Goal: Task Accomplishment & Management: Use online tool/utility

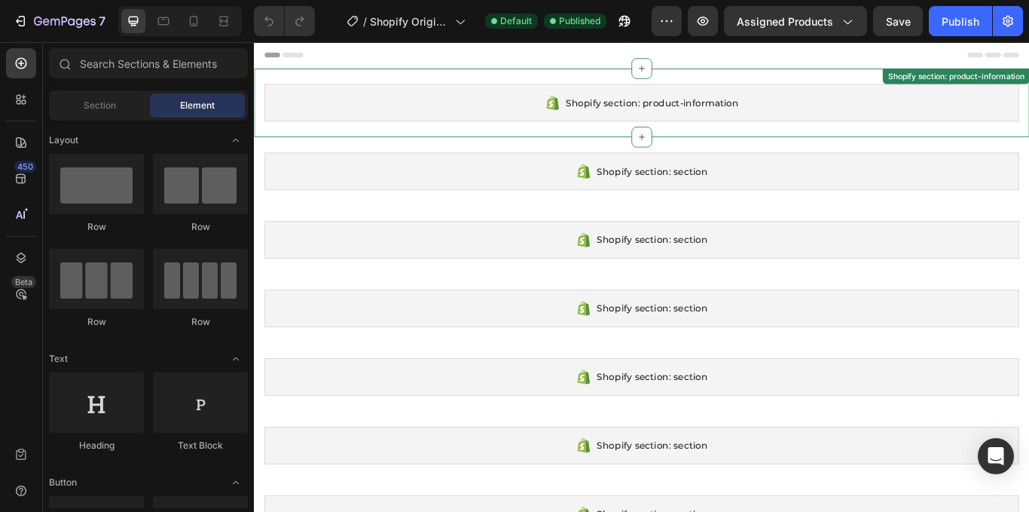
click at [887, 86] on div "Shopify section: product-information Shopify section: product-information" at bounding box center [706, 113] width 904 height 80
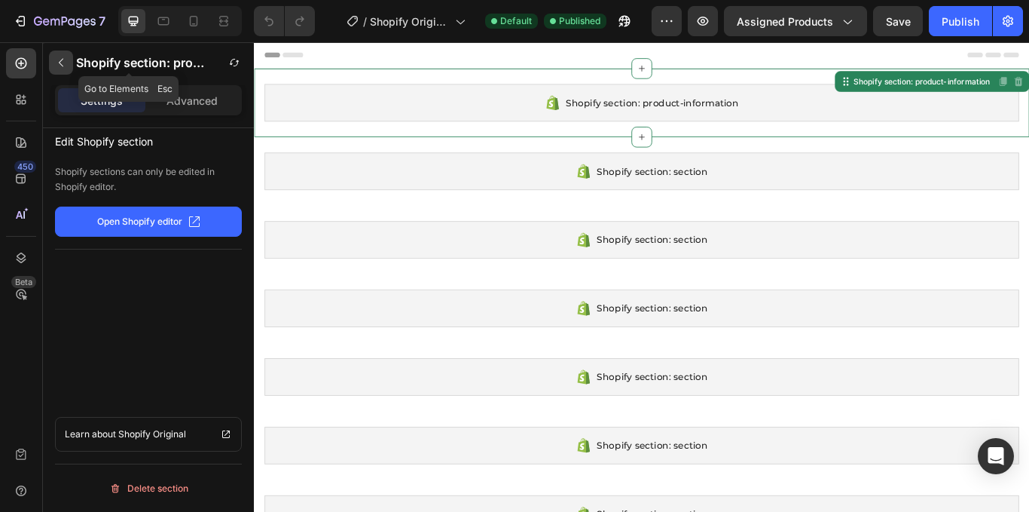
click at [60, 61] on icon "button" at bounding box center [61, 63] width 5 height 8
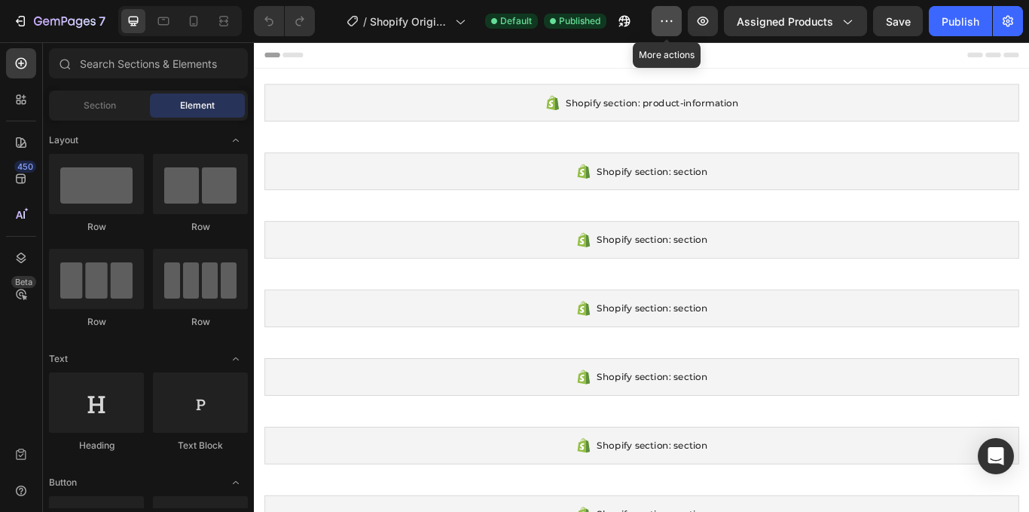
click at [664, 24] on icon "button" at bounding box center [666, 21] width 15 height 15
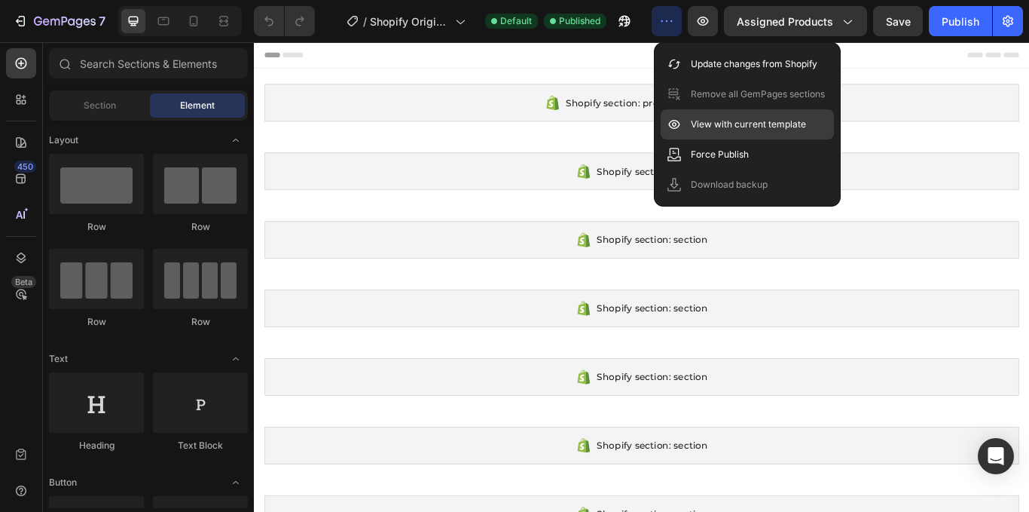
click at [809, 139] on div "View with current template" at bounding box center [747, 154] width 173 height 30
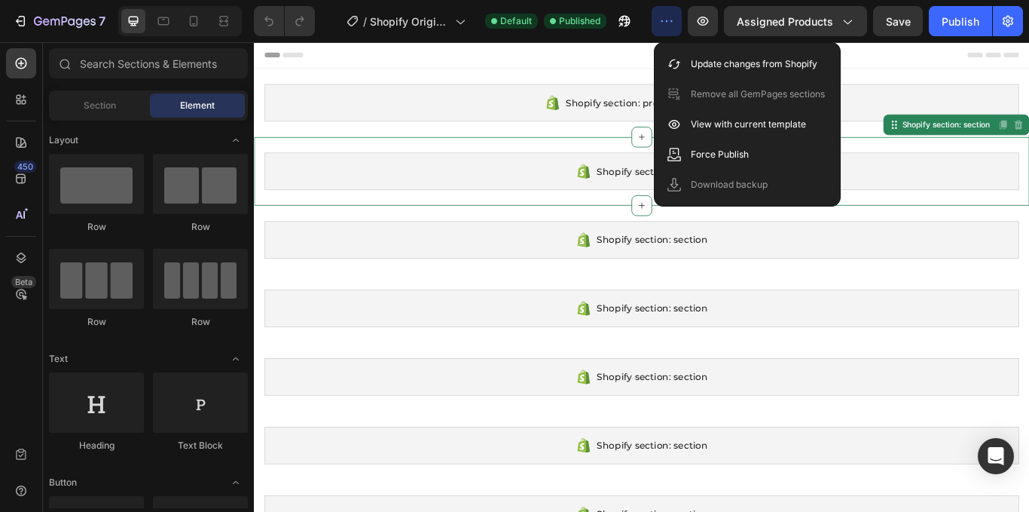
click at [505, 197] on div "Shopify section: section" at bounding box center [706, 193] width 880 height 44
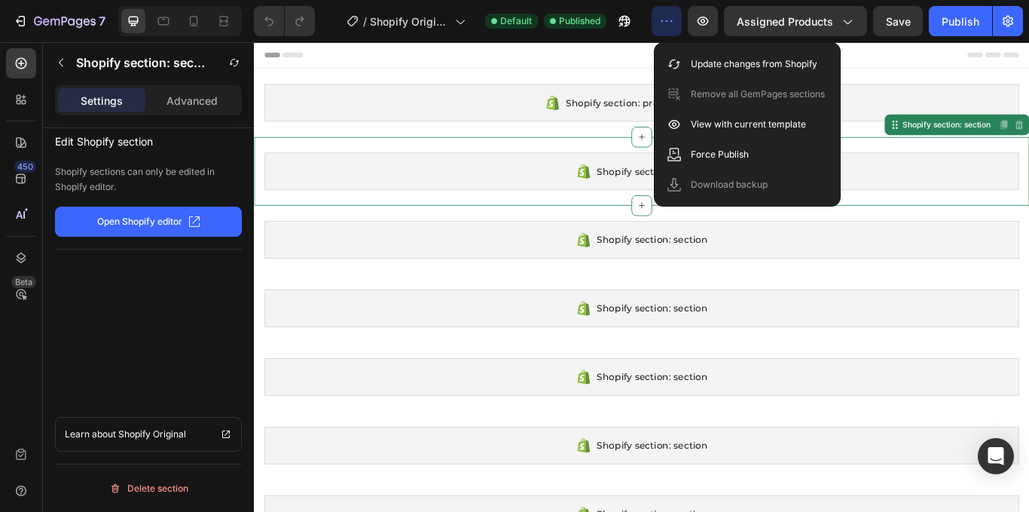
click at [527, 208] on div "Shopify section: section" at bounding box center [706, 193] width 880 height 44
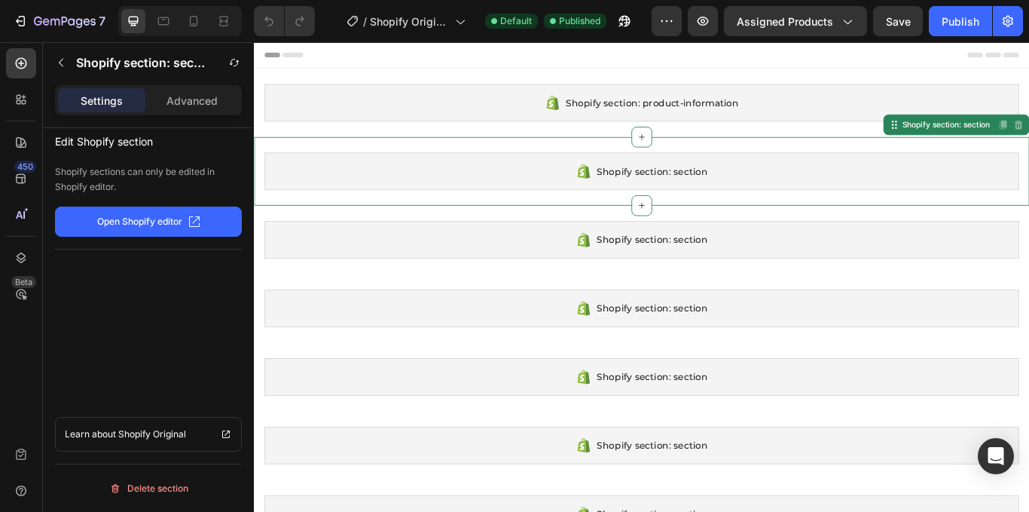
click at [162, 223] on p "Open Shopify editor" at bounding box center [139, 222] width 85 height 14
click at [176, 99] on p "Advanced" at bounding box center [192, 101] width 51 height 16
click at [66, 54] on button "button" at bounding box center [61, 62] width 24 height 24
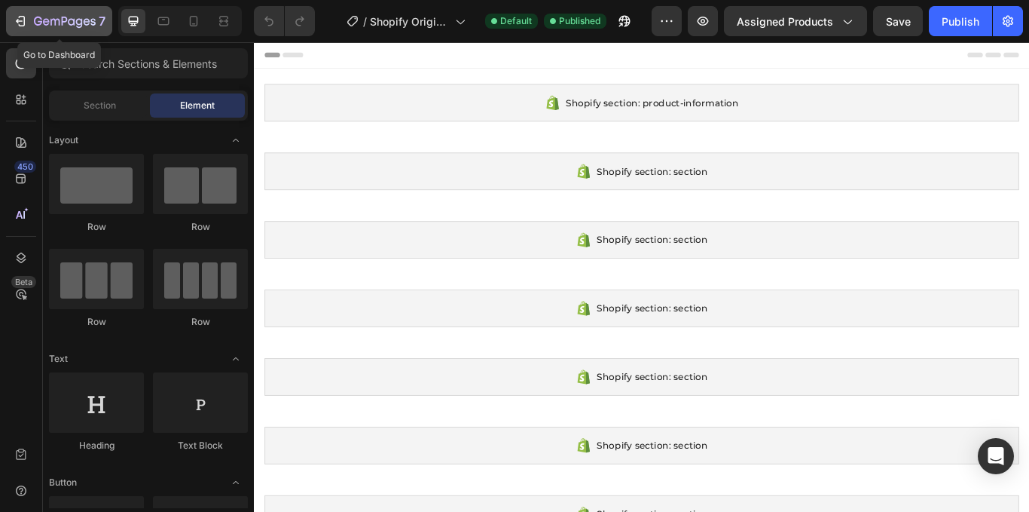
click at [20, 23] on icon "button" at bounding box center [20, 21] width 15 height 15
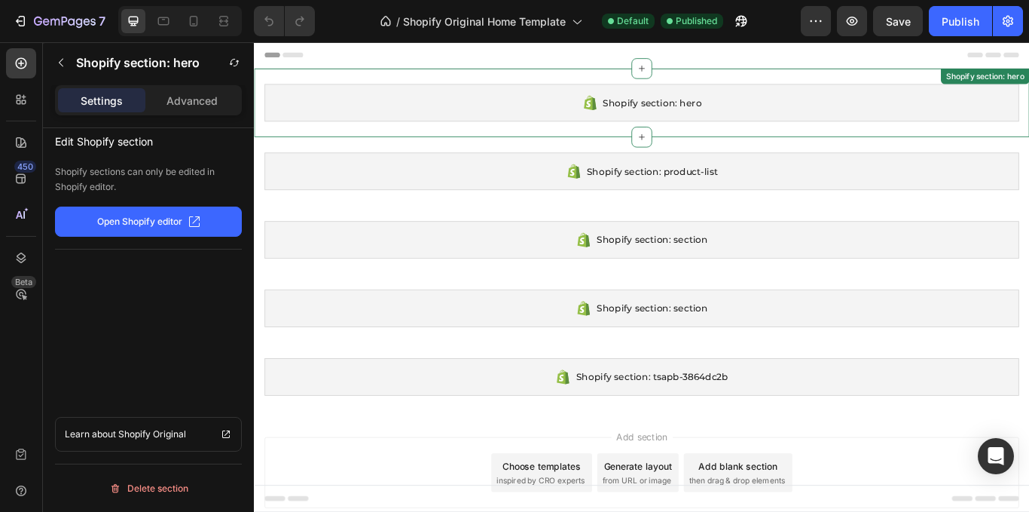
click at [692, 102] on div "Shopify section: hero" at bounding box center [706, 113] width 880 height 44
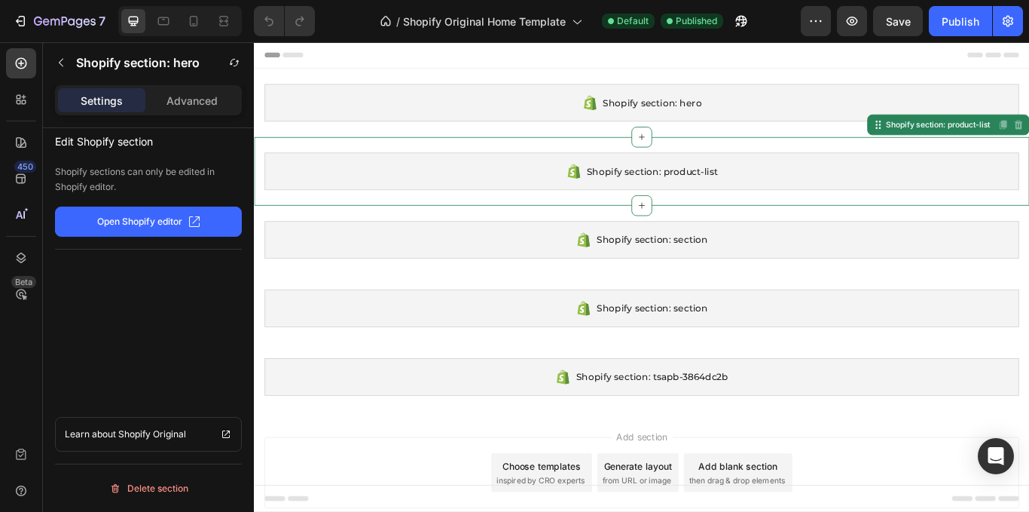
click at [626, 201] on icon at bounding box center [627, 193] width 18 height 18
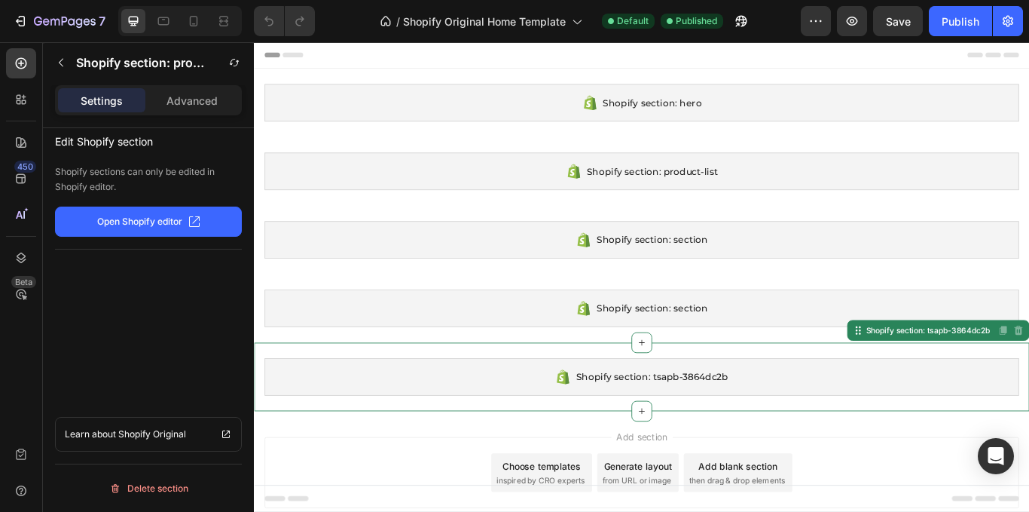
click at [727, 420] on div "Shopify section: tsapb-3864dc2b" at bounding box center [706, 433] width 880 height 44
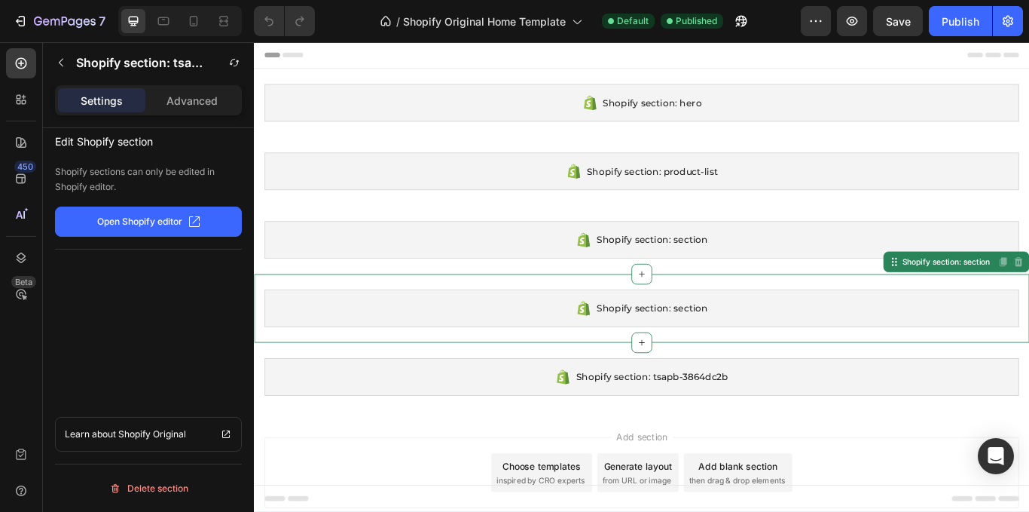
click at [705, 332] on div "Shopify section: section" at bounding box center [706, 353] width 880 height 44
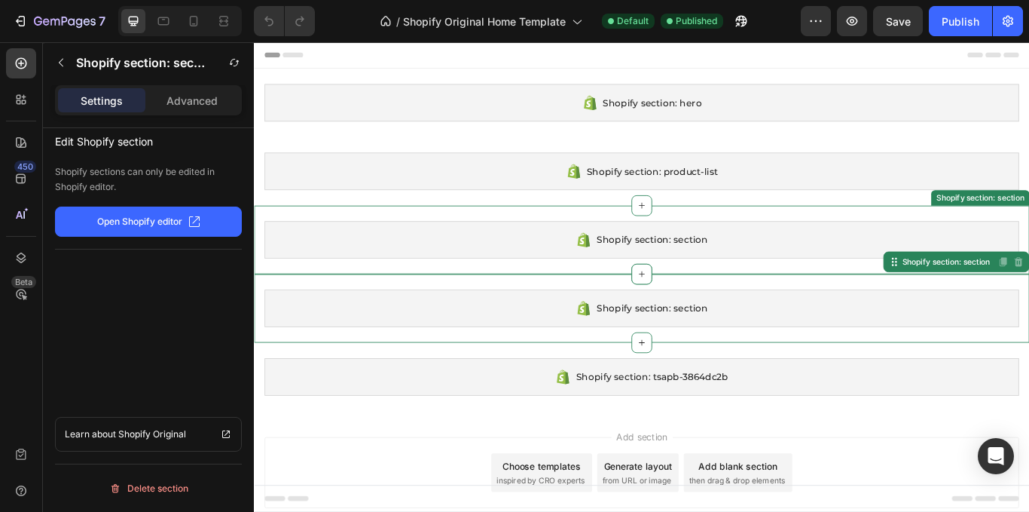
click at [696, 265] on span "Shopify section: section" at bounding box center [718, 273] width 130 height 18
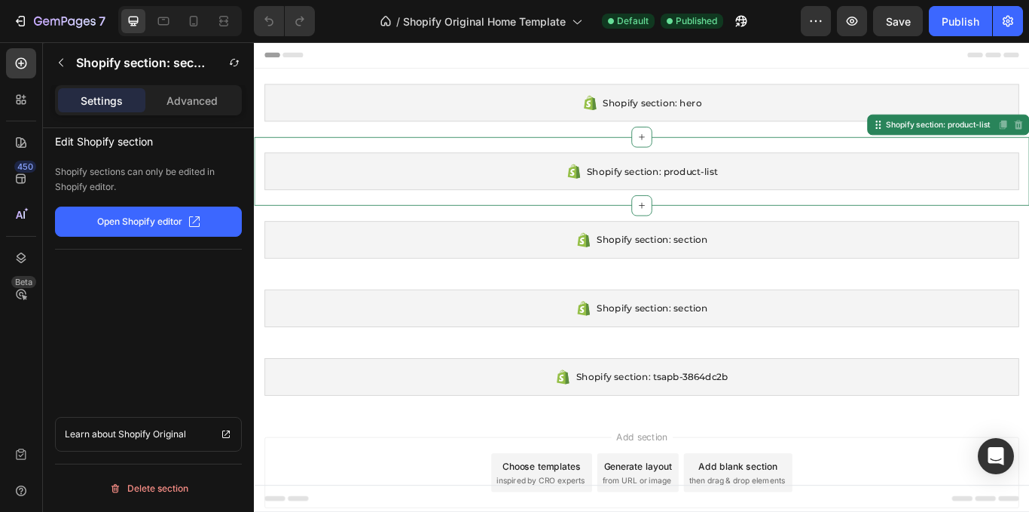
click at [427, 223] on div "Shopify section: product-list Shopify section: product-list Disabled. Please ed…" at bounding box center [706, 193] width 904 height 80
click at [196, 101] on p "Advanced" at bounding box center [192, 101] width 51 height 16
click at [127, 92] on div "Settings" at bounding box center [101, 100] width 87 height 24
click at [63, 61] on icon "button" at bounding box center [61, 63] width 12 height 12
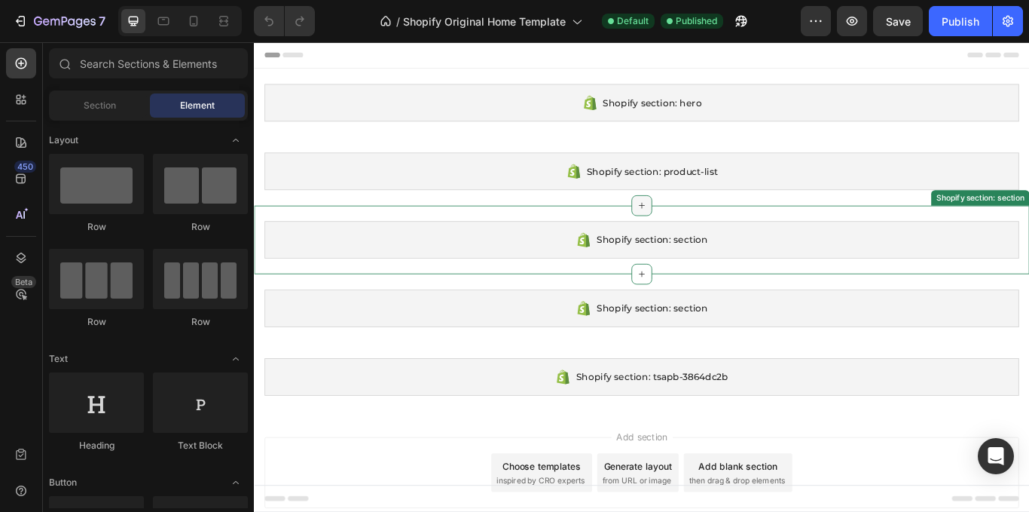
click at [700, 235] on icon at bounding box center [706, 233] width 12 height 12
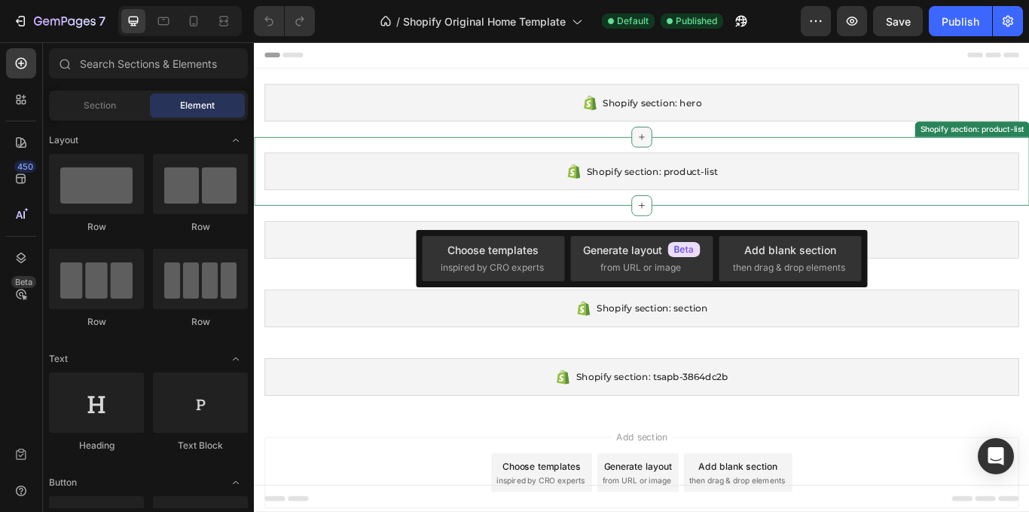
click at [706, 156] on div at bounding box center [706, 153] width 24 height 24
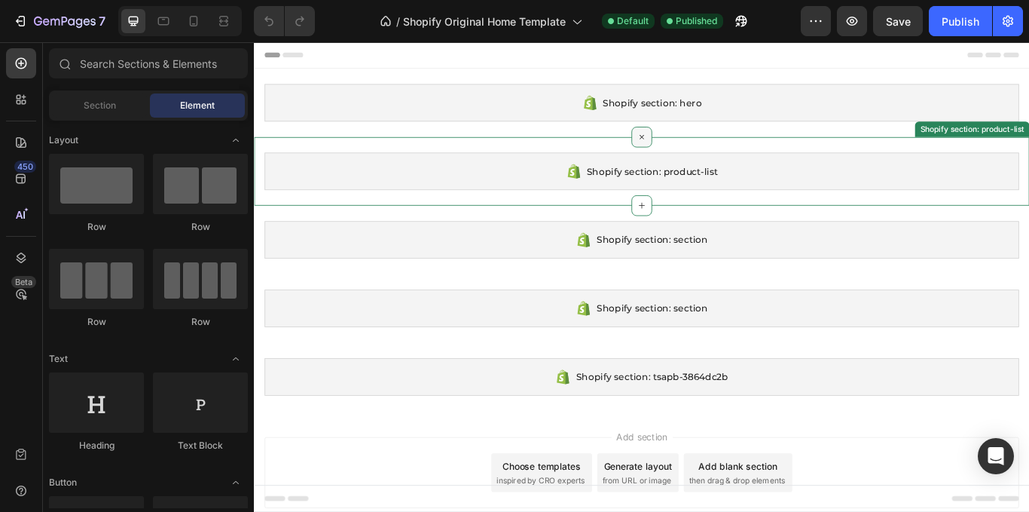
click at [706, 157] on div at bounding box center [706, 153] width 24 height 24
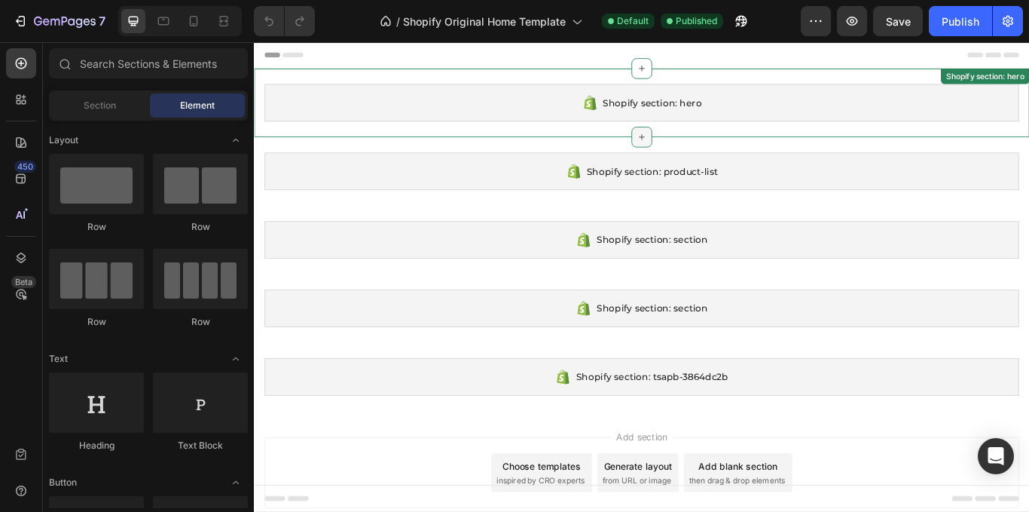
click at [700, 147] on icon at bounding box center [706, 153] width 12 height 12
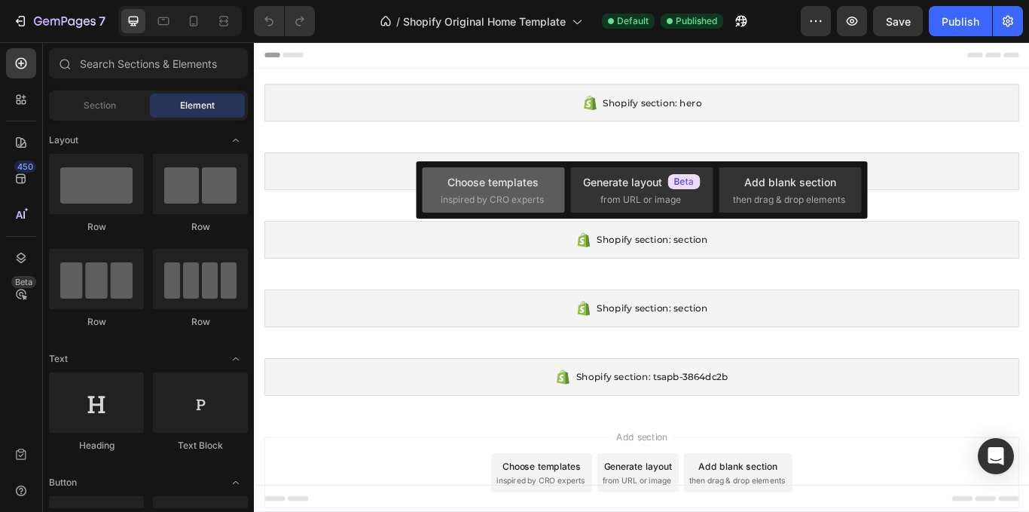
click at [570, 190] on div "Choose templates inspired by CRO experts" at bounding box center [641, 189] width 142 height 45
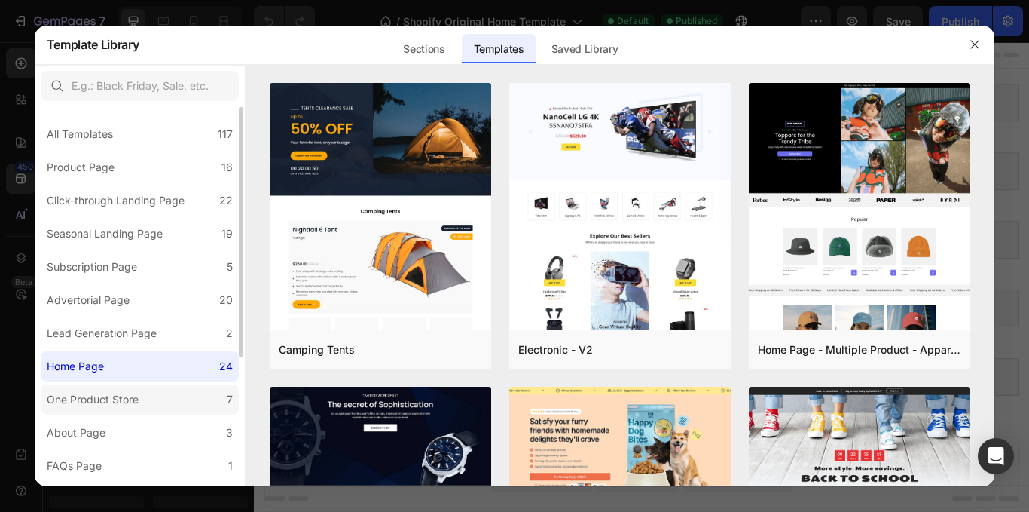
scroll to position [75, 0]
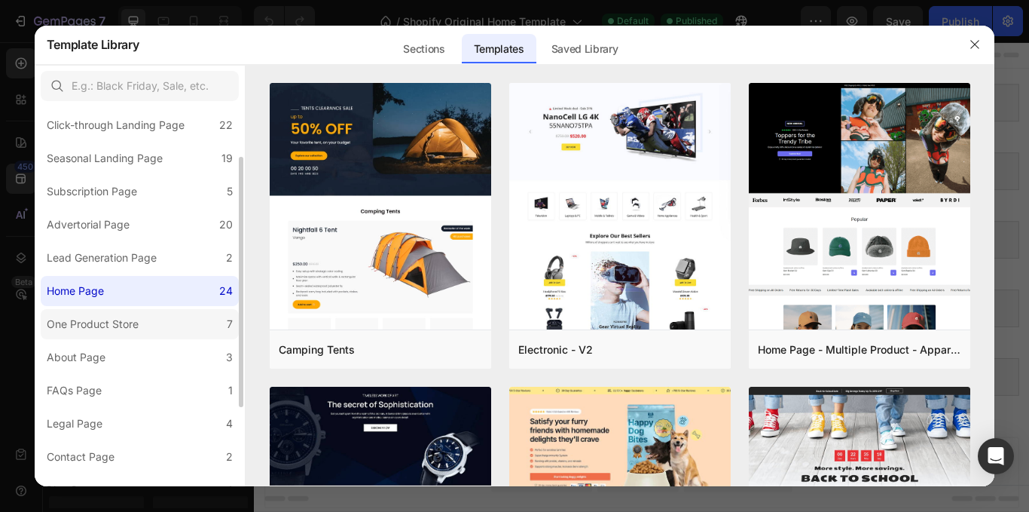
click at [194, 329] on label "One Product Store 7" at bounding box center [140, 324] width 198 height 30
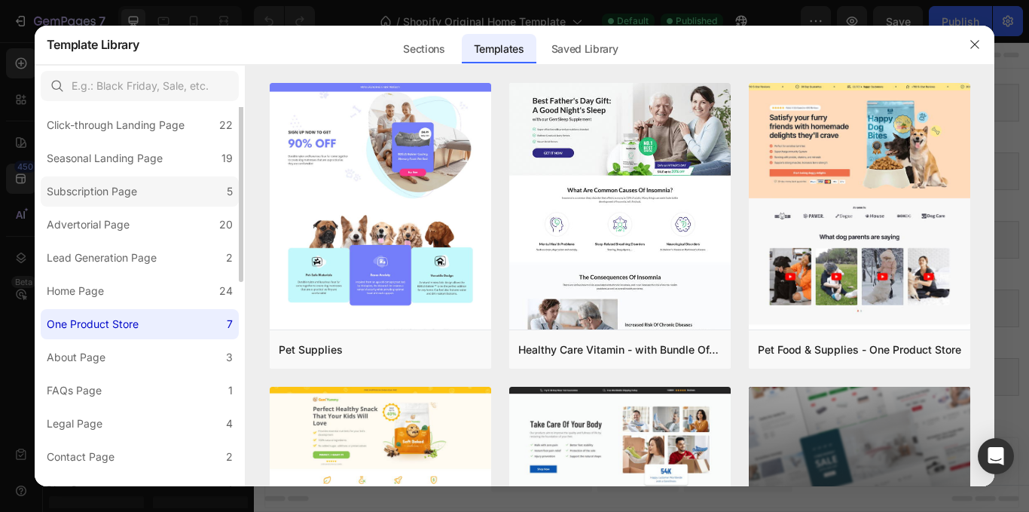
scroll to position [0, 0]
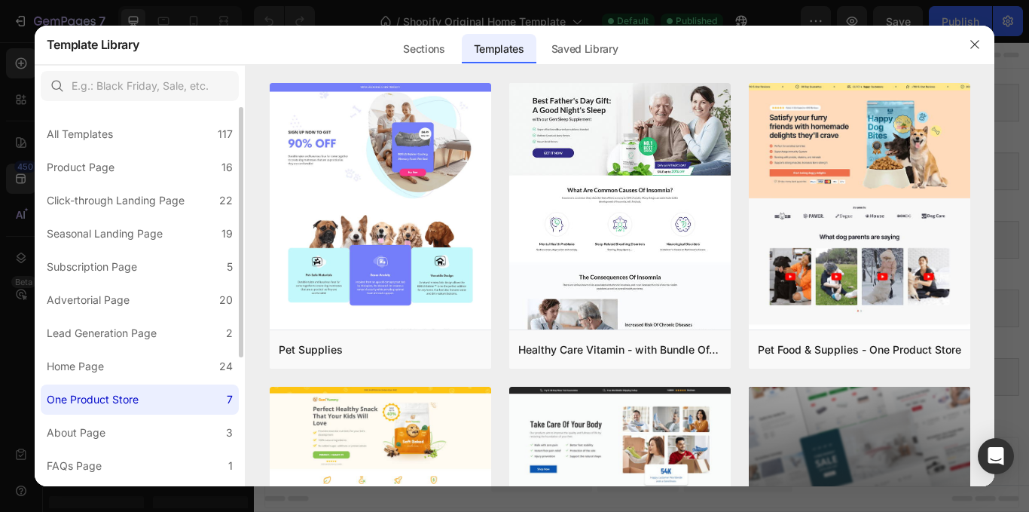
click at [158, 149] on div "All Templates 117 Product Page 16 Click-through Landing Page 22 Seasonal Landin…" at bounding box center [140, 393] width 210 height 573
click at [163, 166] on label "Product Page 16" at bounding box center [140, 167] width 198 height 30
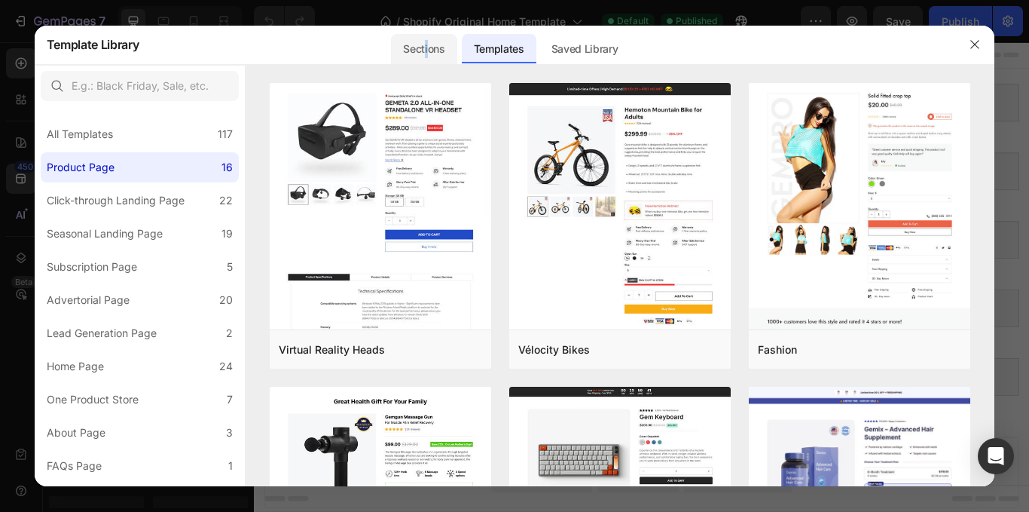
click at [429, 54] on div "Sections" at bounding box center [424, 49] width 66 height 30
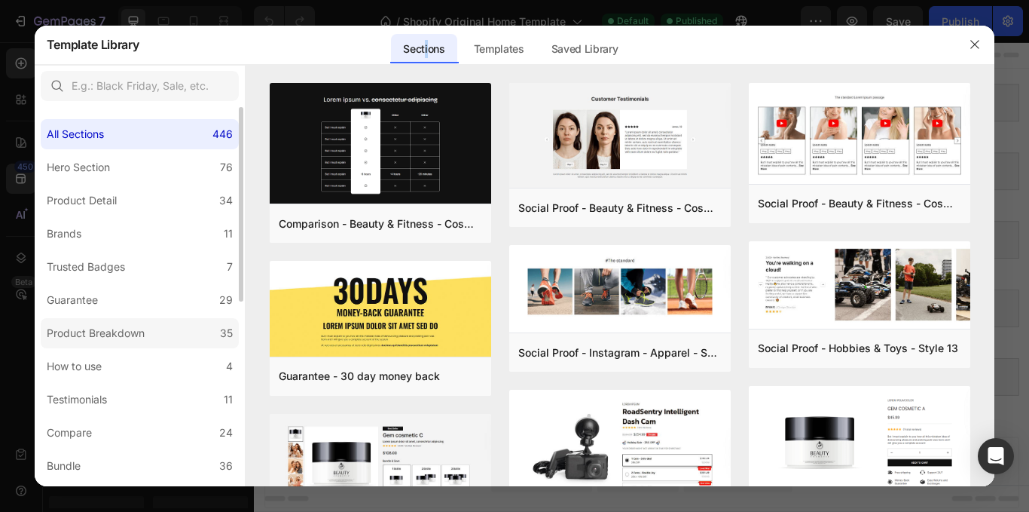
scroll to position [151, 0]
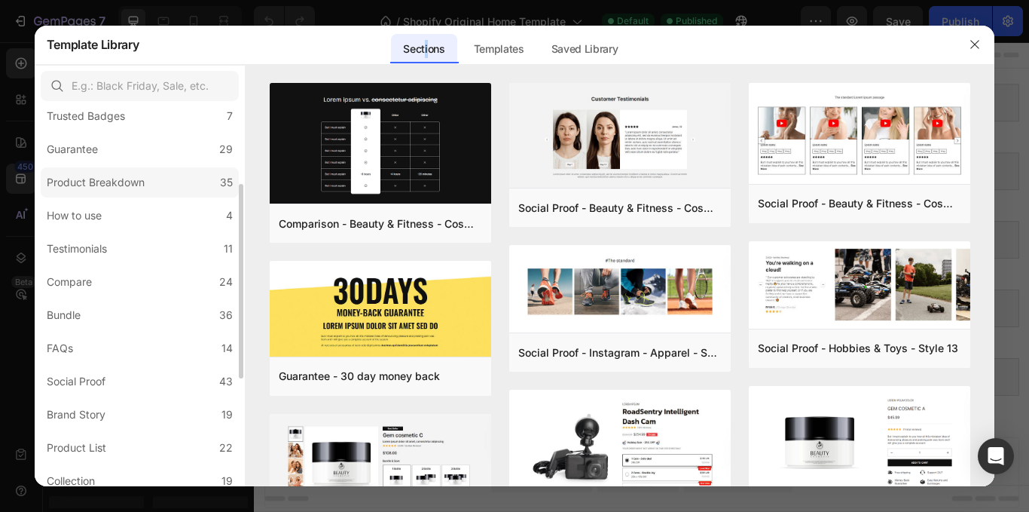
click at [163, 194] on label "Product Breakdown 35" at bounding box center [140, 182] width 198 height 30
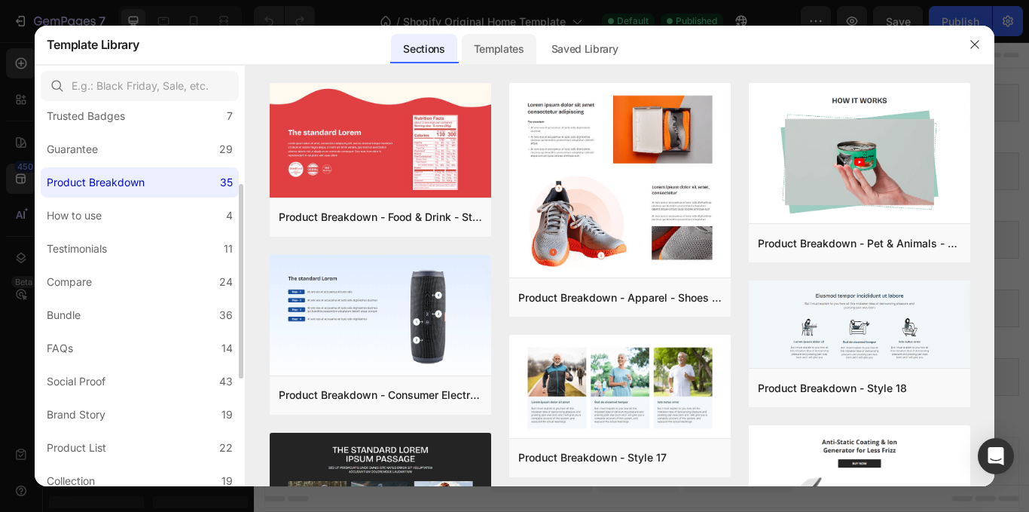
drag, startPoint x: 599, startPoint y: 41, endPoint x: 506, endPoint y: 38, distance: 92.7
click at [600, 42] on div "Saved Library" at bounding box center [585, 49] width 91 height 30
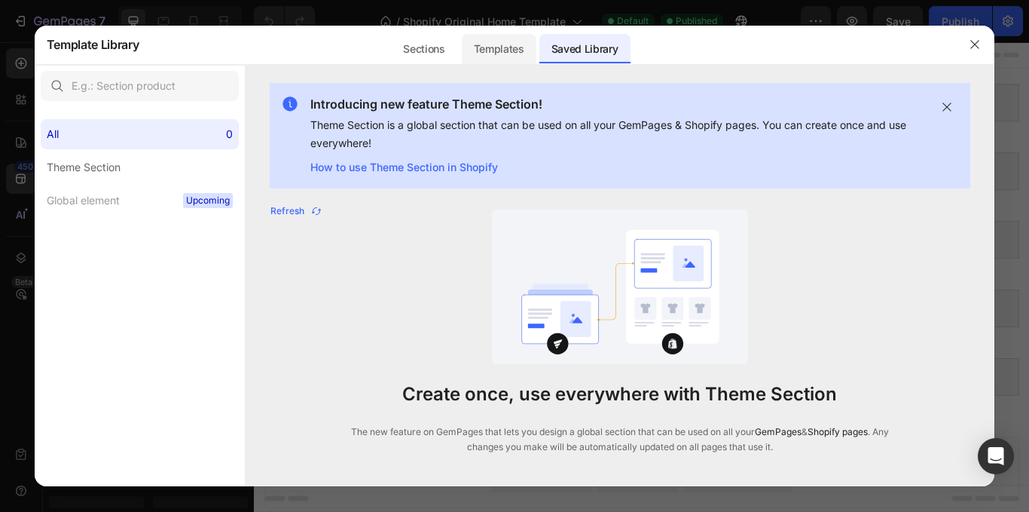
scroll to position [0, 0]
click at [501, 46] on div "Templates" at bounding box center [499, 49] width 75 height 30
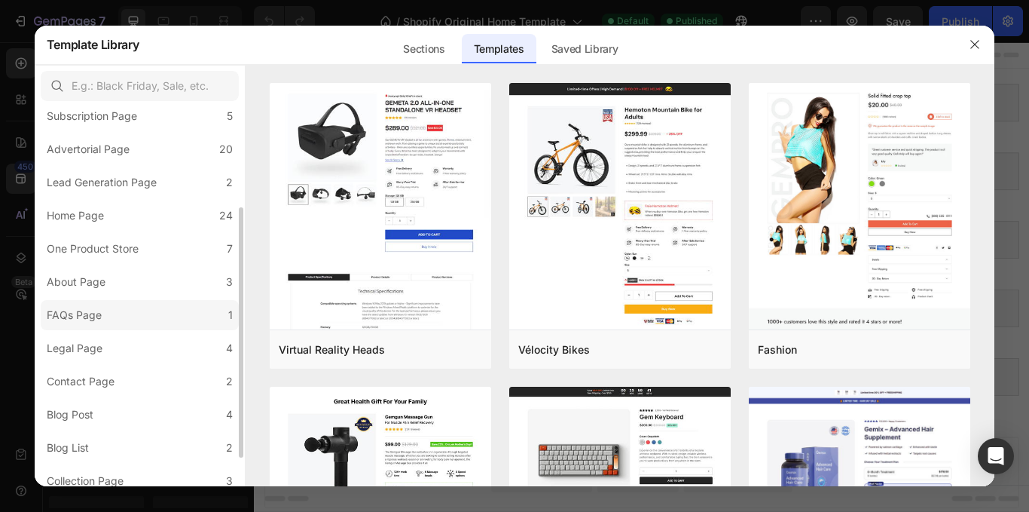
scroll to position [194, 0]
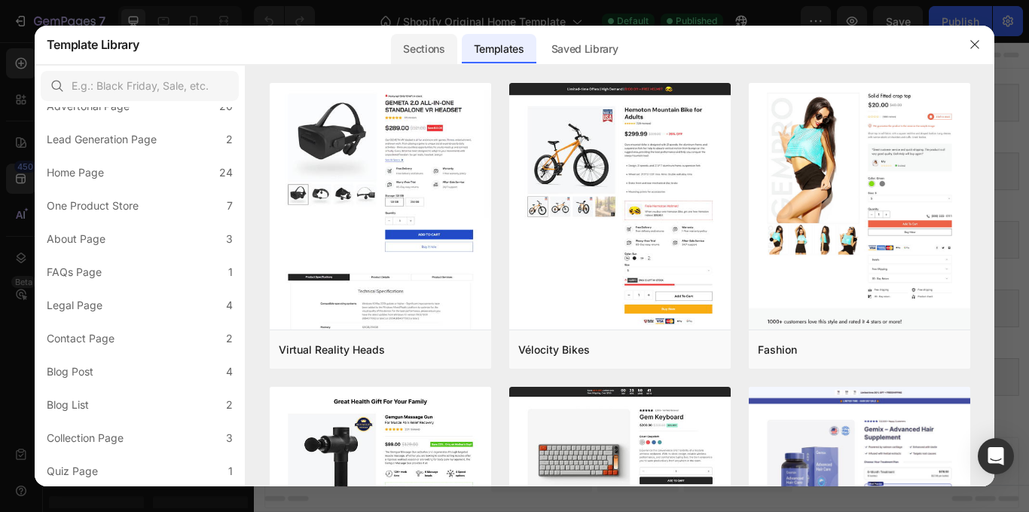
click at [462, 63] on div "Sections" at bounding box center [499, 44] width 75 height 39
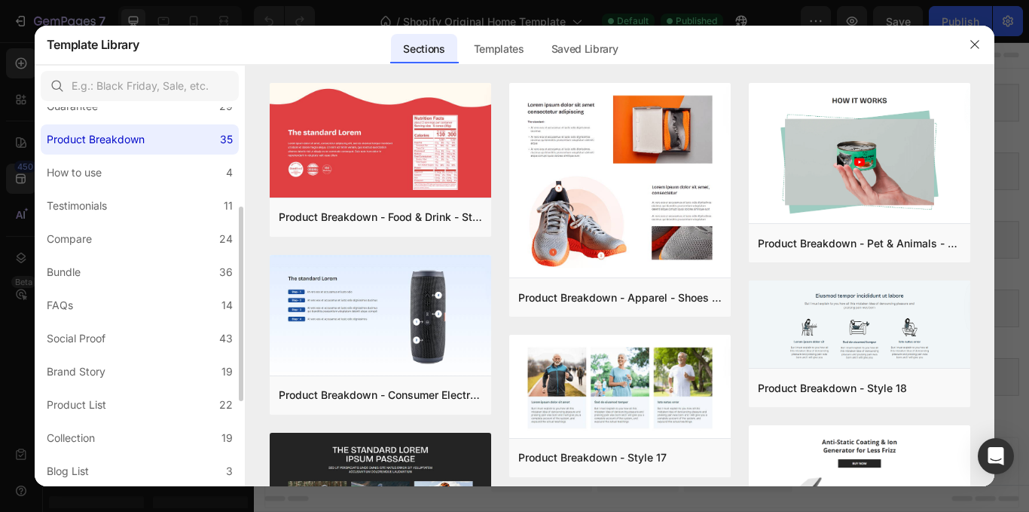
scroll to position [359, 0]
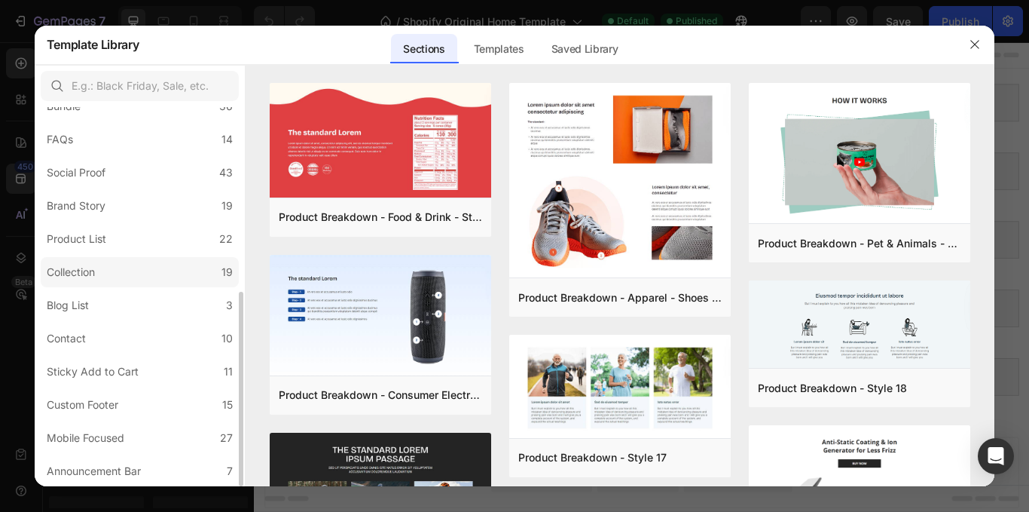
click at [150, 270] on label "Collection 19" at bounding box center [140, 272] width 198 height 30
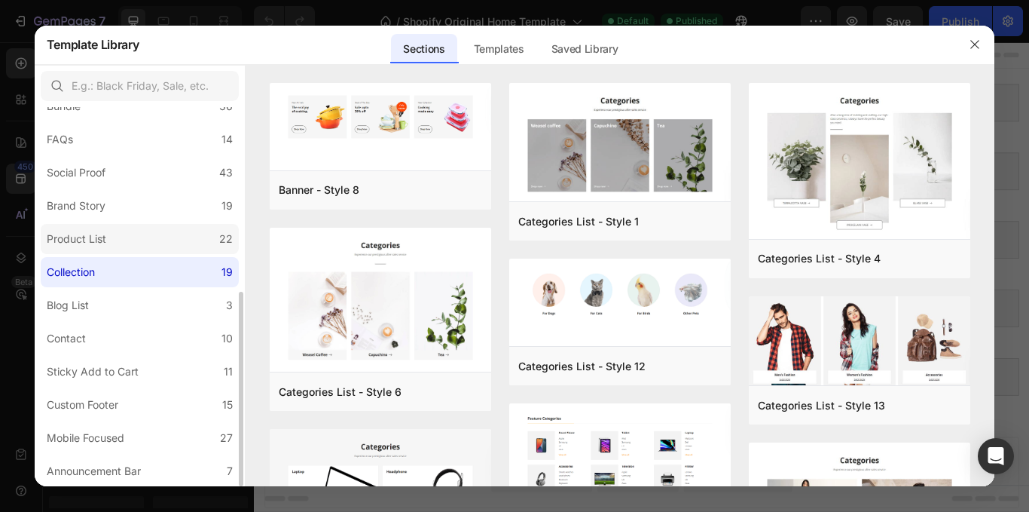
click at [143, 238] on label "Product List 22" at bounding box center [140, 239] width 198 height 30
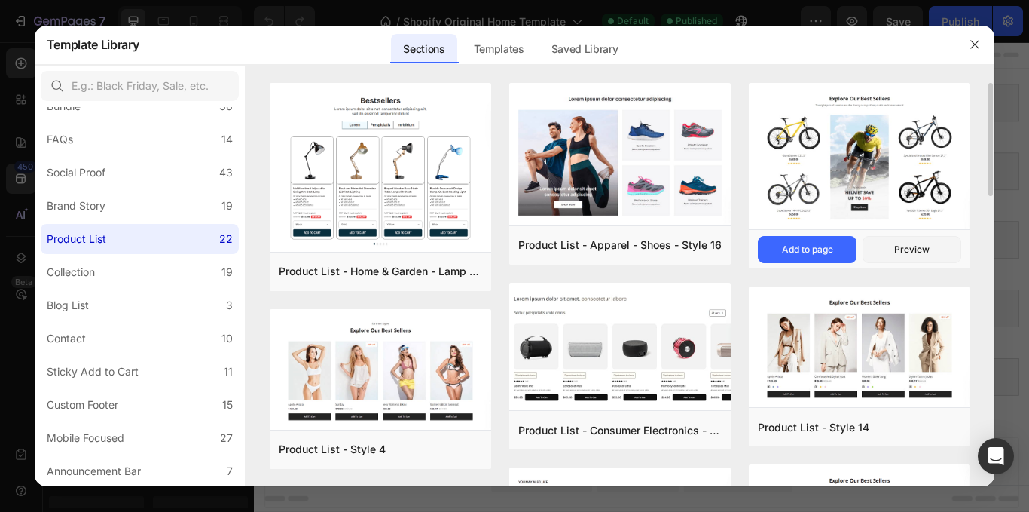
scroll to position [75, 0]
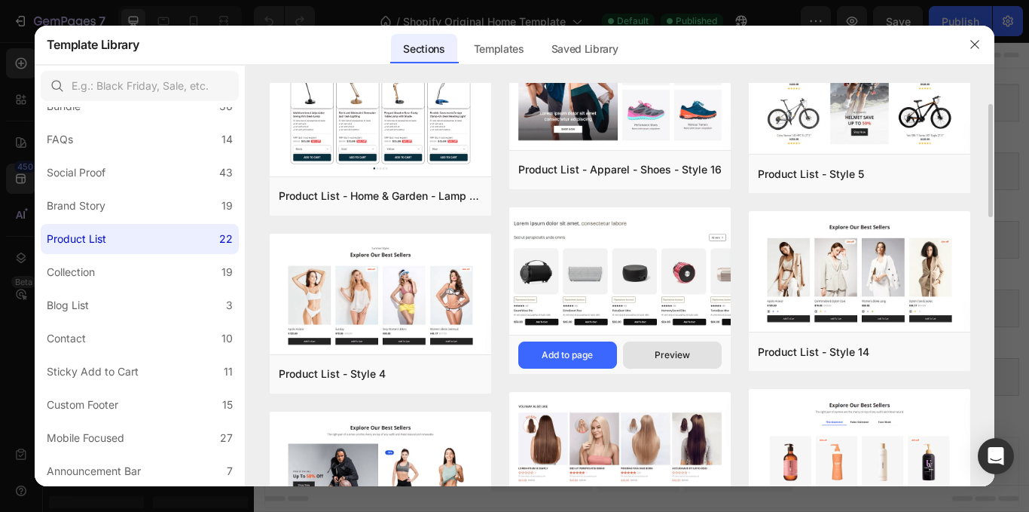
click at [656, 347] on button "Preview" at bounding box center [672, 354] width 99 height 27
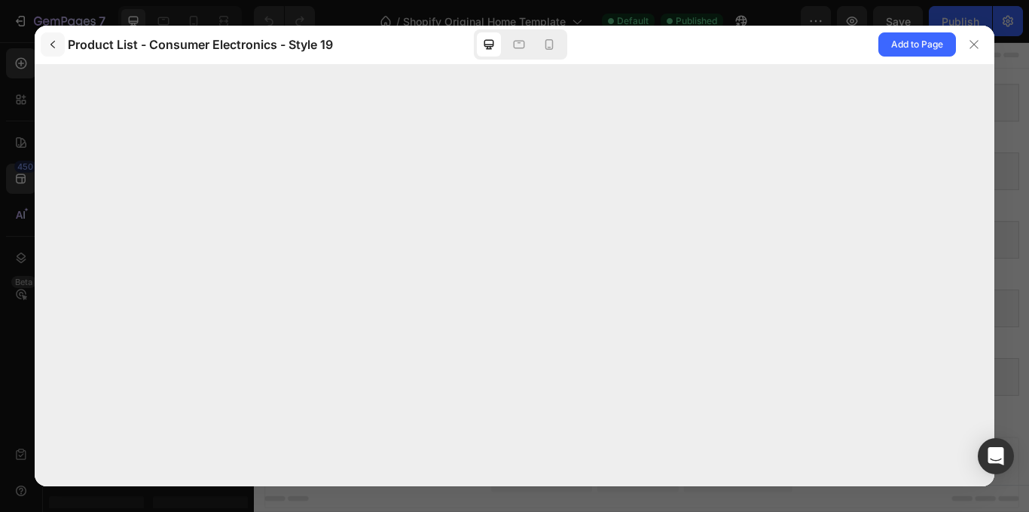
click at [57, 44] on icon "button" at bounding box center [53, 44] width 12 height 12
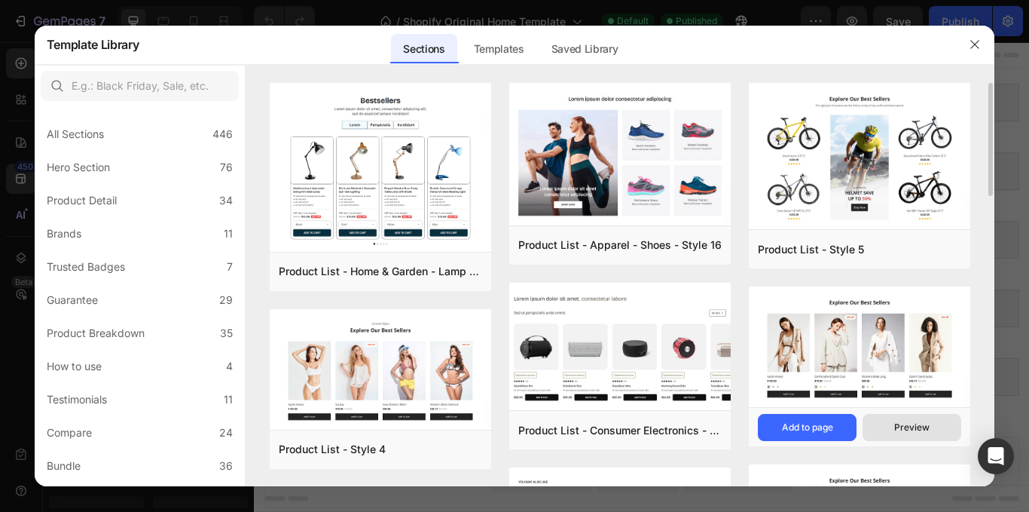
click at [894, 419] on button "Preview" at bounding box center [912, 427] width 99 height 27
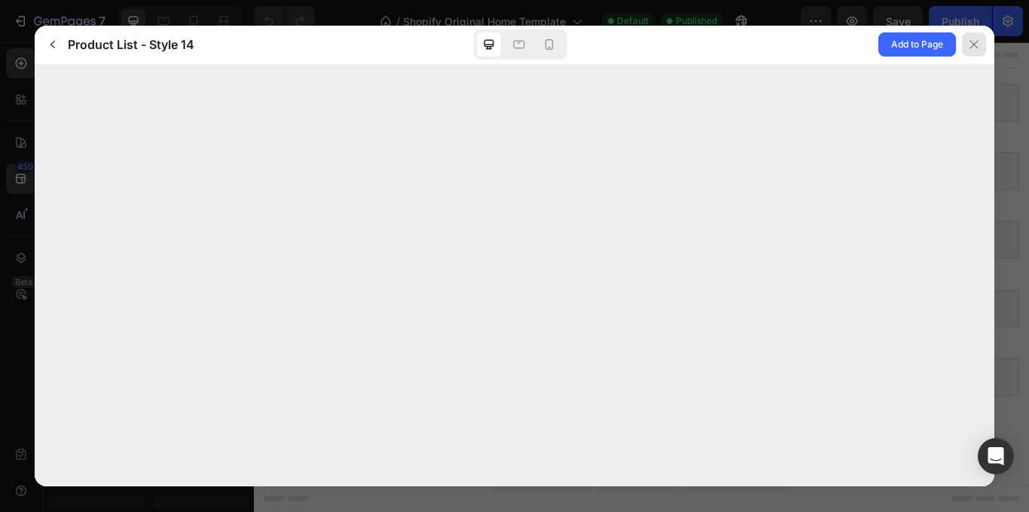
click at [990, 56] on button at bounding box center [975, 45] width 38 height 38
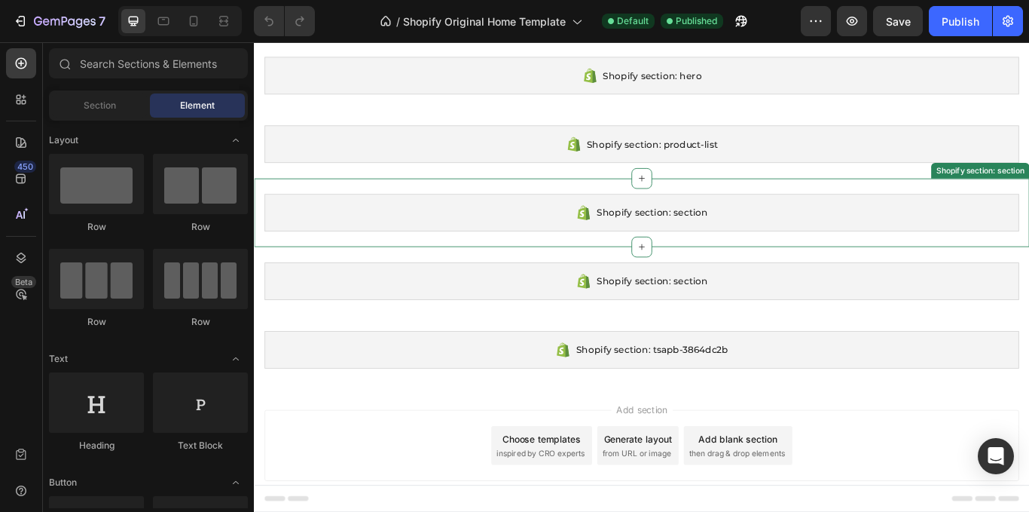
scroll to position [0, 0]
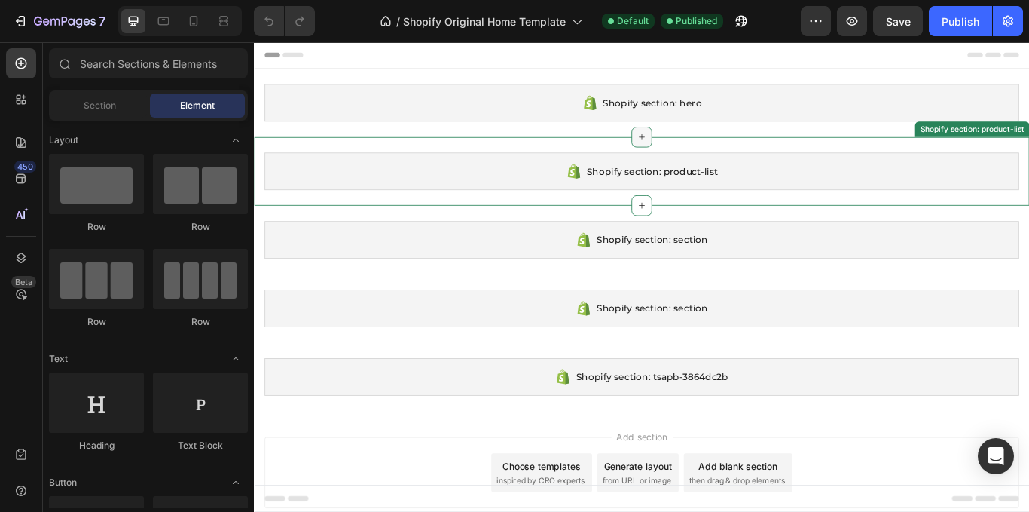
click at [700, 156] on icon at bounding box center [706, 153] width 12 height 12
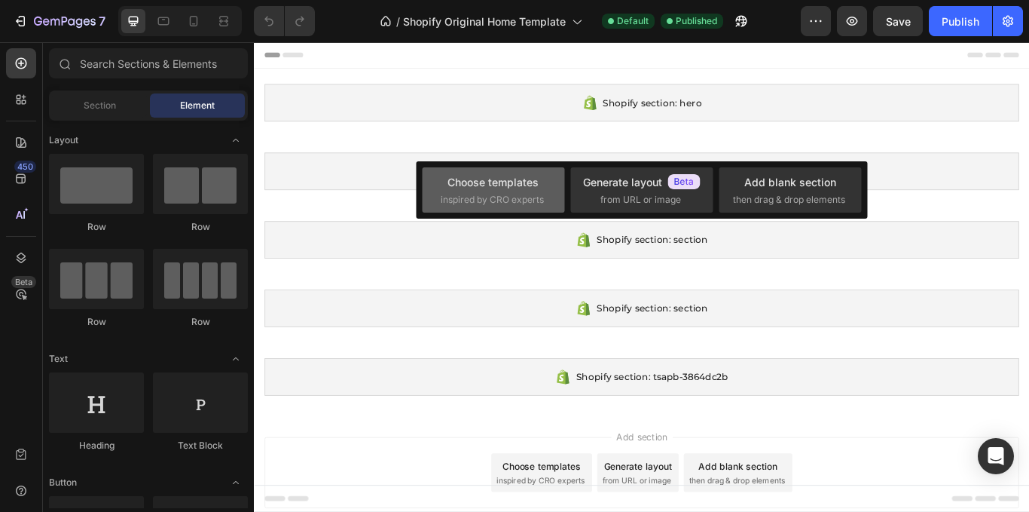
click at [570, 205] on div "Choose templates inspired by CRO experts" at bounding box center [641, 189] width 142 height 45
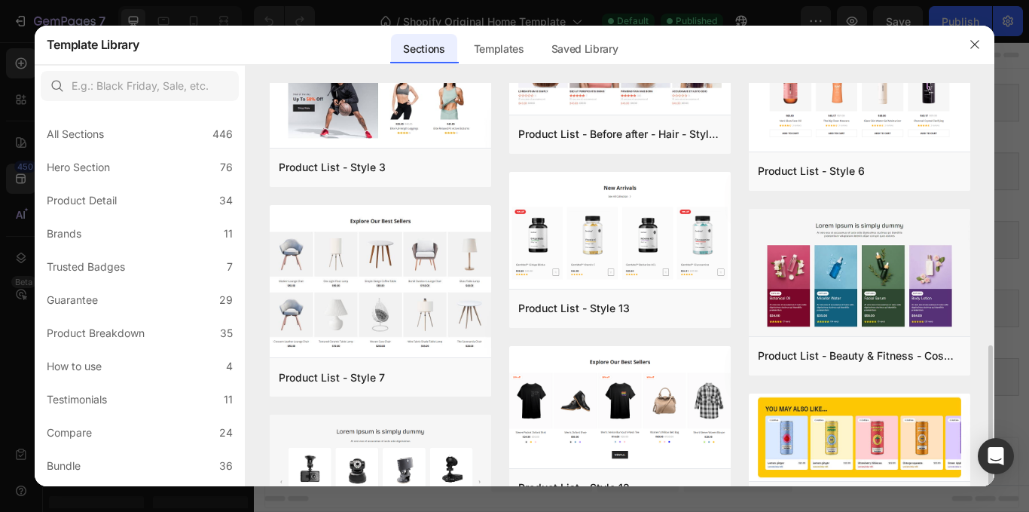
scroll to position [527, 0]
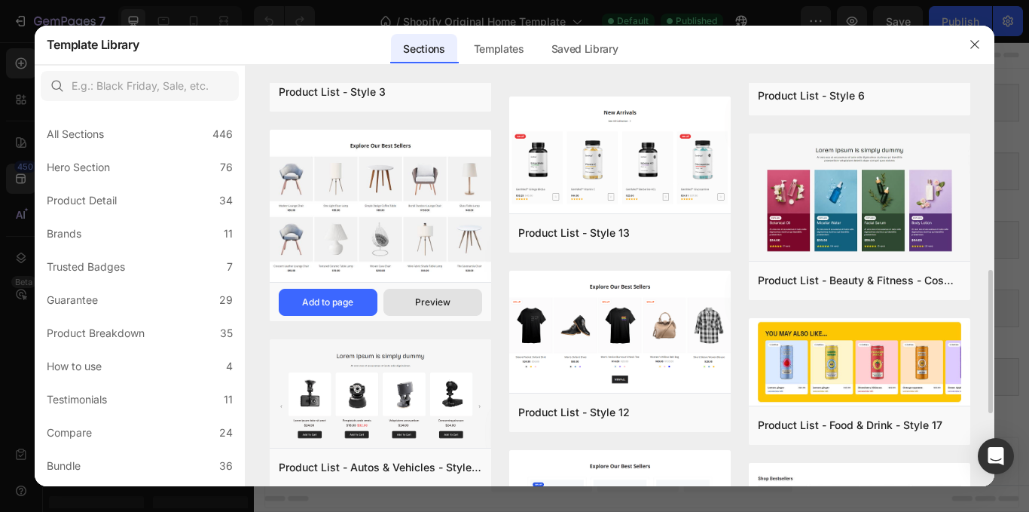
click at [445, 302] on div "Preview" at bounding box center [432, 302] width 35 height 14
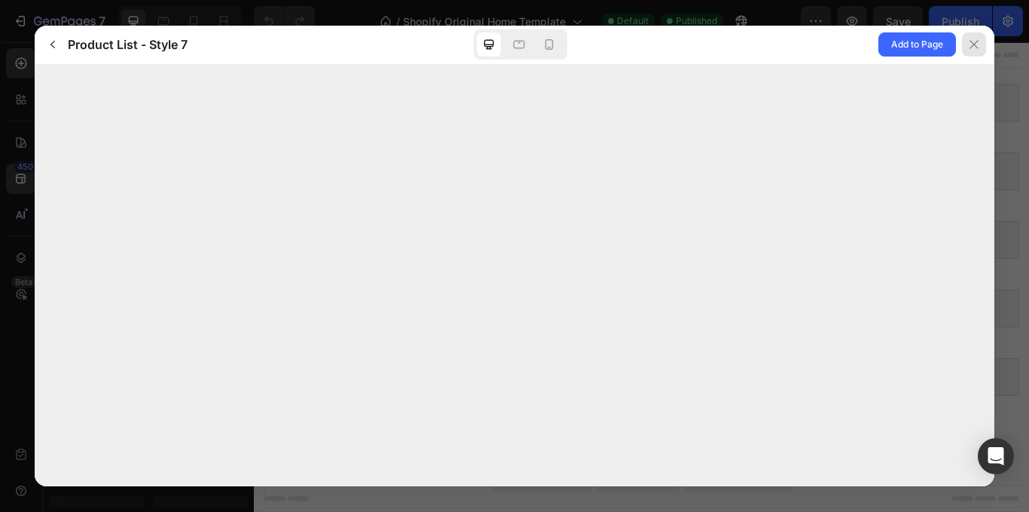
click at [984, 43] on div at bounding box center [974, 44] width 24 height 24
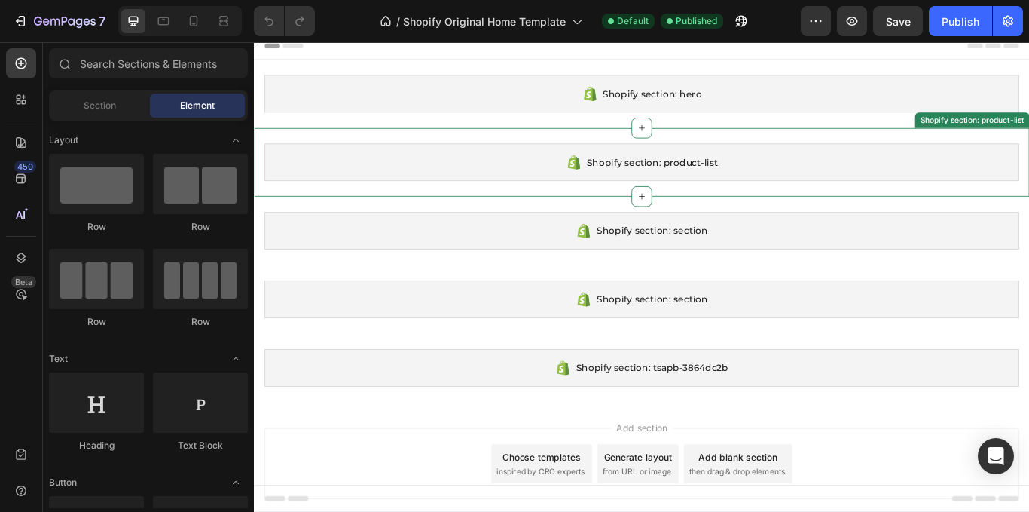
scroll to position [0, 0]
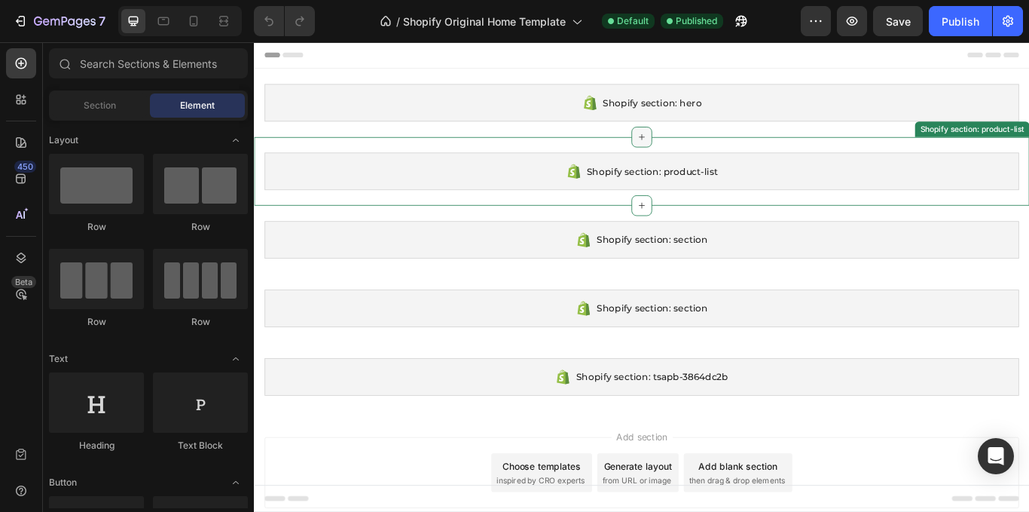
click at [704, 154] on icon at bounding box center [706, 153] width 12 height 12
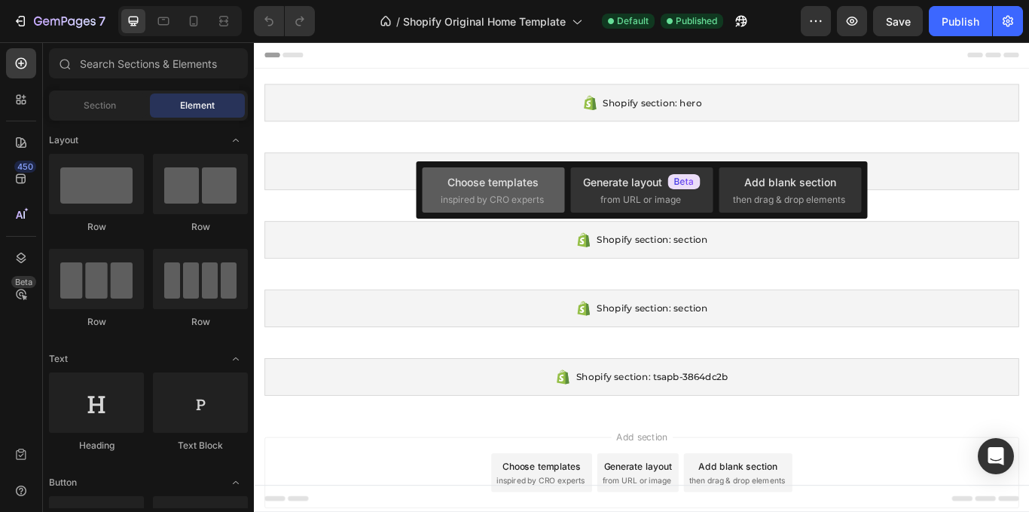
click at [512, 196] on span "inspired by CRO experts" at bounding box center [492, 200] width 103 height 14
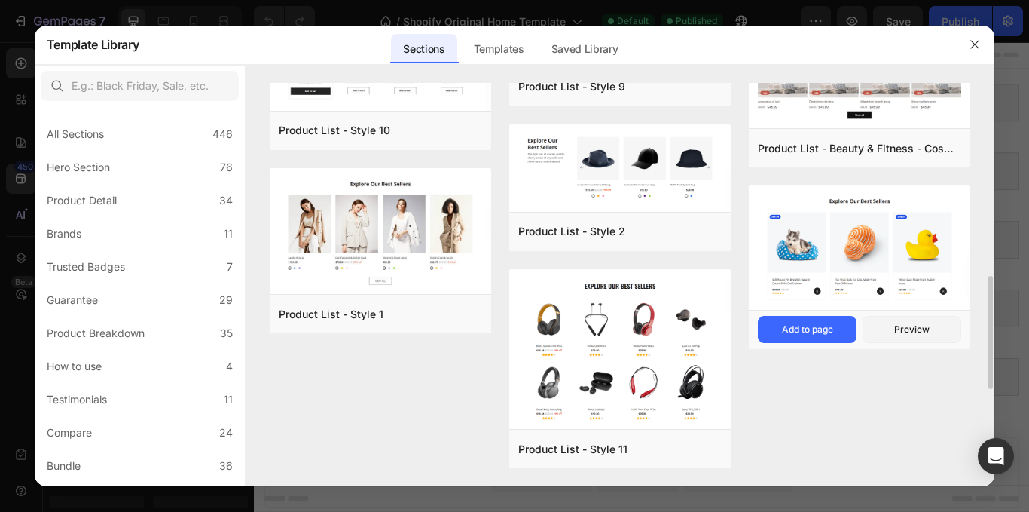
scroll to position [881, 0]
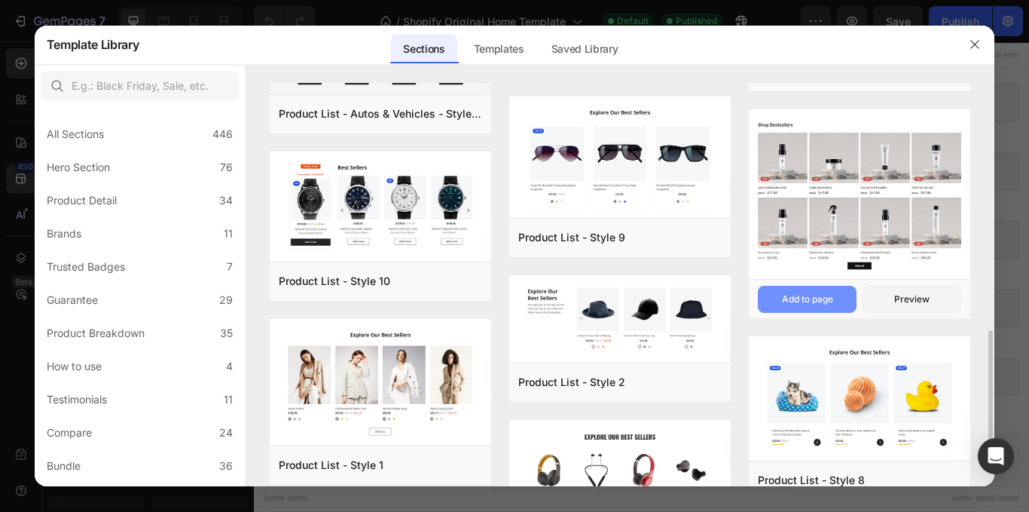
click at [807, 304] on div "Add to page" at bounding box center [807, 299] width 51 height 14
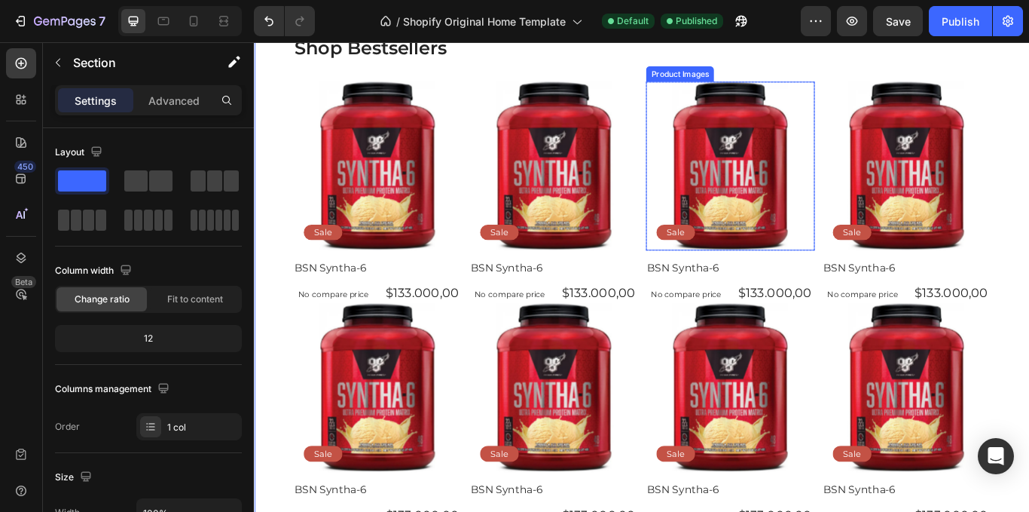
scroll to position [186, 0]
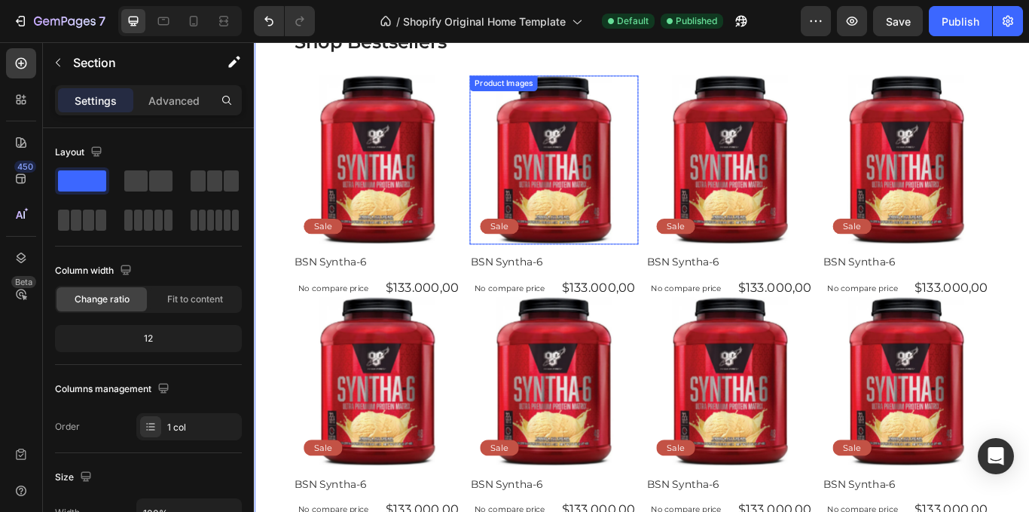
click at [630, 207] on img at bounding box center [603, 179] width 197 height 197
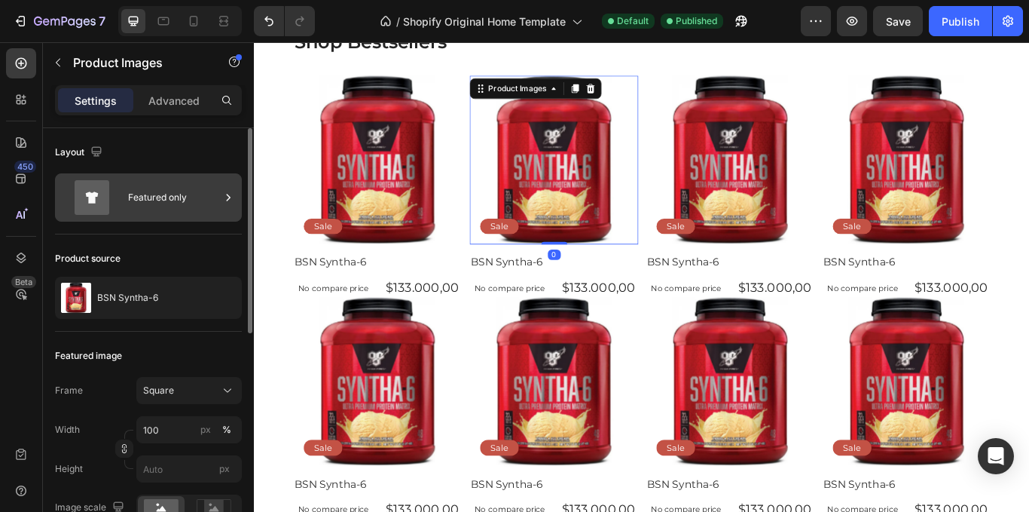
click at [224, 192] on icon at bounding box center [228, 197] width 15 height 15
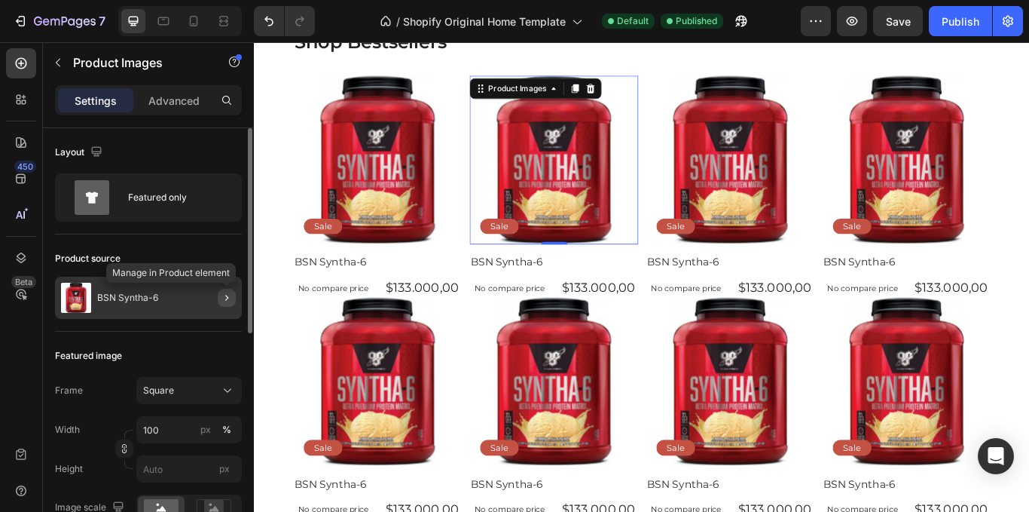
click at [227, 296] on icon "button" at bounding box center [226, 298] width 3 height 6
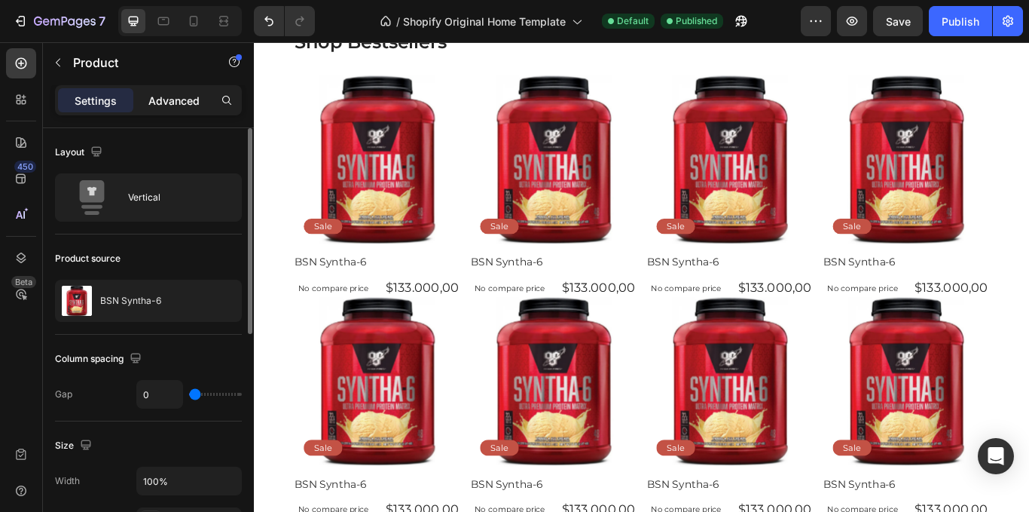
click at [173, 101] on p "Advanced" at bounding box center [173, 101] width 51 height 16
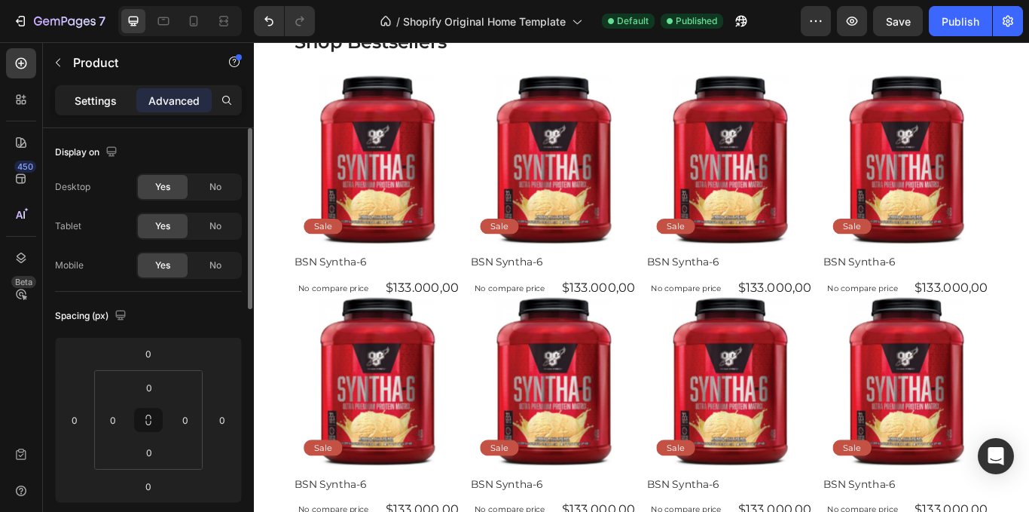
click at [111, 96] on p "Settings" at bounding box center [96, 101] width 42 height 16
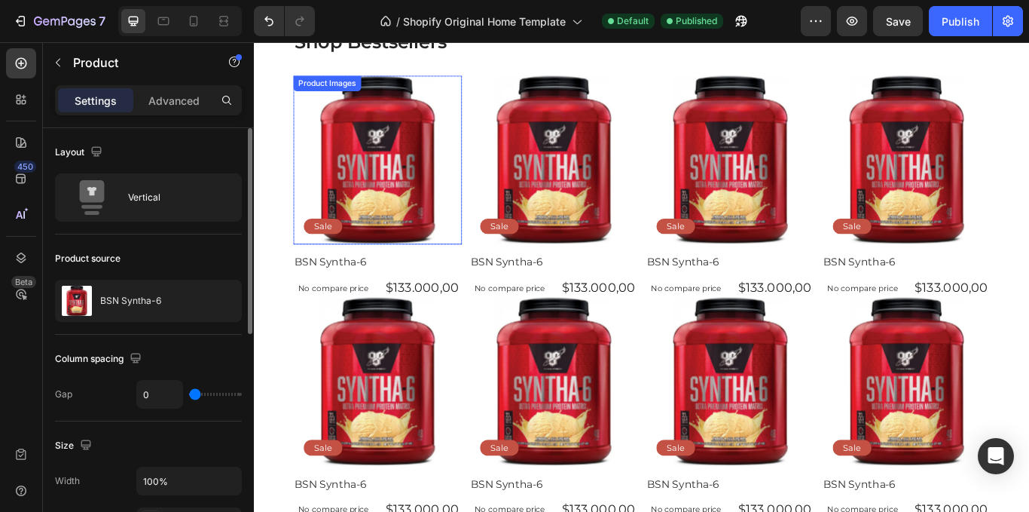
click at [369, 163] on img at bounding box center [397, 179] width 197 height 197
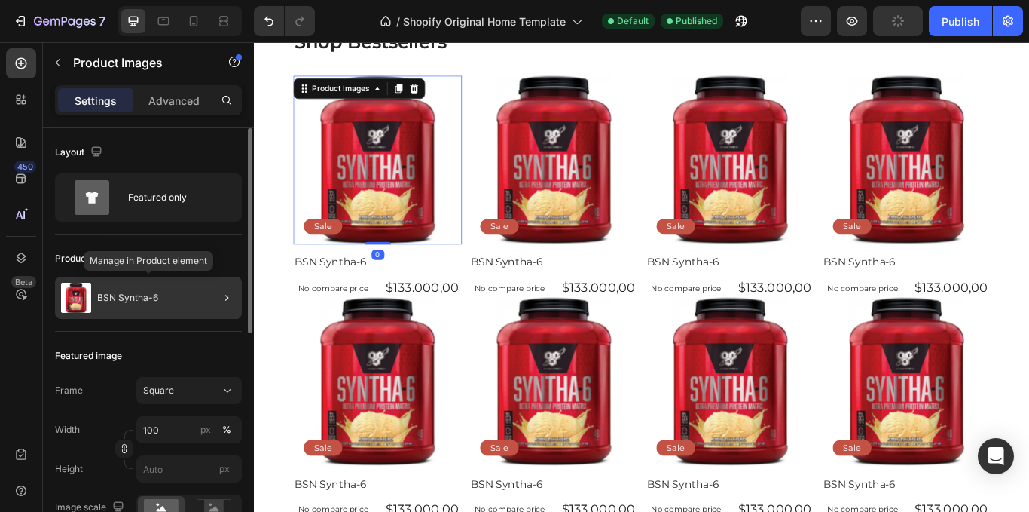
click at [198, 301] on div "BSN Syntha-6" at bounding box center [148, 298] width 187 height 42
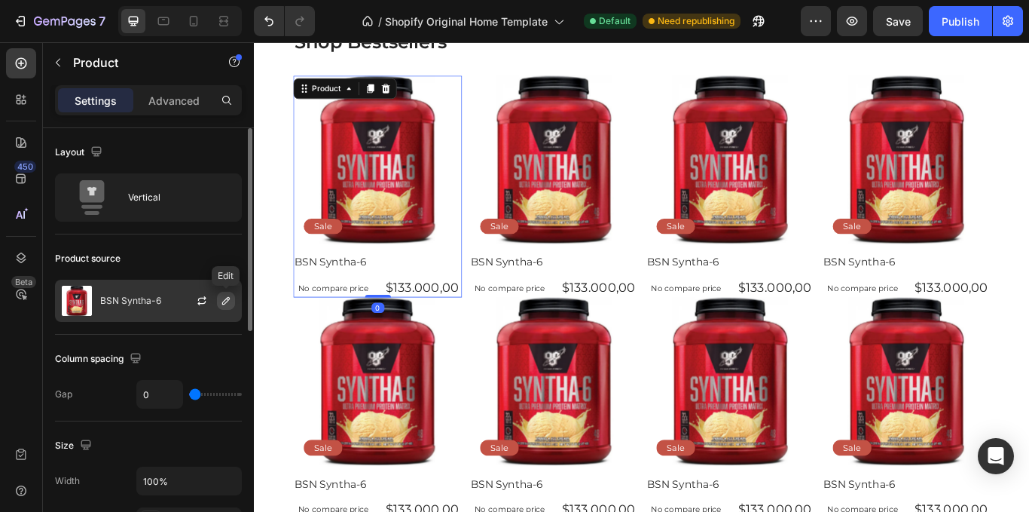
click at [223, 302] on icon "button" at bounding box center [226, 301] width 12 height 12
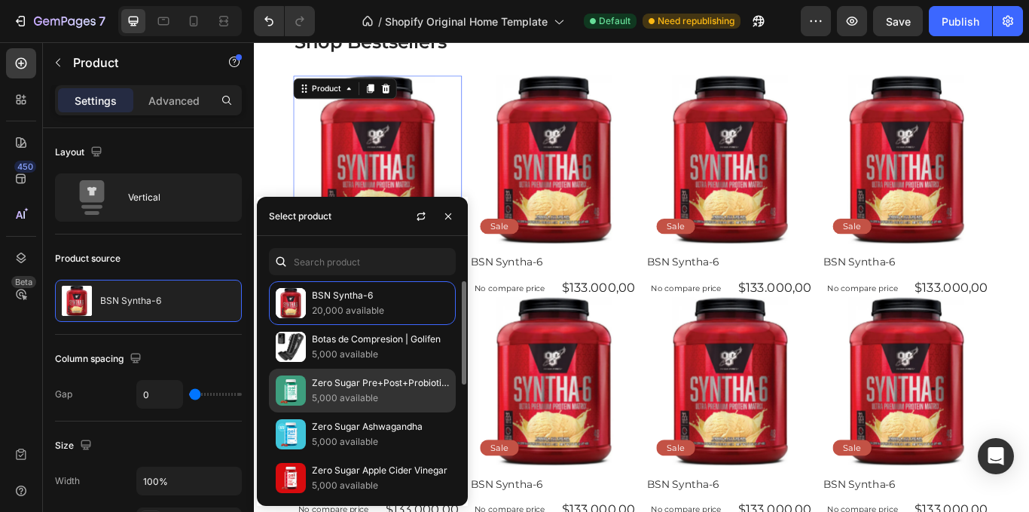
click at [387, 386] on p "Zero Sugar Pre+Post+Probiotics" at bounding box center [380, 382] width 137 height 15
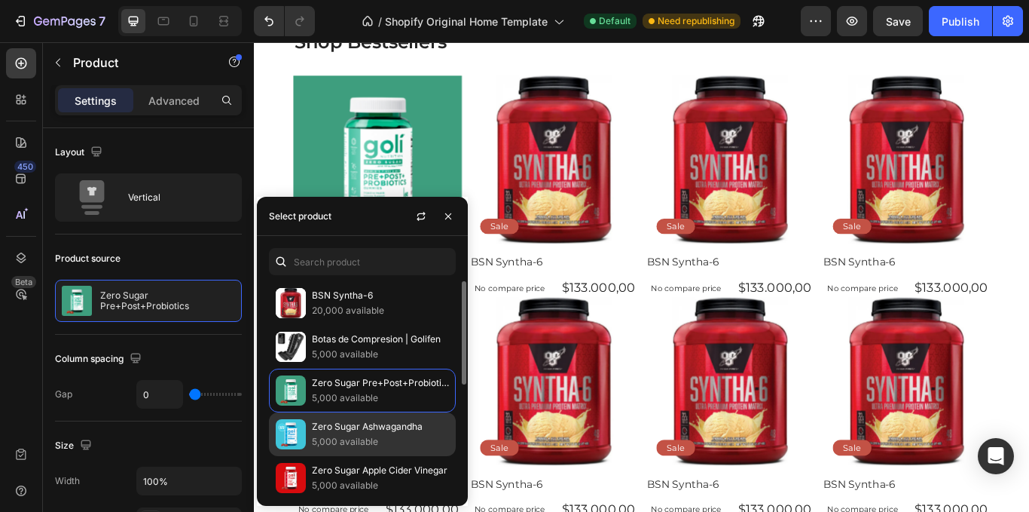
click at [400, 425] on p "Zero Sugar Ashwagandha" at bounding box center [380, 426] width 137 height 15
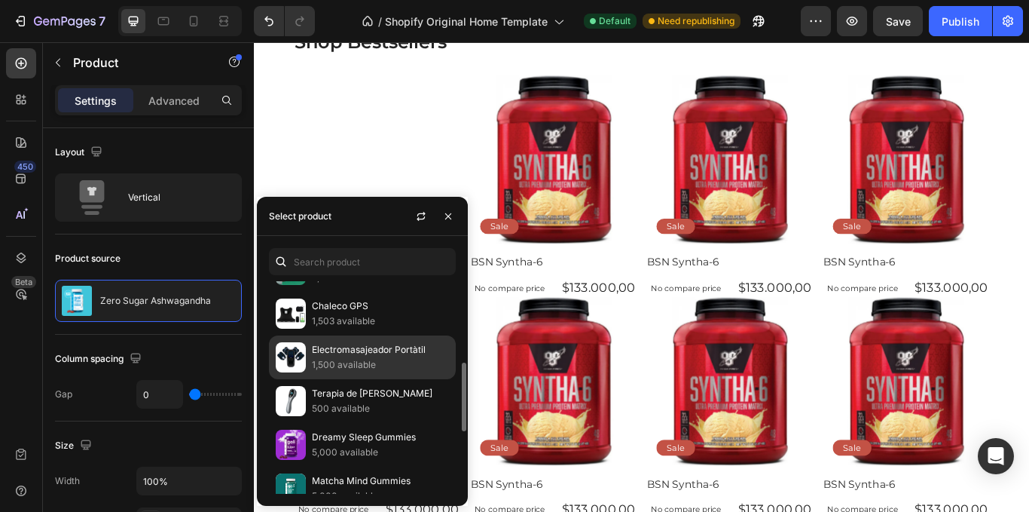
scroll to position [443, 0]
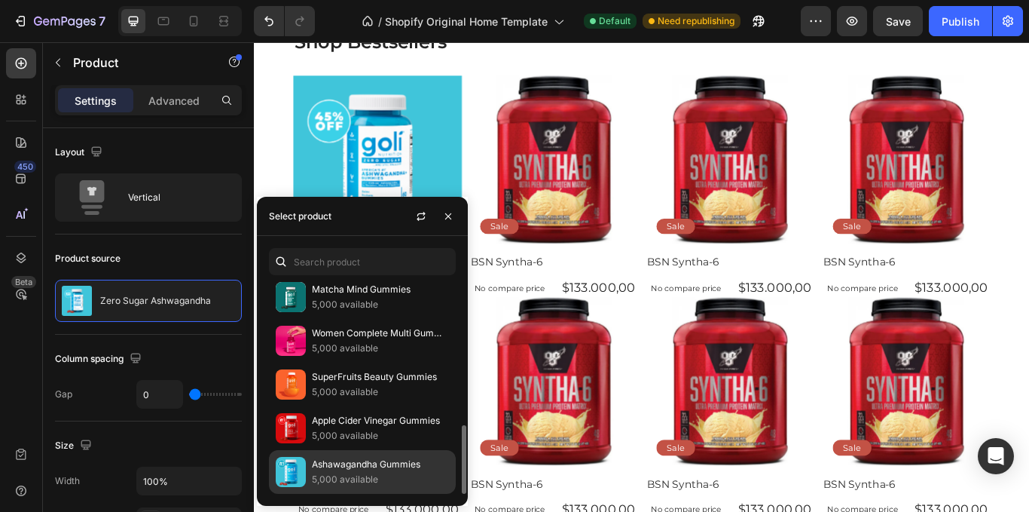
click at [408, 463] on p "Ashawagandha Gummies" at bounding box center [380, 464] width 137 height 15
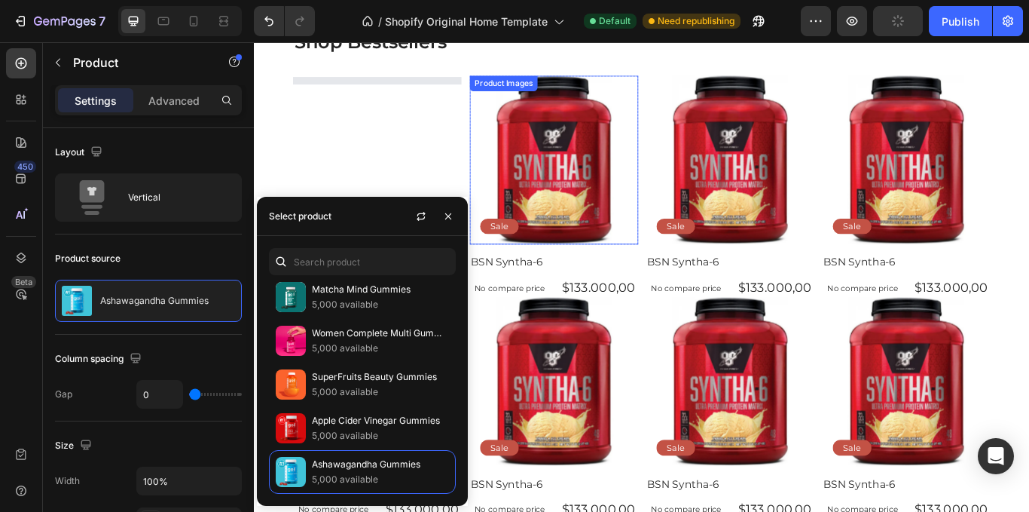
click at [618, 194] on img at bounding box center [603, 179] width 197 height 197
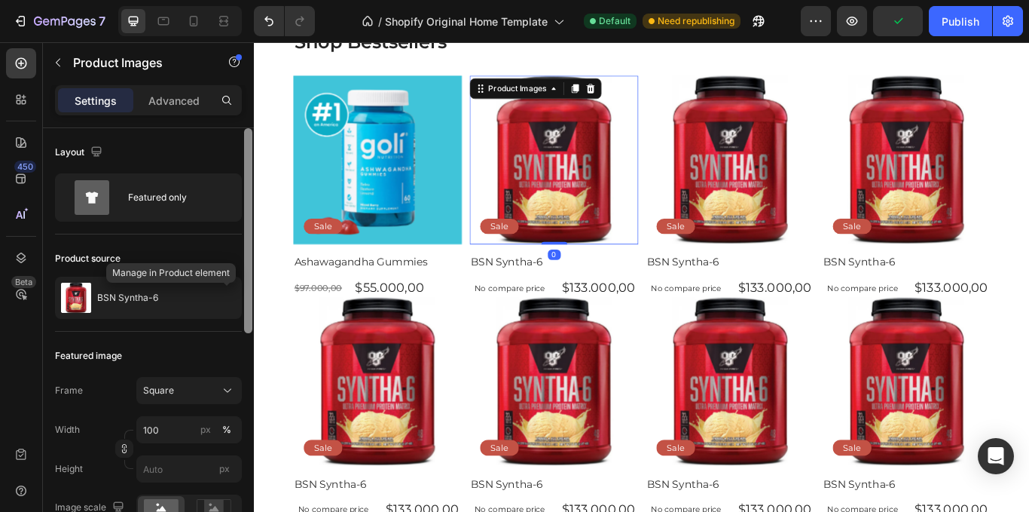
drag, startPoint x: 225, startPoint y: 298, endPoint x: 245, endPoint y: 355, distance: 60.8
click at [0, 0] on icon "button" at bounding box center [0, 0] width 0 height 0
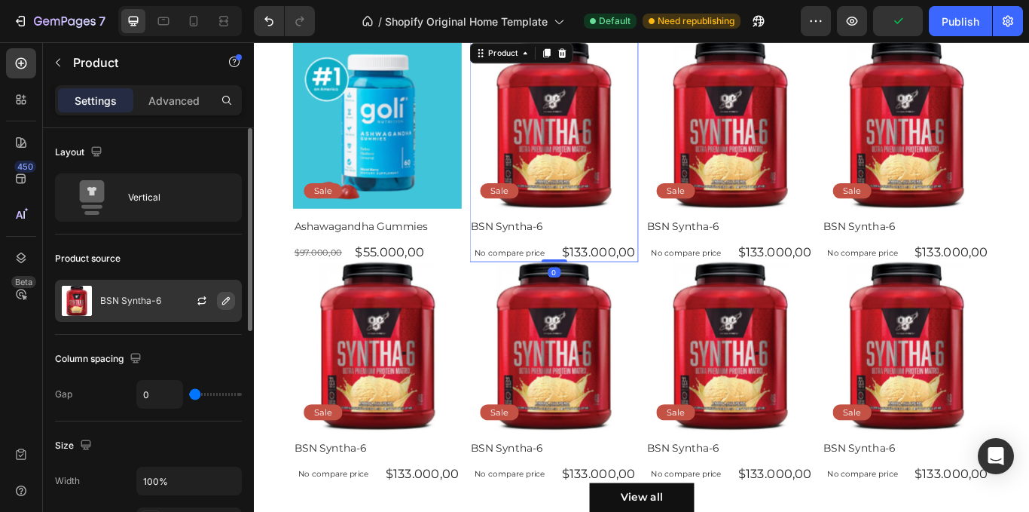
scroll to position [261, 0]
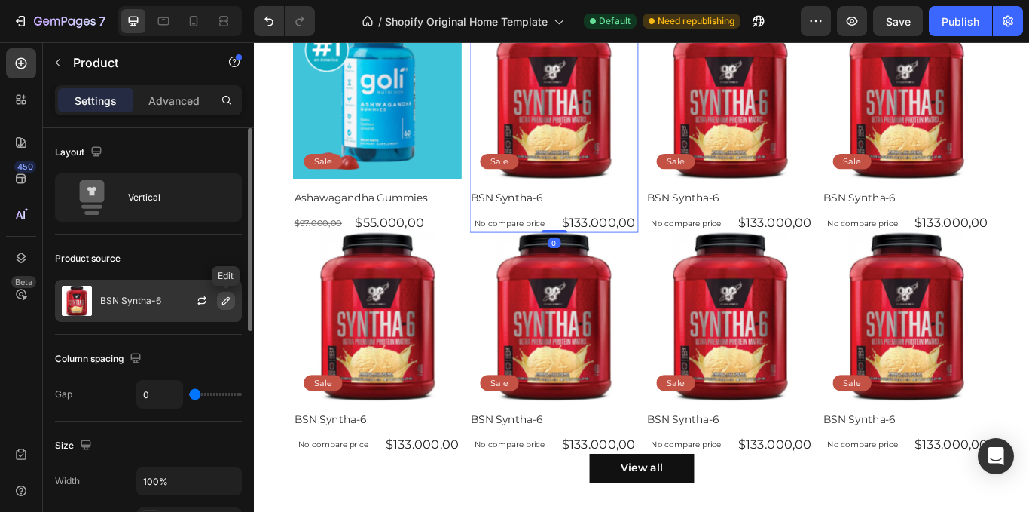
click at [224, 292] on button "button" at bounding box center [226, 301] width 18 height 18
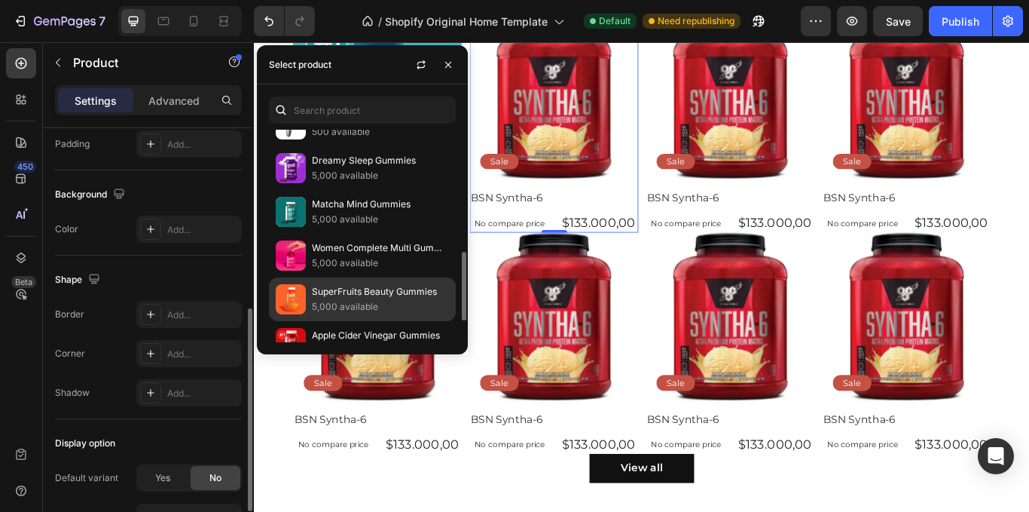
scroll to position [443, 0]
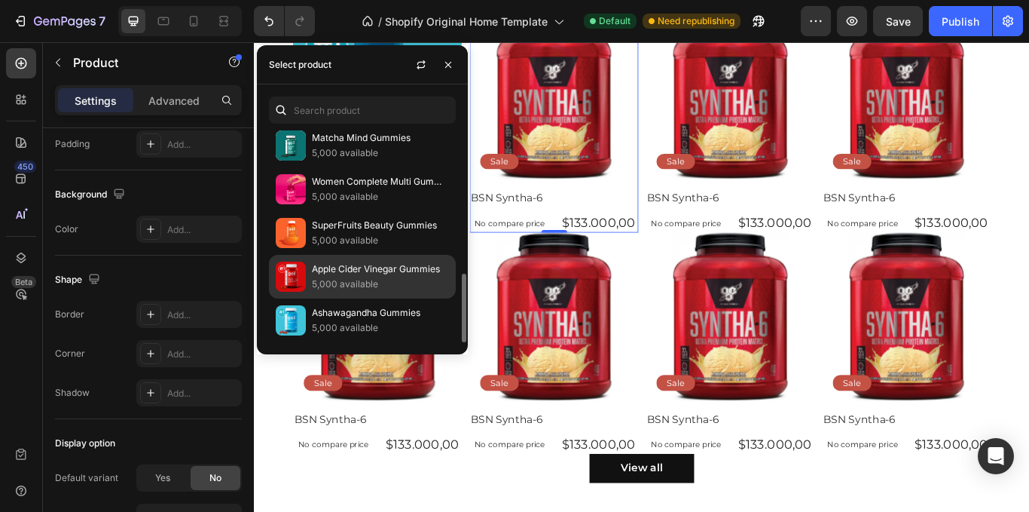
click at [359, 276] on p "Apple Cider Vinegar Gummies" at bounding box center [380, 268] width 137 height 15
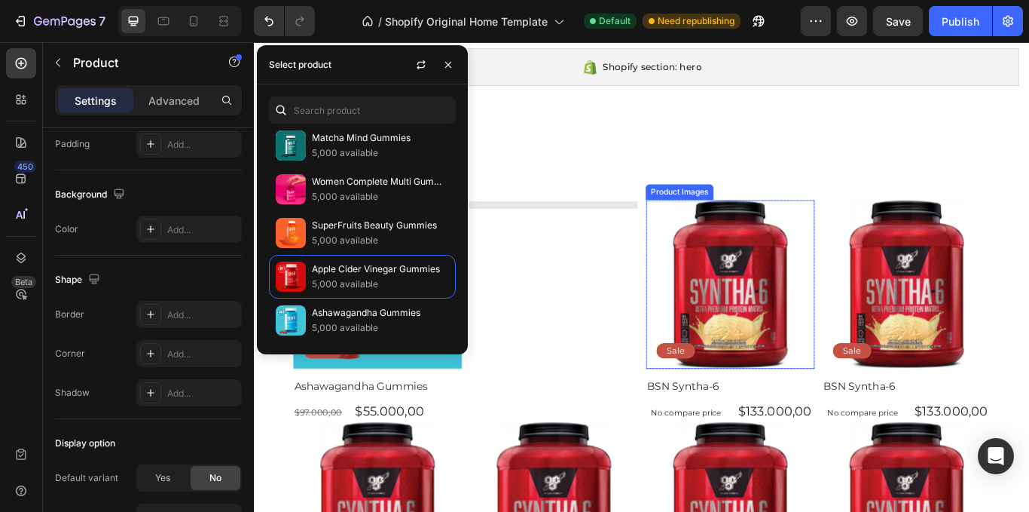
scroll to position [35, 0]
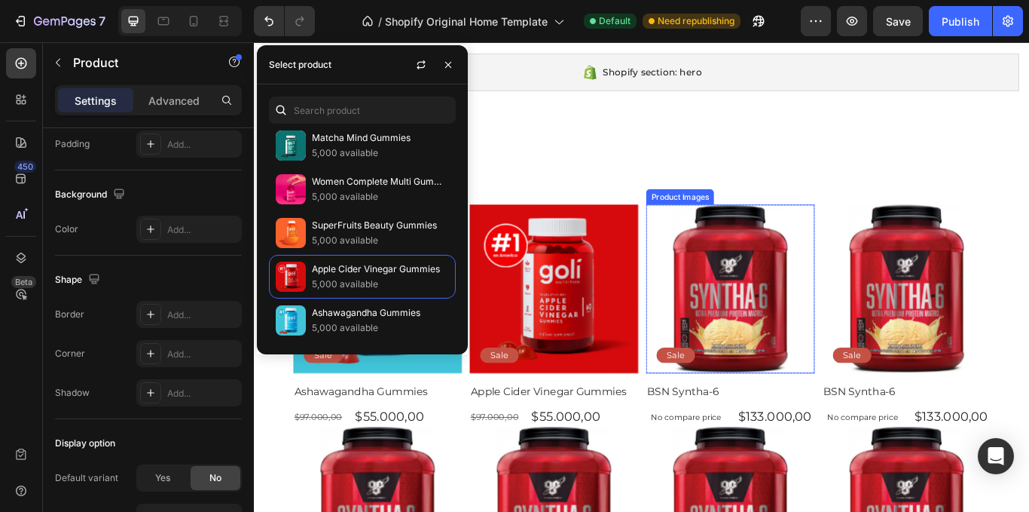
click at [826, 313] on img at bounding box center [809, 330] width 197 height 197
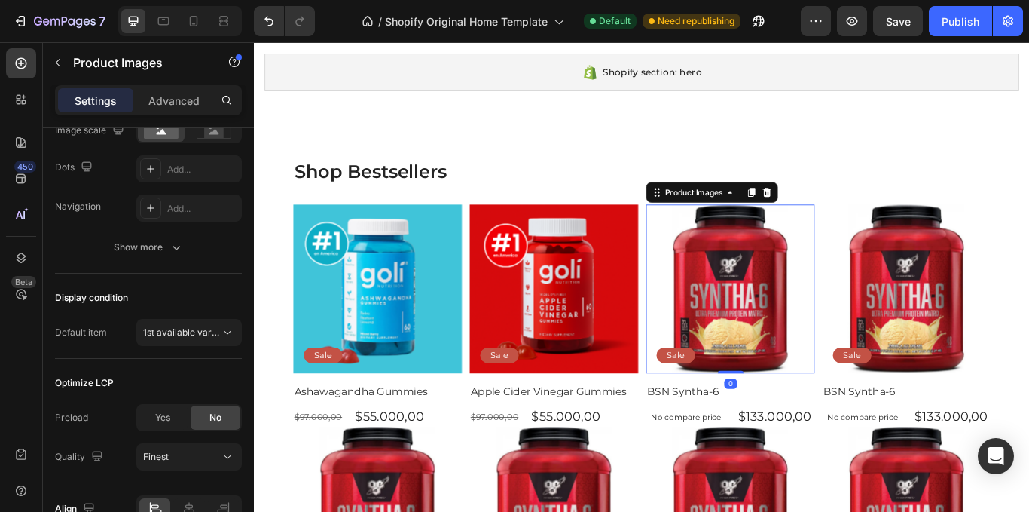
scroll to position [0, 0]
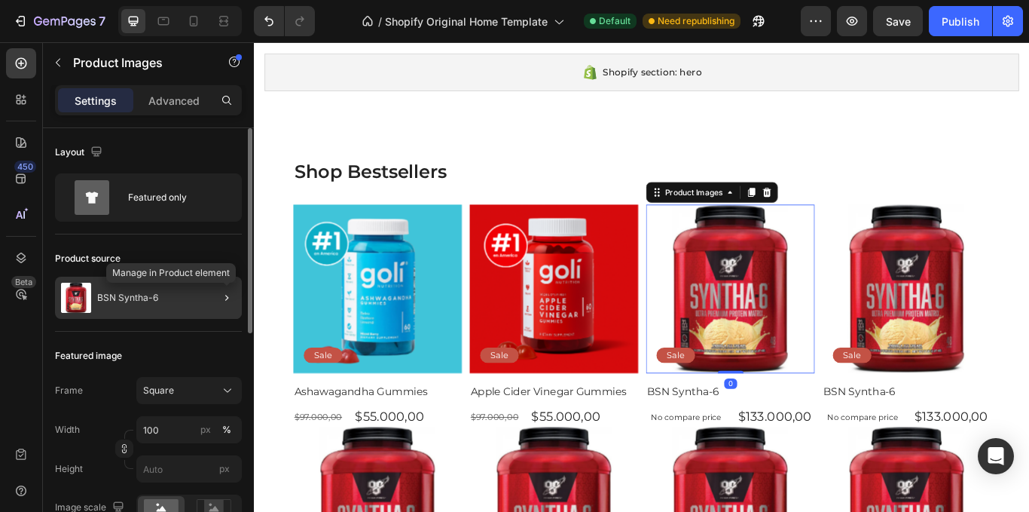
click at [235, 304] on div at bounding box center [227, 298] width 18 height 18
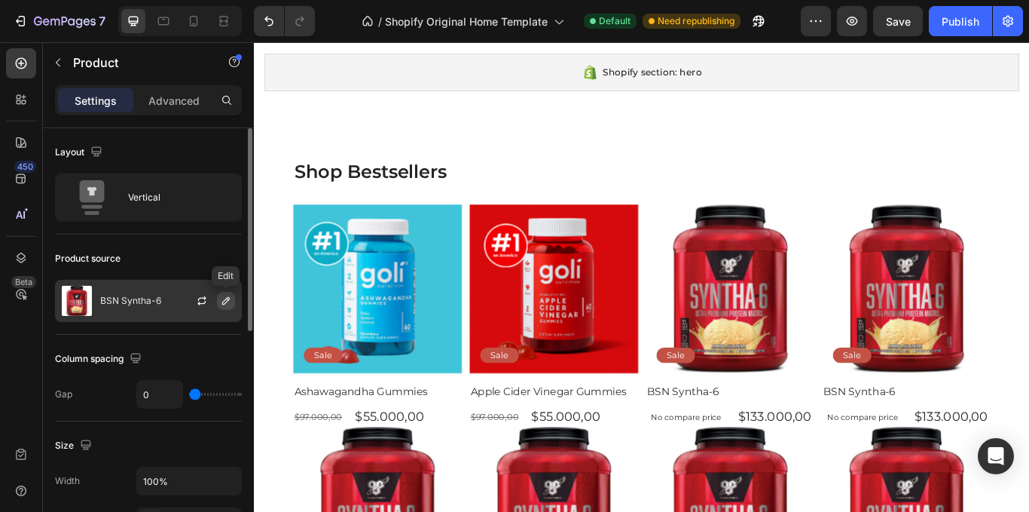
click at [222, 304] on icon "button" at bounding box center [226, 301] width 12 height 12
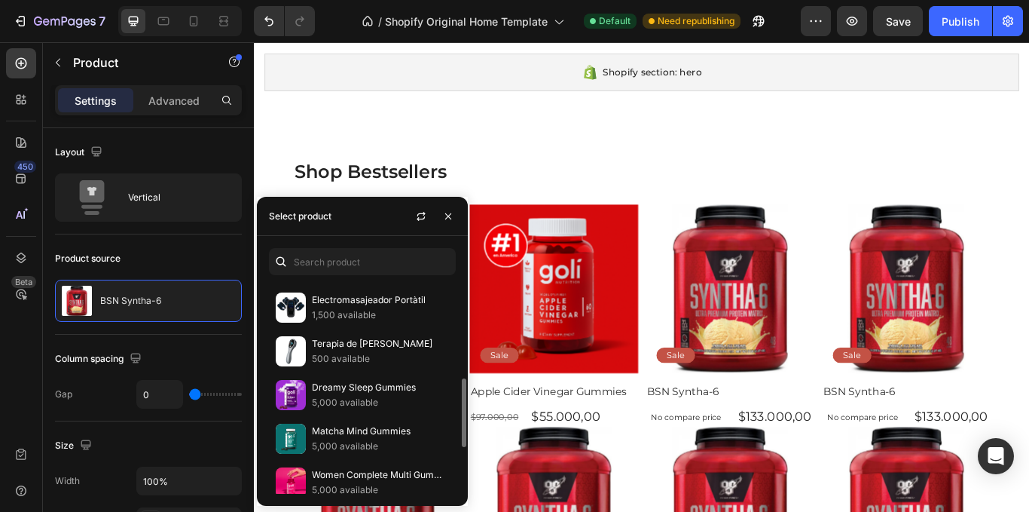
scroll to position [443, 0]
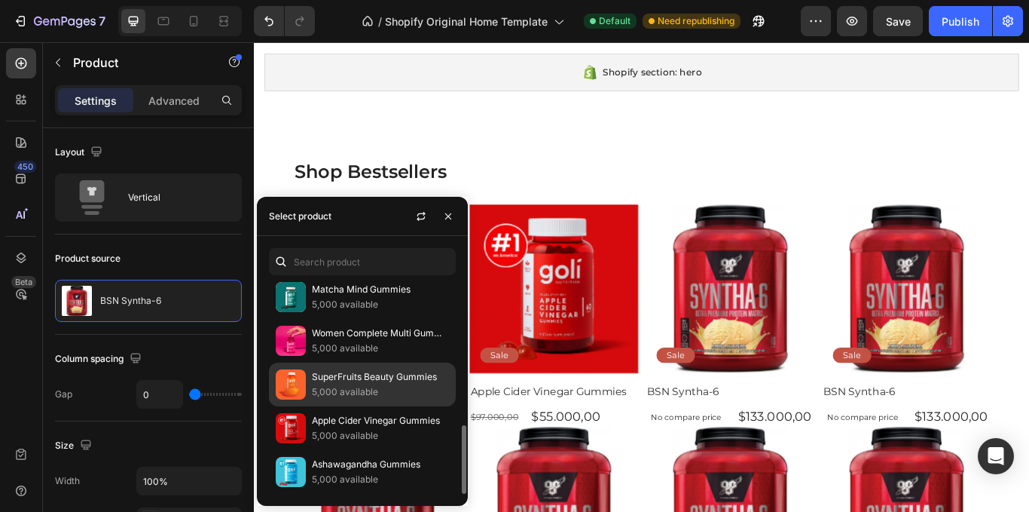
click at [391, 384] on p "SuperFruits Beauty Gummies" at bounding box center [380, 376] width 137 height 15
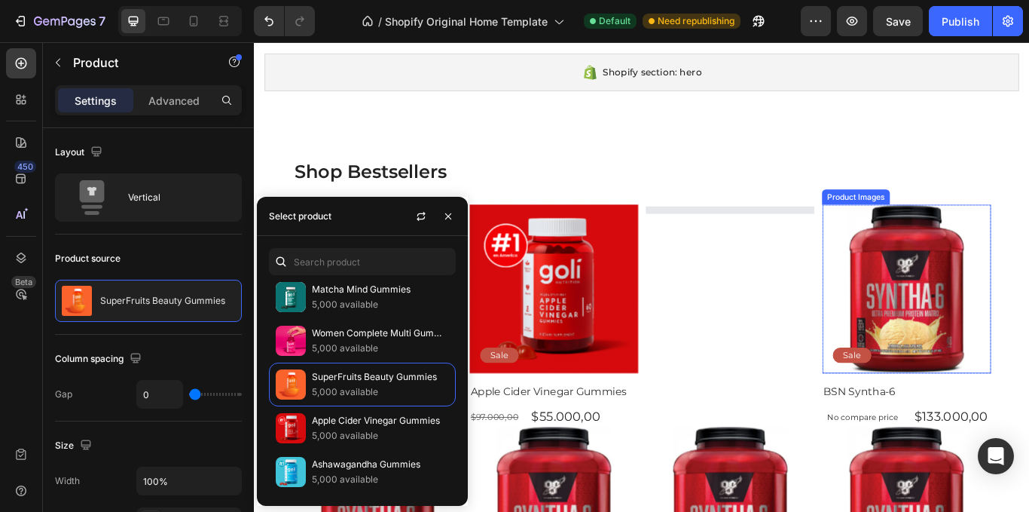
click at [986, 291] on img at bounding box center [1014, 330] width 197 height 197
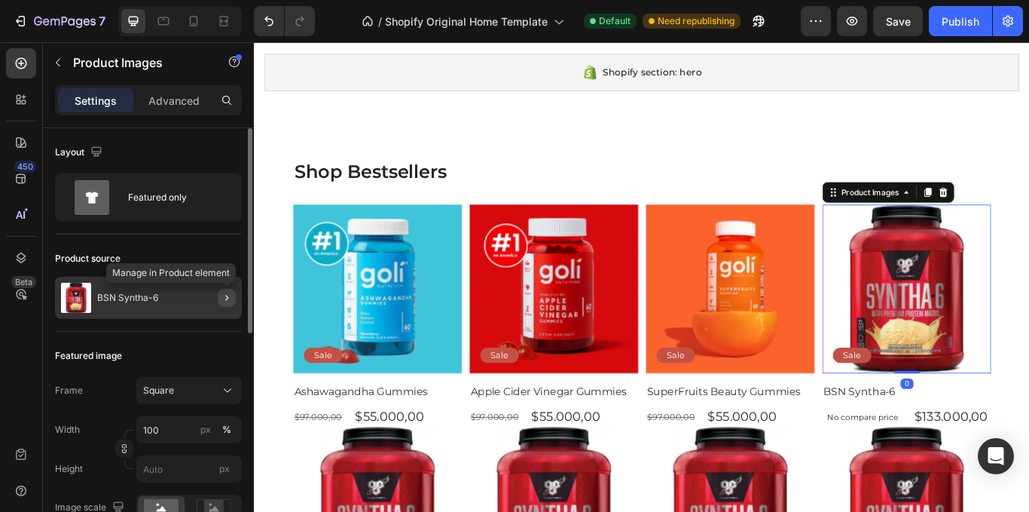
click at [225, 295] on icon "button" at bounding box center [227, 298] width 12 height 12
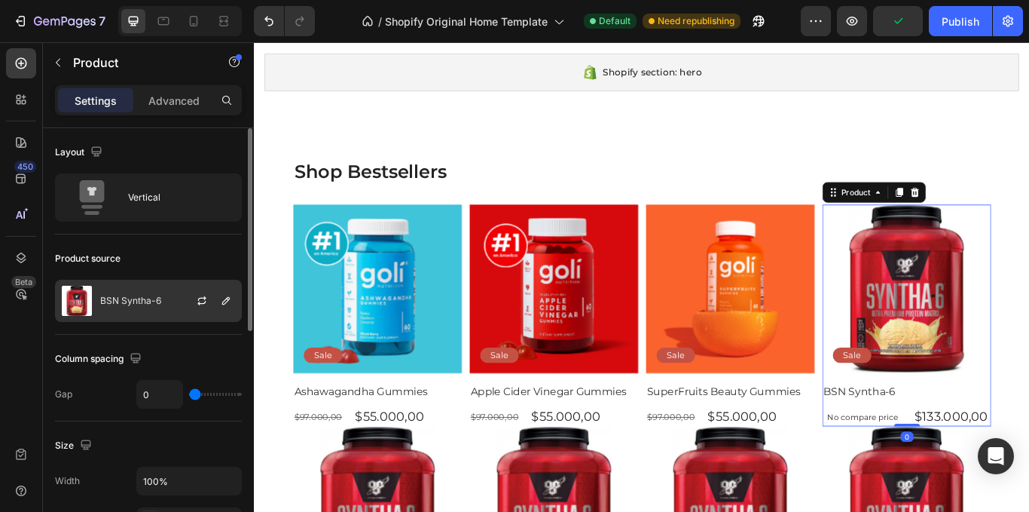
click at [216, 301] on div at bounding box center [208, 300] width 66 height 41
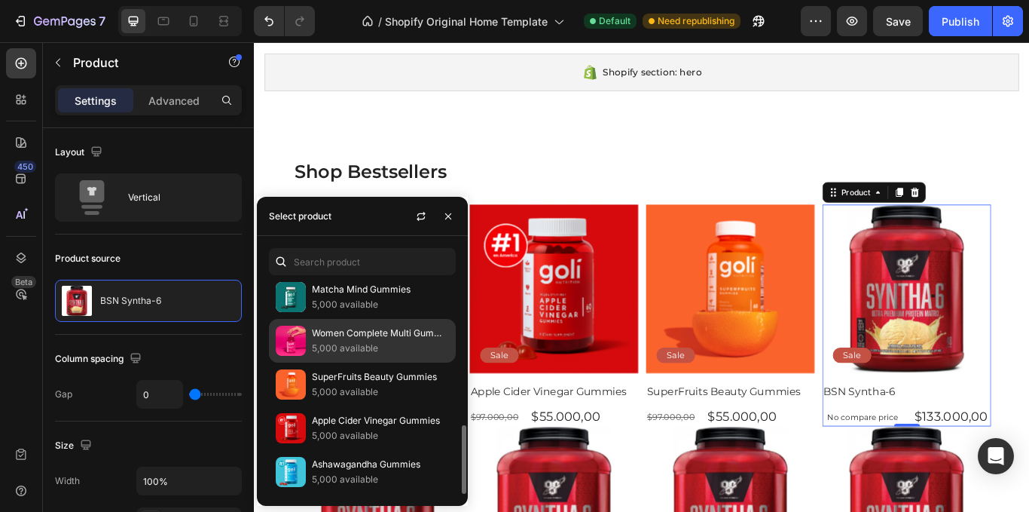
click at [344, 346] on p "5,000 available" at bounding box center [380, 348] width 137 height 15
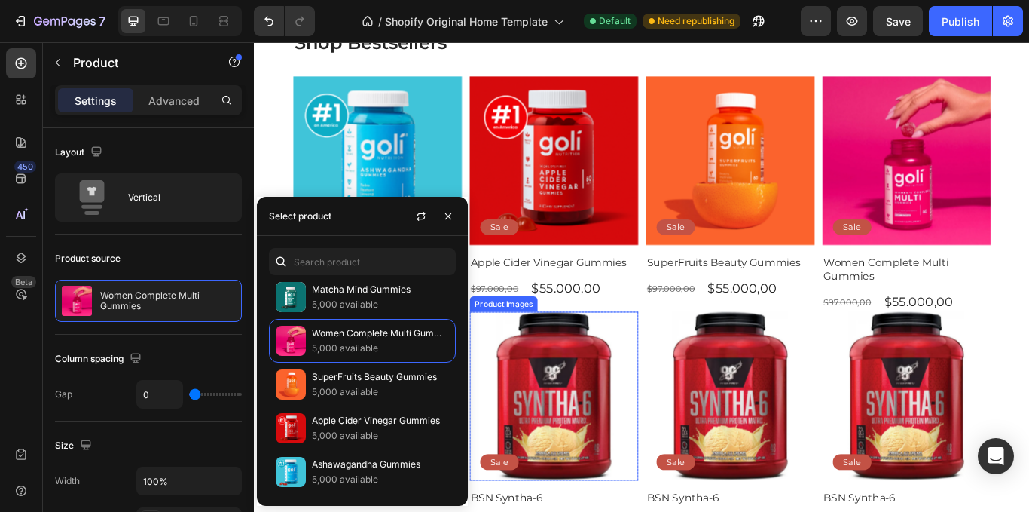
scroll to position [186, 0]
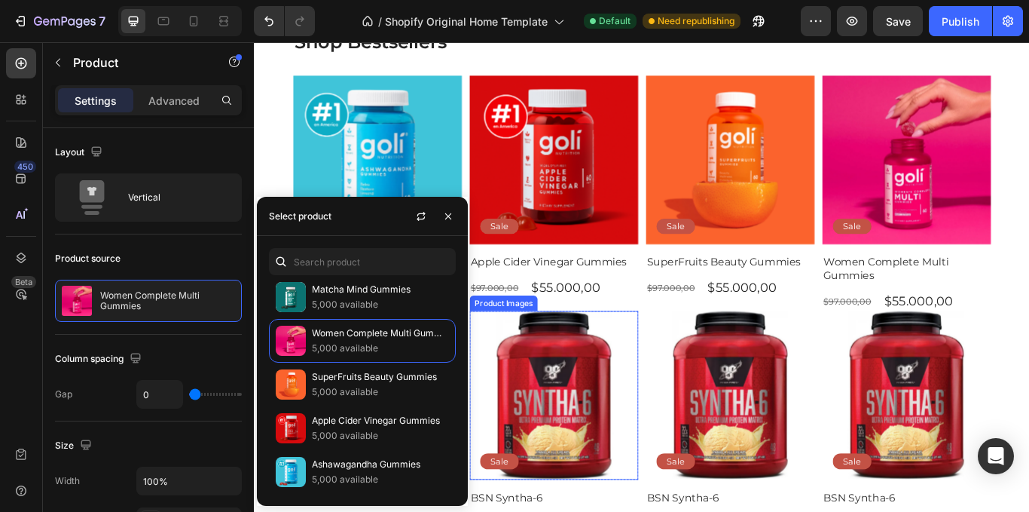
click at [578, 419] on img at bounding box center [603, 454] width 197 height 197
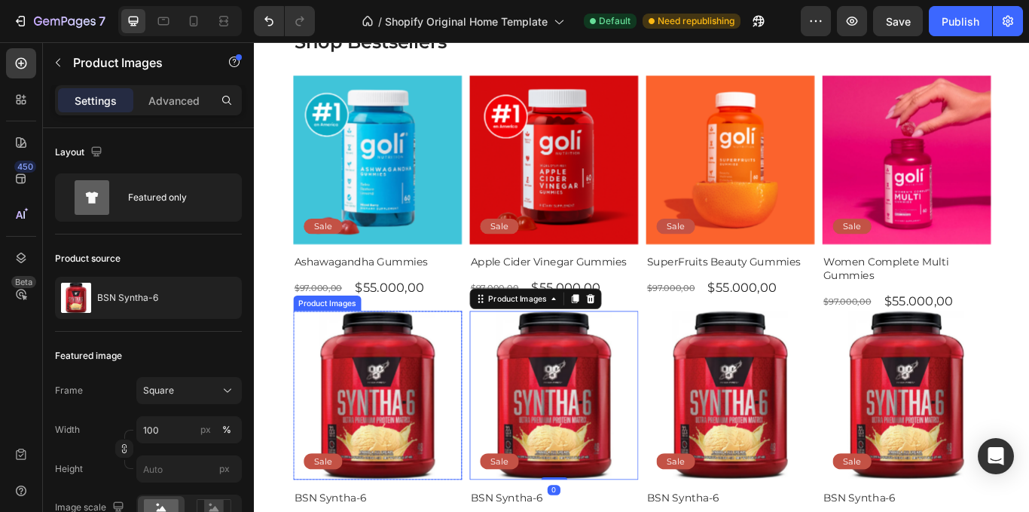
click at [448, 418] on img at bounding box center [397, 454] width 197 height 197
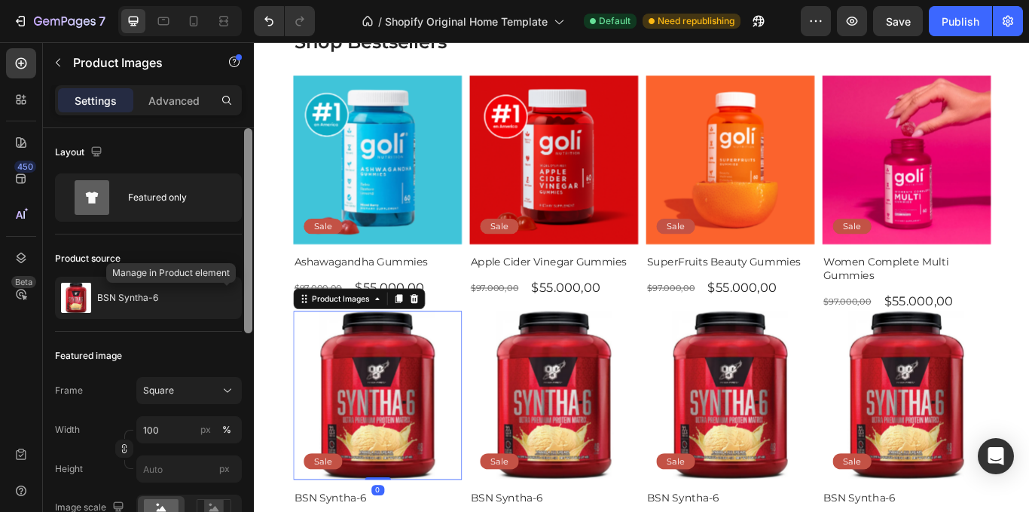
drag, startPoint x: 227, startPoint y: 293, endPoint x: 249, endPoint y: 324, distance: 38.3
click at [0, 0] on icon "button" at bounding box center [0, 0] width 0 height 0
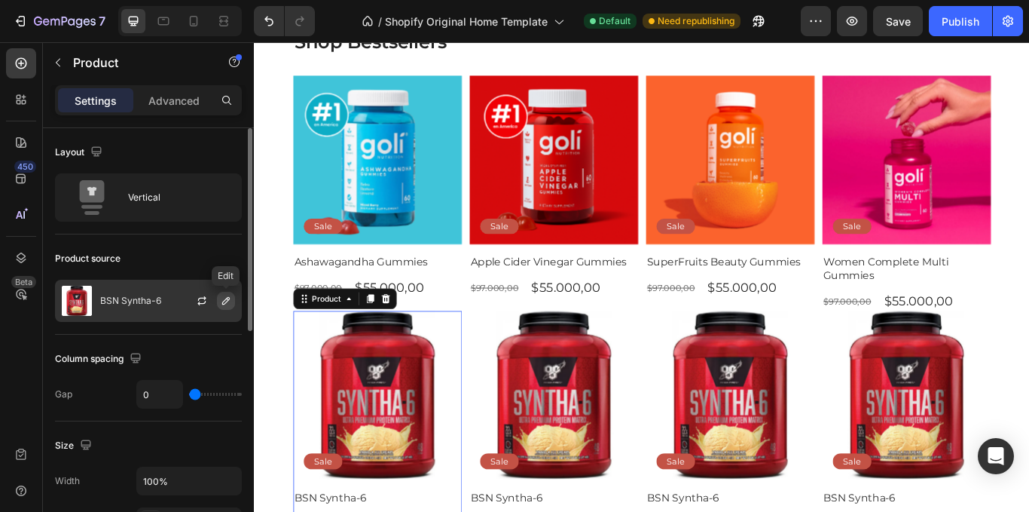
click at [225, 306] on button "button" at bounding box center [226, 301] width 18 height 18
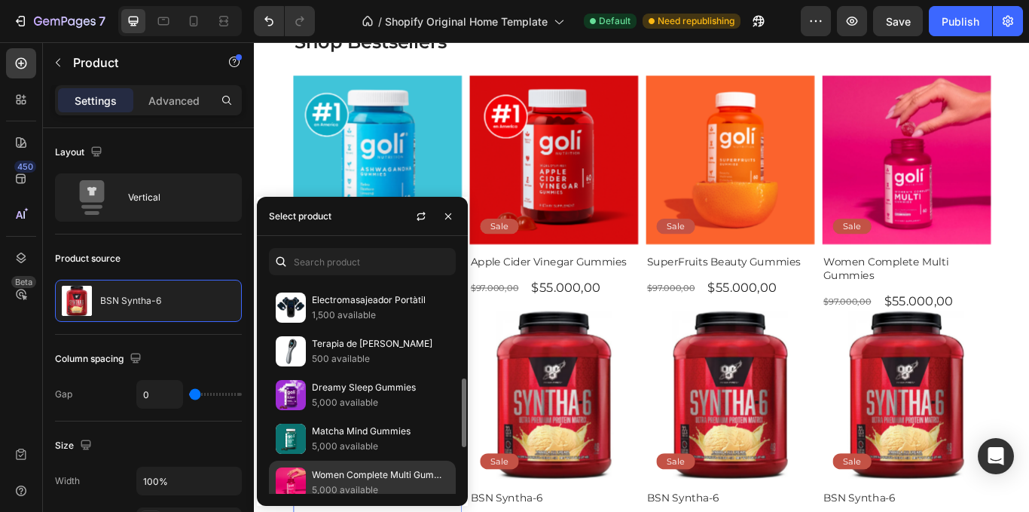
scroll to position [443, 0]
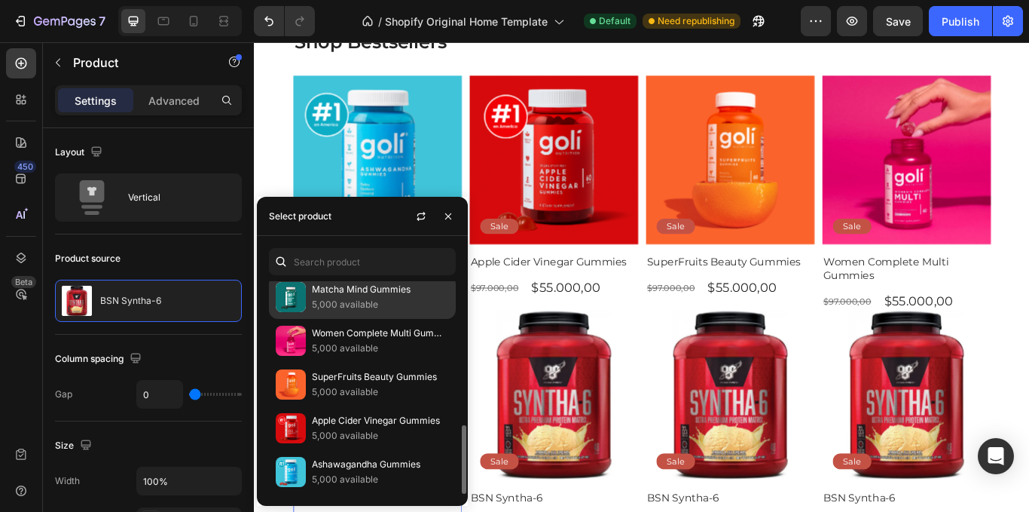
click at [372, 307] on p "5,000 available" at bounding box center [380, 304] width 137 height 15
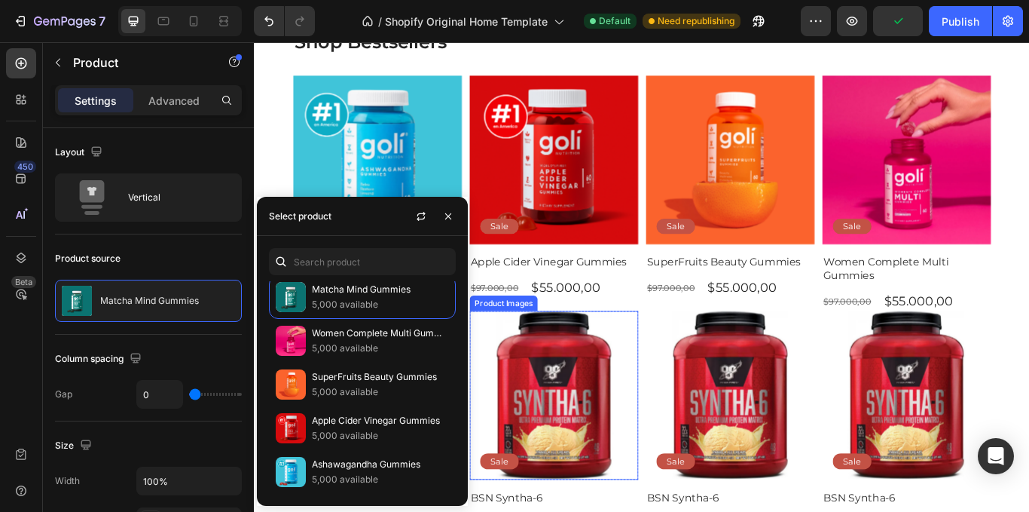
click at [567, 437] on img at bounding box center [603, 454] width 197 height 197
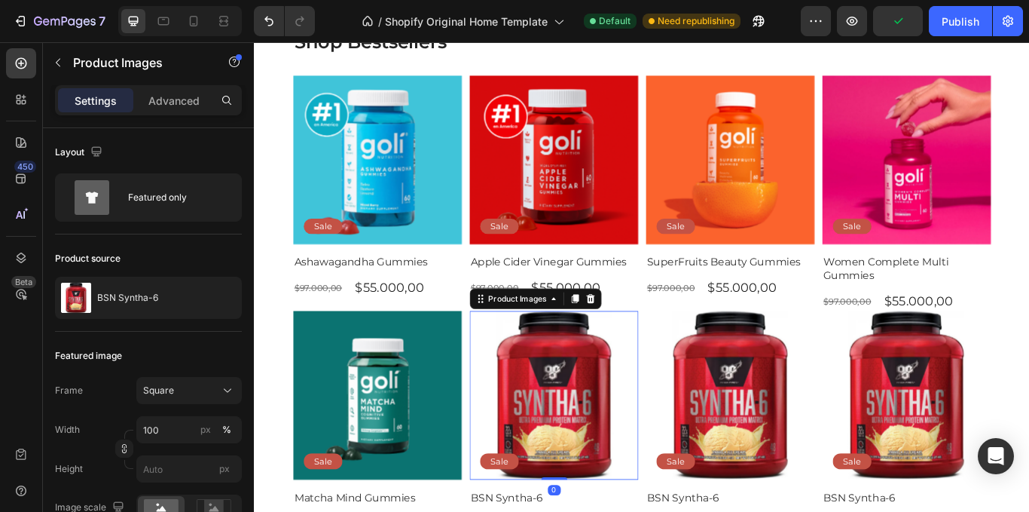
click at [543, 446] on img at bounding box center [603, 454] width 197 height 197
drag, startPoint x: 222, startPoint y: 302, endPoint x: 225, endPoint y: 340, distance: 37.8
click at [0, 0] on icon "button" at bounding box center [0, 0] width 0 height 0
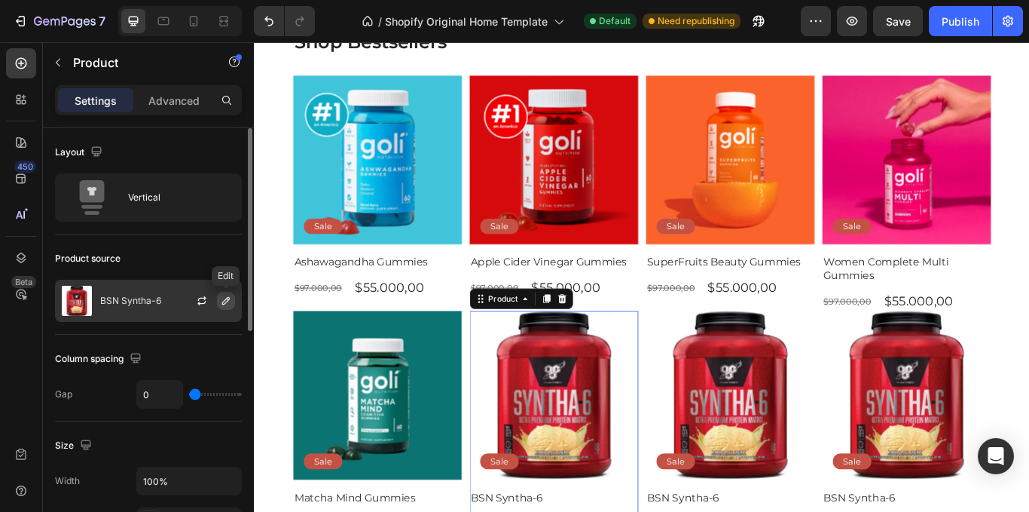
click at [222, 303] on icon "button" at bounding box center [226, 301] width 12 height 12
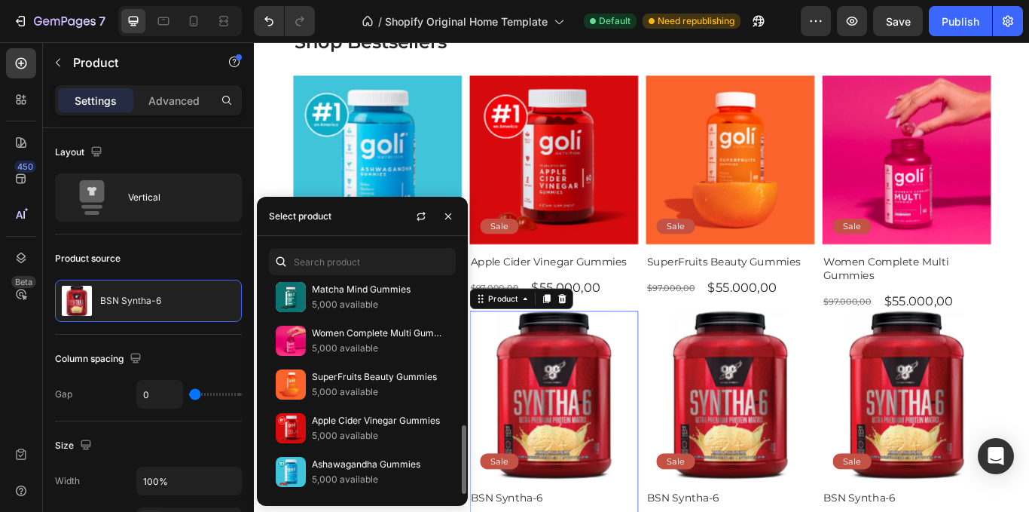
scroll to position [368, 0]
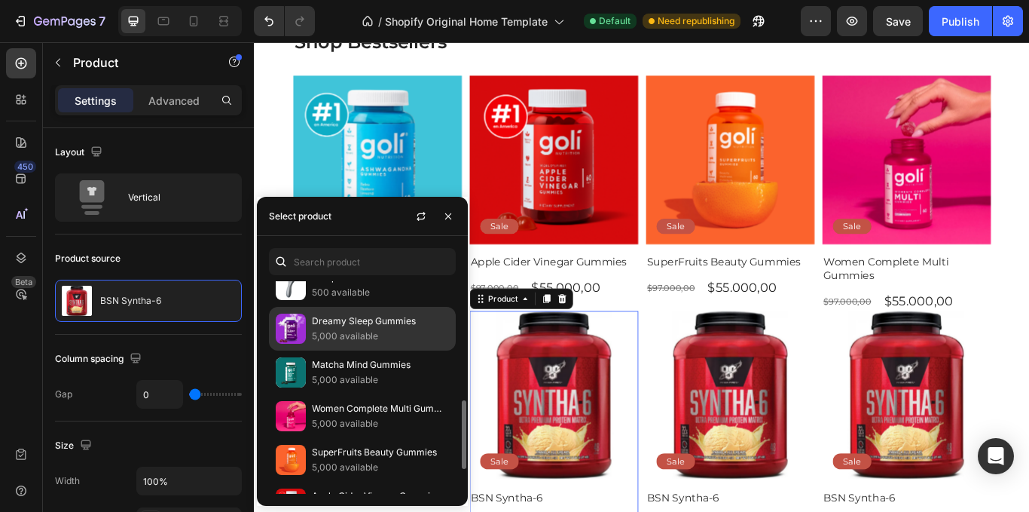
click at [405, 334] on p "5,000 available" at bounding box center [380, 336] width 137 height 15
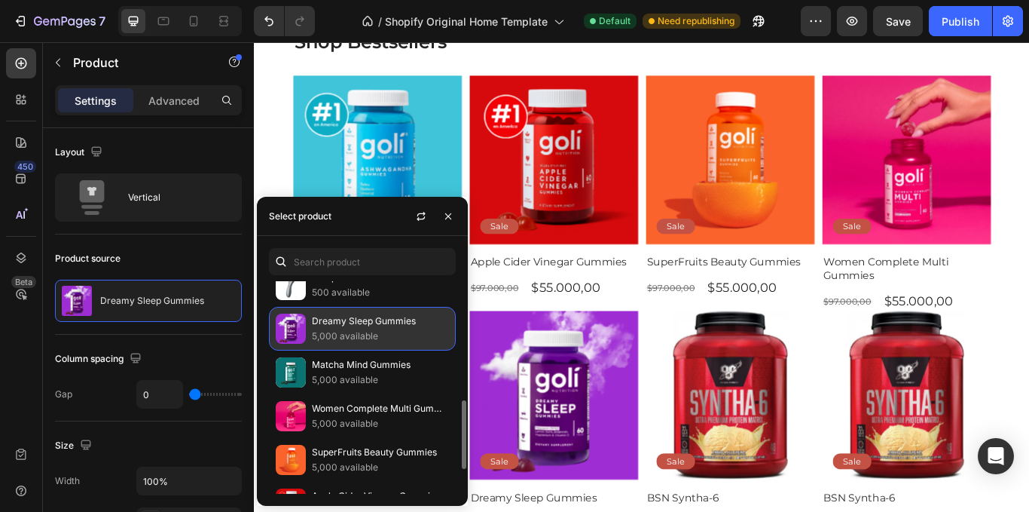
scroll to position [217, 0]
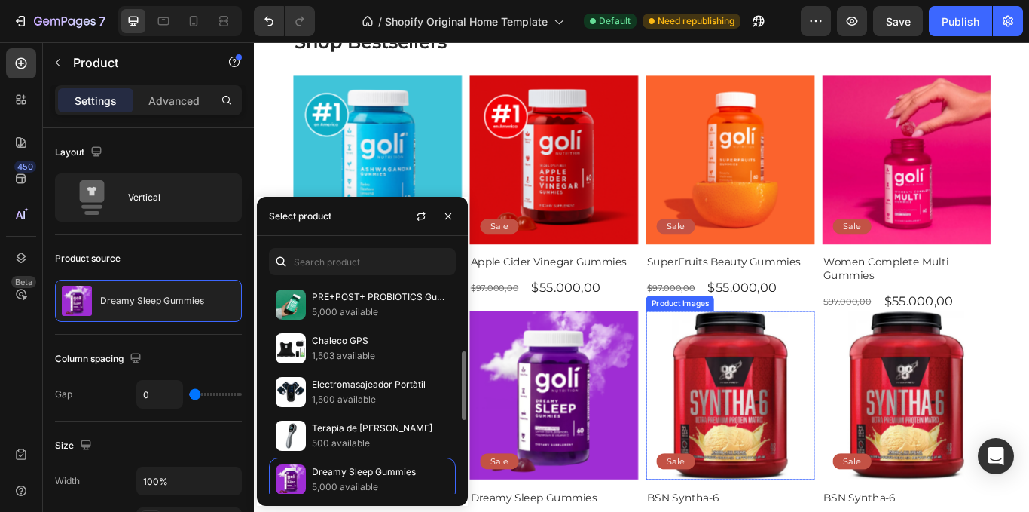
click at [848, 443] on img at bounding box center [809, 454] width 197 height 197
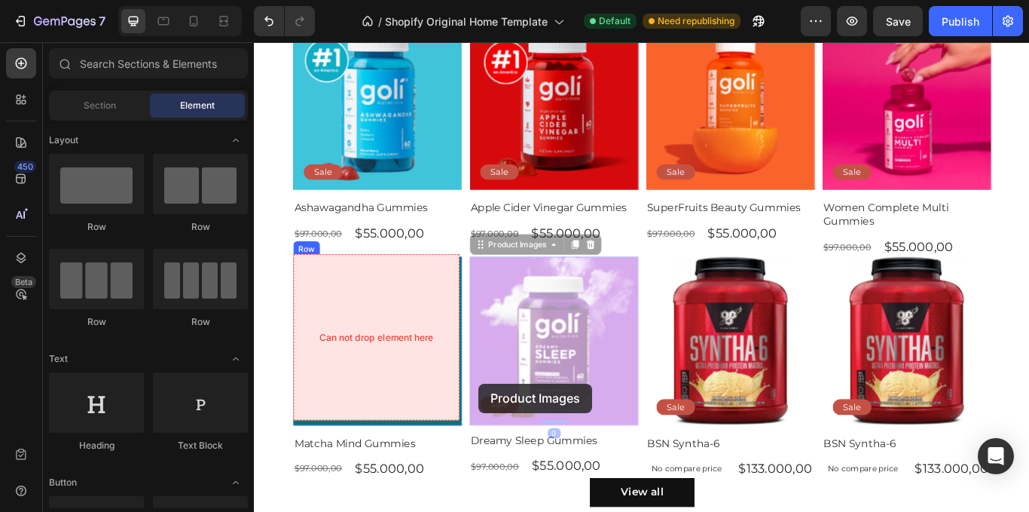
scroll to position [283, 0]
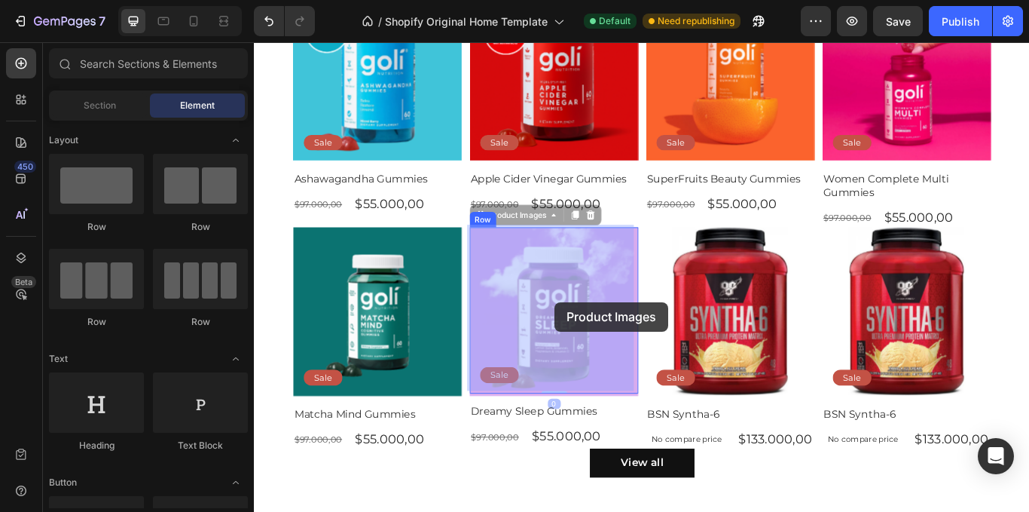
drag, startPoint x: 430, startPoint y: 461, endPoint x: 610, endPoint y: 330, distance: 222.8
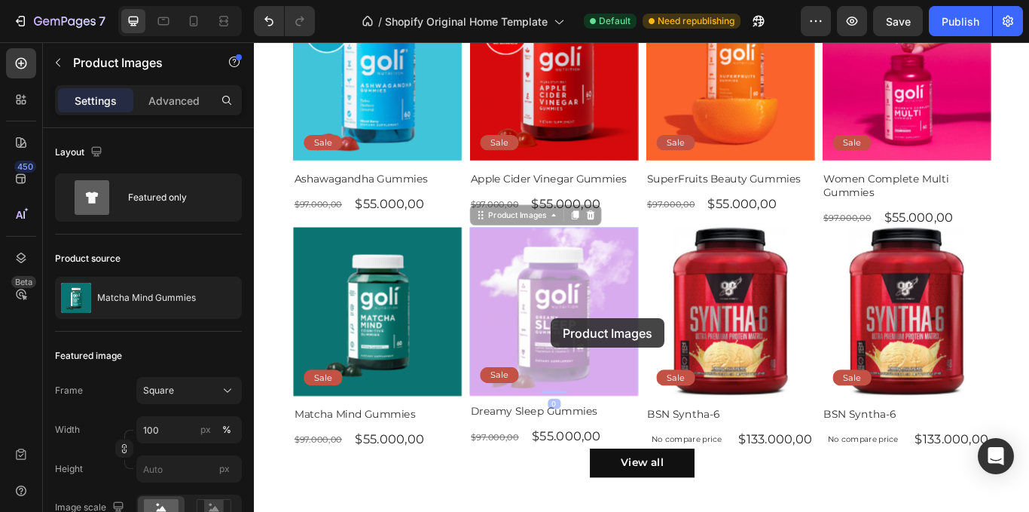
drag, startPoint x: 616, startPoint y: 329, endPoint x: 396, endPoint y: 350, distance: 221.0
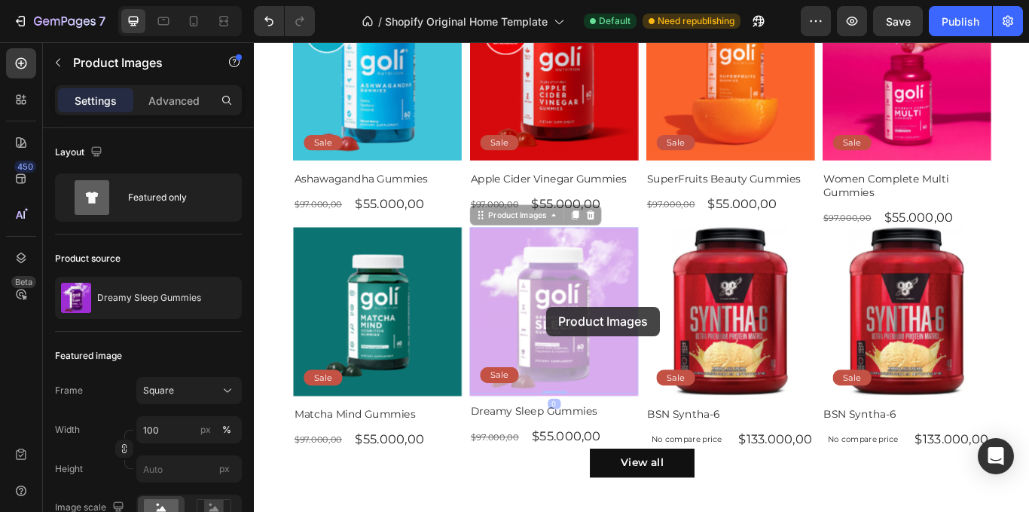
click at [254, 42] on div at bounding box center [254, 42] width 0 height 0
click at [295, 318] on div "Shop Bestsellers Heading Product Images Sale Text Block Row Ashawagandha Gummie…" at bounding box center [706, 240] width 904 height 741
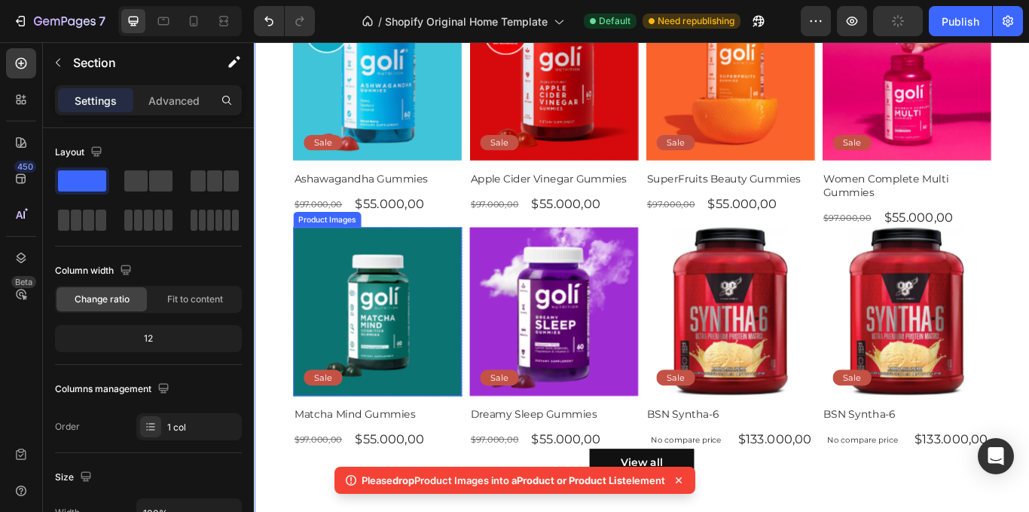
click at [419, 353] on img at bounding box center [397, 356] width 197 height 197
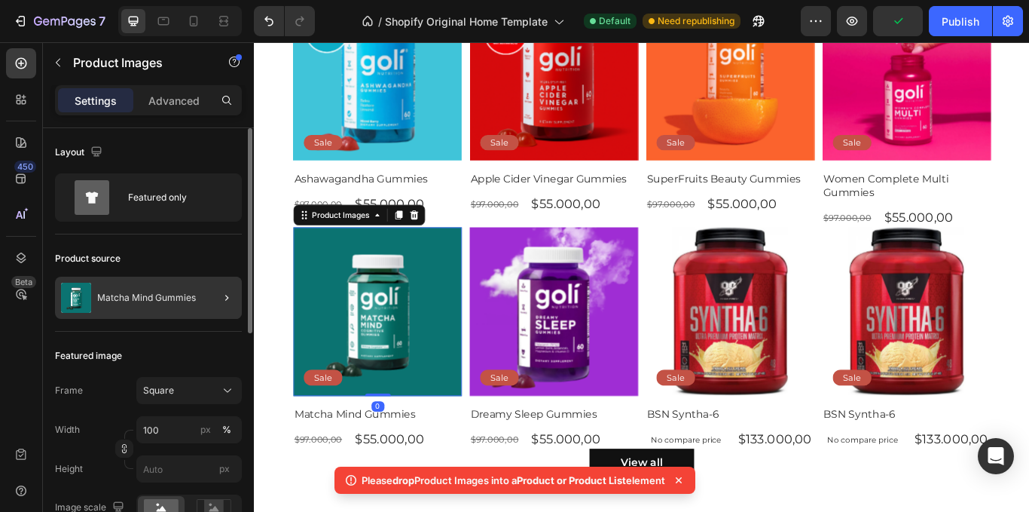
click at [239, 297] on div at bounding box center [221, 298] width 42 height 42
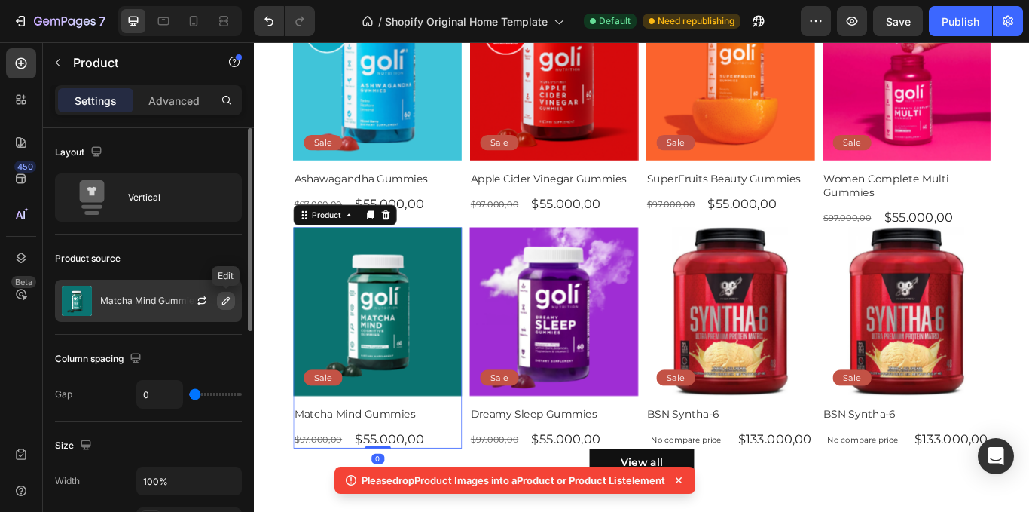
click at [226, 295] on icon "button" at bounding box center [226, 301] width 12 height 12
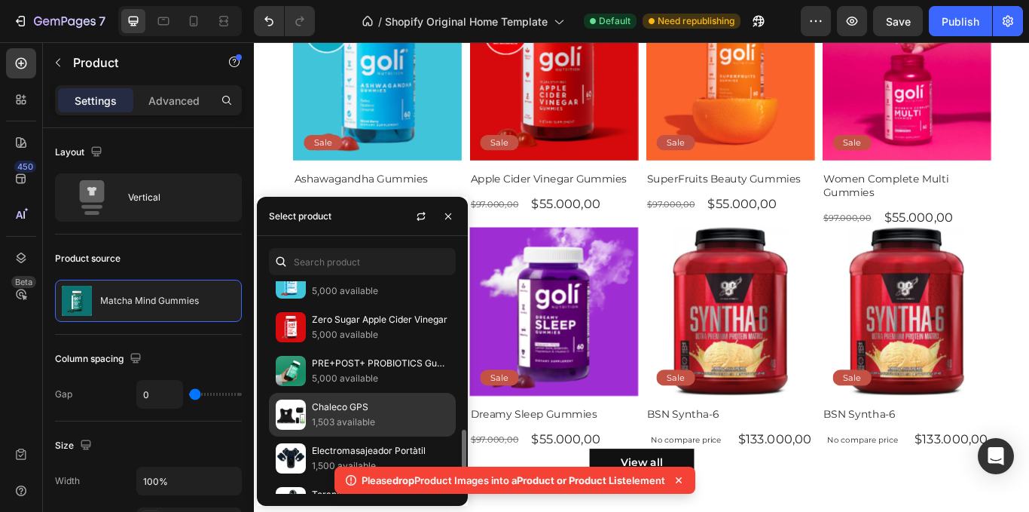
scroll to position [377, 0]
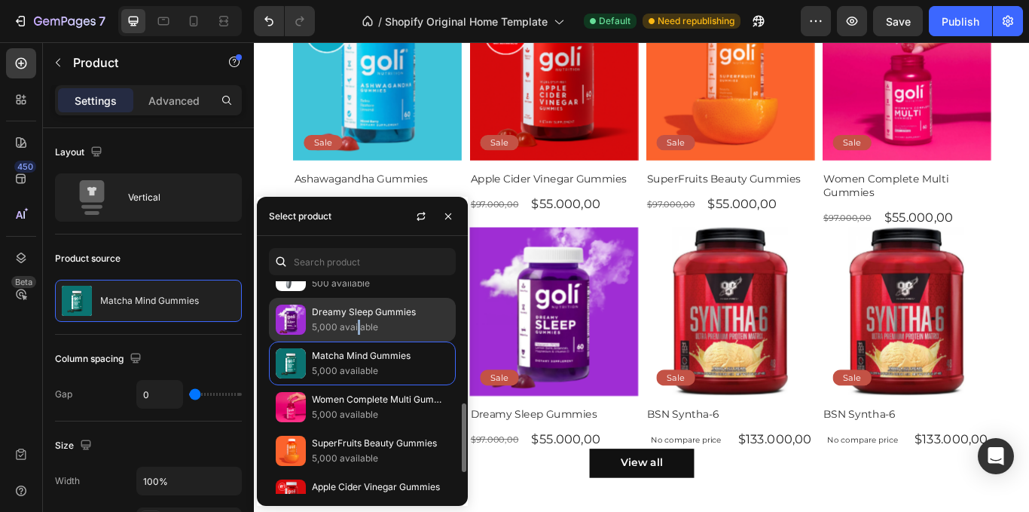
click at [359, 323] on p "5,000 available" at bounding box center [380, 327] width 137 height 15
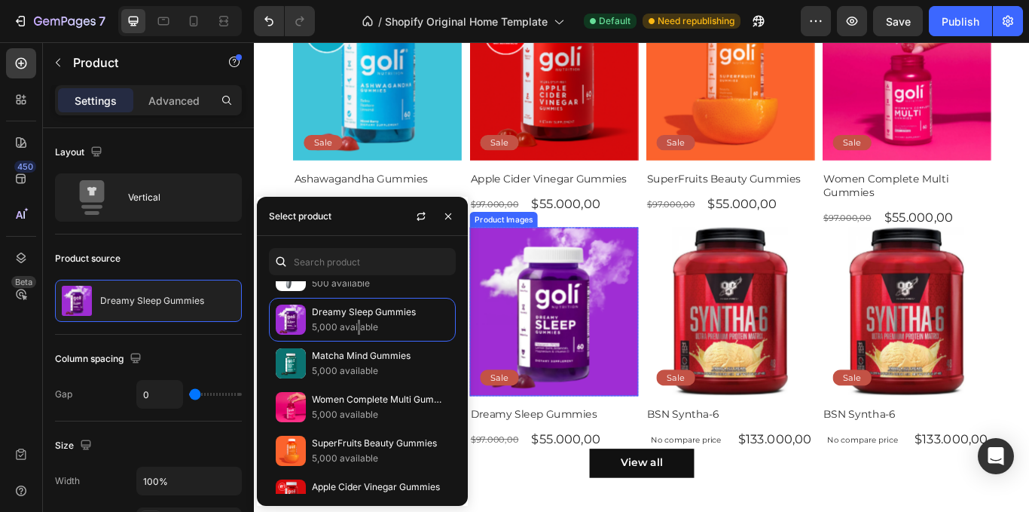
click at [641, 371] on img at bounding box center [603, 356] width 197 height 197
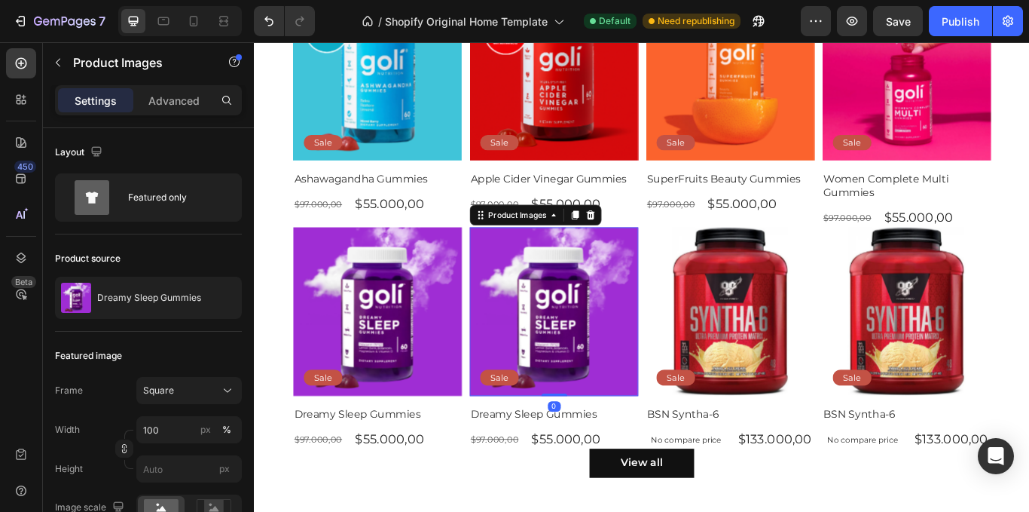
click at [588, 376] on img at bounding box center [603, 356] width 197 height 197
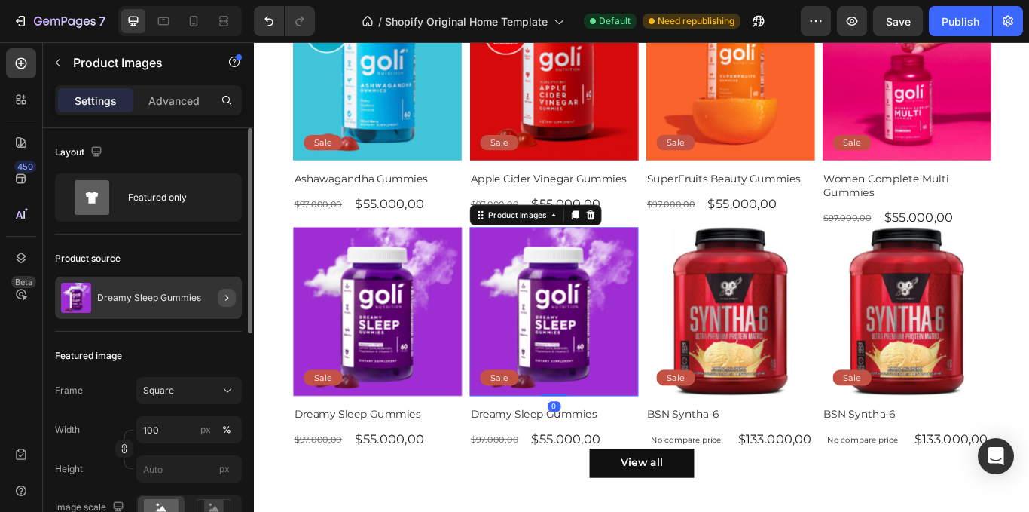
click at [219, 304] on div at bounding box center [221, 298] width 42 height 42
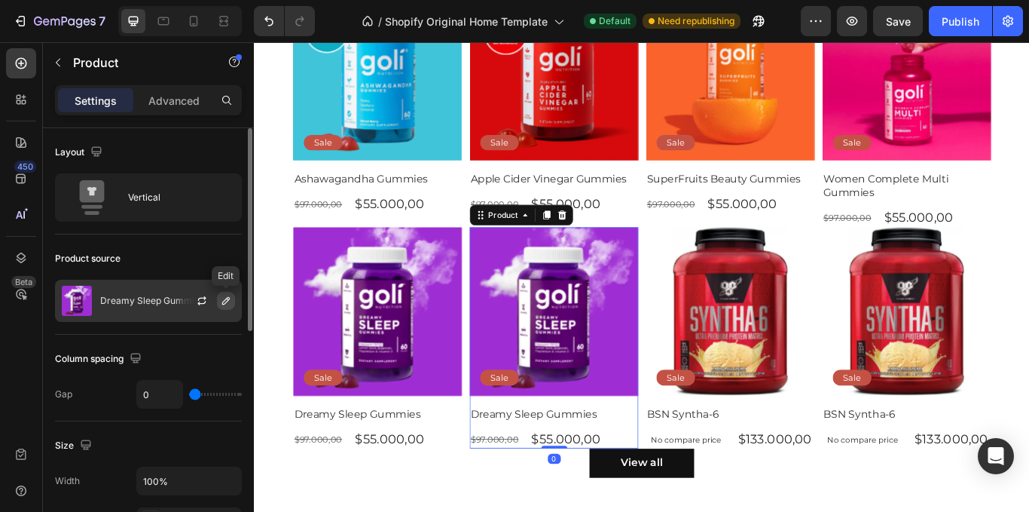
click at [219, 301] on button "button" at bounding box center [226, 301] width 18 height 18
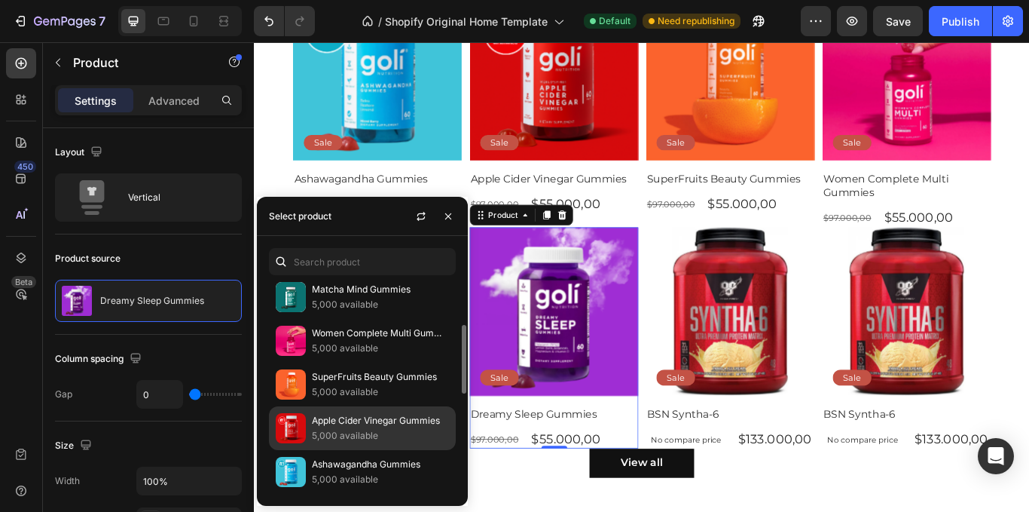
scroll to position [368, 0]
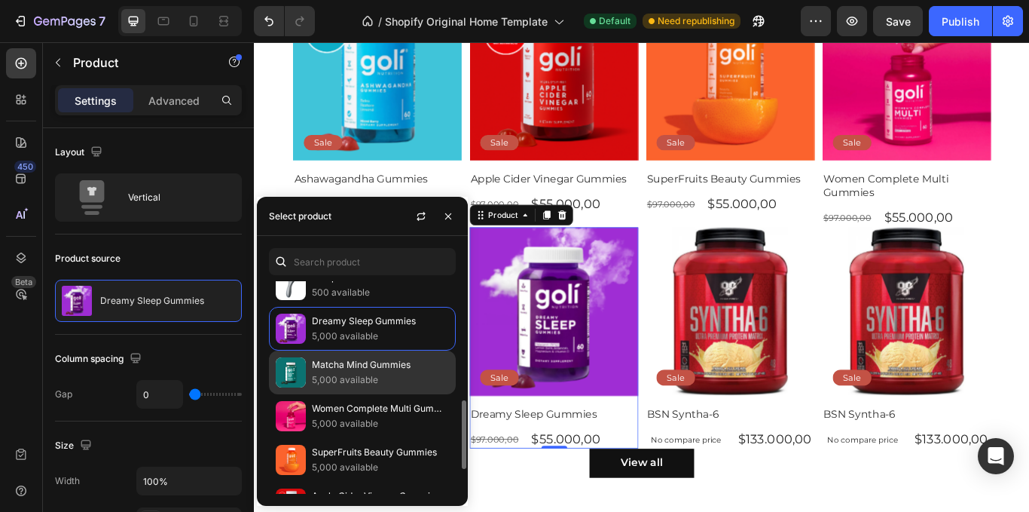
click at [365, 378] on p "5,000 available" at bounding box center [380, 379] width 137 height 15
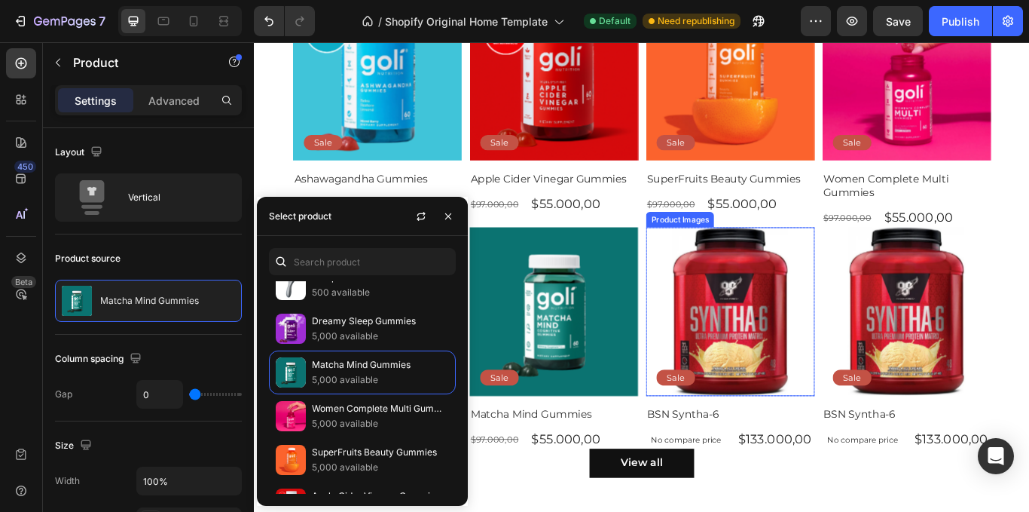
click at [774, 368] on img at bounding box center [809, 356] width 197 height 197
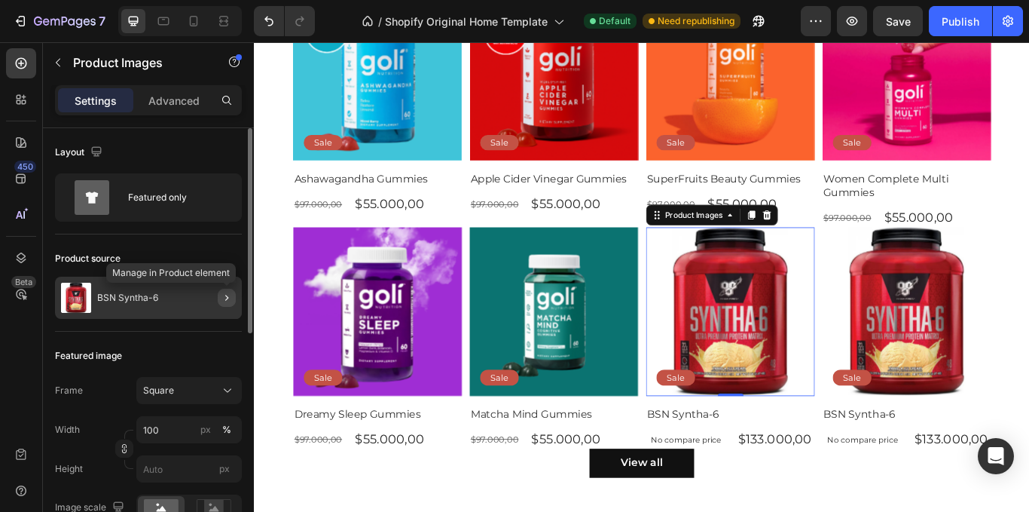
click at [234, 298] on button "button" at bounding box center [227, 298] width 18 height 18
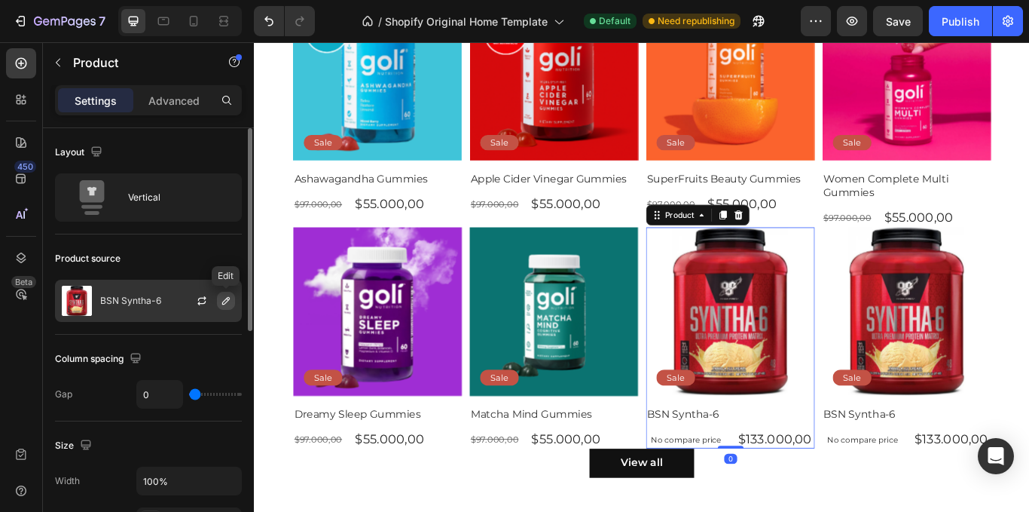
click at [217, 297] on button "button" at bounding box center [226, 301] width 18 height 18
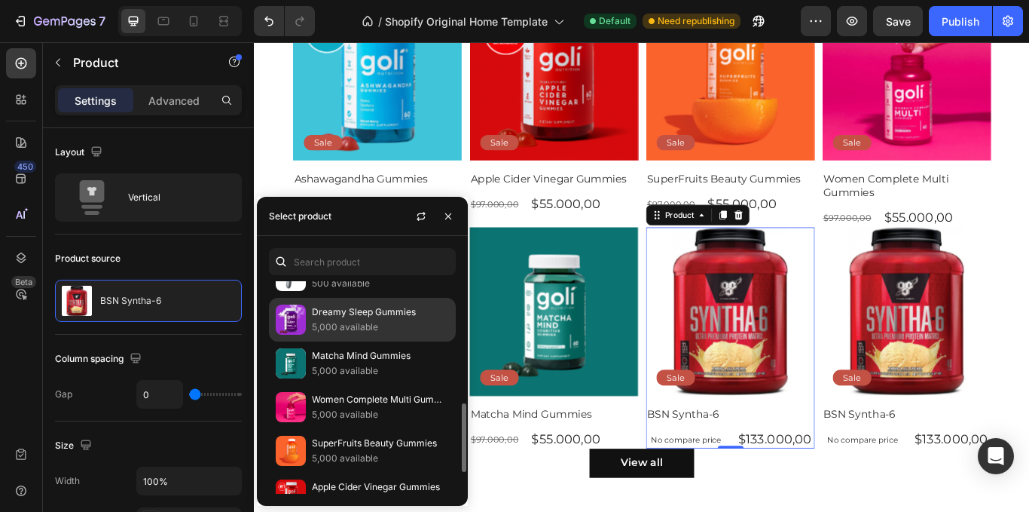
scroll to position [226, 0]
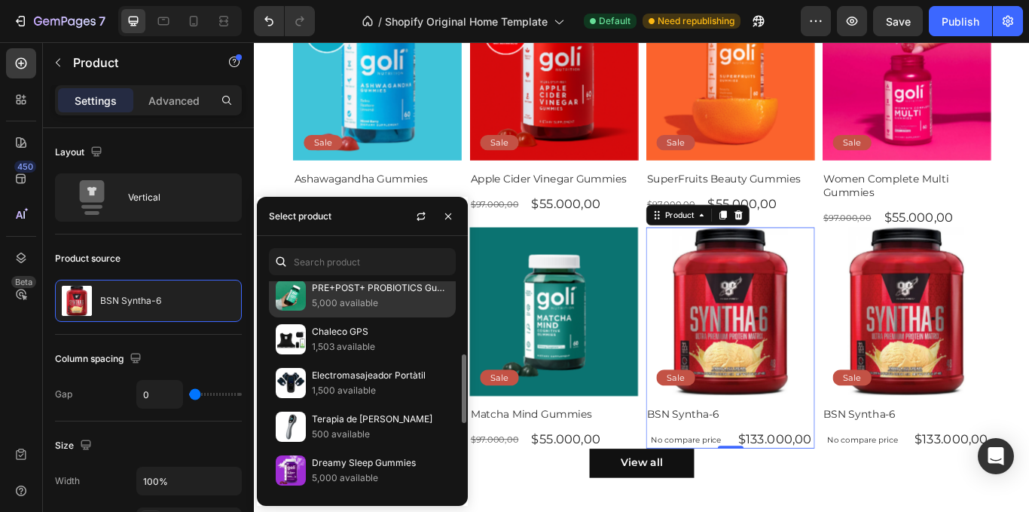
click at [350, 301] on p "5,000 available" at bounding box center [380, 302] width 137 height 15
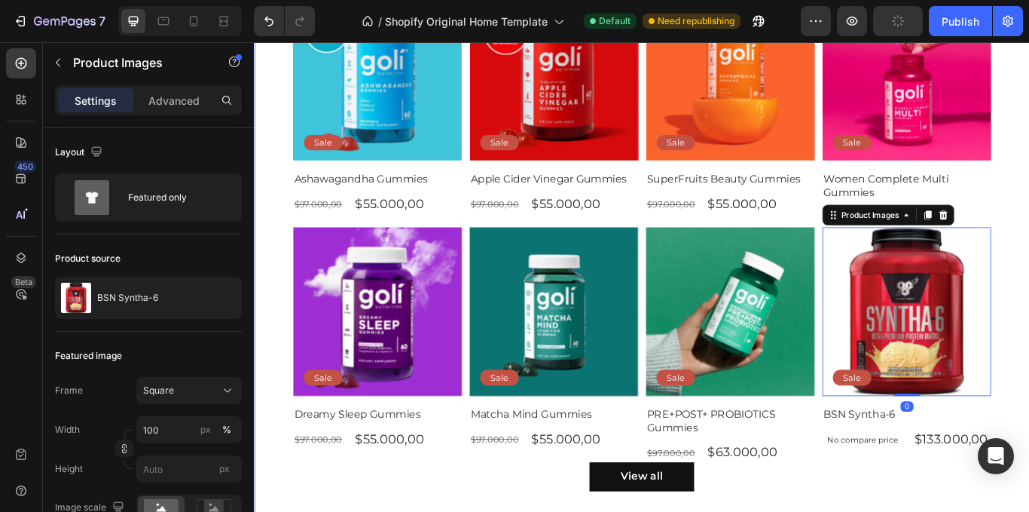
click at [1029, 245] on div "Shop Bestsellers Heading Product Images Sale Text Block Row Ashawagandha Gummie…" at bounding box center [706, 248] width 904 height 757
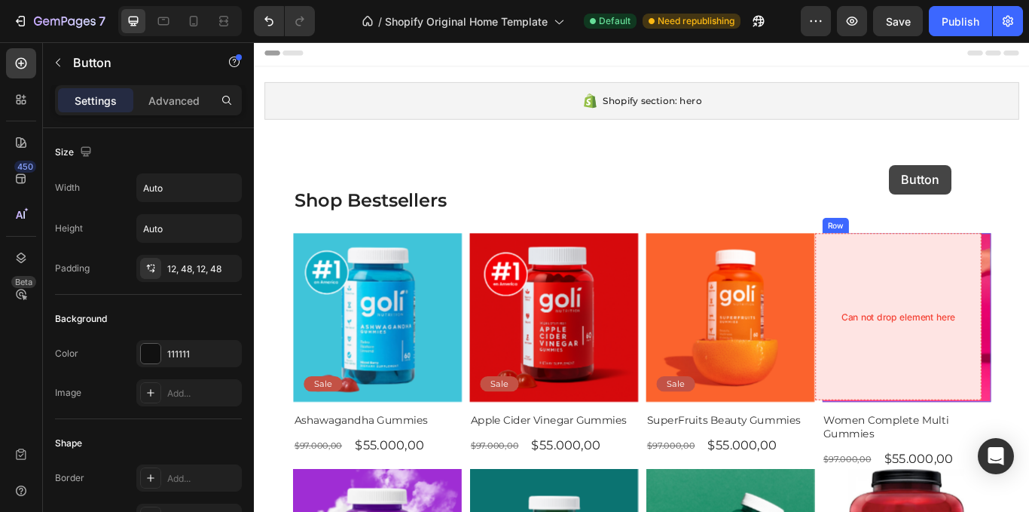
scroll to position [0, 0]
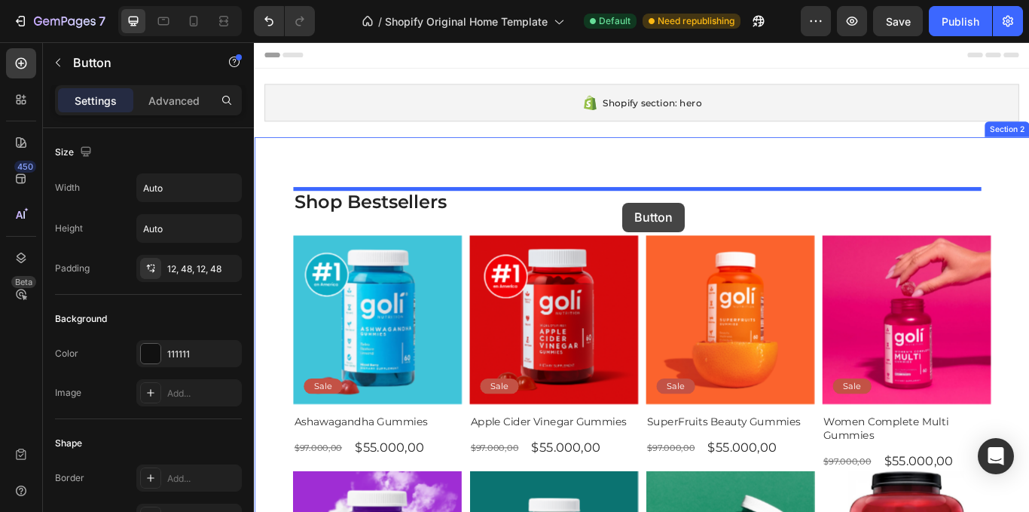
drag, startPoint x: 770, startPoint y: 529, endPoint x: 683, endPoint y: 229, distance: 312.2
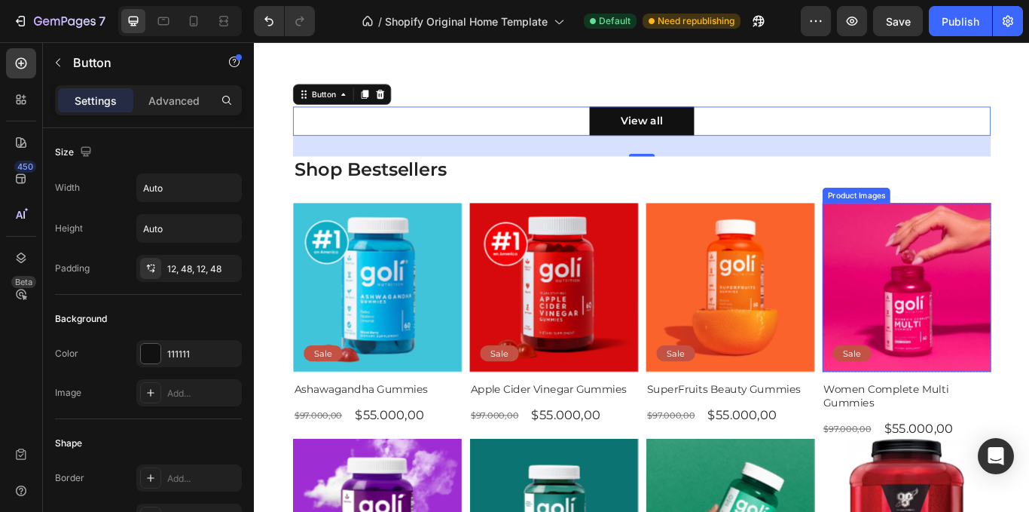
scroll to position [226, 0]
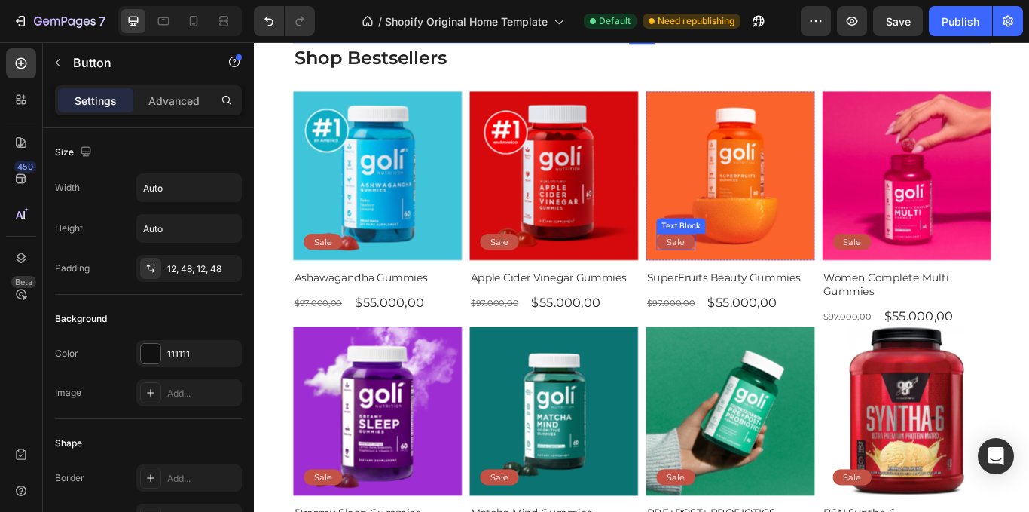
click at [737, 276] on p "Sale" at bounding box center [745, 274] width 21 height 13
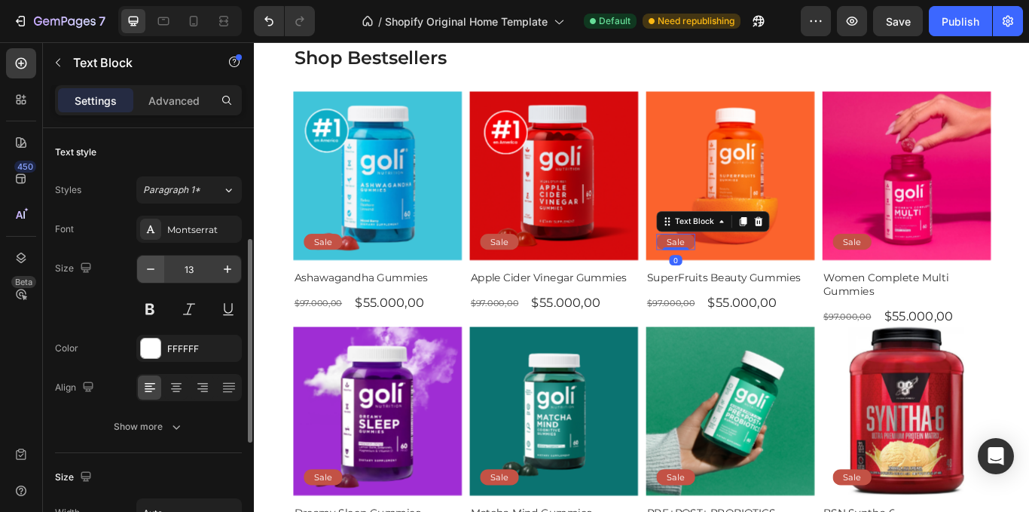
scroll to position [301, 0]
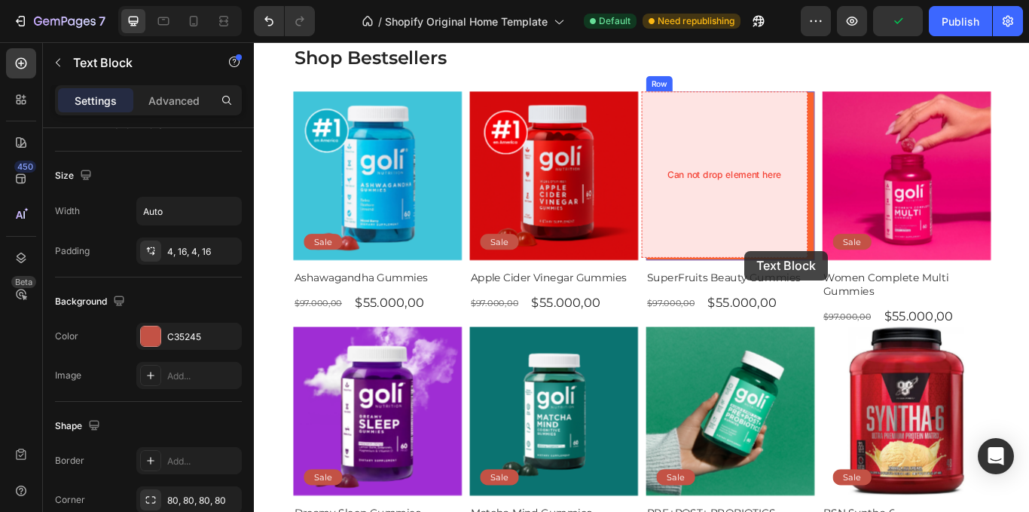
drag, startPoint x: 735, startPoint y: 270, endPoint x: 821, endPoint y: 287, distance: 86.9
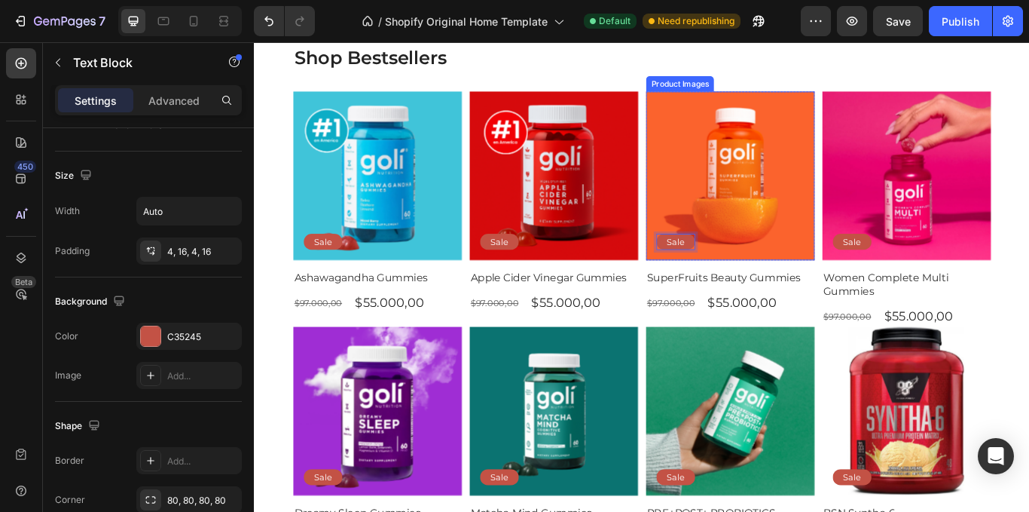
drag, startPoint x: 752, startPoint y: 275, endPoint x: 769, endPoint y: 280, distance: 18.1
click at [769, 280] on div "Product Images Sale Text Block 0" at bounding box center [809, 197] width 197 height 197
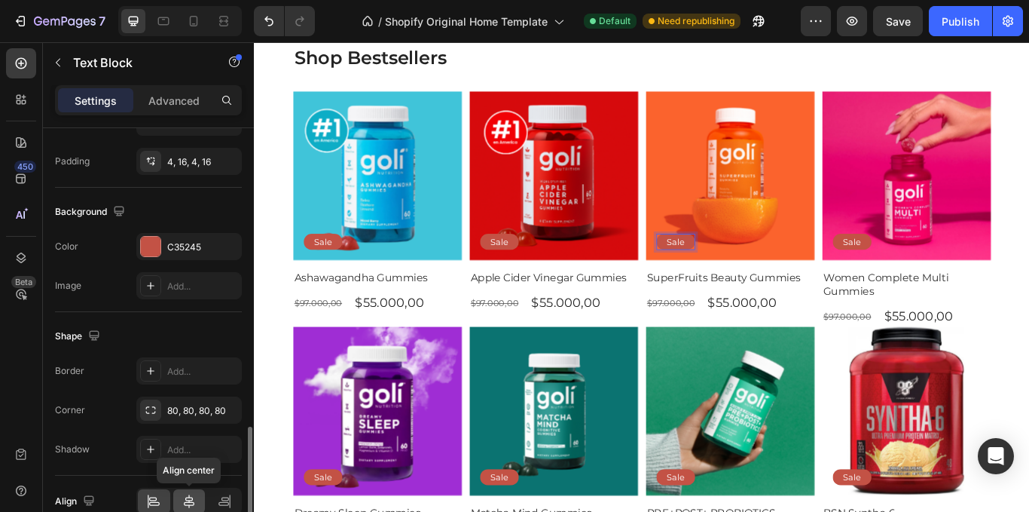
scroll to position [466, 0]
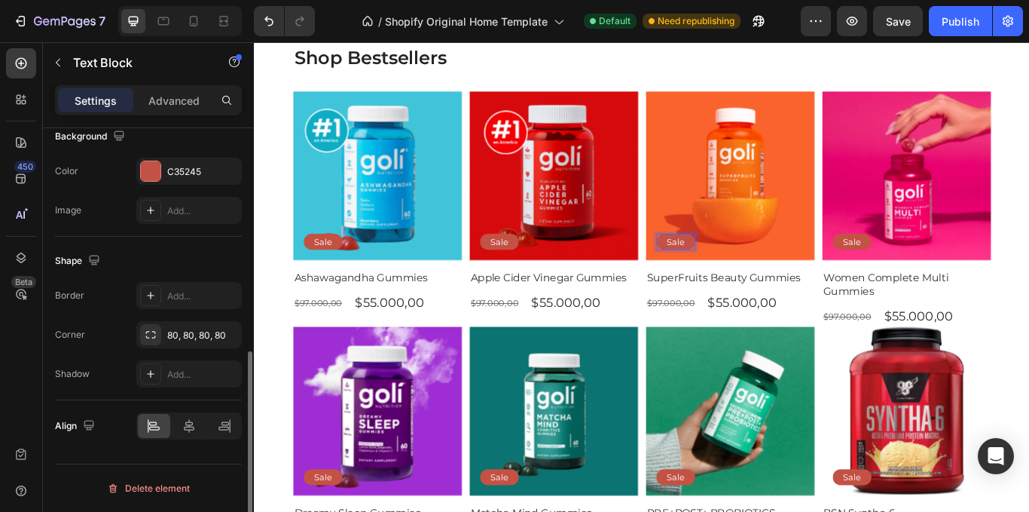
click at [187, 444] on div "Align" at bounding box center [148, 425] width 187 height 51
click at [192, 427] on icon at bounding box center [189, 426] width 11 height 14
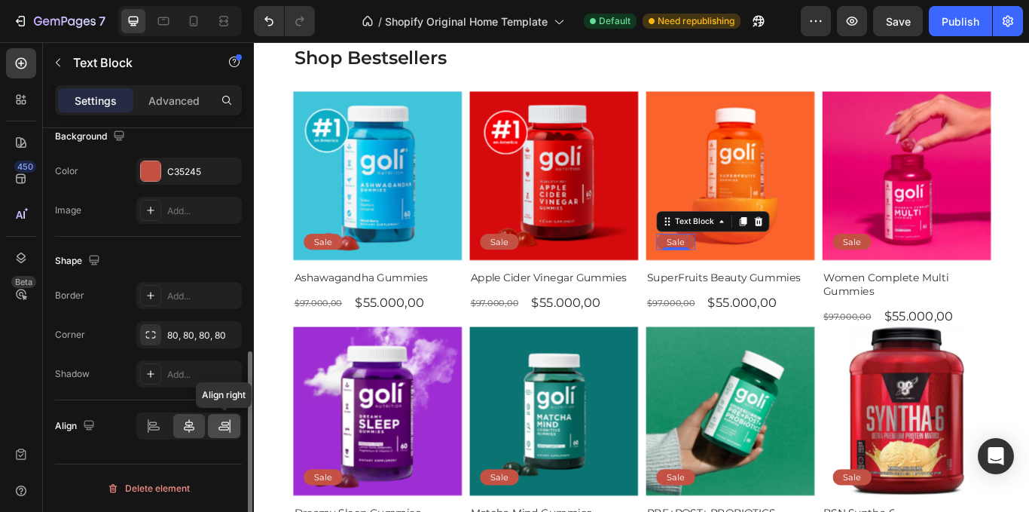
click at [216, 417] on div at bounding box center [224, 426] width 32 height 24
click at [190, 346] on div "80, 80, 80, 80" at bounding box center [188, 334] width 105 height 27
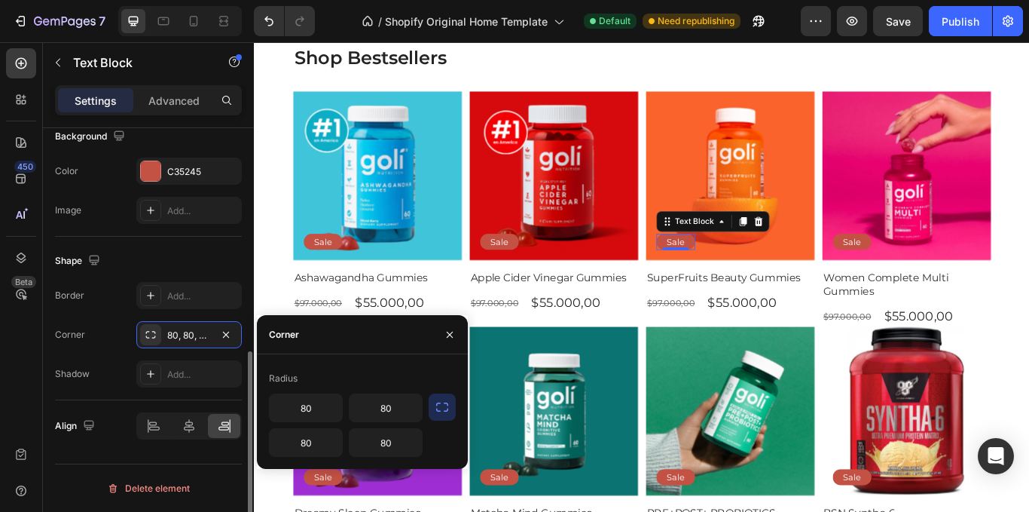
click at [58, 343] on div "Corner" at bounding box center [70, 335] width 30 height 24
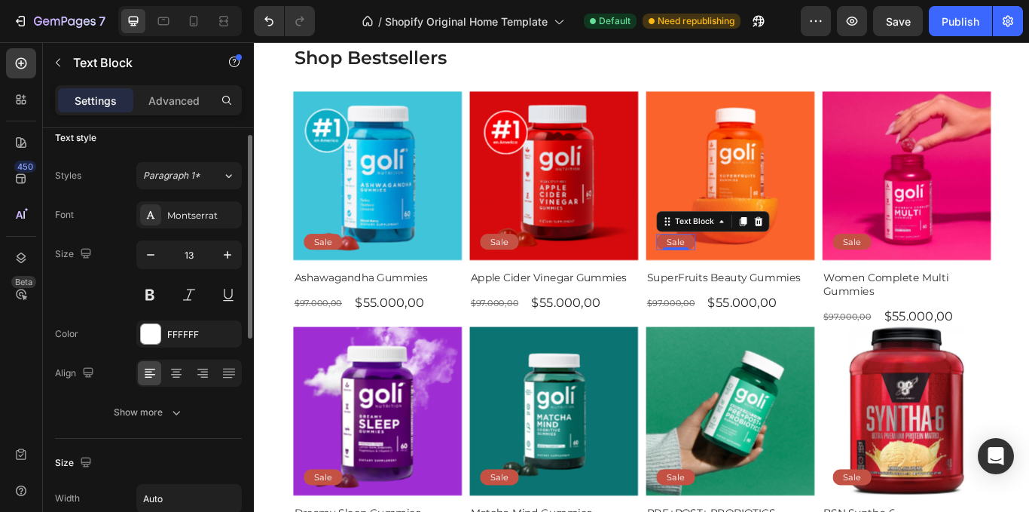
scroll to position [0, 0]
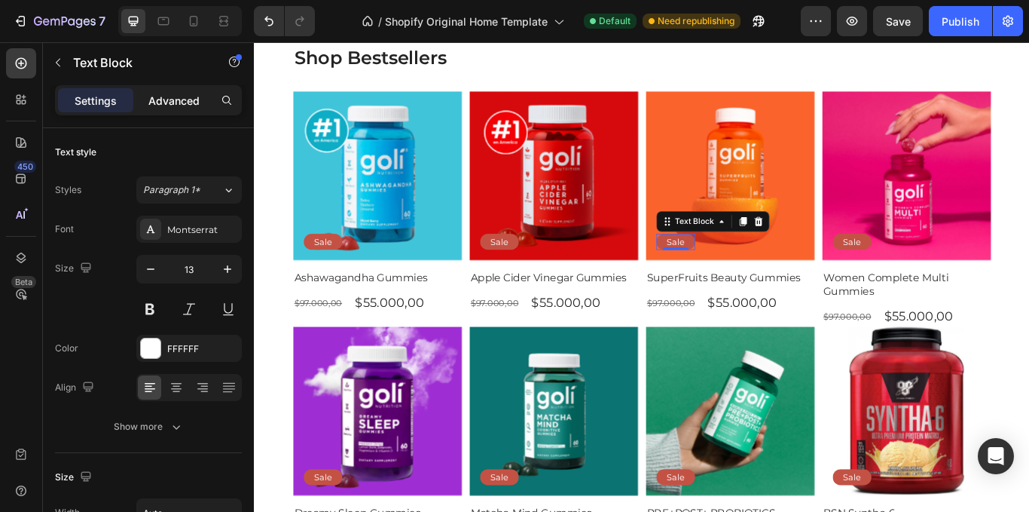
drag, startPoint x: 156, startPoint y: 99, endPoint x: 154, endPoint y: 127, distance: 27.9
click at [155, 99] on p "Advanced" at bounding box center [173, 101] width 51 height 16
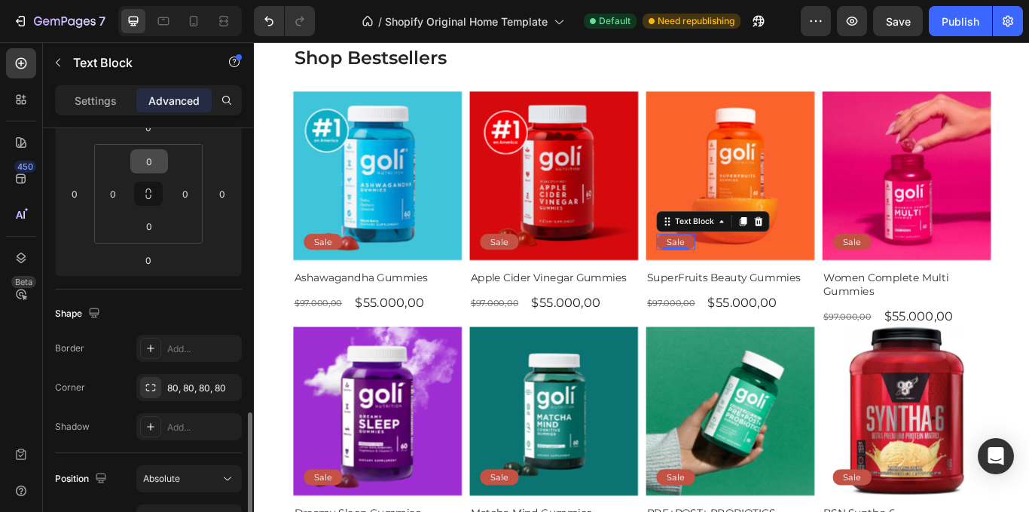
scroll to position [377, 0]
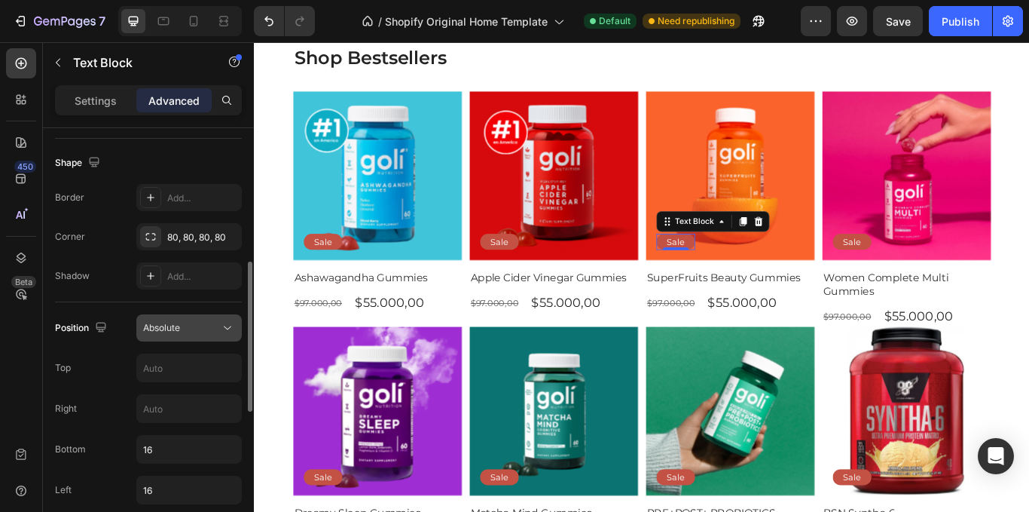
click at [224, 329] on icon at bounding box center [227, 327] width 15 height 15
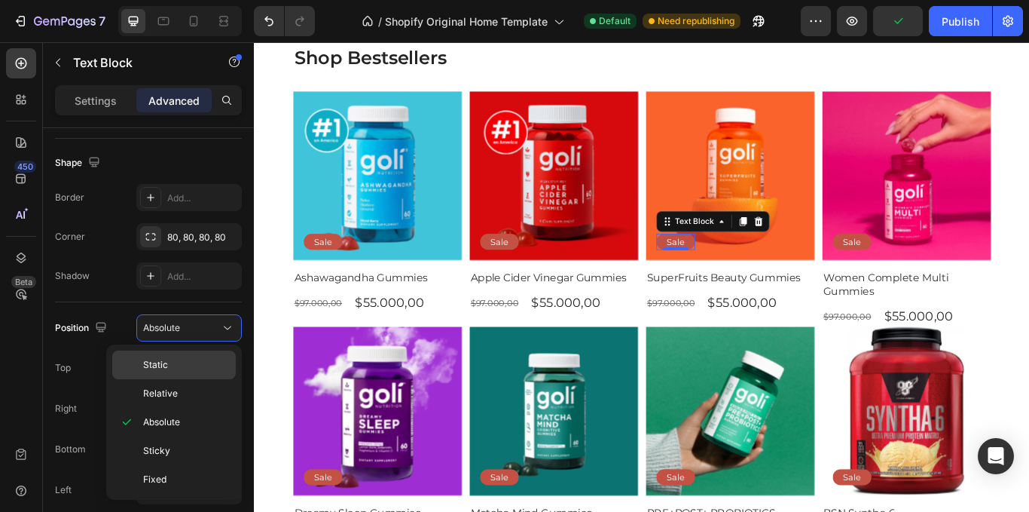
click at [206, 371] on p "Static" at bounding box center [186, 365] width 86 height 14
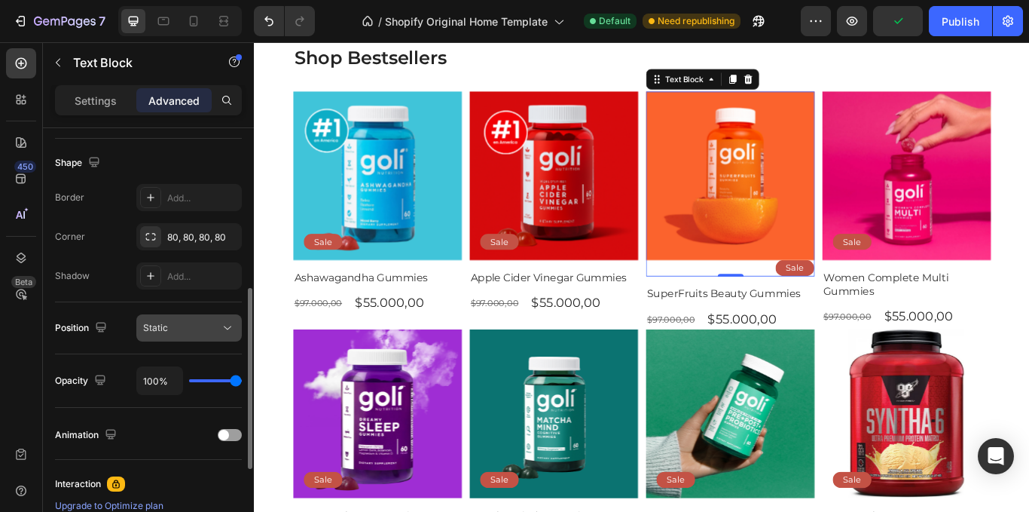
drag, startPoint x: 238, startPoint y: 319, endPoint x: 218, endPoint y: 335, distance: 26.2
click at [238, 320] on button "Static" at bounding box center [188, 327] width 105 height 27
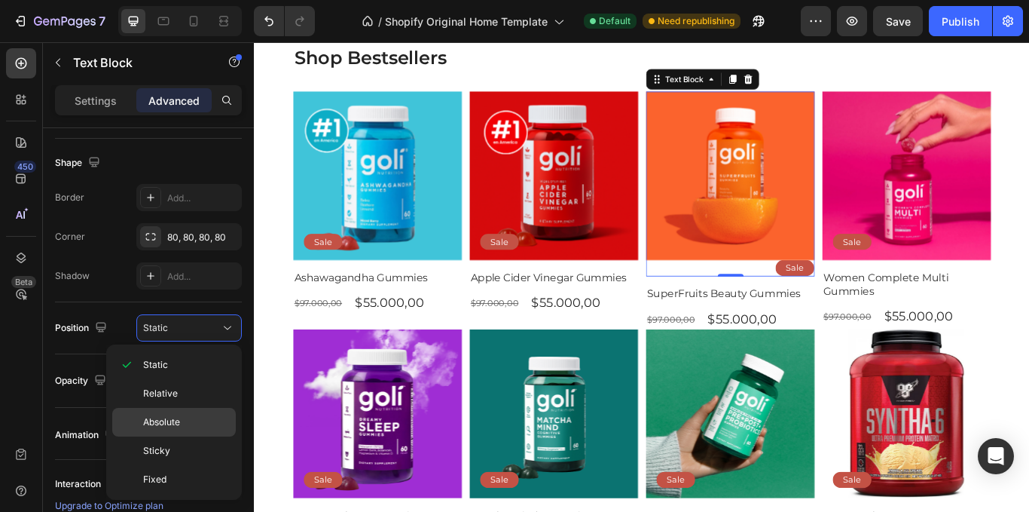
click at [199, 421] on p "Absolute" at bounding box center [186, 422] width 86 height 14
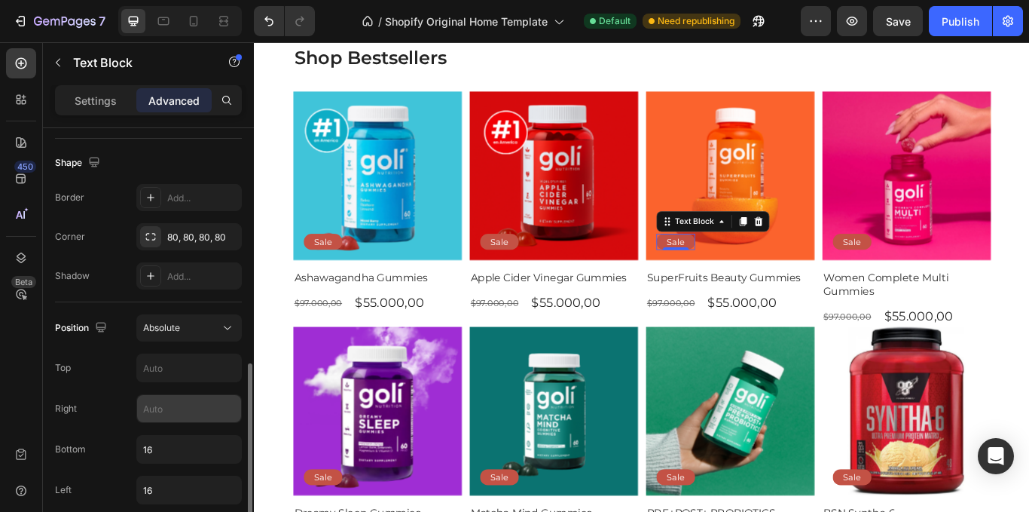
scroll to position [527, 0]
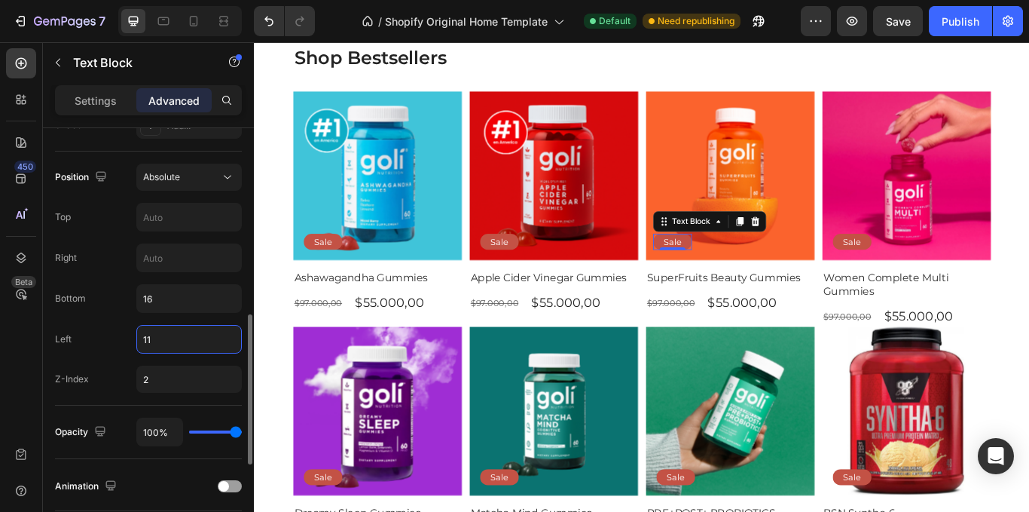
type input "1"
click at [207, 387] on input "2" at bounding box center [188, 378] width 105 height 27
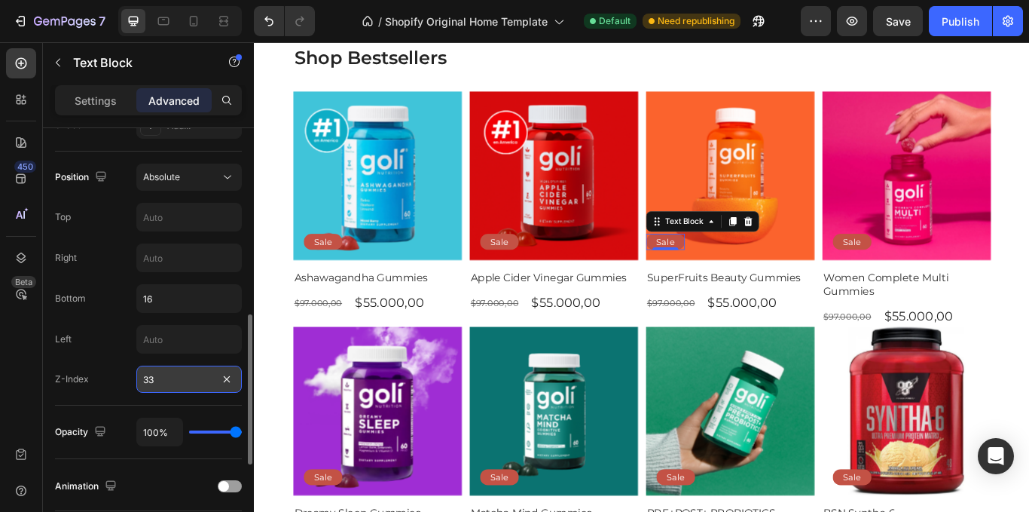
type input "3"
type input "0"
click at [205, 316] on div "Position Absolute Top Right Bottom 16 Left Z-Index 0" at bounding box center [148, 278] width 187 height 229
click at [208, 342] on input "text" at bounding box center [189, 339] width 104 height 27
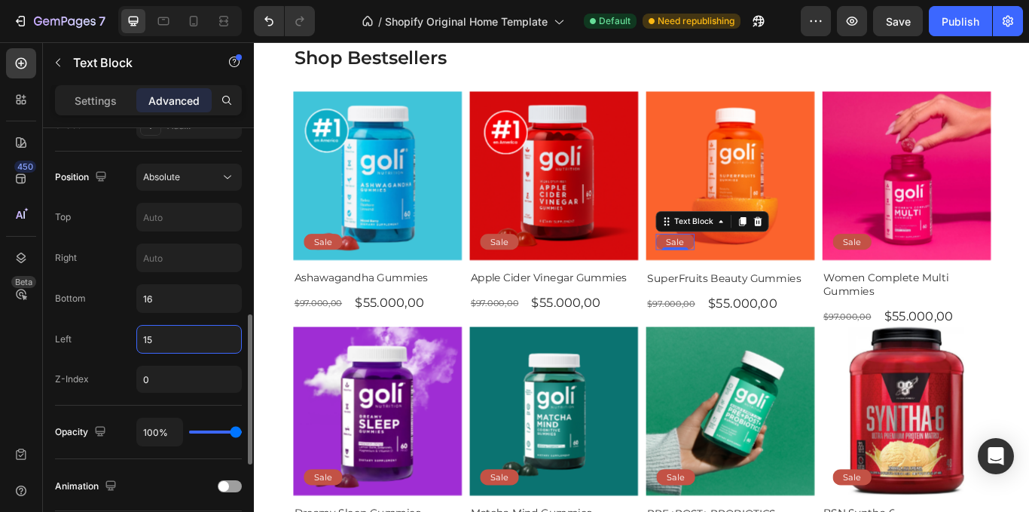
type input "1"
type input "2"
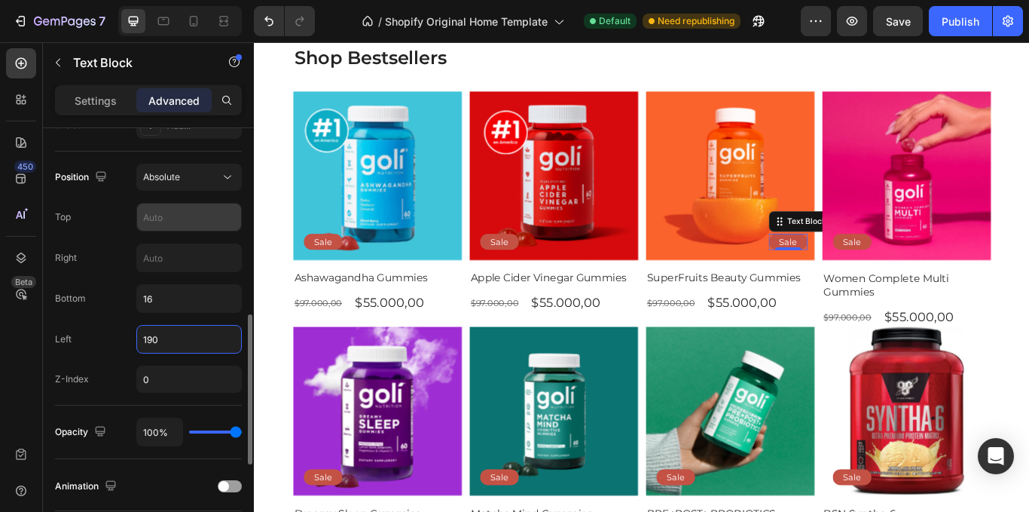
type input "190"
click at [203, 230] on input "text" at bounding box center [189, 216] width 104 height 27
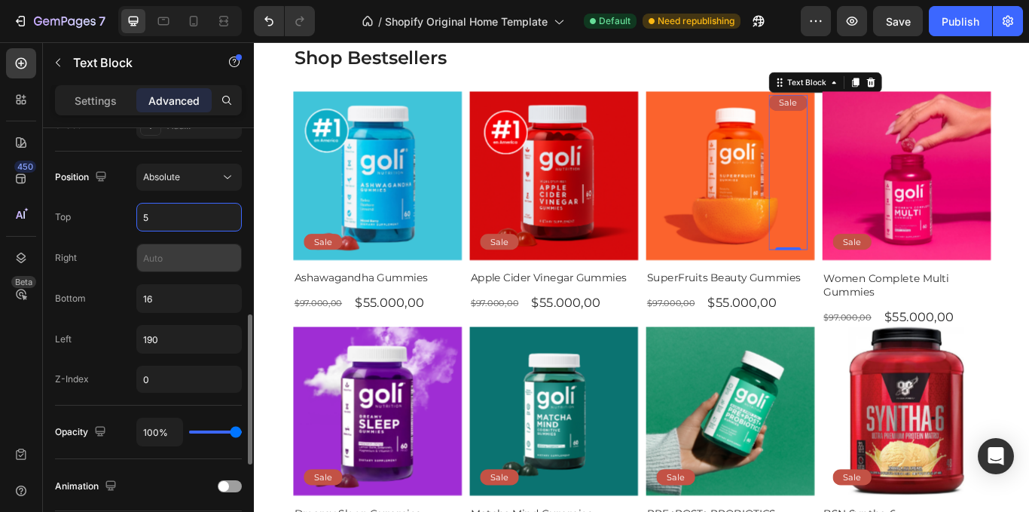
type input "5"
click at [196, 267] on input "text" at bounding box center [189, 257] width 104 height 27
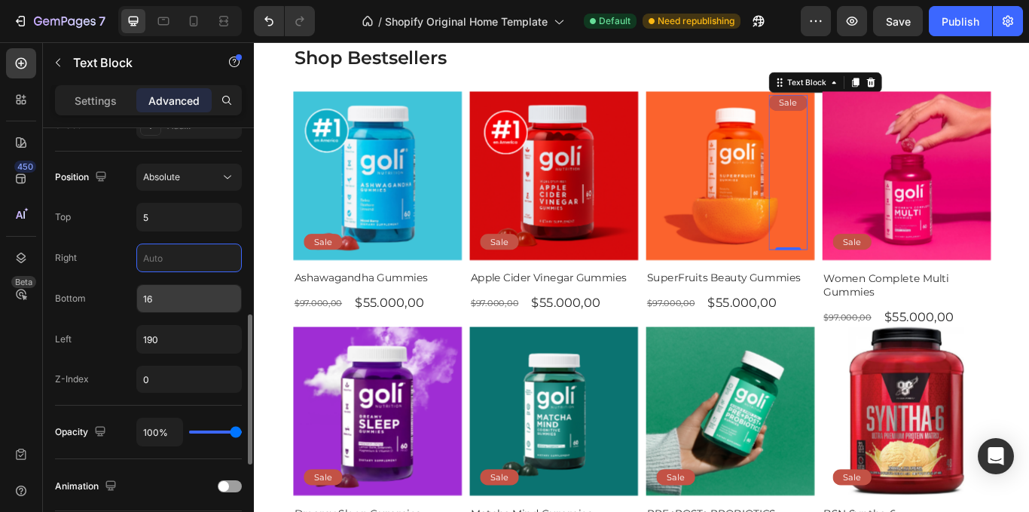
click at [203, 308] on input "16" at bounding box center [189, 298] width 104 height 27
click at [209, 389] on input "0" at bounding box center [188, 378] width 105 height 27
click at [1029, 114] on div "View all Button Shop Bestsellers Heading Product Images Sale Text Block Row Ash…" at bounding box center [706, 311] width 904 height 769
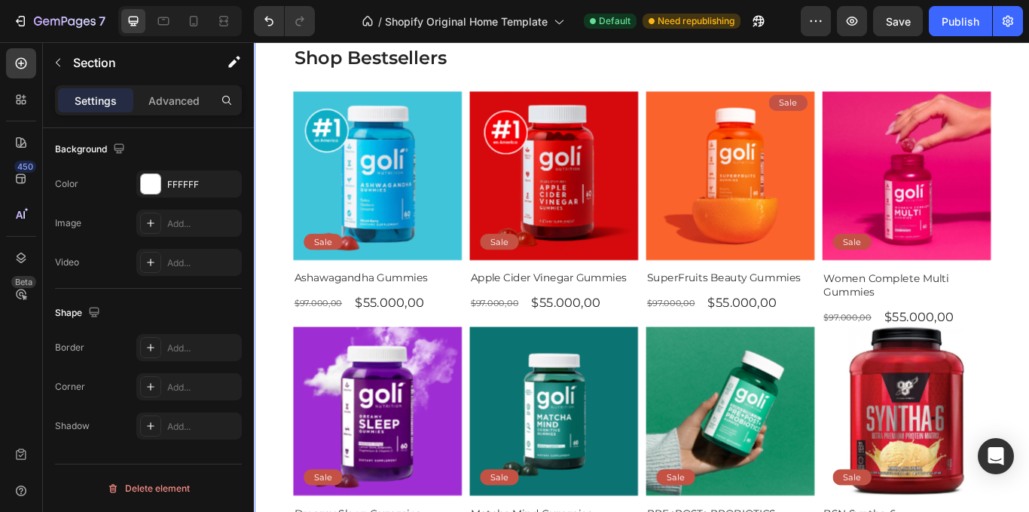
scroll to position [0, 0]
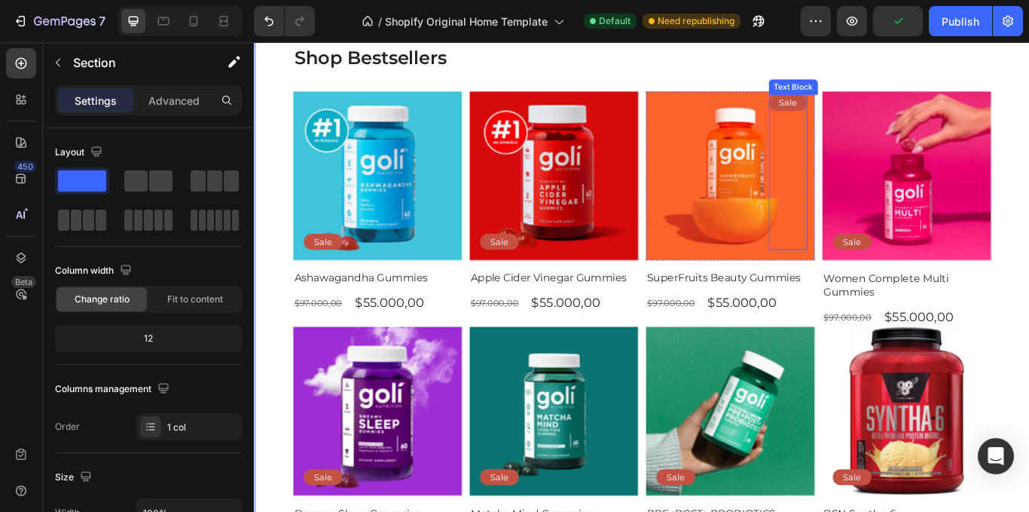
click at [872, 112] on p "Sale" at bounding box center [876, 112] width 21 height 13
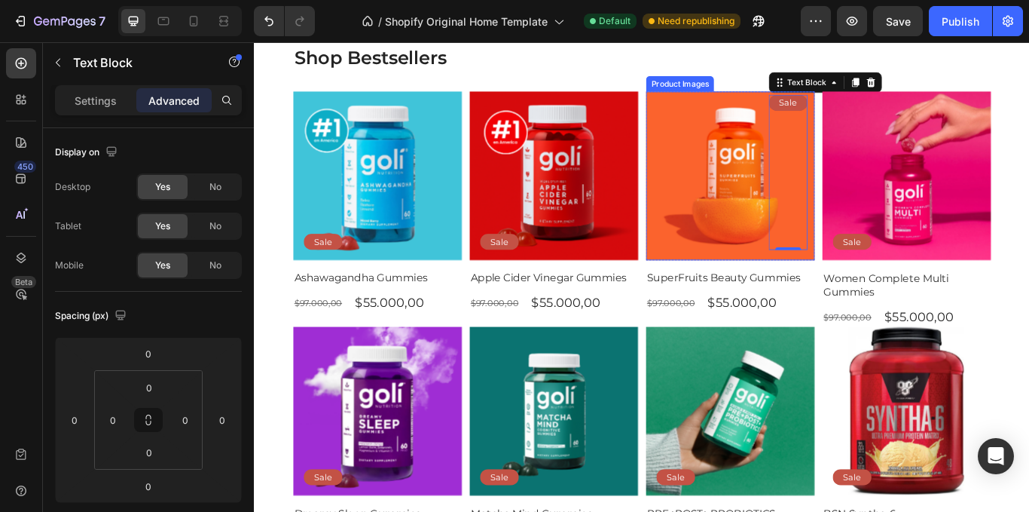
click at [768, 91] on div "Product Images" at bounding box center [750, 91] width 73 height 14
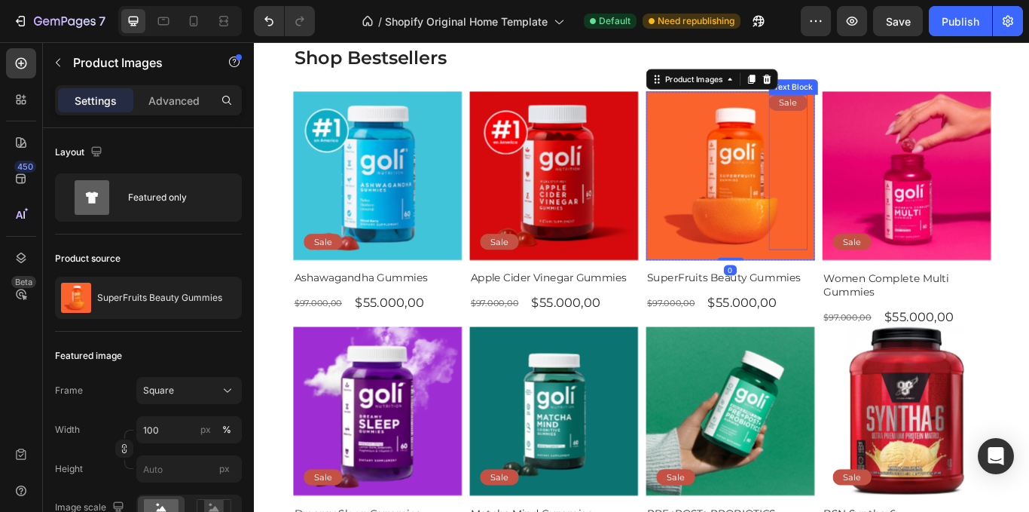
click at [891, 123] on div "Sale Text Block" at bounding box center [876, 193] width 45 height 181
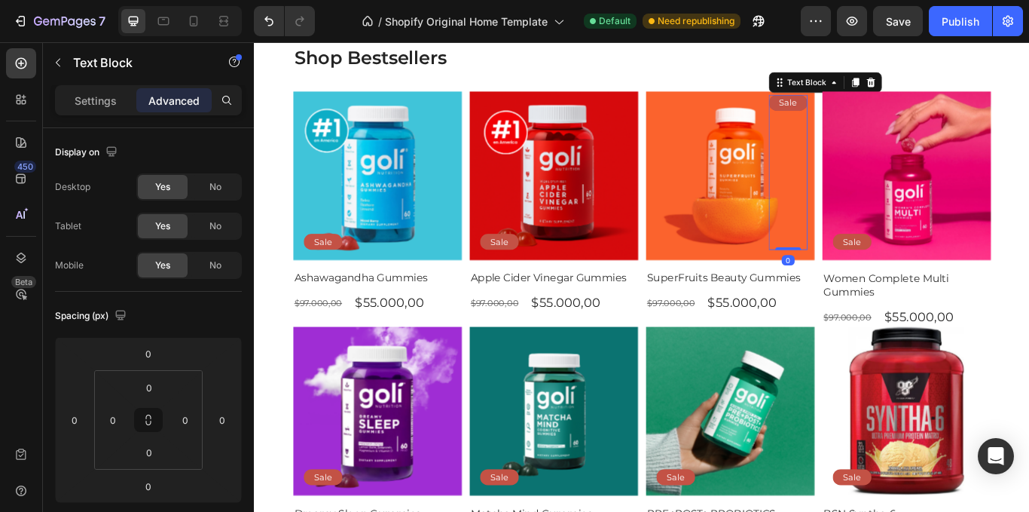
drag, startPoint x: 974, startPoint y: 86, endPoint x: 933, endPoint y: 193, distance: 114.5
click at [971, 86] on div at bounding box center [973, 89] width 18 height 18
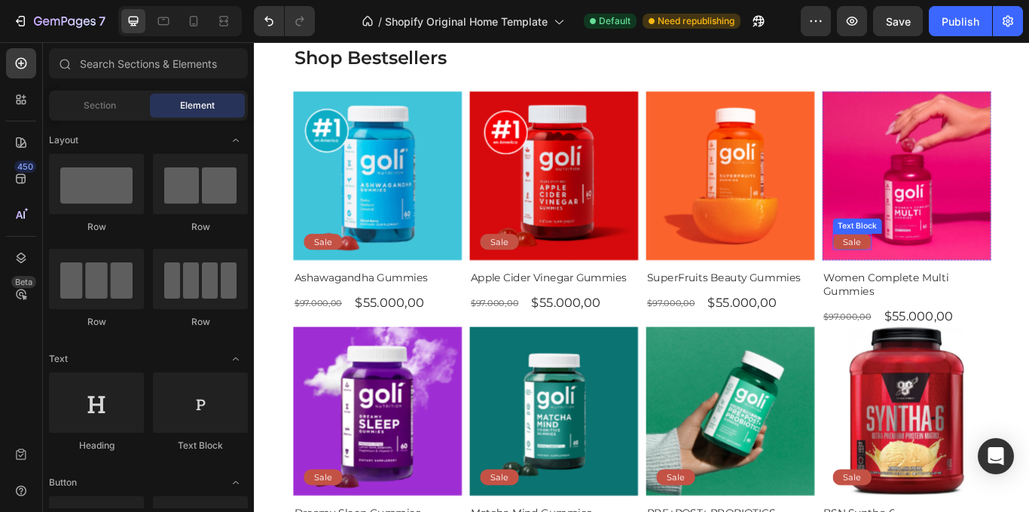
click at [940, 273] on p "Sale" at bounding box center [950, 274] width 21 height 13
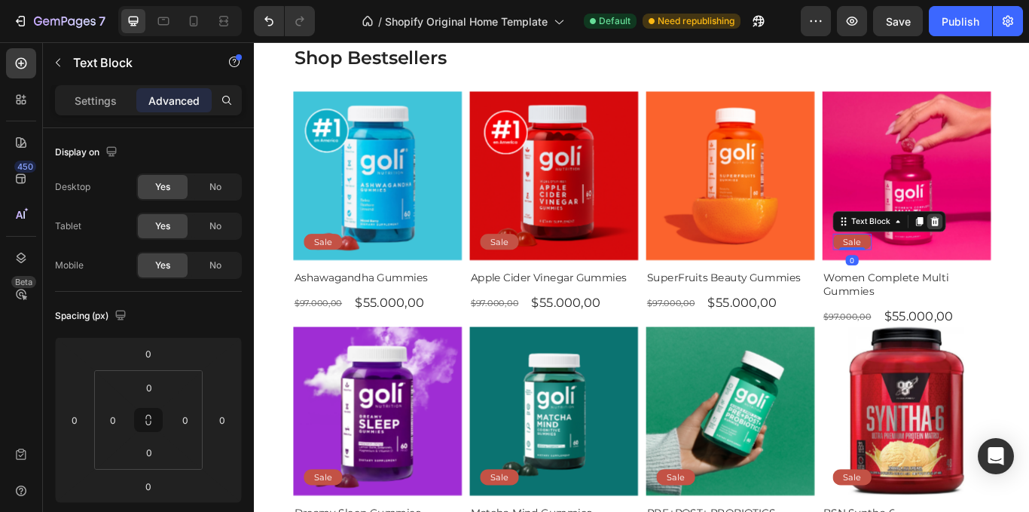
click at [1029, 249] on icon at bounding box center [1047, 251] width 12 height 12
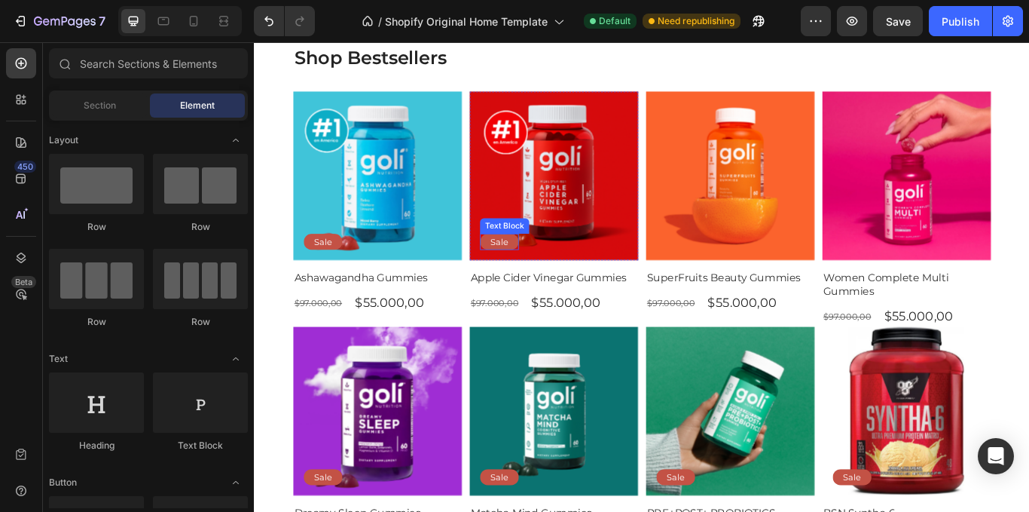
click at [546, 271] on div "Sale" at bounding box center [539, 274] width 45 height 19
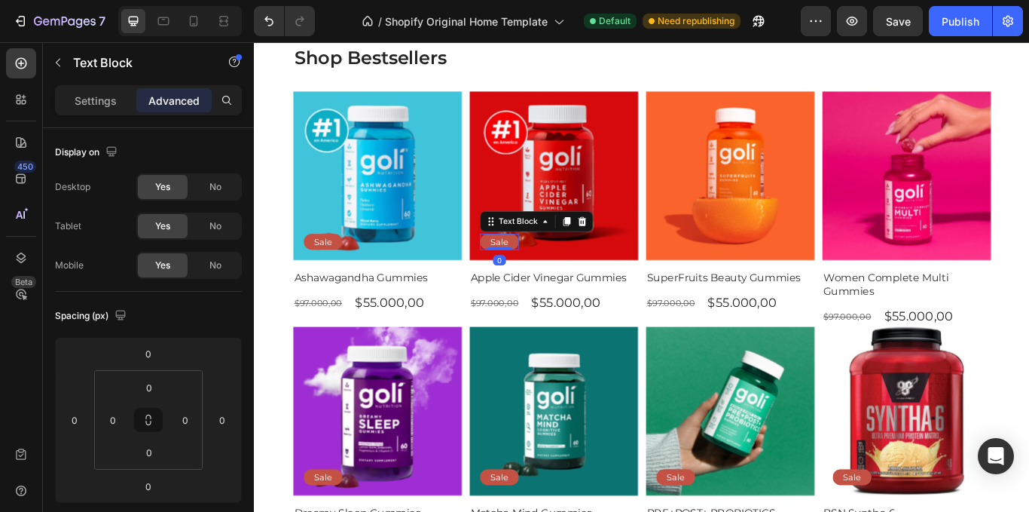
click at [631, 249] on icon at bounding box center [636, 251] width 10 height 11
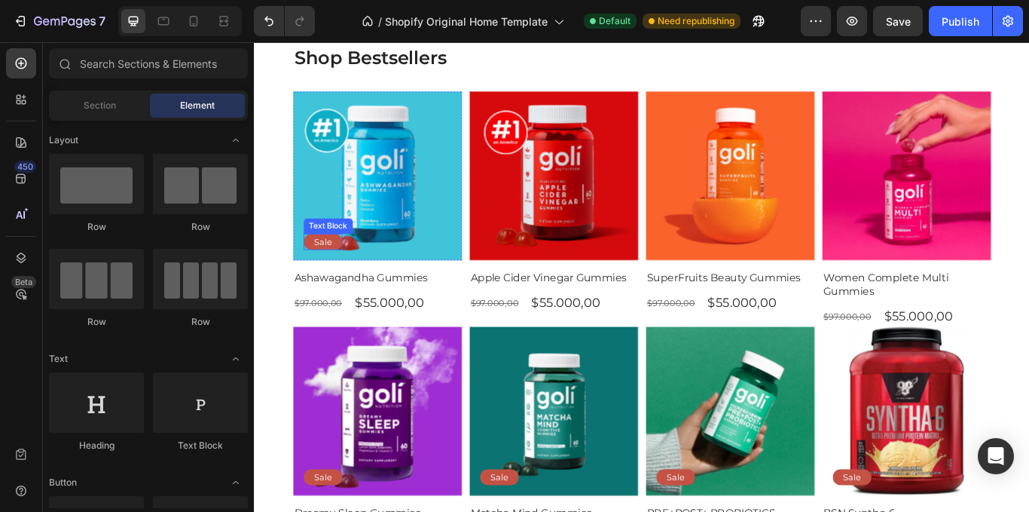
click at [330, 268] on p "Sale" at bounding box center [333, 274] width 21 height 13
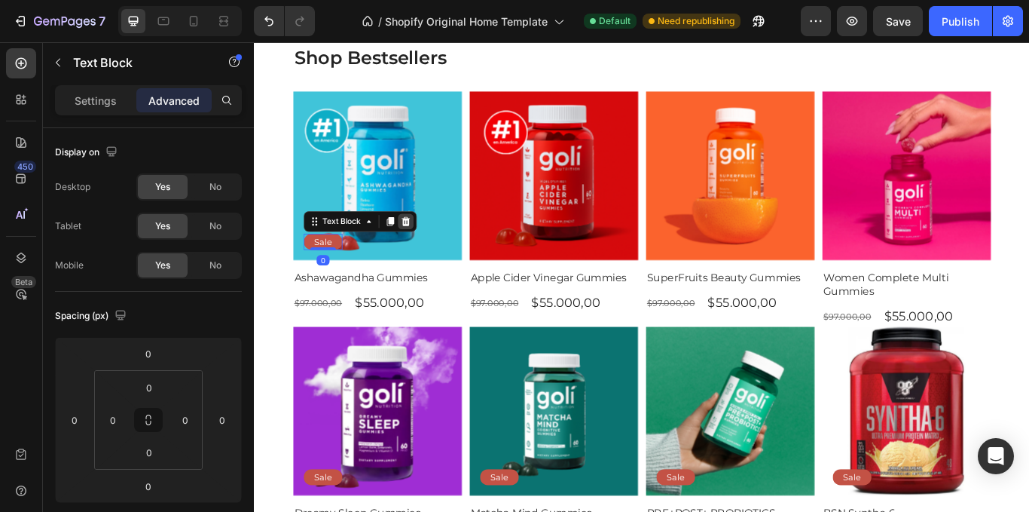
click at [422, 251] on div at bounding box center [430, 251] width 18 height 18
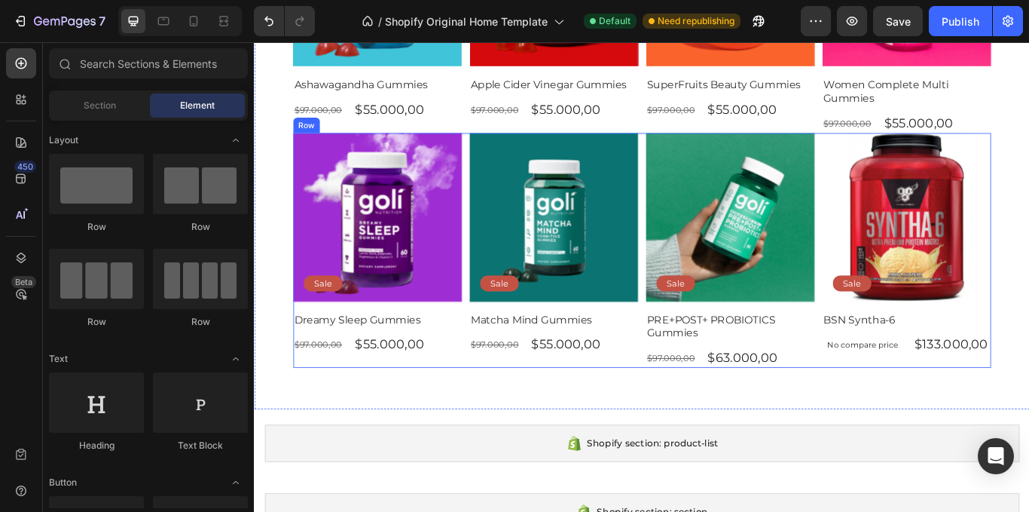
scroll to position [452, 0]
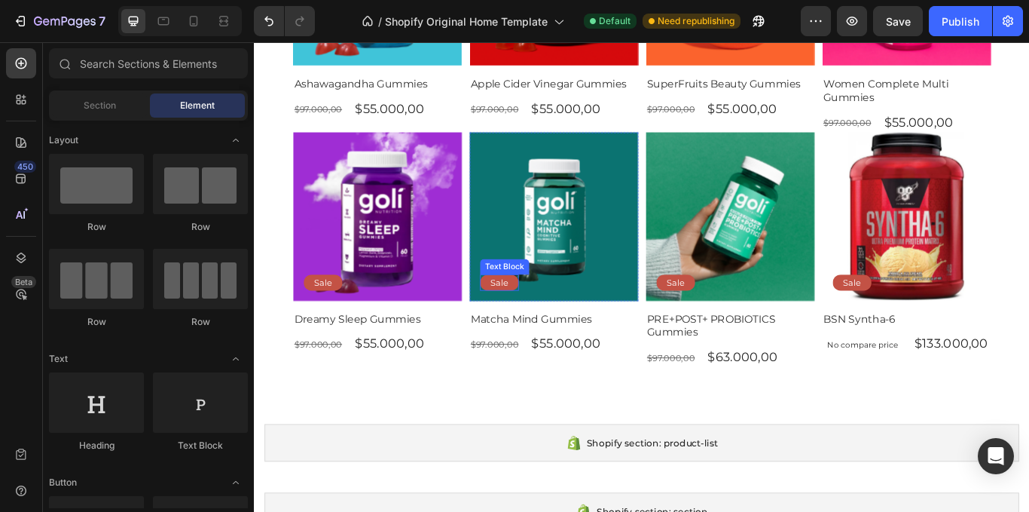
click at [540, 325] on div "Sale" at bounding box center [539, 322] width 45 height 19
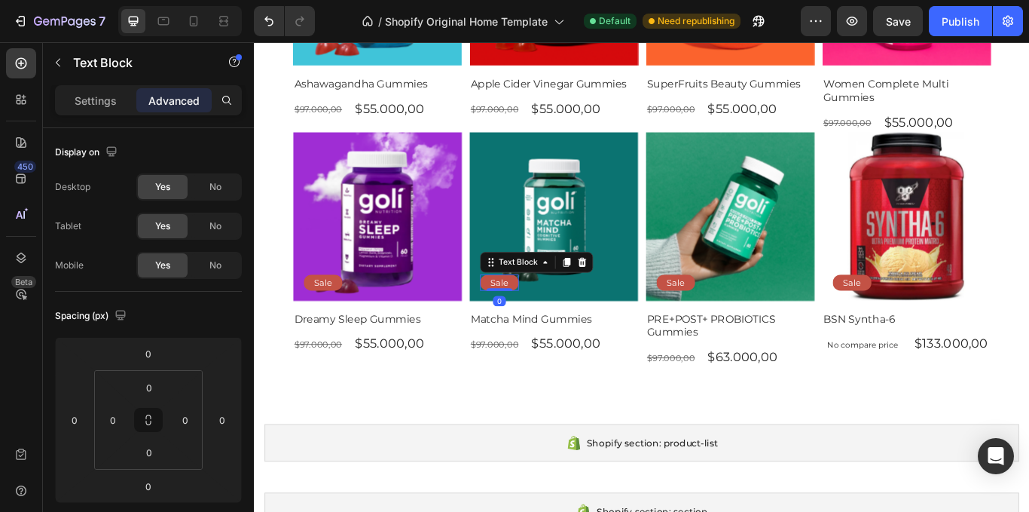
click at [641, 293] on div at bounding box center [636, 299] width 18 height 18
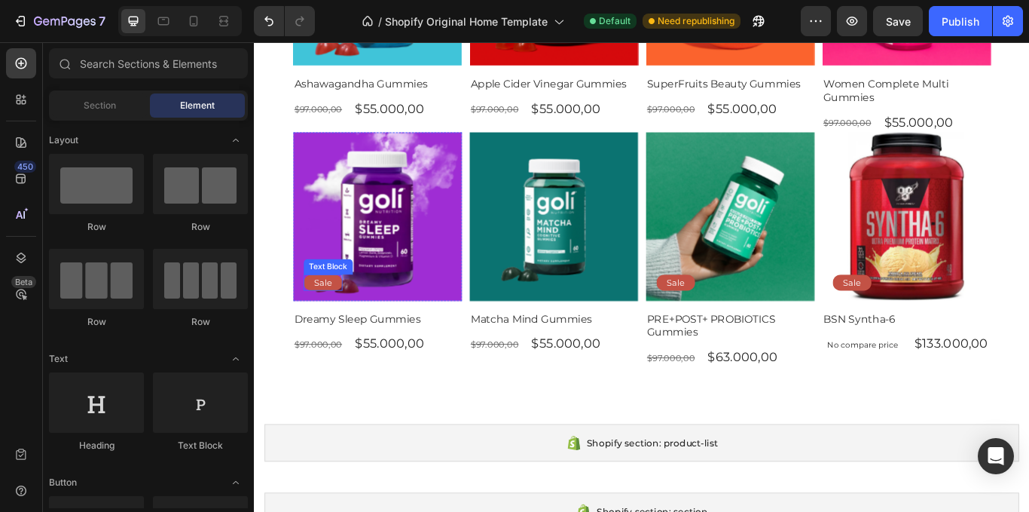
click at [340, 323] on div "Sale" at bounding box center [333, 322] width 45 height 19
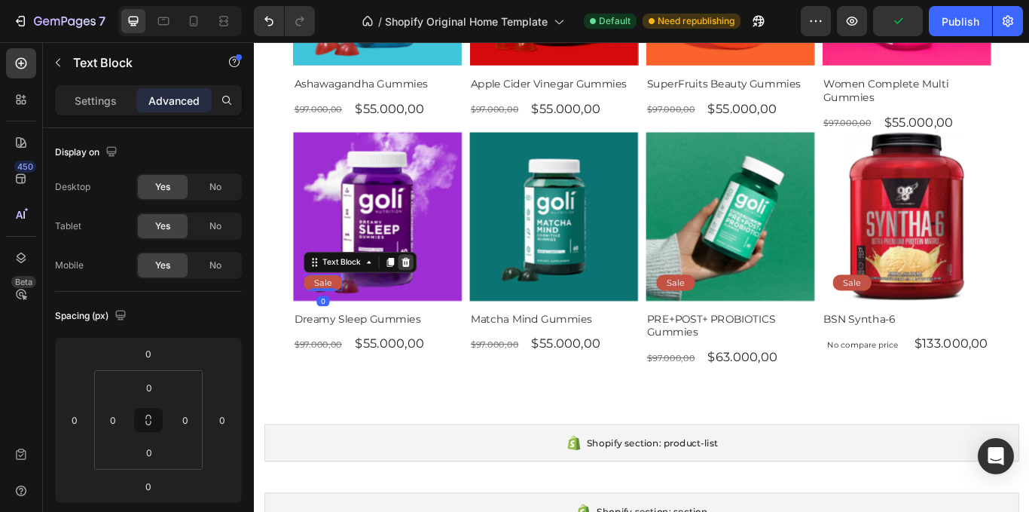
click at [436, 293] on icon at bounding box center [430, 299] width 12 height 12
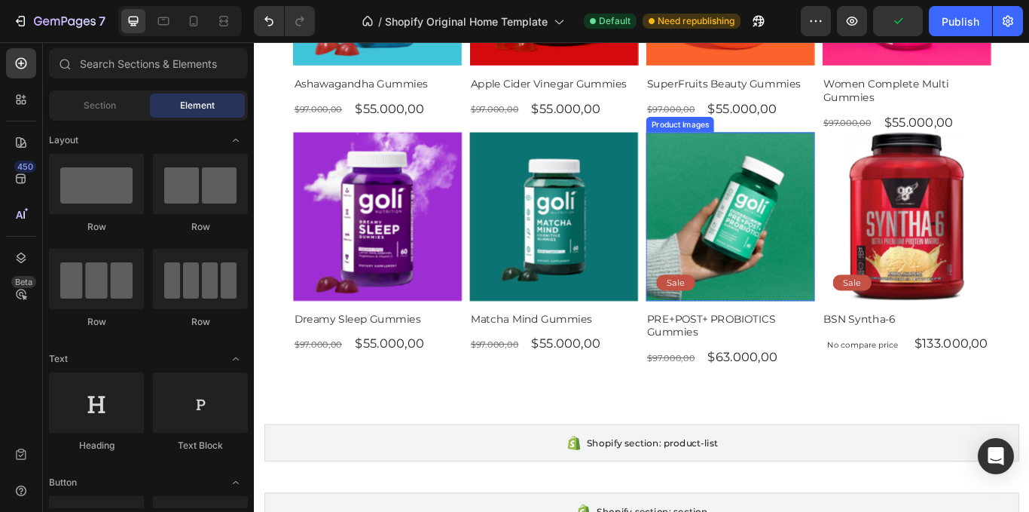
click at [737, 307] on img at bounding box center [809, 246] width 197 height 197
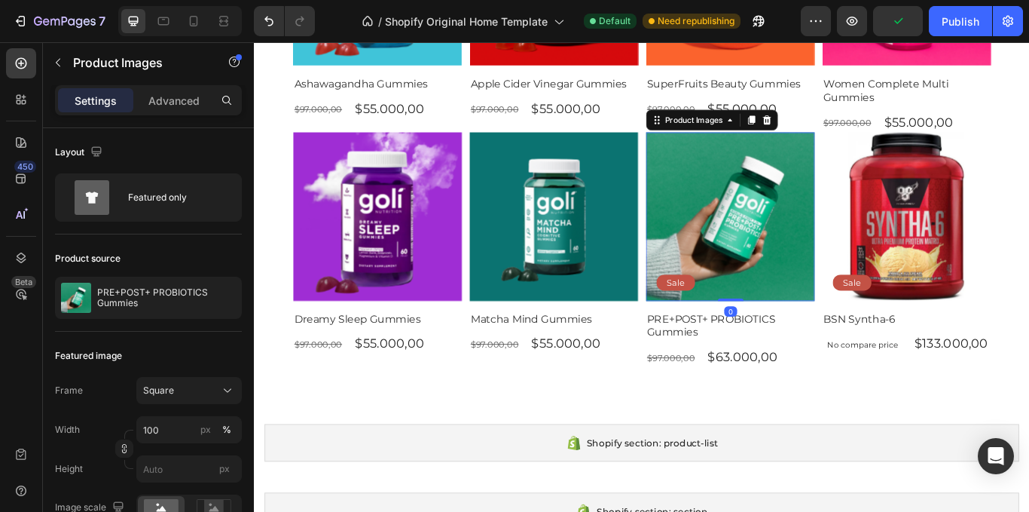
click at [744, 316] on p "Sale" at bounding box center [745, 322] width 21 height 13
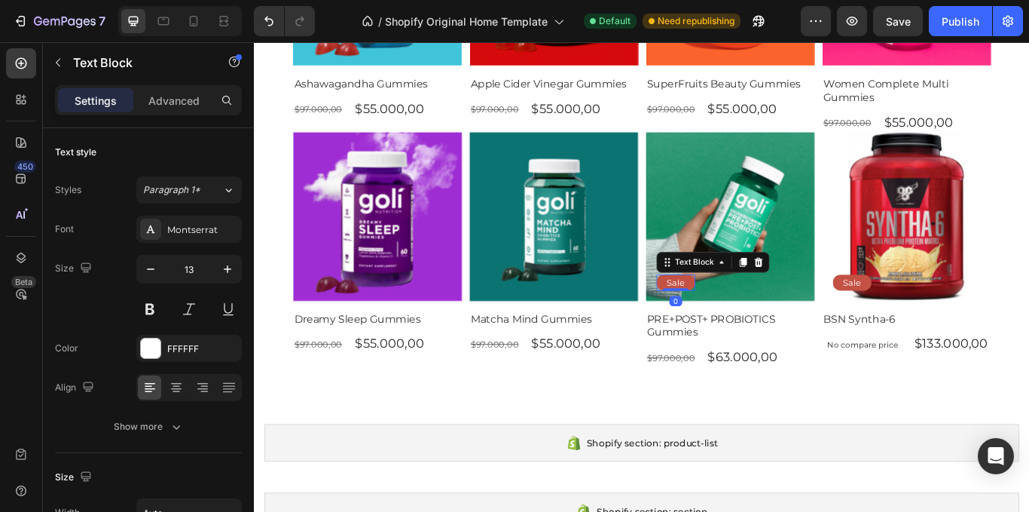
drag, startPoint x: 839, startPoint y: 292, endPoint x: 880, endPoint y: 298, distance: 41.0
click at [842, 291] on div at bounding box center [842, 299] width 18 height 18
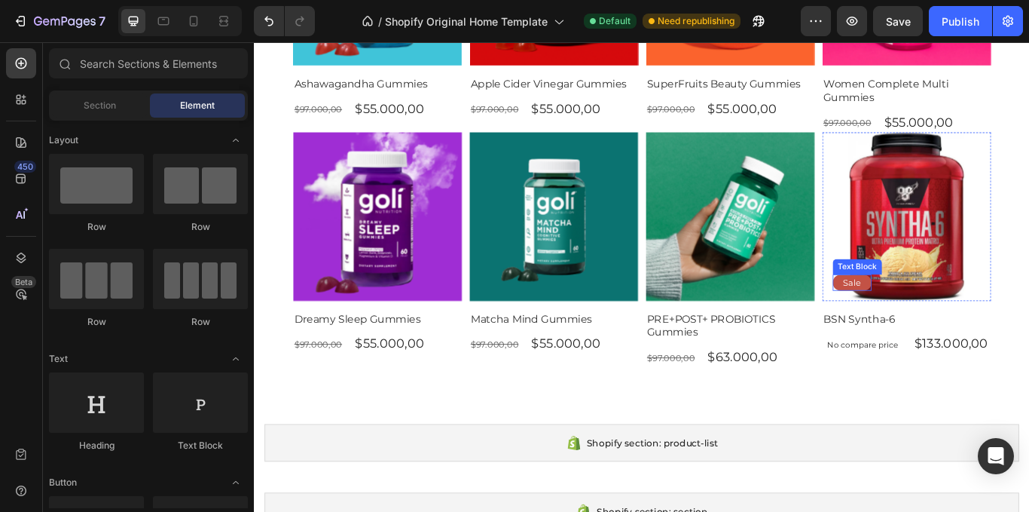
drag, startPoint x: 949, startPoint y: 310, endPoint x: 1007, endPoint y: 286, distance: 62.8
click at [949, 316] on p "Sale" at bounding box center [950, 322] width 21 height 13
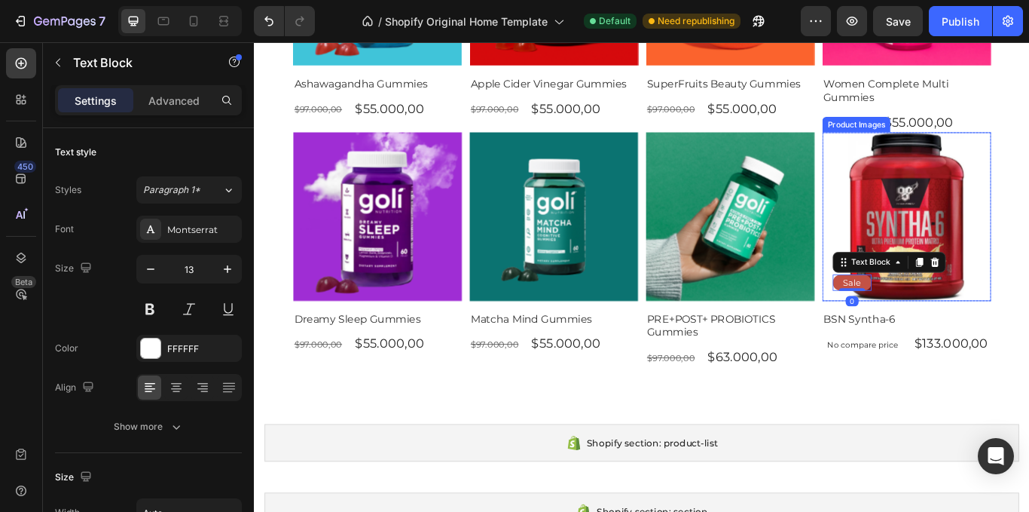
click at [1029, 250] on img at bounding box center [1014, 246] width 197 height 197
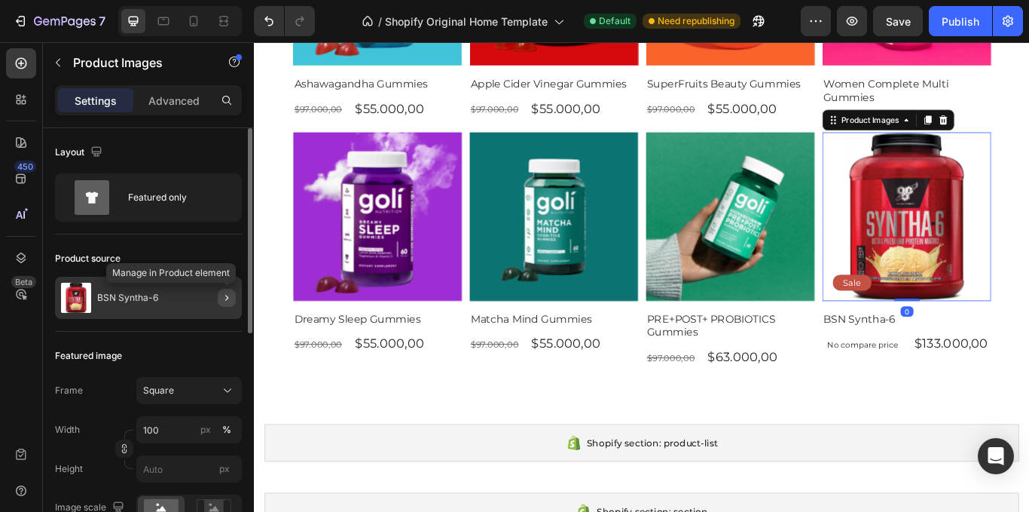
click at [229, 292] on icon "button" at bounding box center [227, 298] width 12 height 12
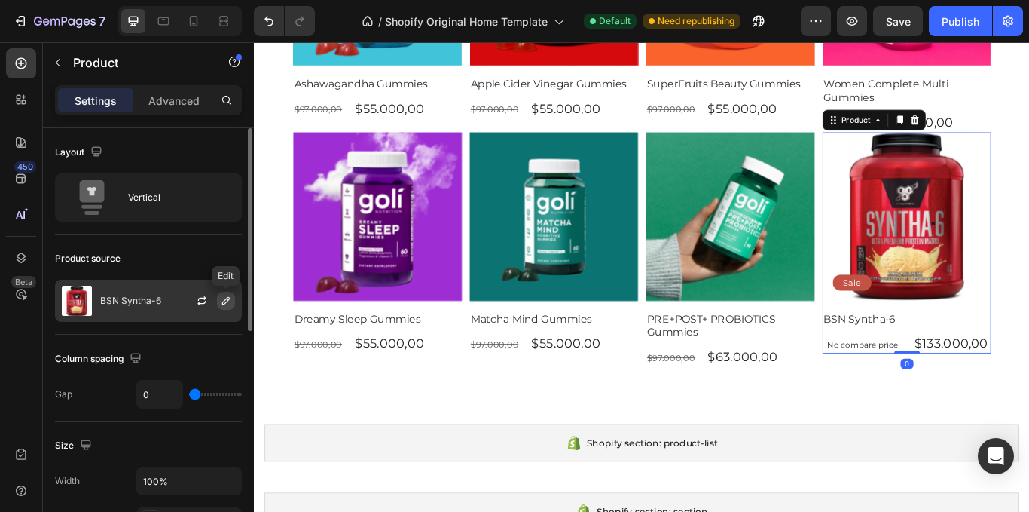
click at [228, 297] on icon "button" at bounding box center [226, 301] width 12 height 12
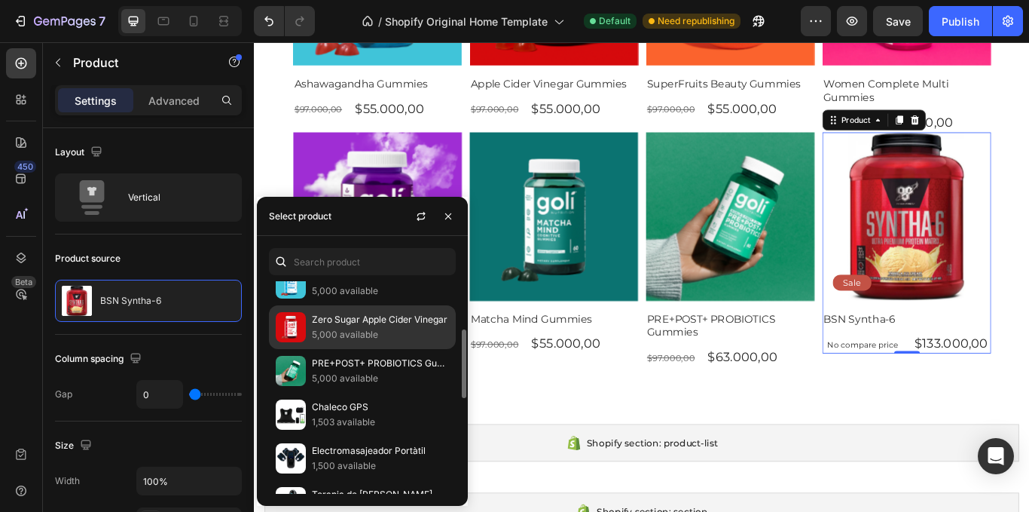
scroll to position [75, 0]
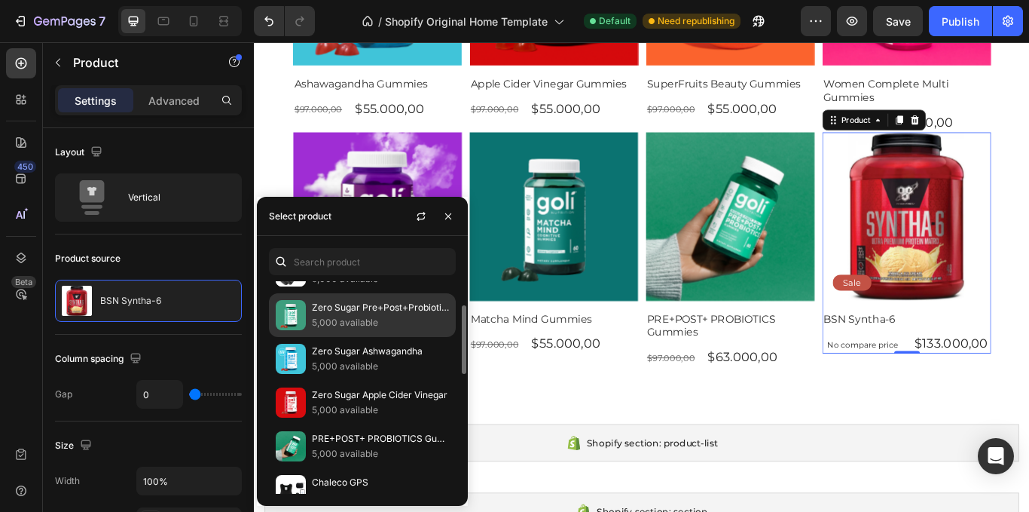
click at [389, 323] on p "5,000 available" at bounding box center [380, 322] width 137 height 15
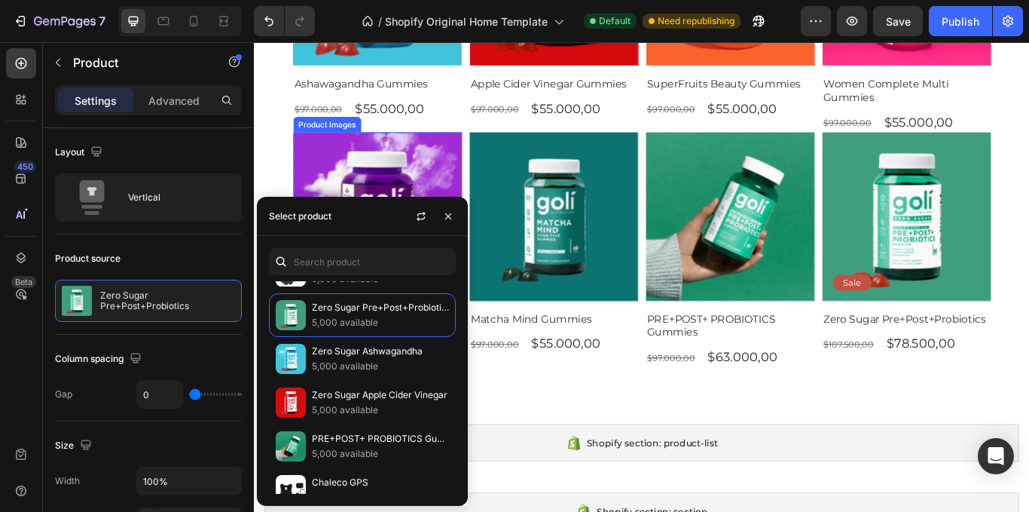
click at [286, 147] on div "View all Button Shop Bestsellers Heading Product Images Row Ashawagandha Gummie…" at bounding box center [706, 85] width 904 height 769
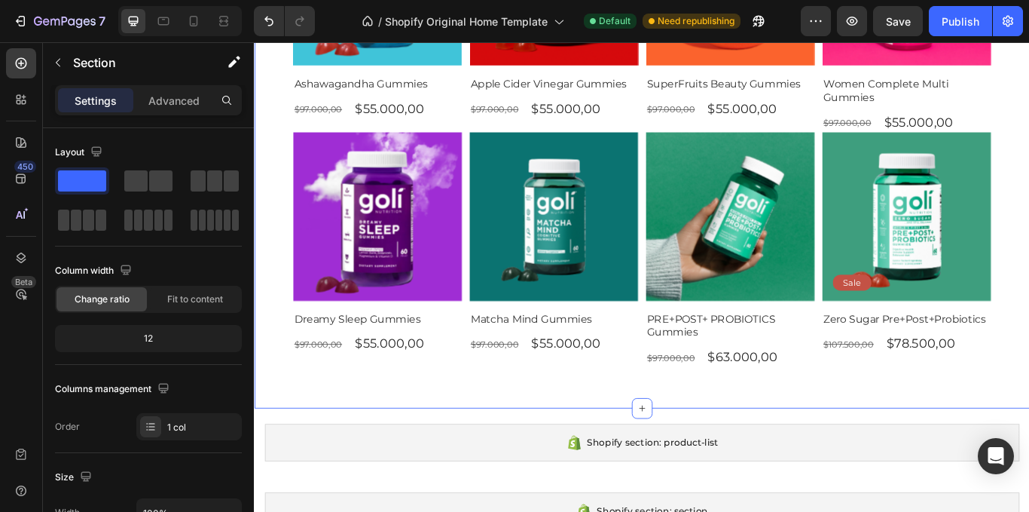
click at [286, 147] on div "View all Button Shop Bestsellers Heading Product Images Row Ashawagandha Gummie…" at bounding box center [706, 85] width 904 height 769
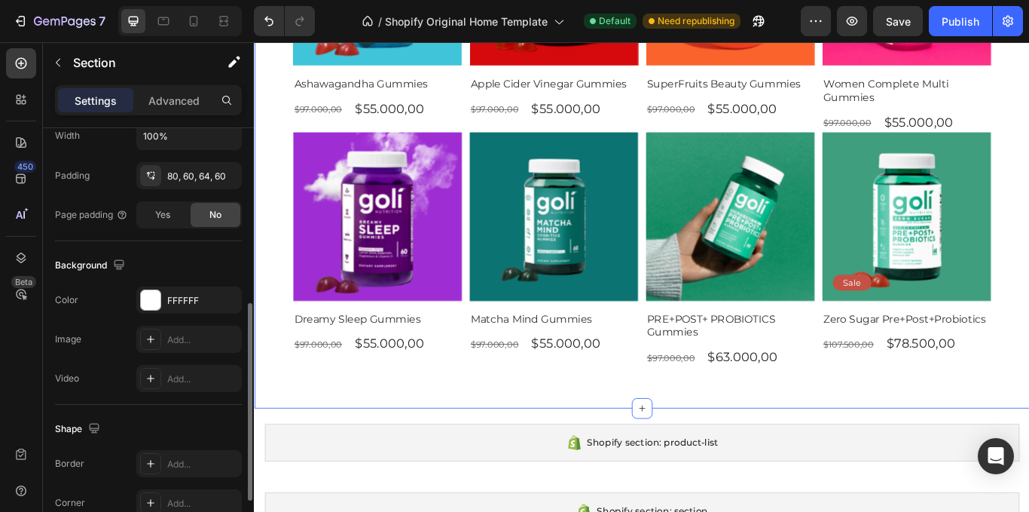
scroll to position [452, 0]
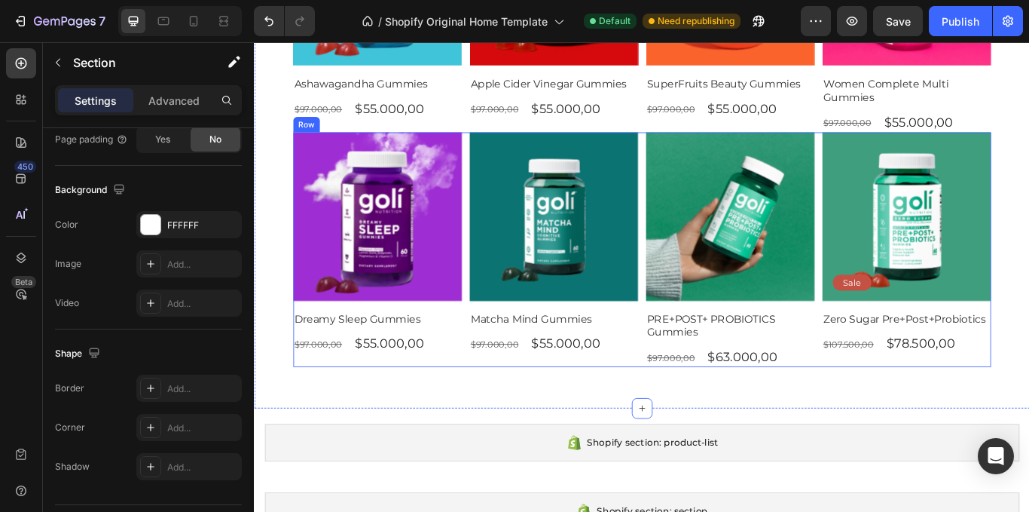
click at [495, 314] on div "Product Images Row Dreamy Sleep Gummies Product Title $97.000,00 Product Price …" at bounding box center [706, 285] width 814 height 274
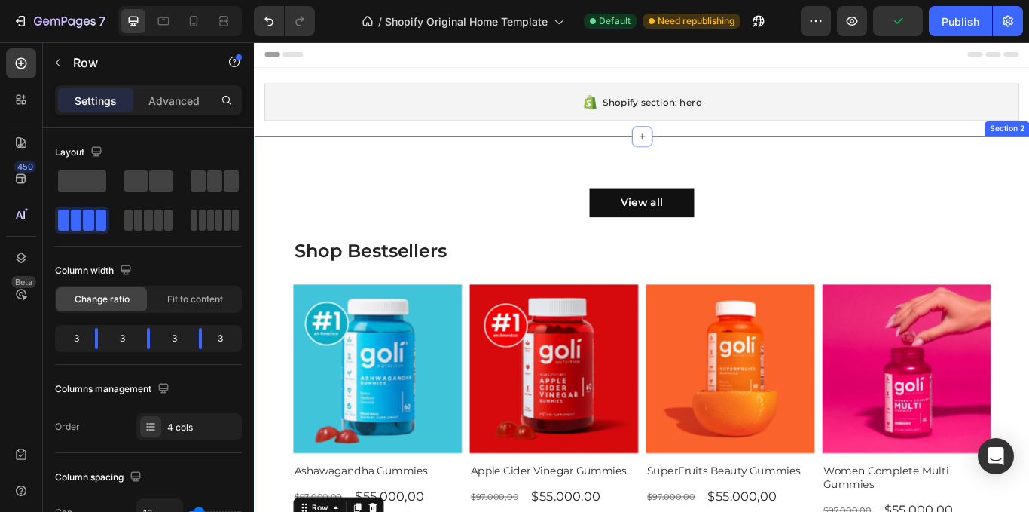
scroll to position [0, 0]
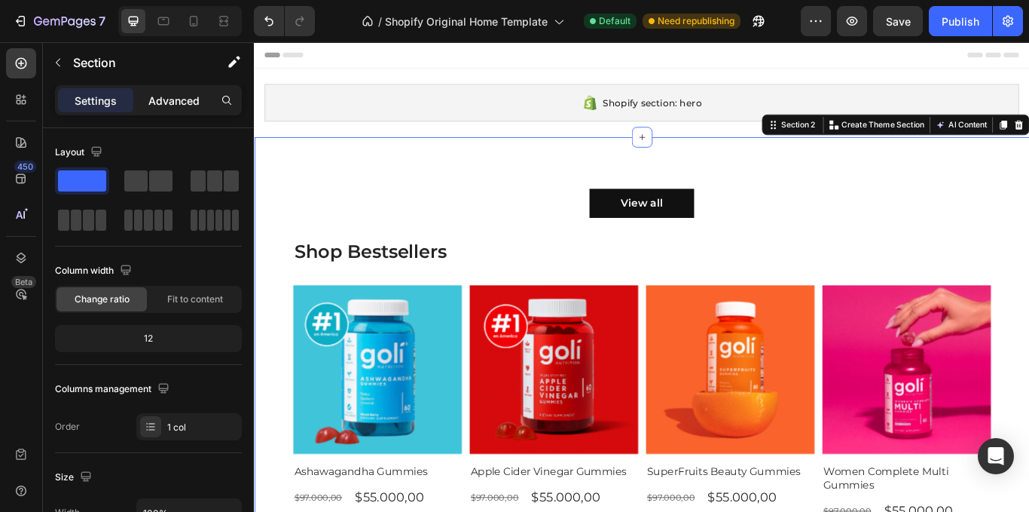
drag, startPoint x: 154, startPoint y: 105, endPoint x: 149, endPoint y: 119, distance: 14.6
click at [154, 105] on p "Advanced" at bounding box center [173, 101] width 51 height 16
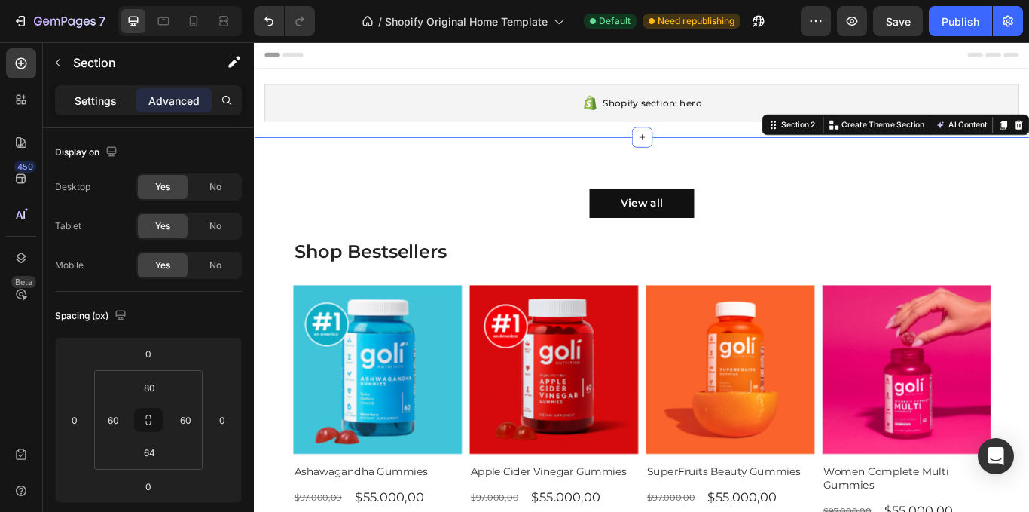
click at [94, 103] on p "Settings" at bounding box center [96, 101] width 42 height 16
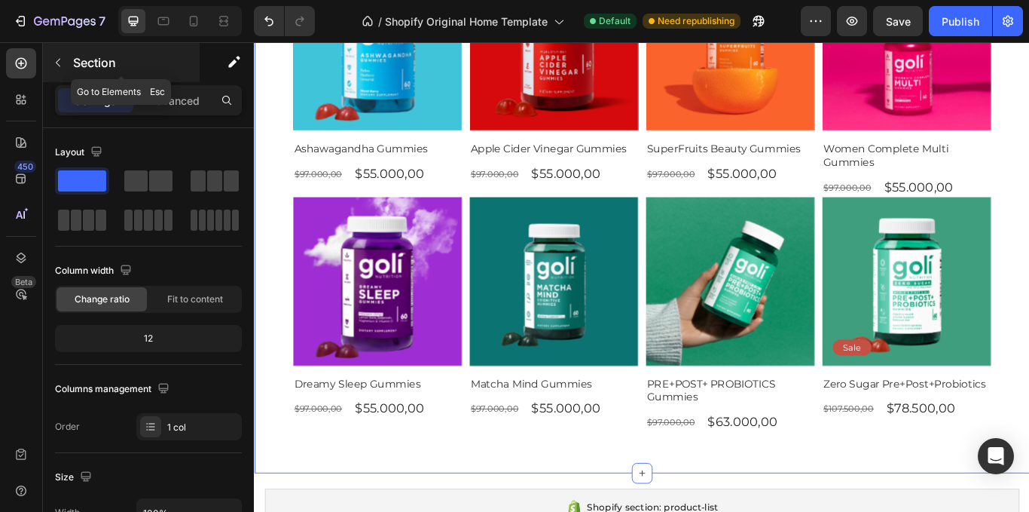
click at [58, 69] on button "button" at bounding box center [58, 62] width 24 height 24
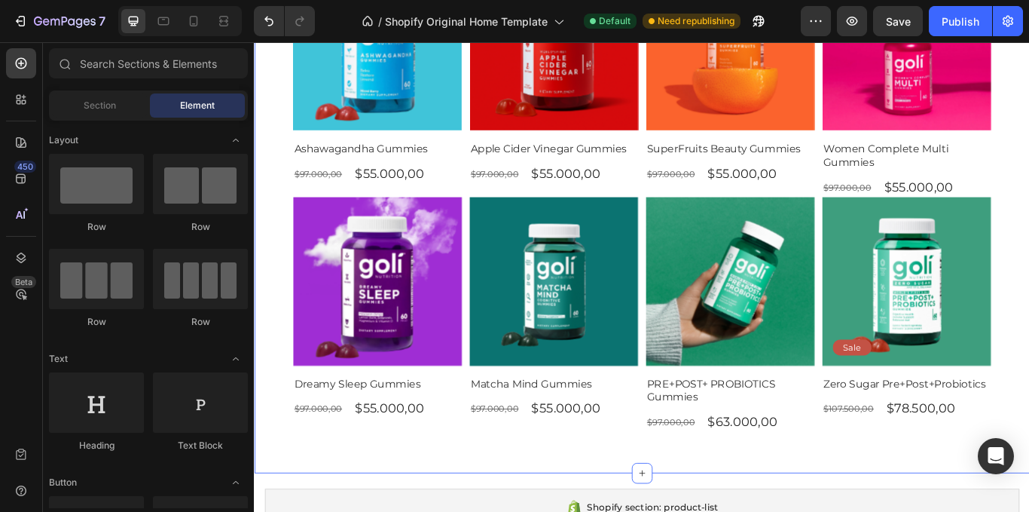
click at [334, 504] on div "View all Button Shop Bestsellers Heading Product Images Row Ashawagandha Gummie…" at bounding box center [706, 160] width 904 height 769
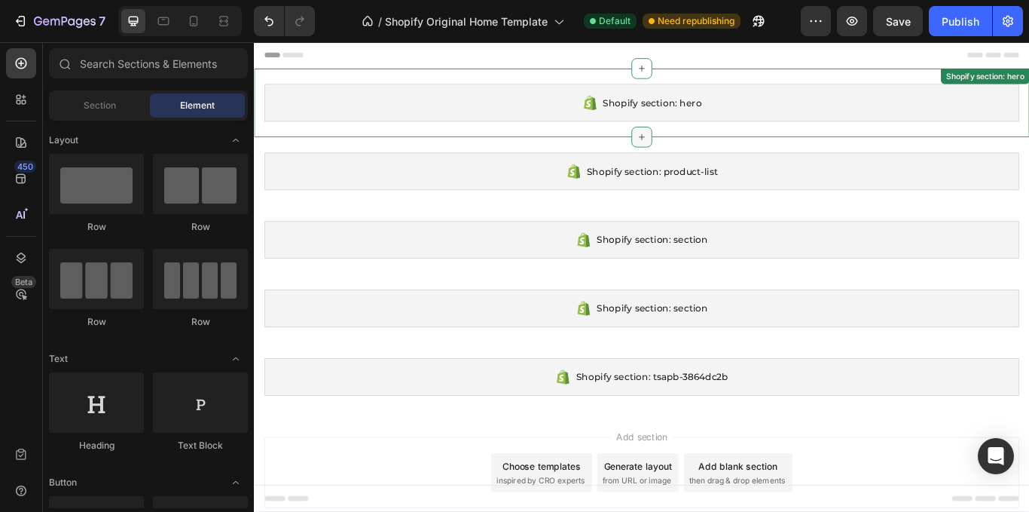
click at [700, 155] on icon at bounding box center [706, 153] width 12 height 12
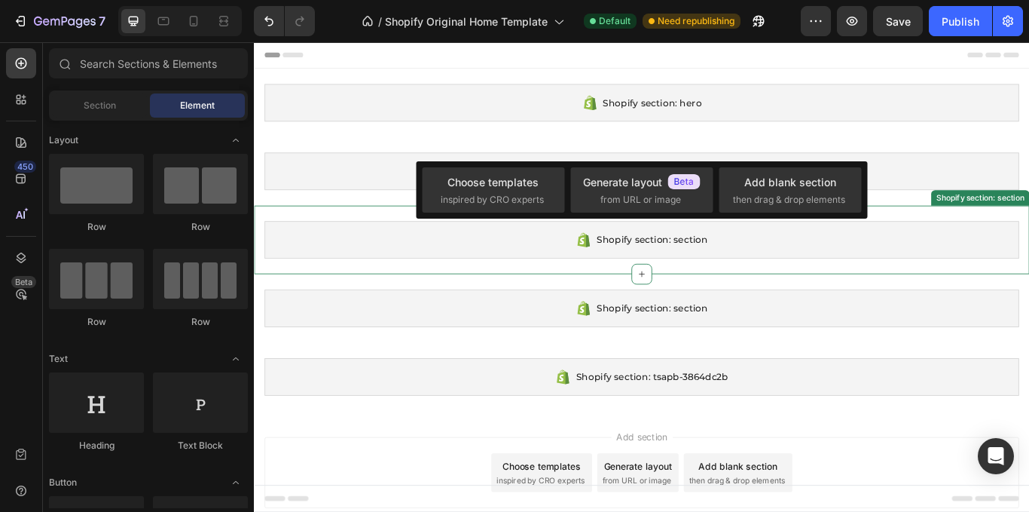
click at [524, 267] on div "Shopify section: section" at bounding box center [706, 273] width 880 height 44
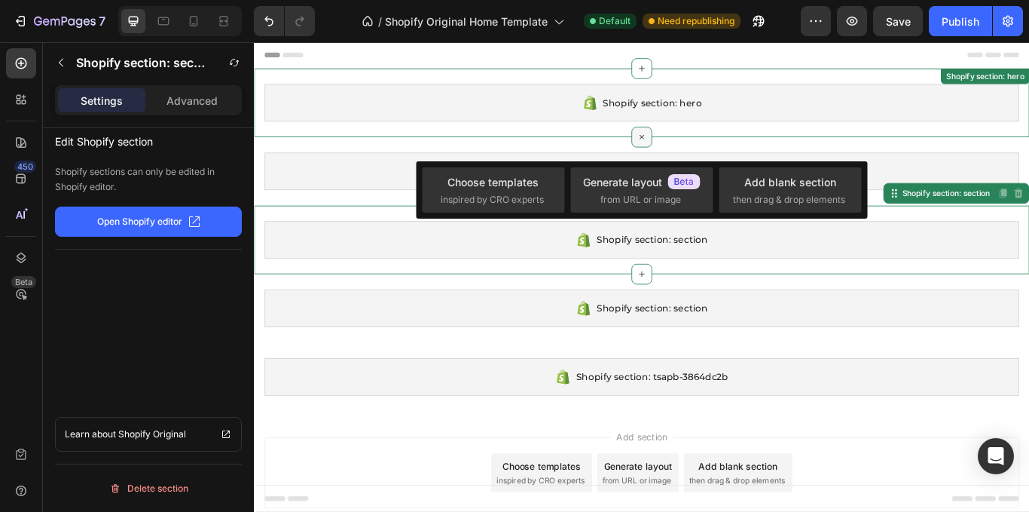
drag, startPoint x: 701, startPoint y: 126, endPoint x: 706, endPoint y: 143, distance: 18.1
click at [702, 126] on div "Shopify section: hero" at bounding box center [706, 113] width 880 height 44
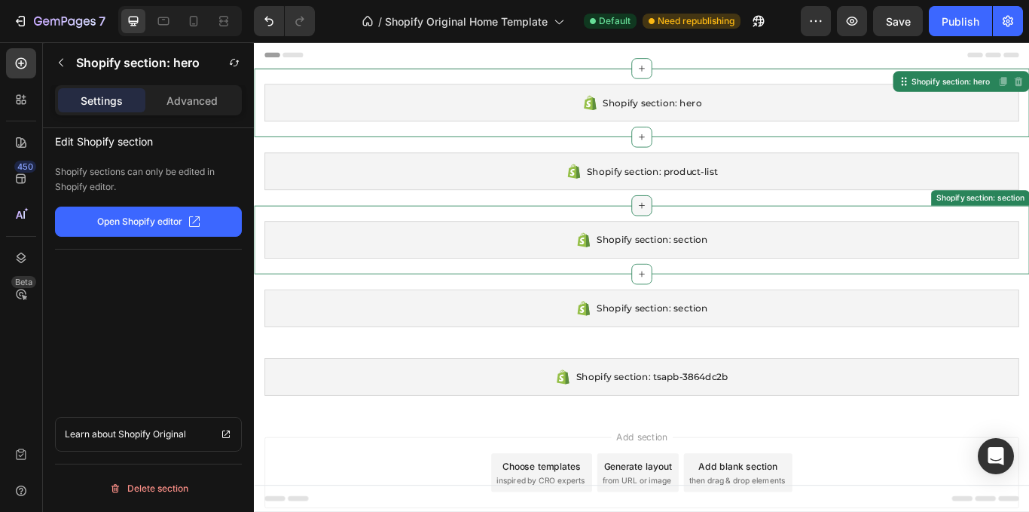
click at [709, 235] on div at bounding box center [706, 233] width 24 height 24
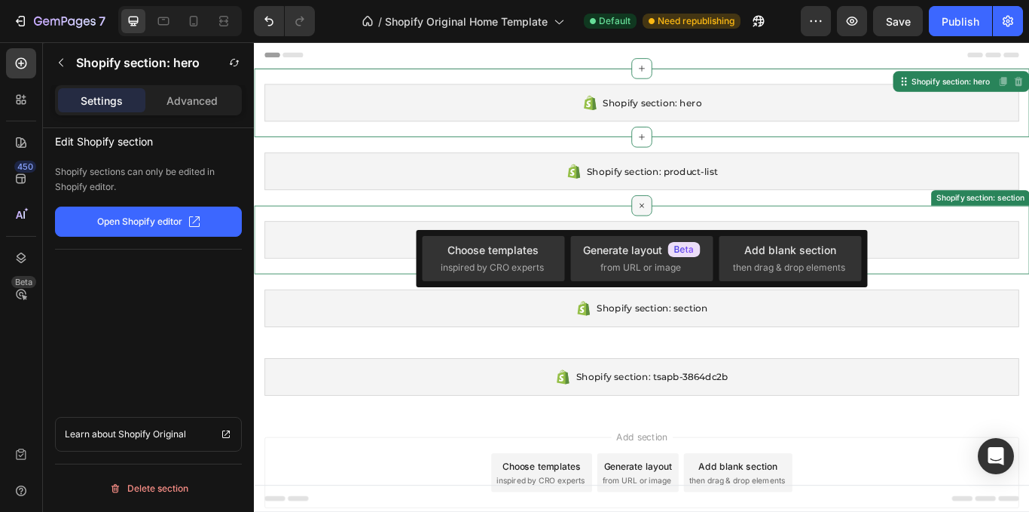
click at [696, 230] on div at bounding box center [706, 233] width 24 height 24
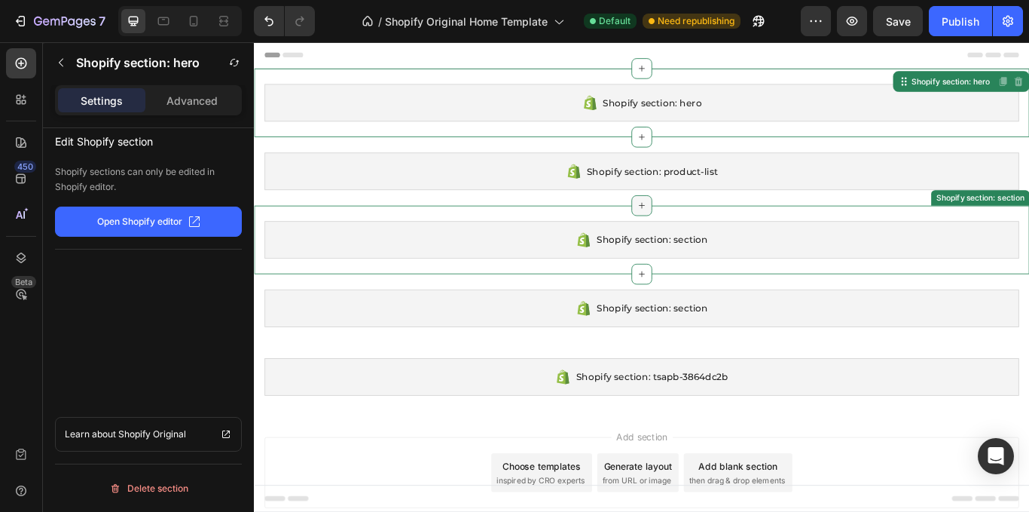
click at [703, 233] on icon at bounding box center [706, 233] width 7 height 7
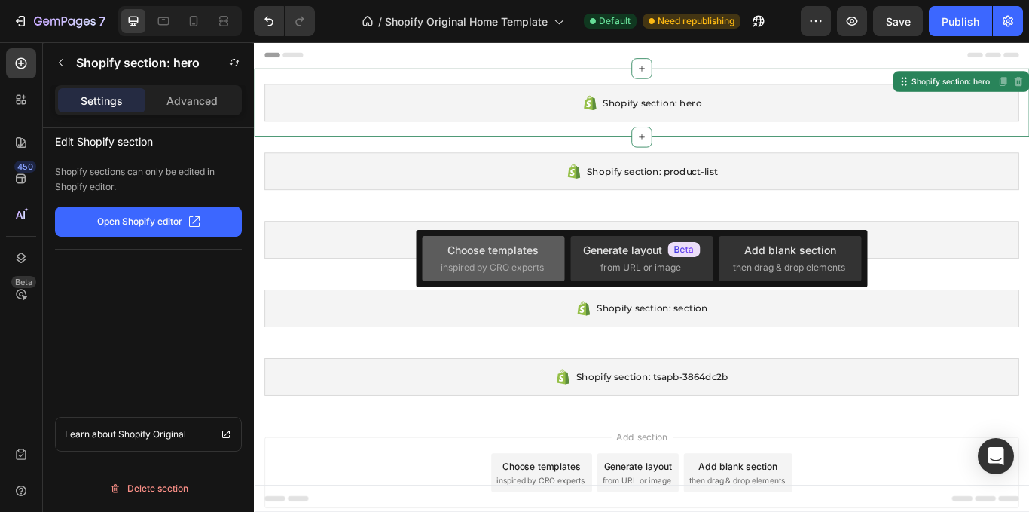
click at [570, 258] on div "Choose templates inspired by CRO experts" at bounding box center [641, 258] width 142 height 45
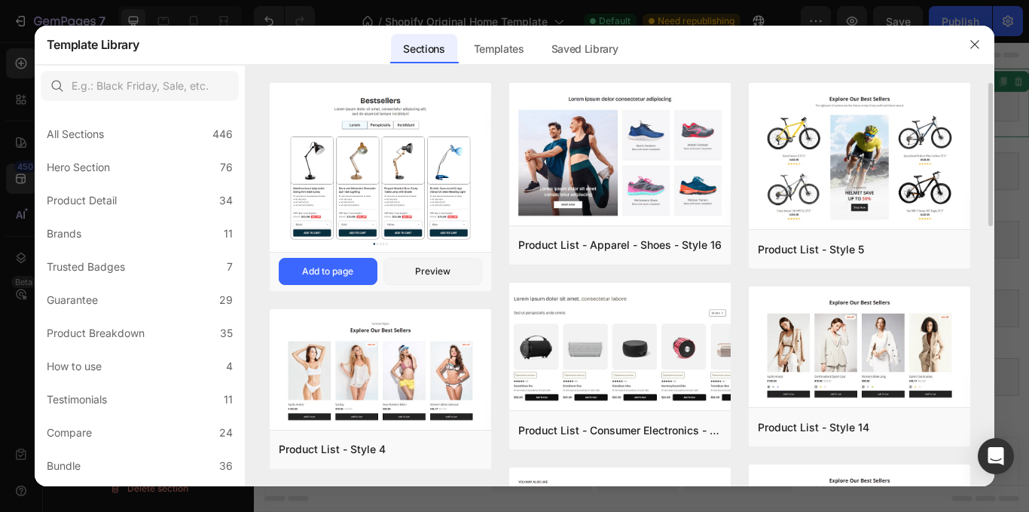
click at [434, 185] on img at bounding box center [381, 169] width 222 height 172
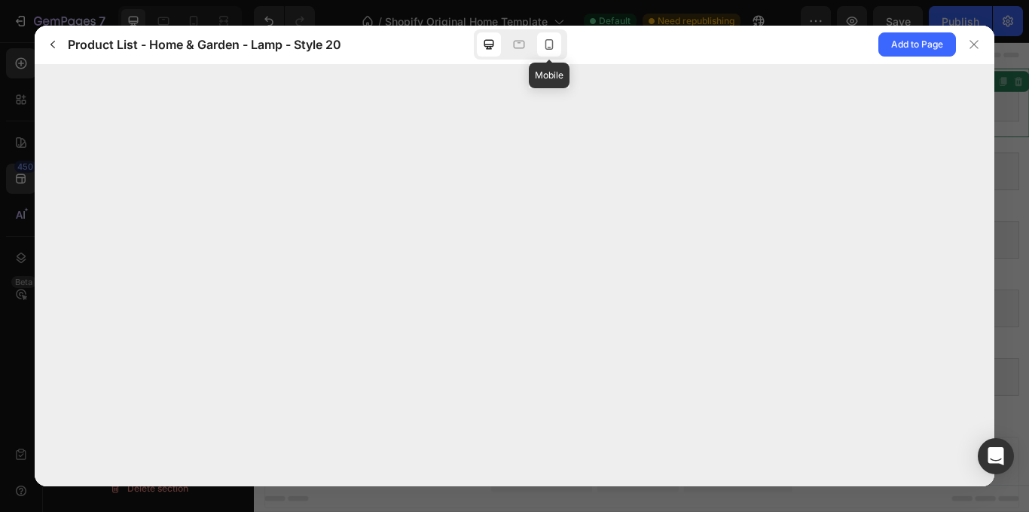
click at [557, 34] on div at bounding box center [549, 44] width 24 height 24
click at [971, 41] on icon at bounding box center [974, 44] width 12 height 12
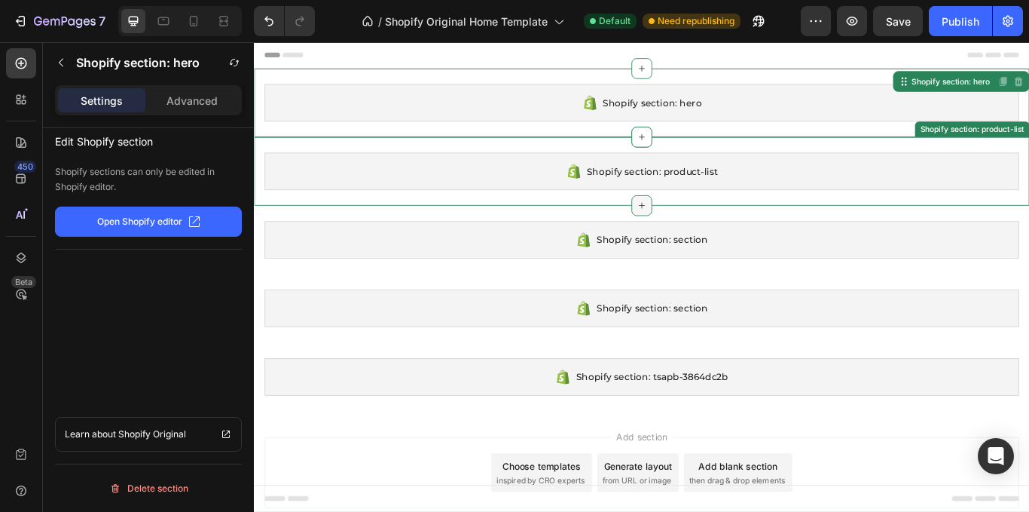
click at [700, 235] on icon at bounding box center [706, 233] width 12 height 12
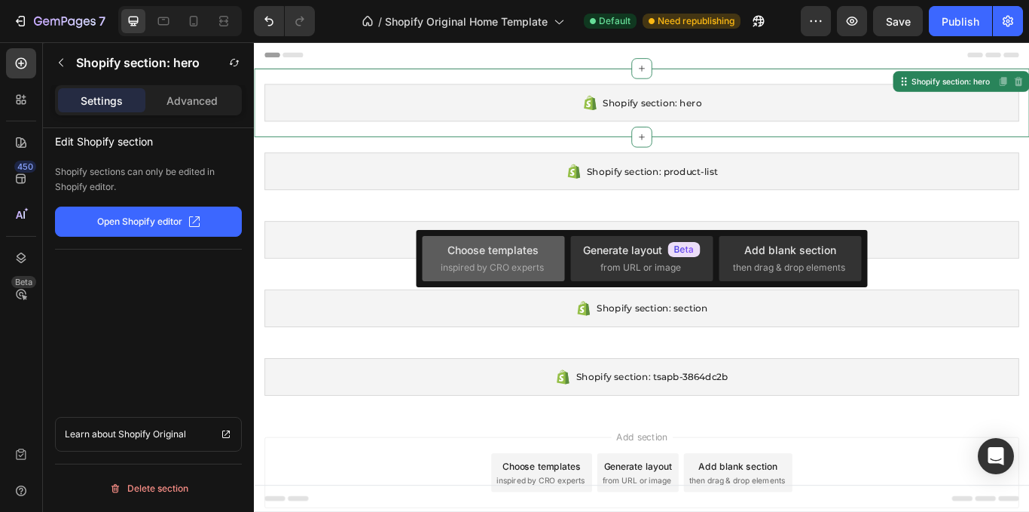
click at [512, 265] on span "inspired by CRO experts" at bounding box center [492, 268] width 103 height 14
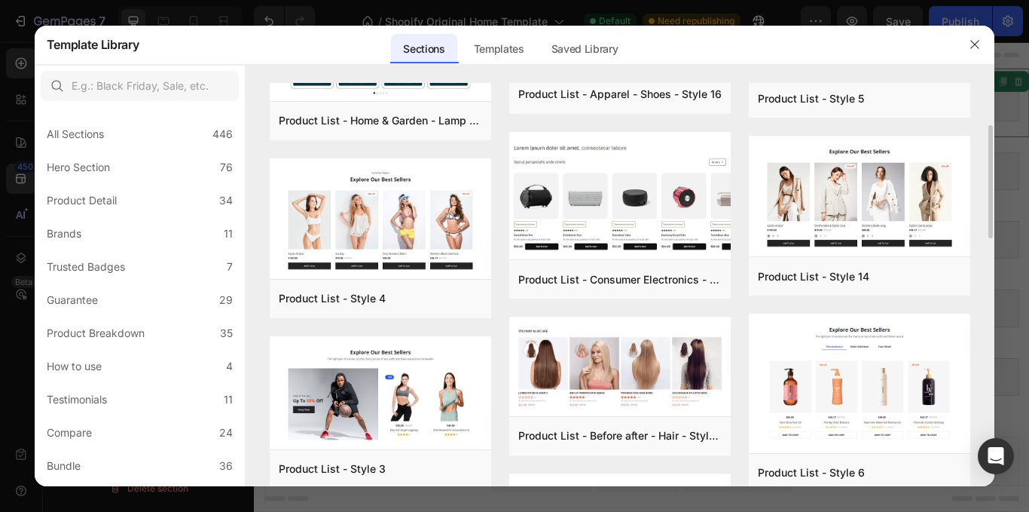
scroll to position [301, 0]
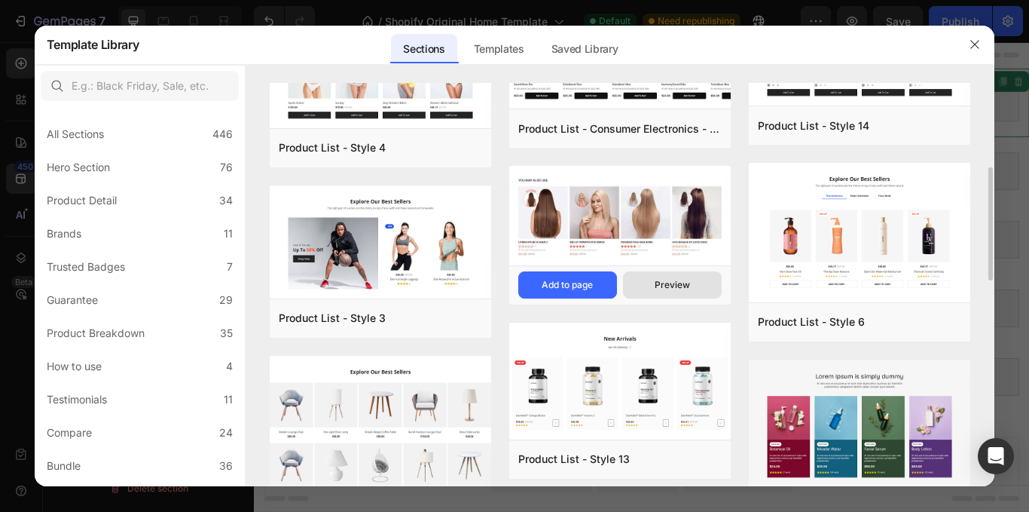
click at [694, 290] on button "Preview" at bounding box center [672, 284] width 99 height 27
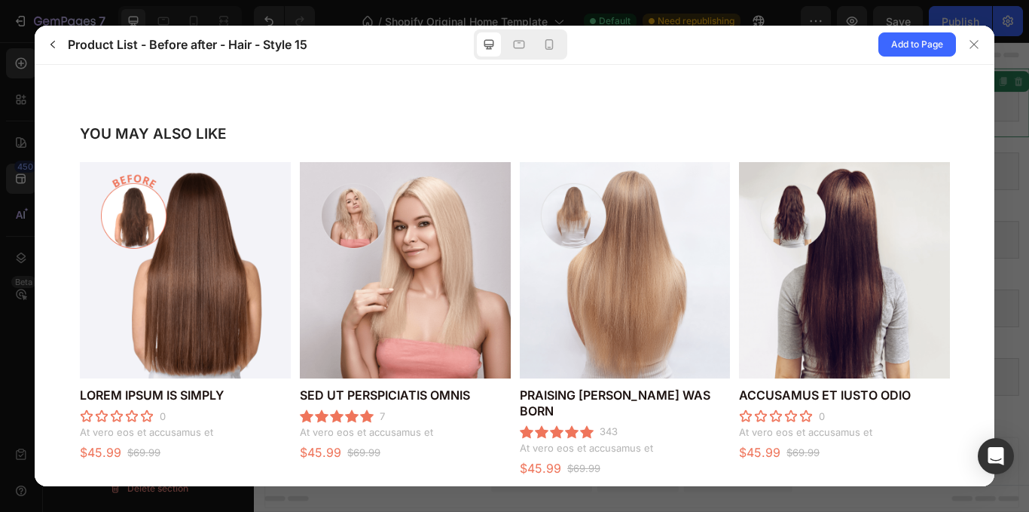
scroll to position [0, 0]
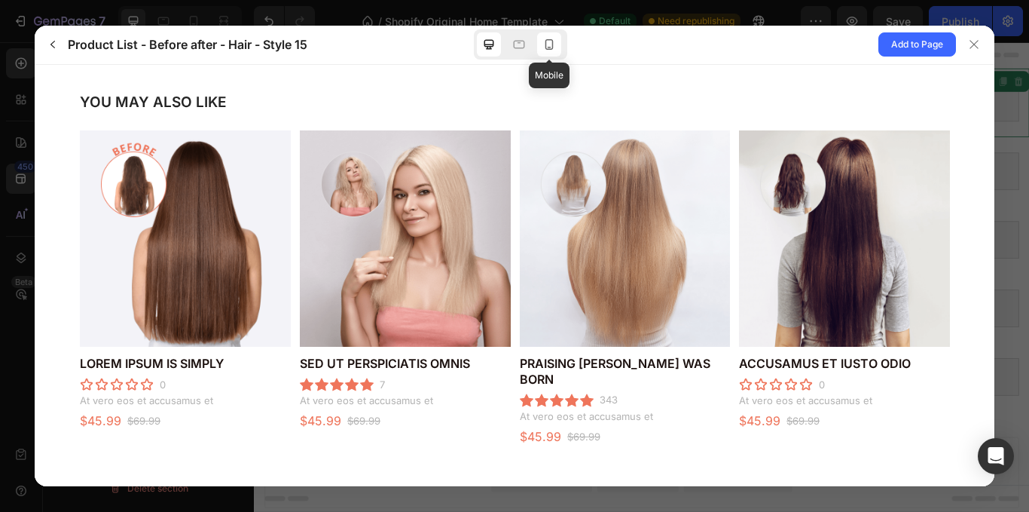
click at [544, 40] on icon at bounding box center [549, 44] width 15 height 15
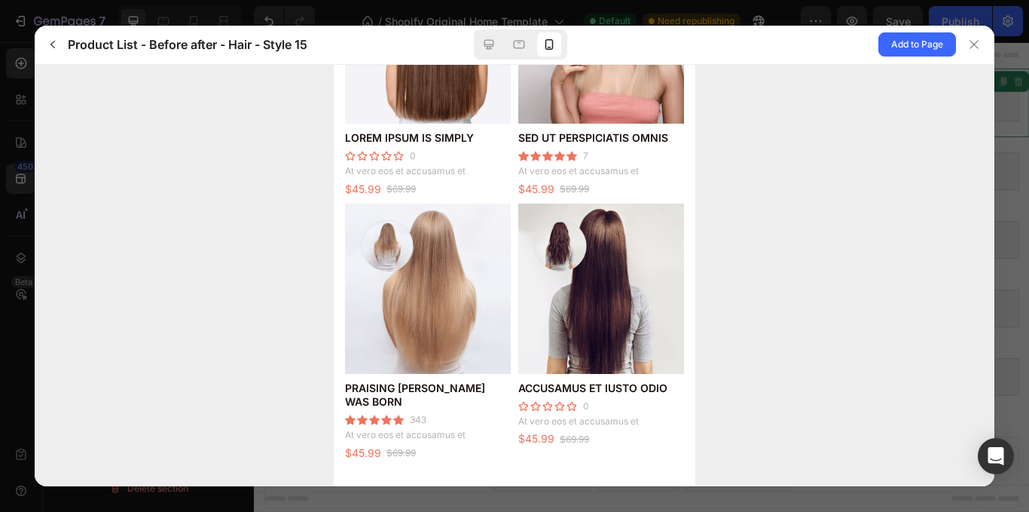
scroll to position [197, 0]
click at [980, 40] on icon at bounding box center [974, 44] width 12 height 12
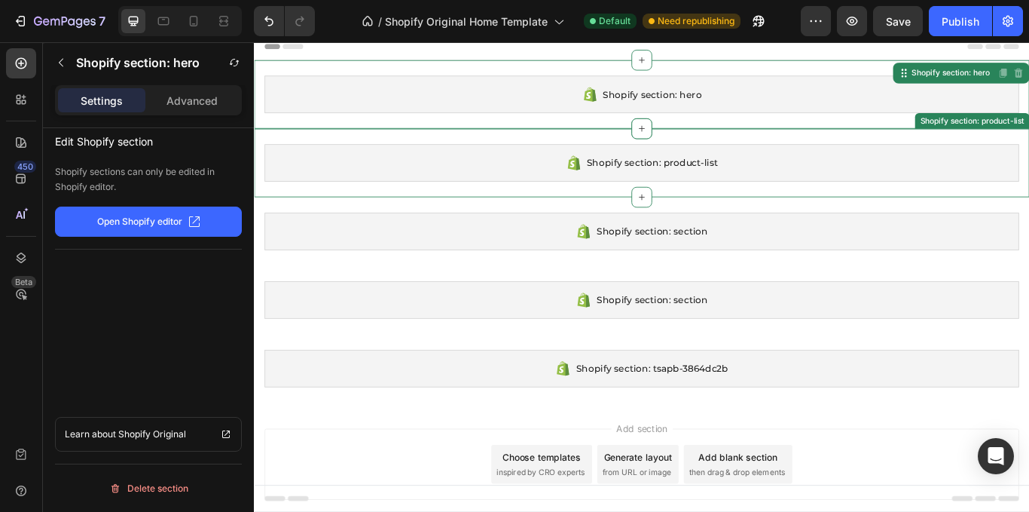
scroll to position [0, 0]
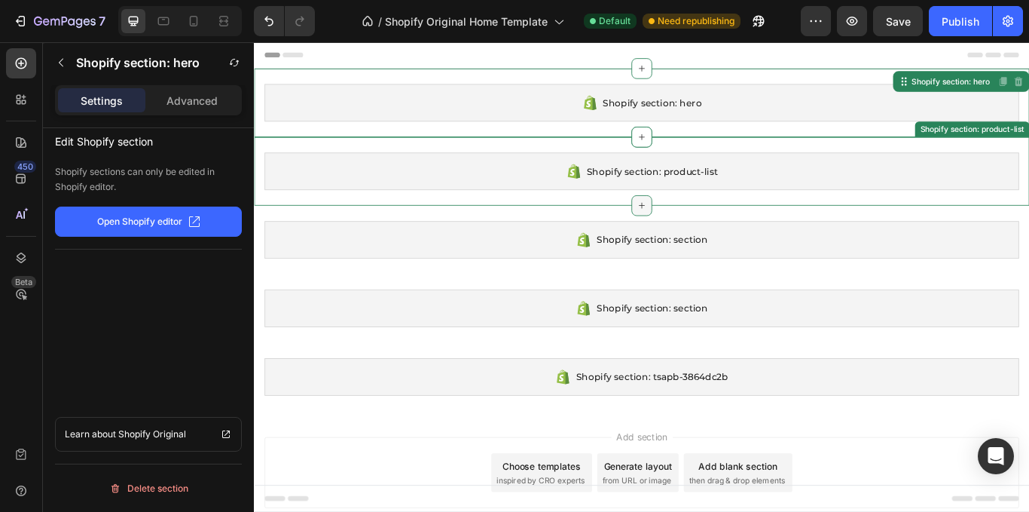
click at [694, 234] on div at bounding box center [706, 233] width 24 height 24
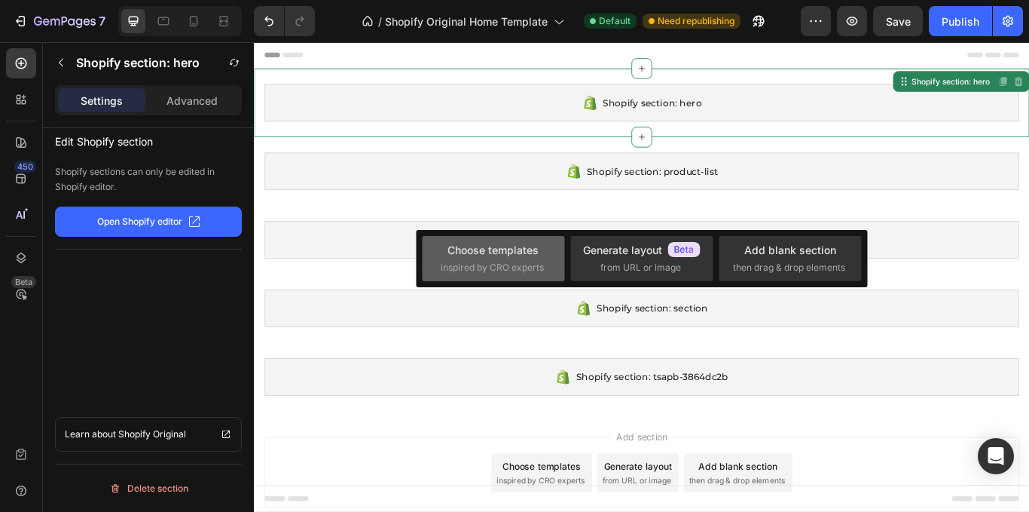
click at [536, 261] on span "inspired by CRO experts" at bounding box center [492, 268] width 103 height 14
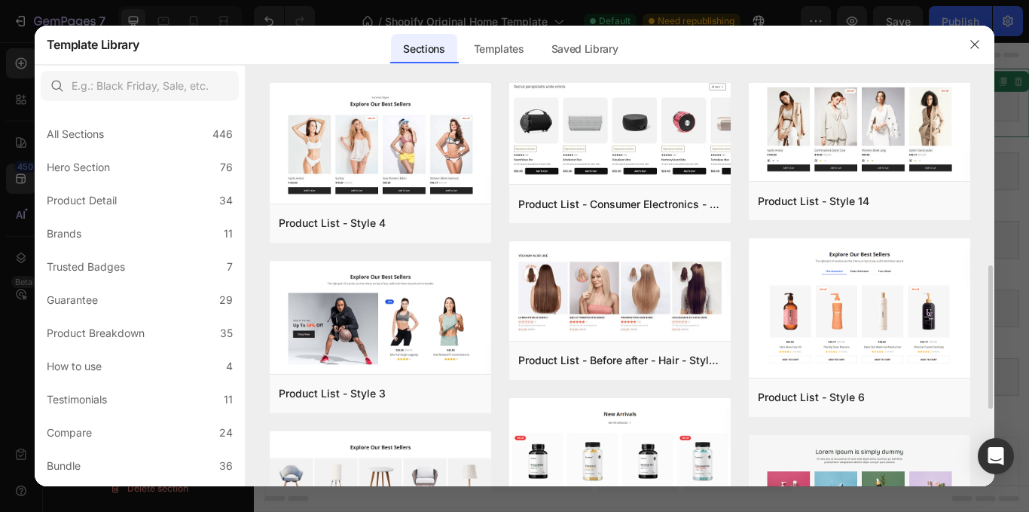
scroll to position [301, 0]
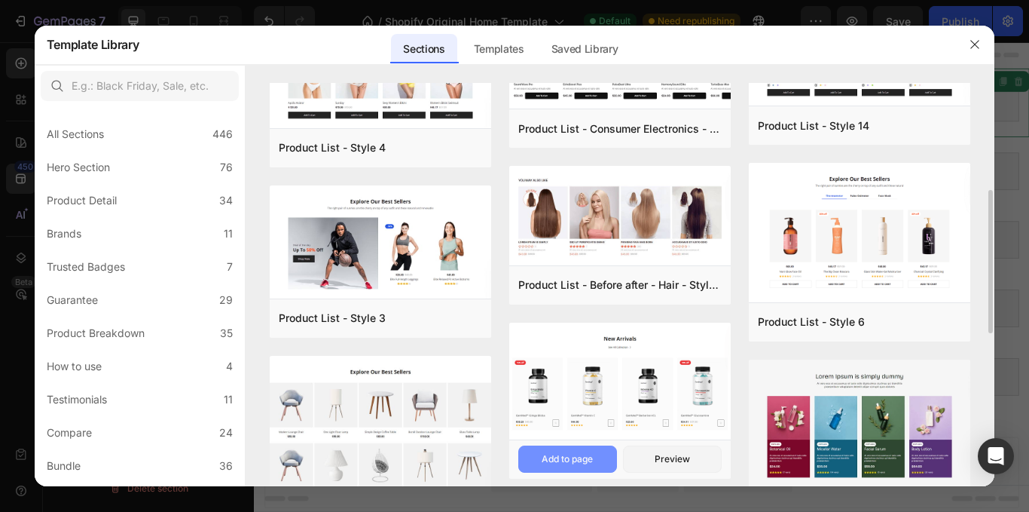
click at [599, 462] on button "Add to page" at bounding box center [567, 458] width 99 height 27
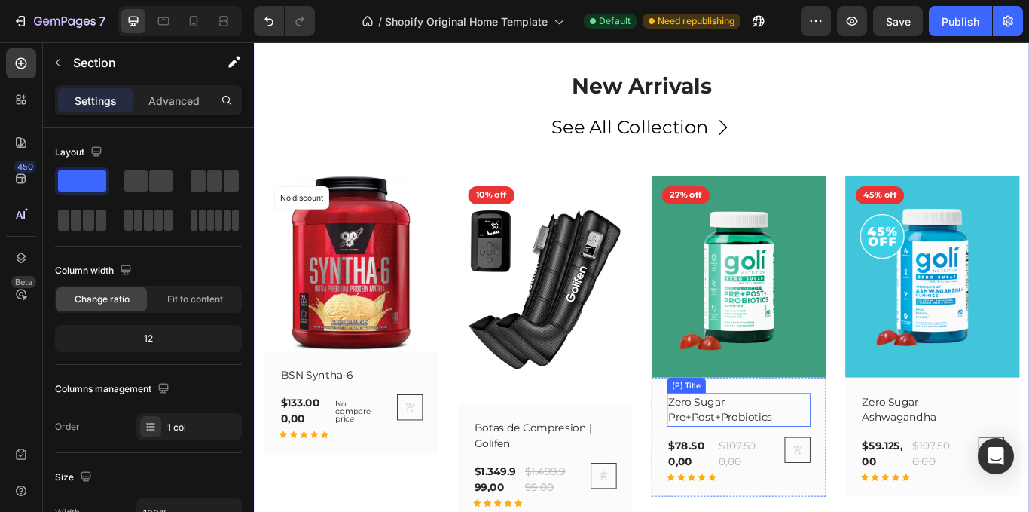
scroll to position [191, 0]
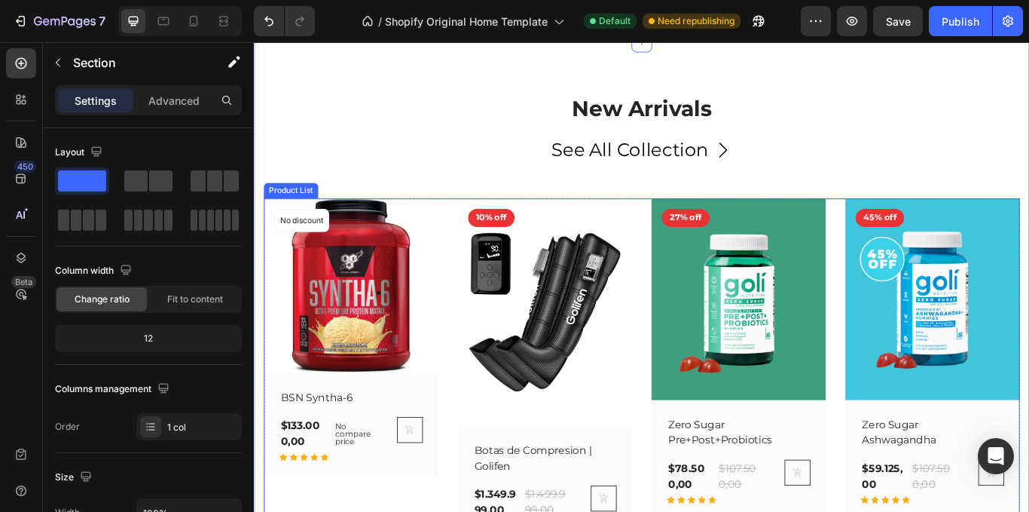
click at [693, 329] on div "(P) Images No discount Not be displayed when published Product Badge Row BSN Sy…" at bounding box center [706, 427] width 882 height 404
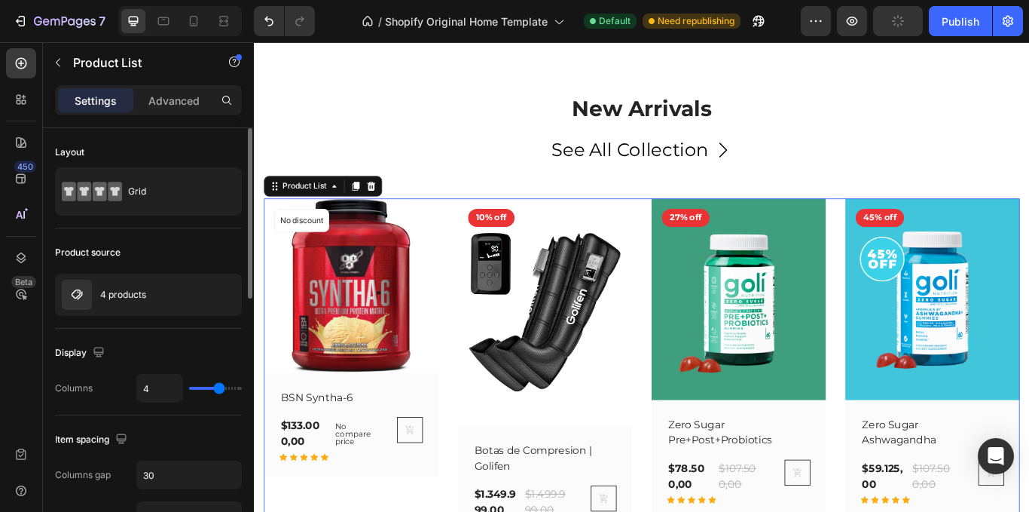
type input "5"
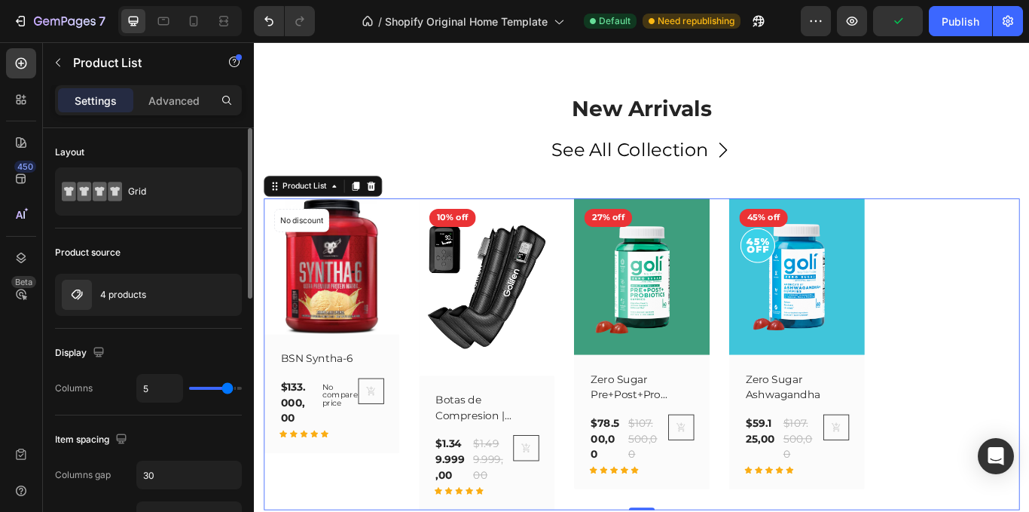
drag, startPoint x: 216, startPoint y: 386, endPoint x: 223, endPoint y: 392, distance: 9.1
type input "5"
click at [224, 390] on input "range" at bounding box center [215, 388] width 53 height 3
type input "4"
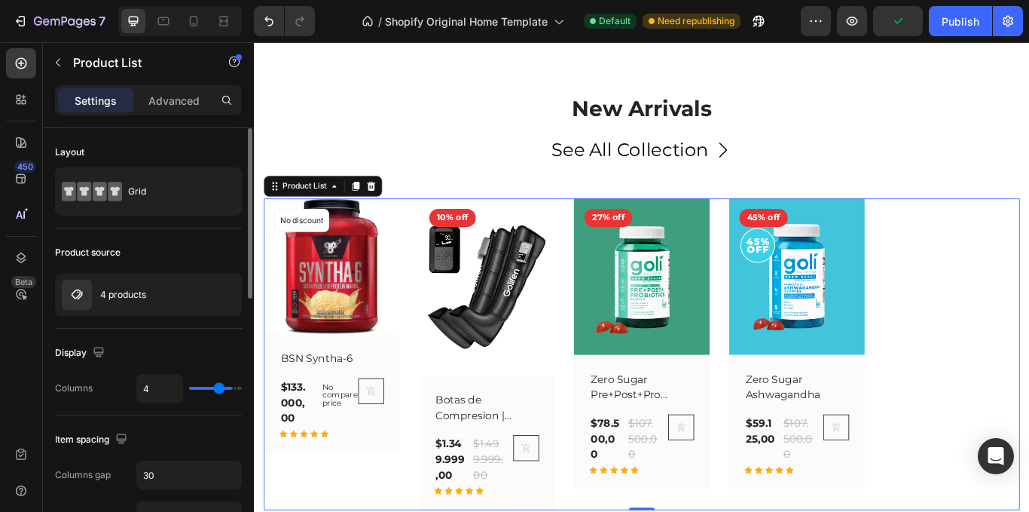
type input "3"
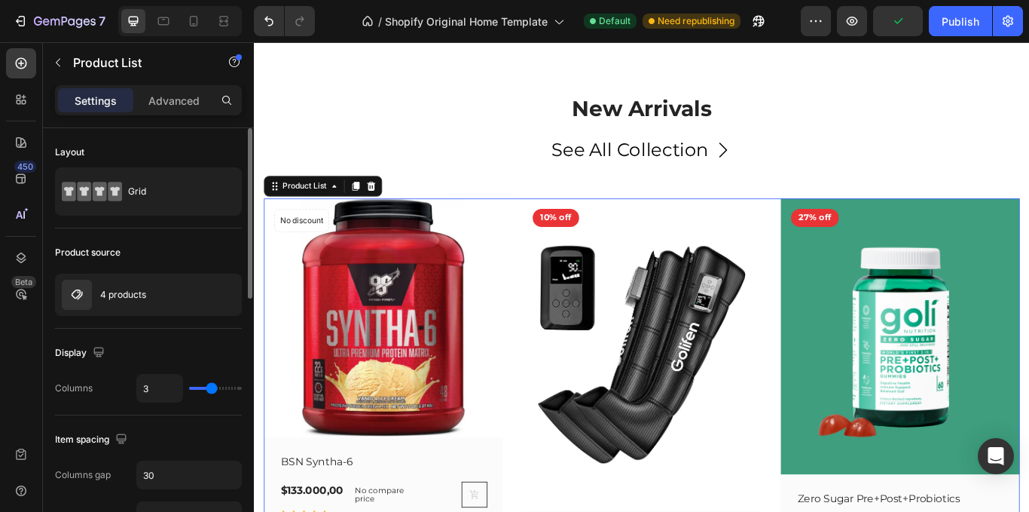
drag, startPoint x: 223, startPoint y: 392, endPoint x: 211, endPoint y: 391, distance: 12.1
type input "3"
click at [211, 390] on input "range" at bounding box center [215, 388] width 53 height 3
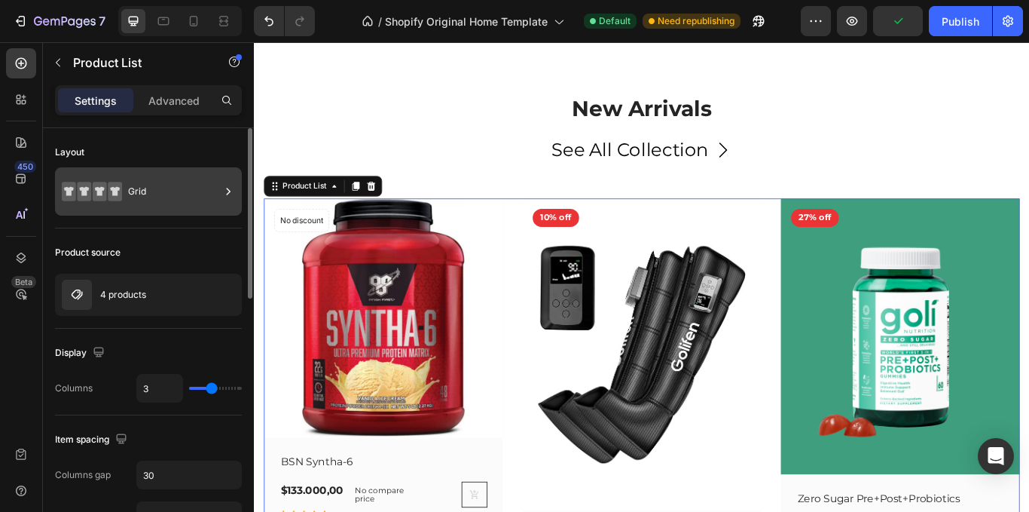
click at [173, 188] on div "Grid" at bounding box center [174, 191] width 92 height 35
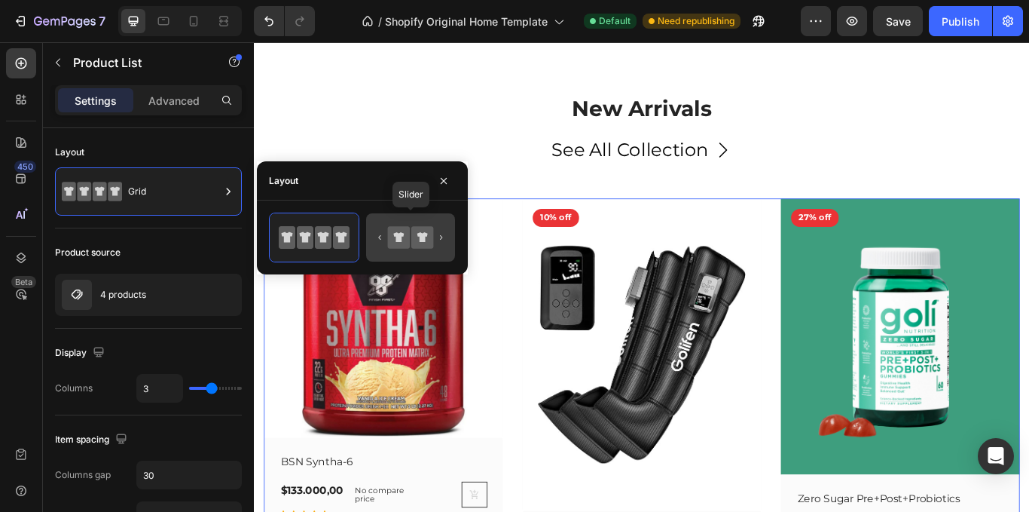
drag, startPoint x: 400, startPoint y: 240, endPoint x: 403, endPoint y: 252, distance: 12.4
click at [401, 241] on icon at bounding box center [398, 237] width 11 height 10
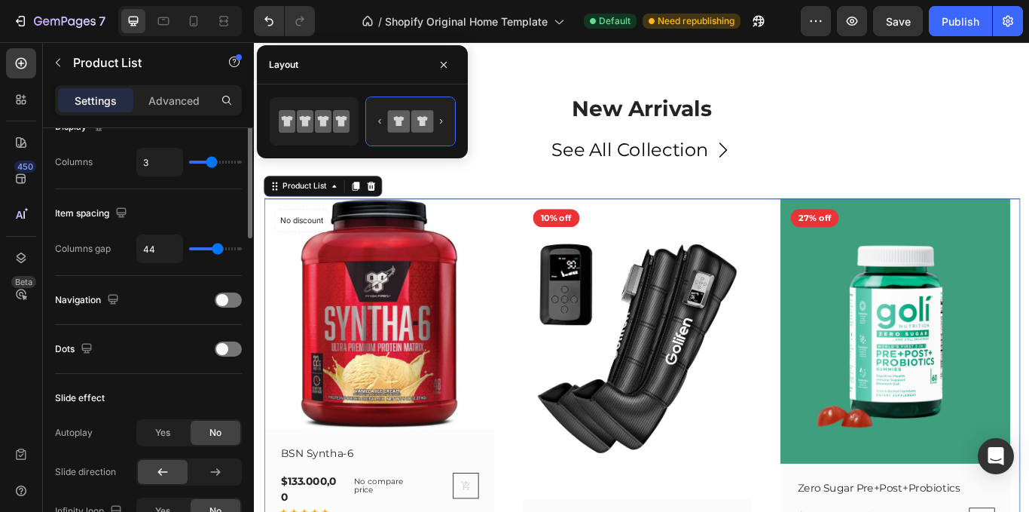
scroll to position [75, 0]
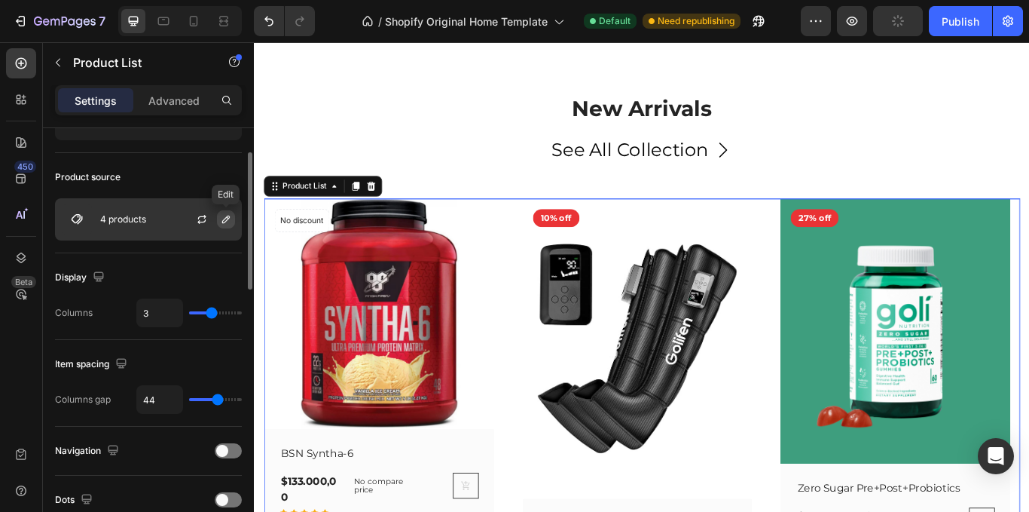
click at [217, 224] on div at bounding box center [208, 219] width 66 height 41
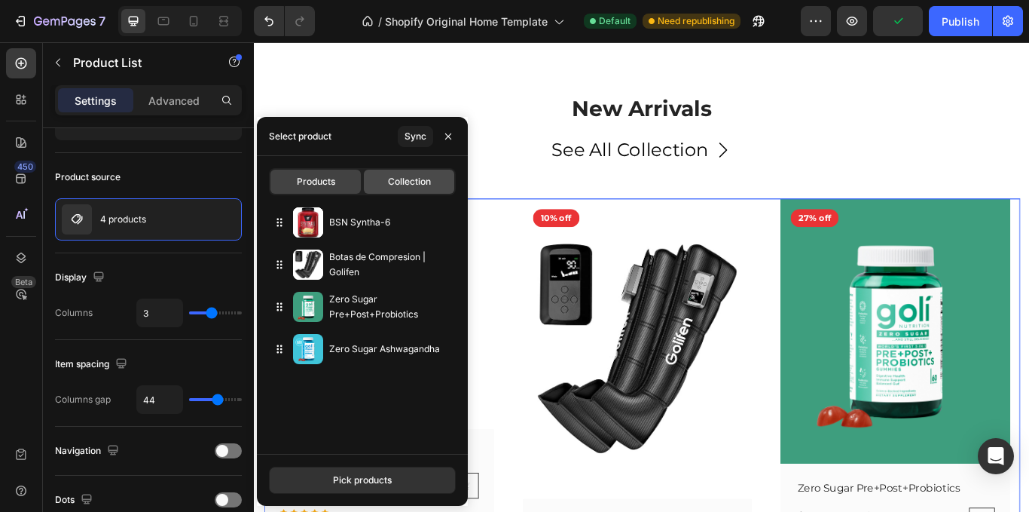
click at [424, 176] on span "Collection" at bounding box center [409, 182] width 43 height 14
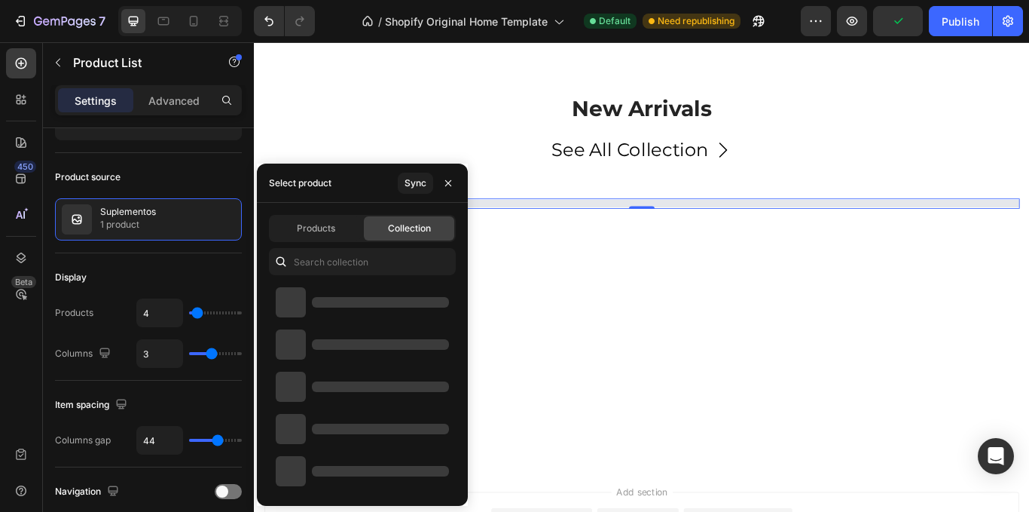
click at [332, 176] on div "Select product" at bounding box center [300, 183] width 75 height 38
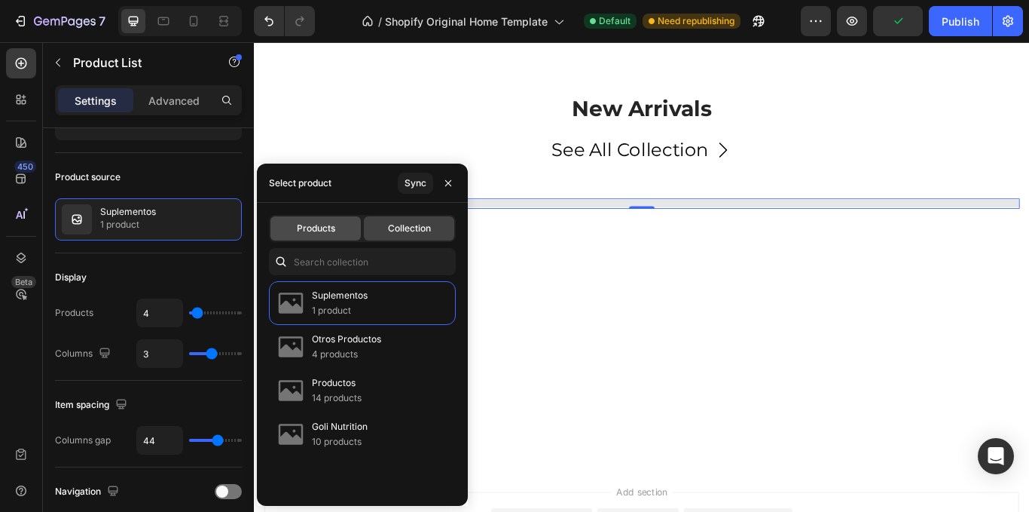
click at [316, 234] on span "Products" at bounding box center [316, 229] width 38 height 14
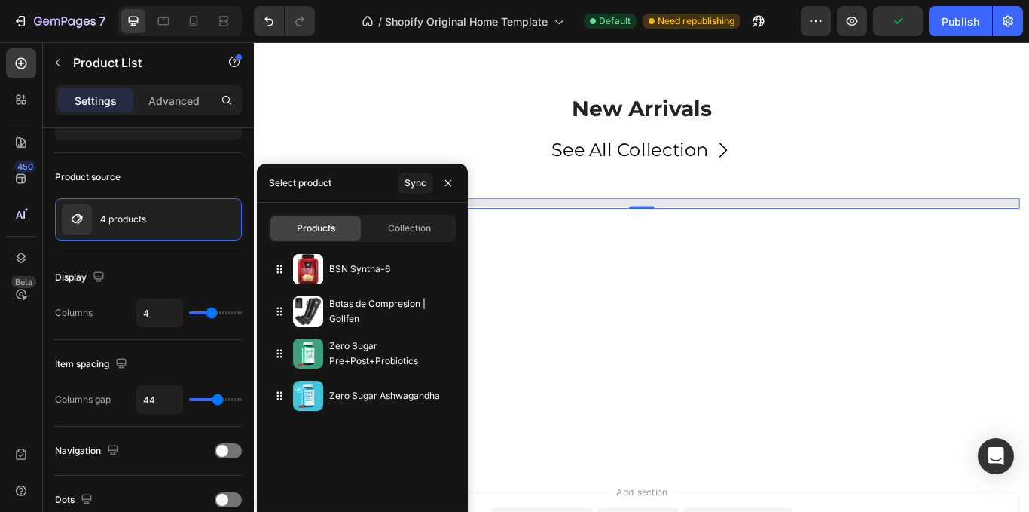
click at [324, 248] on div "BSN Syntha-6" at bounding box center [362, 269] width 187 height 42
type input "3"
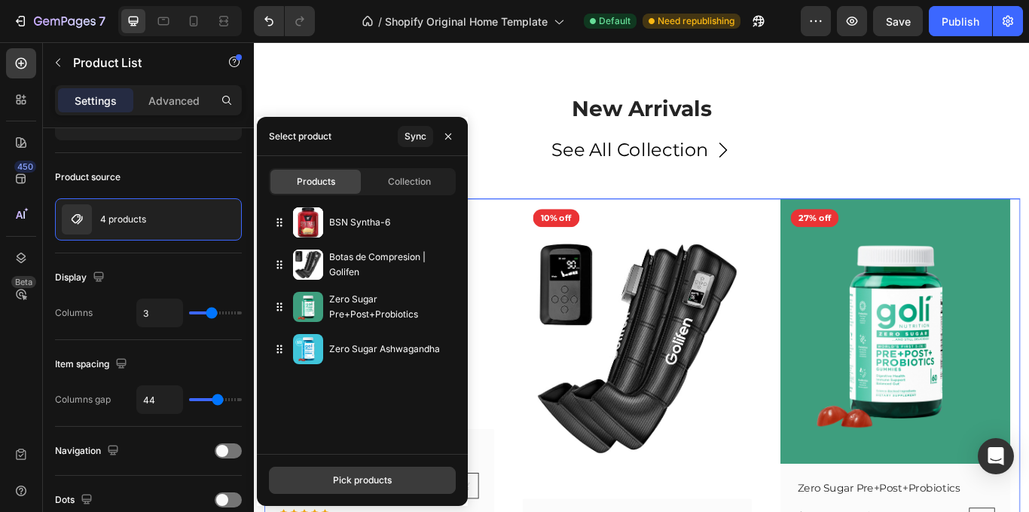
click at [390, 469] on button "Pick products" at bounding box center [362, 479] width 187 height 27
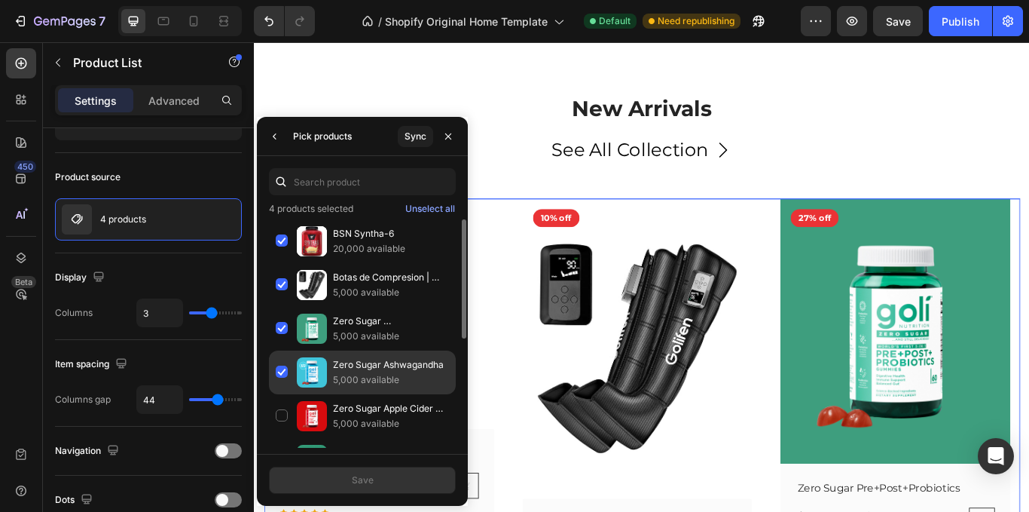
click at [283, 394] on div "Zero Sugar Ashwagandha 5,000 available" at bounding box center [362, 416] width 187 height 44
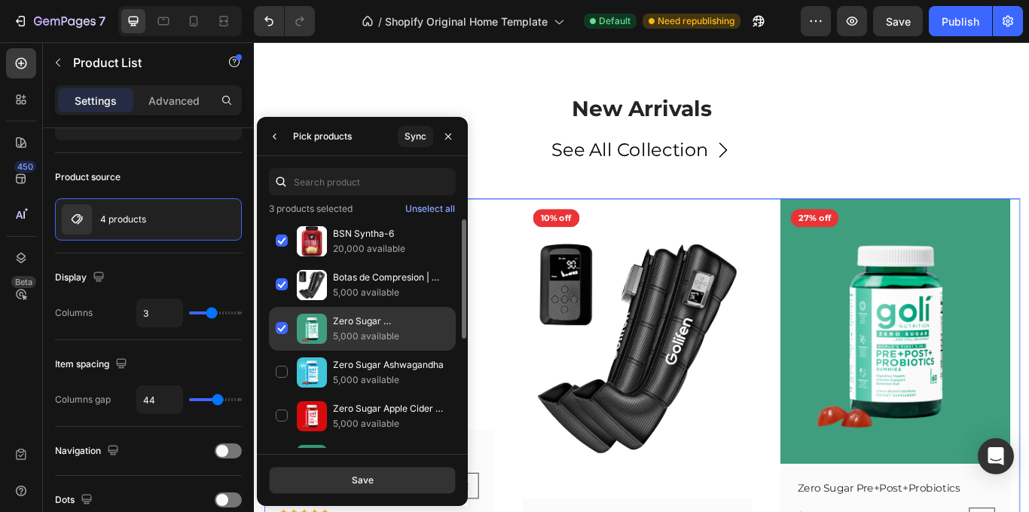
click at [280, 350] on div "Zero Sugar Pre+Post+Probiotics 5,000 available" at bounding box center [362, 372] width 187 height 44
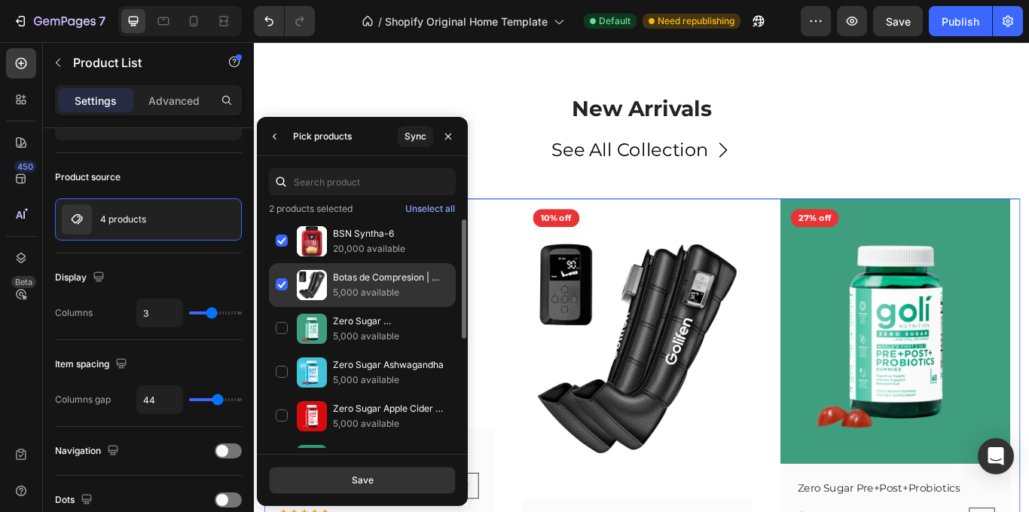
click at [280, 307] on div "Botas de Compresion | Golifen 5,000 available" at bounding box center [362, 329] width 187 height 44
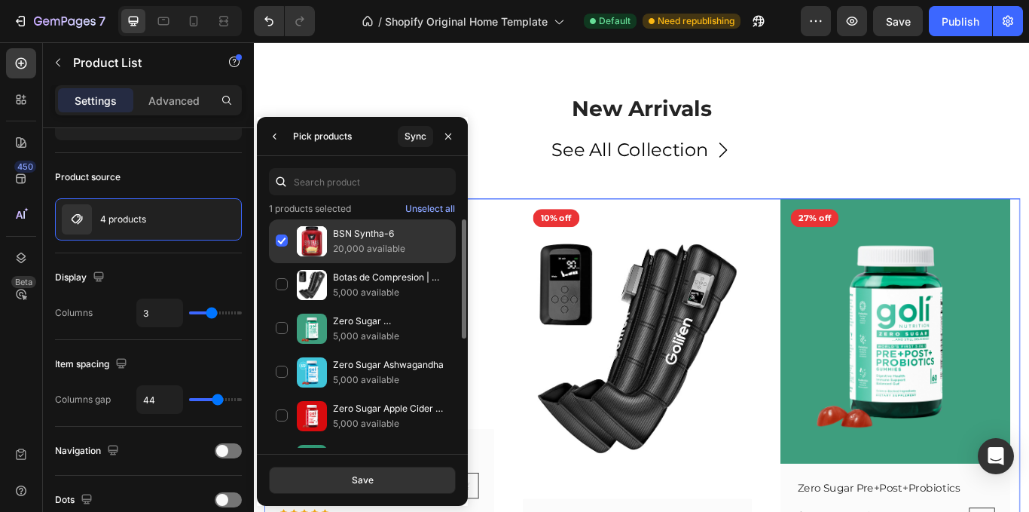
click at [276, 263] on div "BSN Syntha-6 20,000 available" at bounding box center [362, 285] width 187 height 44
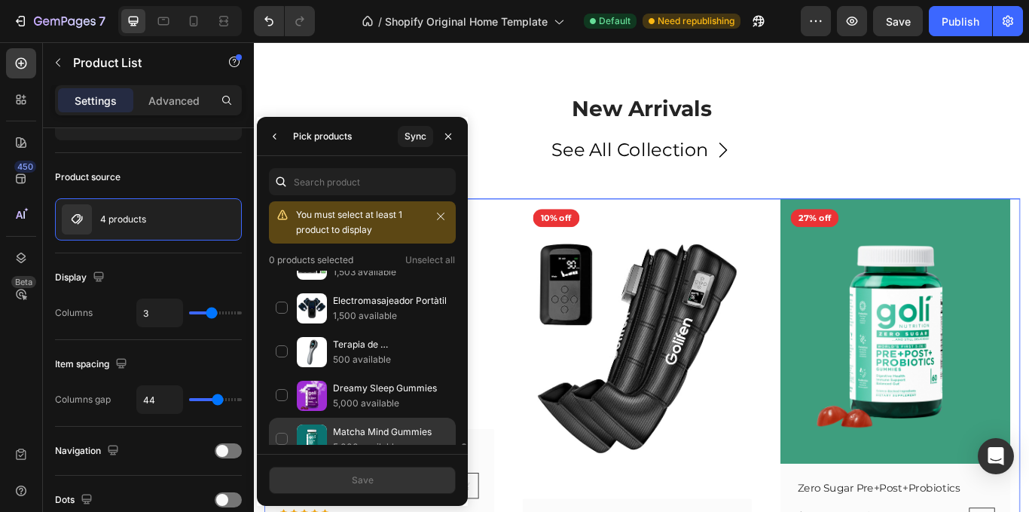
scroll to position [482, 0]
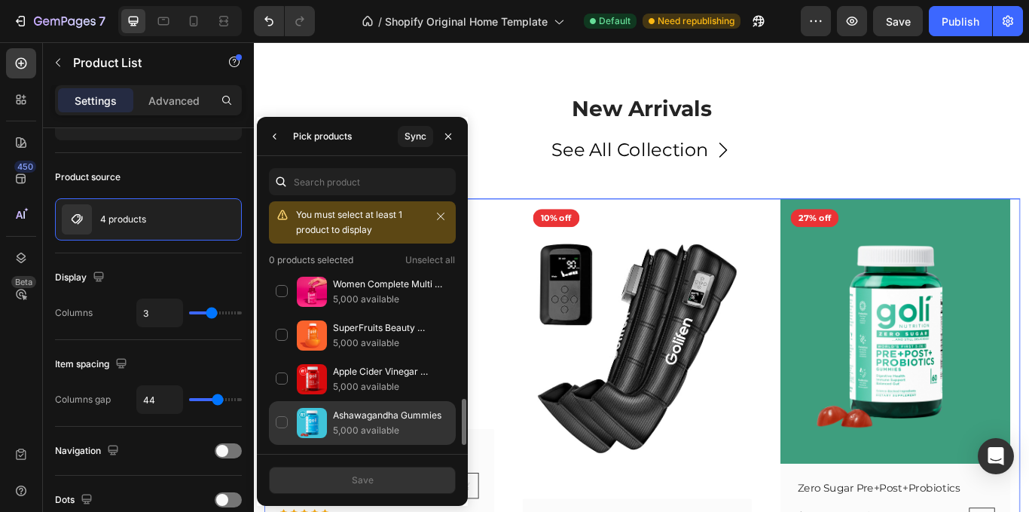
click at [303, 417] on img at bounding box center [312, 423] width 30 height 30
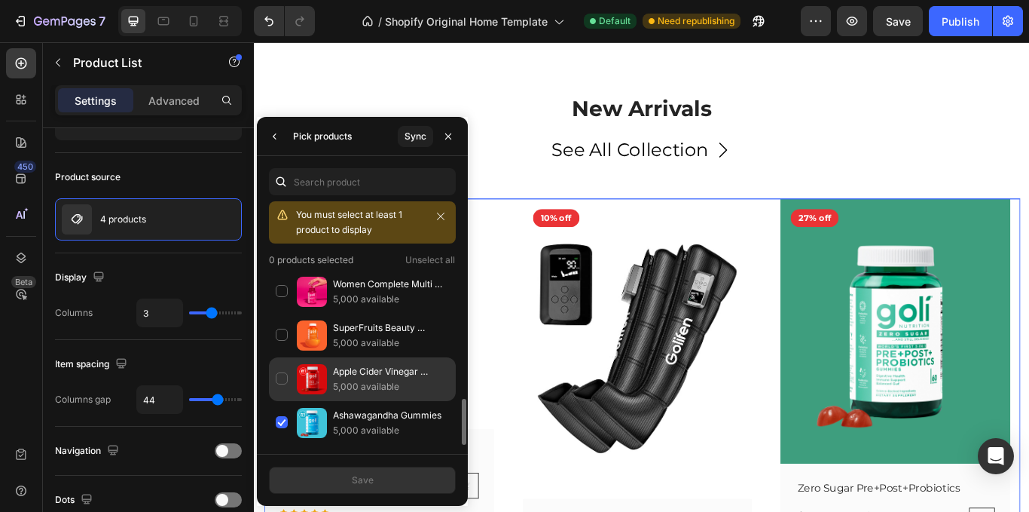
scroll to position [427, 0]
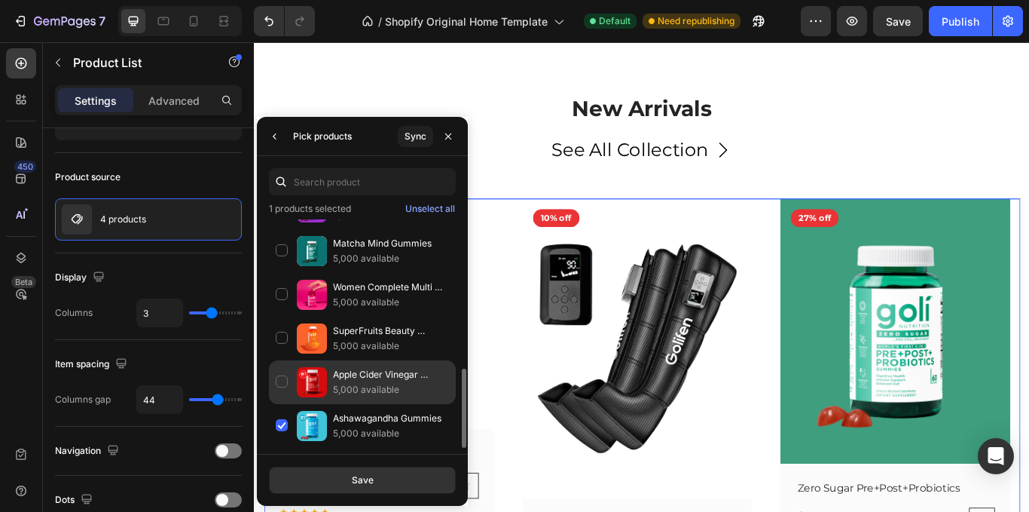
click at [301, 372] on img at bounding box center [312, 382] width 30 height 30
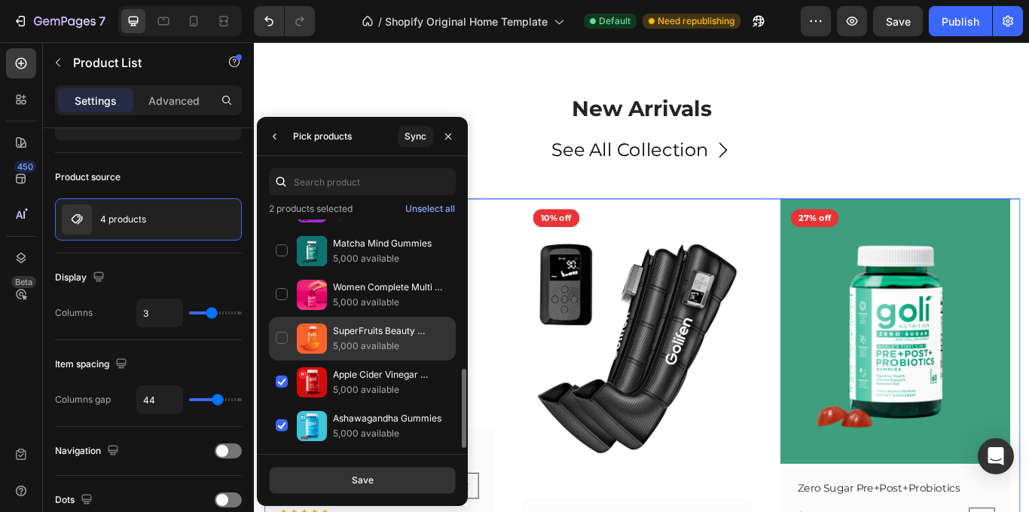
click at [304, 348] on img at bounding box center [312, 338] width 30 height 30
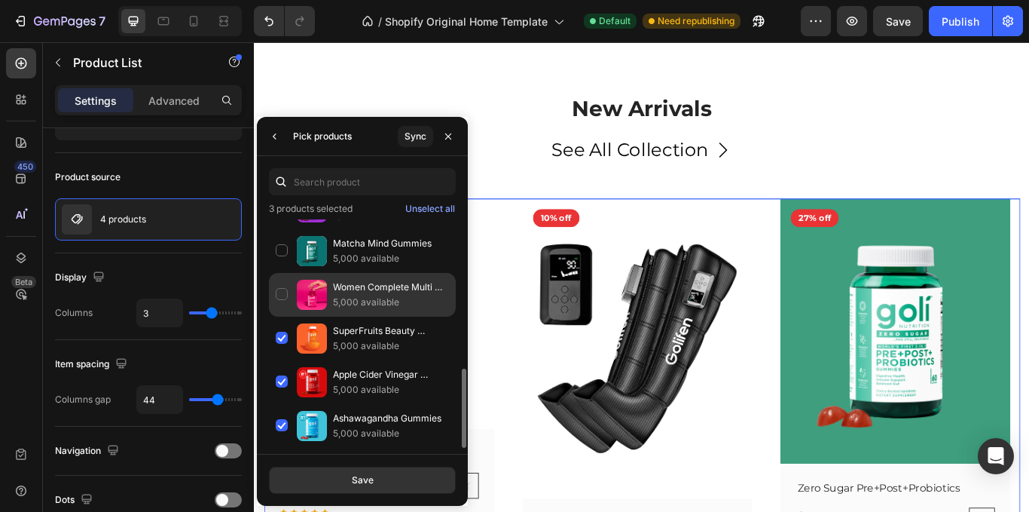
click at [317, 288] on img at bounding box center [312, 295] width 30 height 30
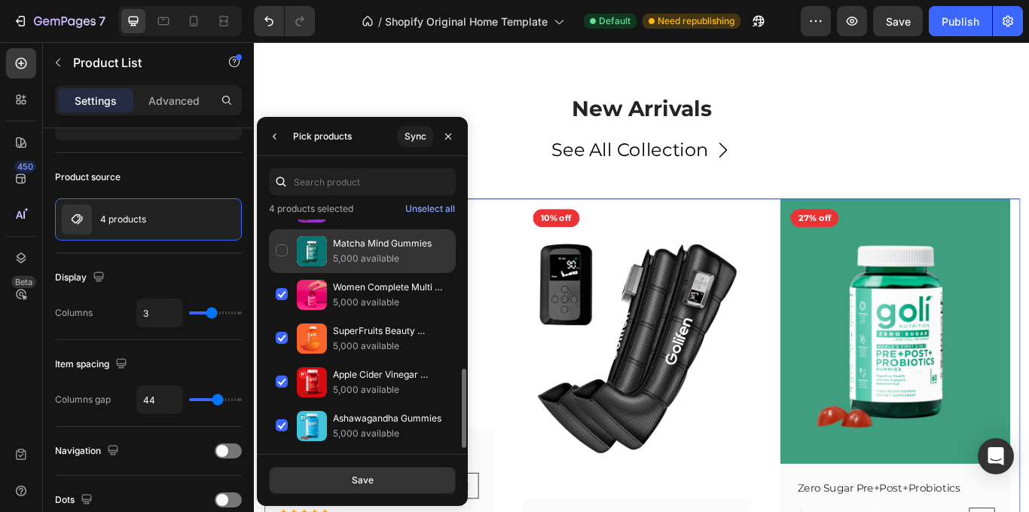
scroll to position [352, 0]
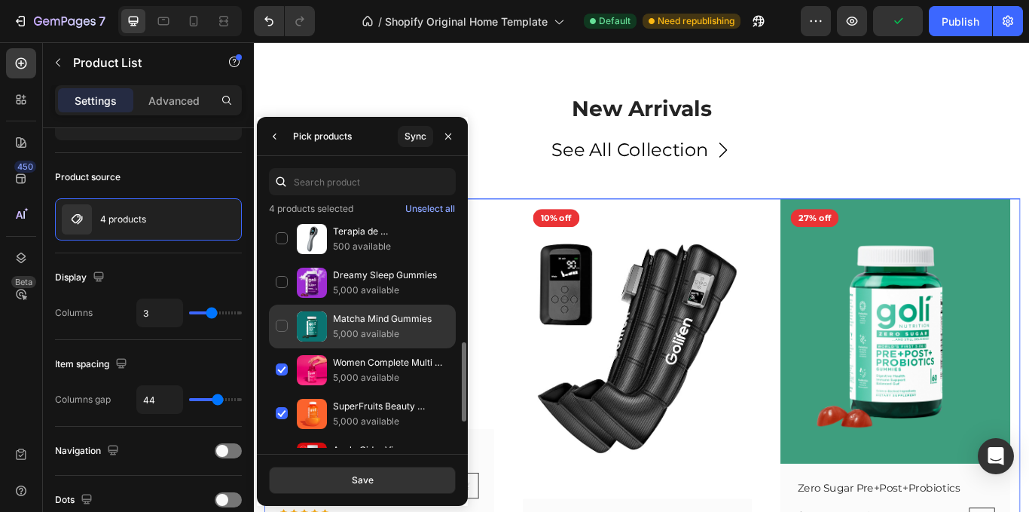
click at [349, 316] on p "Matcha Mind Gummies" at bounding box center [391, 318] width 116 height 15
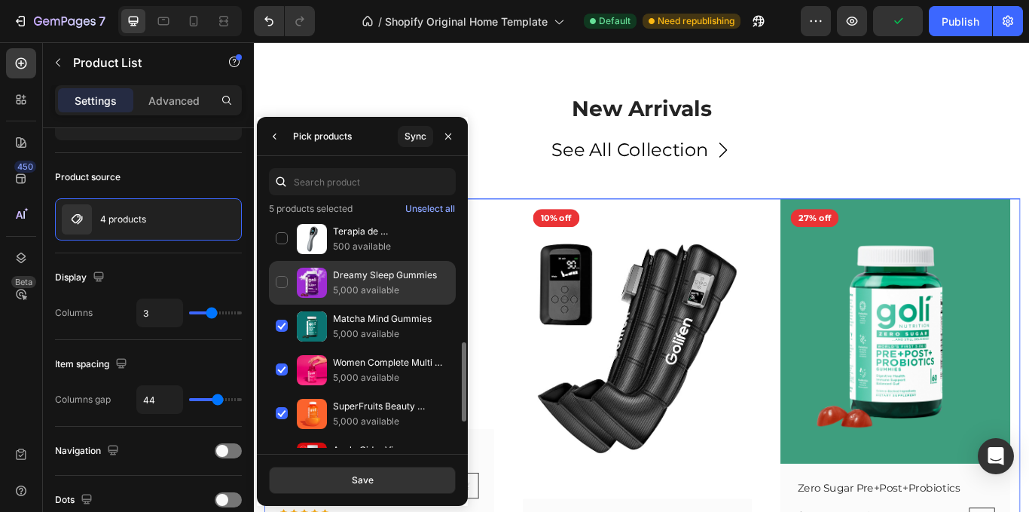
click at [348, 287] on p "5,000 available" at bounding box center [391, 290] width 116 height 15
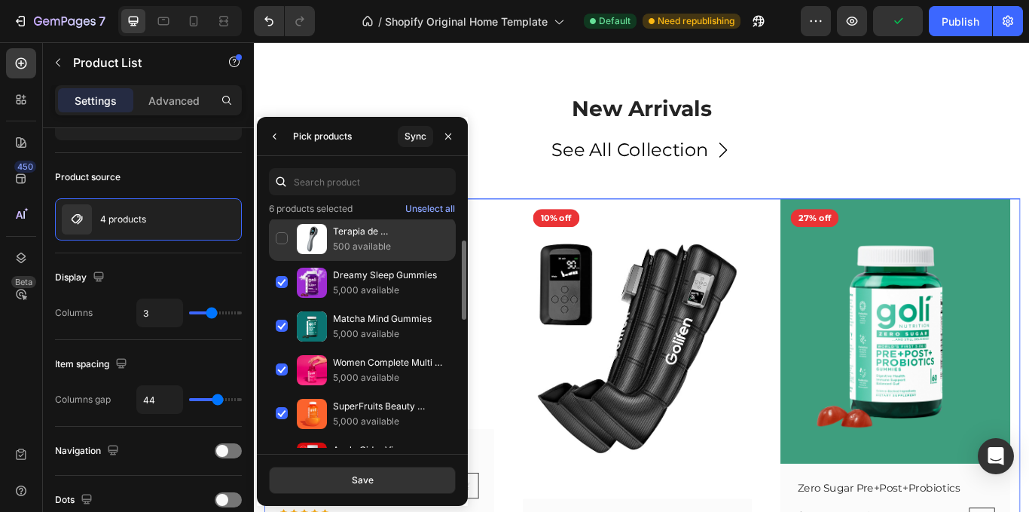
scroll to position [201, 0]
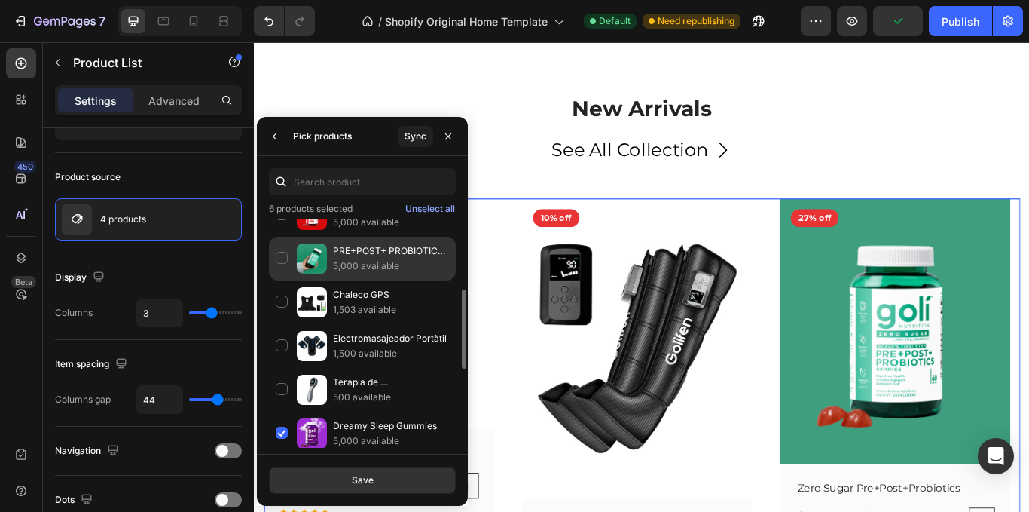
click at [350, 255] on p "PRE+POST+ PROBIOTICS Gummies" at bounding box center [391, 250] width 116 height 15
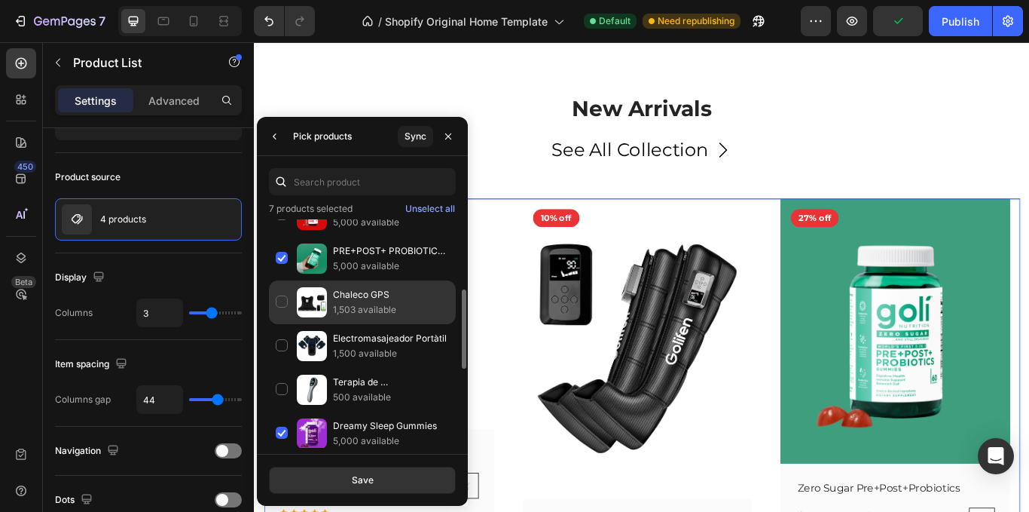
scroll to position [126, 0]
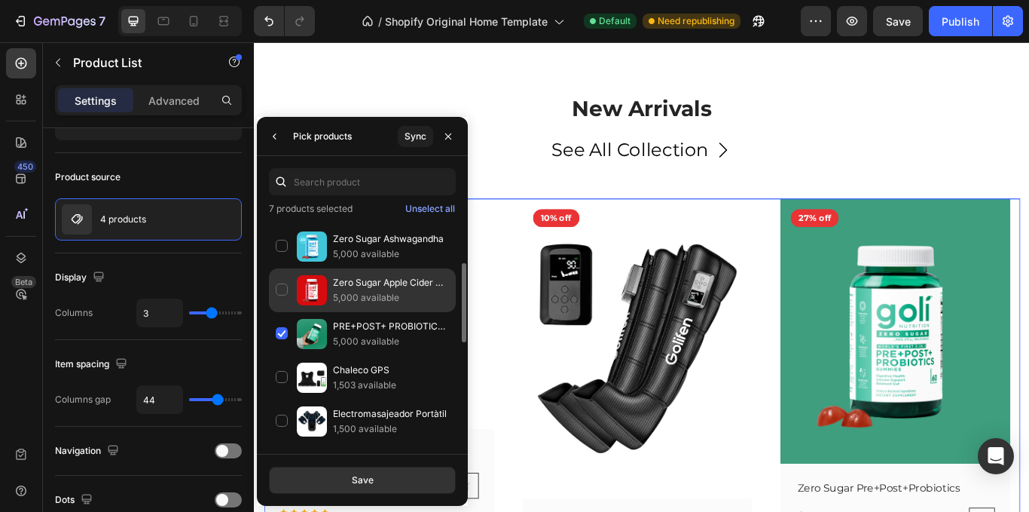
click at [353, 280] on p "Zero Sugar Apple Cider Vinegar" at bounding box center [391, 282] width 116 height 15
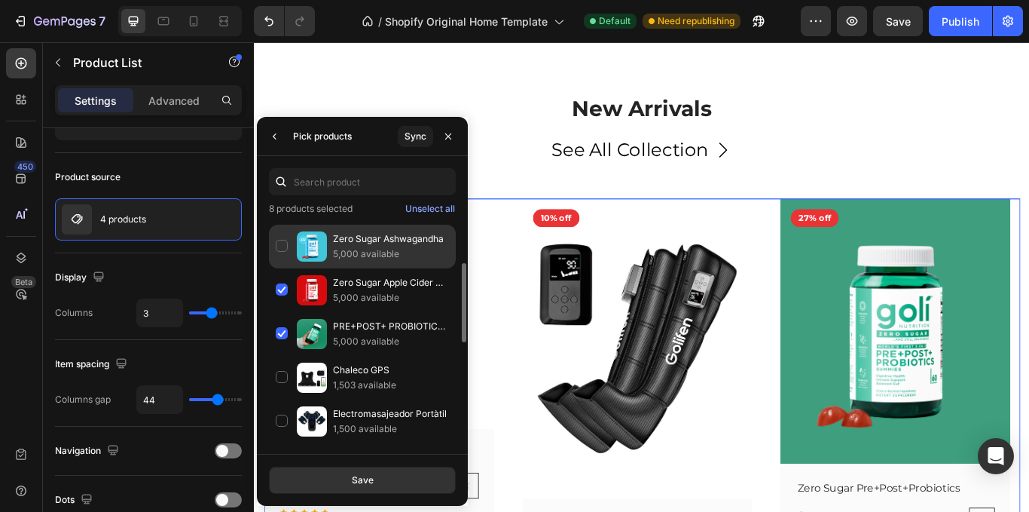
click at [356, 246] on p "Zero Sugar Ashwagandha" at bounding box center [391, 238] width 116 height 15
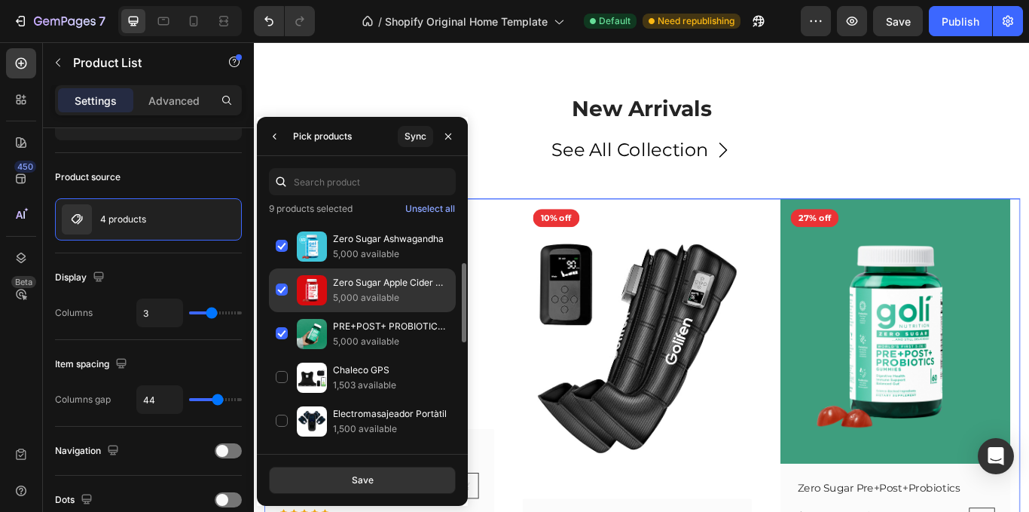
scroll to position [50, 0]
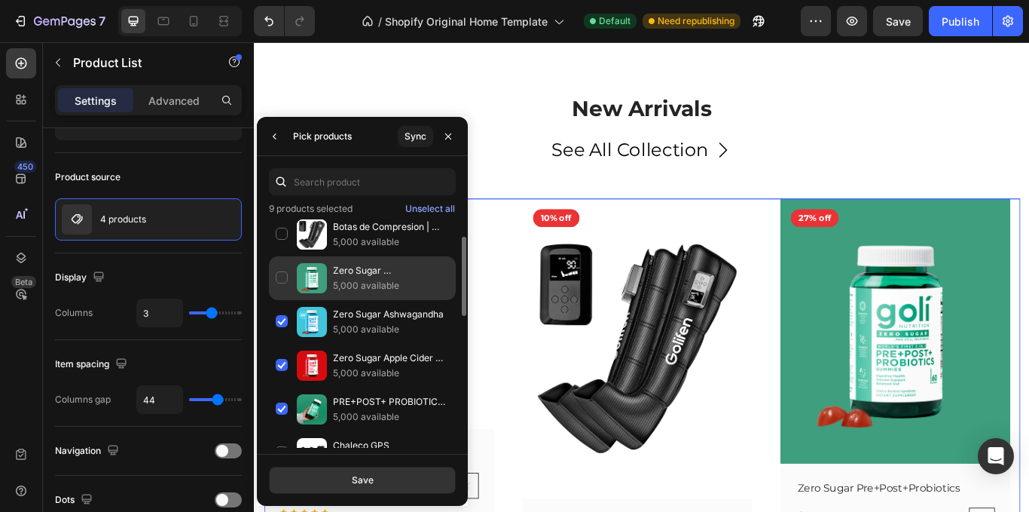
click at [359, 282] on p "5,000 available" at bounding box center [391, 285] width 116 height 15
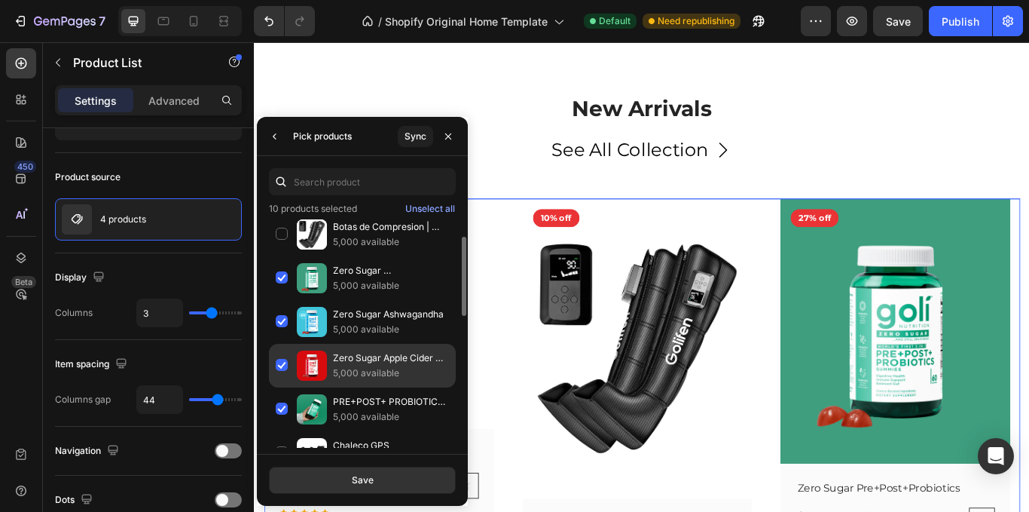
drag, startPoint x: 349, startPoint y: 372, endPoint x: 351, endPoint y: 359, distance: 13.0
click at [350, 368] on p "5,000 available" at bounding box center [391, 372] width 116 height 15
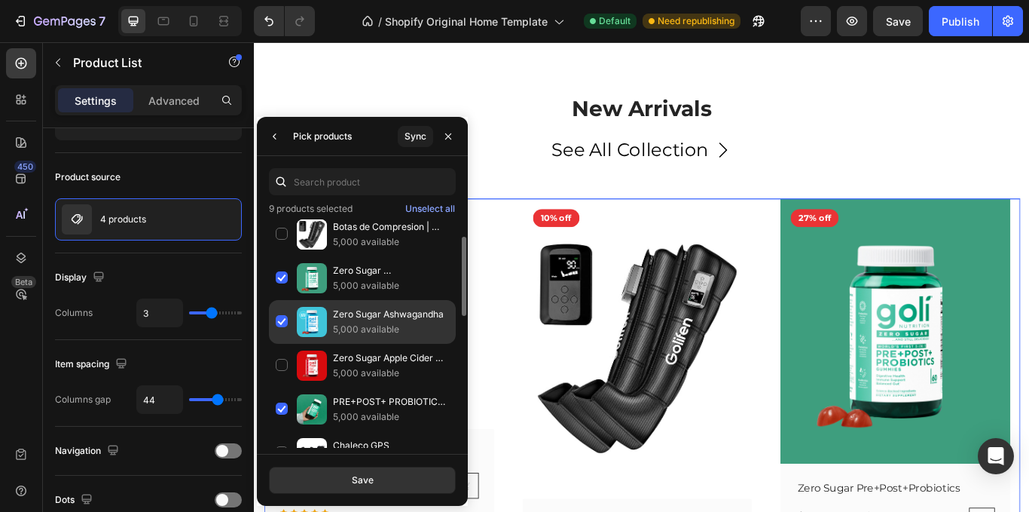
click at [338, 328] on p "5,000 available" at bounding box center [391, 329] width 116 height 15
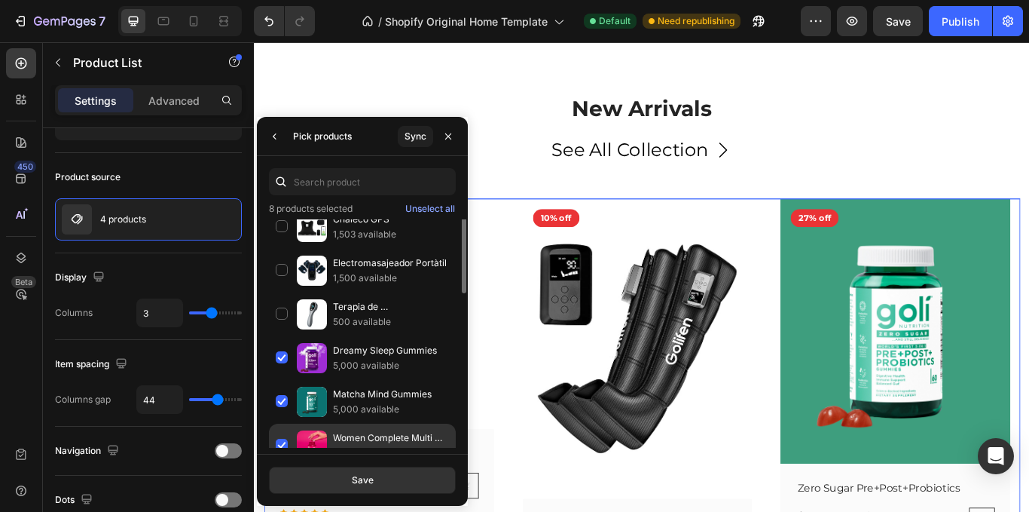
scroll to position [352, 0]
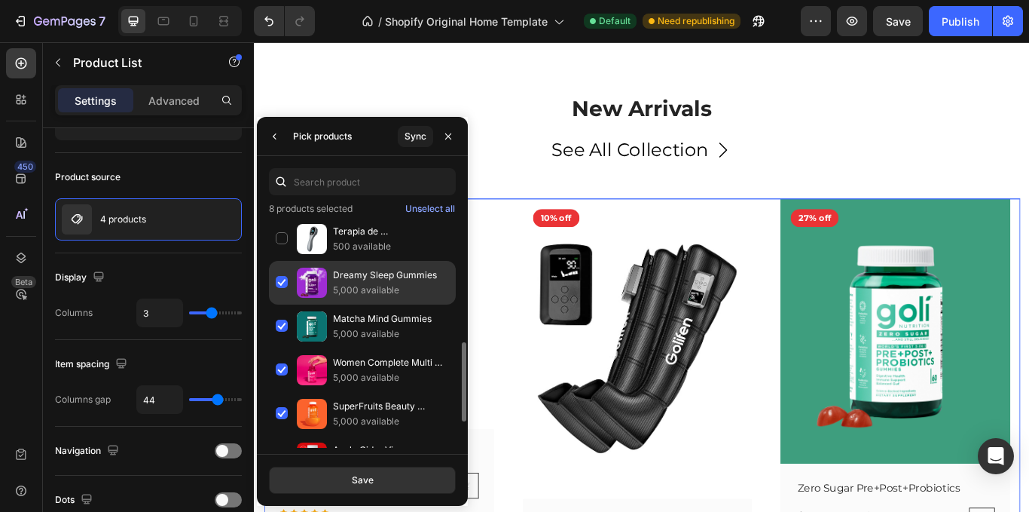
click at [357, 277] on p "Dreamy Sleep Gummies" at bounding box center [391, 275] width 116 height 15
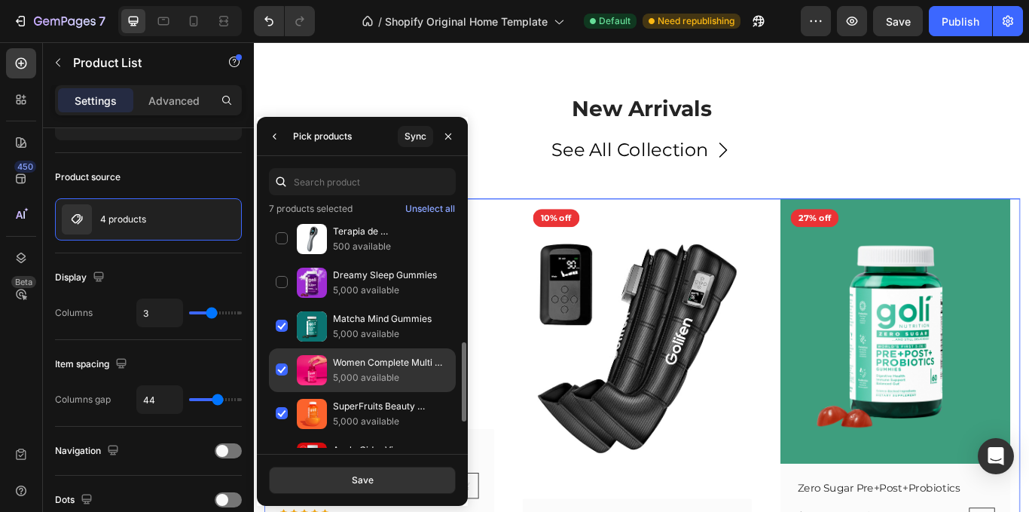
scroll to position [427, 0]
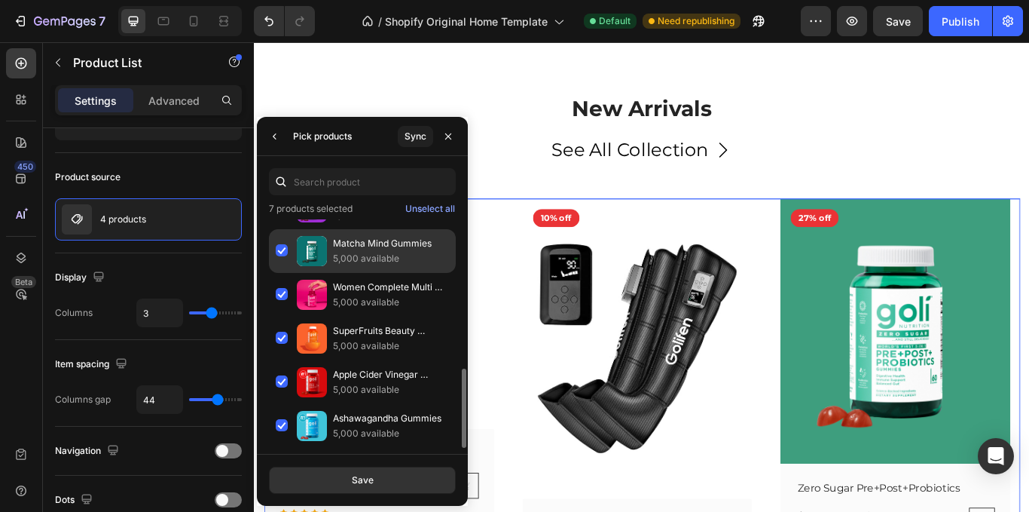
click at [375, 263] on p "5,000 available" at bounding box center [391, 258] width 116 height 15
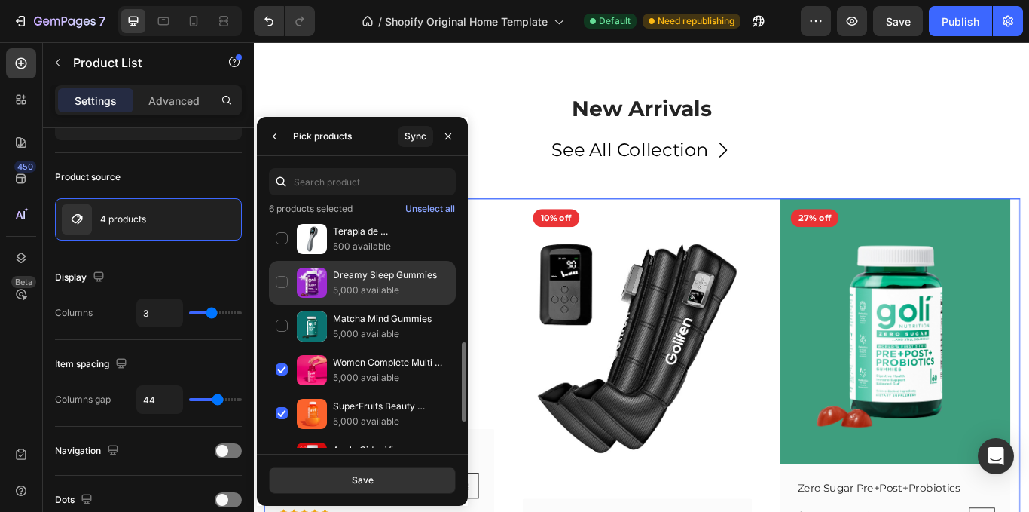
click at [364, 285] on p "5,000 available" at bounding box center [391, 290] width 116 height 15
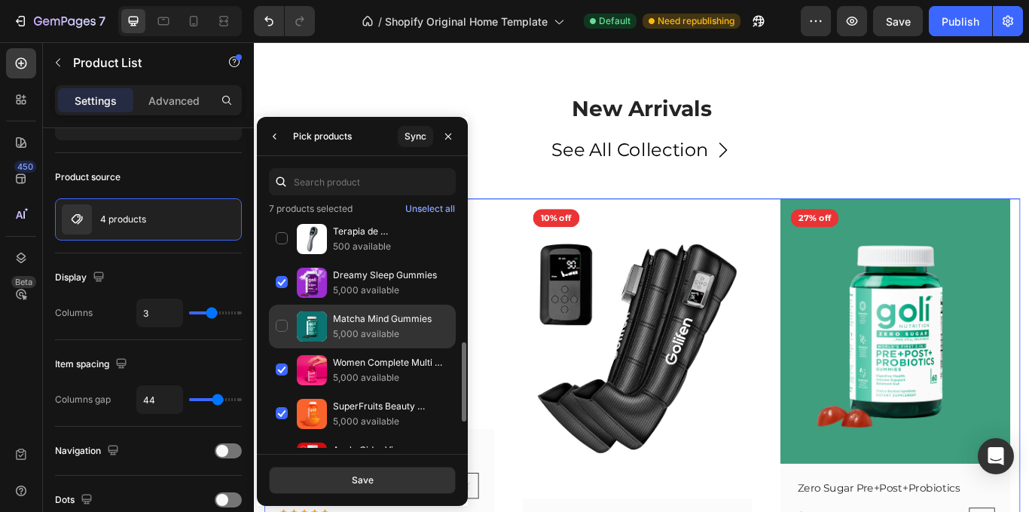
click at [353, 315] on p "Matcha Mind Gummies" at bounding box center [391, 318] width 116 height 15
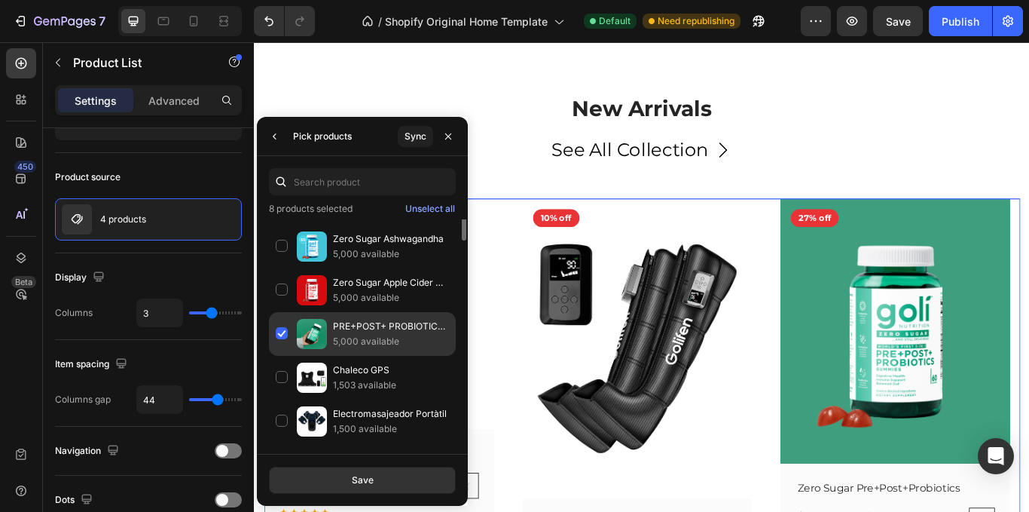
scroll to position [50, 0]
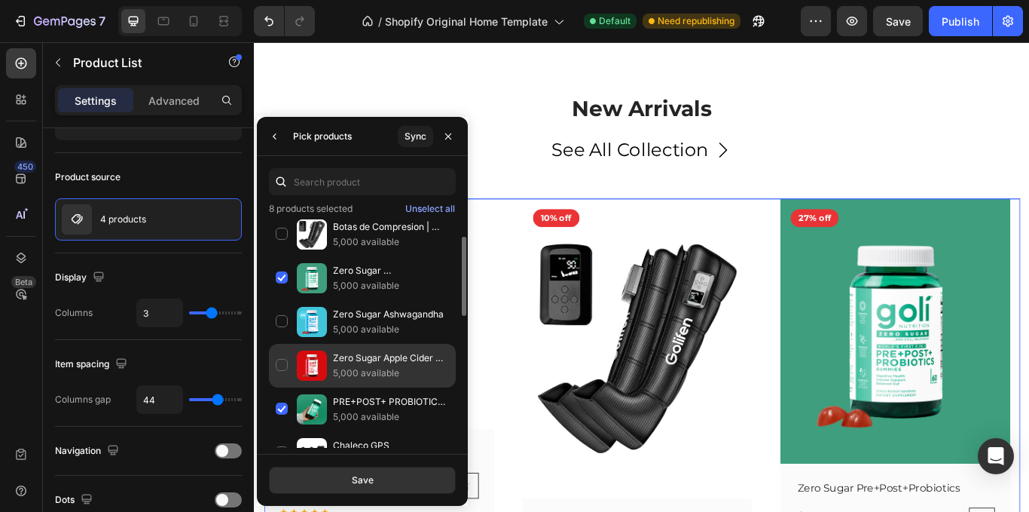
drag, startPoint x: 347, startPoint y: 395, endPoint x: 349, endPoint y: 364, distance: 31.0
click at [347, 396] on p "PRE+POST+ PROBIOTICS Gummies" at bounding box center [391, 401] width 116 height 15
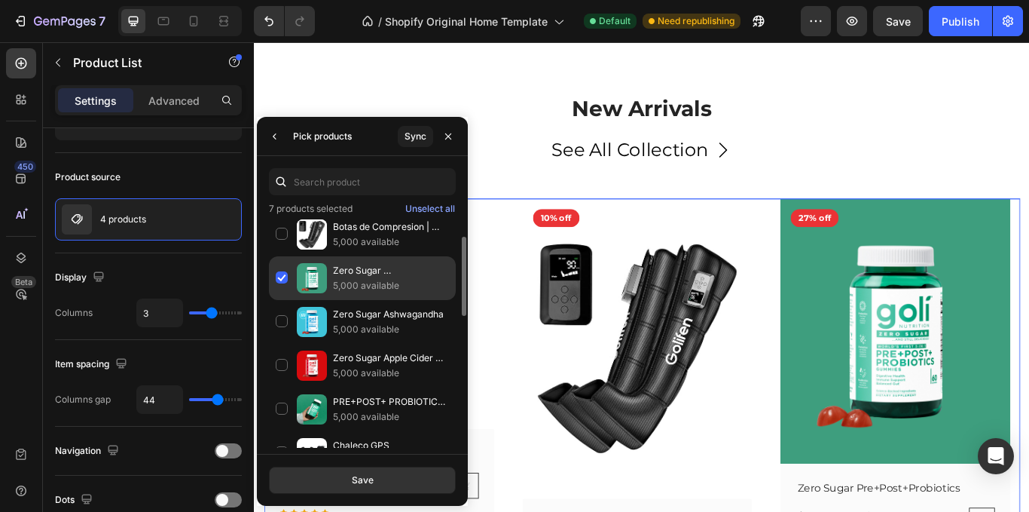
click at [350, 289] on p "5,000 available" at bounding box center [391, 285] width 116 height 15
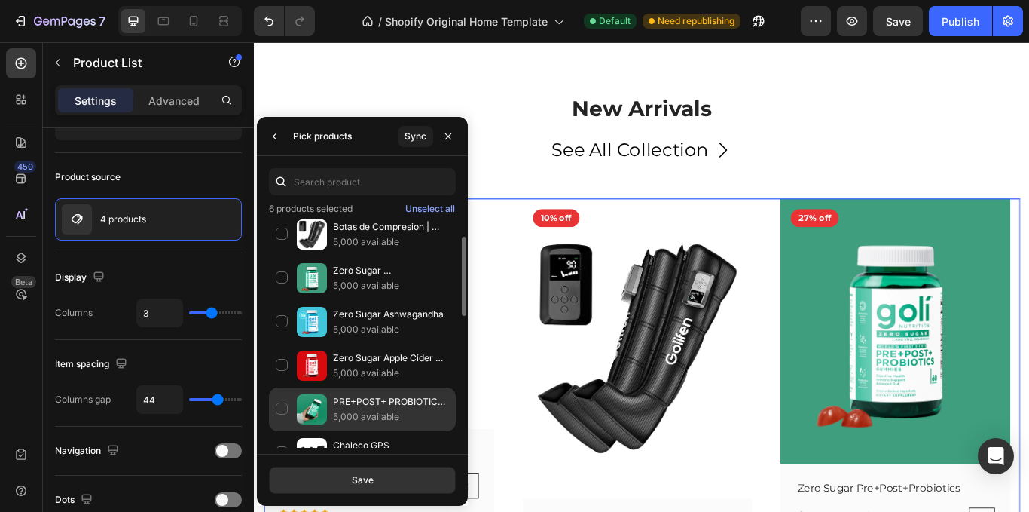
click at [350, 402] on p "PRE+POST+ PROBIOTICS Gummies" at bounding box center [391, 401] width 116 height 15
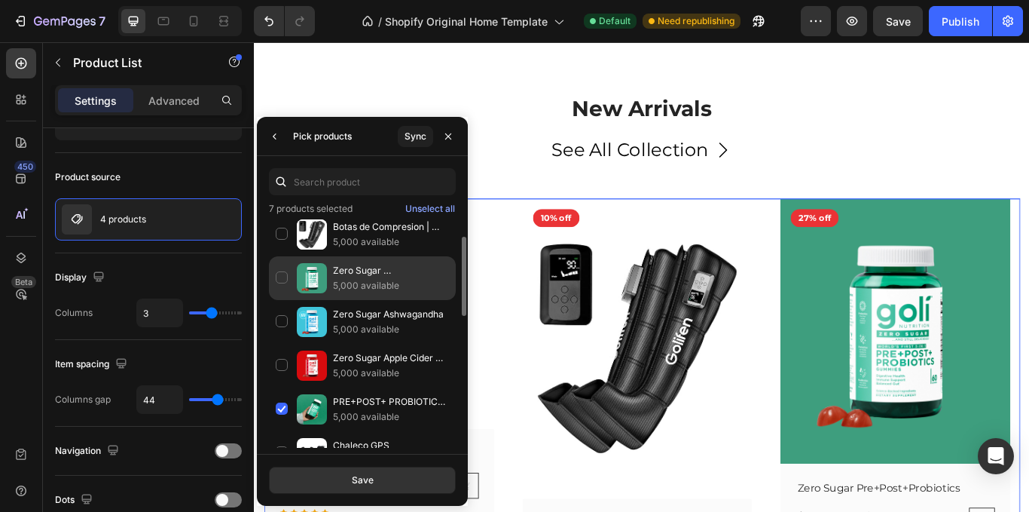
click at [346, 286] on p "5,000 available" at bounding box center [391, 285] width 116 height 15
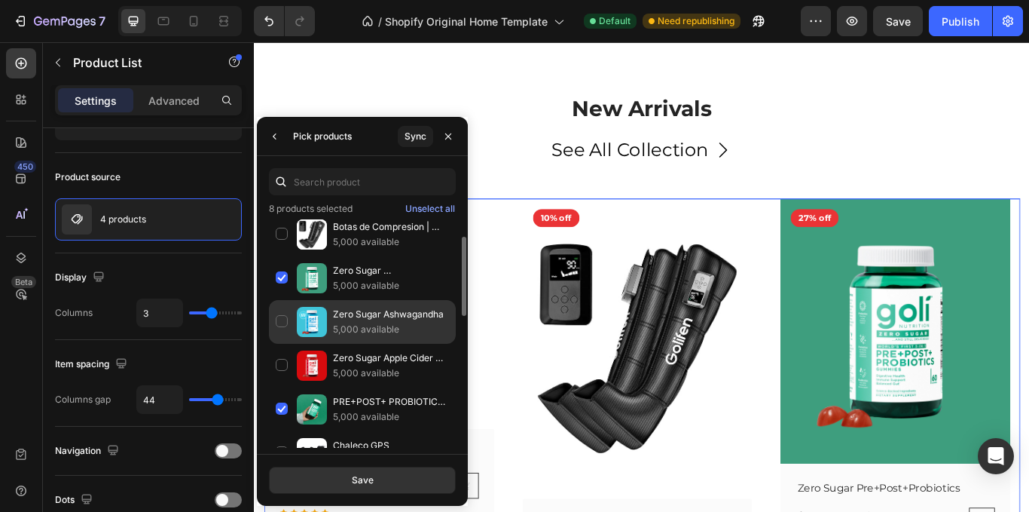
click at [344, 323] on p "5,000 available" at bounding box center [391, 329] width 116 height 15
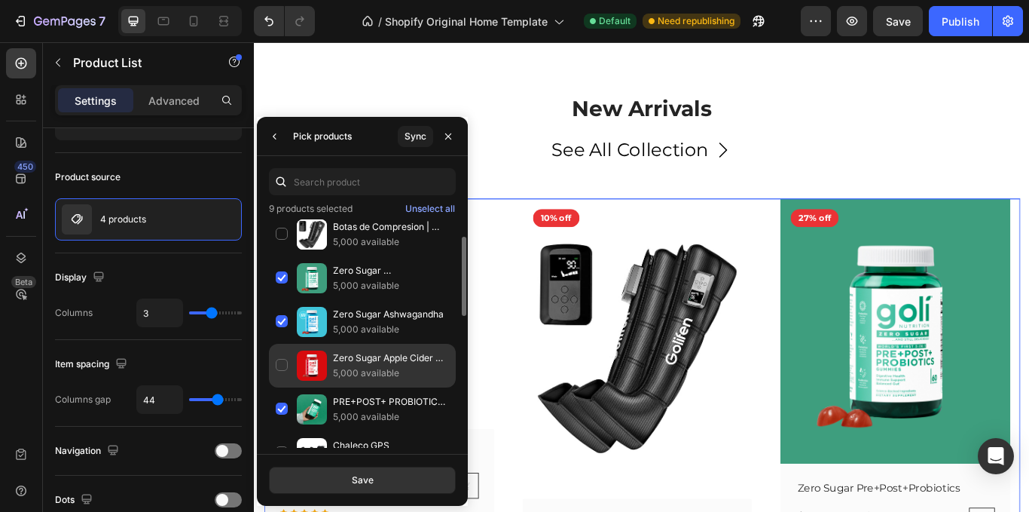
click at [350, 369] on p "5,000 available" at bounding box center [391, 372] width 116 height 15
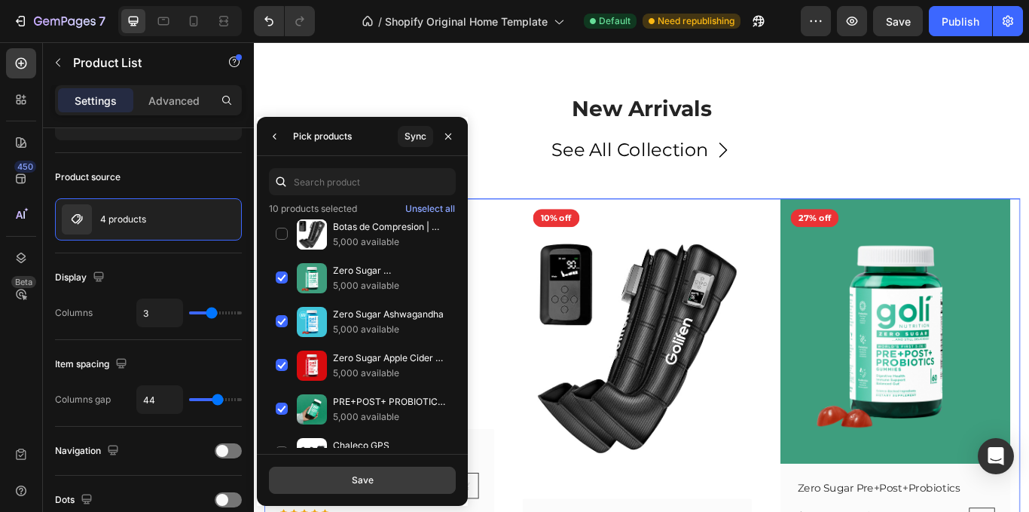
click at [374, 475] on button "Save" at bounding box center [362, 479] width 187 height 27
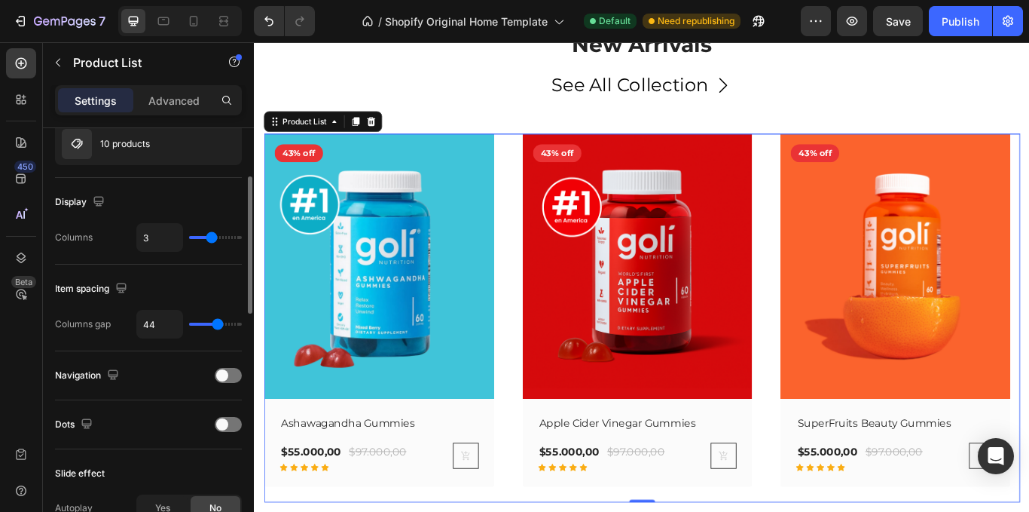
scroll to position [226, 0]
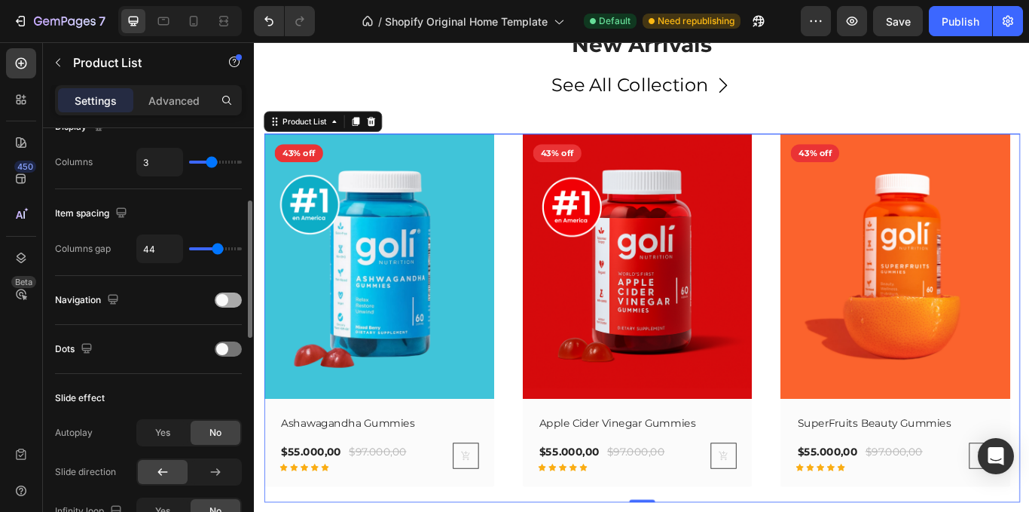
click at [228, 298] on div at bounding box center [228, 299] width 27 height 15
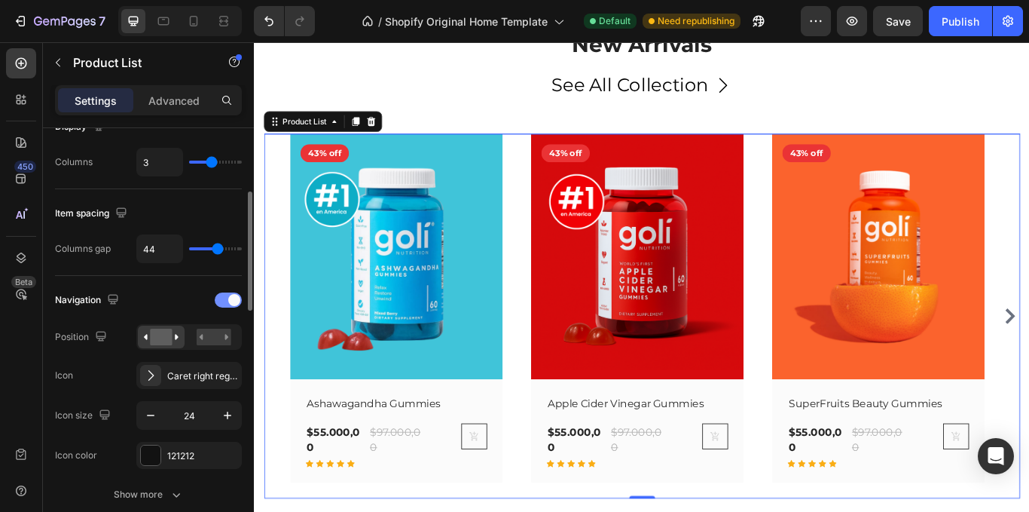
click at [231, 298] on span at bounding box center [234, 300] width 12 height 12
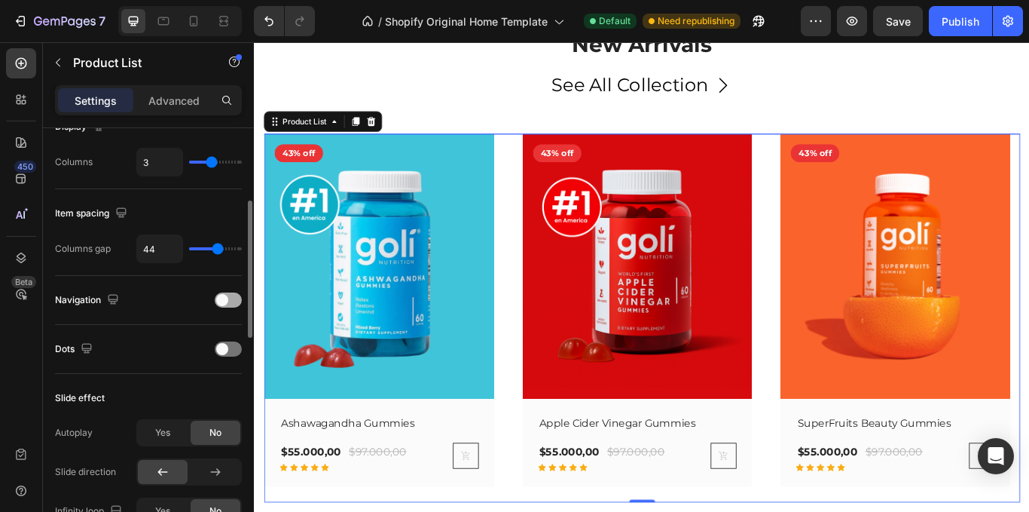
click at [231, 298] on div at bounding box center [228, 299] width 27 height 15
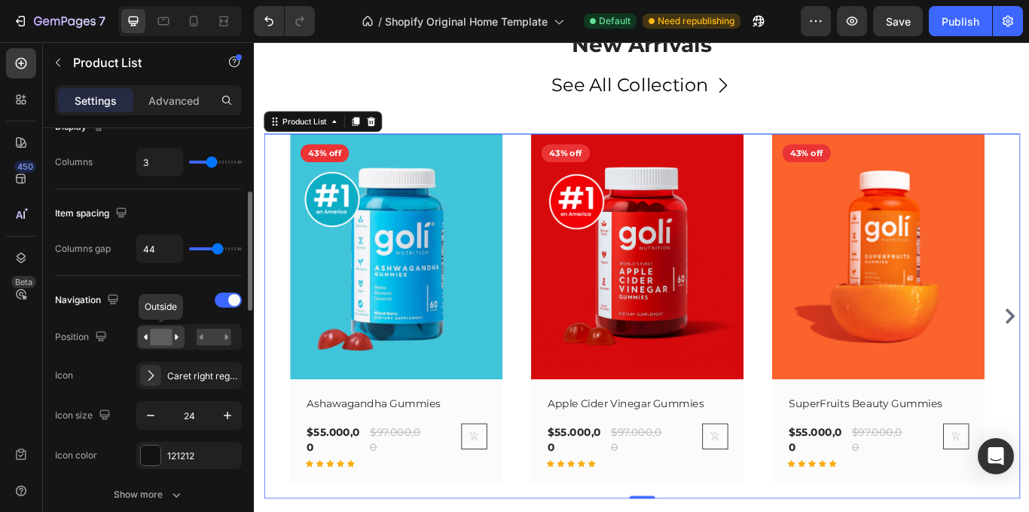
click at [170, 337] on rect at bounding box center [161, 337] width 22 height 17
click at [209, 338] on rect at bounding box center [214, 337] width 35 height 17
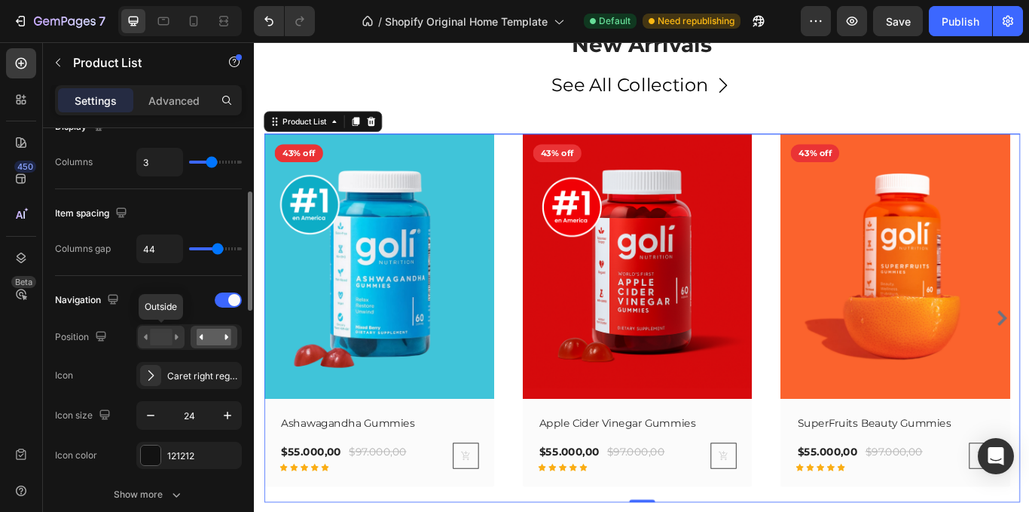
click at [179, 335] on div at bounding box center [161, 337] width 47 height 23
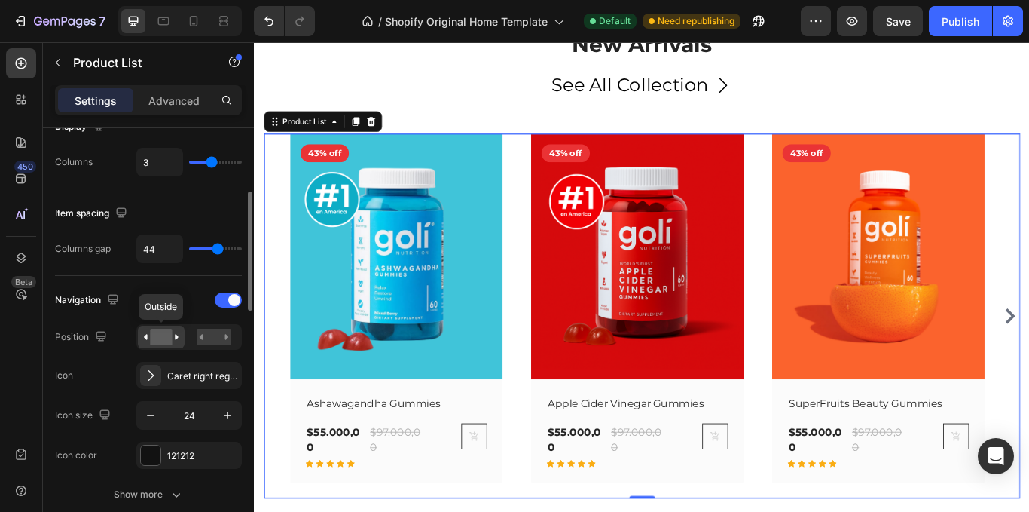
click at [170, 338] on rect at bounding box center [161, 337] width 22 height 17
click at [173, 372] on div "Caret right regular" at bounding box center [202, 376] width 71 height 14
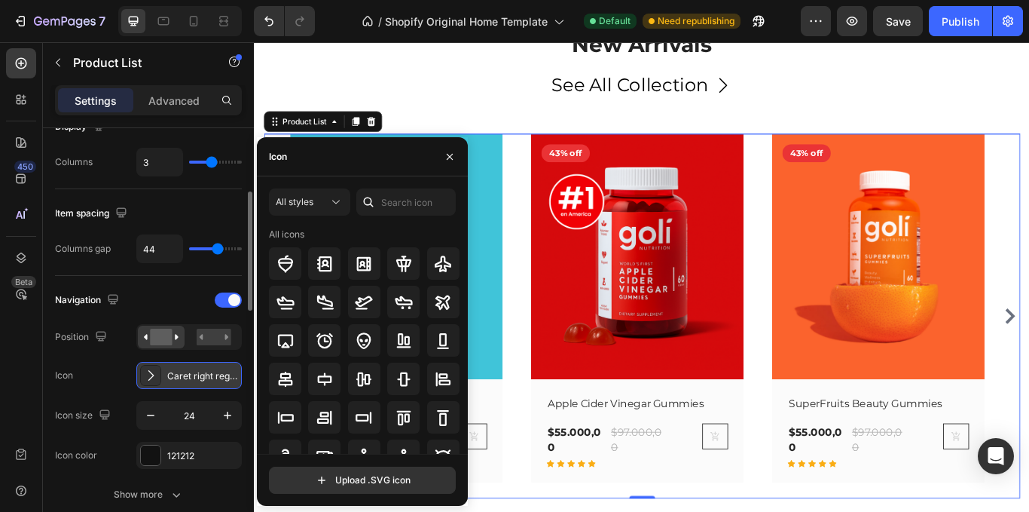
click at [190, 383] on div "Caret right regular" at bounding box center [188, 375] width 105 height 27
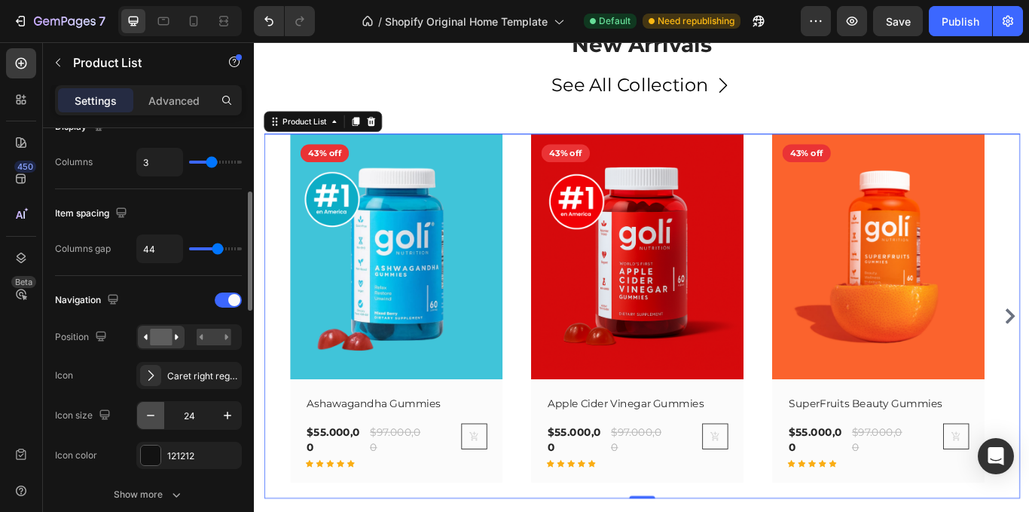
click at [145, 410] on icon "button" at bounding box center [150, 415] width 15 height 15
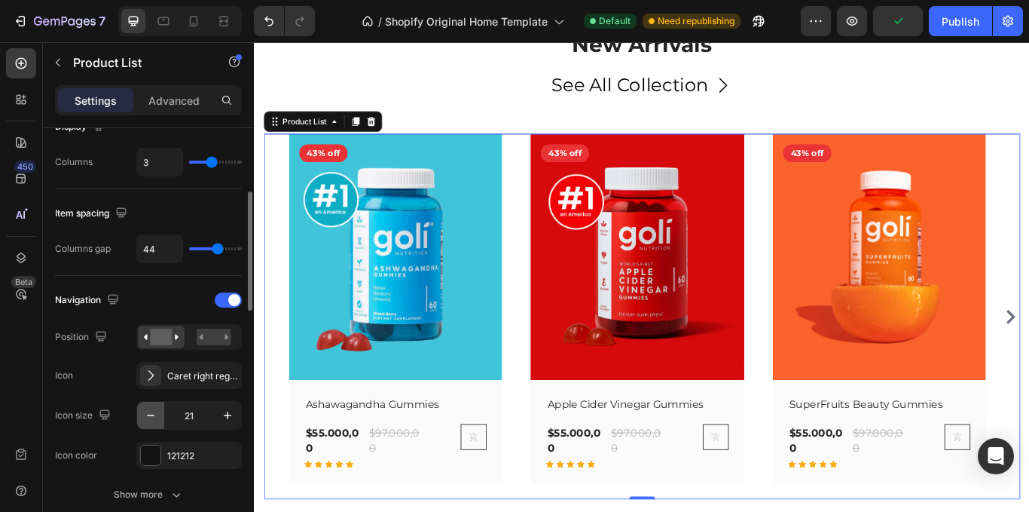
click at [145, 410] on icon "button" at bounding box center [150, 415] width 15 height 15
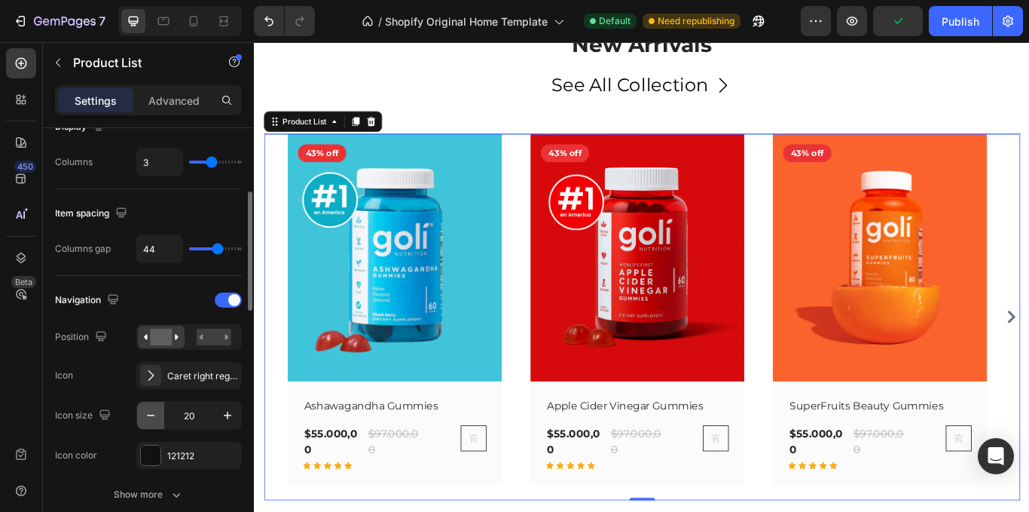
click at [145, 410] on icon "button" at bounding box center [150, 415] width 15 height 15
type input "19"
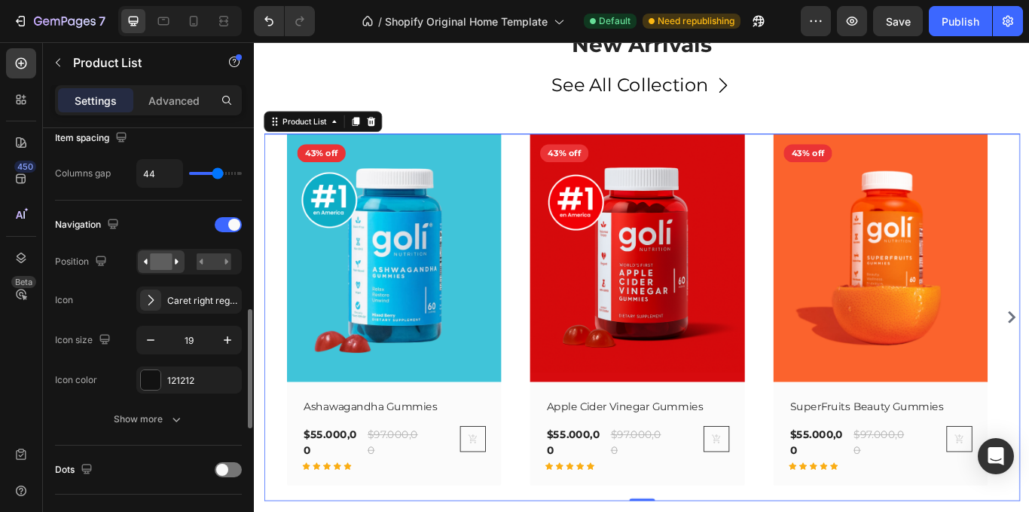
scroll to position [452, 0]
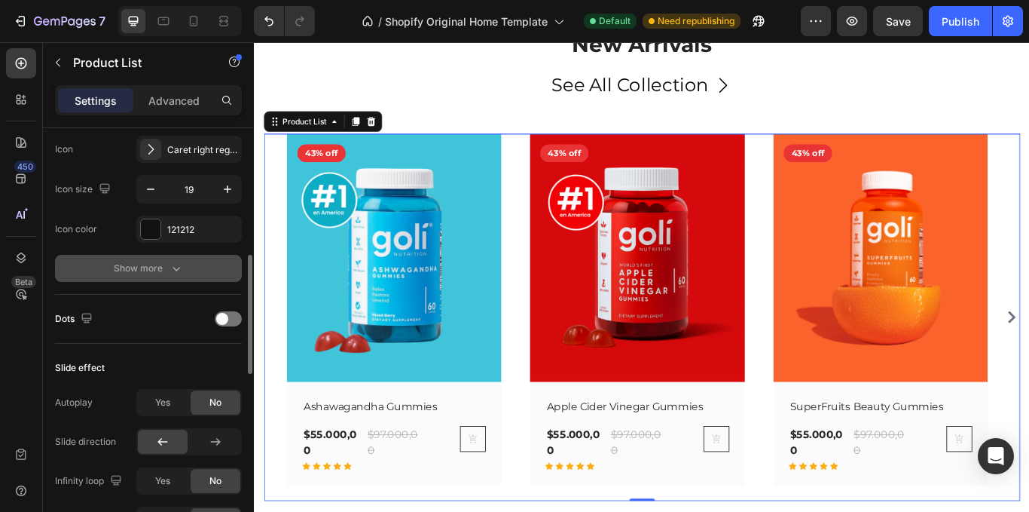
click at [161, 265] on div "Show more" at bounding box center [149, 268] width 70 height 15
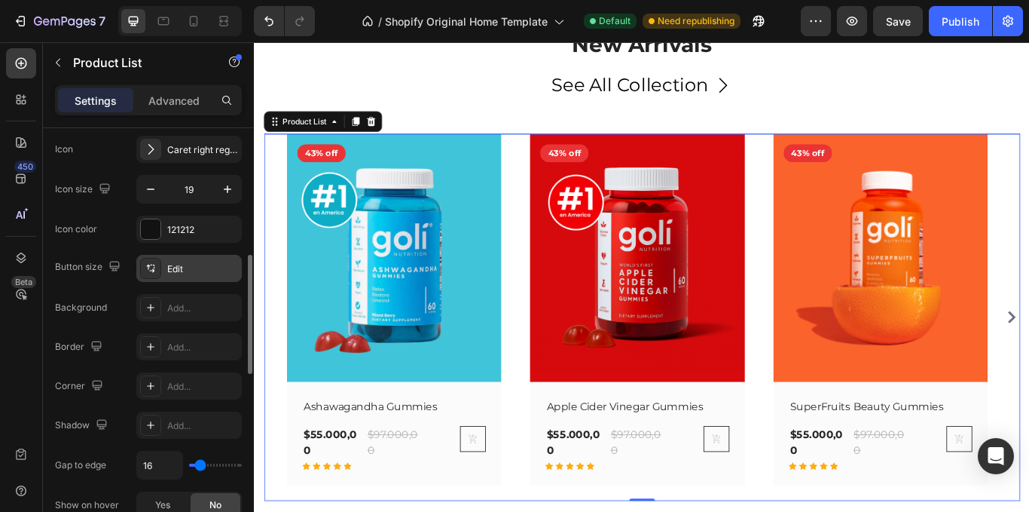
click at [164, 267] on div "Edit" at bounding box center [188, 268] width 105 height 27
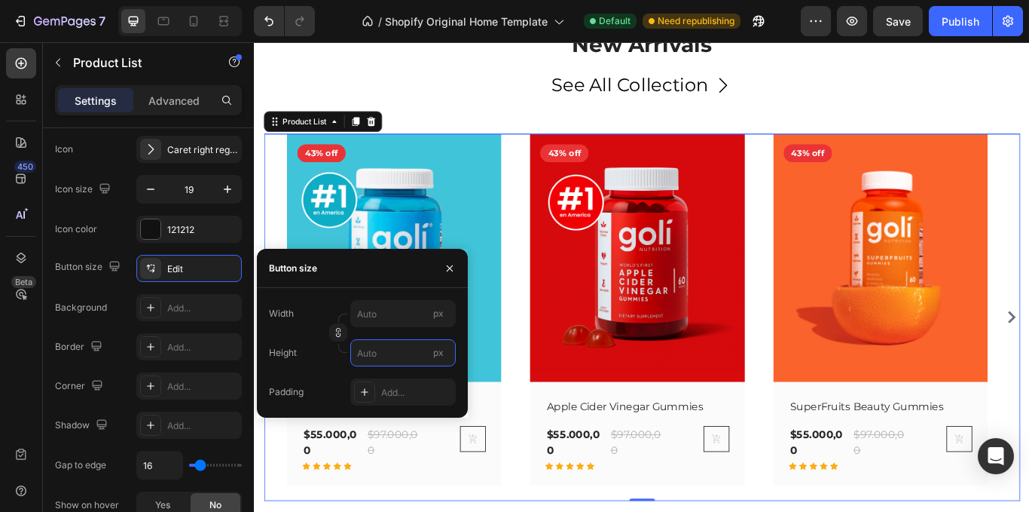
click at [380, 347] on input "px" at bounding box center [402, 352] width 105 height 27
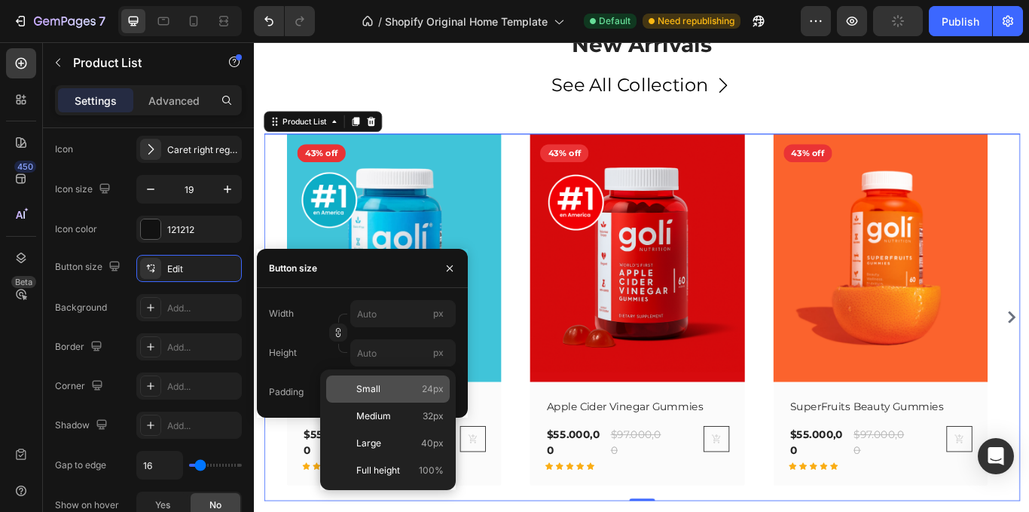
click at [371, 390] on span "Small" at bounding box center [368, 389] width 24 height 14
type input "24"
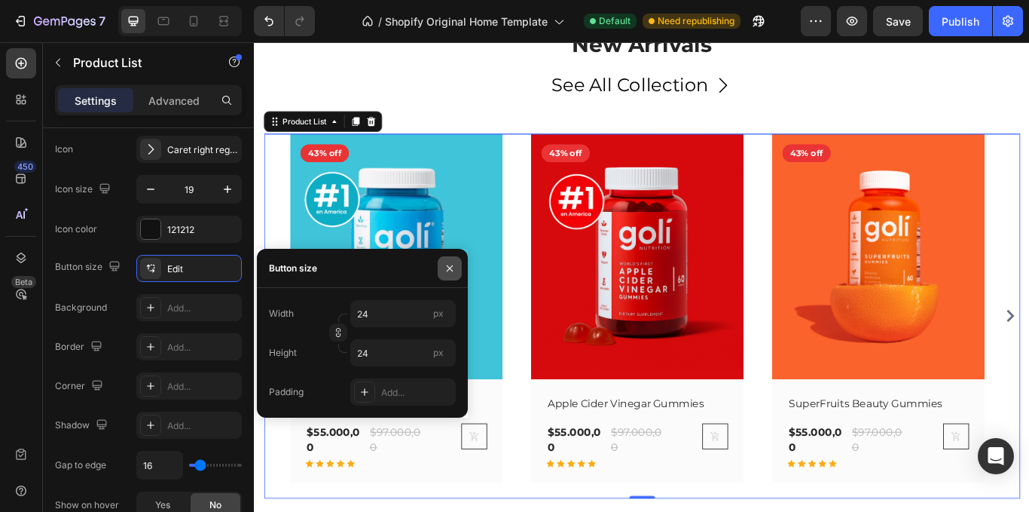
click at [456, 268] on button "button" at bounding box center [450, 268] width 24 height 24
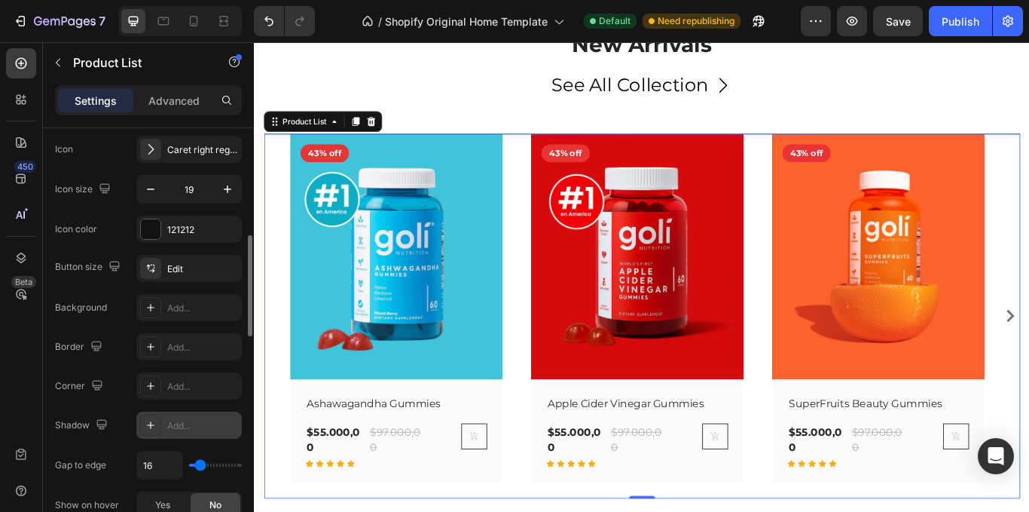
scroll to position [527, 0]
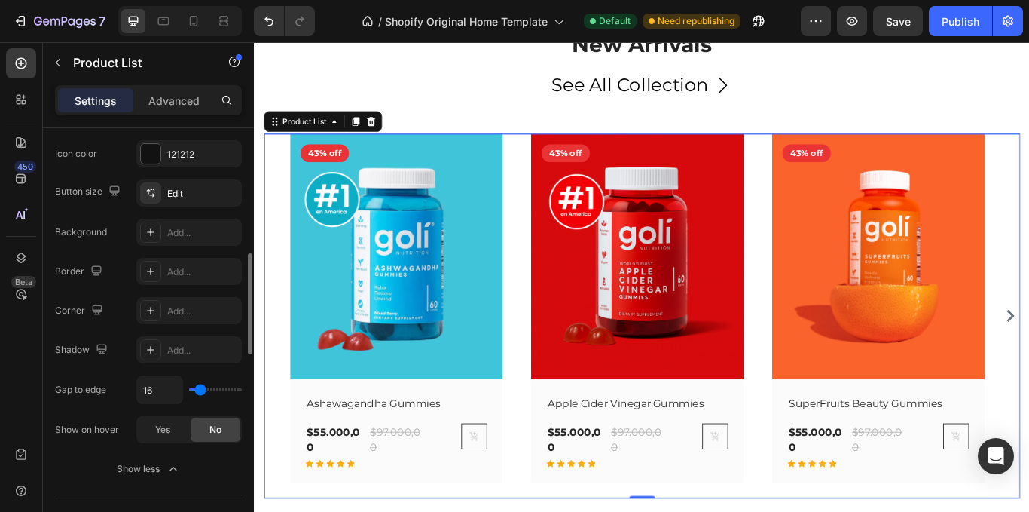
click at [221, 379] on div "16" at bounding box center [188, 389] width 105 height 29
click at [225, 387] on div "16" at bounding box center [188, 389] width 105 height 29
drag, startPoint x: 204, startPoint y: 387, endPoint x: 215, endPoint y: 387, distance: 10.5
type input "58"
click at [215, 388] on input "range" at bounding box center [215, 389] width 53 height 3
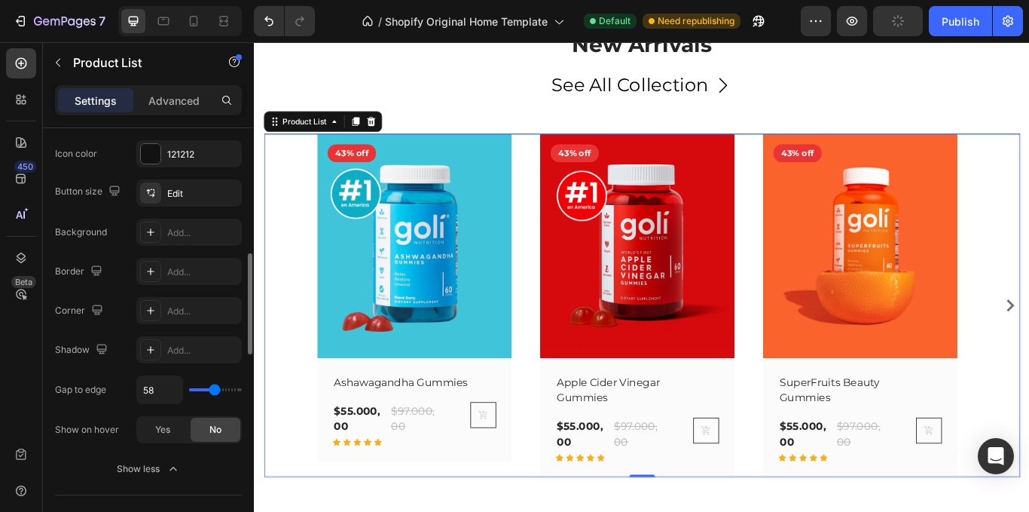
type input "56"
type input "0"
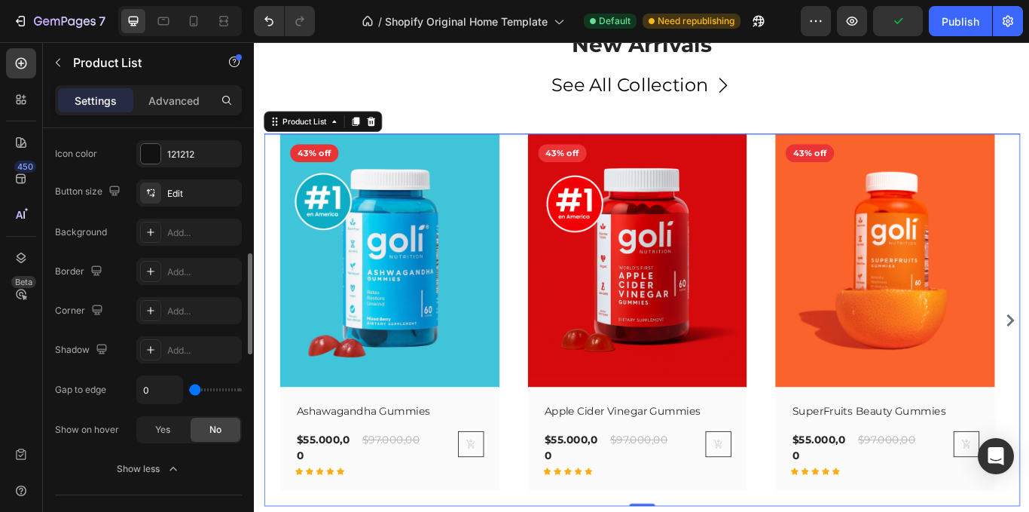
type input "18"
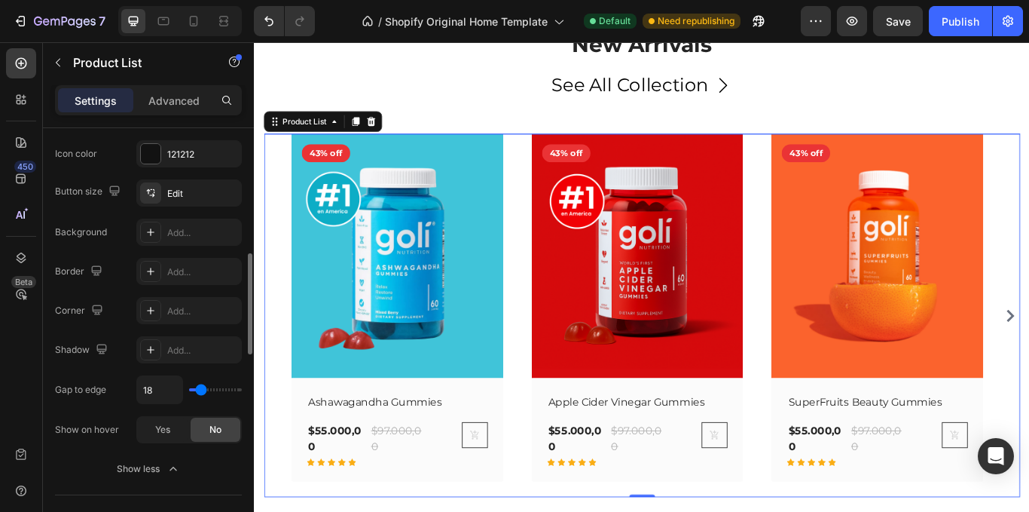
type input "47"
click at [211, 391] on input "range" at bounding box center [215, 389] width 53 height 3
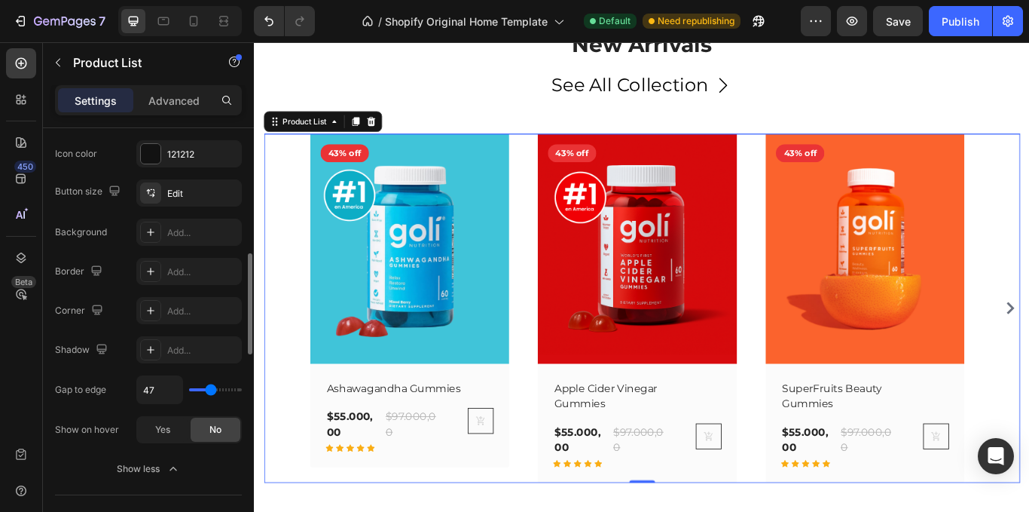
drag, startPoint x: 170, startPoint y: 421, endPoint x: 198, endPoint y: 440, distance: 34.3
click at [168, 422] on div "Yes" at bounding box center [163, 429] width 50 height 24
click at [202, 430] on div "No" at bounding box center [216, 429] width 50 height 24
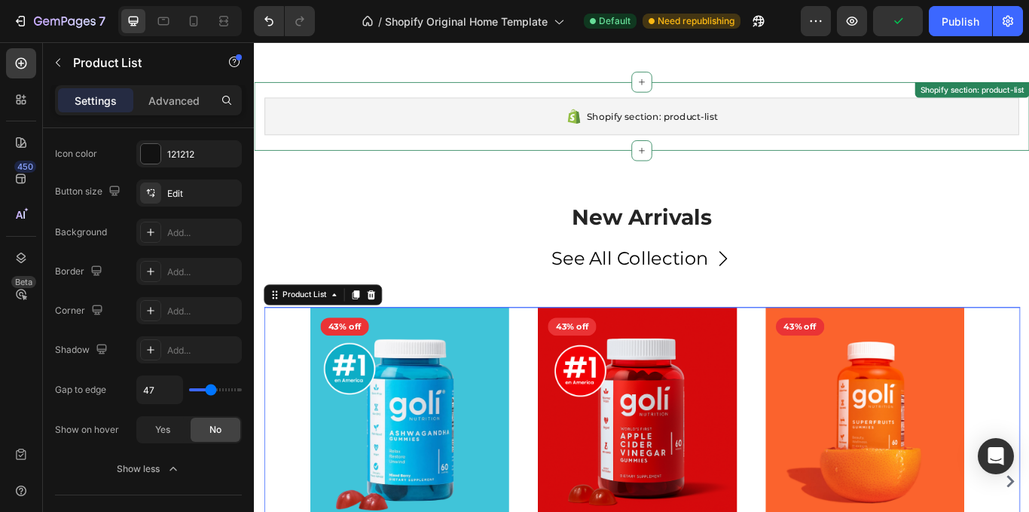
scroll to position [151, 0]
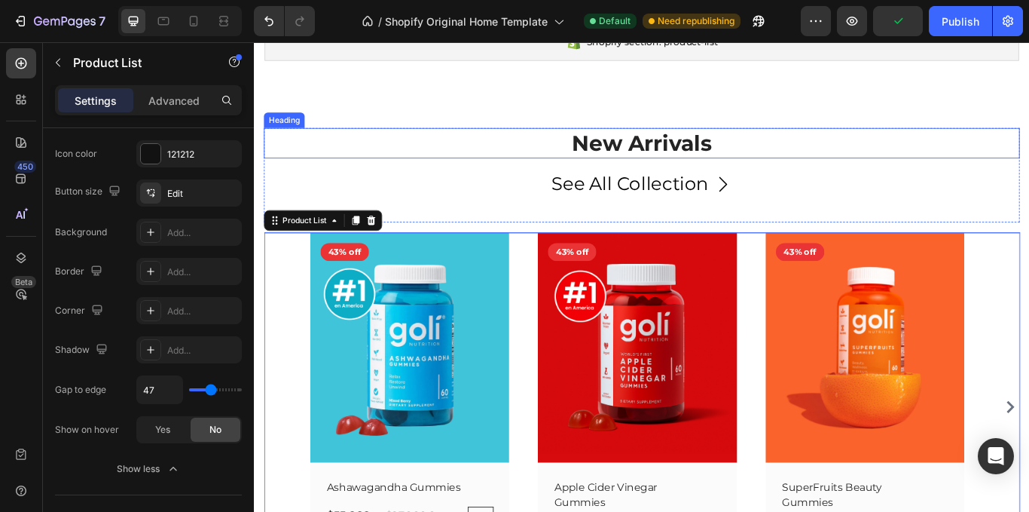
click at [672, 159] on p "New Arrivals" at bounding box center [706, 160] width 879 height 32
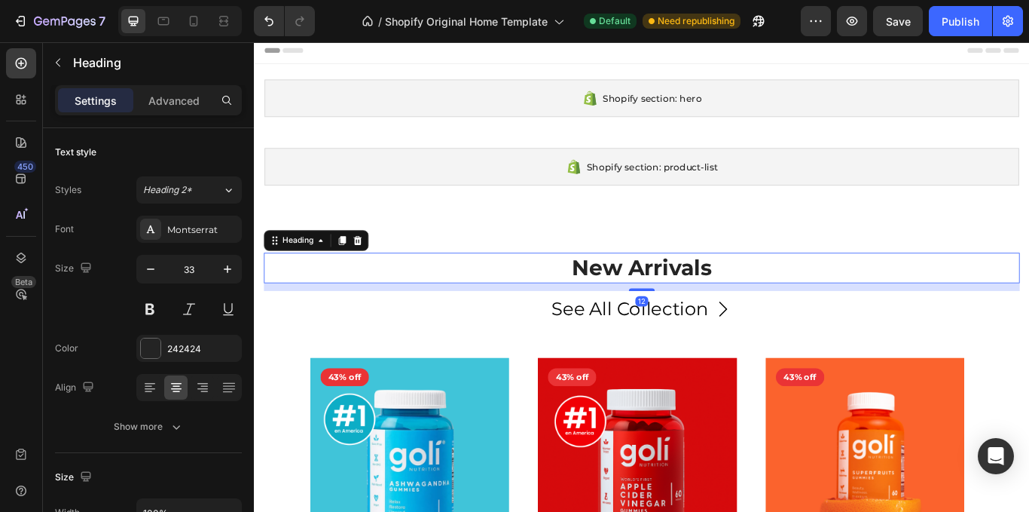
scroll to position [0, 0]
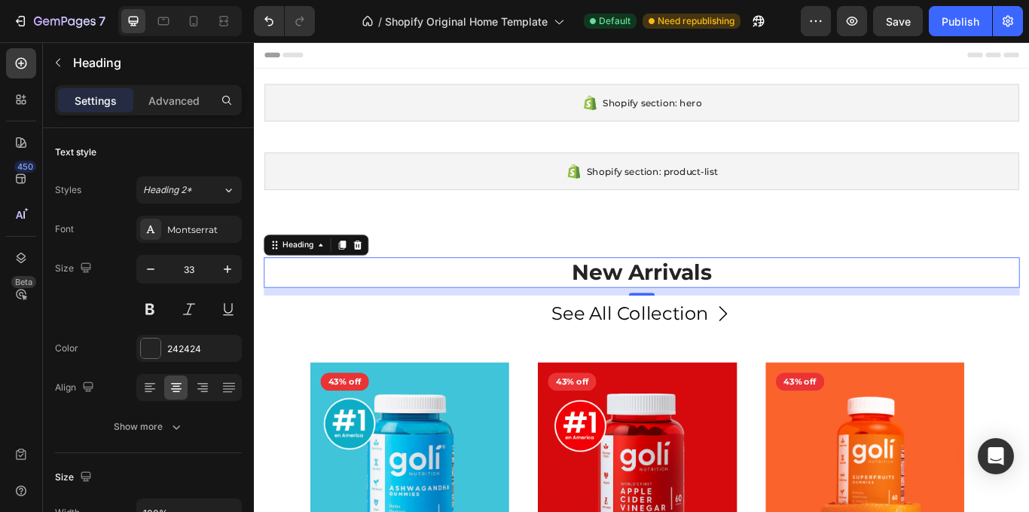
click at [734, 309] on p "New Arrivals" at bounding box center [706, 311] width 879 height 32
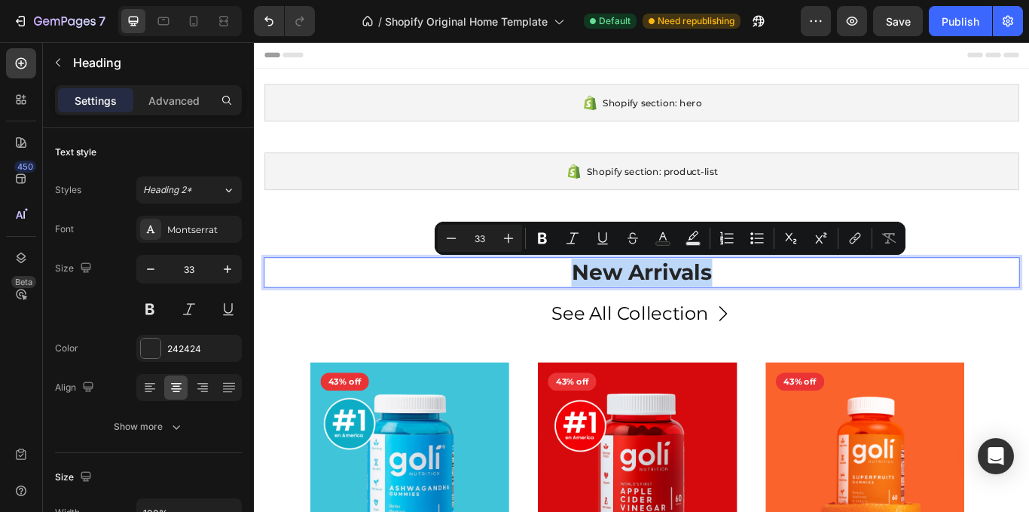
drag, startPoint x: 800, startPoint y: 313, endPoint x: 617, endPoint y: 313, distance: 183.1
click at [617, 313] on p "New Arrivals" at bounding box center [706, 311] width 879 height 32
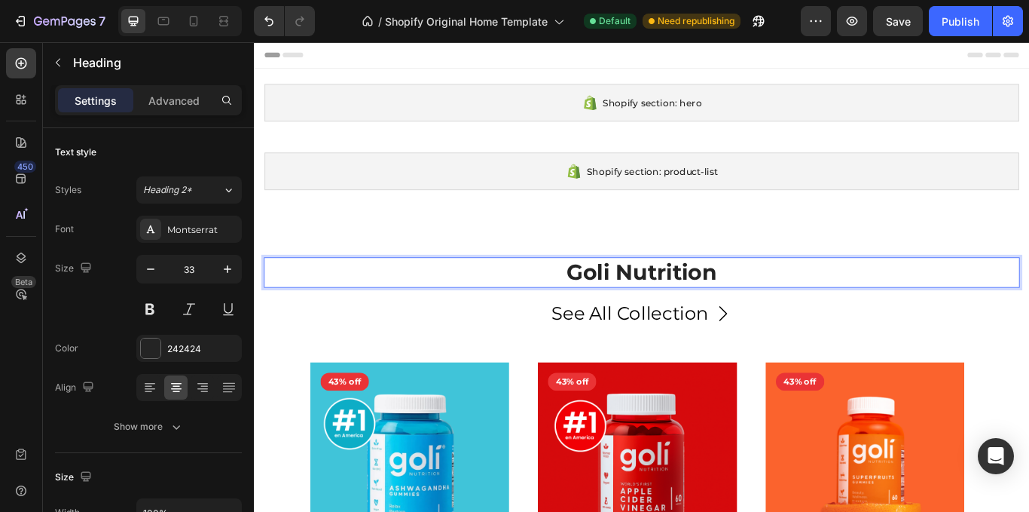
click at [805, 304] on p "Goli Nutrition" at bounding box center [706, 311] width 879 height 32
click at [678, 355] on div "See All Collection" at bounding box center [692, 358] width 183 height 29
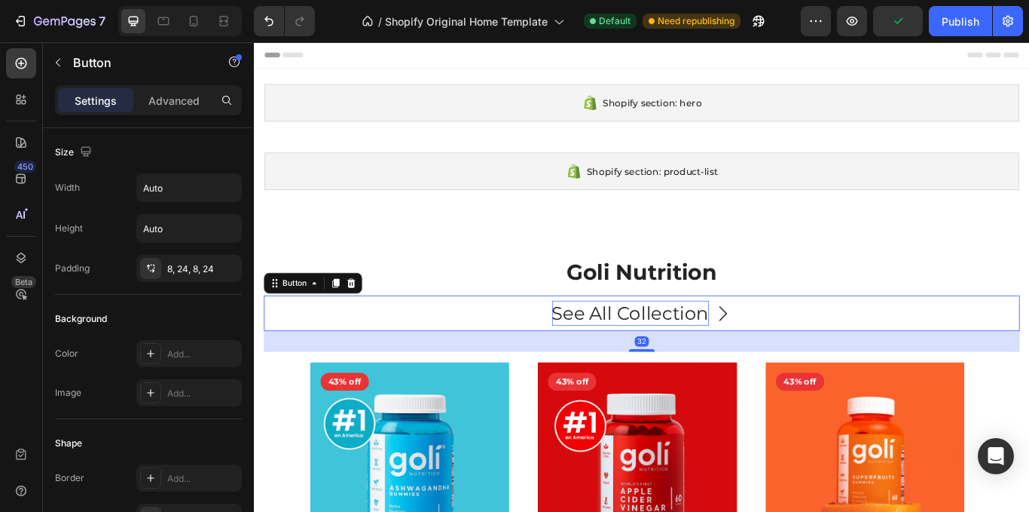
click at [758, 353] on div "See All Collection" at bounding box center [692, 358] width 183 height 29
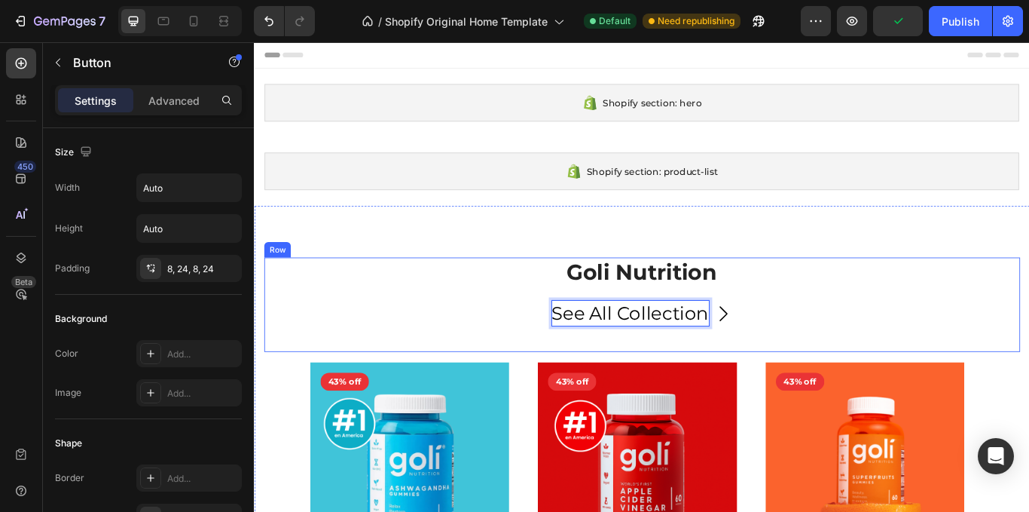
click at [802, 302] on p "Goli Nutrition" at bounding box center [706, 311] width 879 height 32
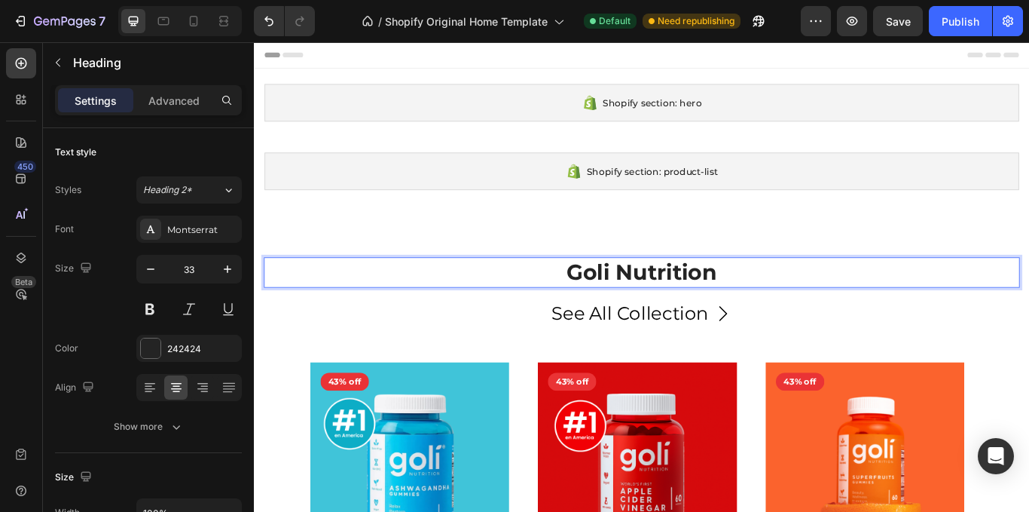
click at [787, 312] on p "Goli Nutrition" at bounding box center [706, 311] width 879 height 32
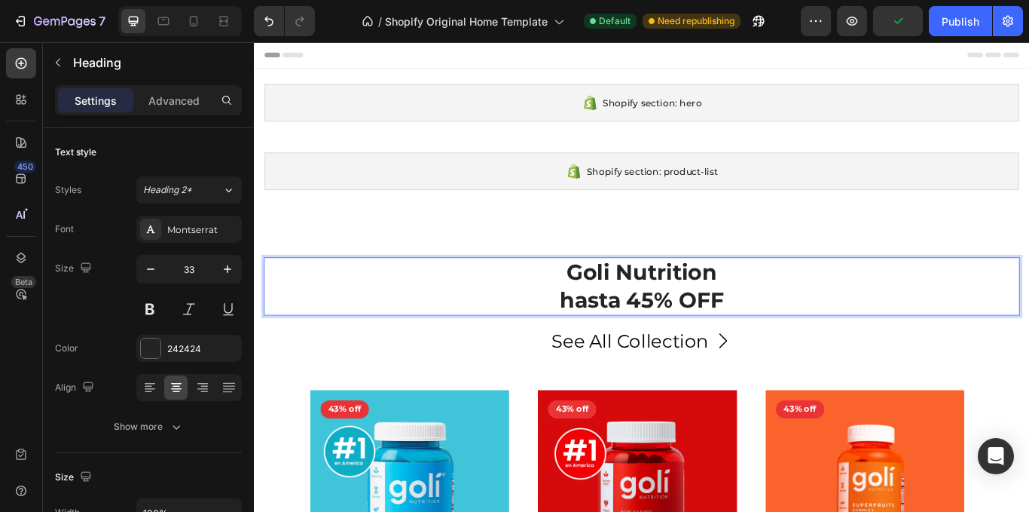
drag, startPoint x: 637, startPoint y: 316, endPoint x: 631, endPoint y: 338, distance: 22.5
click at [634, 325] on p "Goli Nutrition hasta 45% OFF" at bounding box center [706, 327] width 879 height 65
click at [616, 338] on p "Goli Nutrition hasta 45% OFF" at bounding box center [706, 327] width 879 height 65
drag, startPoint x: 607, startPoint y: 337, endPoint x: 673, endPoint y: 346, distance: 66.9
click at [673, 346] on p "Goli Nutrition hasta 45% OFF" at bounding box center [706, 327] width 879 height 65
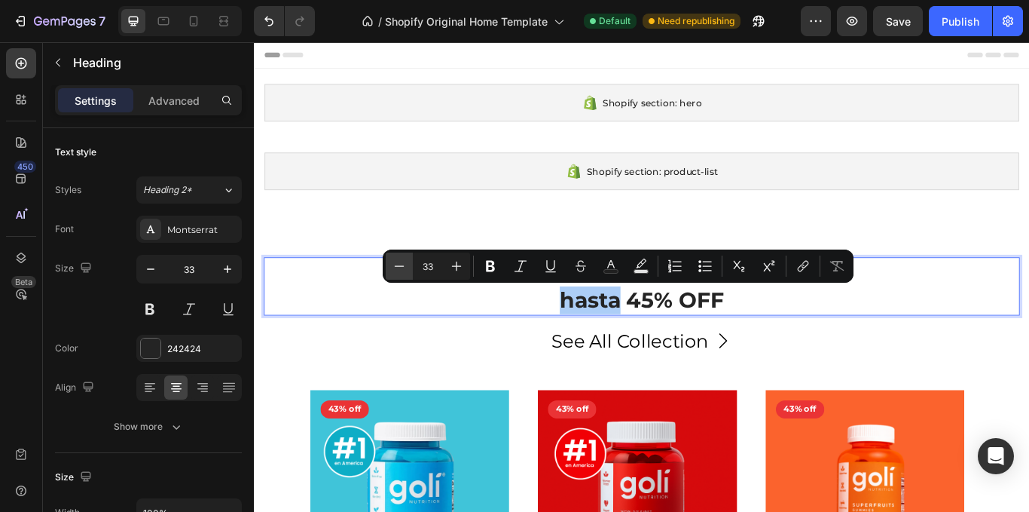
click at [397, 267] on icon "Editor contextual toolbar" at bounding box center [399, 265] width 15 height 15
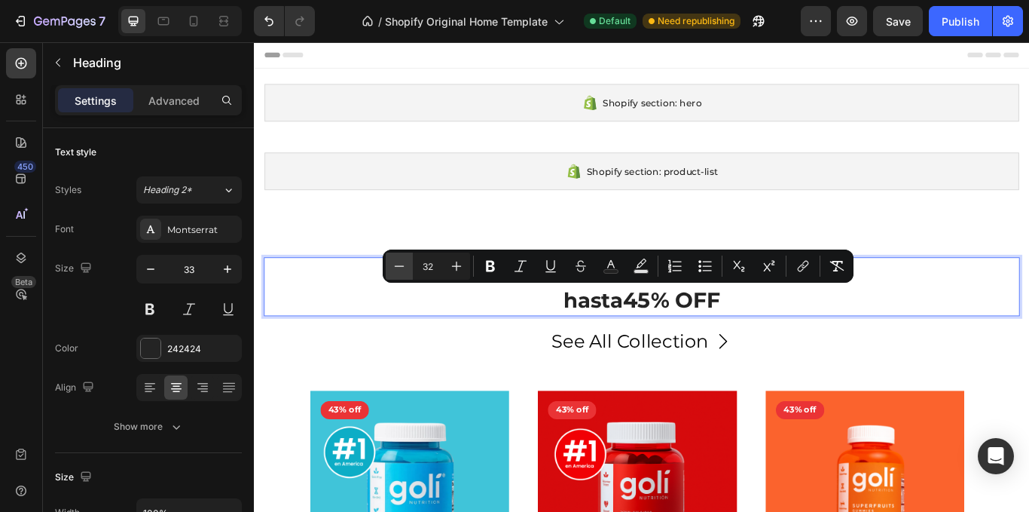
click at [397, 267] on icon "Editor contextual toolbar" at bounding box center [399, 265] width 15 height 15
click at [395, 267] on icon "Editor contextual toolbar" at bounding box center [399, 265] width 15 height 15
drag, startPoint x: 395, startPoint y: 267, endPoint x: 404, endPoint y: 261, distance: 10.9
click at [397, 264] on icon "Editor contextual toolbar" at bounding box center [399, 265] width 15 height 15
click at [405, 261] on icon "Editor contextual toolbar" at bounding box center [399, 265] width 15 height 15
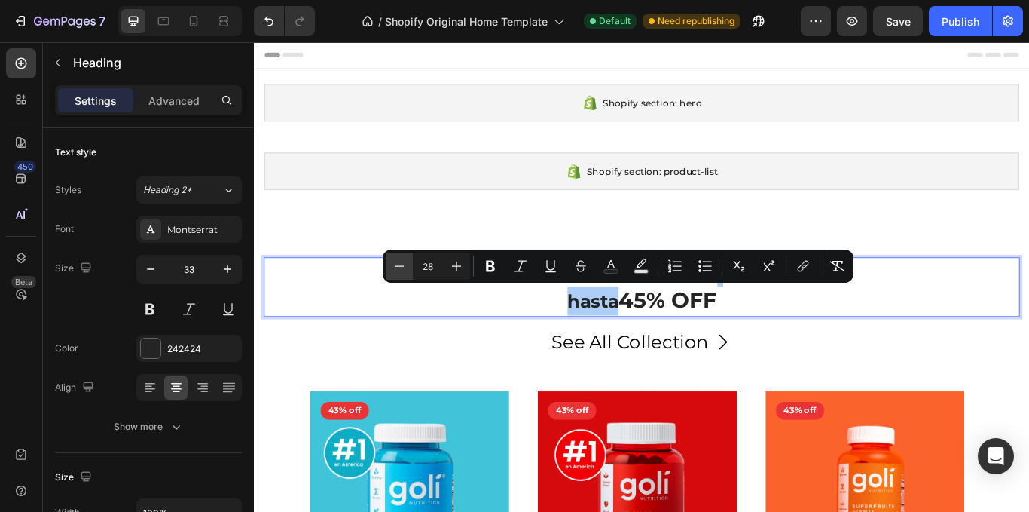
click at [405, 261] on icon "Editor contextual toolbar" at bounding box center [399, 265] width 15 height 15
click at [405, 260] on icon "Editor contextual toolbar" at bounding box center [399, 265] width 15 height 15
click at [403, 259] on icon "Editor contextual toolbar" at bounding box center [399, 265] width 15 height 15
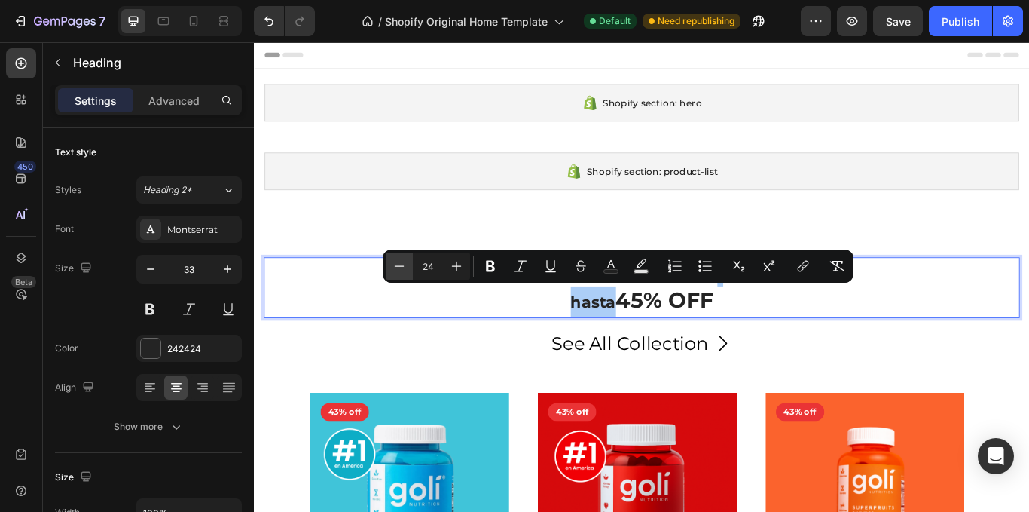
click at [402, 259] on icon "Editor contextual toolbar" at bounding box center [399, 265] width 15 height 15
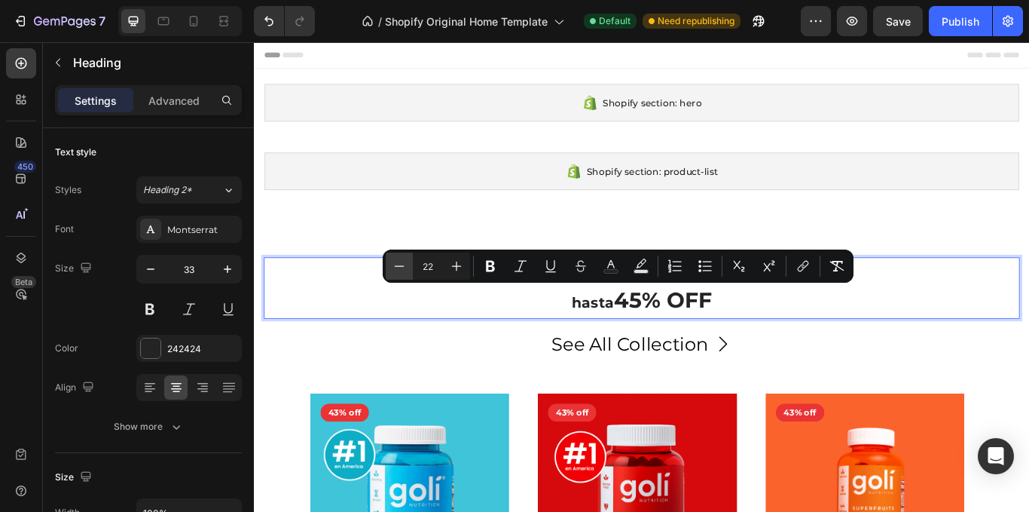
click at [402, 259] on icon "Editor contextual toolbar" at bounding box center [399, 265] width 15 height 15
click at [405, 259] on icon "Editor contextual toolbar" at bounding box center [399, 265] width 15 height 15
type input "18"
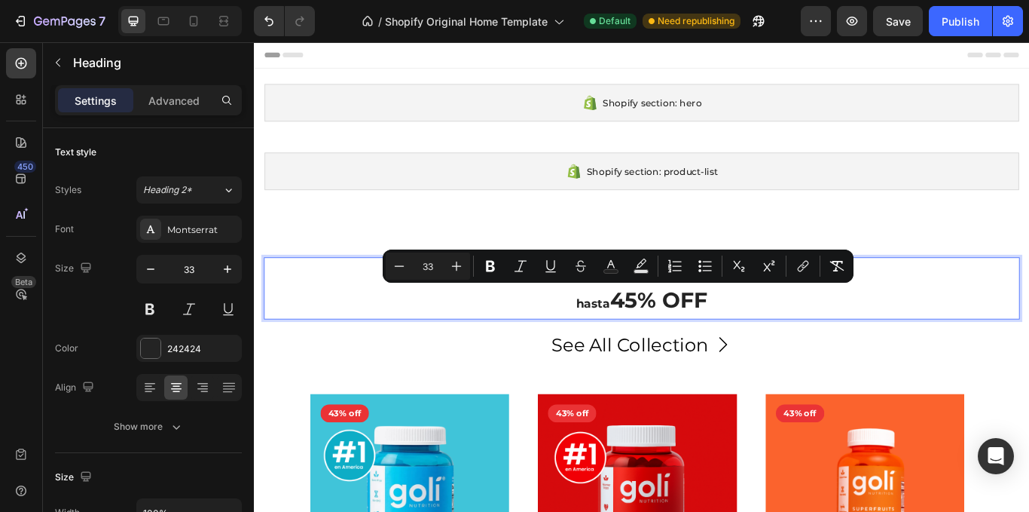
drag, startPoint x: 674, startPoint y: 353, endPoint x: 690, endPoint y: 357, distance: 17.0
click at [674, 353] on p "Goli Nutrition hasta 45% OFF" at bounding box center [706, 329] width 879 height 69
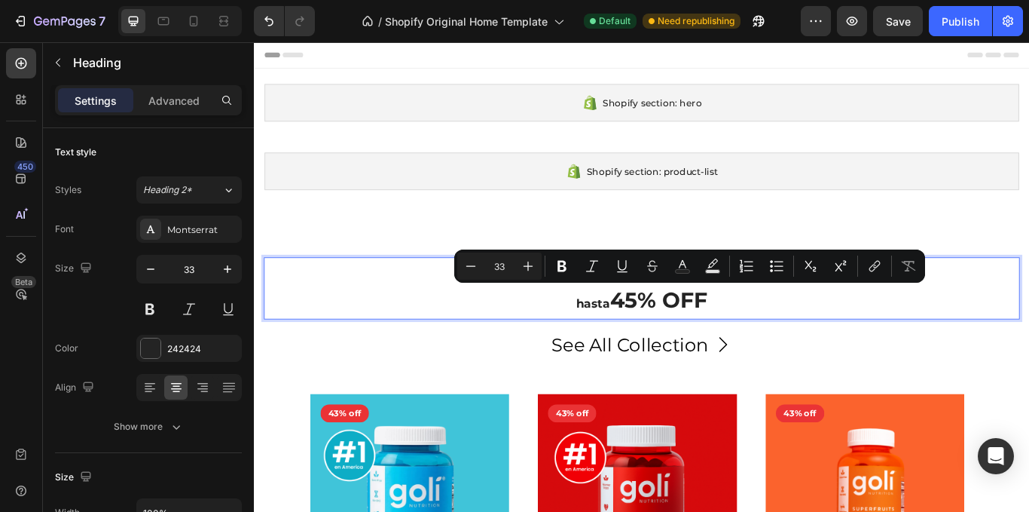
drag, startPoint x: 674, startPoint y: 340, endPoint x: 822, endPoint y: 332, distance: 148.6
click at [822, 332] on p "Goli Nutrition hasta 45% OFF" at bounding box center [706, 329] width 879 height 69
click at [676, 275] on button "Text Color" at bounding box center [682, 265] width 27 height 27
type input "242424"
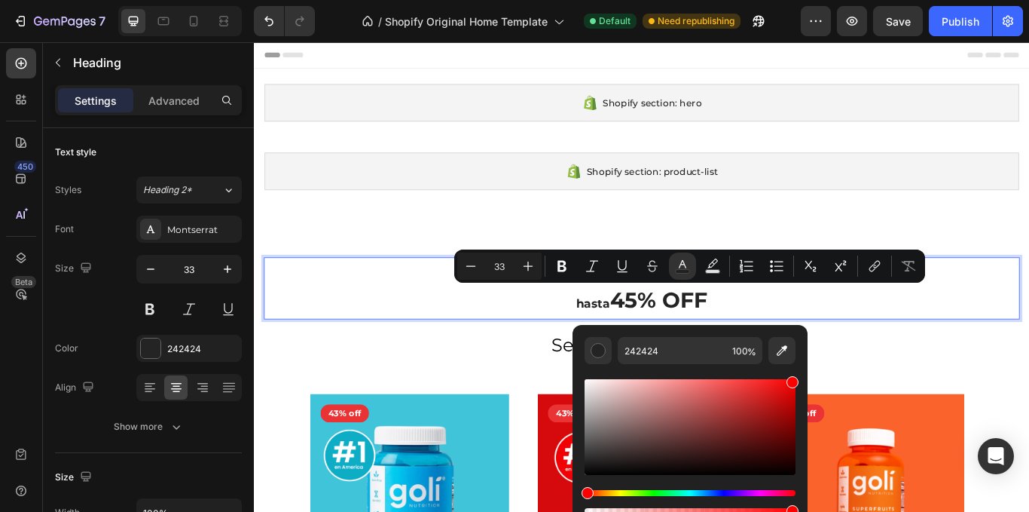
drag, startPoint x: 774, startPoint y: 381, endPoint x: 798, endPoint y: 378, distance: 24.3
click at [798, 378] on div "242424 100 %" at bounding box center [690, 421] width 235 height 192
type input "FF0000"
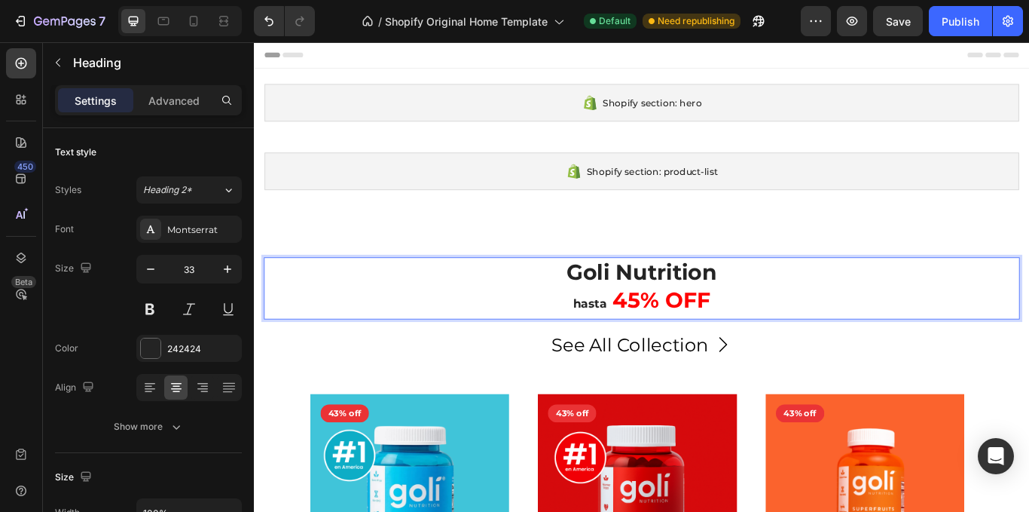
click at [512, 342] on p "Goli Nutrition hasta 45% OFF" at bounding box center [706, 329] width 879 height 69
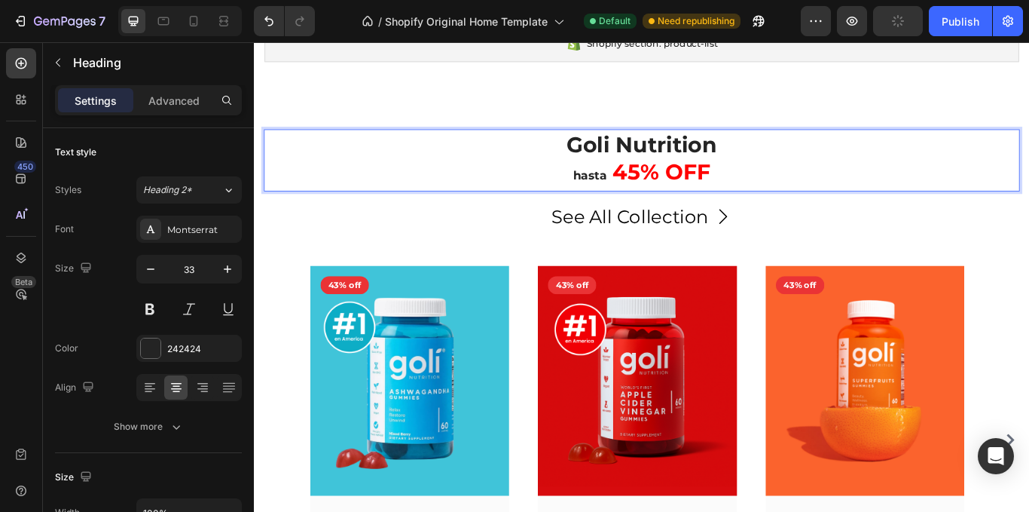
scroll to position [151, 0]
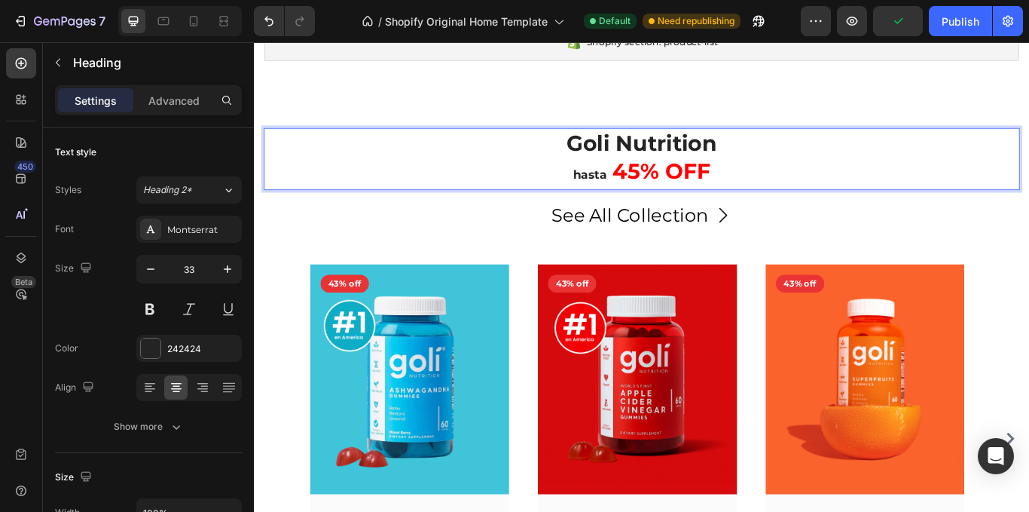
click at [750, 144] on p "Goli Nutrition hasta 45% OFF" at bounding box center [706, 178] width 879 height 69
drag, startPoint x: 613, startPoint y: 151, endPoint x: 885, endPoint y: 168, distance: 273.3
click at [885, 168] on p "Goli Nutrition hasta 45% OFF" at bounding box center [706, 178] width 879 height 69
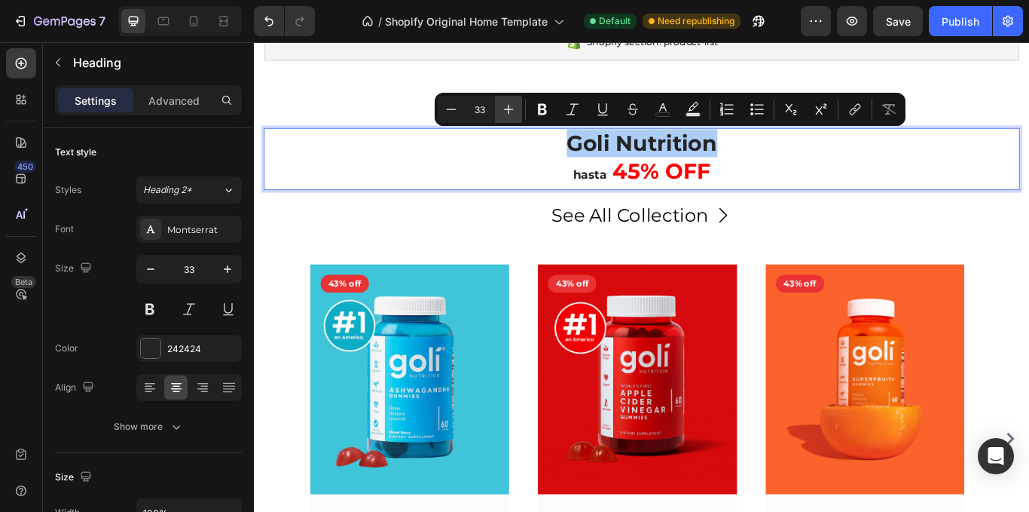
click at [505, 105] on icon "Editor contextual toolbar" at bounding box center [508, 109] width 15 height 15
click at [502, 103] on icon "Editor contextual toolbar" at bounding box center [508, 109] width 15 height 15
click at [500, 102] on button "Plus" at bounding box center [508, 109] width 27 height 27
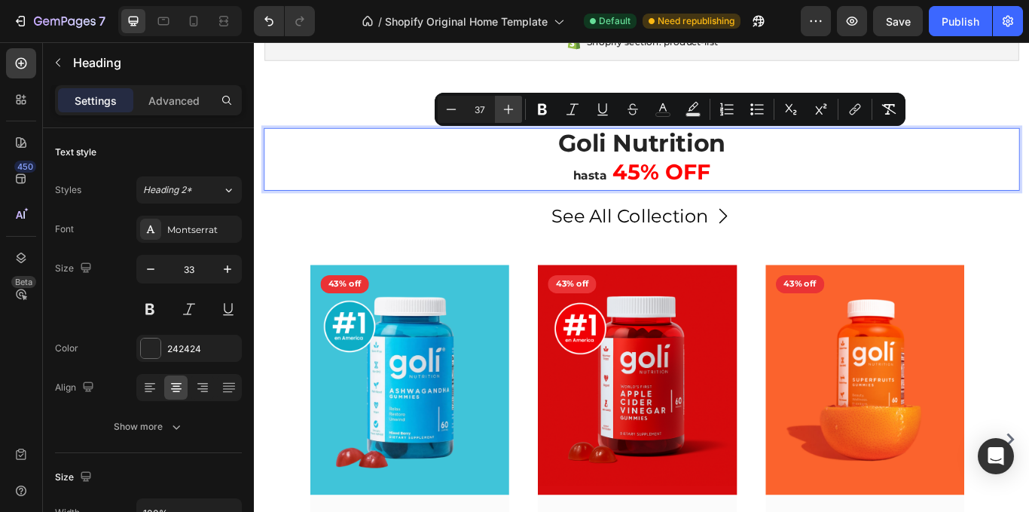
click at [497, 102] on button "Plus" at bounding box center [508, 109] width 27 height 27
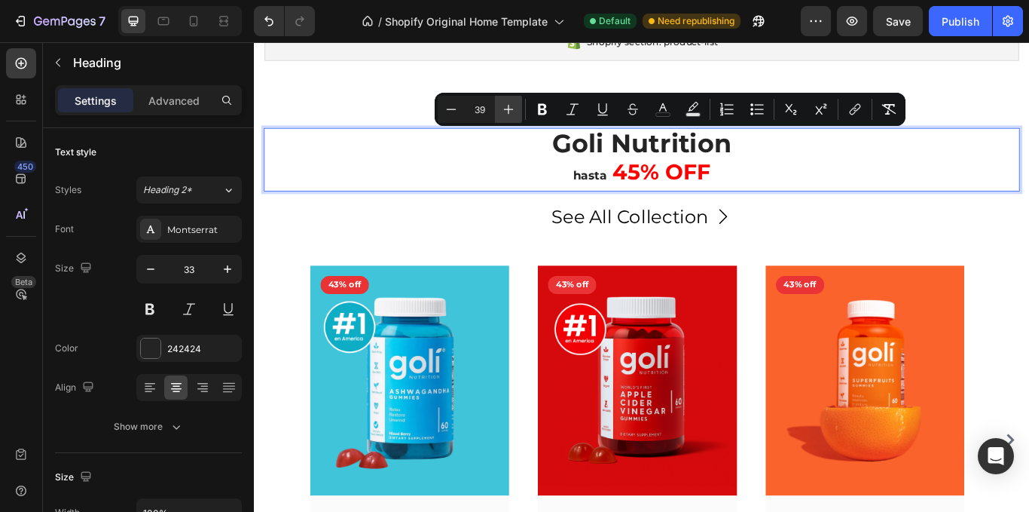
click at [497, 102] on button "Plus" at bounding box center [508, 109] width 27 height 27
type input "40"
click at [460, 101] on div "Goli Nutrition hasta 45% OFF Heading 12 See All Collection Button Row (P) Image…" at bounding box center [706, 426] width 904 height 688
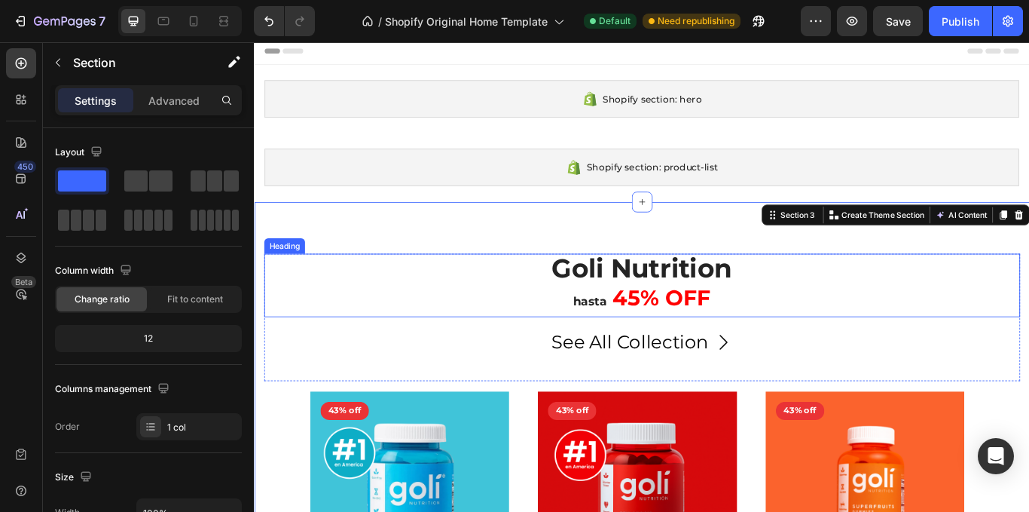
scroll to position [0, 0]
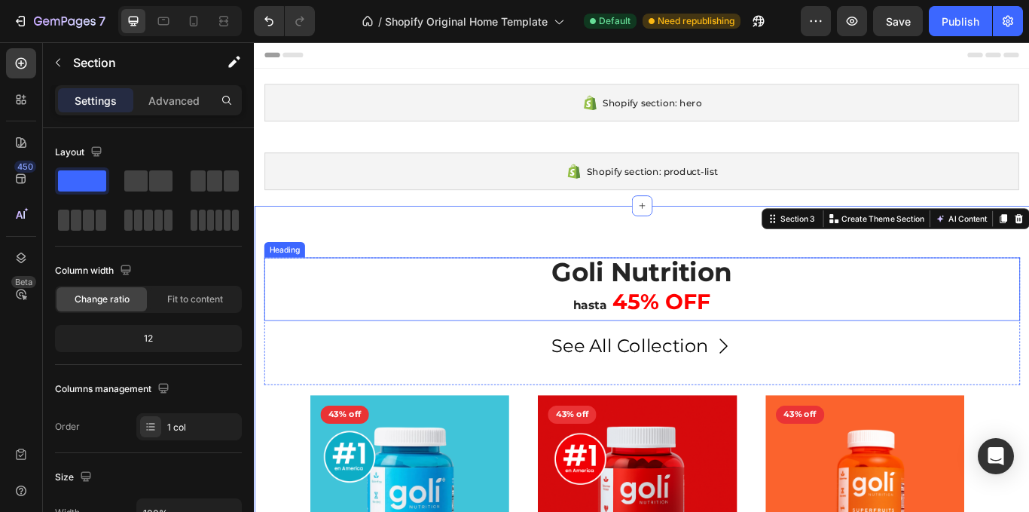
click at [824, 318] on p "⁠⁠⁠⁠⁠⁠⁠ Goli Nutrition hasta 45% OFF" at bounding box center [706, 330] width 879 height 71
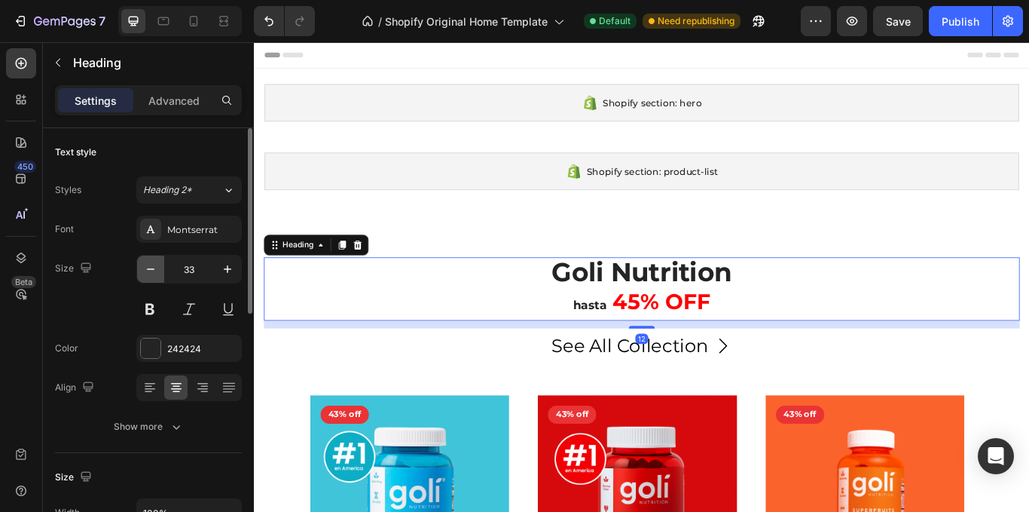
click at [146, 271] on icon "button" at bounding box center [150, 268] width 15 height 15
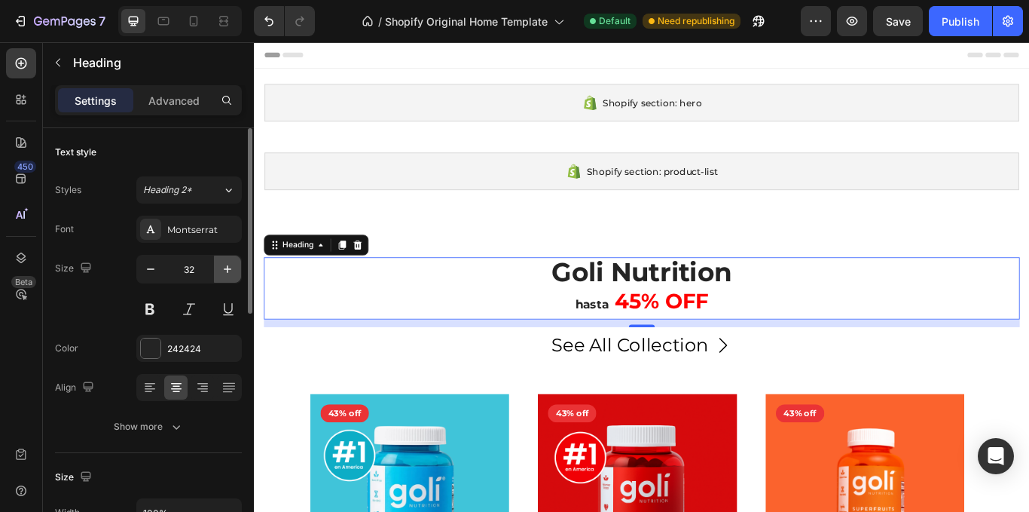
click at [219, 266] on button "button" at bounding box center [227, 268] width 27 height 27
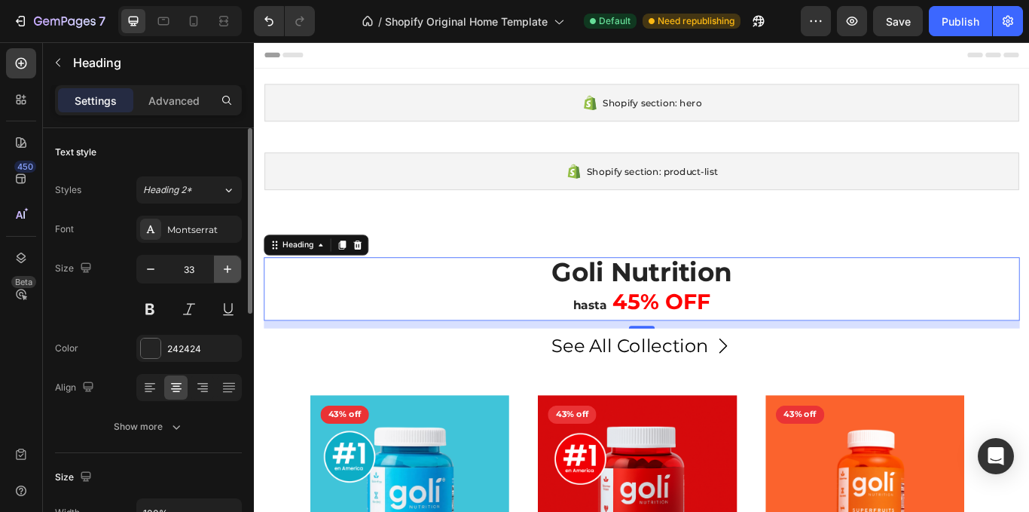
click at [218, 267] on button "button" at bounding box center [227, 268] width 27 height 27
click at [217, 267] on button "button" at bounding box center [227, 268] width 27 height 27
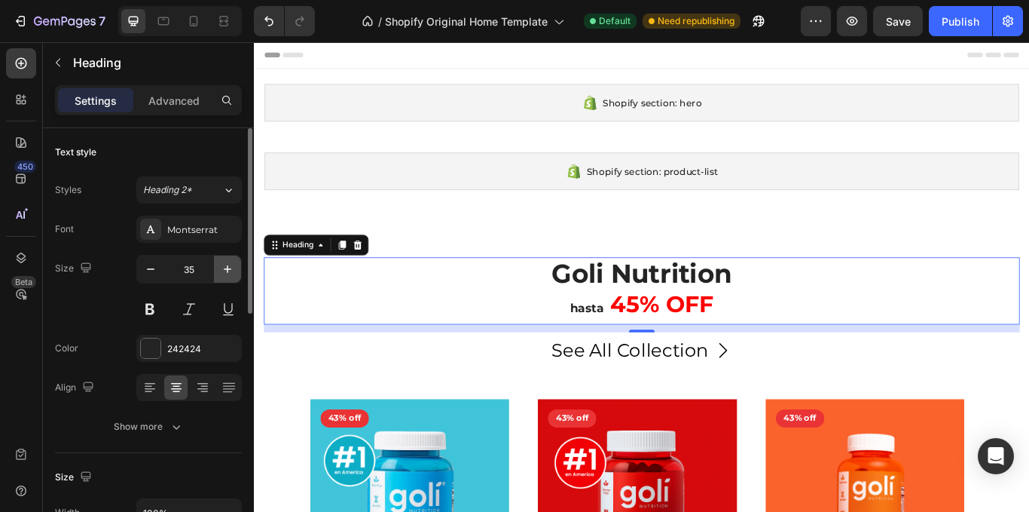
click at [217, 267] on button "button" at bounding box center [227, 268] width 27 height 27
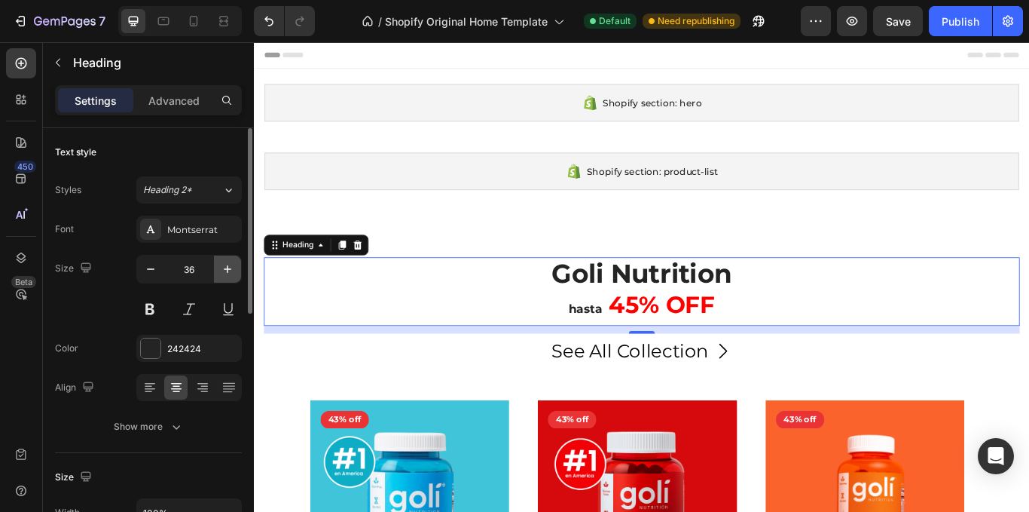
click at [217, 267] on button "button" at bounding box center [227, 268] width 27 height 27
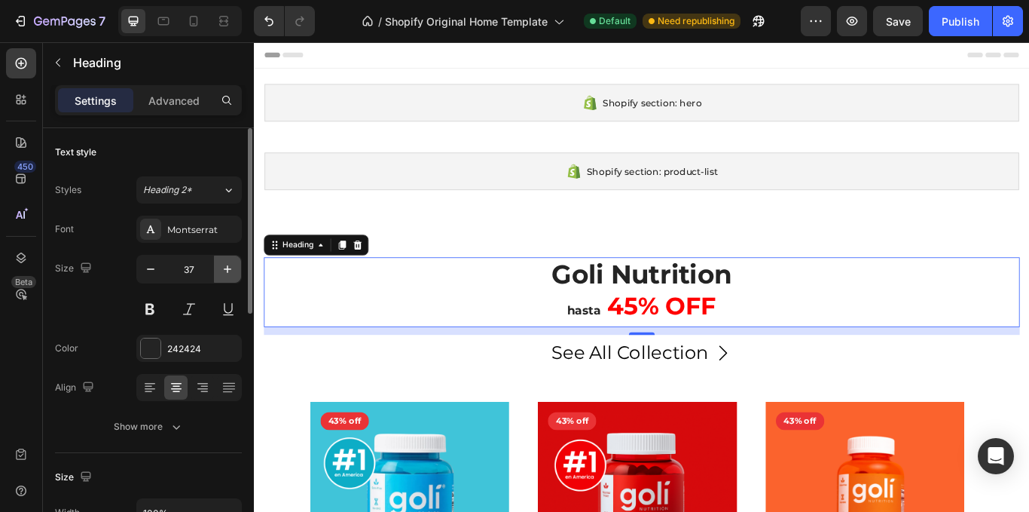
click at [217, 267] on button "button" at bounding box center [227, 268] width 27 height 27
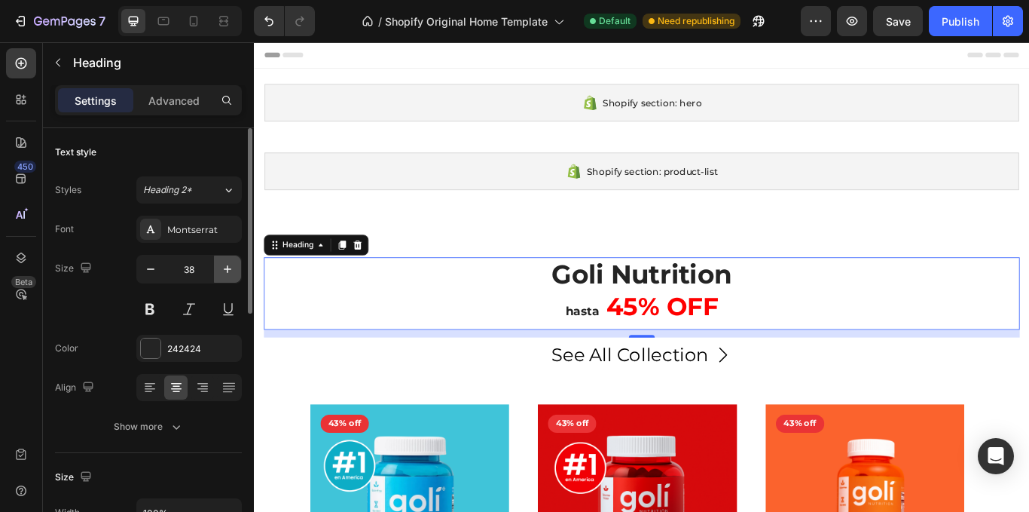
click at [217, 267] on button "button" at bounding box center [227, 268] width 27 height 27
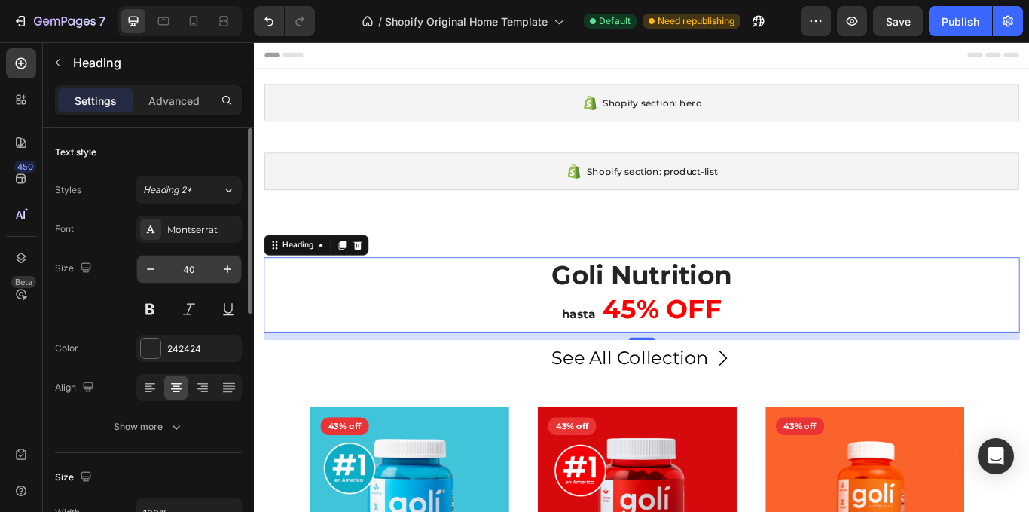
click at [164, 269] on input "40" at bounding box center [189, 268] width 50 height 27
click at [164, 269] on button "button" at bounding box center [150, 268] width 27 height 27
type input "39"
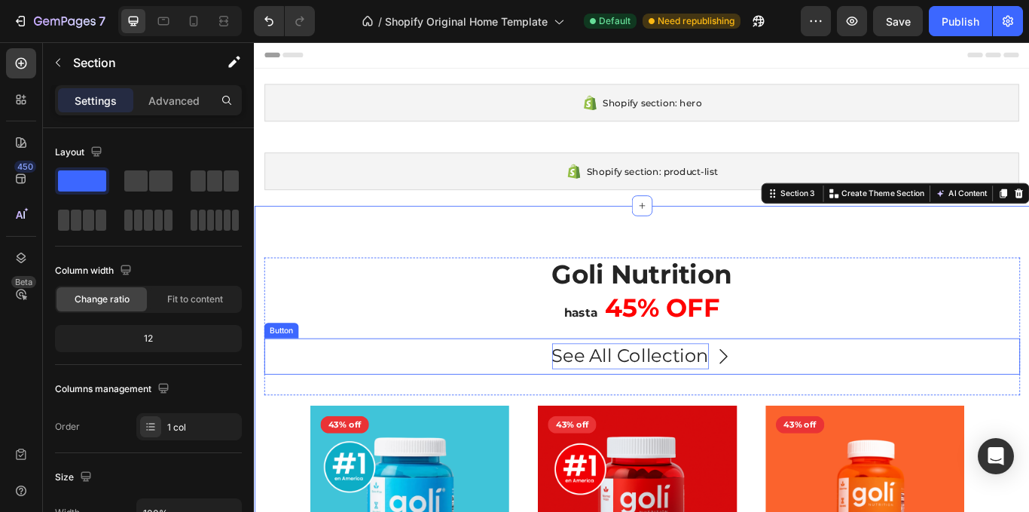
click at [765, 419] on p "See All Collection" at bounding box center [692, 407] width 183 height 29
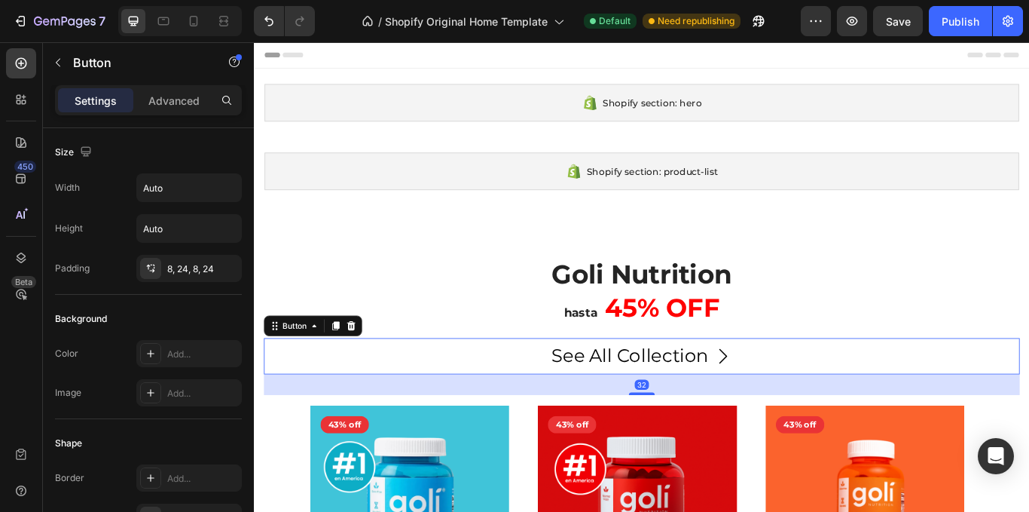
click at [839, 410] on div "See All Collection Button 32" at bounding box center [706, 407] width 882 height 41
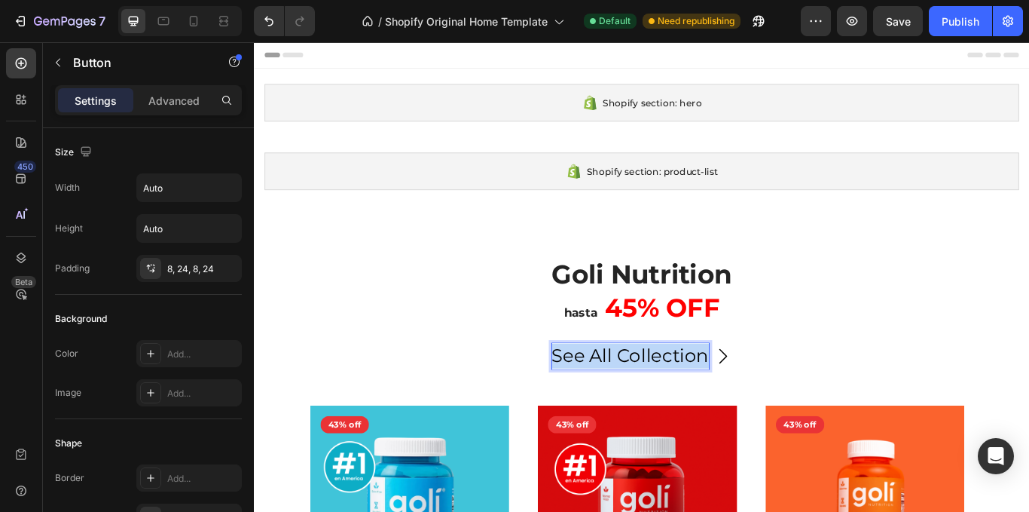
drag, startPoint x: 774, startPoint y: 410, endPoint x: 568, endPoint y: 401, distance: 205.9
click at [568, 401] on div "See All Collection Button 32" at bounding box center [706, 407] width 882 height 41
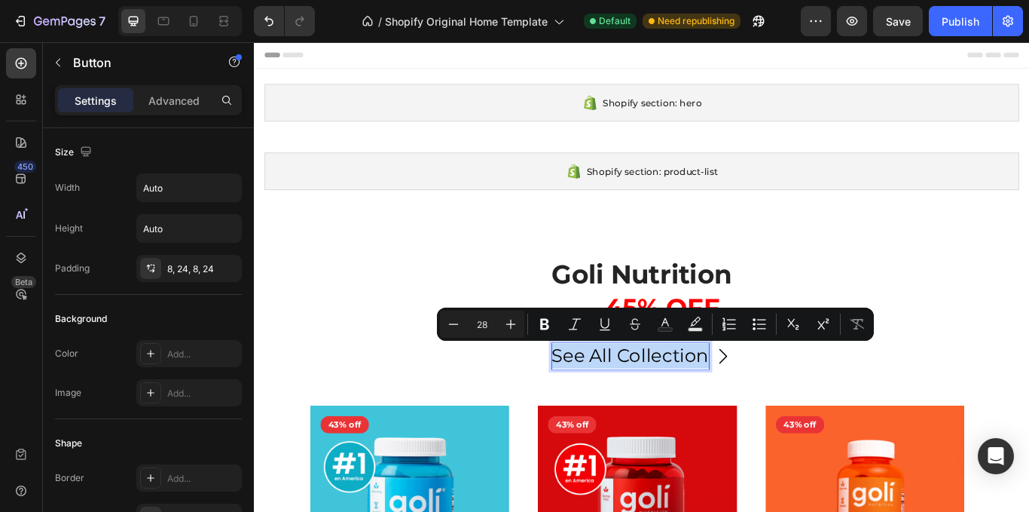
click at [826, 417] on div "See All Collection Button 32" at bounding box center [706, 407] width 882 height 41
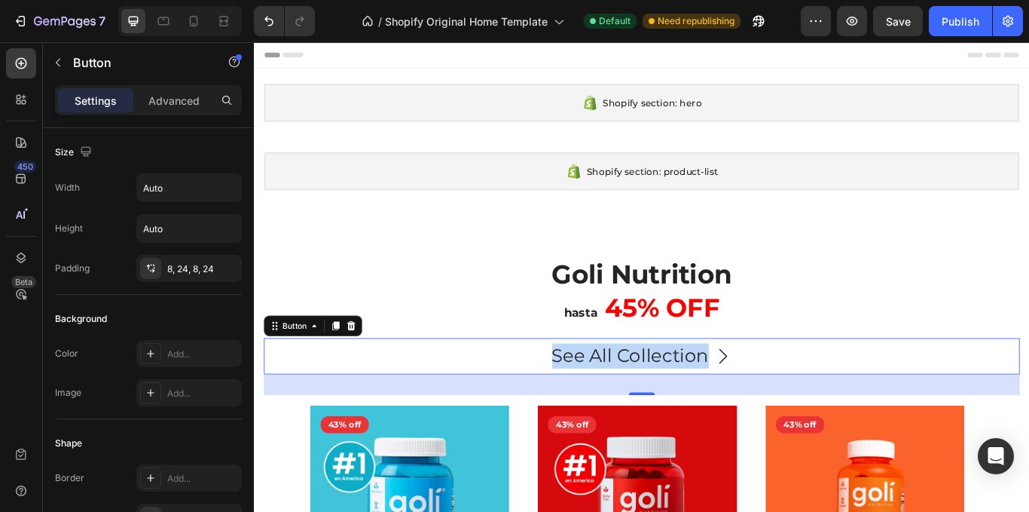
click at [790, 411] on icon at bounding box center [800, 408] width 21 height 21
click at [818, 411] on link "See All Collection" at bounding box center [706, 407] width 246 height 41
click at [586, 406] on link "See All Collection" at bounding box center [706, 407] width 246 height 41
click at [830, 411] on div "See All Collection Button 32" at bounding box center [706, 407] width 882 height 41
drag, startPoint x: 707, startPoint y: 447, endPoint x: 711, endPoint y: 440, distance: 7.8
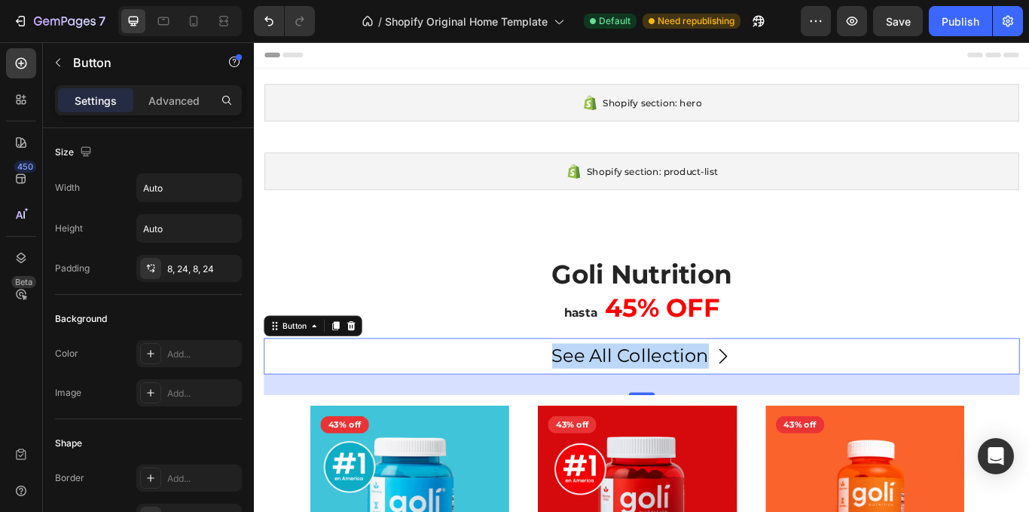
click at [711, 441] on div "32" at bounding box center [706, 442] width 882 height 24
drag, startPoint x: 864, startPoint y: 406, endPoint x: 882, endPoint y: 347, distance: 61.5
click at [872, 403] on div "See All Collection Button 32" at bounding box center [706, 407] width 882 height 41
click at [874, 316] on p "⁠⁠⁠⁠⁠⁠⁠ Goli Nutrition hasta 45% OFF" at bounding box center [706, 336] width 879 height 82
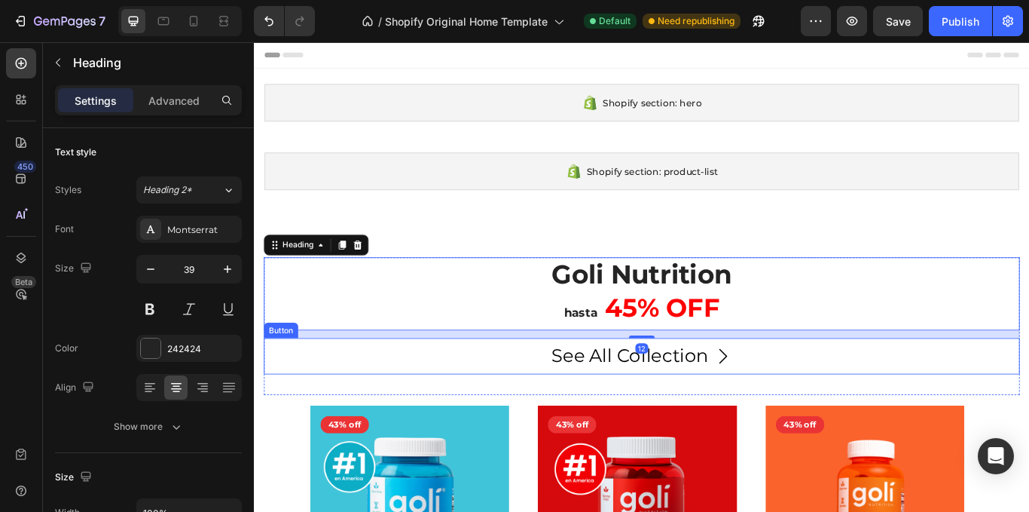
click at [822, 420] on link "See All Collection" at bounding box center [706, 407] width 246 height 41
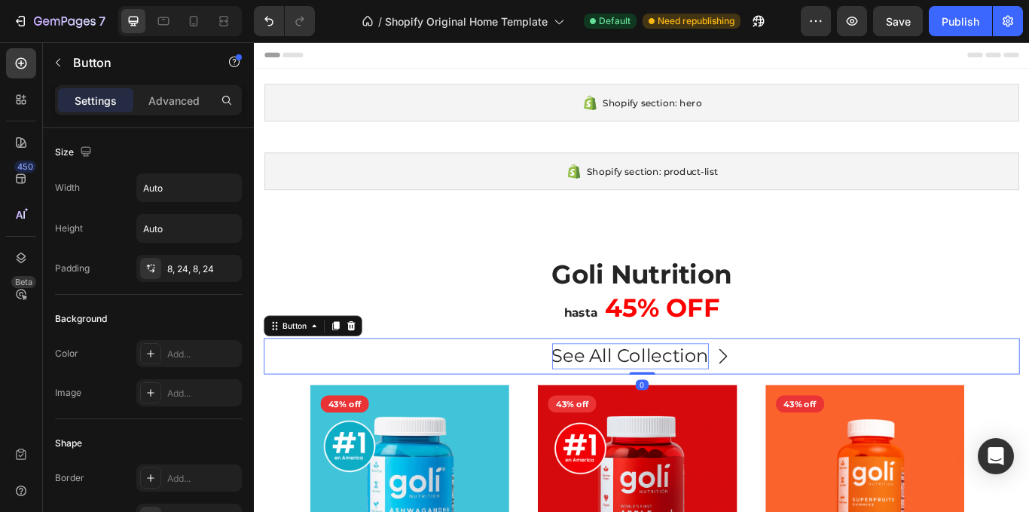
drag, startPoint x: 700, startPoint y: 451, endPoint x: 696, endPoint y: 410, distance: 40.9
click at [696, 410] on div "See All Collection Button 0" at bounding box center [706, 407] width 882 height 41
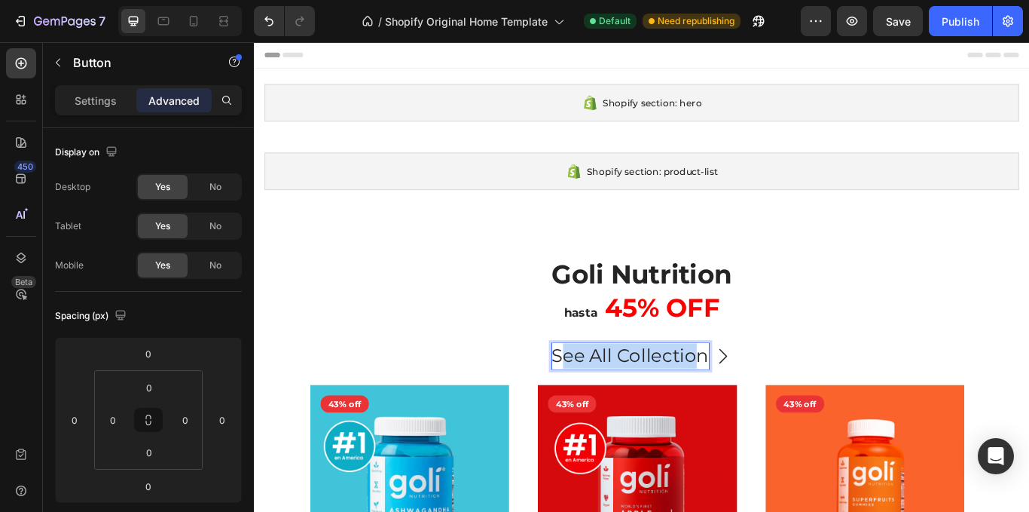
drag, startPoint x: 767, startPoint y: 414, endPoint x: 611, endPoint y: 425, distance: 156.4
click at [611, 425] on link "See All Collection" at bounding box center [706, 407] width 246 height 41
drag, startPoint x: 679, startPoint y: 416, endPoint x: 691, endPoint y: 413, distance: 12.4
click at [680, 414] on link at bounding box center [705, 407] width 63 height 41
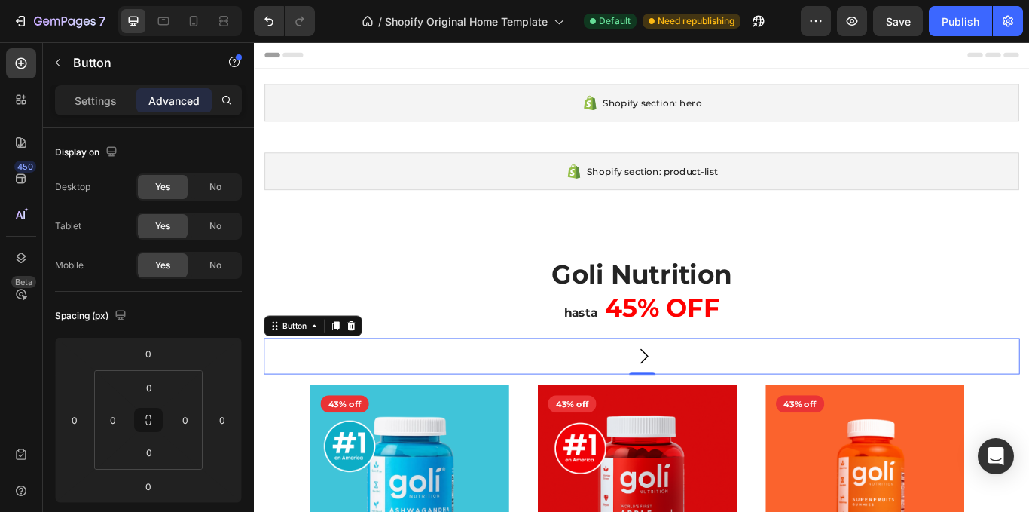
click at [699, 410] on icon at bounding box center [709, 408] width 21 height 21
click at [684, 410] on link at bounding box center [705, 407] width 63 height 41
drag, startPoint x: 695, startPoint y: 410, endPoint x: 709, endPoint y: 410, distance: 14.3
click at [702, 410] on icon at bounding box center [709, 408] width 21 height 21
click at [717, 409] on link at bounding box center [705, 407] width 63 height 41
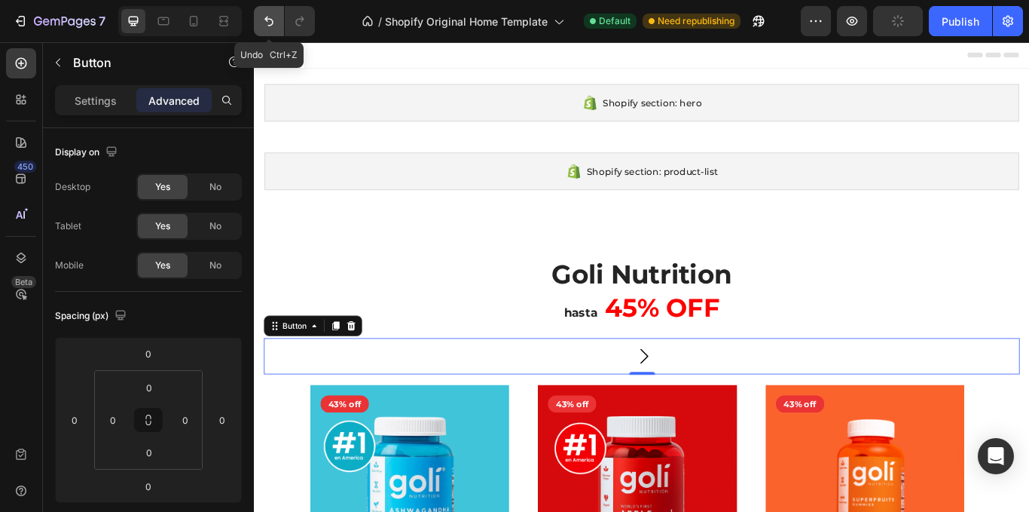
click at [276, 19] on icon "Undo/Redo" at bounding box center [268, 21] width 15 height 15
click at [275, 19] on icon "Undo/Redo" at bounding box center [268, 21] width 15 height 15
click at [693, 393] on div at bounding box center [706, 407] width 27 height 29
click at [693, 405] on div at bounding box center [706, 407] width 27 height 29
drag, startPoint x: 247, startPoint y: 16, endPoint x: 259, endPoint y: 27, distance: 16.5
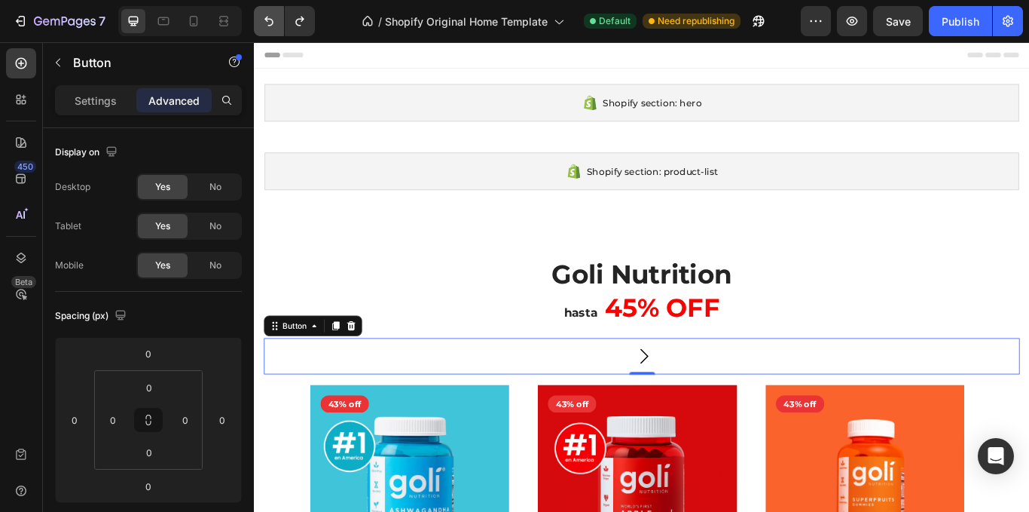
click at [246, 17] on div "7" at bounding box center [163, 21] width 327 height 30
click at [262, 27] on button "Undo/Redo" at bounding box center [269, 21] width 30 height 30
click at [262, 27] on icon "Undo/Redo" at bounding box center [268, 21] width 15 height 15
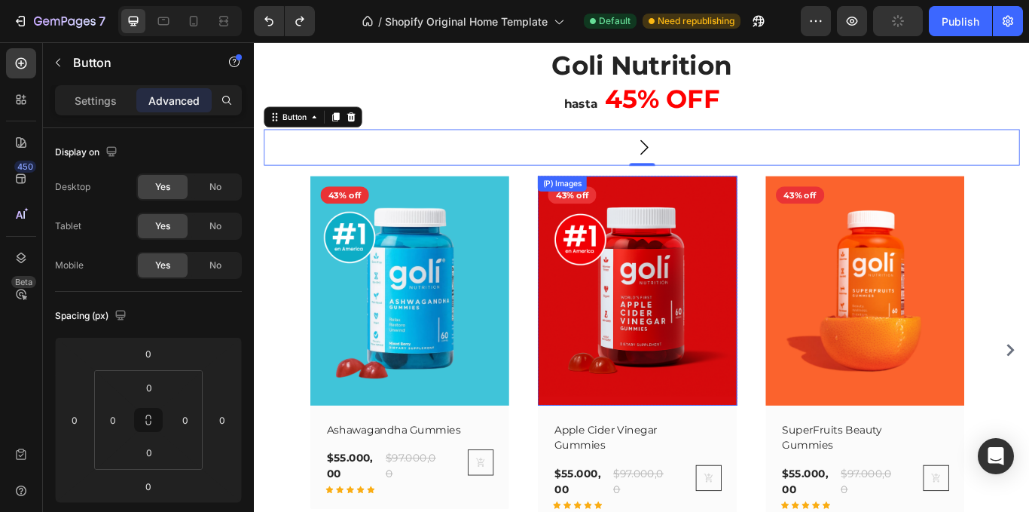
scroll to position [75, 0]
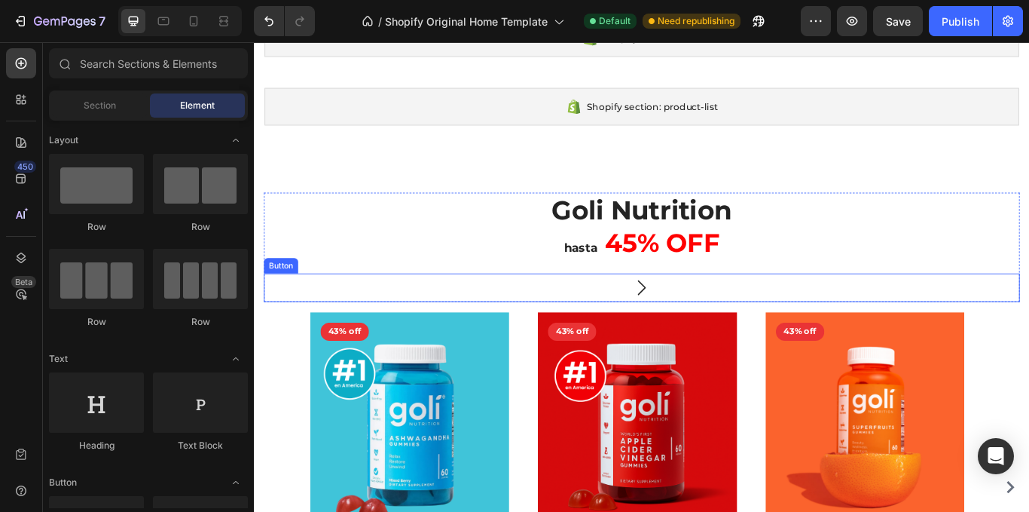
click at [713, 318] on link at bounding box center [705, 328] width 57 height 33
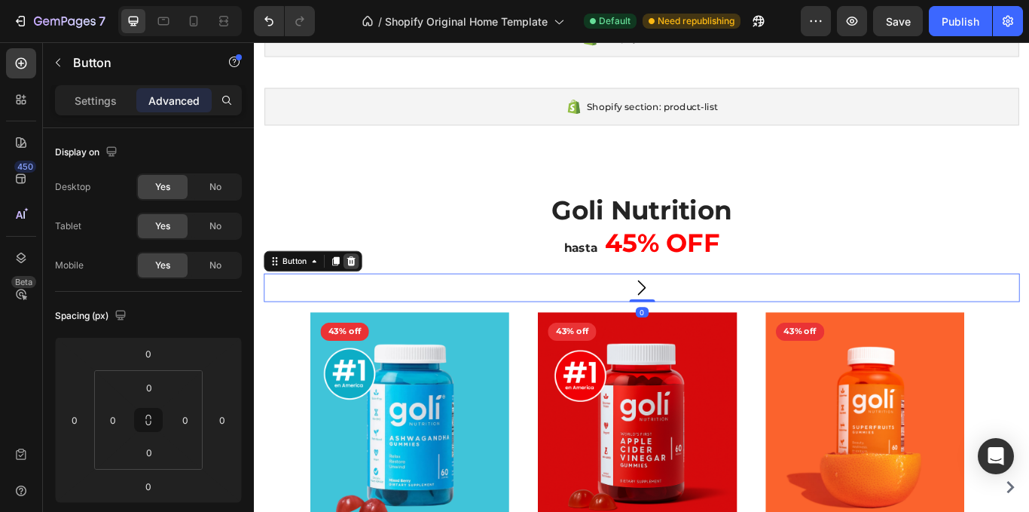
click at [369, 301] on icon at bounding box center [367, 297] width 10 height 11
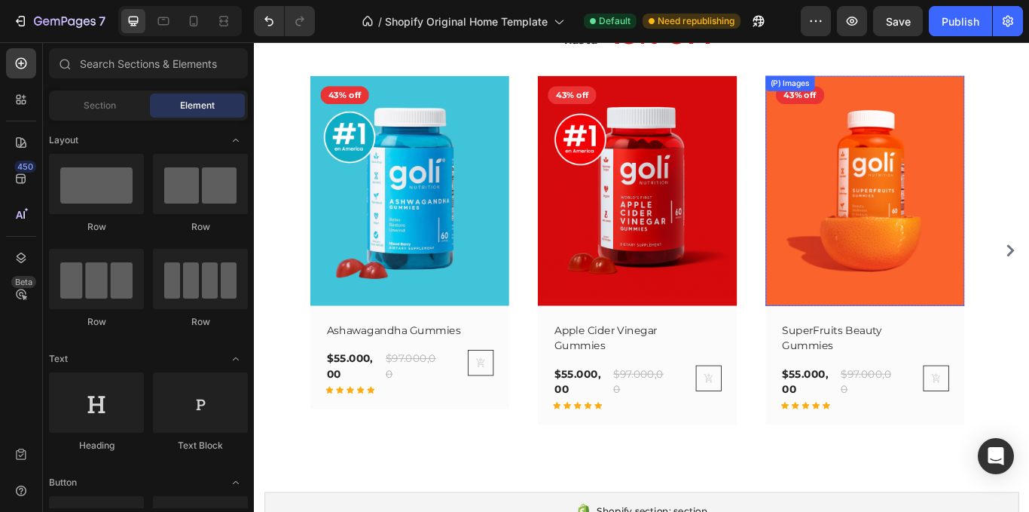
scroll to position [301, 0]
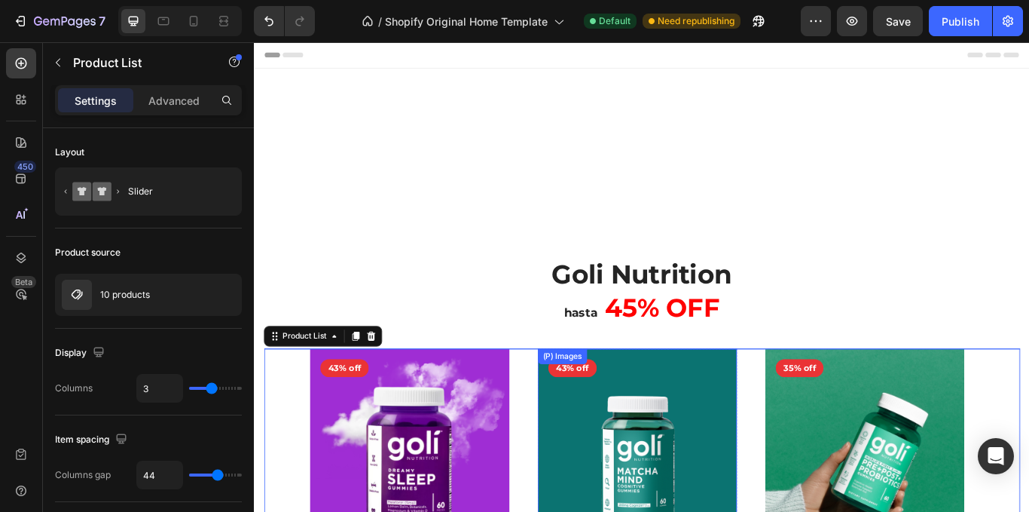
scroll to position [226, 0]
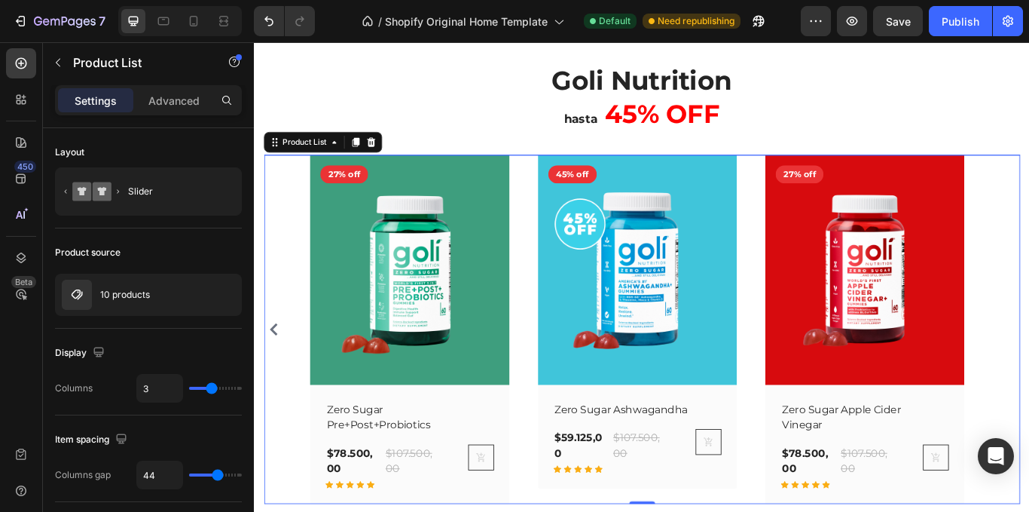
click at [274, 375] on icon "Carousel Back Arrow" at bounding box center [276, 377] width 9 height 14
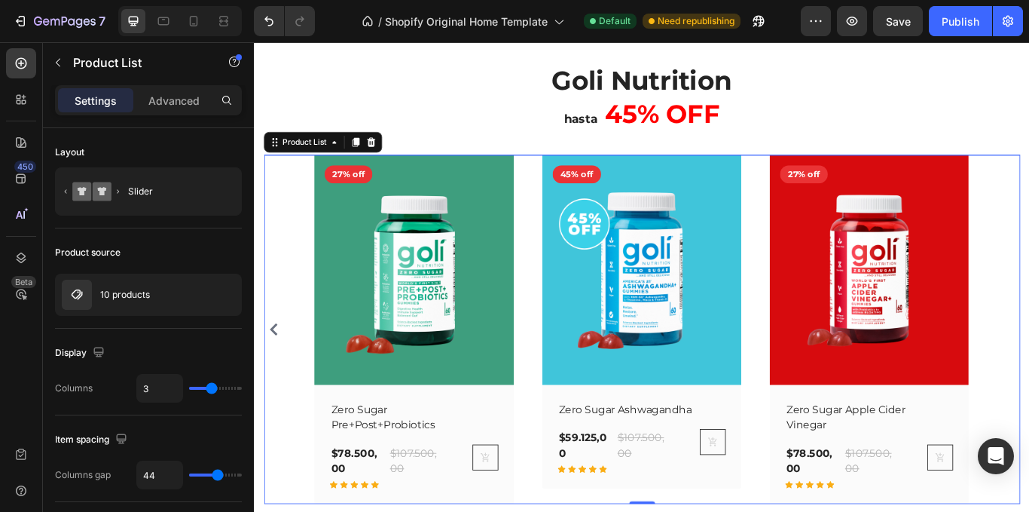
click at [274, 376] on icon "Carousel Back Arrow" at bounding box center [276, 377] width 9 height 14
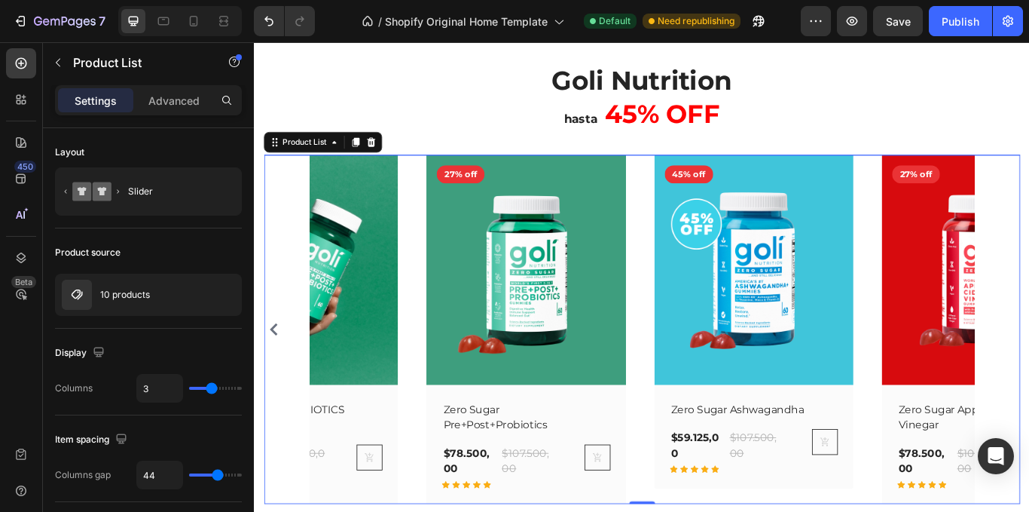
click at [274, 376] on icon "Carousel Back Arrow" at bounding box center [276, 377] width 9 height 14
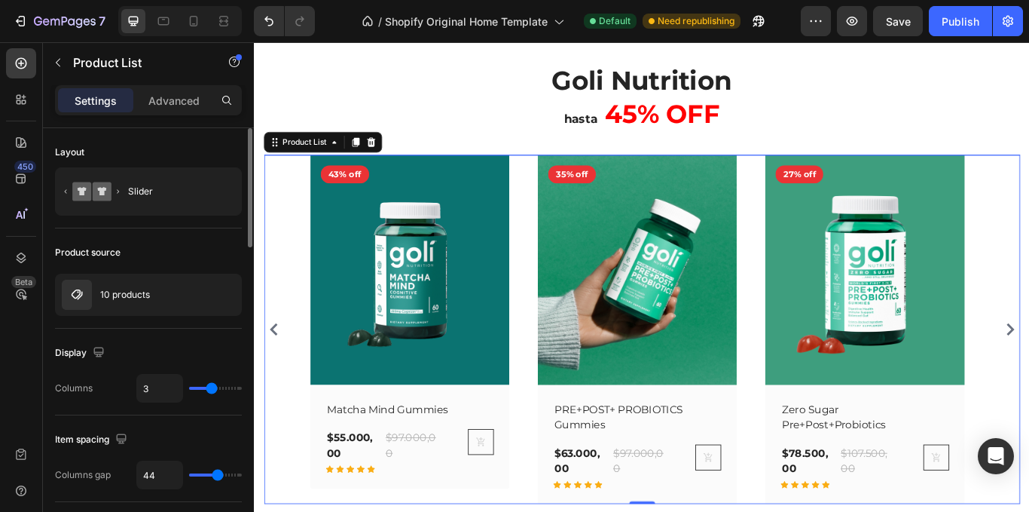
type input "4"
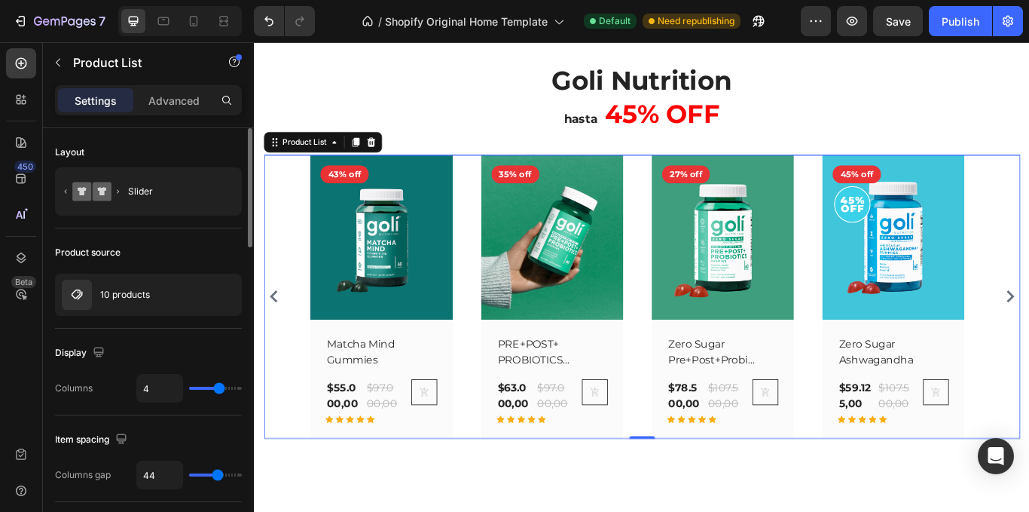
type input "2"
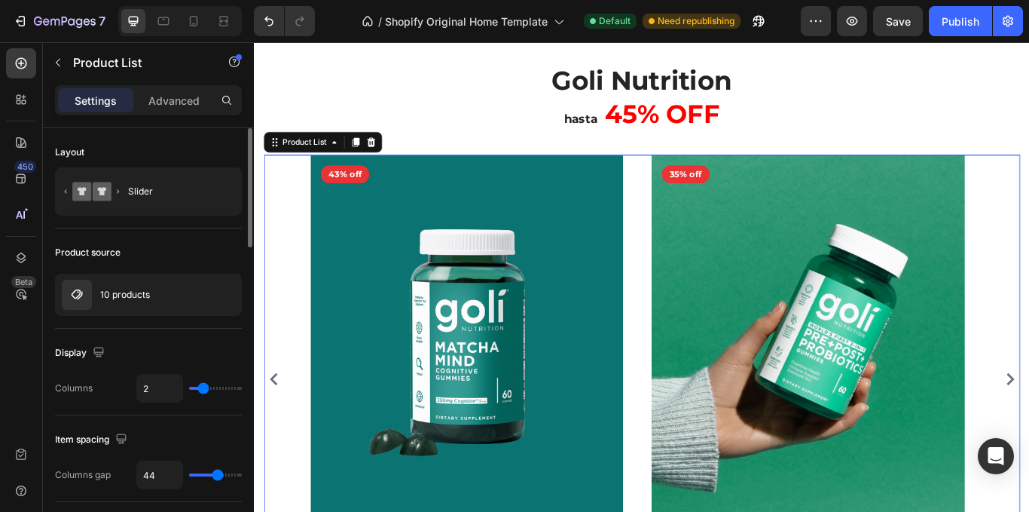
type input "3"
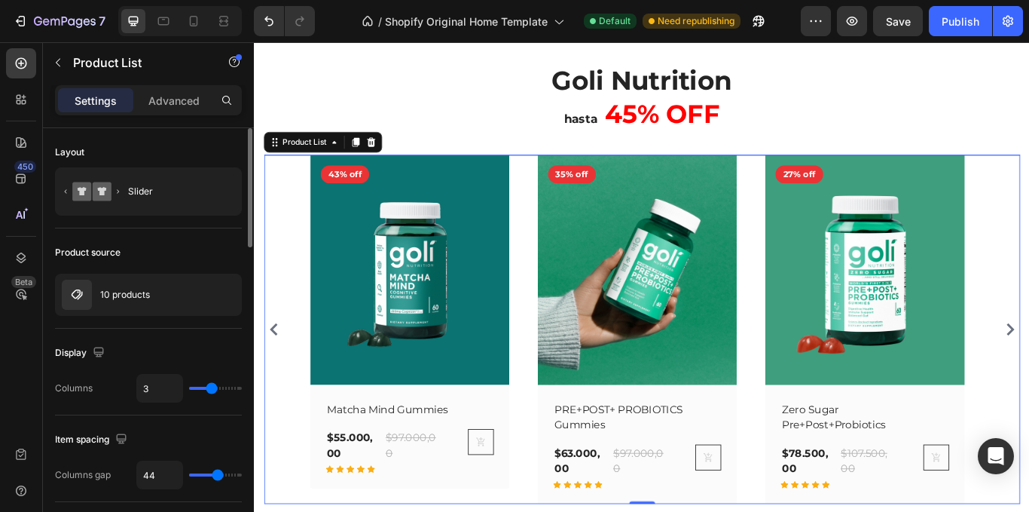
type input "4"
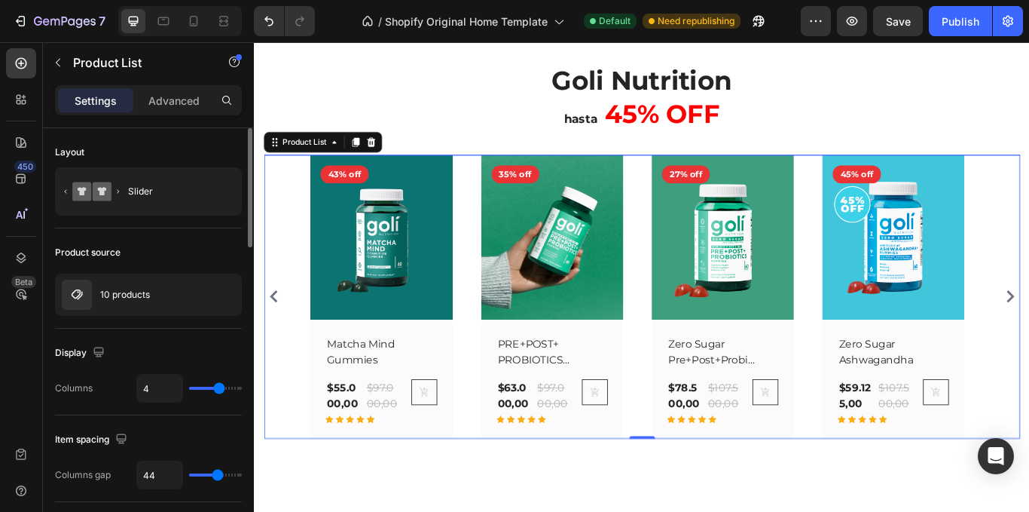
type input "4"
click at [219, 390] on input "range" at bounding box center [215, 388] width 53 height 3
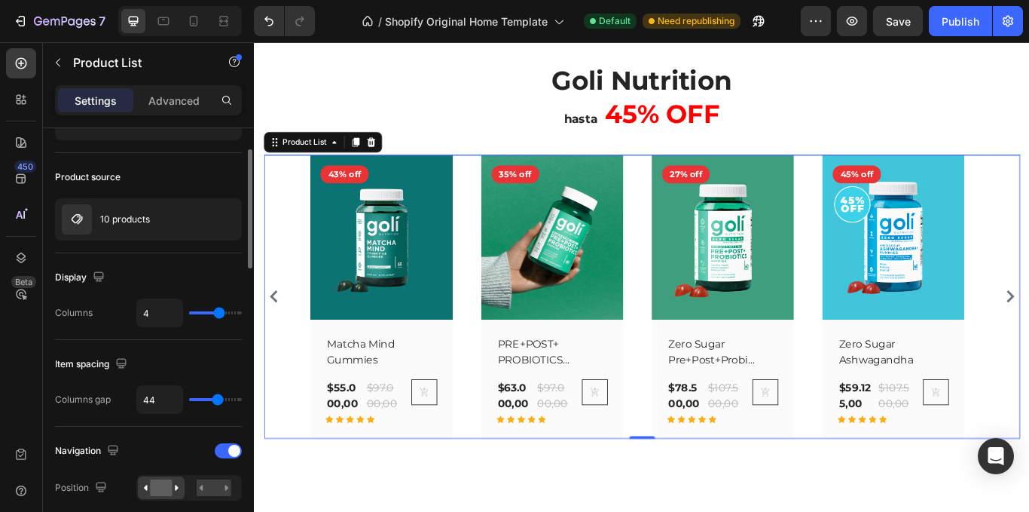
drag, startPoint x: 213, startPoint y: 396, endPoint x: 204, endPoint y: 403, distance: 11.3
type input "19"
click at [205, 399] on input "range" at bounding box center [215, 399] width 53 height 3
type input "19"
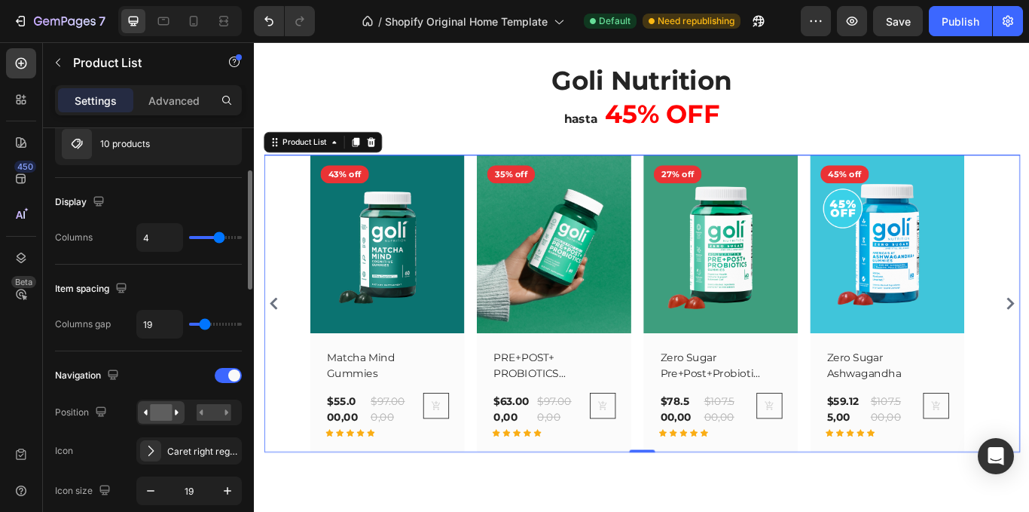
scroll to position [226, 0]
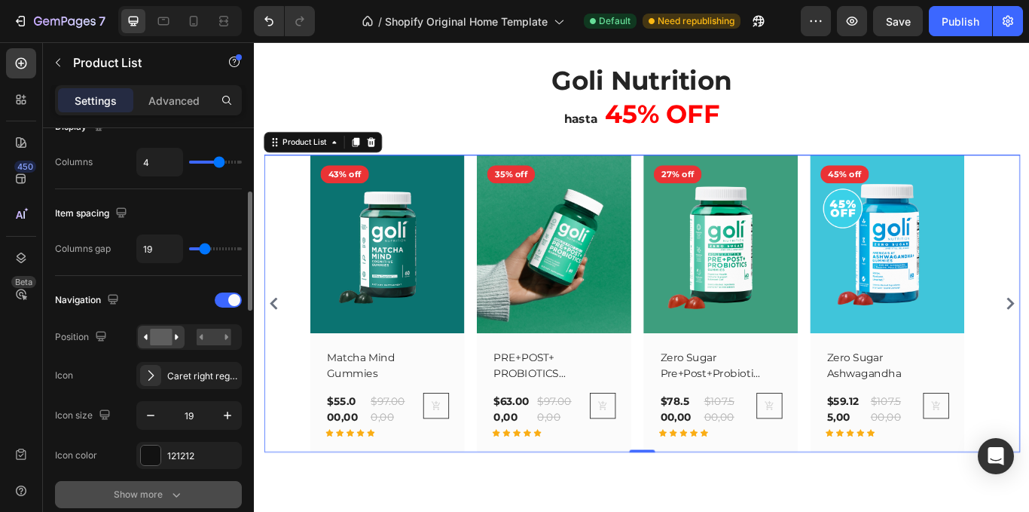
click at [165, 494] on div "Show more" at bounding box center [149, 494] width 70 height 15
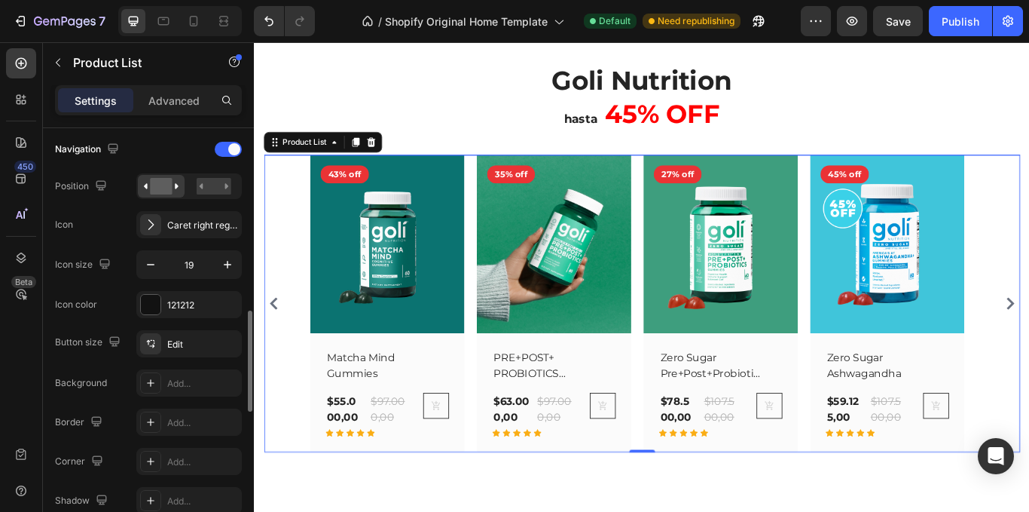
scroll to position [452, 0]
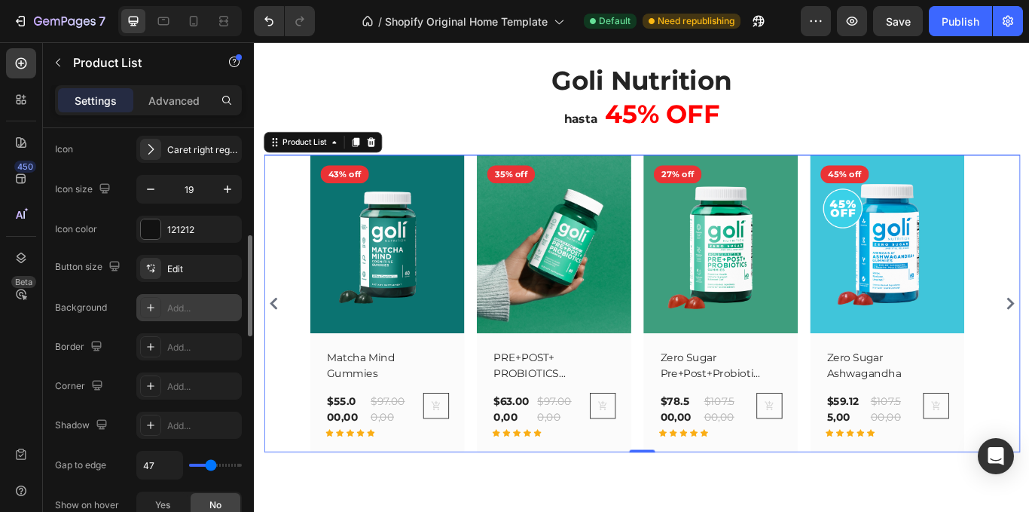
click at [187, 313] on div "Add..." at bounding box center [202, 308] width 71 height 14
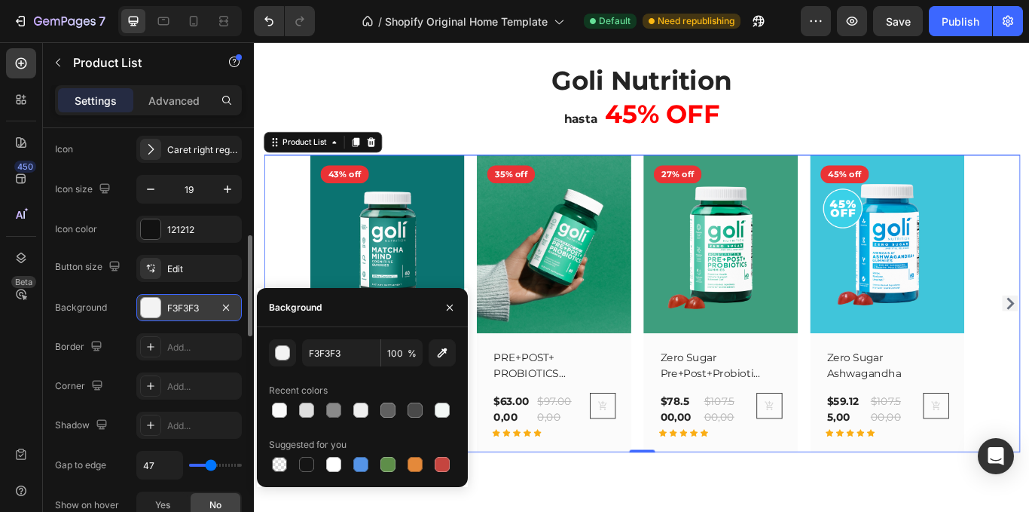
click at [234, 313] on div at bounding box center [226, 307] width 18 height 18
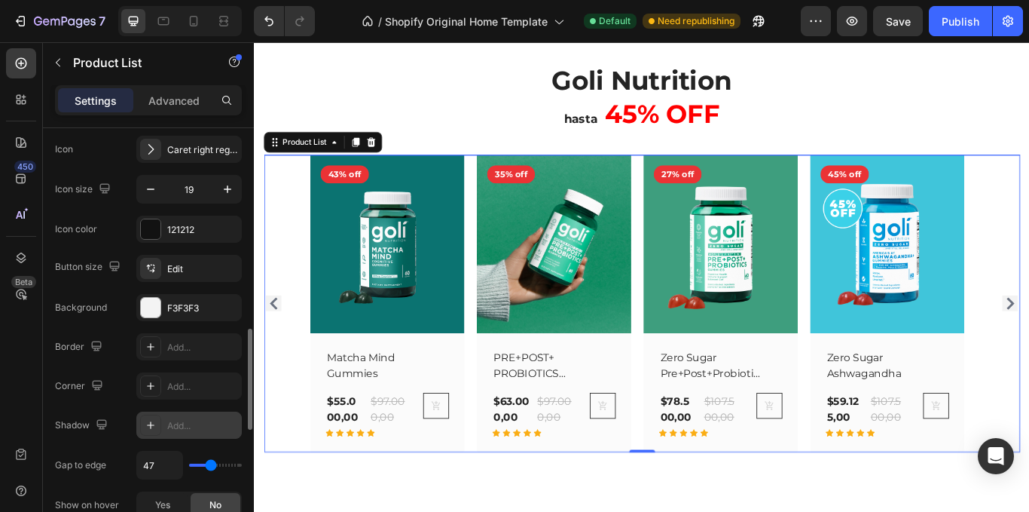
scroll to position [527, 0]
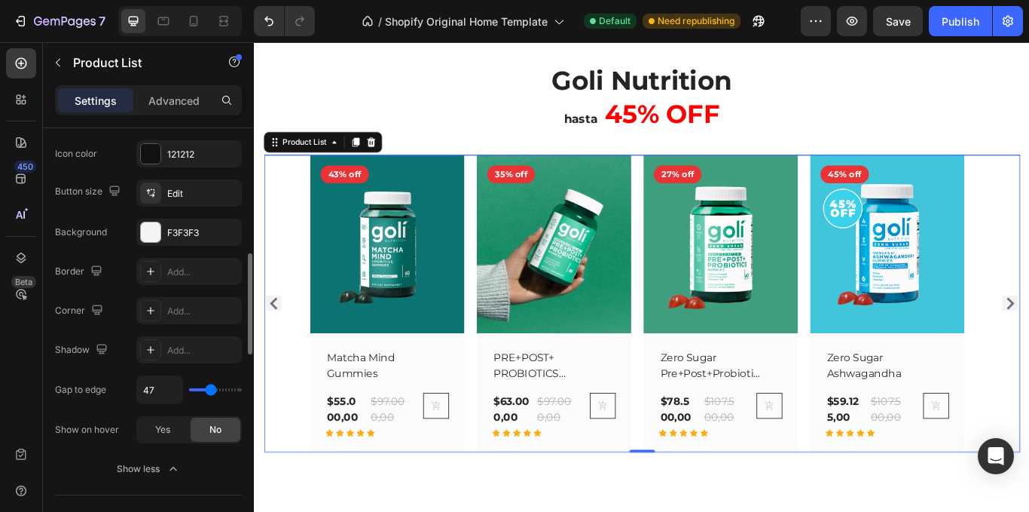
type input "0"
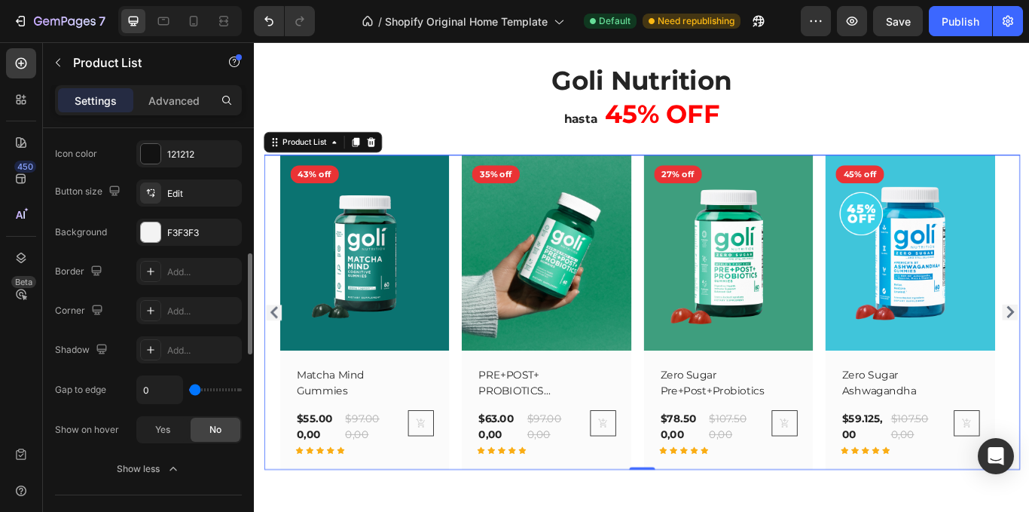
type input "22"
drag, startPoint x: 216, startPoint y: 387, endPoint x: 201, endPoint y: 403, distance: 21.3
type input "29"
click at [205, 391] on input "range" at bounding box center [215, 389] width 53 height 3
type input "29"
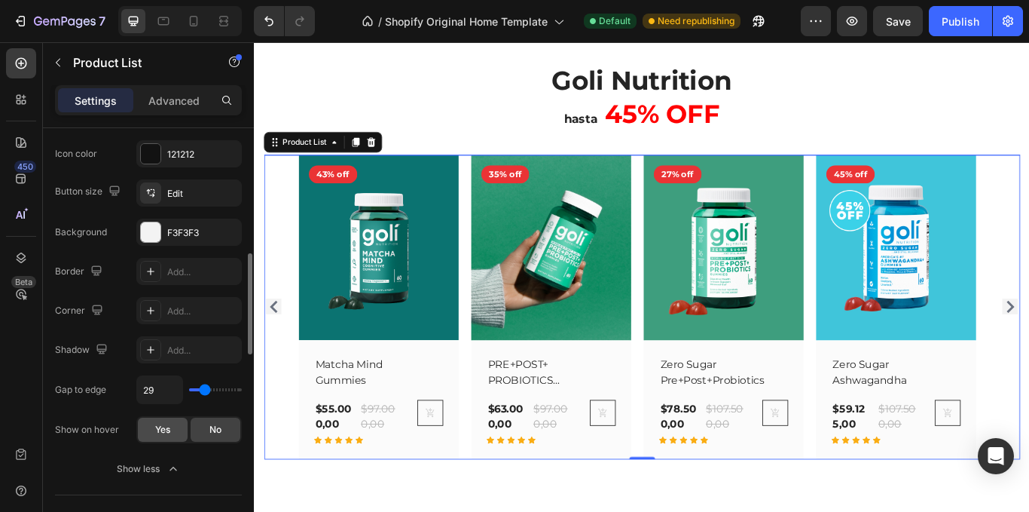
click at [173, 438] on div "Yes" at bounding box center [163, 429] width 50 height 24
click at [197, 429] on div "No" at bounding box center [216, 429] width 50 height 24
click at [162, 427] on span "Yes" at bounding box center [162, 430] width 15 height 14
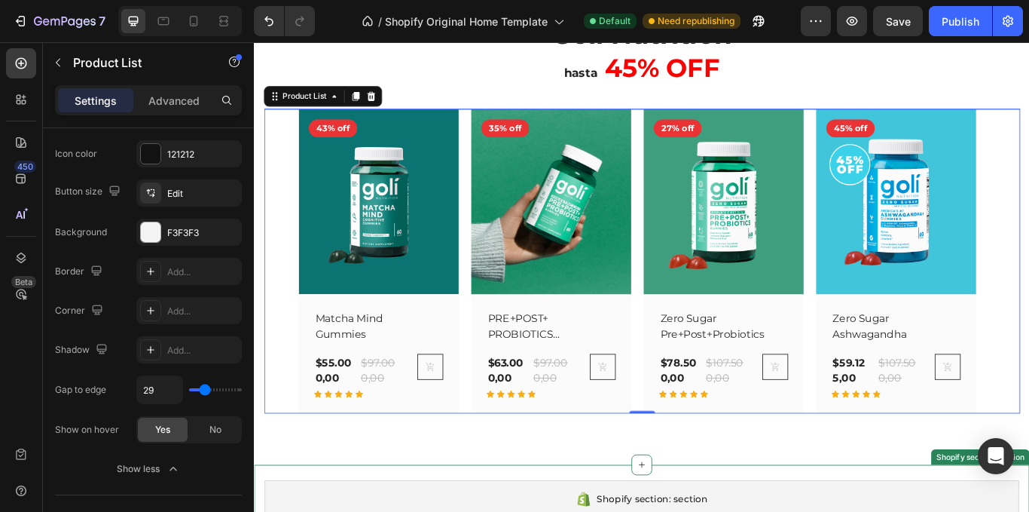
scroll to position [226, 0]
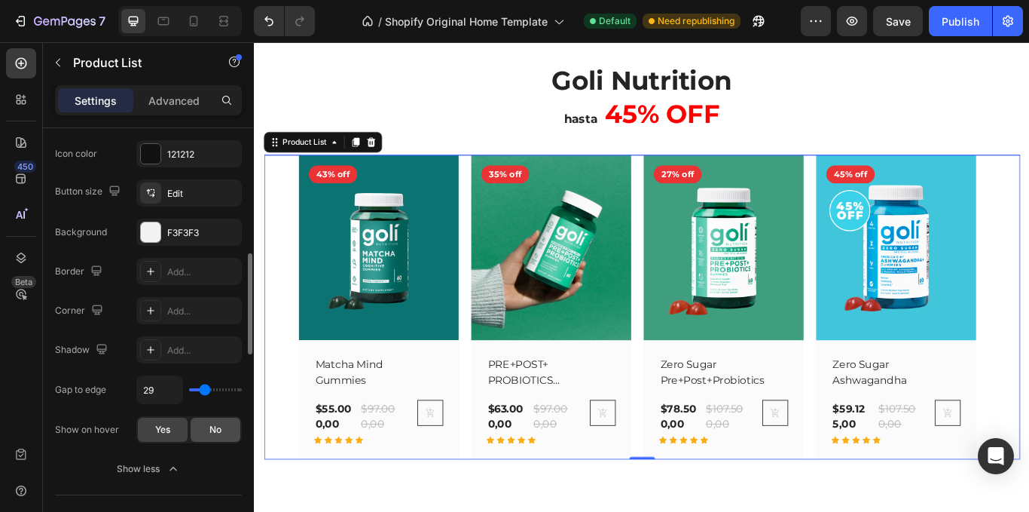
click at [197, 437] on div "No" at bounding box center [216, 429] width 50 height 24
drag, startPoint x: 178, startPoint y: 425, endPoint x: 253, endPoint y: 373, distance: 91.6
click at [178, 425] on div "Yes" at bounding box center [163, 429] width 50 height 24
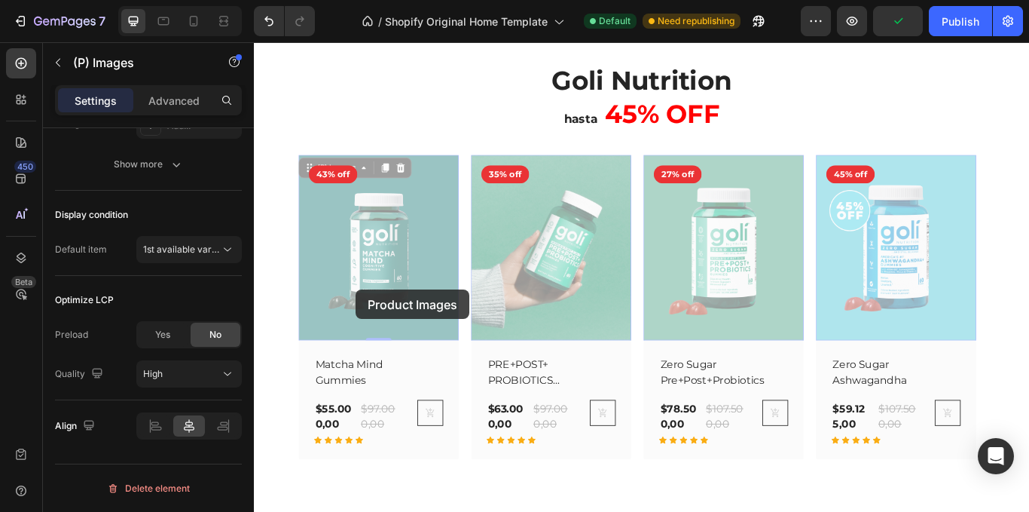
scroll to position [0, 0]
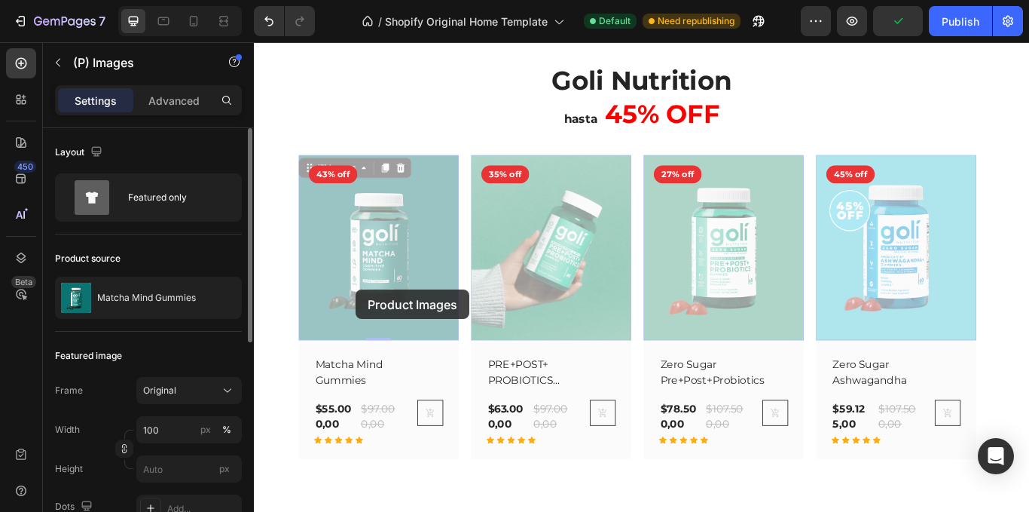
click at [279, 353] on icon "Carousel Back Arrow" at bounding box center [277, 351] width 14 height 14
click at [279, 350] on icon "Carousel Back Arrow" at bounding box center [277, 351] width 14 height 14
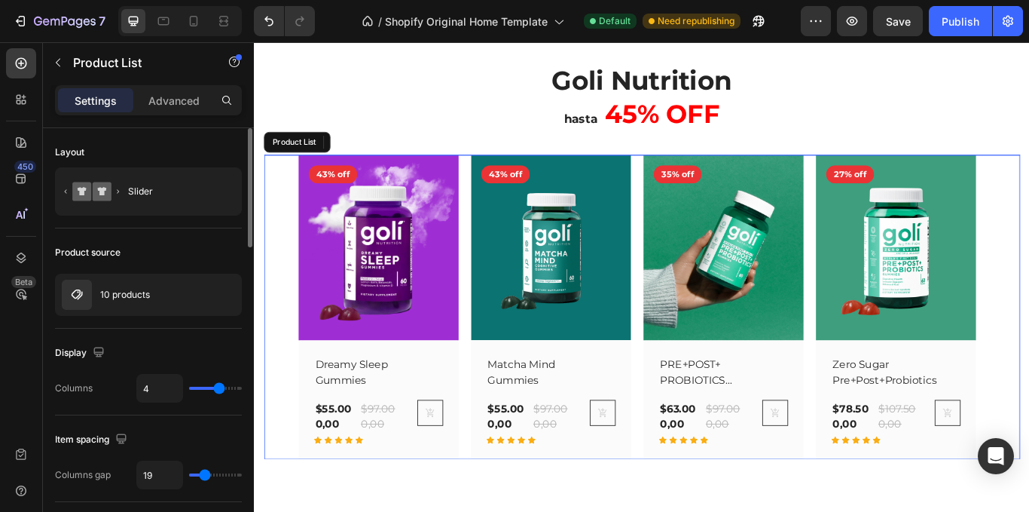
click at [279, 350] on icon "Carousel Back Arrow" at bounding box center [277, 351] width 14 height 14
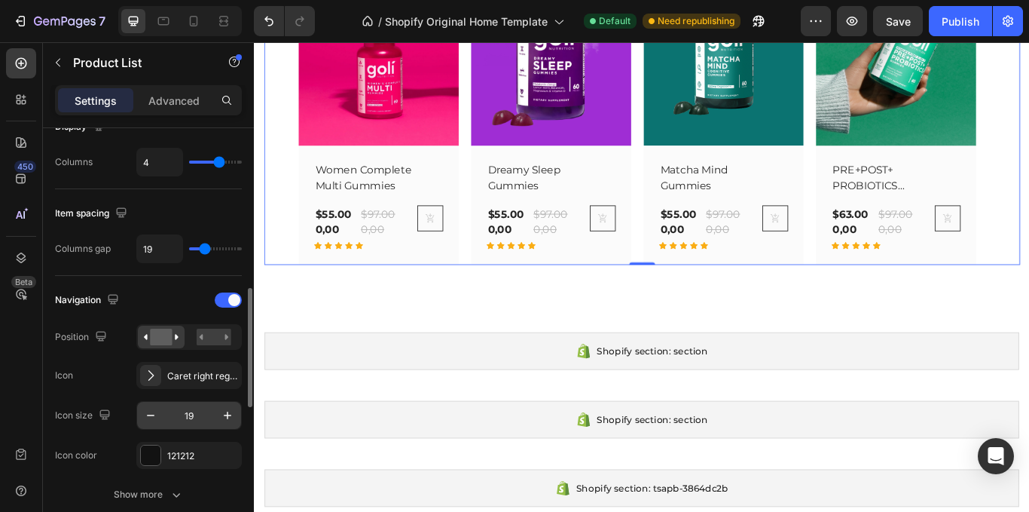
scroll to position [301, 0]
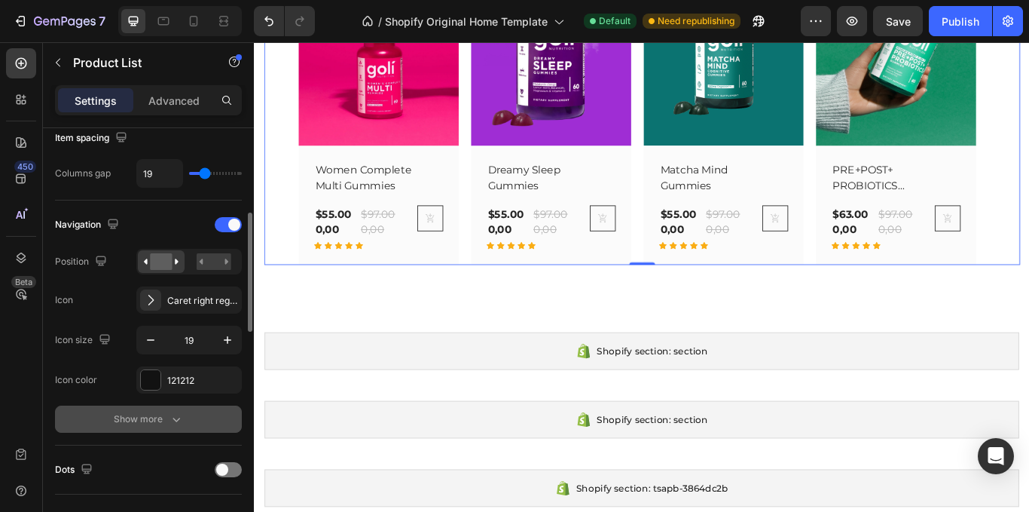
click at [176, 418] on icon "button" at bounding box center [176, 418] width 15 height 15
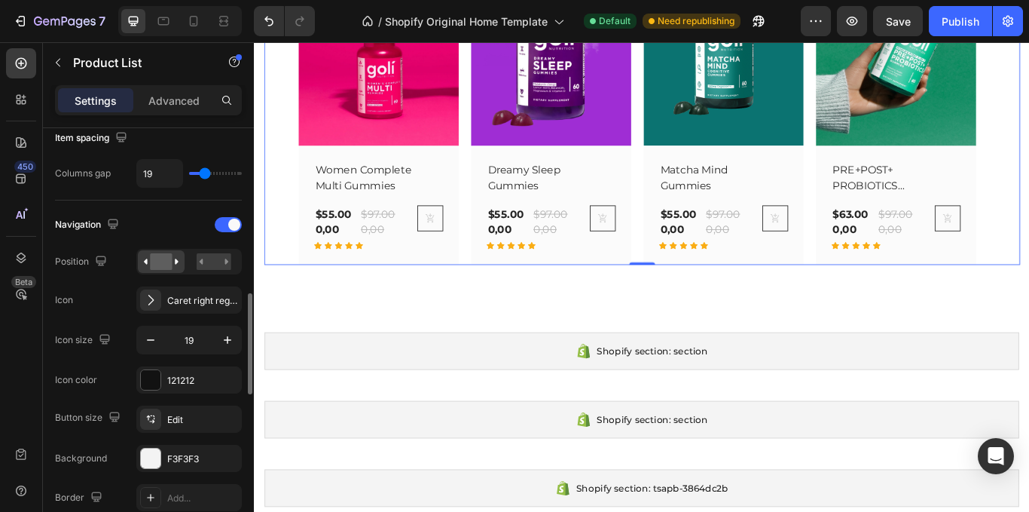
scroll to position [452, 0]
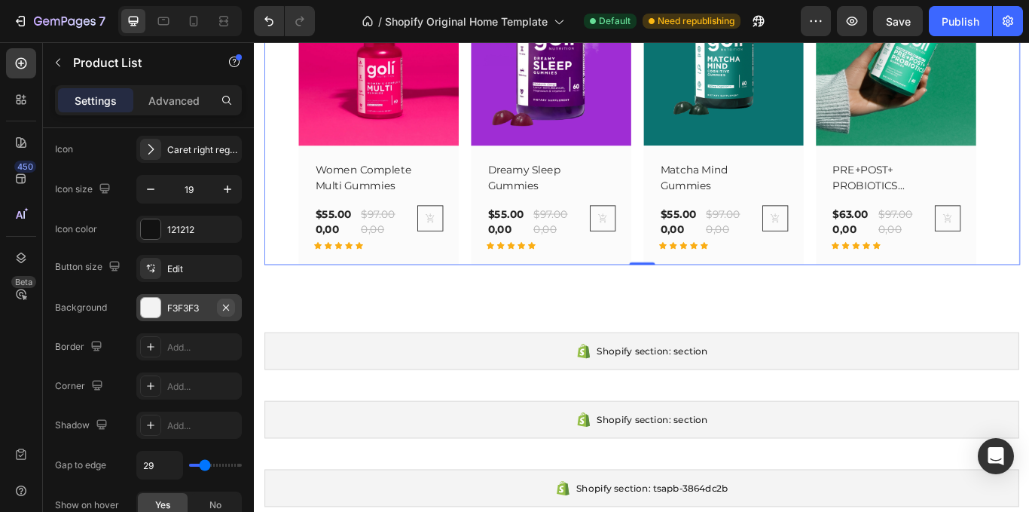
click at [228, 309] on icon "button" at bounding box center [226, 307] width 6 height 6
click at [213, 236] on div "121212" at bounding box center [188, 229] width 105 height 27
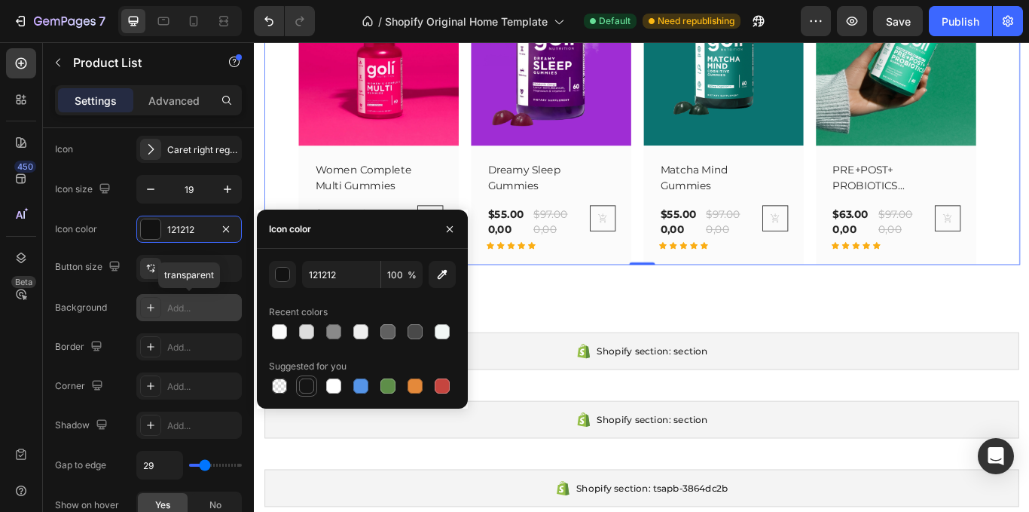
click at [306, 384] on div at bounding box center [306, 385] width 15 height 15
type input "151515"
click at [342, 271] on input "151515" at bounding box center [341, 274] width 78 height 27
click at [341, 276] on input "151515" at bounding box center [341, 274] width 78 height 27
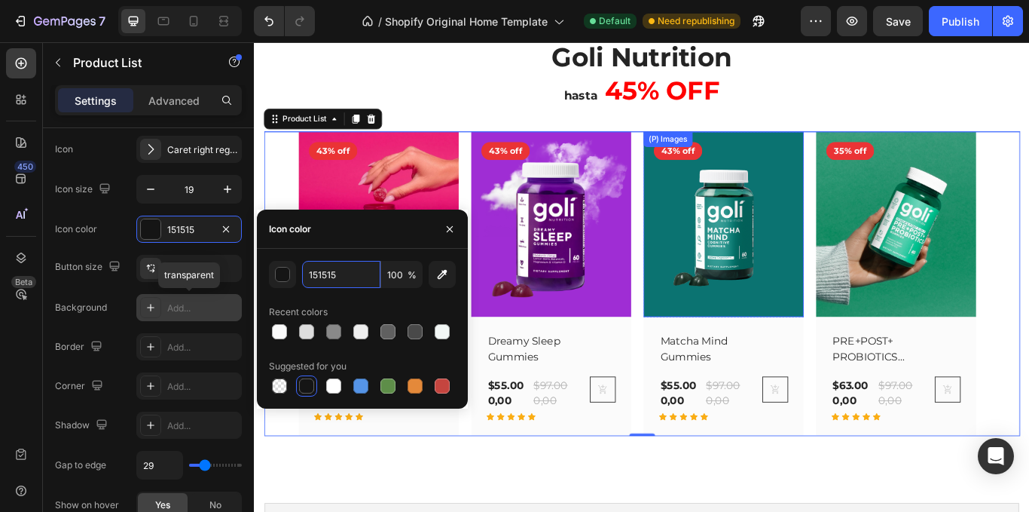
scroll to position [226, 0]
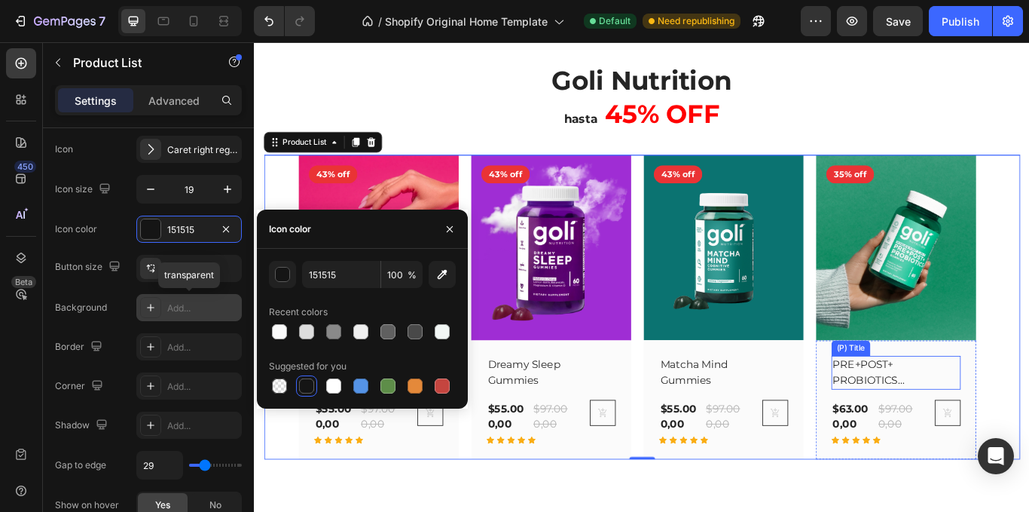
drag, startPoint x: 1023, startPoint y: 427, endPoint x: 938, endPoint y: 365, distance: 104.2
click at [1021, 427] on h2 "PRE+POST+ PROBIOTICS Gummies" at bounding box center [990, 427] width 127 height 39
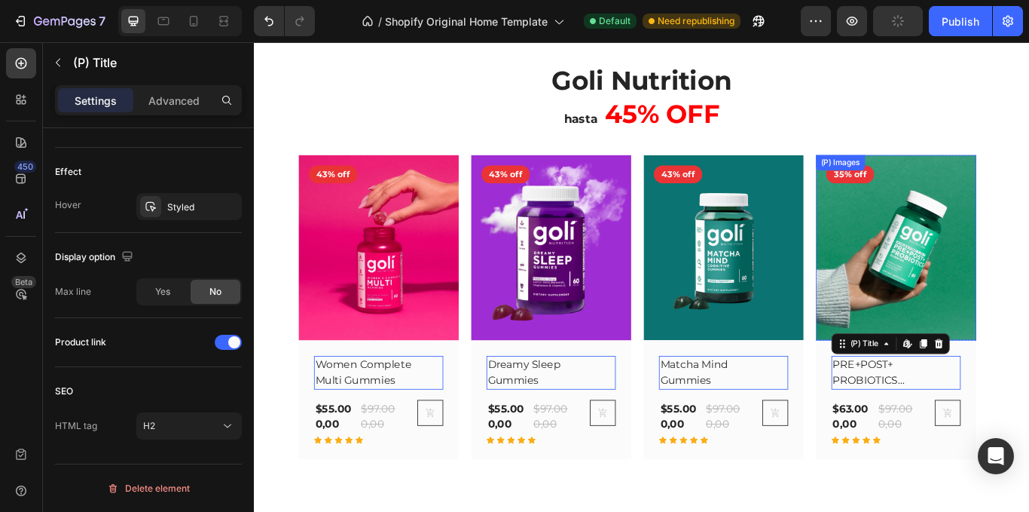
scroll to position [0, 0]
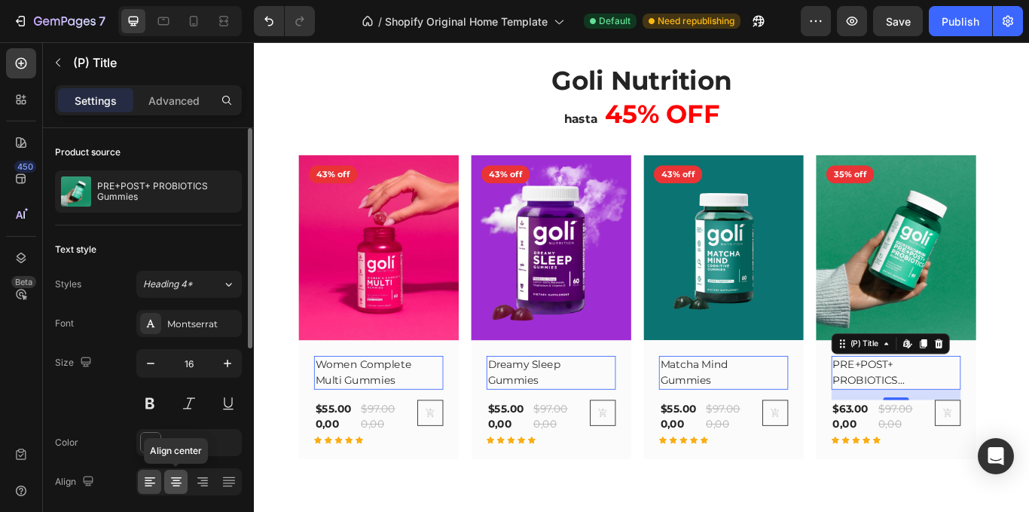
click at [179, 476] on icon at bounding box center [176, 481] width 15 height 15
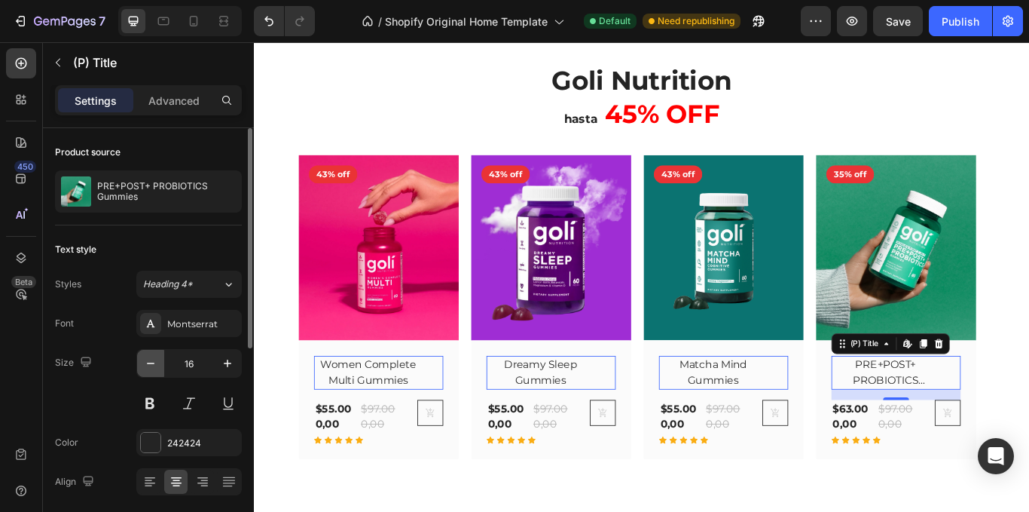
click at [149, 372] on button "button" at bounding box center [150, 363] width 27 height 27
type input "15"
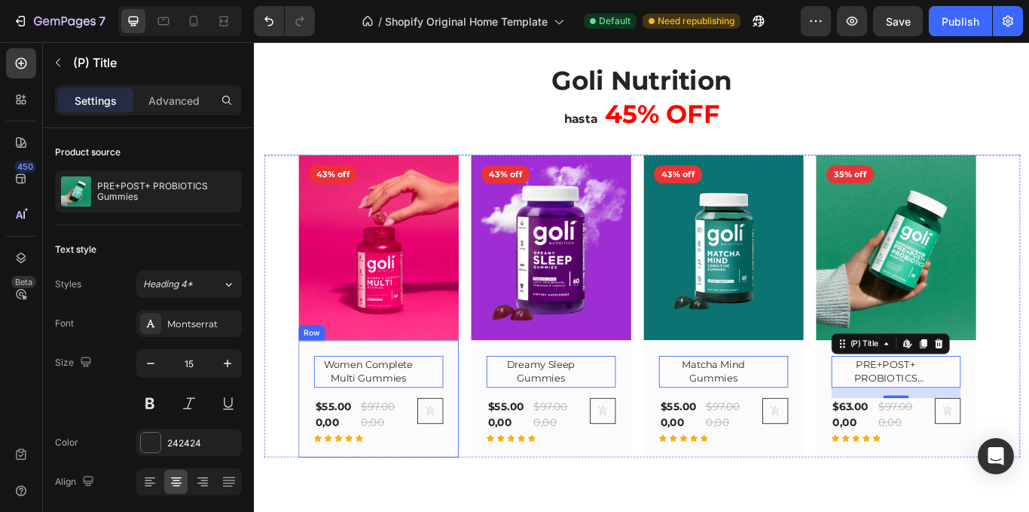
drag, startPoint x: 408, startPoint y: 394, endPoint x: 431, endPoint y: 417, distance: 32.5
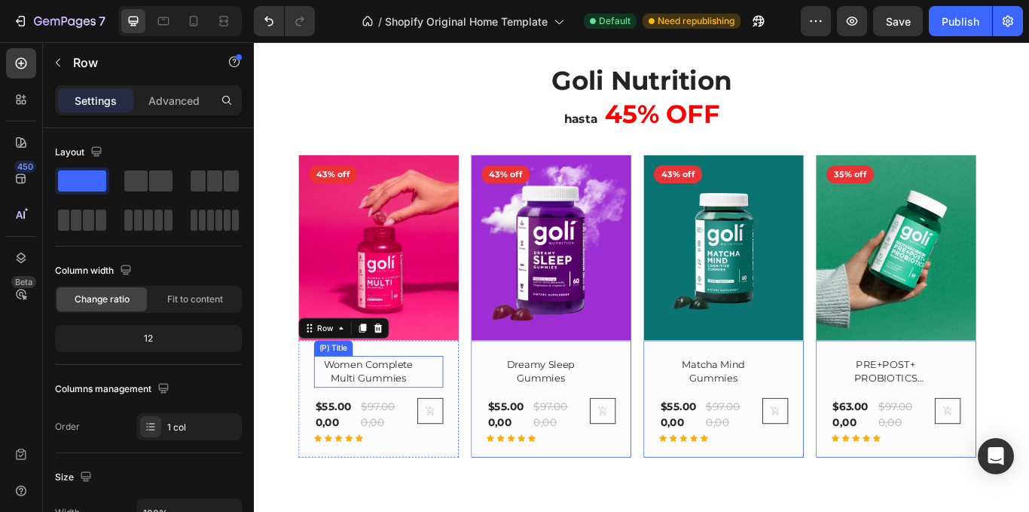
click at [431, 417] on h2 "Women Complete Multi Gummies" at bounding box center [386, 426] width 127 height 37
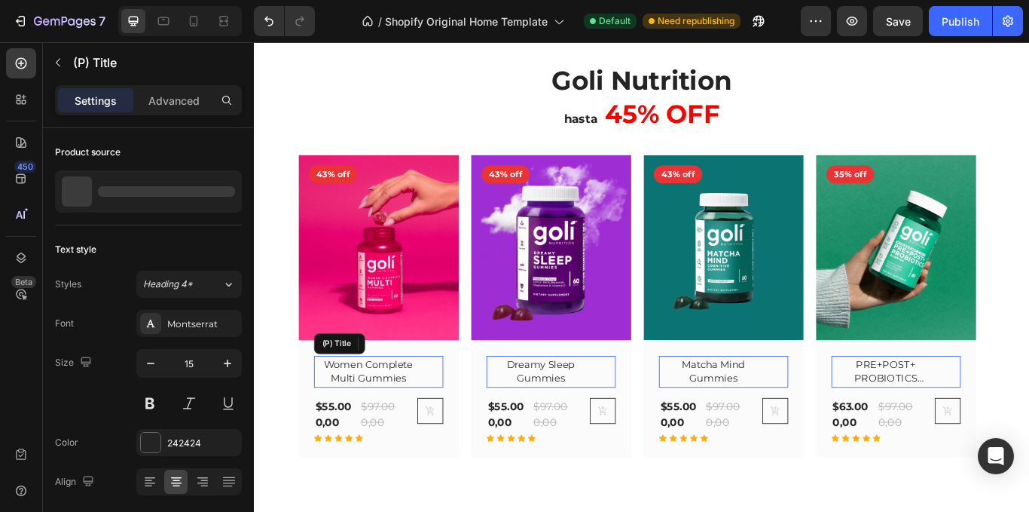
click at [442, 423] on h2 "Women Complete Multi Gummies" at bounding box center [386, 426] width 127 height 37
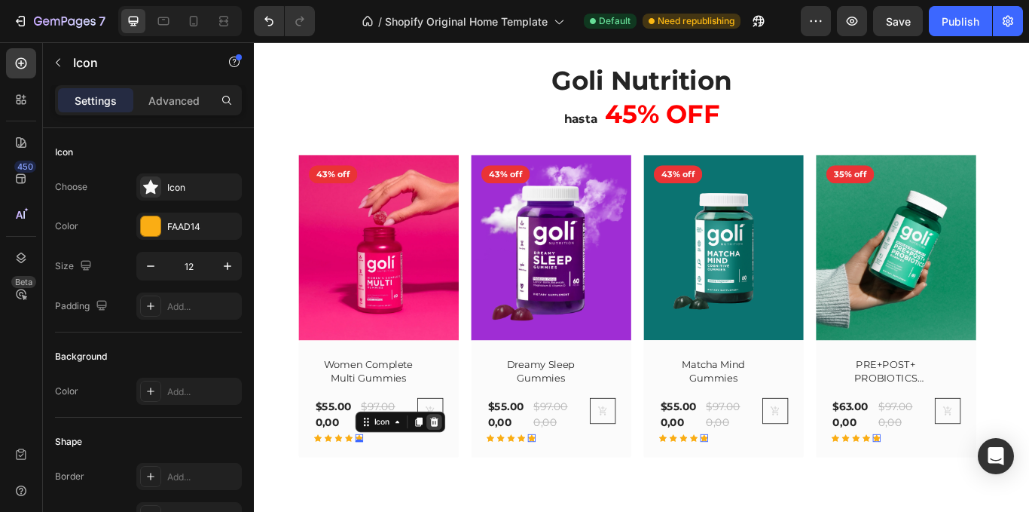
click at [254, 42] on div at bounding box center [254, 42] width 0 height 0
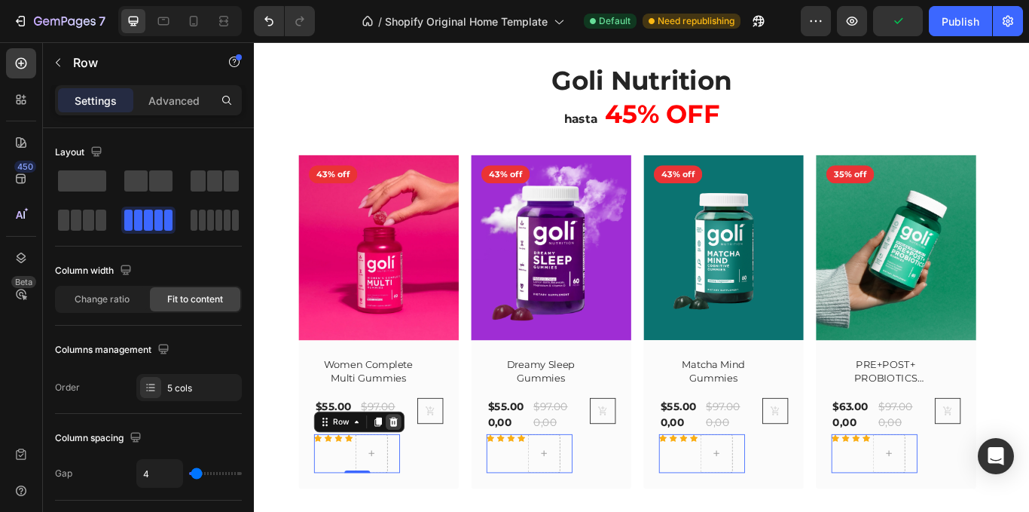
click at [254, 42] on icon at bounding box center [254, 42] width 0 height 0
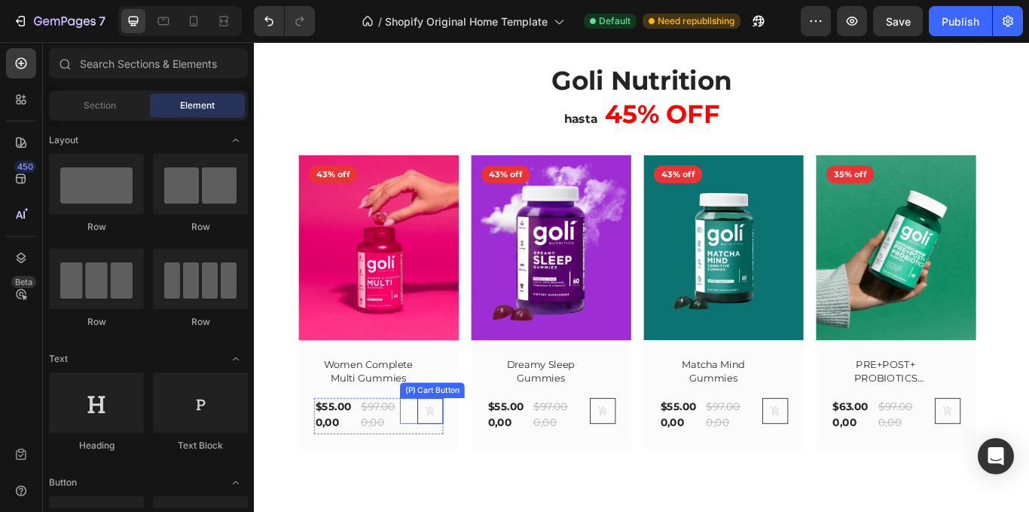
drag, startPoint x: 467, startPoint y: 473, endPoint x: 510, endPoint y: 445, distance: 51.6
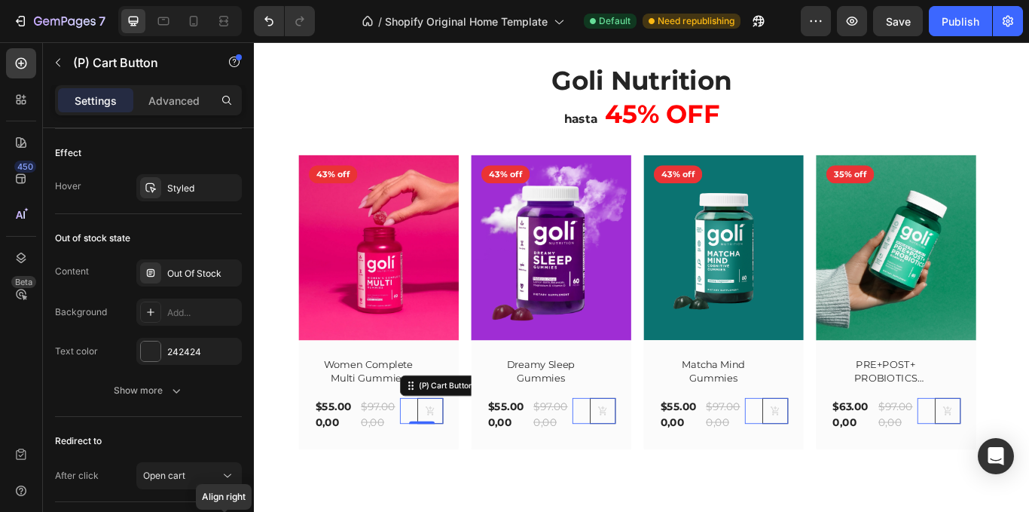
scroll to position [1307, 0]
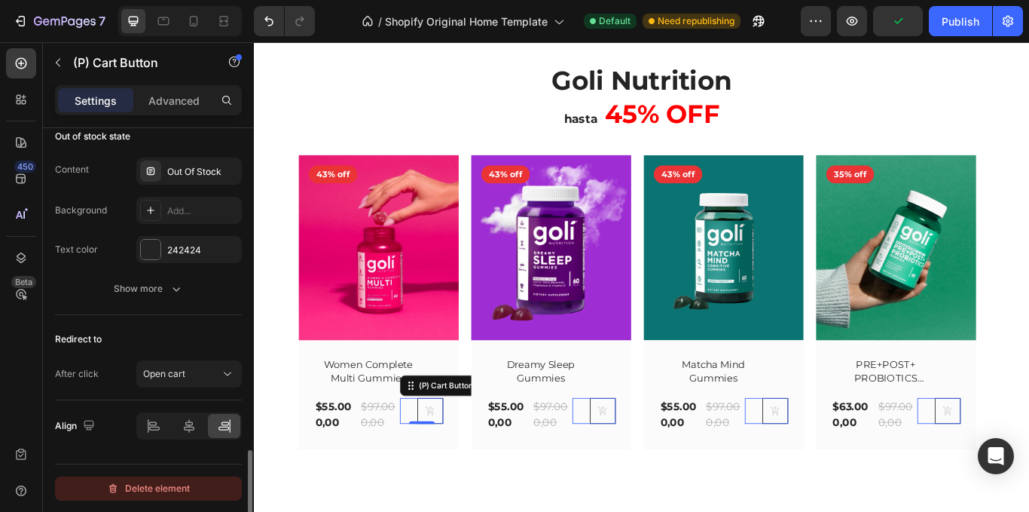
click at [177, 484] on div "Delete element" at bounding box center [148, 488] width 83 height 18
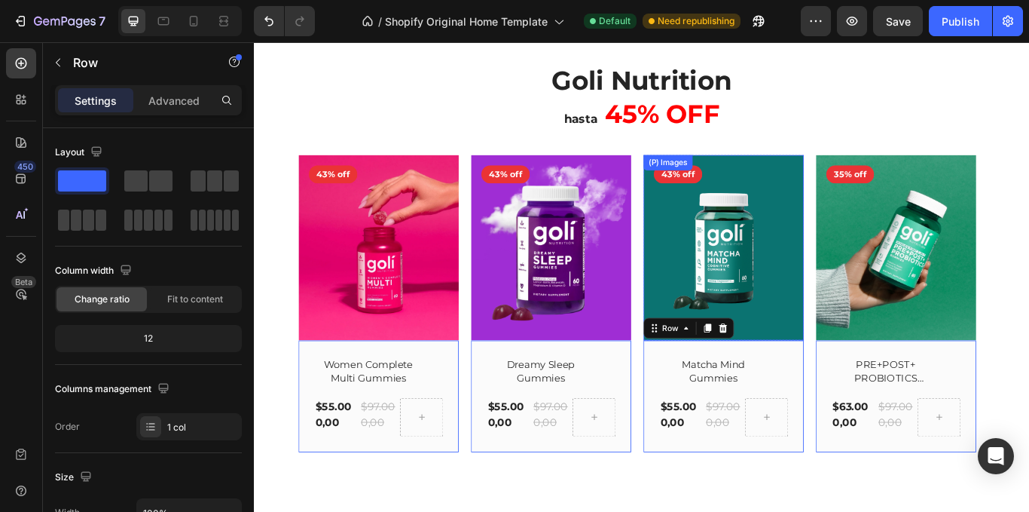
click at [797, 358] on img at bounding box center [801, 281] width 187 height 216
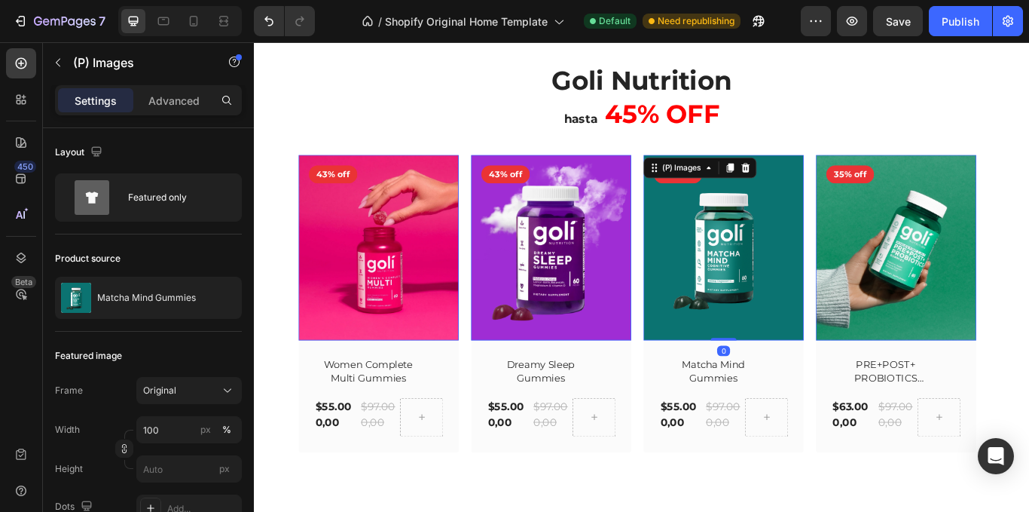
click at [837, 376] on img at bounding box center [801, 281] width 187 height 216
click at [815, 414] on h2 "Matcha Mind Gummies" at bounding box center [789, 426] width 127 height 37
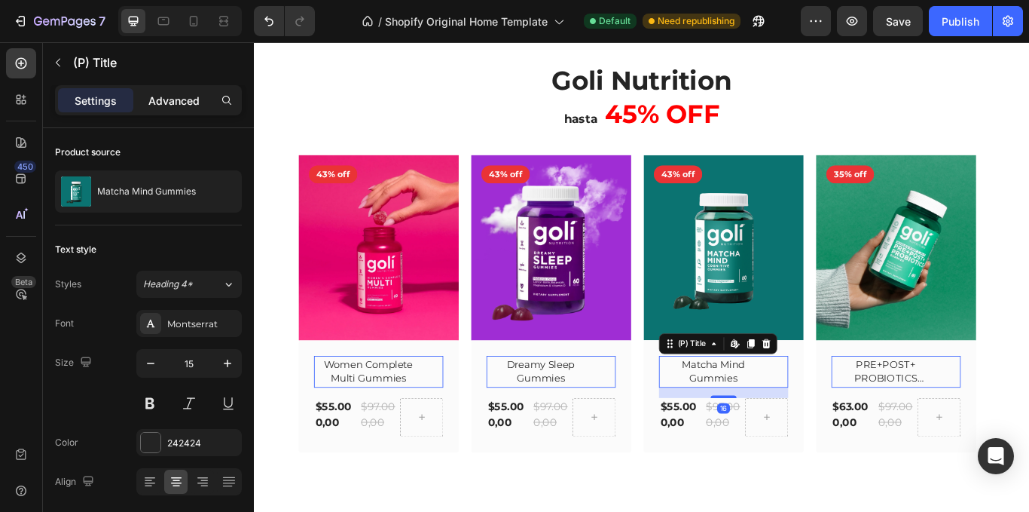
click at [181, 100] on p "Advanced" at bounding box center [173, 101] width 51 height 16
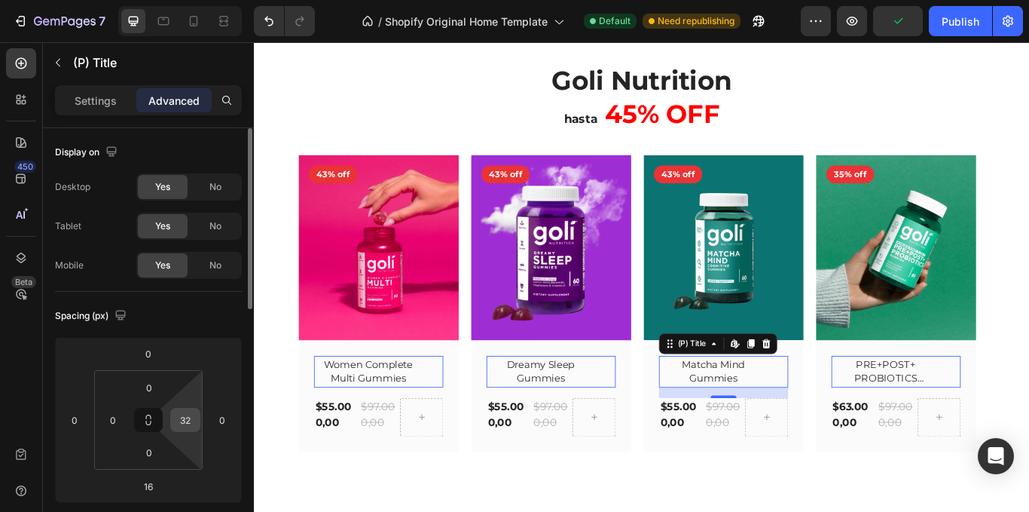
click at [185, 413] on input "32" at bounding box center [185, 419] width 23 height 23
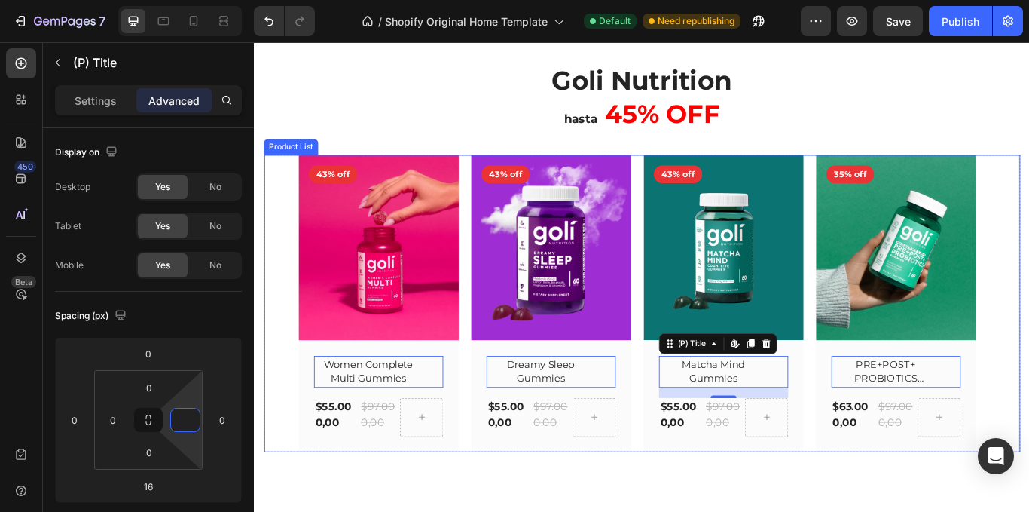
click at [294, 461] on div "(P) Images 43% off Product Badge Row Ashawagandha Gummies (P) Title Edit conten…" at bounding box center [706, 346] width 882 height 346
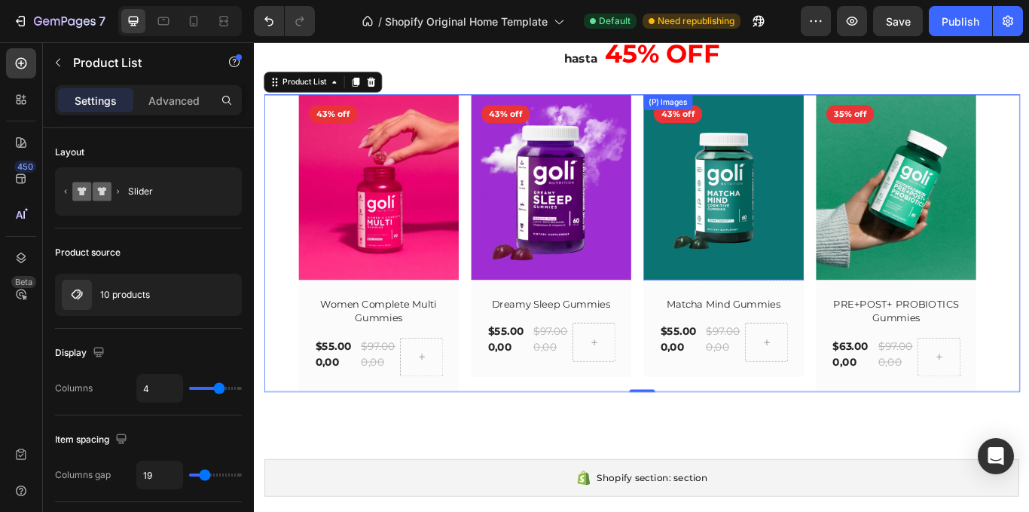
scroll to position [452, 0]
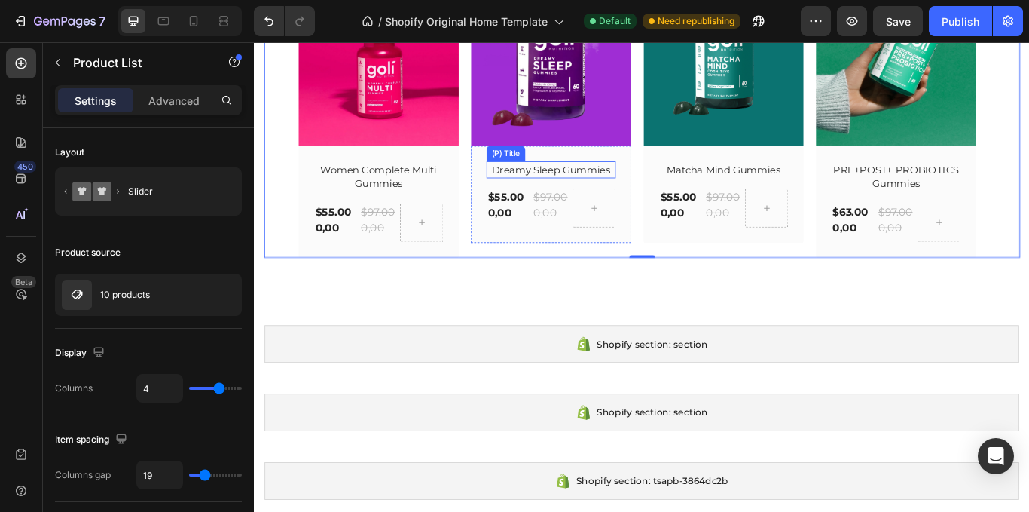
click at [638, 196] on h2 "Dreamy Sleep Gummies" at bounding box center [599, 192] width 151 height 20
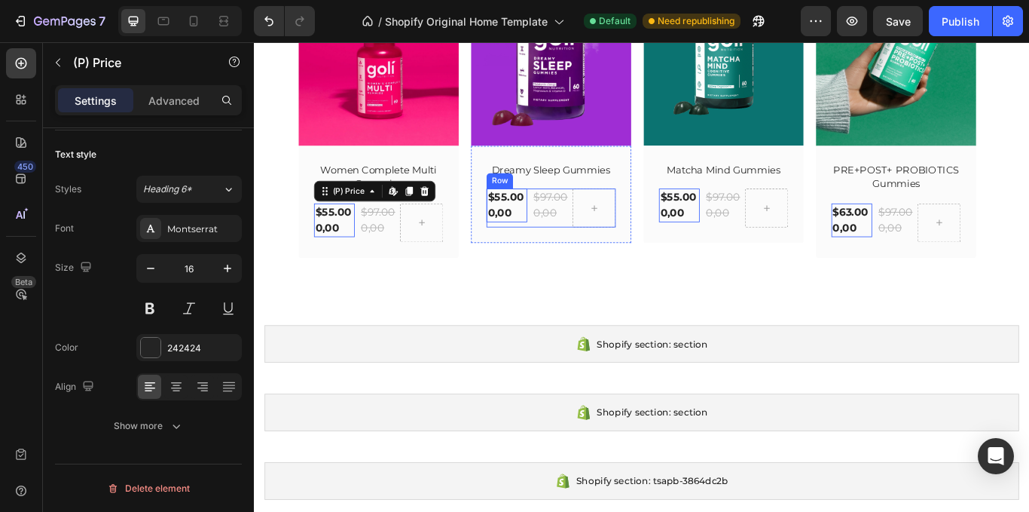
scroll to position [226, 0]
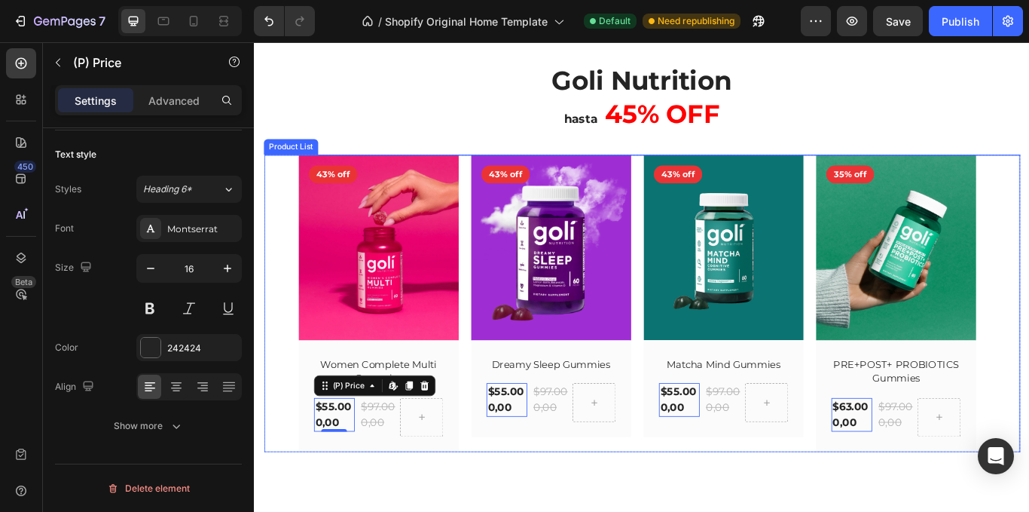
click at [271, 343] on icon "Carousel Back Arrow" at bounding box center [277, 346] width 14 height 14
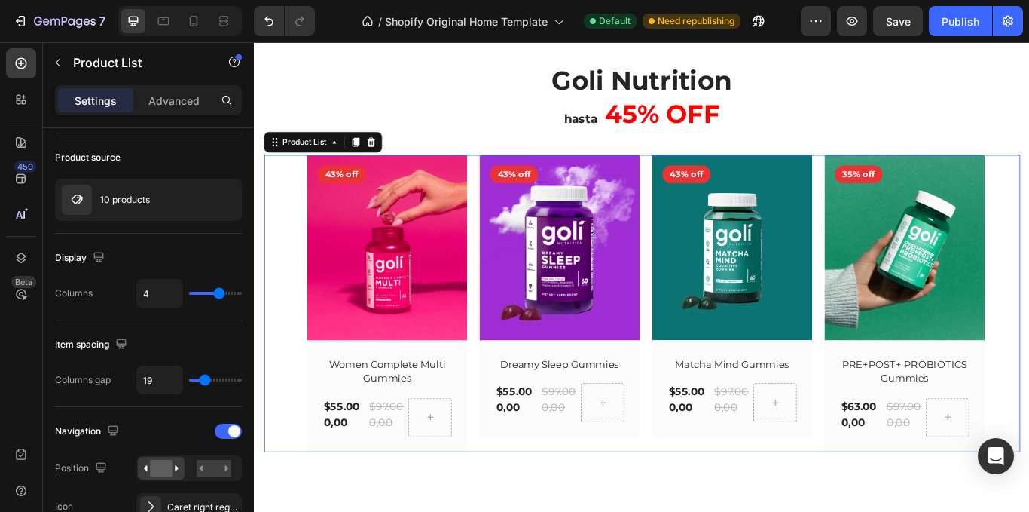
click at [282, 350] on icon "Carousel Back Arrow" at bounding box center [277, 346] width 14 height 14
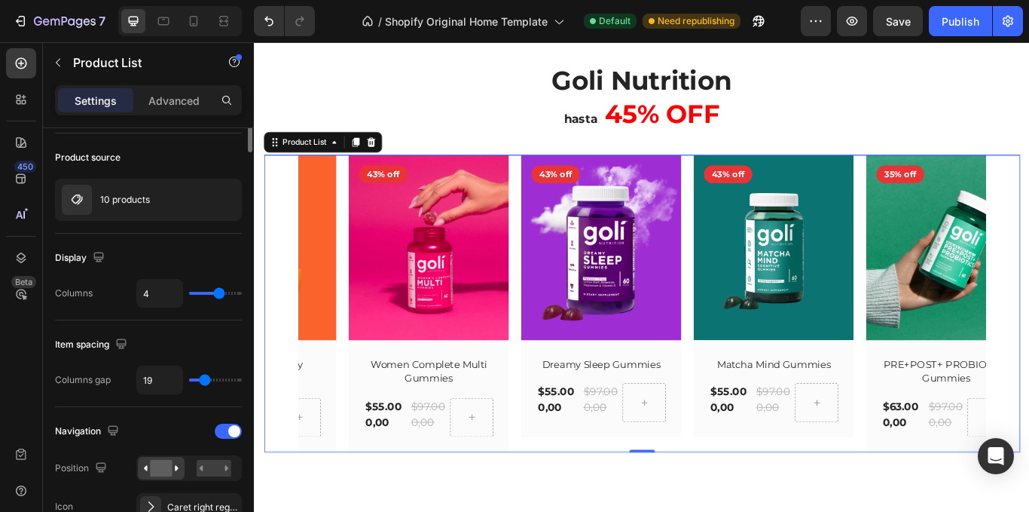
scroll to position [0, 0]
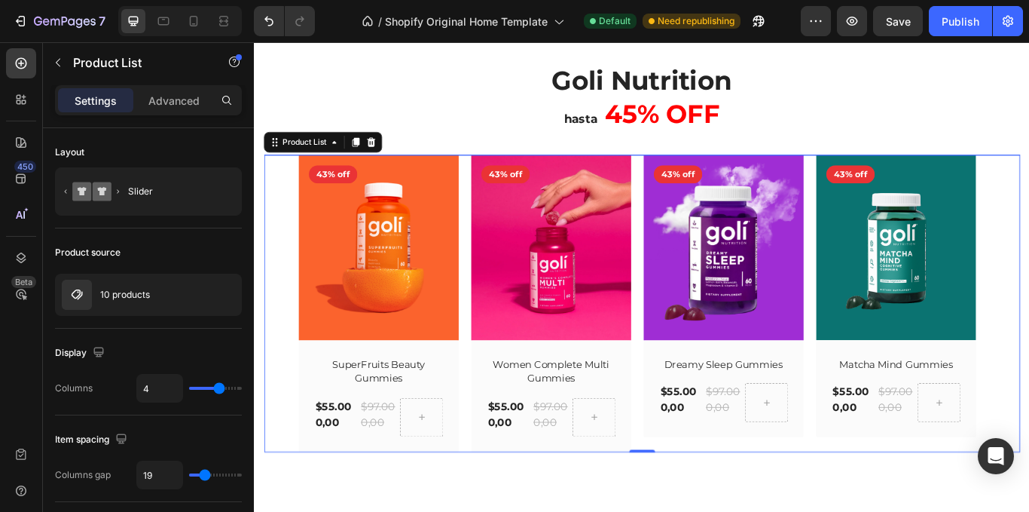
click at [282, 350] on icon "Carousel Back Arrow" at bounding box center [277, 346] width 14 height 14
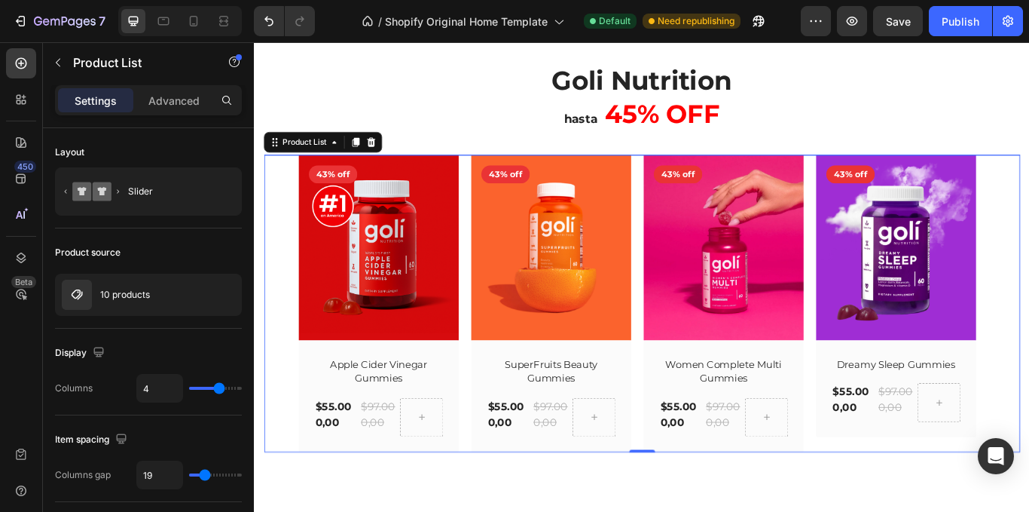
click at [282, 350] on icon "Carousel Back Arrow" at bounding box center [277, 346] width 14 height 14
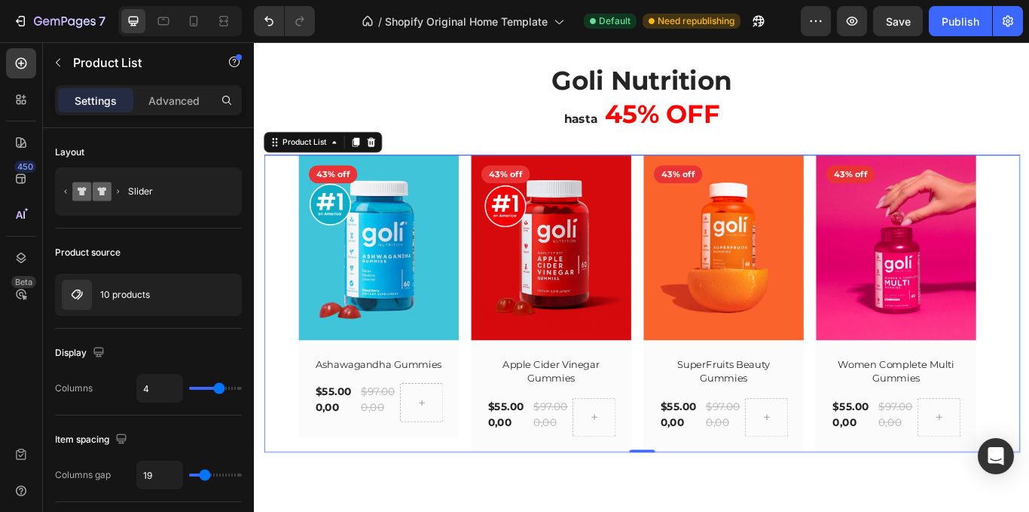
click at [282, 350] on icon "Carousel Back Arrow" at bounding box center [277, 346] width 14 height 14
click at [280, 346] on icon "Carousel Back Arrow" at bounding box center [277, 346] width 14 height 14
drag, startPoint x: 597, startPoint y: 489, endPoint x: 475, endPoint y: 472, distance: 123.2
click at [424, 479] on div "$97.000,00" at bounding box center [400, 458] width 47 height 39
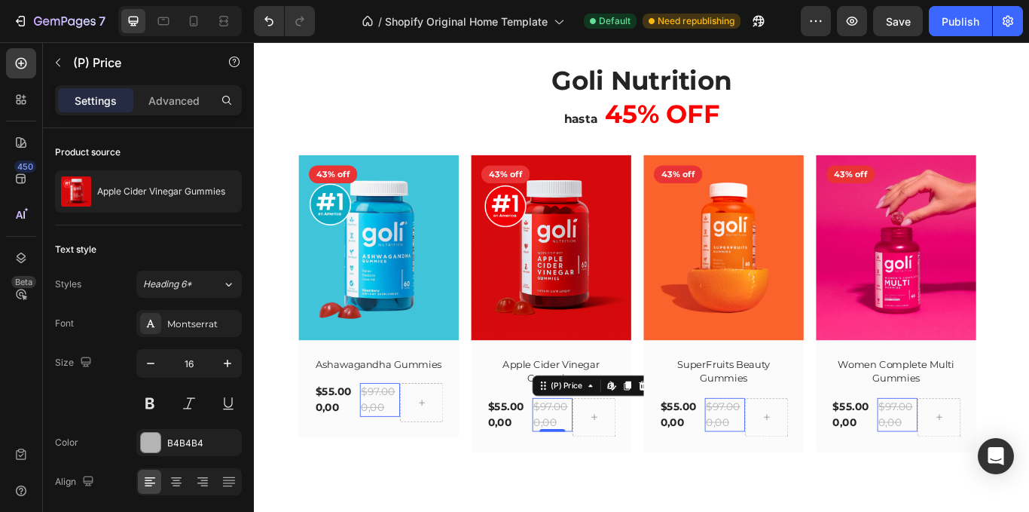
click at [380, 479] on div "$55.000,00 (P) Price (P) Price $97.000,00 (P) Price Edit content in Shopify 0 (…" at bounding box center [373, 461] width 100 height 45
click at [356, 463] on div "$55.000,00" at bounding box center [346, 458] width 47 height 39
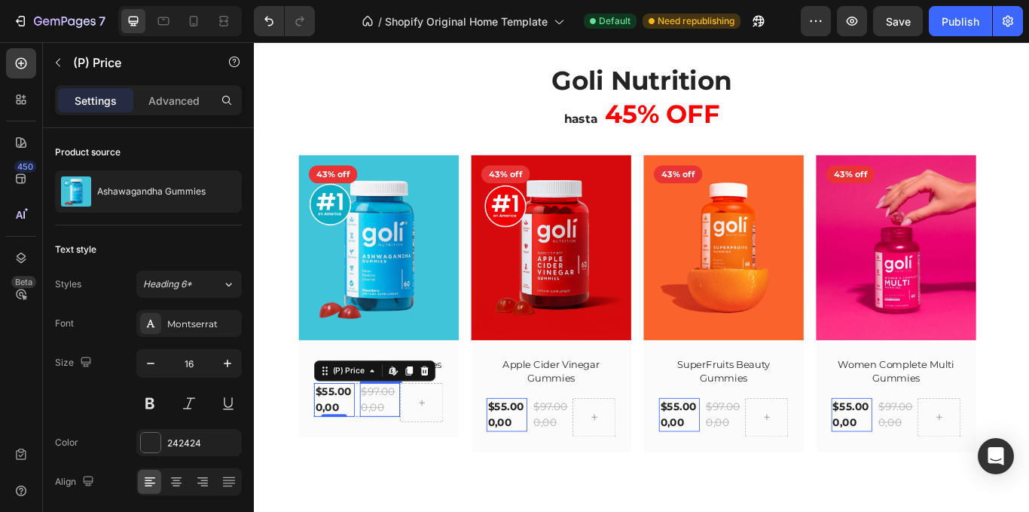
click at [374, 468] on div "$55.000,00 (P) Price Edit content in Shopify 0 (P) Price Edit content in Shopif…" at bounding box center [373, 458] width 100 height 39
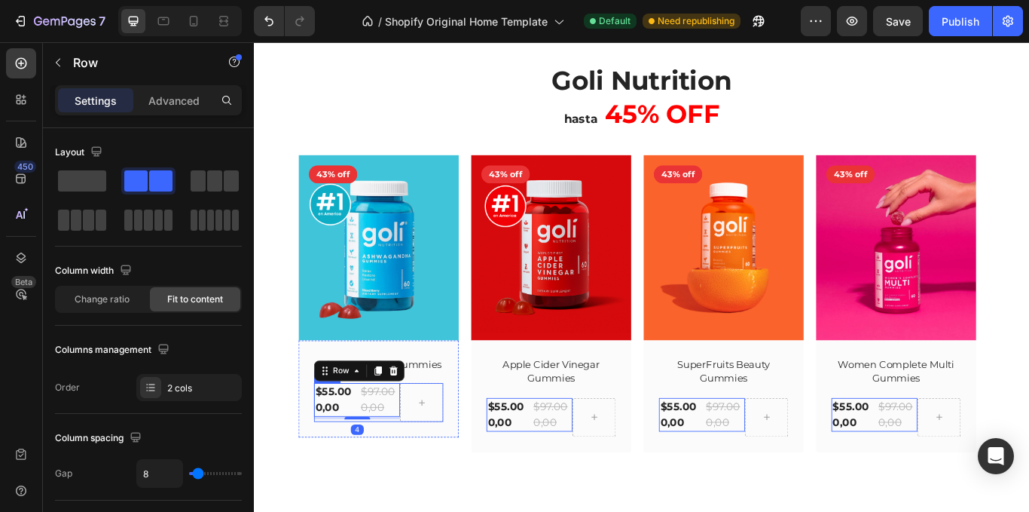
click at [385, 483] on div "$55.000,00 (P) Price (P) Price $97.000,00 (P) Price (P) Price Row 4" at bounding box center [373, 461] width 100 height 45
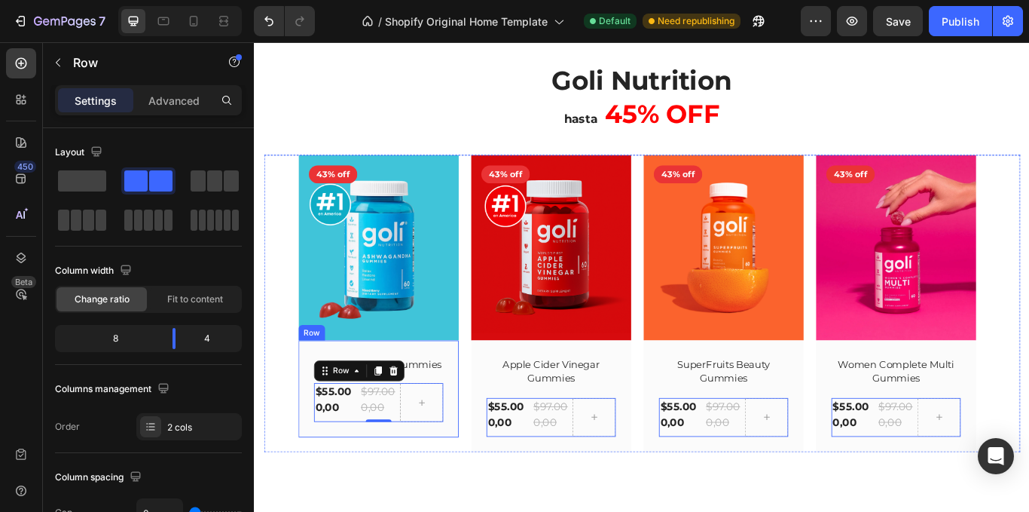
click at [475, 408] on div "Ashawagandha Gummies (P) Title $55.000,00 (P) Price (P) Price $97.000,00 (P) Pr…" at bounding box center [398, 447] width 187 height 114
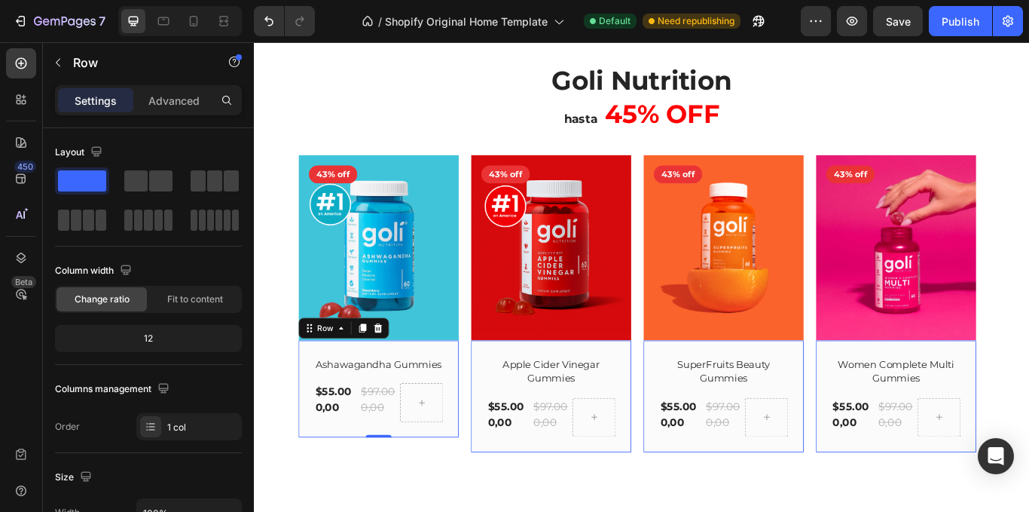
click at [473, 467] on div at bounding box center [448, 461] width 50 height 45
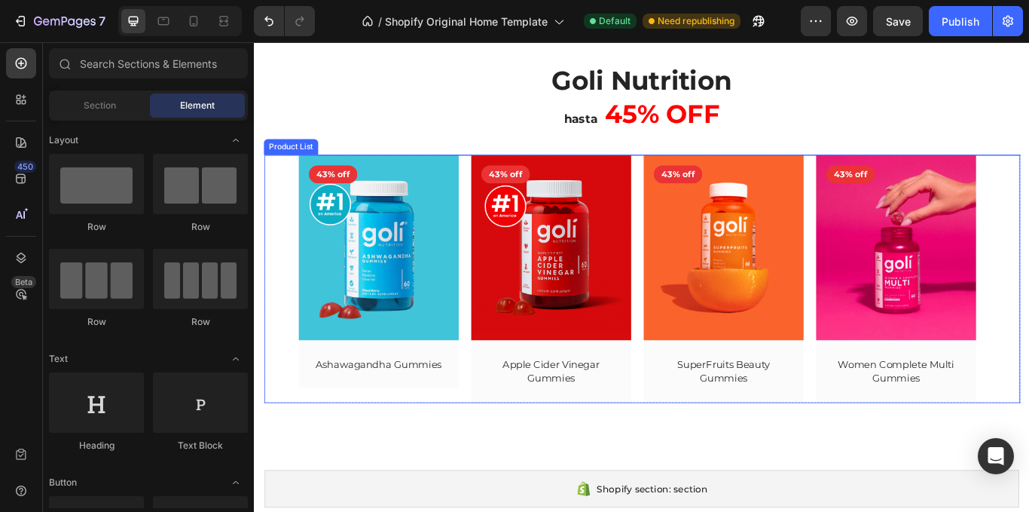
click at [492, 437] on div "(P) Images 43% off Product Badge Row Ashawagandha Gummies (P) Title Row Product…" at bounding box center [706, 317] width 802 height 289
click at [478, 434] on div "Ashawagandha Gummies (P) Title Row" at bounding box center [398, 418] width 187 height 57
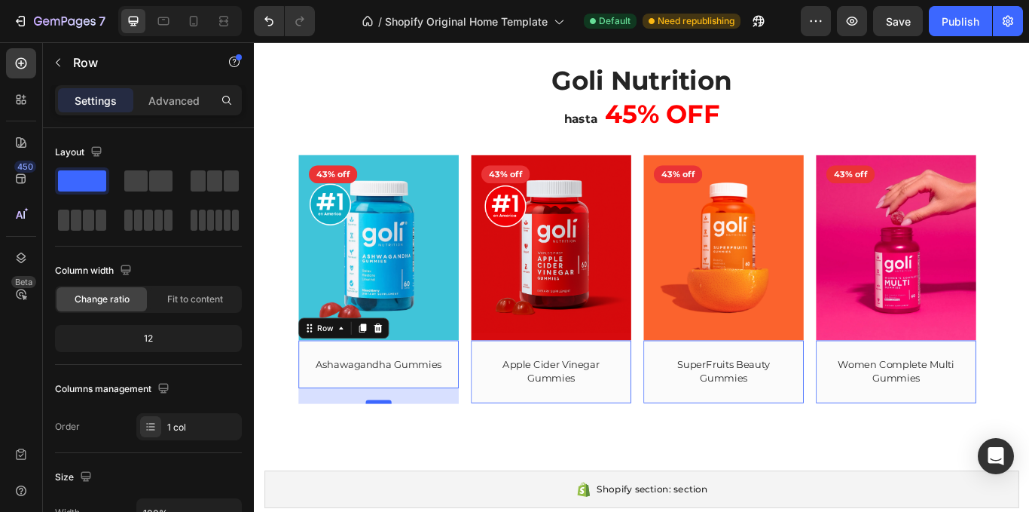
drag, startPoint x: 400, startPoint y: 442, endPoint x: 408, endPoint y: 460, distance: 19.9
click at [408, 460] on div at bounding box center [399, 461] width 30 height 5
click at [567, 504] on div "⁠⁠⁠⁠⁠⁠⁠ Goli Nutrition hasta 45% OFF Heading Row (P) Images 43% off Product Bad…" at bounding box center [706, 265] width 904 height 517
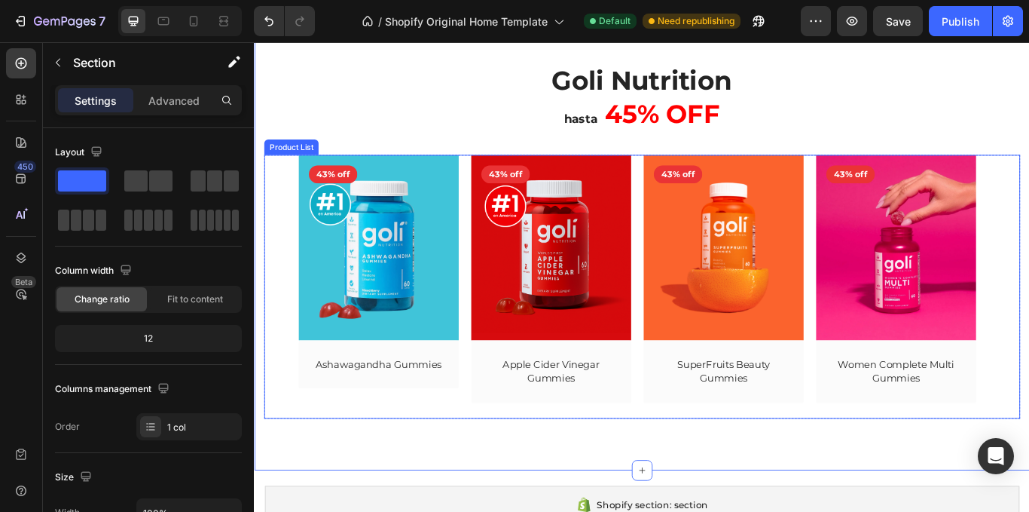
click at [461, 448] on div "(P) Images 43% off Product Badge Row Ashawagandha Gummies (P) Title Row Product…" at bounding box center [398, 326] width 187 height 307
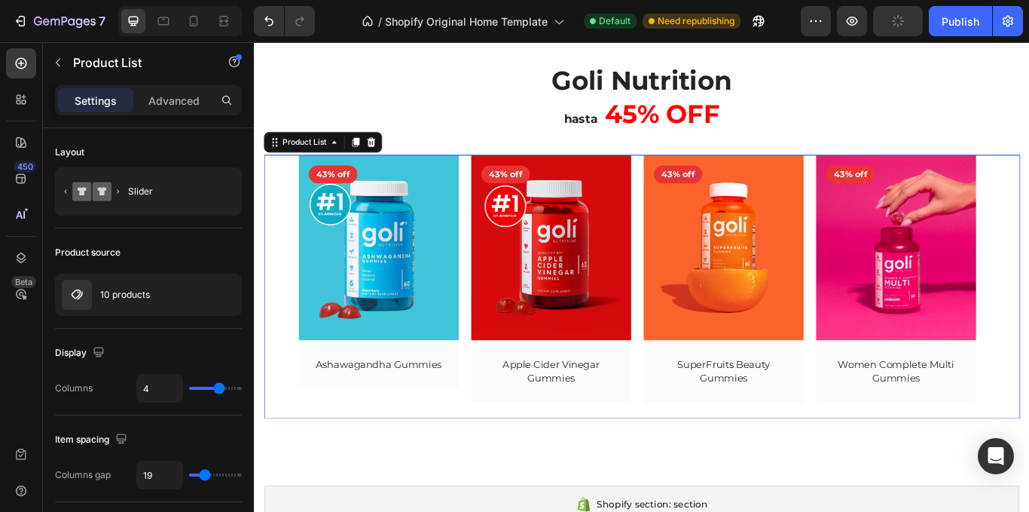
click at [457, 447] on div "(P) Images 43% off Product Badge Row Ashawagandha Gummies (P) Title Row Product…" at bounding box center [398, 326] width 187 height 307
click at [457, 442] on div "Ashawagandha Gummies (P) Title Row" at bounding box center [398, 418] width 187 height 57
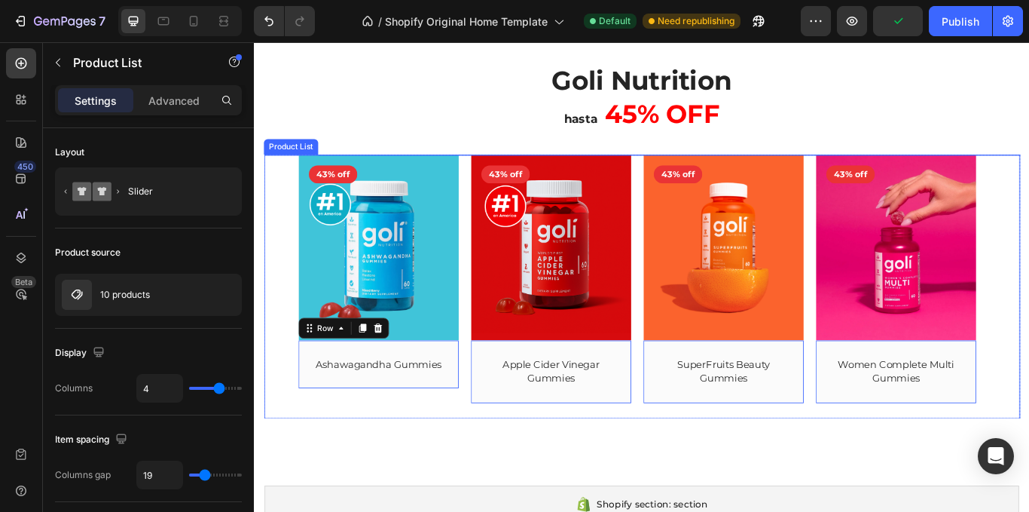
click at [440, 458] on div "(P) Images 43% off Product Badge Row Ashawagandha Gummies (P) Title Row 0 Produ…" at bounding box center [398, 326] width 187 height 307
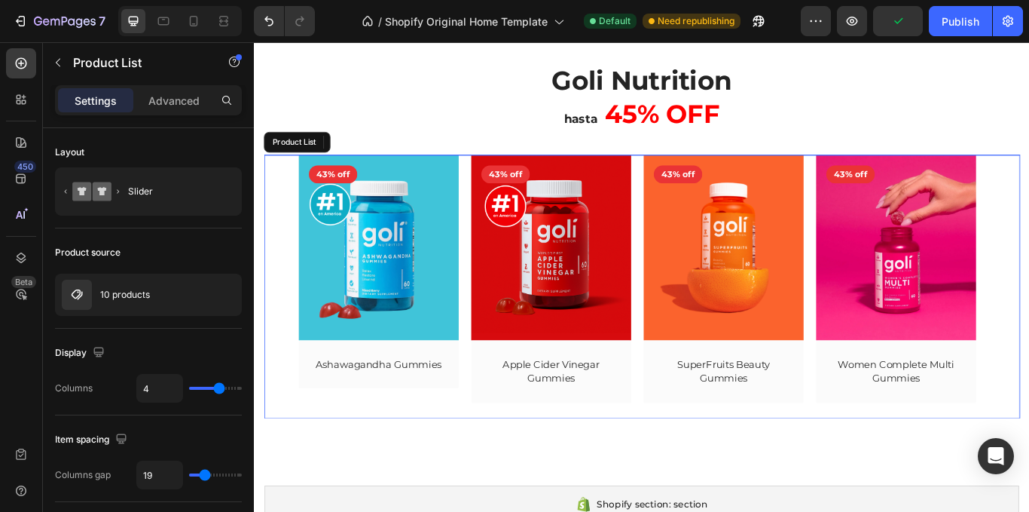
click at [435, 434] on div "Ashawagandha Gummies (P) Title Row 0" at bounding box center [398, 418] width 187 height 57
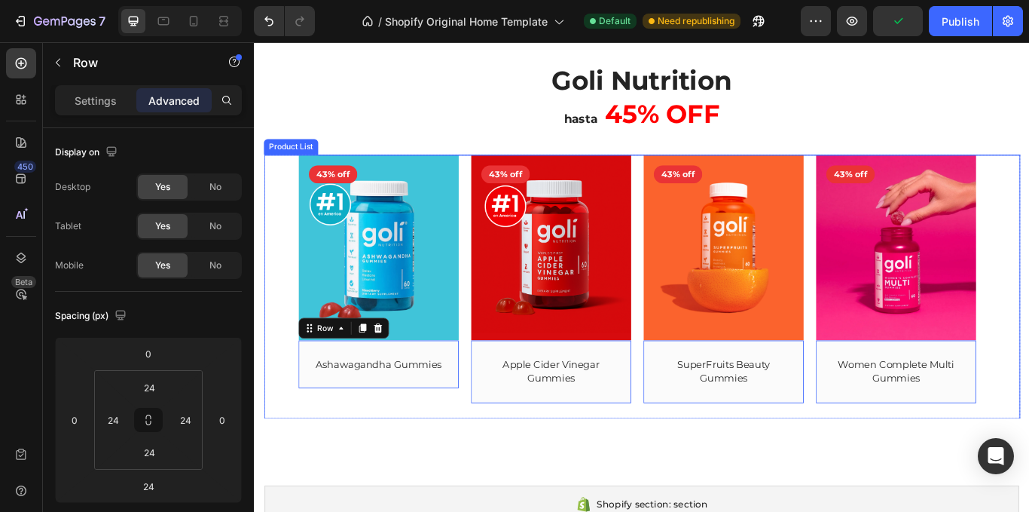
click at [569, 462] on div "(P) Images 43% off Product Badge Row Apple Cider Vinegar Gummies (P) Title Row …" at bounding box center [599, 317] width 187 height 289
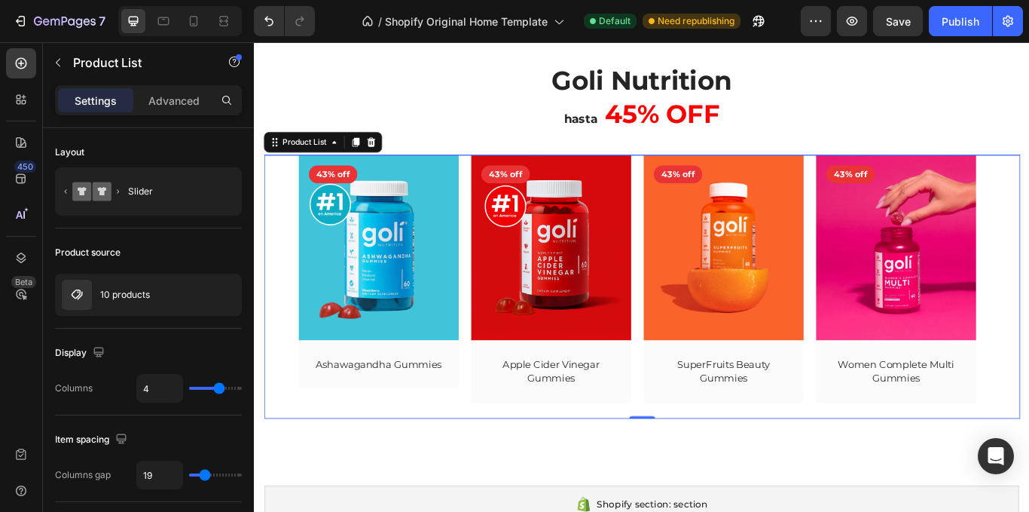
click at [491, 436] on div "Ashawagandha Gummies (P) Title Row" at bounding box center [398, 418] width 187 height 57
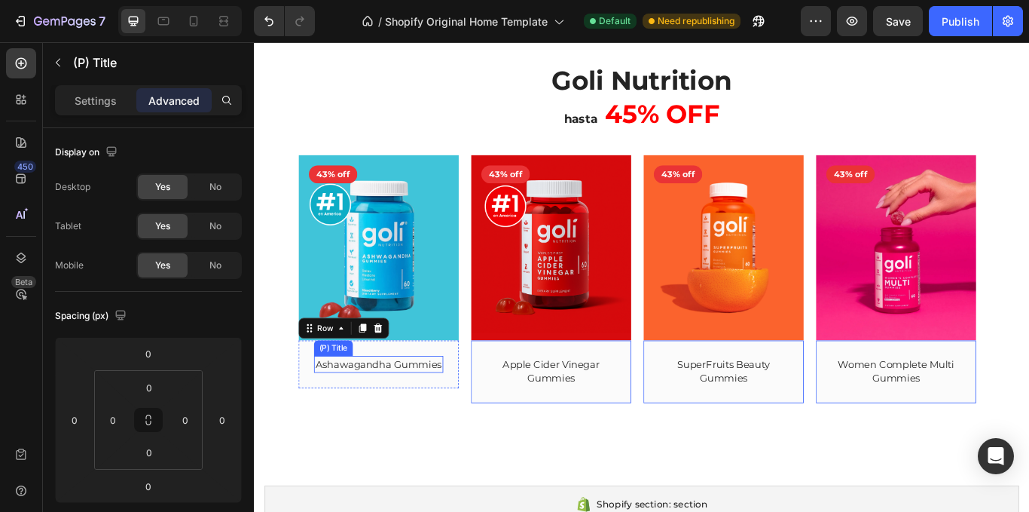
click at [455, 420] on h2 "Ashawagandha Gummies" at bounding box center [398, 418] width 151 height 20
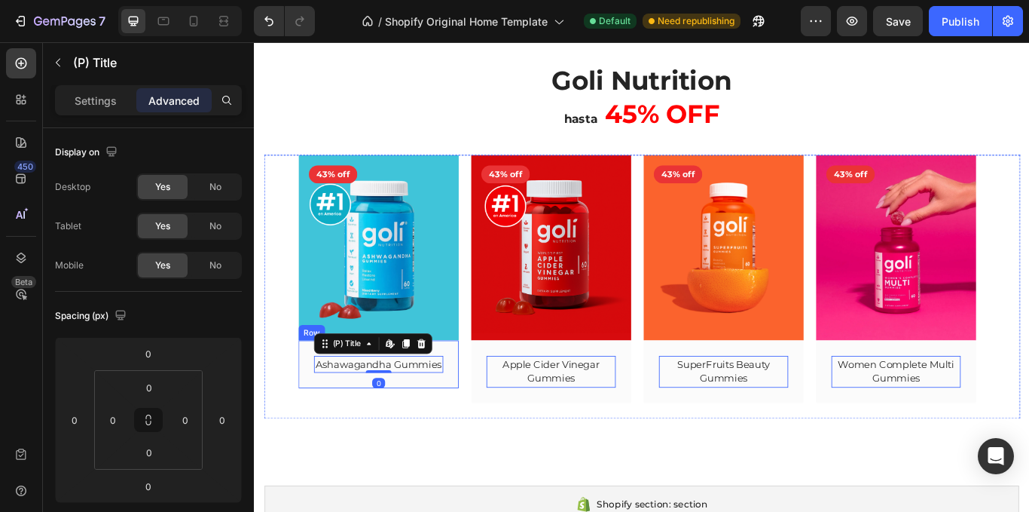
click at [453, 434] on div "Ashawagandha Gummies (P) Title Edit content in Shopify 0 Row" at bounding box center [398, 418] width 187 height 57
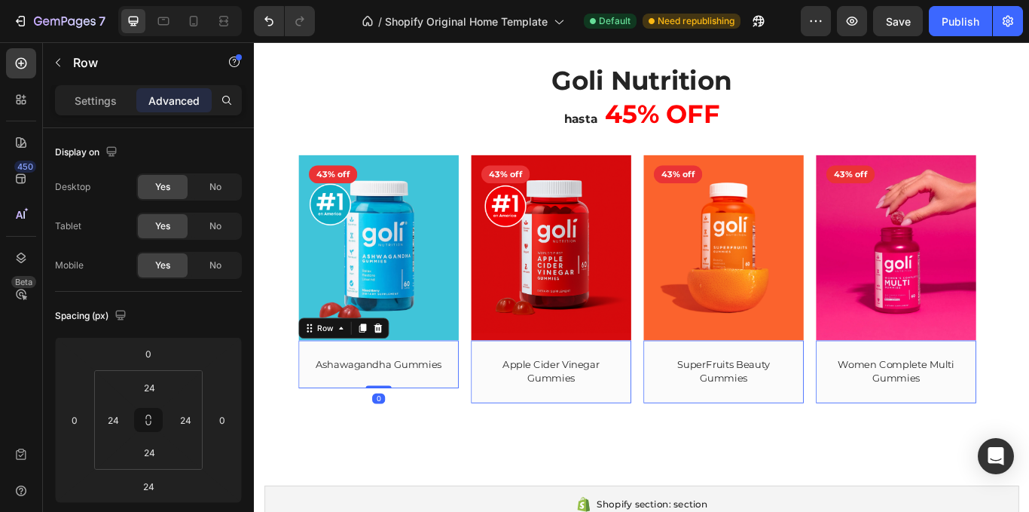
drag, startPoint x: 403, startPoint y: 460, endPoint x: 404, endPoint y: 421, distance: 39.2
click at [404, 421] on div "Ashawagandha Gummies (P) Title Row 0" at bounding box center [398, 418] width 187 height 57
type input "0"
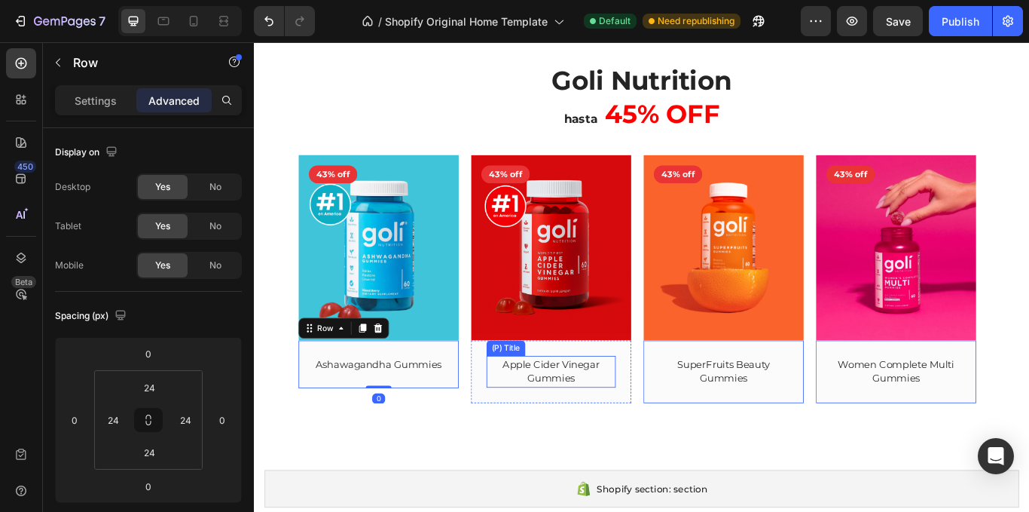
drag, startPoint x: 572, startPoint y: 435, endPoint x: 478, endPoint y: 418, distance: 95.6
click at [573, 436] on h2 "Apple Cider Vinegar Gummies" at bounding box center [599, 426] width 151 height 37
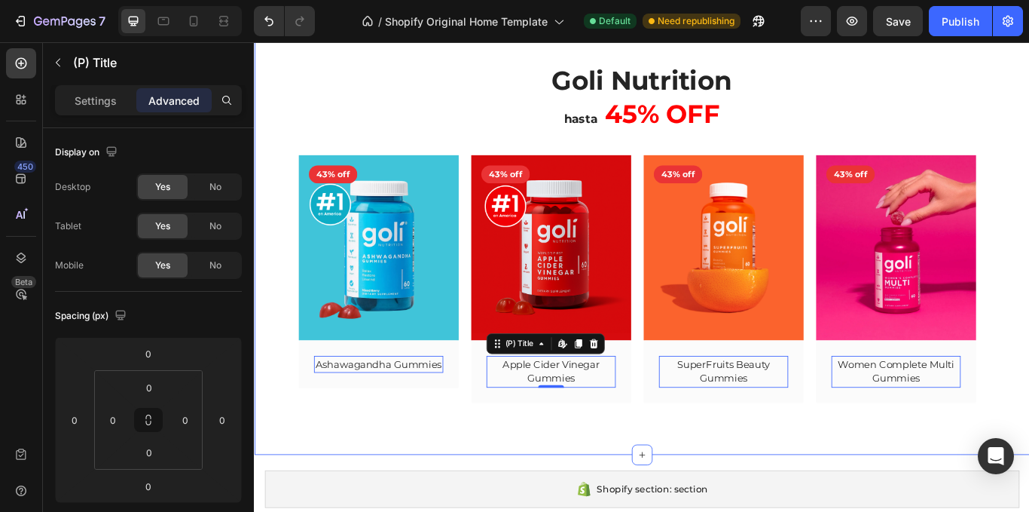
click at [1029, 471] on div "⁠⁠⁠⁠⁠⁠⁠ Goli Nutrition hasta 45% OFF Heading Row (P) Images 43% off Product Bad…" at bounding box center [706, 265] width 904 height 516
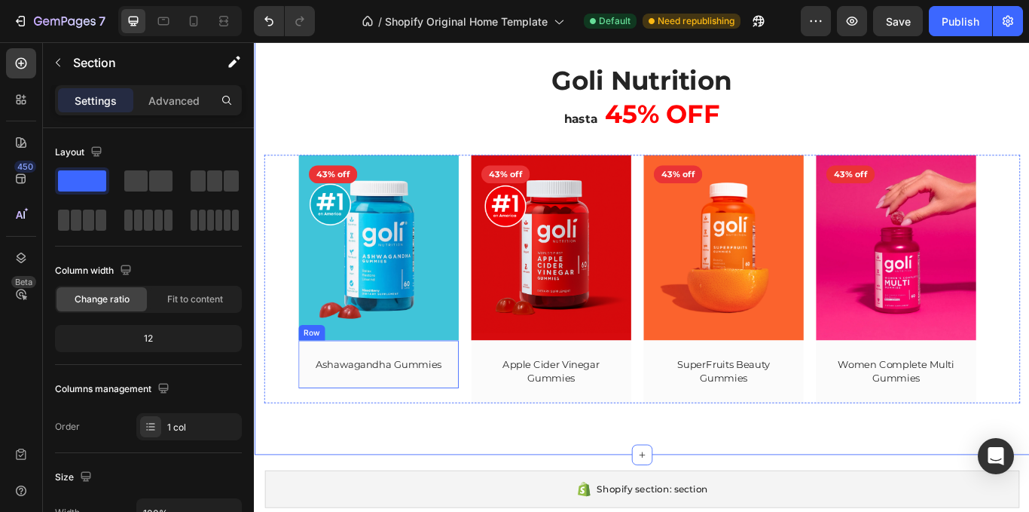
click at [442, 396] on div "Ashawagandha Gummies (P) Title Row" at bounding box center [398, 418] width 187 height 57
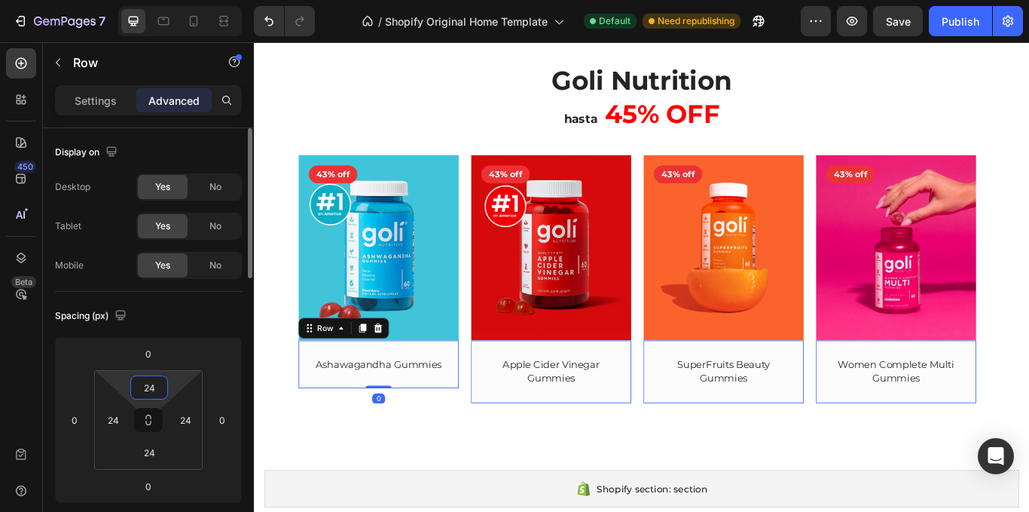
click at [147, 386] on input "24" at bounding box center [149, 387] width 30 height 23
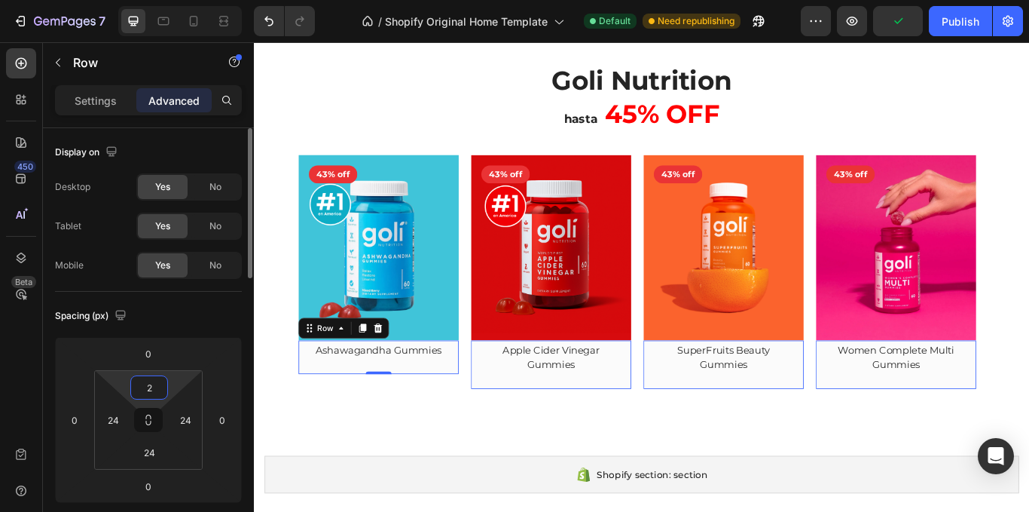
type input "24"
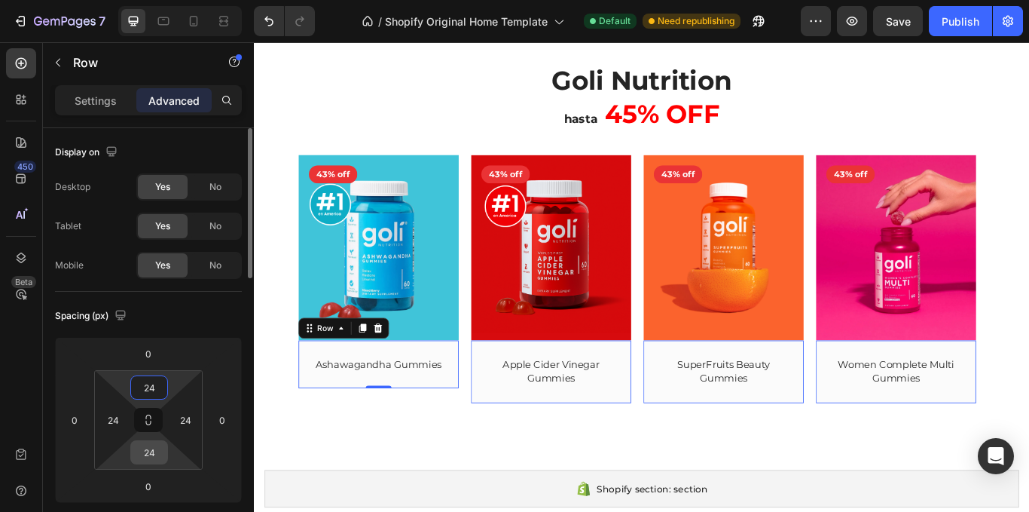
click at [160, 451] on input "24" at bounding box center [149, 452] width 30 height 23
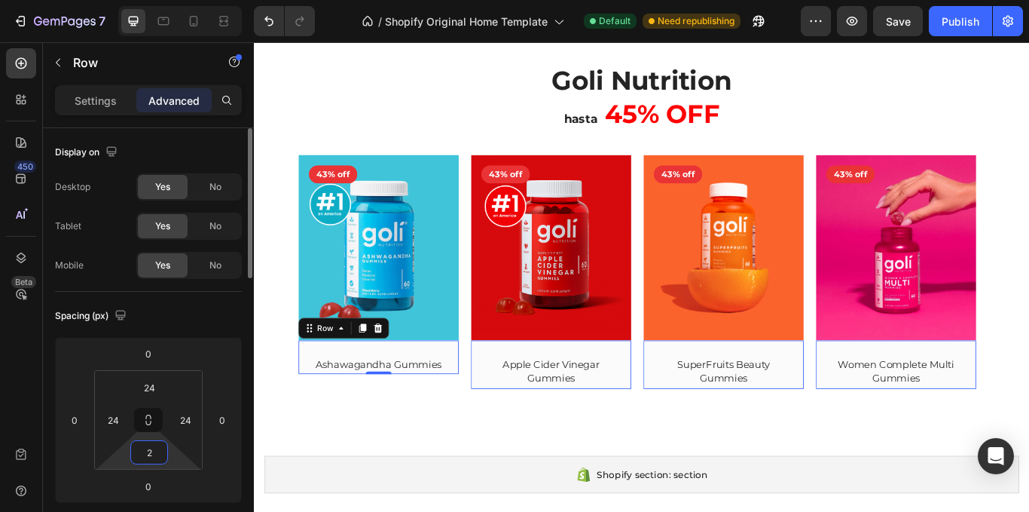
type input "24"
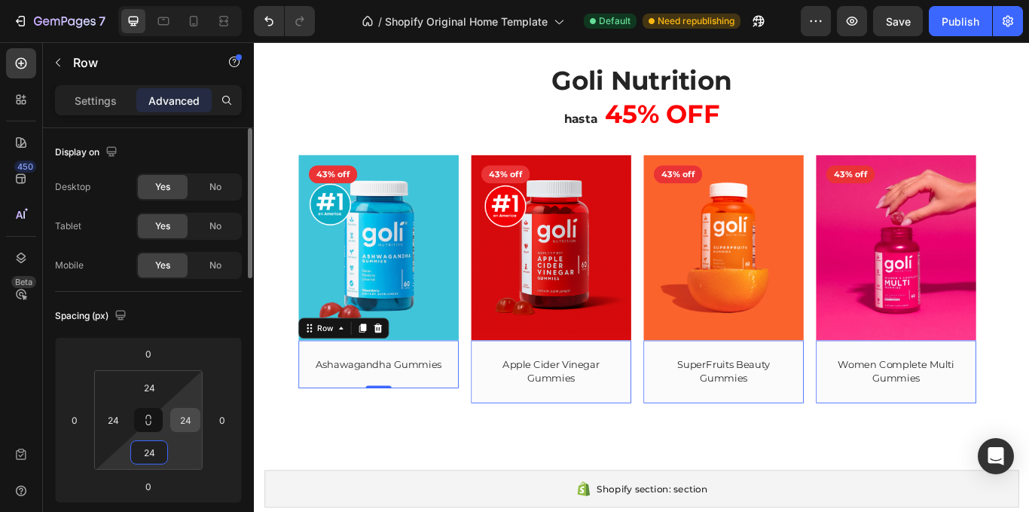
click at [188, 416] on input "24" at bounding box center [185, 419] width 23 height 23
type input "0"
click at [124, 419] on input "24" at bounding box center [113, 419] width 23 height 23
click at [191, 0] on html "7 / Shopify Original Home Template Default Need republishing Preview Publish 45…" at bounding box center [514, 0] width 1029 height 0
type input "0"
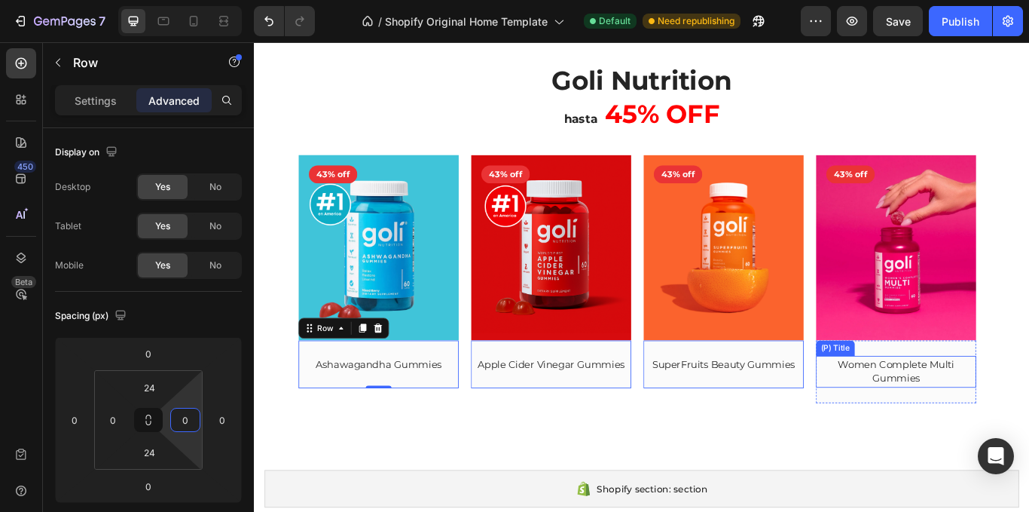
click at [995, 420] on h2 "Women Complete Multi Gummies" at bounding box center [1002, 426] width 187 height 37
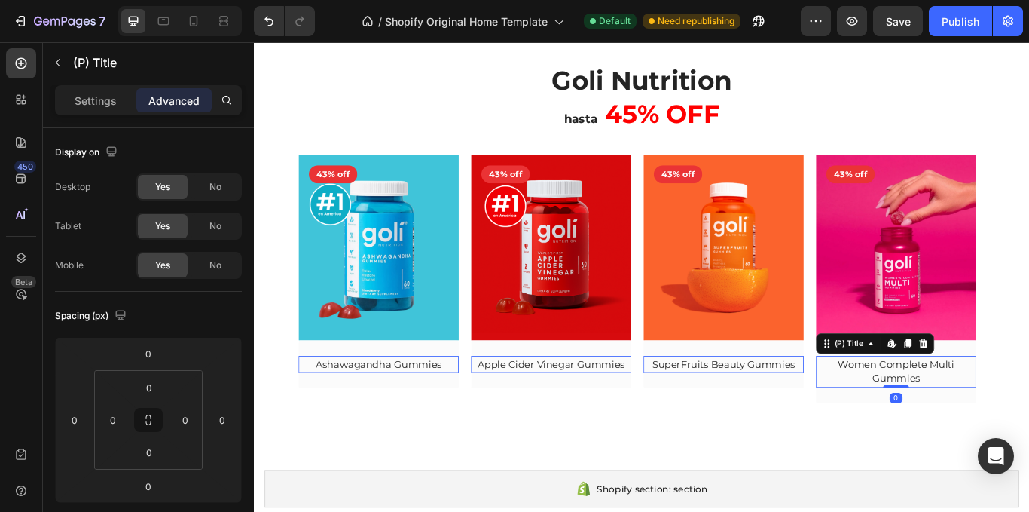
click at [435, 422] on h2 "Ashawagandha Gummies" at bounding box center [398, 418] width 187 height 20
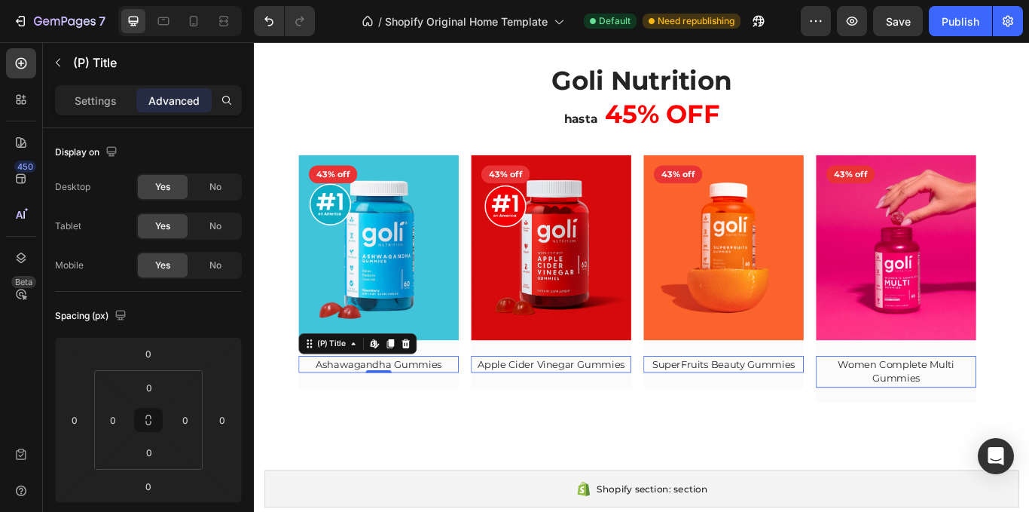
drag, startPoint x: 326, startPoint y: 418, endPoint x: 394, endPoint y: 420, distance: 68.6
click at [390, 420] on h2 "Ashawagandha Gummies" at bounding box center [398, 418] width 187 height 20
click at [468, 420] on h2 "Ashawagandha Gummies" at bounding box center [398, 418] width 187 height 20
drag, startPoint x: 214, startPoint y: 378, endPoint x: 97, endPoint y: 104, distance: 297.4
click at [98, 105] on p "Settings" at bounding box center [96, 101] width 42 height 16
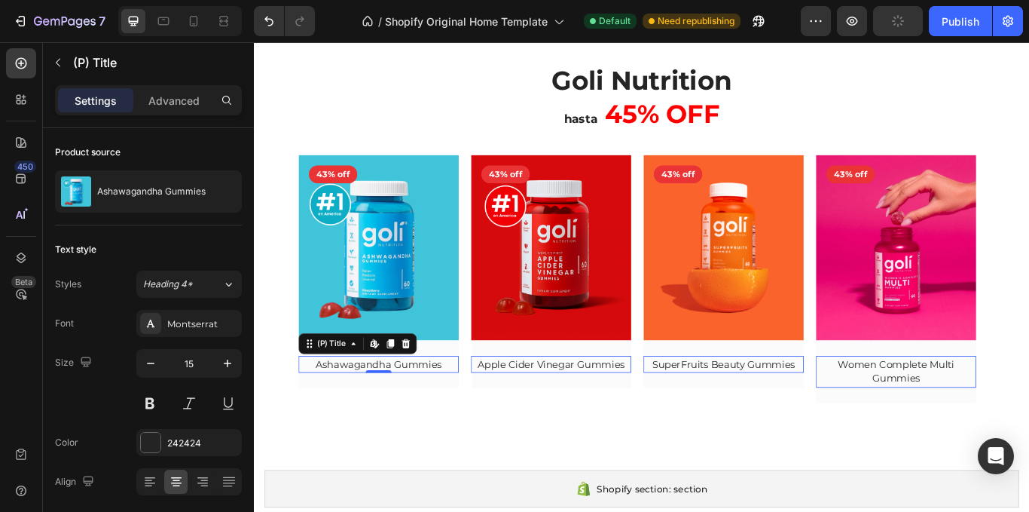
click at [91, 104] on p "Settings" at bounding box center [96, 101] width 42 height 16
click at [149, 365] on icon "button" at bounding box center [150, 363] width 15 height 15
type input "14"
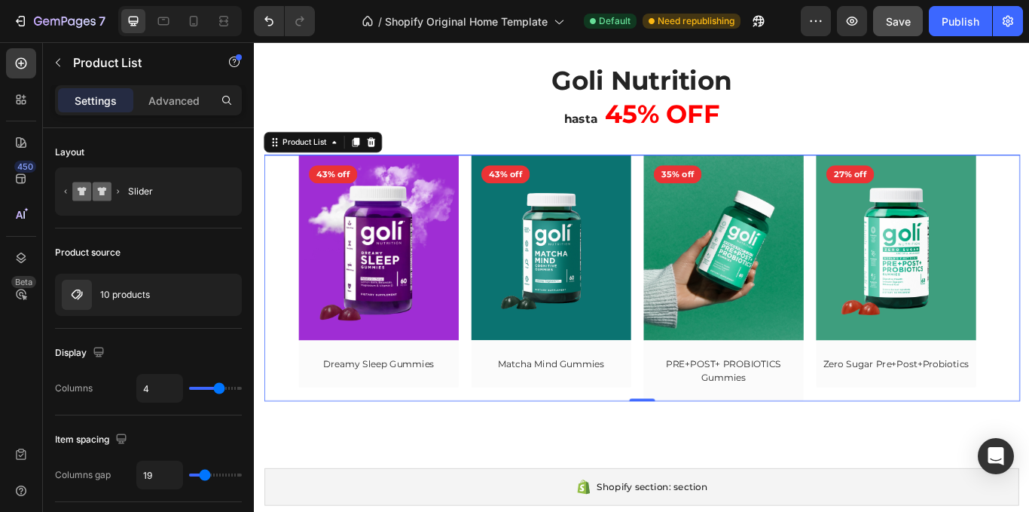
click at [886, 34] on button "Save" at bounding box center [898, 21] width 50 height 30
click at [901, 27] on button "Save" at bounding box center [898, 21] width 50 height 30
click at [280, 316] on icon "Carousel Back Arrow" at bounding box center [277, 317] width 14 height 14
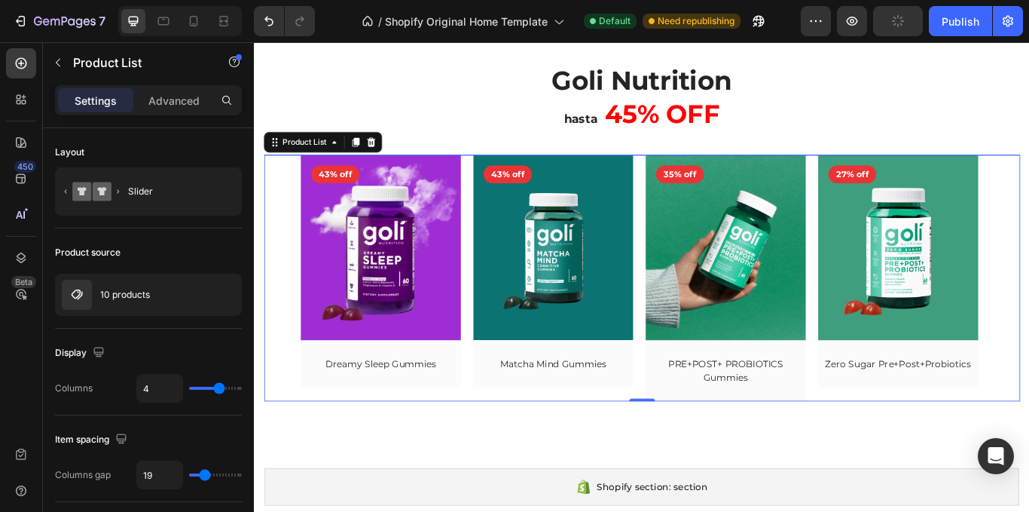
click at [279, 313] on icon "Carousel Back Arrow" at bounding box center [276, 317] width 9 height 14
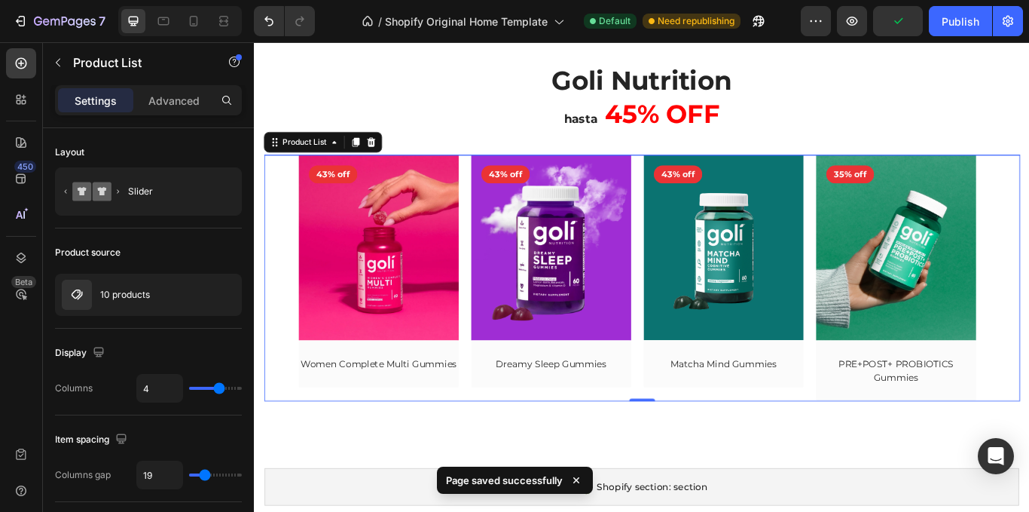
click at [280, 312] on icon "Carousel Back Arrow" at bounding box center [276, 317] width 9 height 14
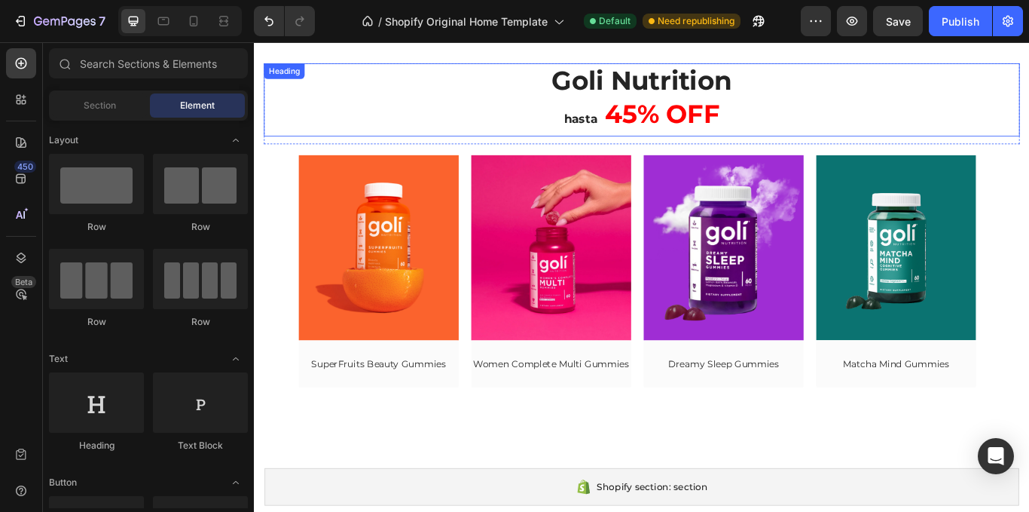
click at [728, 121] on span "45% OFF" at bounding box center [730, 126] width 134 height 36
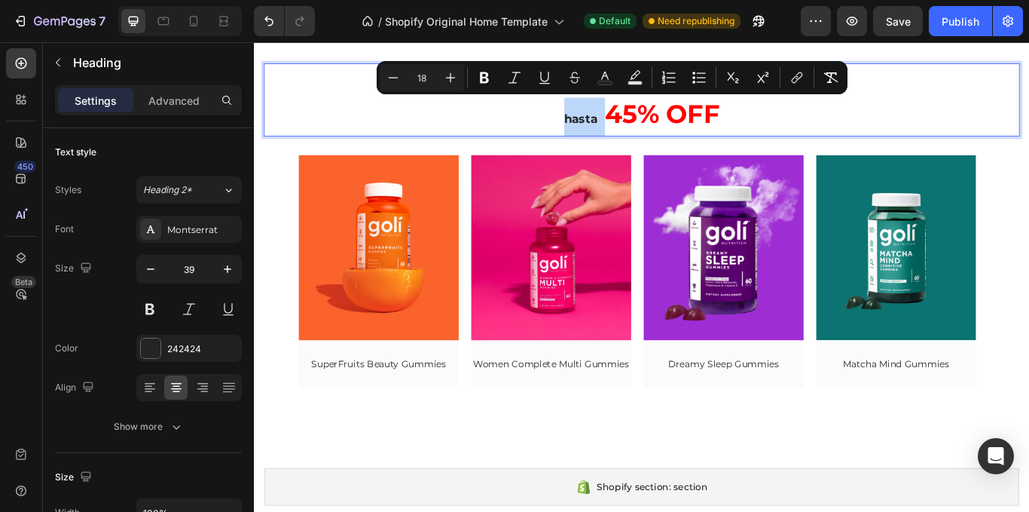
drag, startPoint x: 600, startPoint y: 136, endPoint x: 654, endPoint y: 144, distance: 54.8
click at [654, 144] on p "Goli Nutrition hasta 45% OFF" at bounding box center [706, 110] width 879 height 82
click at [608, 77] on icon "Editor contextual toolbar" at bounding box center [605, 77] width 15 height 15
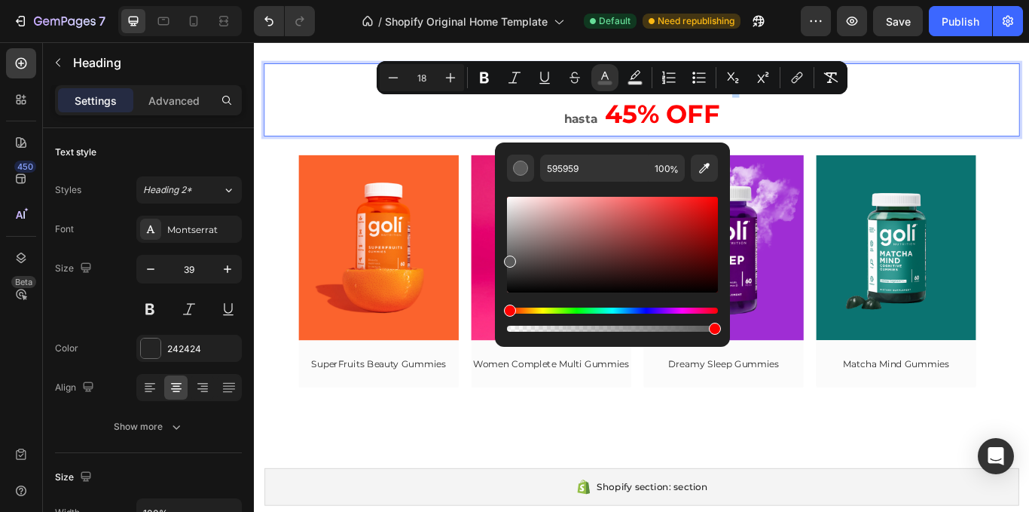
drag, startPoint x: 509, startPoint y: 274, endPoint x: 503, endPoint y: 258, distance: 16.9
click at [503, 258] on div "595959 100 %" at bounding box center [612, 238] width 235 height 192
drag, startPoint x: 515, startPoint y: 260, endPoint x: 508, endPoint y: 251, distance: 11.3
click at [508, 251] on div "Editor contextual toolbar" at bounding box center [510, 254] width 12 height 12
type input "6D6D6D"
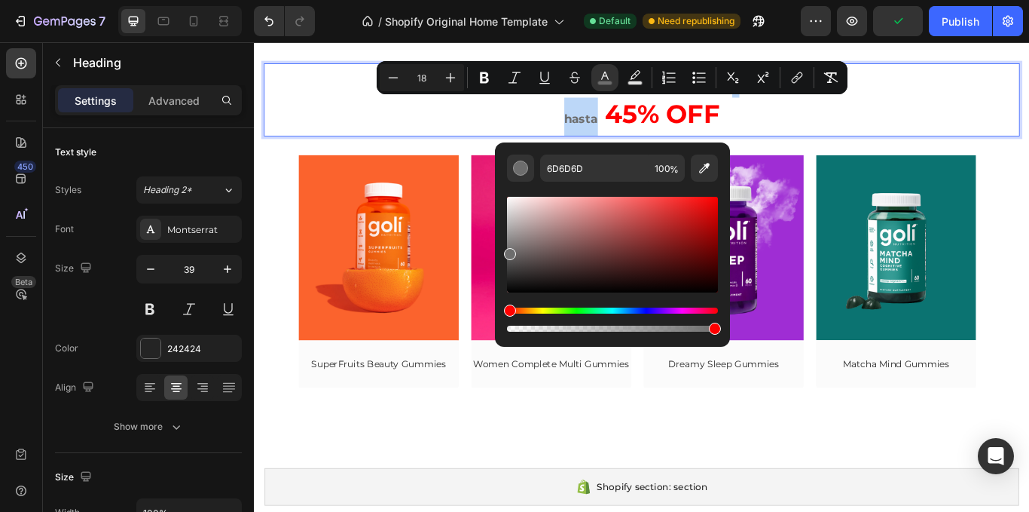
click at [454, 114] on p "Goli Nutrition hasta 45% OFF" at bounding box center [706, 110] width 879 height 82
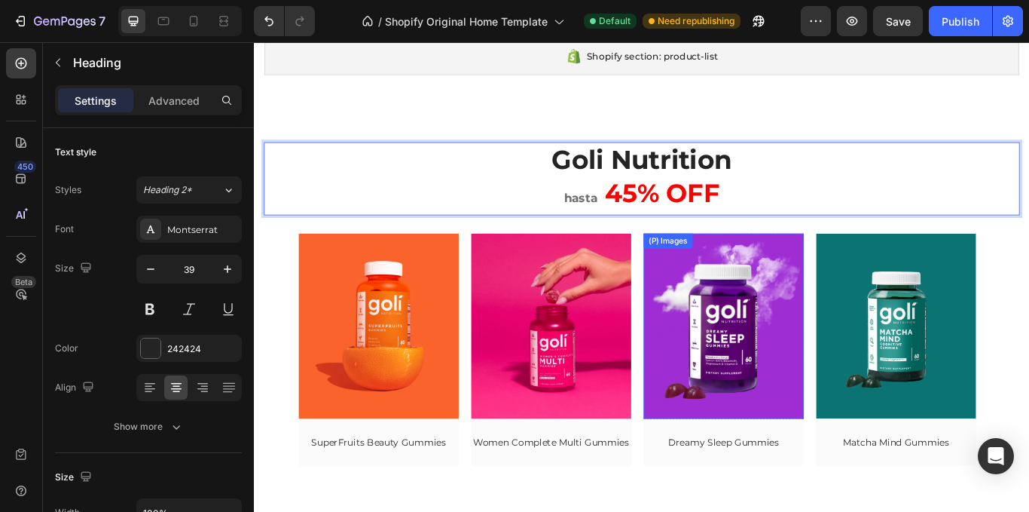
scroll to position [75, 0]
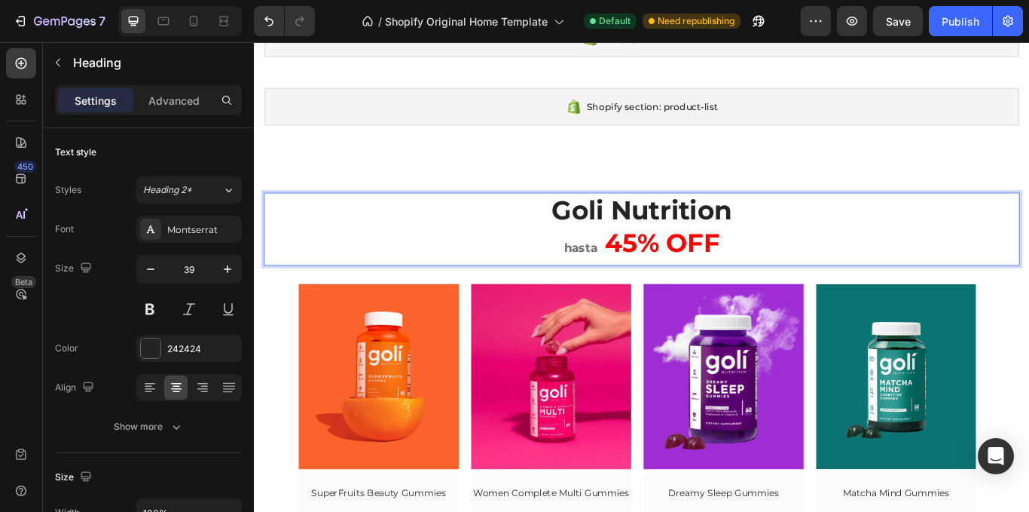
click at [634, 236] on span "Goli Nutrition" at bounding box center [706, 237] width 211 height 37
click at [623, 275] on span "hasta" at bounding box center [635, 282] width 39 height 17
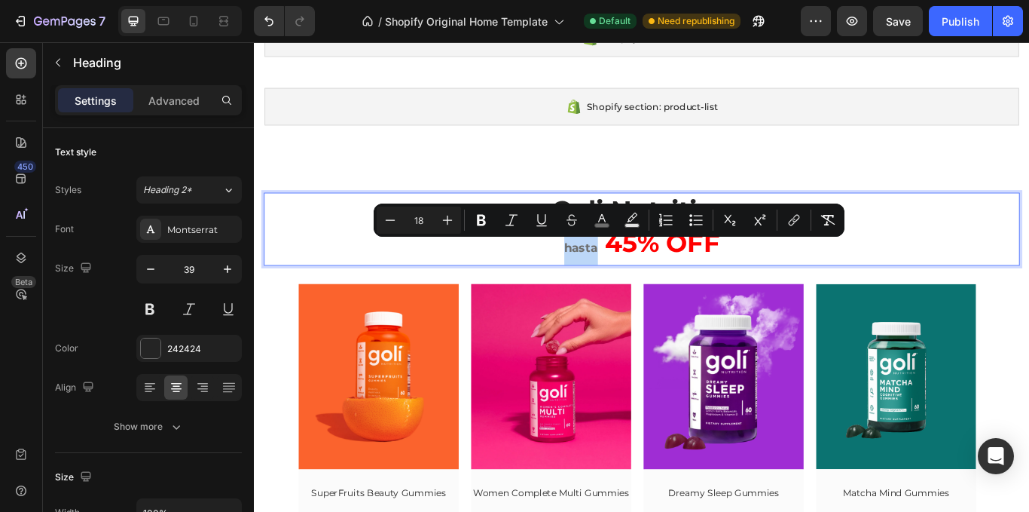
drag, startPoint x: 601, startPoint y: 282, endPoint x: 649, endPoint y: 280, distance: 48.3
click at [649, 280] on p "Goli Nutrition hasta 45% OFF" at bounding box center [706, 260] width 879 height 82
click at [606, 218] on icon "Editor contextual toolbar" at bounding box center [602, 220] width 15 height 15
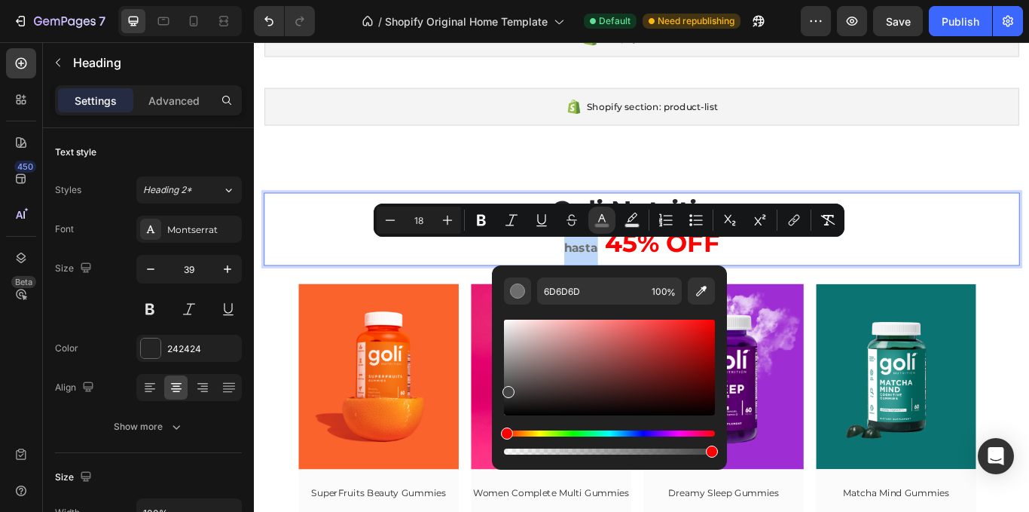
drag, startPoint x: 512, startPoint y: 378, endPoint x: 502, endPoint y: 389, distance: 14.9
click at [503, 389] on div "Editor contextual toolbar" at bounding box center [509, 392] width 12 height 12
type input "444444"
click at [404, 293] on p "Goli Nutrition hasta 45% OFF" at bounding box center [706, 260] width 879 height 82
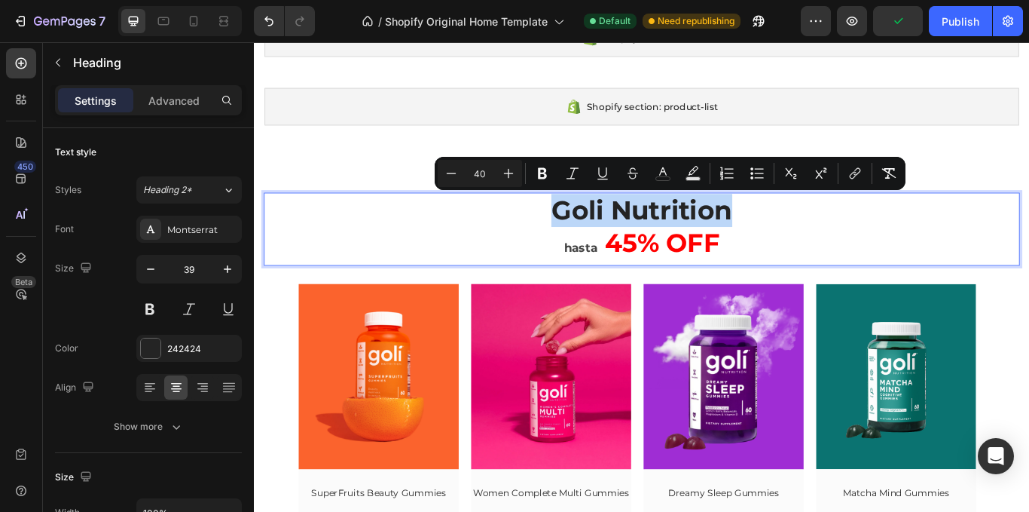
drag, startPoint x: 594, startPoint y: 239, endPoint x: 848, endPoint y: 236, distance: 254.0
click at [848, 236] on p "Goli Nutrition hasta 45% OFF" at bounding box center [706, 260] width 879 height 82
click at [660, 178] on icon "Editor contextual toolbar" at bounding box center [663, 173] width 15 height 15
type input "242424"
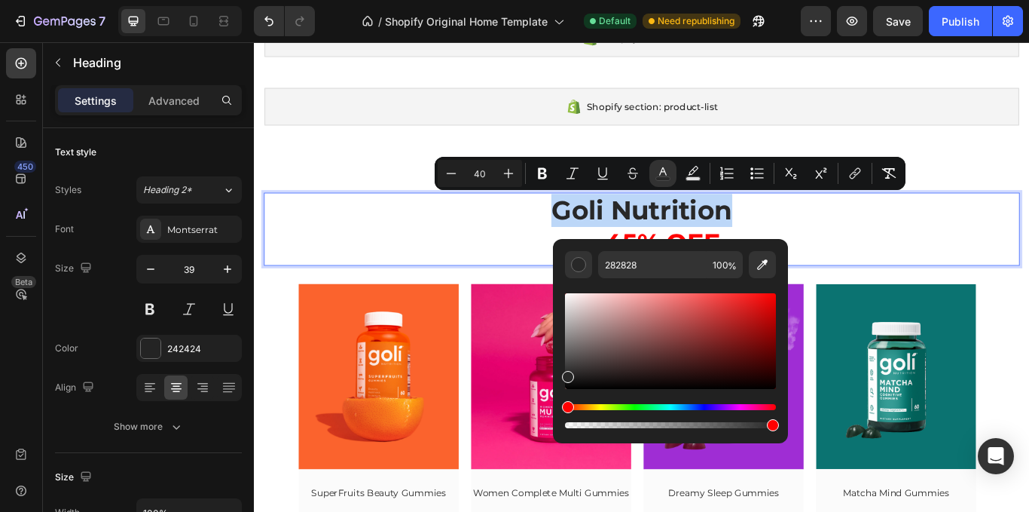
drag, startPoint x: 570, startPoint y: 378, endPoint x: 559, endPoint y: 373, distance: 11.5
click at [559, 373] on div "282828 100 %" at bounding box center [670, 335] width 235 height 192
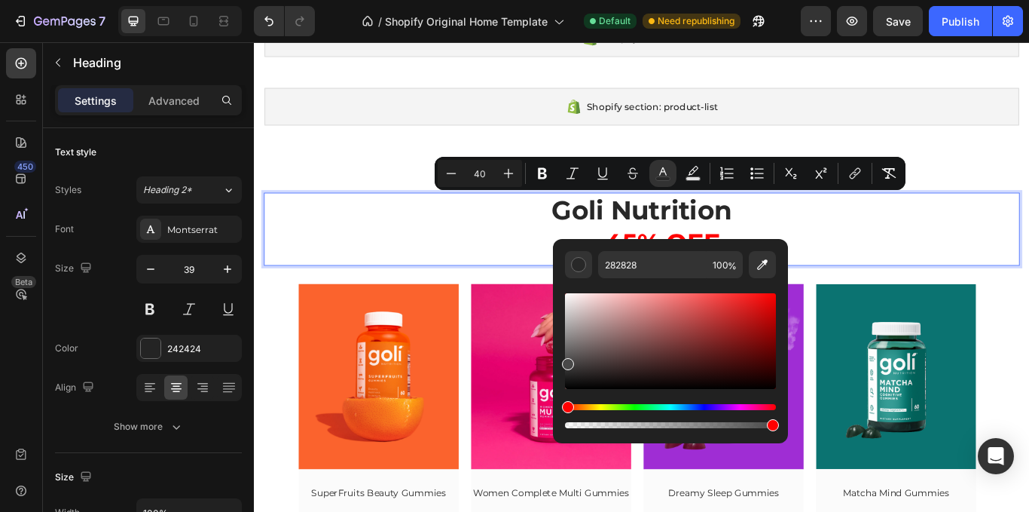
click at [565, 361] on div "Editor contextual toolbar" at bounding box center [670, 341] width 211 height 96
click at [567, 362] on div "Editor contextual toolbar" at bounding box center [568, 366] width 12 height 12
type input "444444"
drag, startPoint x: 567, startPoint y: 362, endPoint x: 558, endPoint y: 362, distance: 9.8
click at [558, 362] on div "444444 100 %" at bounding box center [670, 335] width 235 height 192
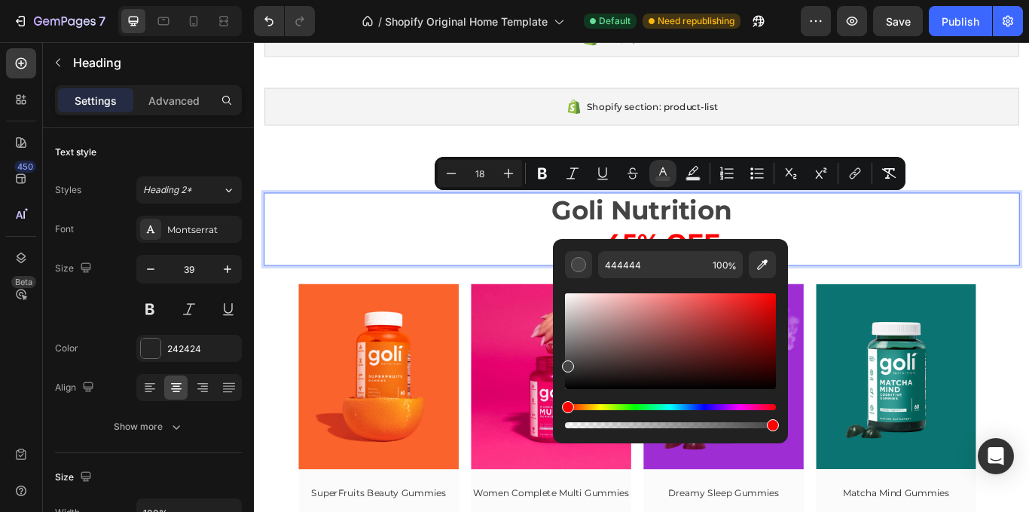
click at [498, 284] on p "Goli Nutrition hasta 45% OFF" at bounding box center [706, 260] width 879 height 82
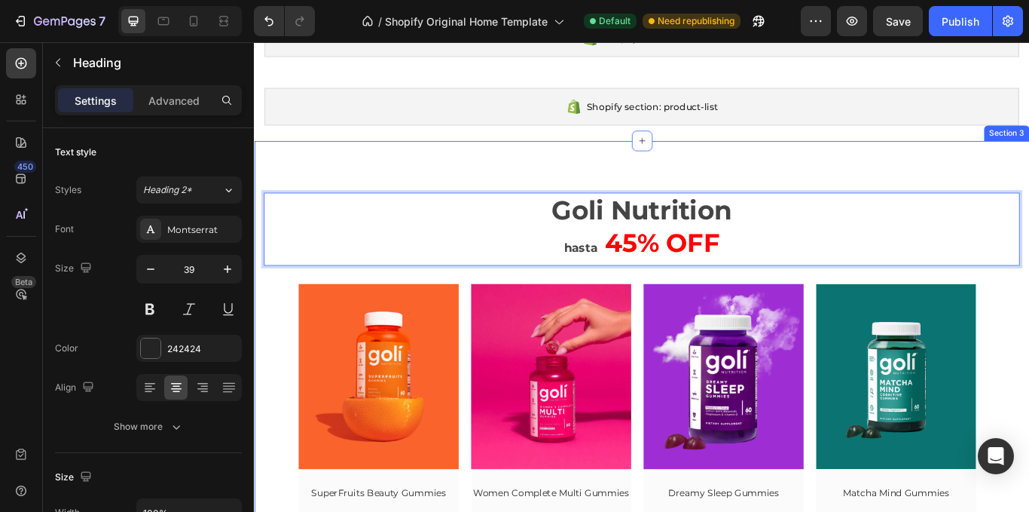
click at [942, 183] on div "Goli Nutrition hasta 45% OFF Heading 12 Row (P) Images Row Ashawagandha Gummies…" at bounding box center [706, 414] width 904 height 514
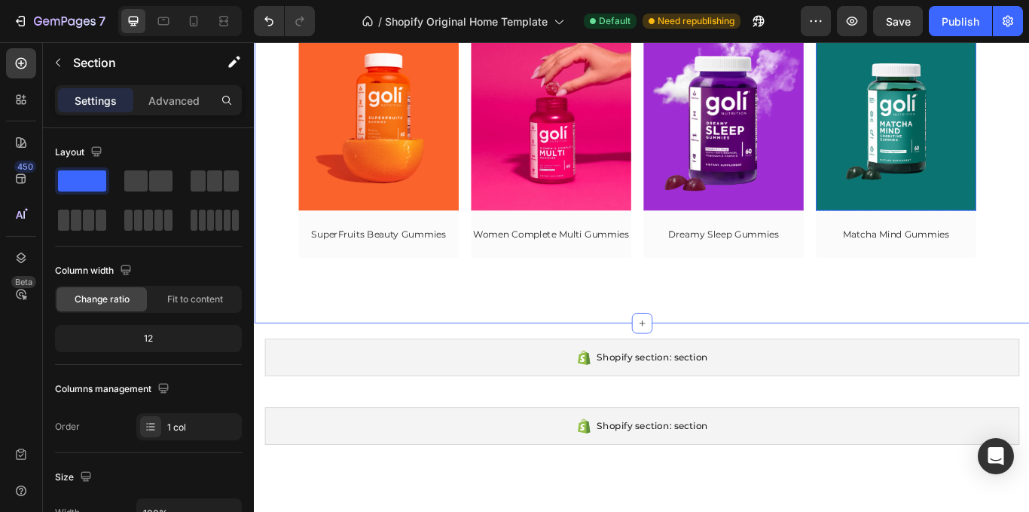
scroll to position [226, 0]
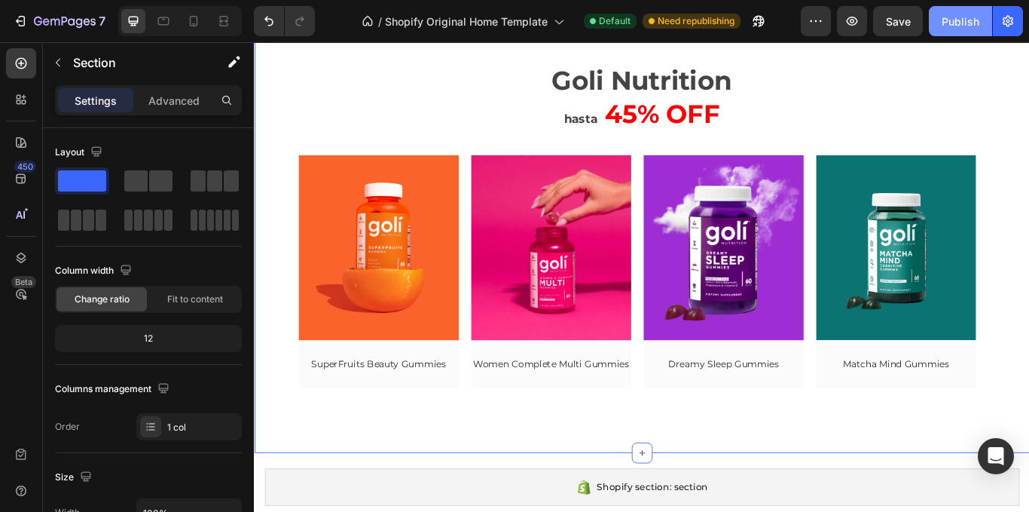
click at [965, 17] on div "Publish" at bounding box center [961, 22] width 38 height 16
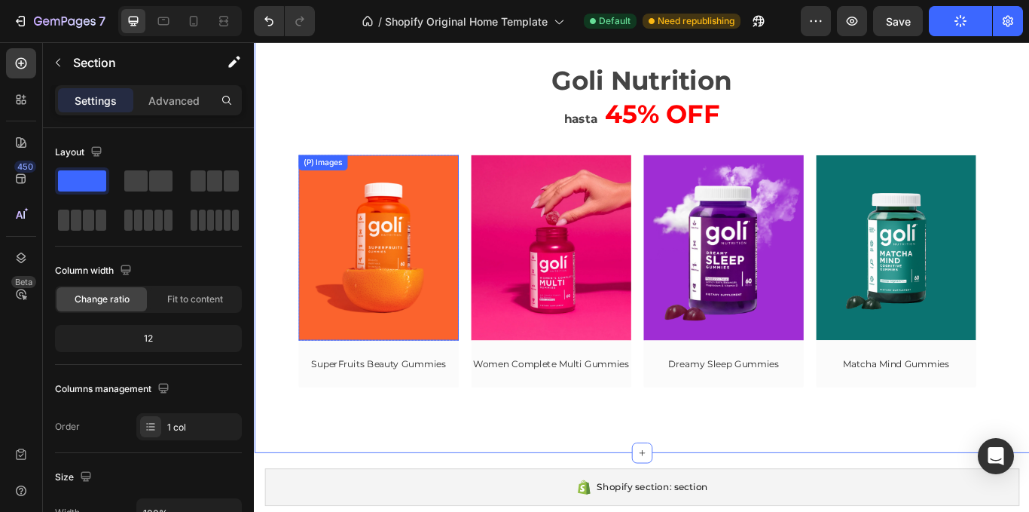
click at [346, 291] on img at bounding box center [398, 281] width 187 height 216
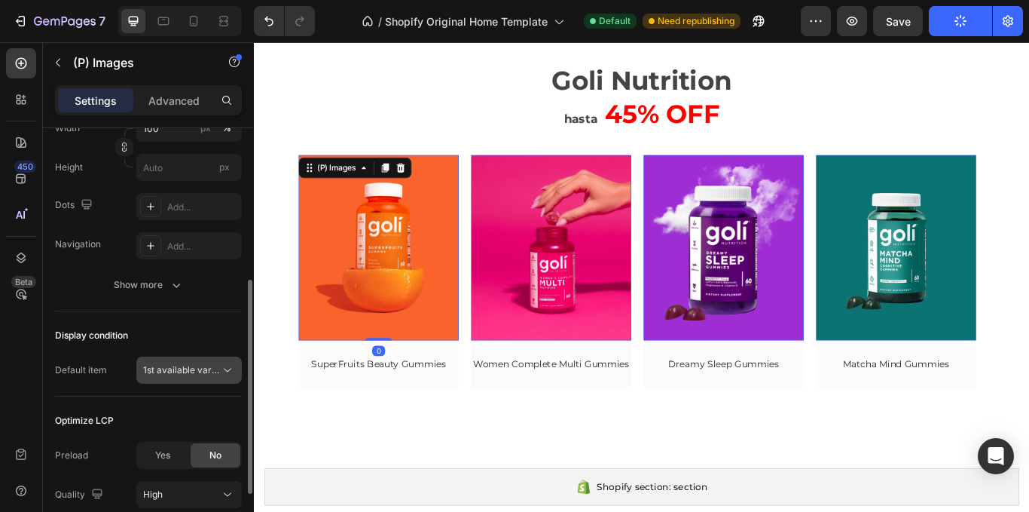
scroll to position [422, 0]
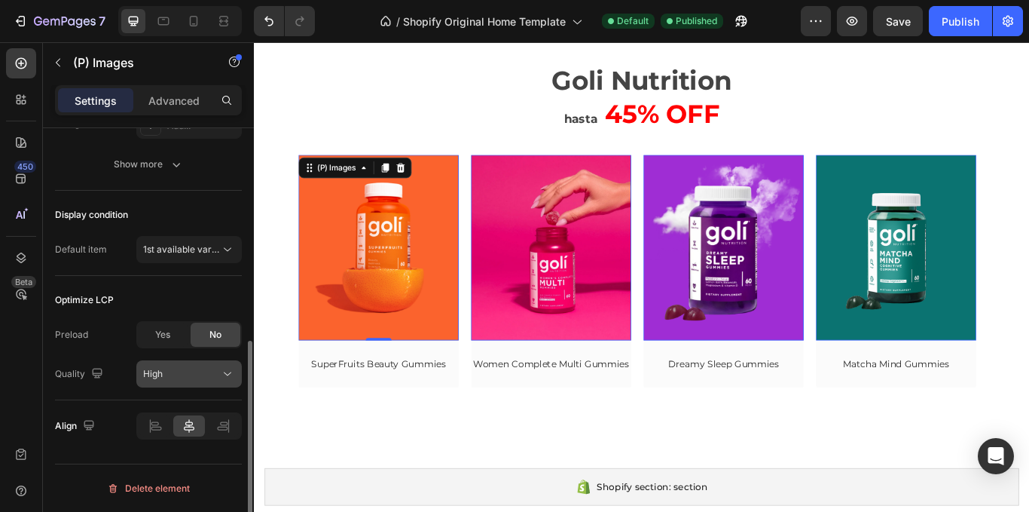
click at [191, 372] on div "High" at bounding box center [181, 374] width 77 height 14
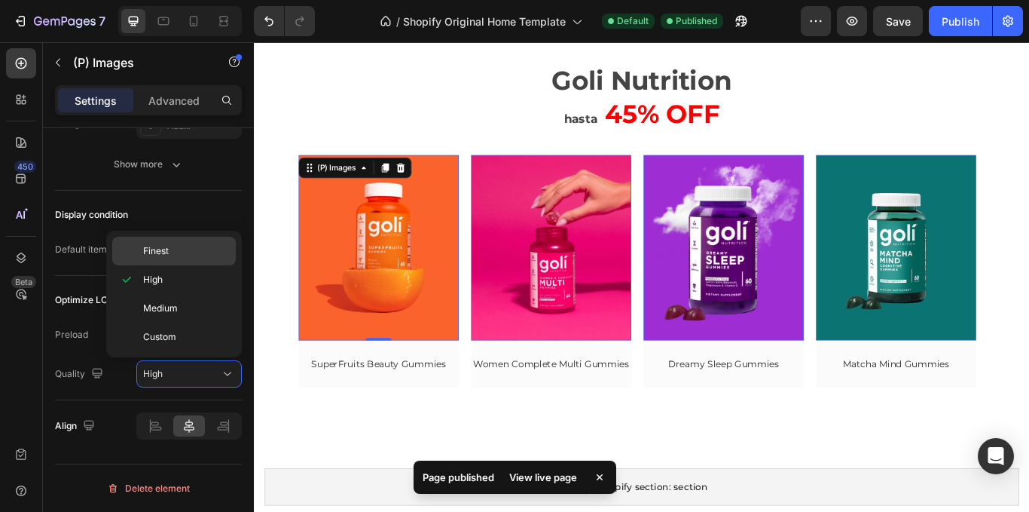
click at [179, 245] on p "Finest" at bounding box center [186, 251] width 86 height 14
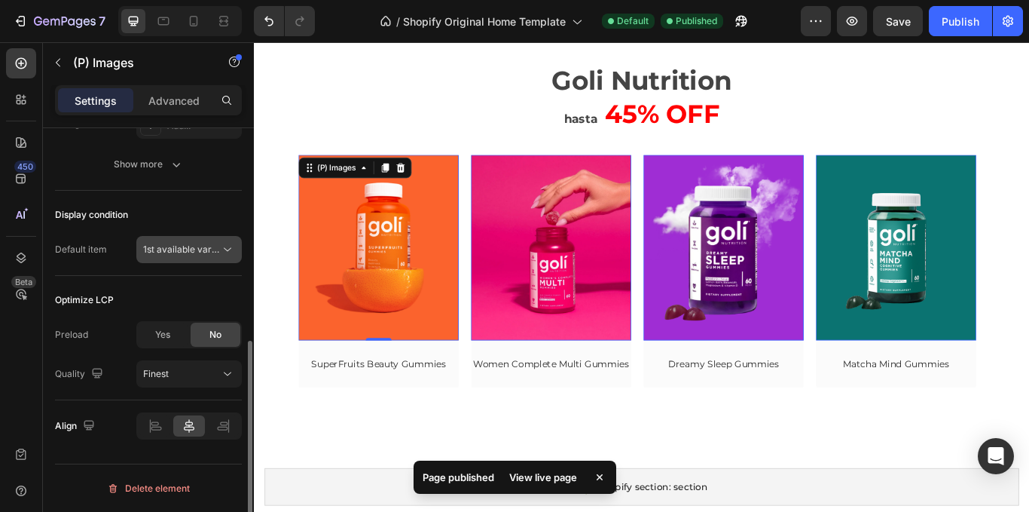
click at [193, 261] on button "1st available variant" at bounding box center [188, 249] width 105 height 27
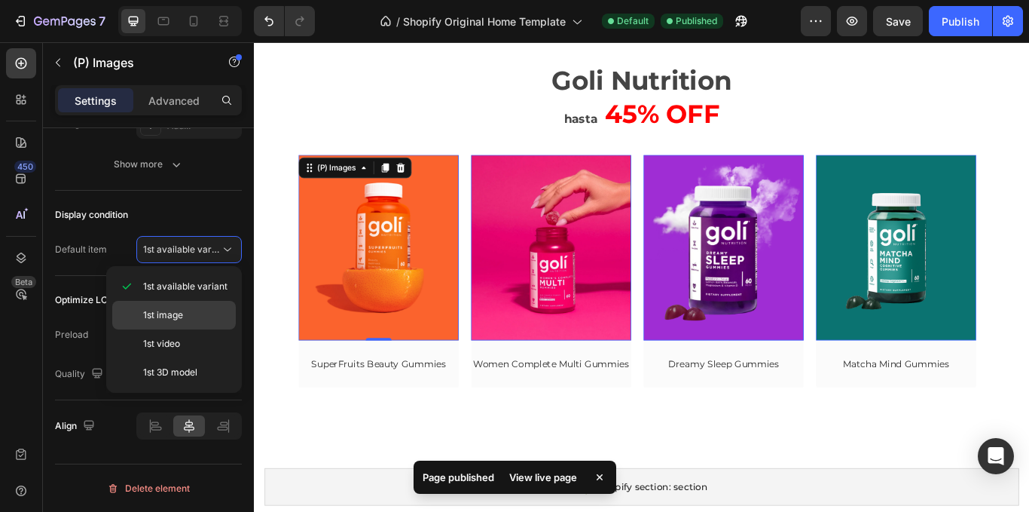
click at [203, 317] on p "1st image" at bounding box center [186, 315] width 86 height 14
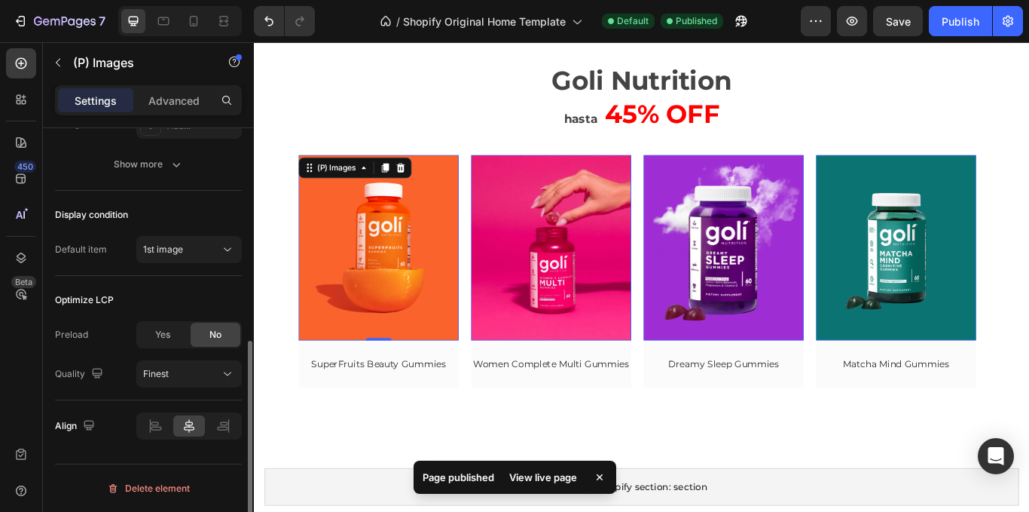
scroll to position [347, 0]
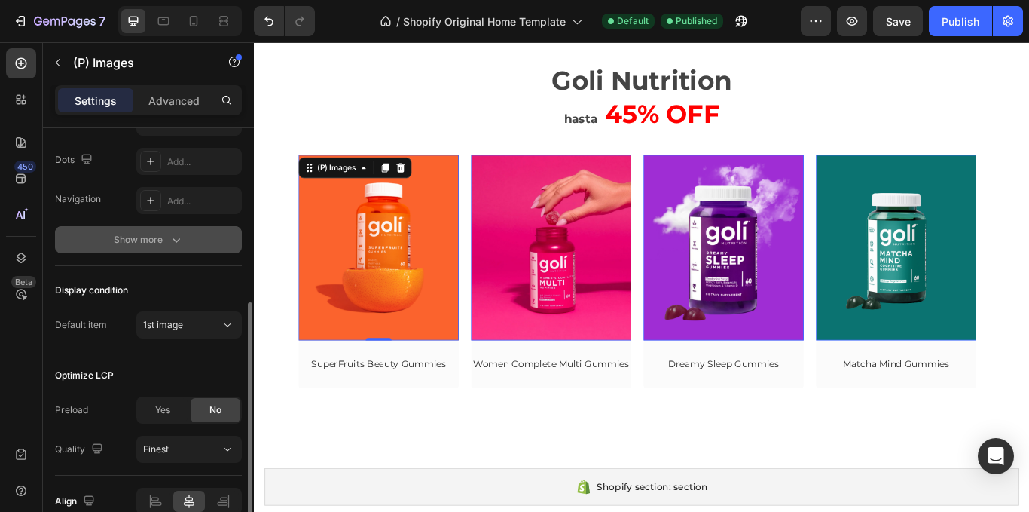
click at [161, 241] on div "Show more" at bounding box center [149, 239] width 70 height 15
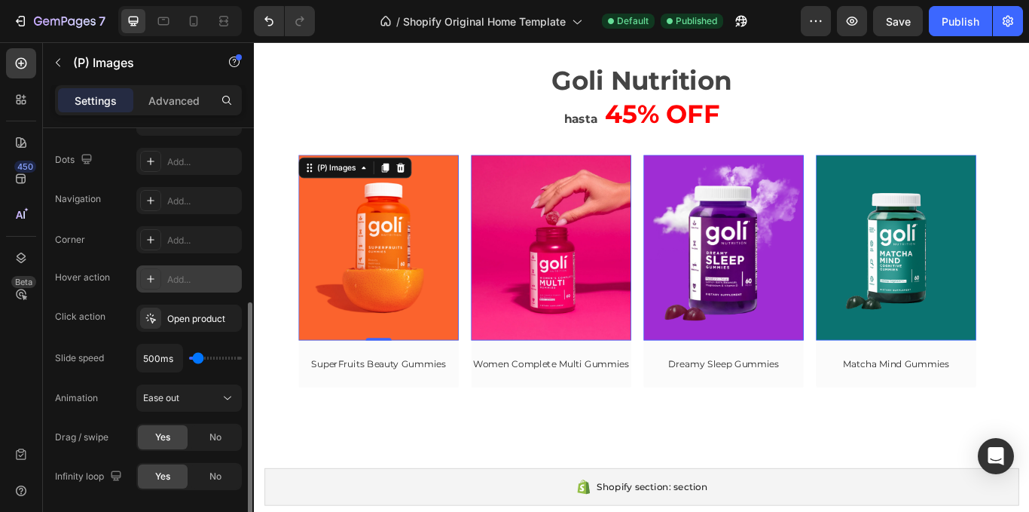
scroll to position [271, 0]
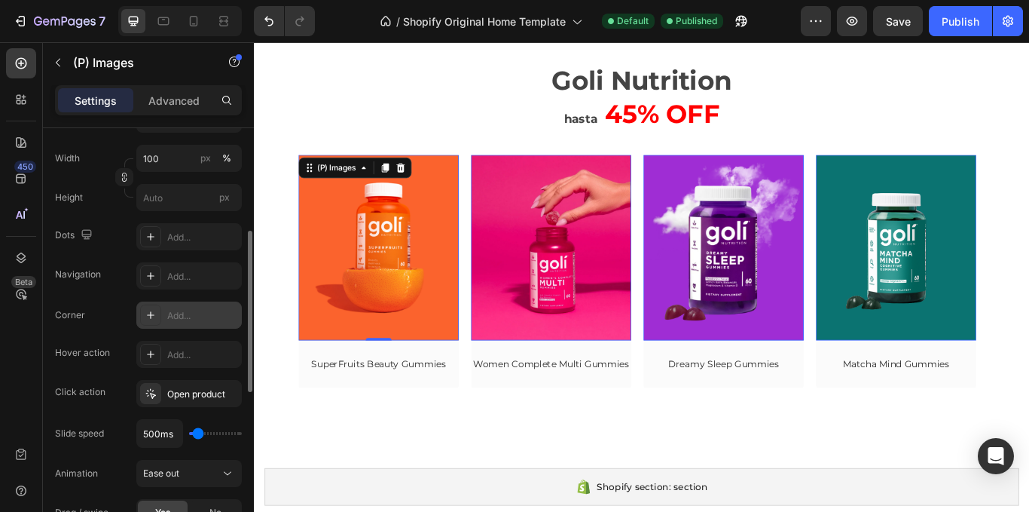
click at [166, 326] on div "Add..." at bounding box center [188, 314] width 105 height 27
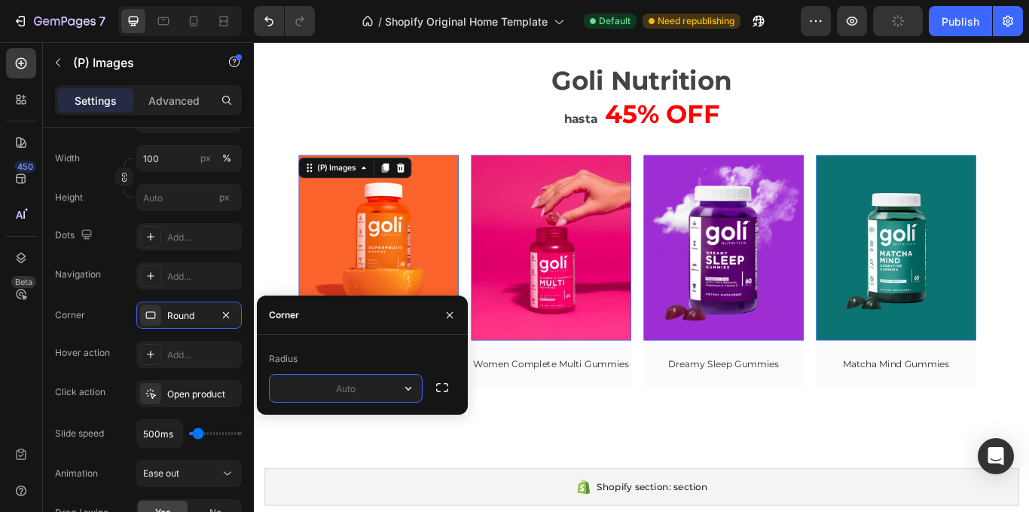
type input "4"
click at [200, 315] on div "Round" at bounding box center [189, 316] width 44 height 14
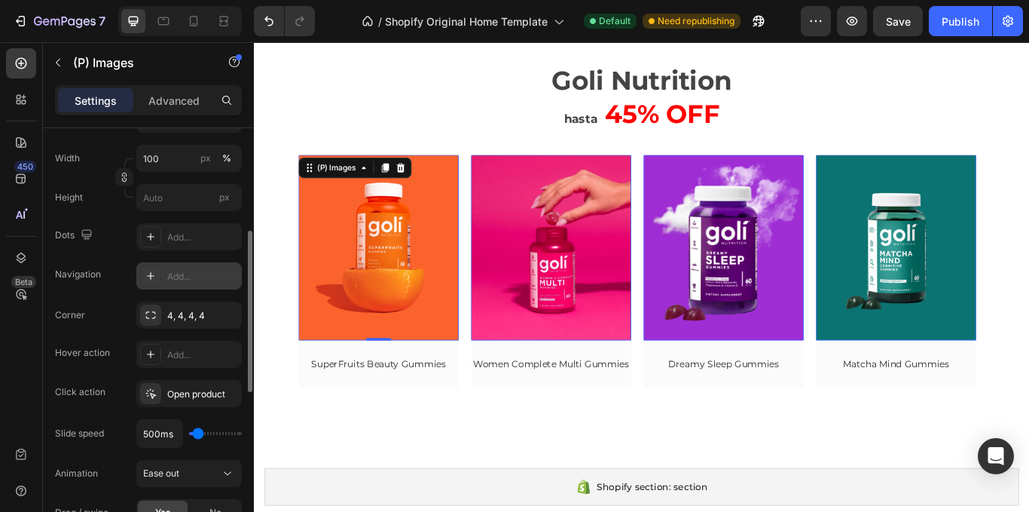
click at [182, 270] on div "Add..." at bounding box center [202, 277] width 71 height 14
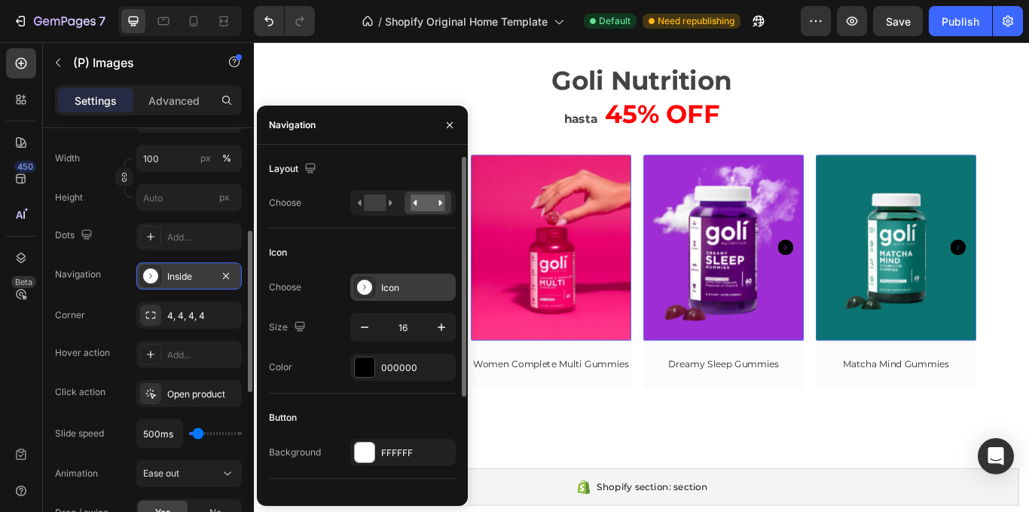
click at [372, 286] on icon at bounding box center [364, 287] width 15 height 15
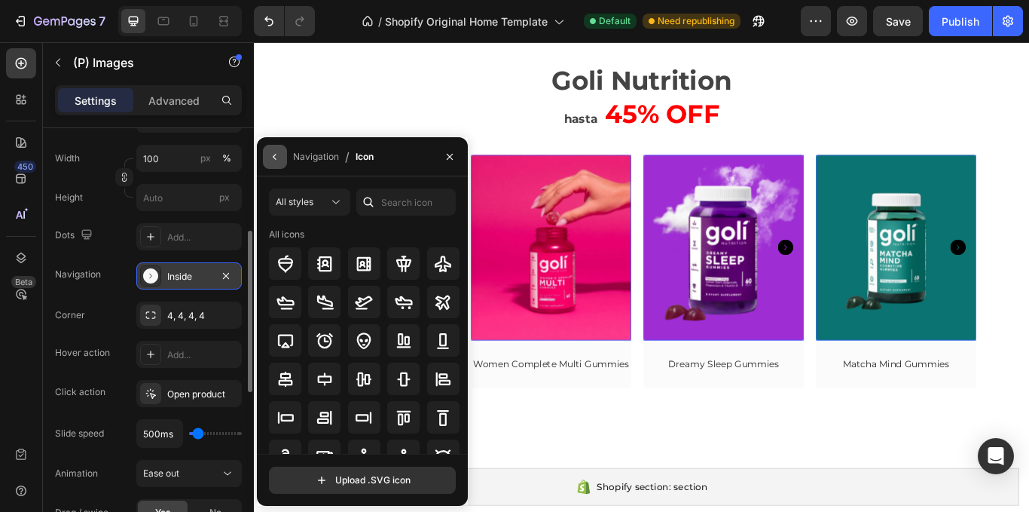
click at [274, 159] on icon "button" at bounding box center [275, 157] width 12 height 12
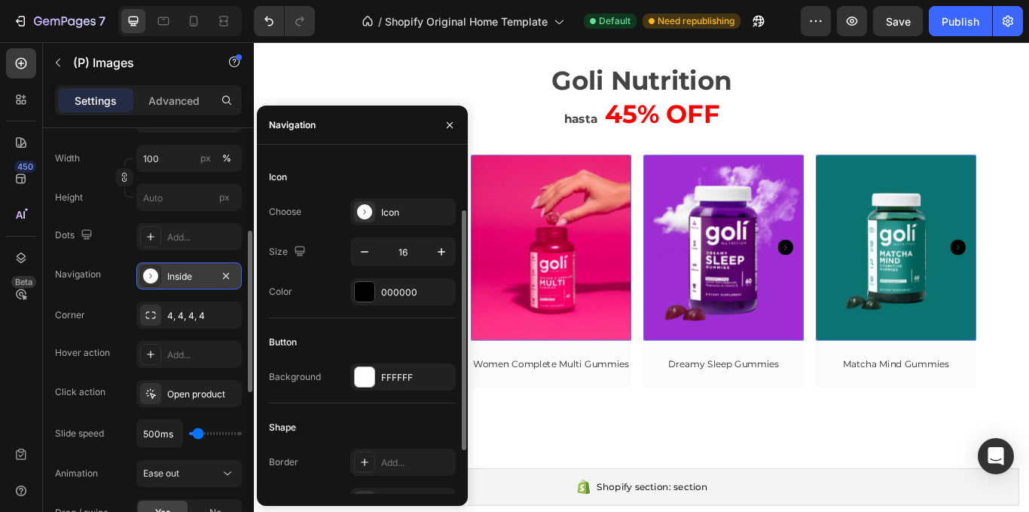
scroll to position [0, 0]
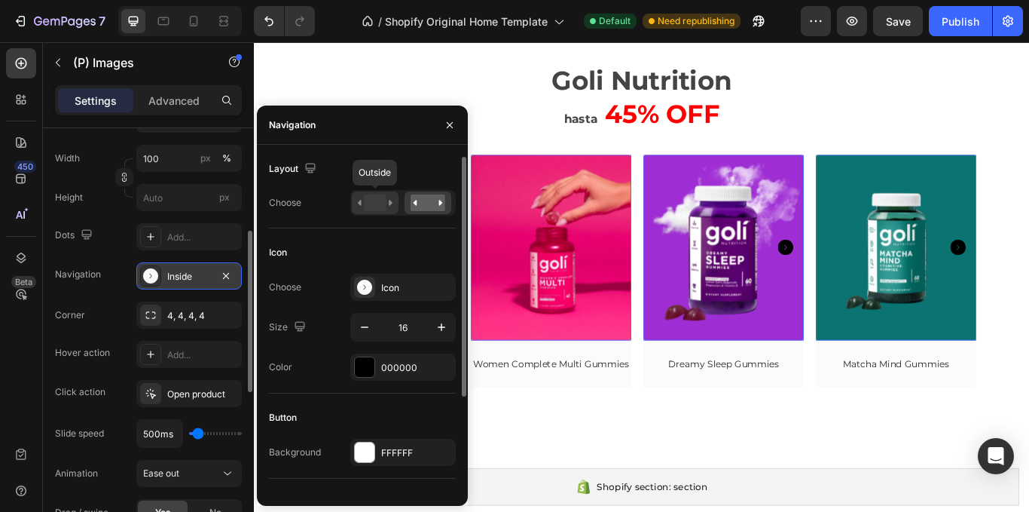
click at [376, 203] on rect at bounding box center [375, 202] width 22 height 17
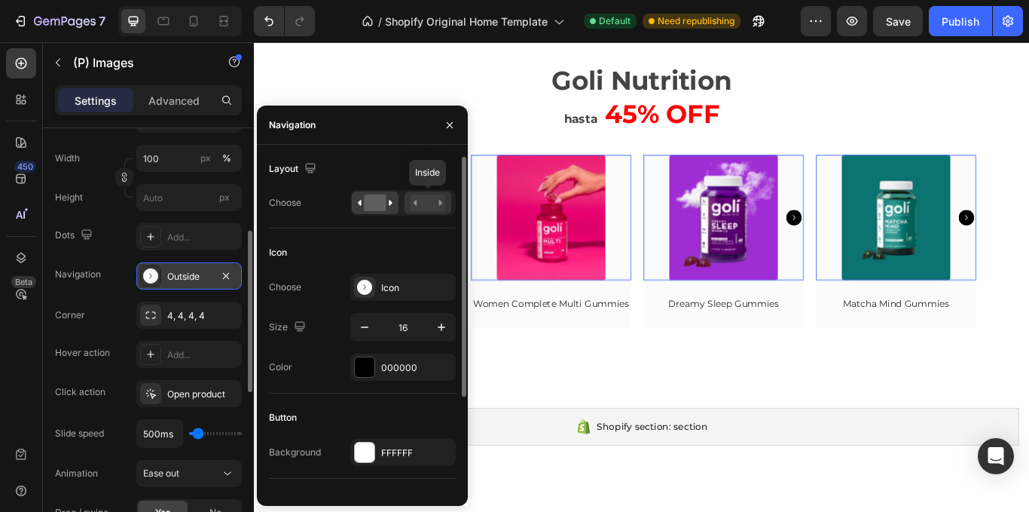
click at [423, 203] on rect at bounding box center [428, 202] width 35 height 17
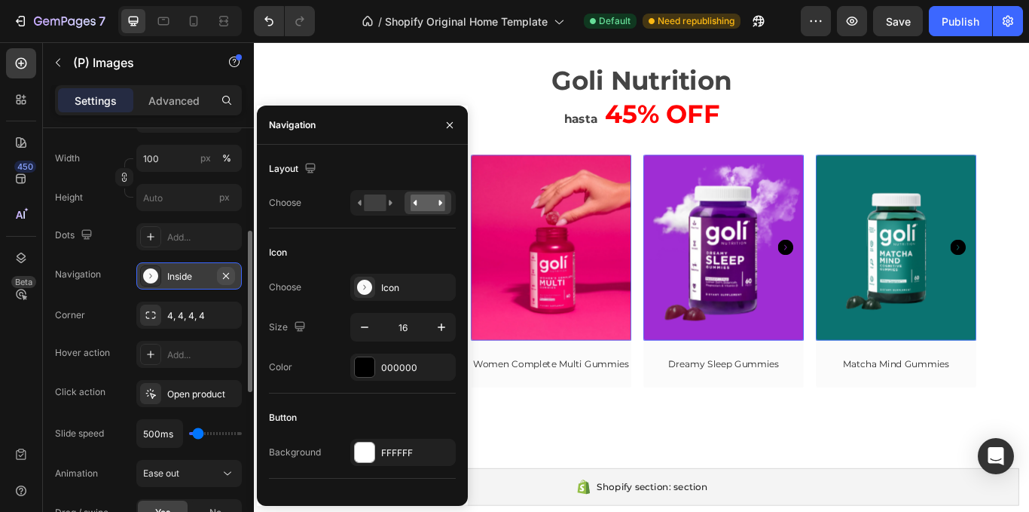
click at [228, 280] on icon "button" at bounding box center [226, 276] width 12 height 12
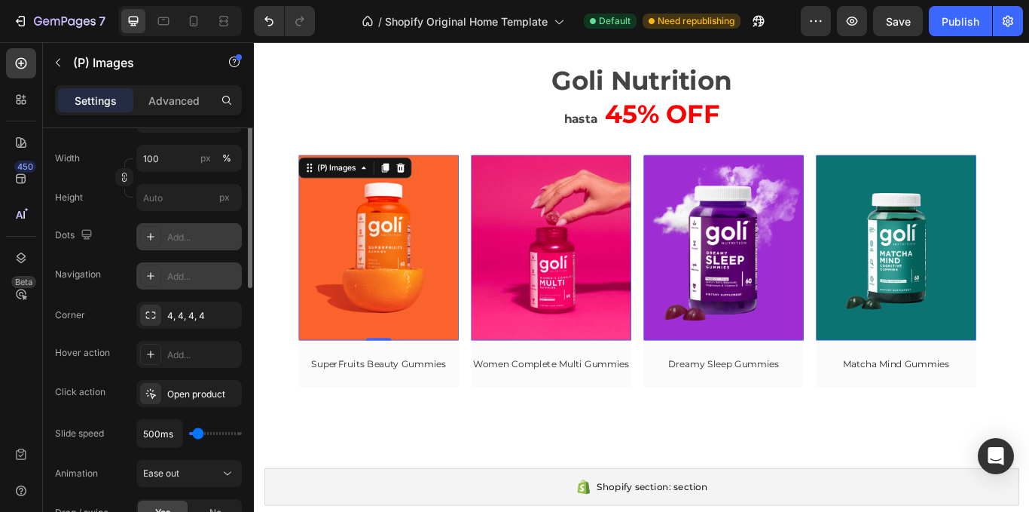
scroll to position [196, 0]
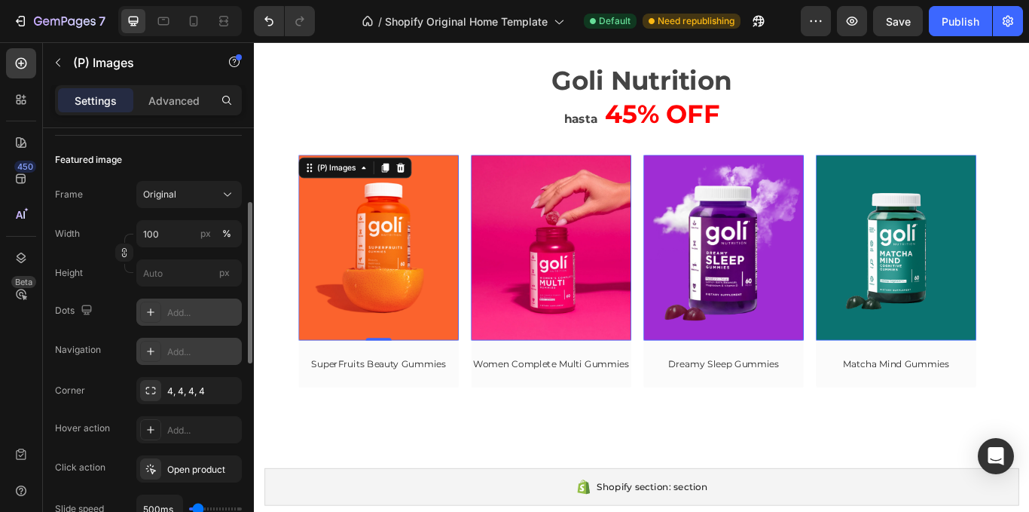
click at [165, 306] on div "Add..." at bounding box center [188, 311] width 105 height 27
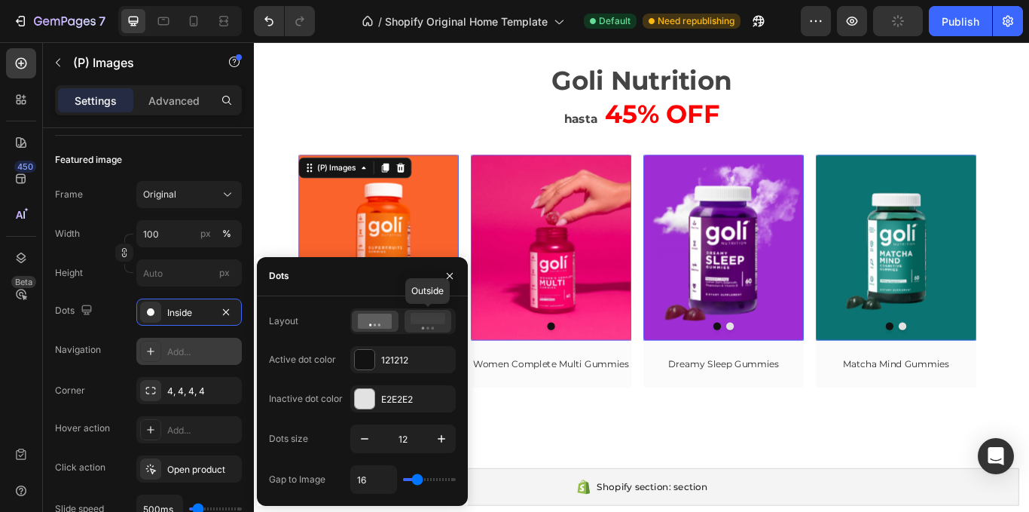
click at [422, 326] on icon at bounding box center [428, 321] width 35 height 17
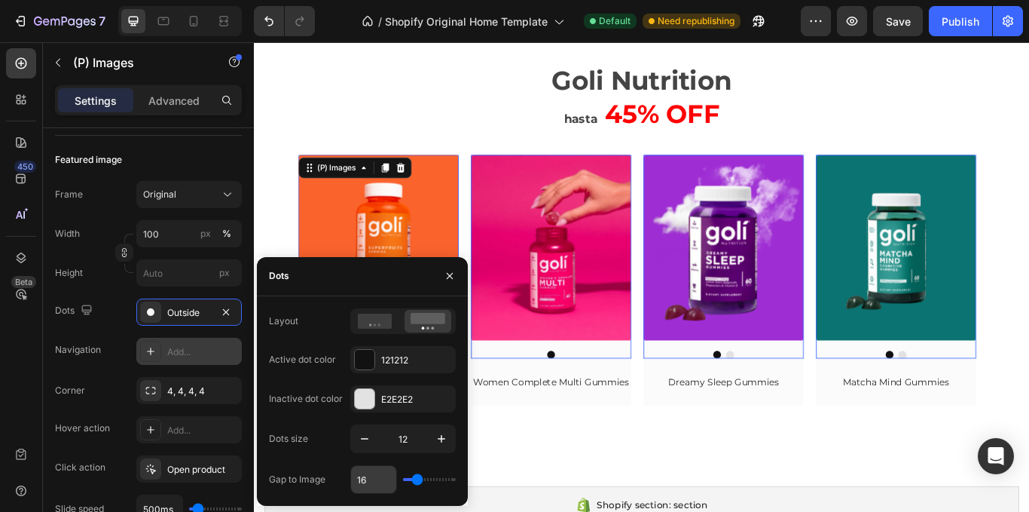
drag, startPoint x: 417, startPoint y: 478, endPoint x: 393, endPoint y: 482, distance: 24.5
type input "0"
click at [403, 481] on input "range" at bounding box center [429, 479] width 53 height 3
type input "0"
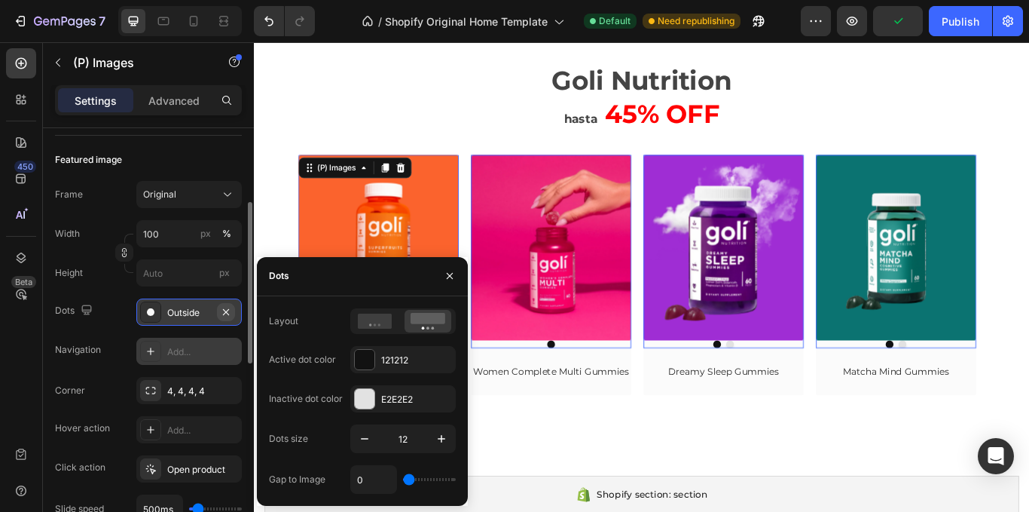
click at [234, 312] on button "button" at bounding box center [226, 312] width 18 height 18
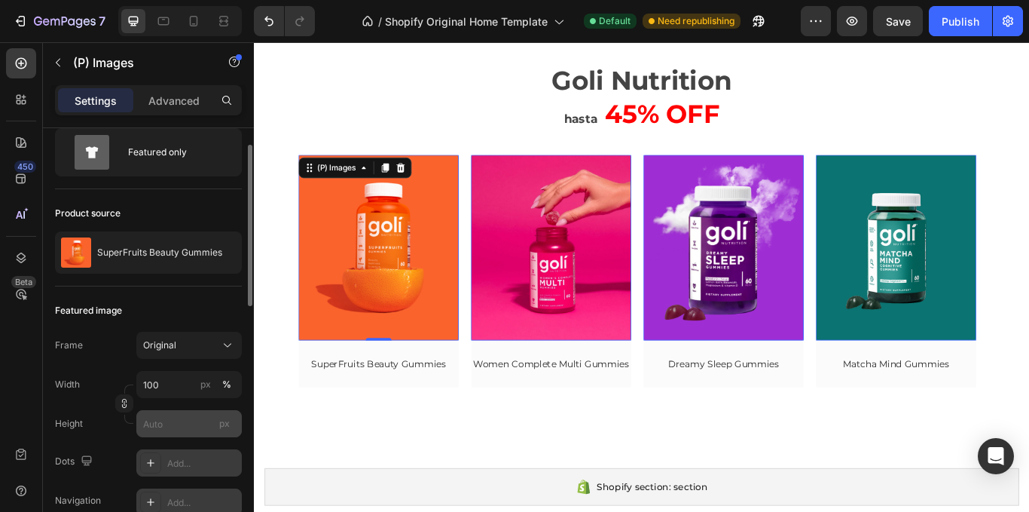
scroll to position [0, 0]
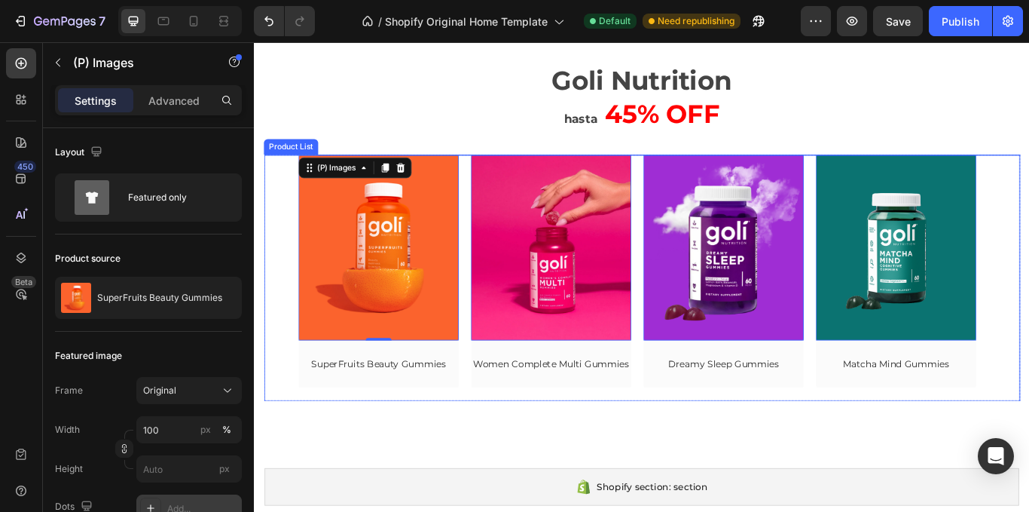
click at [293, 413] on div "(P) Images 0 Row Ashawagandha Gummies (P) Title Row Product List (P) Images 0 R…" at bounding box center [706, 316] width 882 height 286
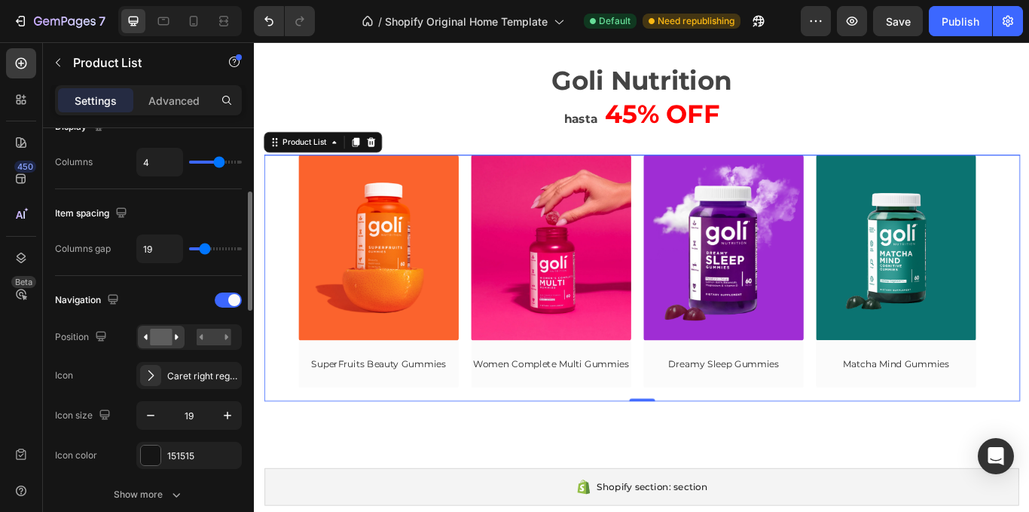
scroll to position [301, 0]
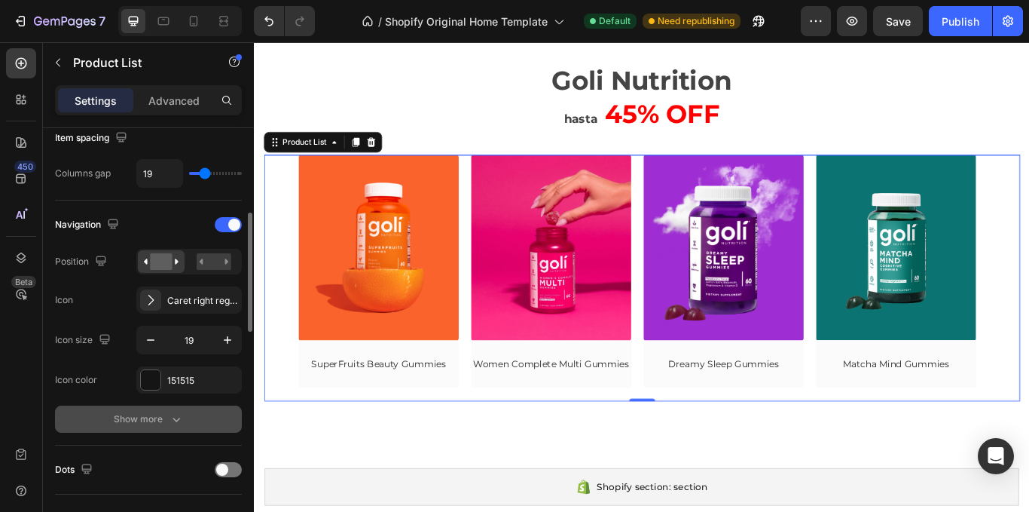
click at [173, 418] on icon "button" at bounding box center [177, 419] width 8 height 5
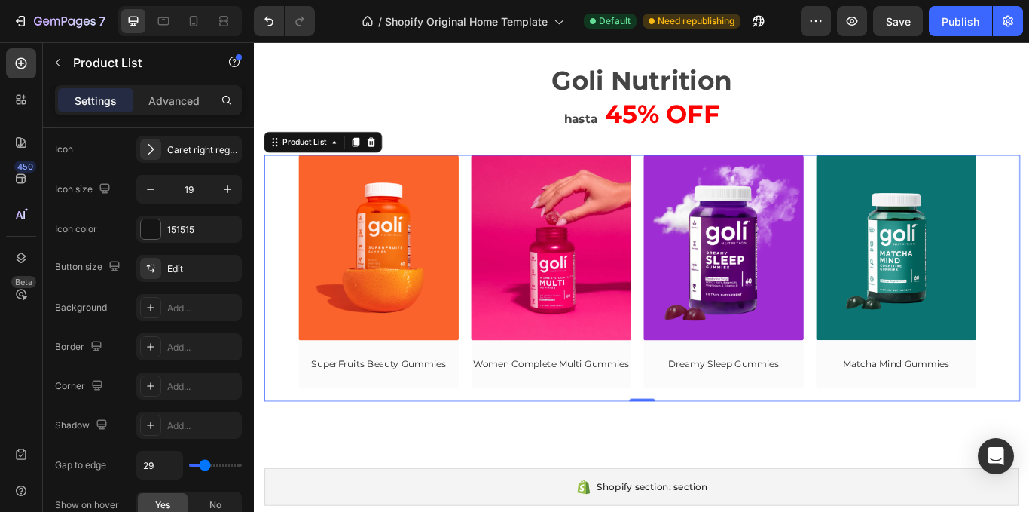
scroll to position [678, 0]
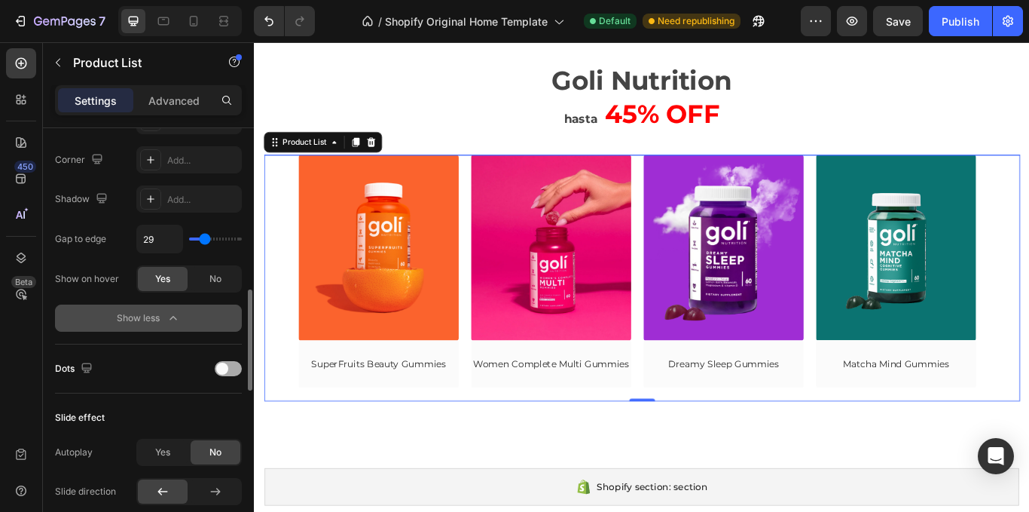
click at [222, 365] on span at bounding box center [222, 368] width 12 height 12
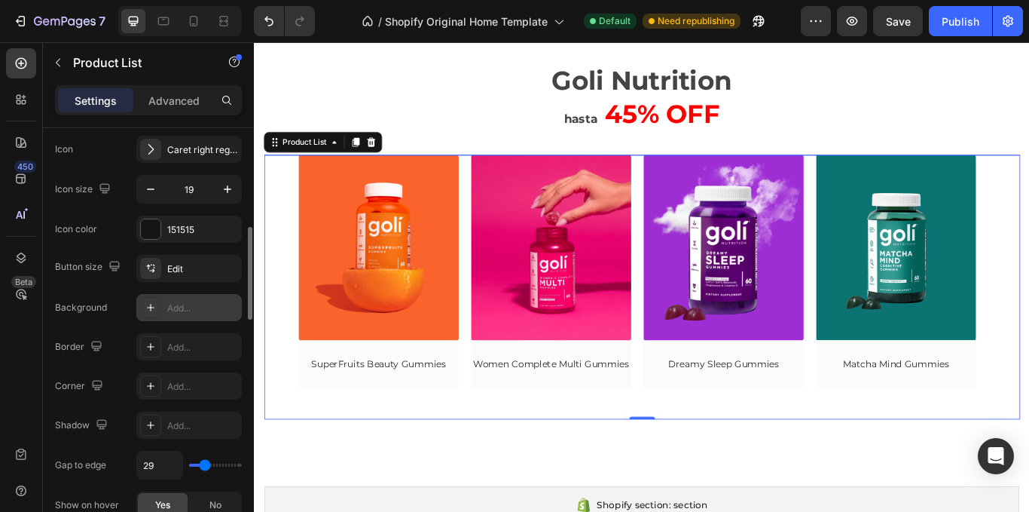
scroll to position [377, 0]
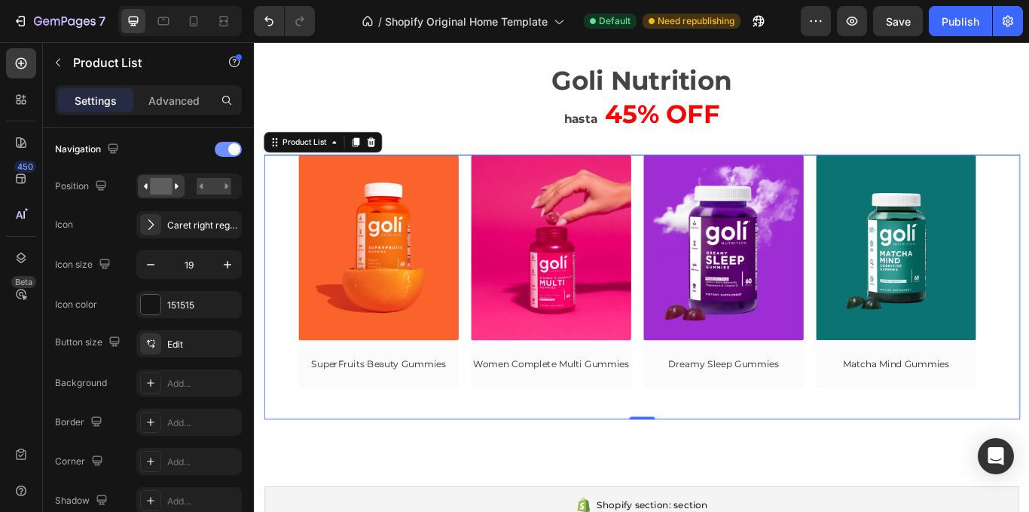
click at [222, 153] on div at bounding box center [228, 149] width 27 height 15
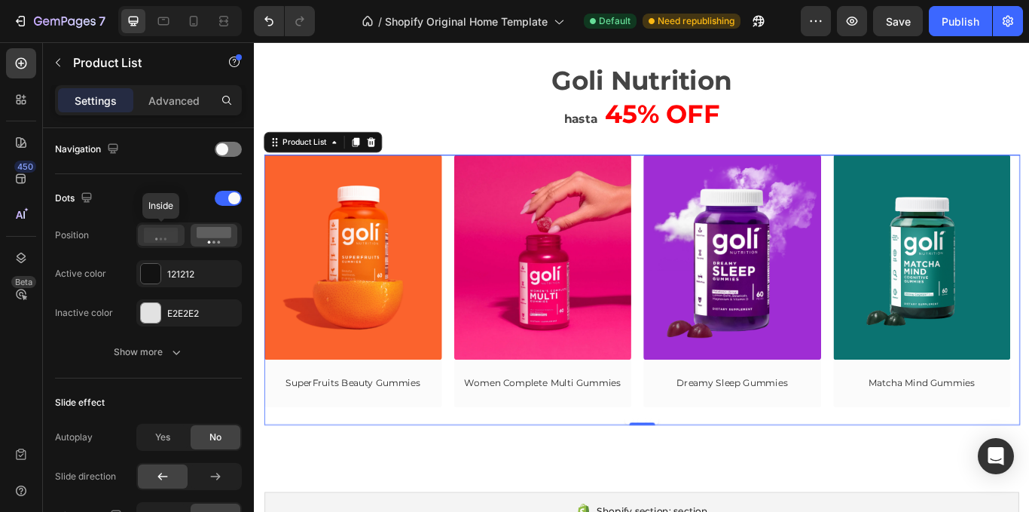
click at [158, 232] on icon at bounding box center [161, 235] width 35 height 15
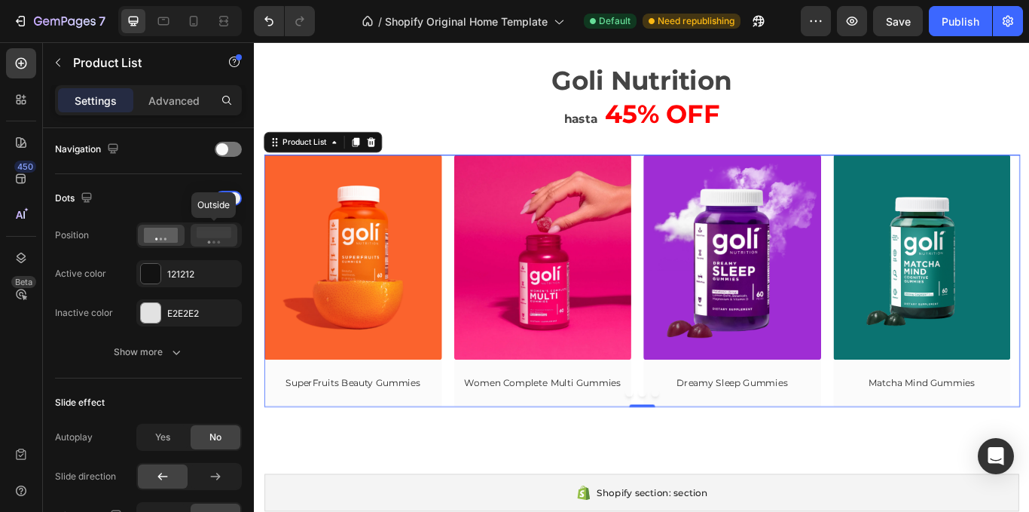
click at [206, 244] on div at bounding box center [214, 235] width 47 height 23
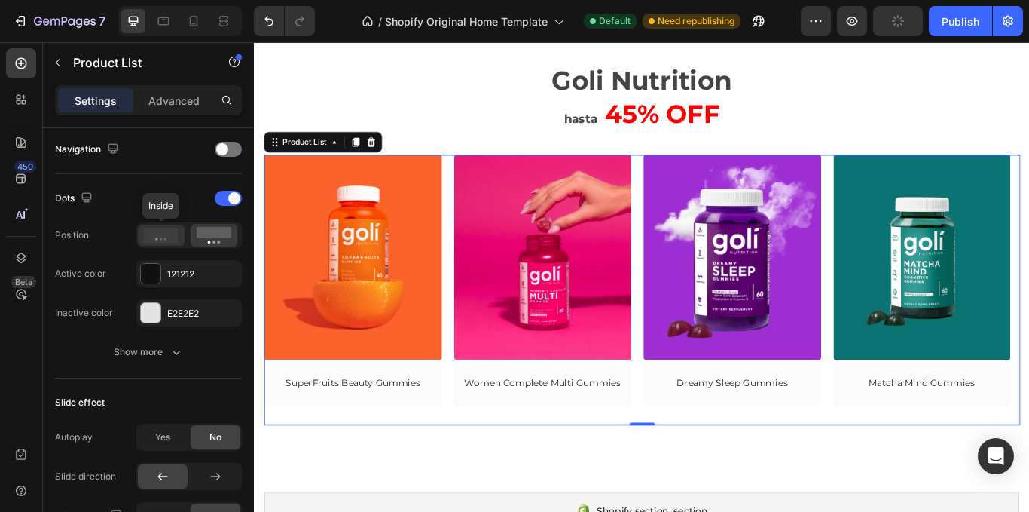
click at [179, 244] on div at bounding box center [161, 235] width 47 height 21
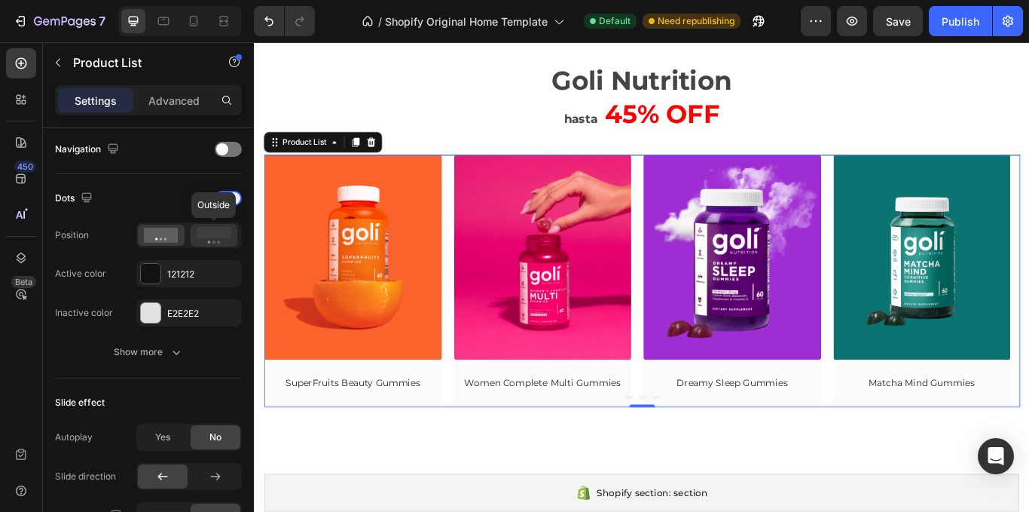
click at [213, 239] on icon at bounding box center [214, 235] width 35 height 17
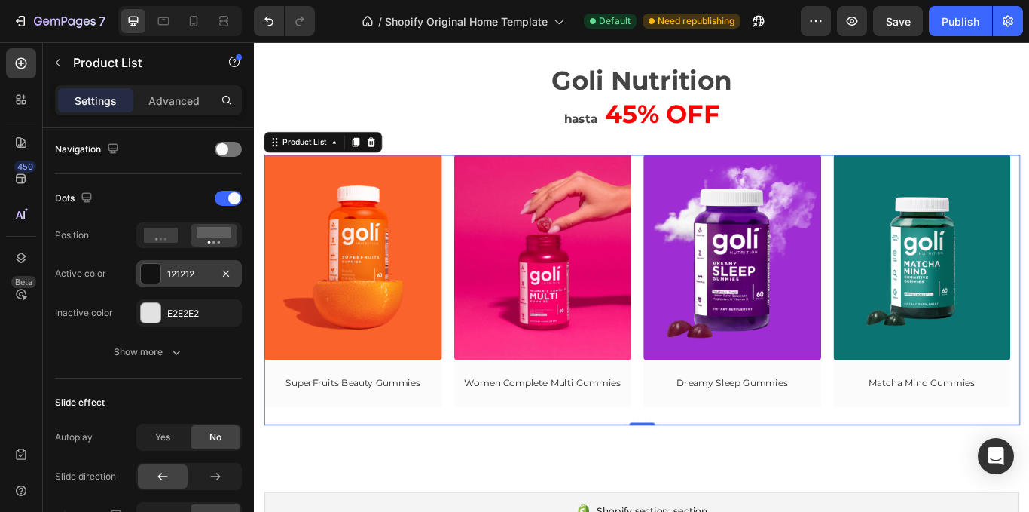
click at [179, 272] on div "121212" at bounding box center [189, 275] width 44 height 14
click at [206, 310] on div "E2E2E2" at bounding box center [189, 314] width 44 height 14
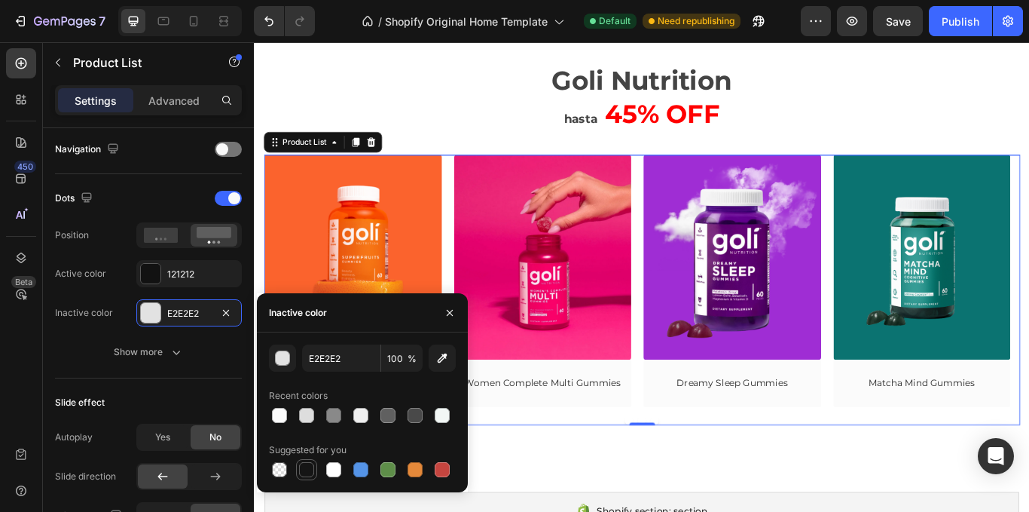
click at [308, 476] on div at bounding box center [306, 469] width 15 height 15
click at [329, 416] on div at bounding box center [333, 415] width 15 height 15
click at [308, 464] on div at bounding box center [306, 469] width 15 height 15
type input "151515"
click at [167, 240] on icon at bounding box center [161, 235] width 35 height 15
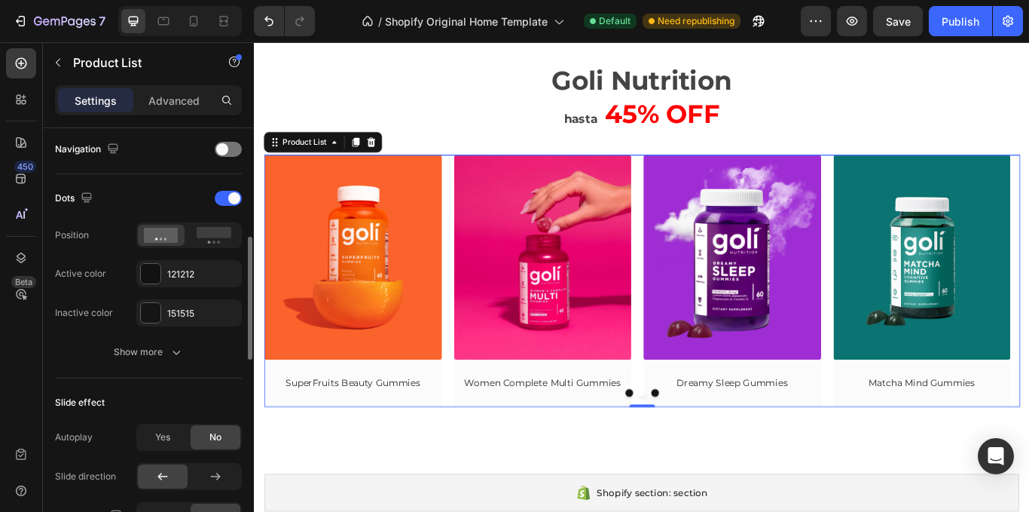
click at [188, 243] on div at bounding box center [188, 235] width 105 height 26
click at [188, 236] on div at bounding box center [188, 235] width 105 height 26
click at [195, 239] on div at bounding box center [214, 235] width 47 height 23
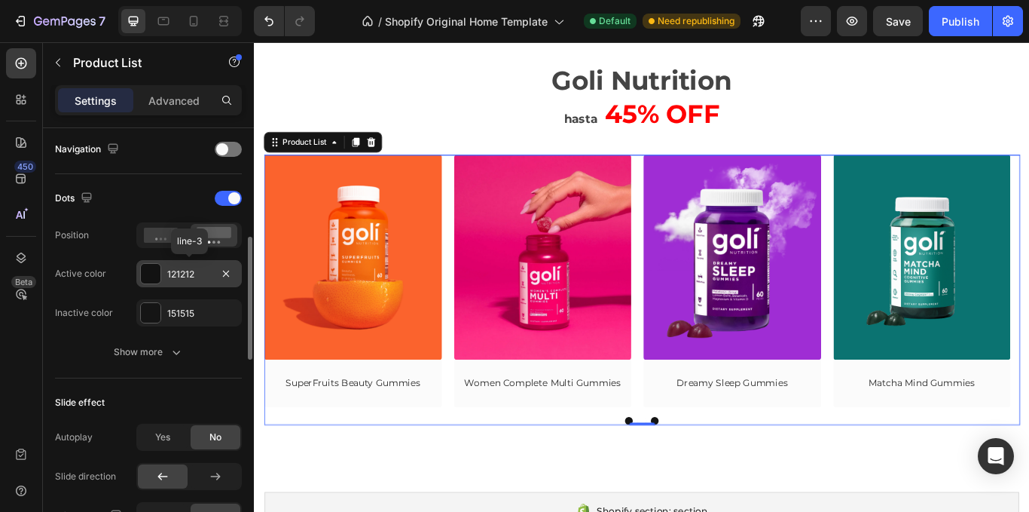
click at [173, 283] on div "121212" at bounding box center [188, 273] width 105 height 27
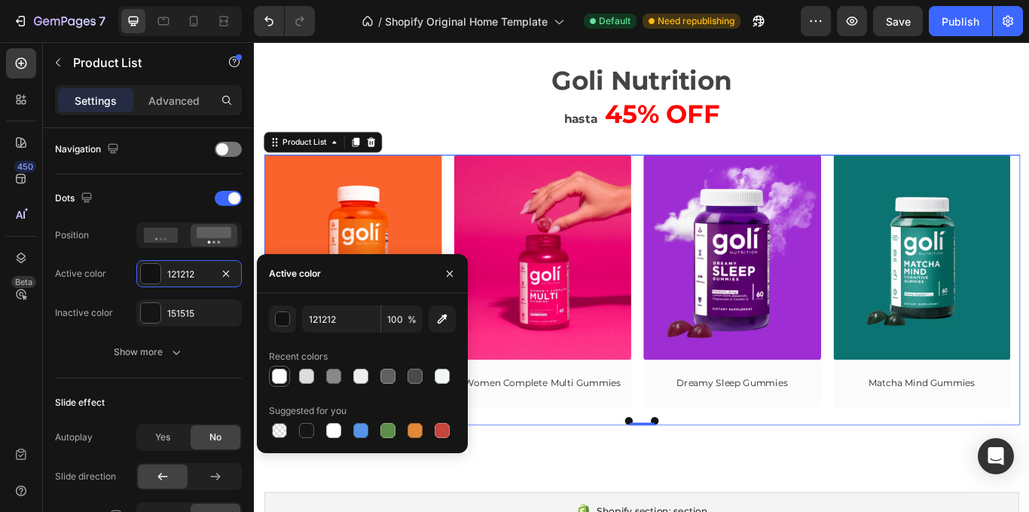
click at [280, 376] on div at bounding box center [279, 375] width 15 height 15
type input "FBFBFB"
click at [186, 320] on div "151515" at bounding box center [189, 314] width 44 height 14
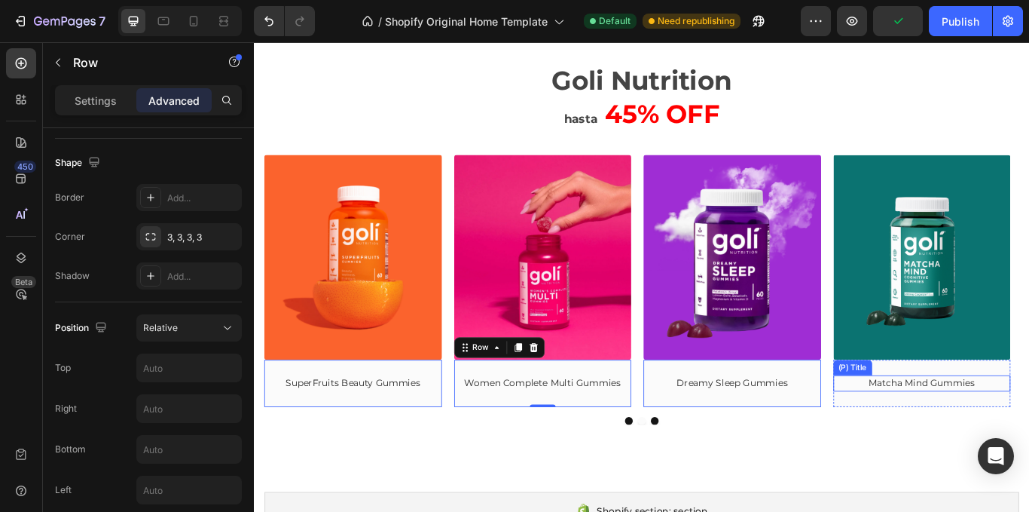
scroll to position [0, 0]
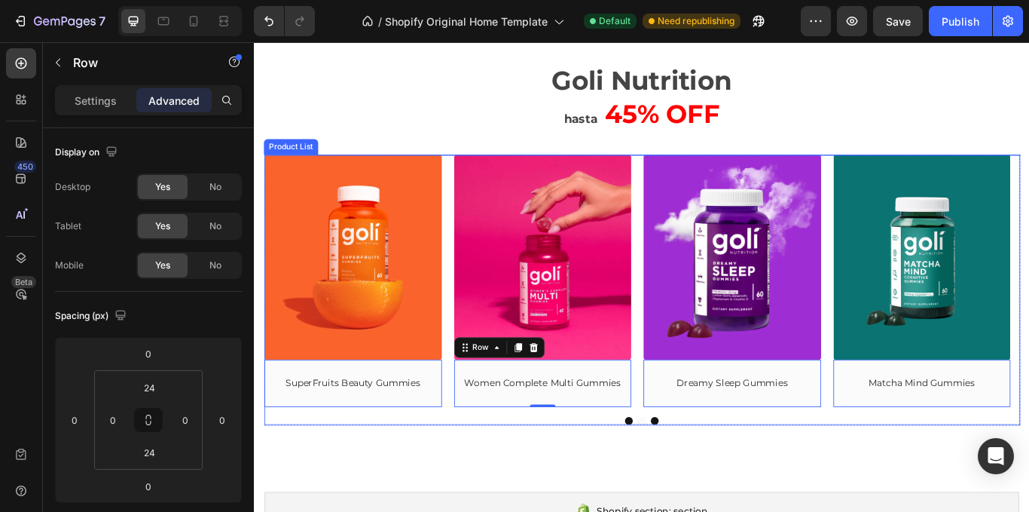
drag, startPoint x: 697, startPoint y: 480, endPoint x: 448, endPoint y: 473, distance: 249.5
click at [696, 479] on div at bounding box center [706, 483] width 882 height 9
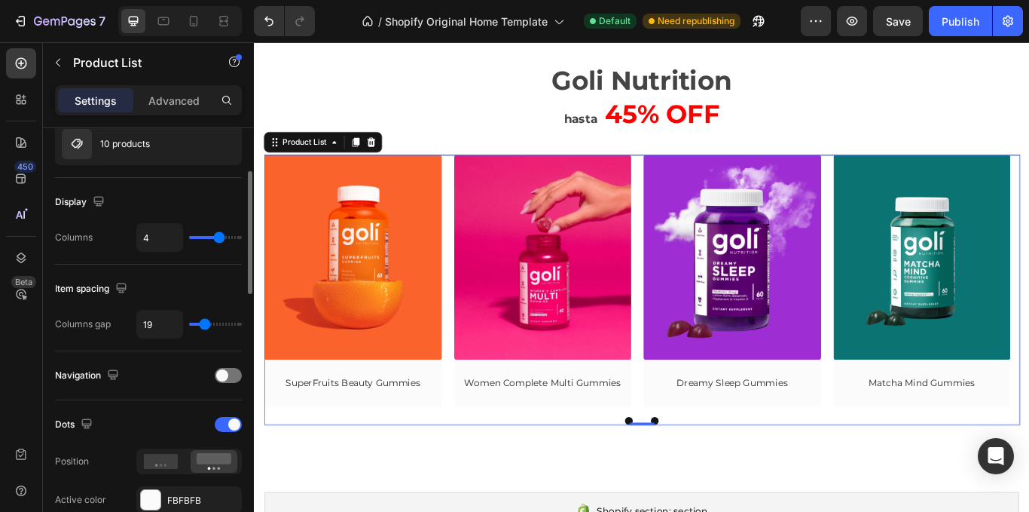
scroll to position [301, 0]
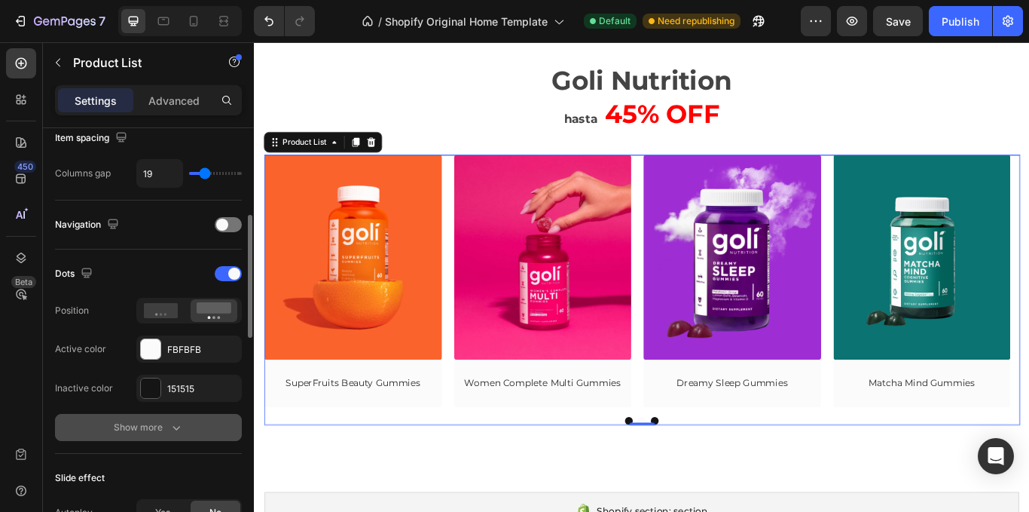
click at [177, 420] on button "Show more" at bounding box center [148, 427] width 187 height 27
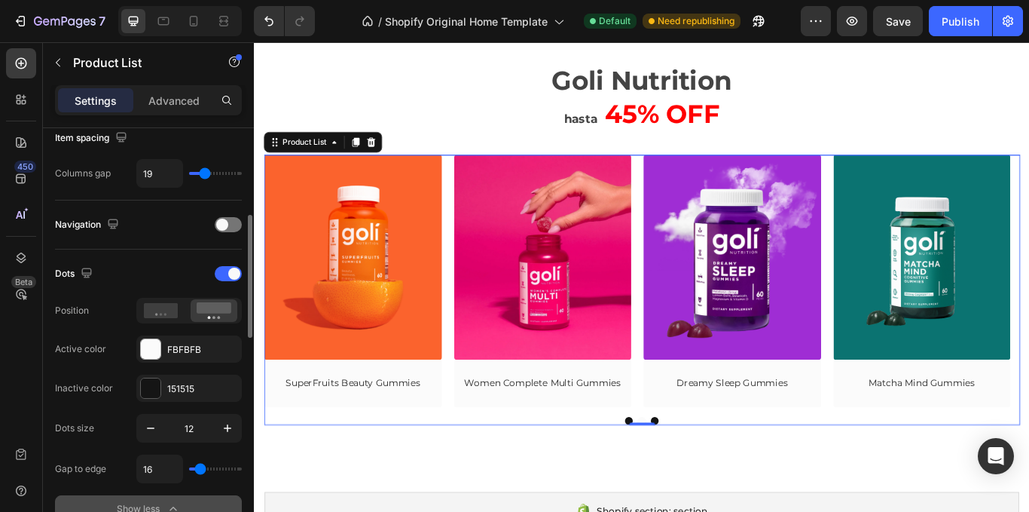
scroll to position [377, 0]
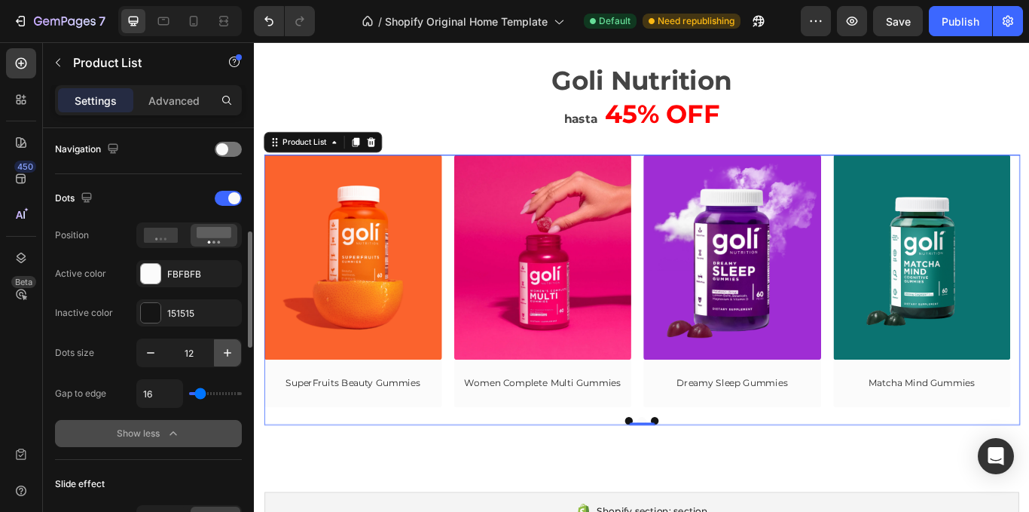
click at [222, 352] on icon "button" at bounding box center [227, 352] width 15 height 15
click at [155, 344] on button "button" at bounding box center [150, 352] width 27 height 27
type input "12"
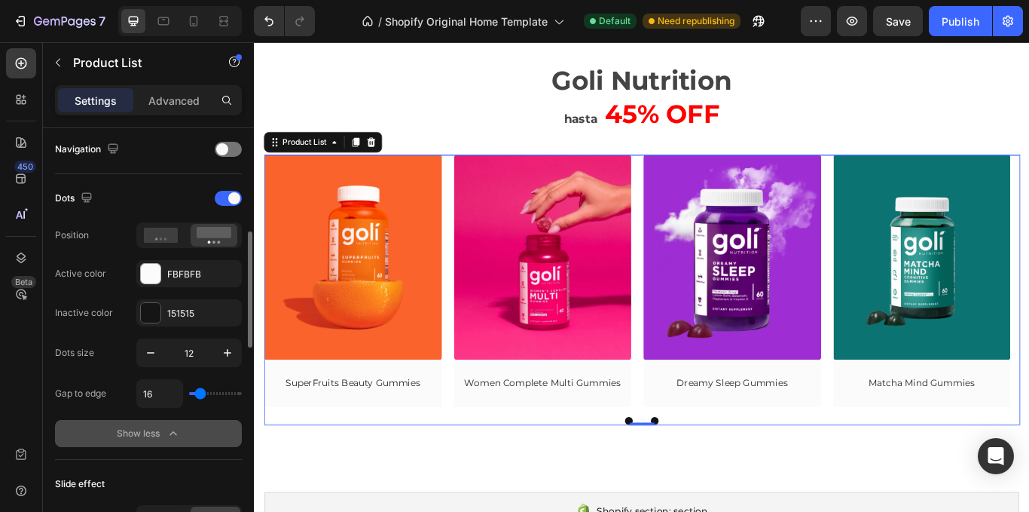
click at [188, 389] on div "16" at bounding box center [188, 393] width 105 height 29
type input "0"
click at [194, 393] on input "range" at bounding box center [215, 393] width 53 height 3
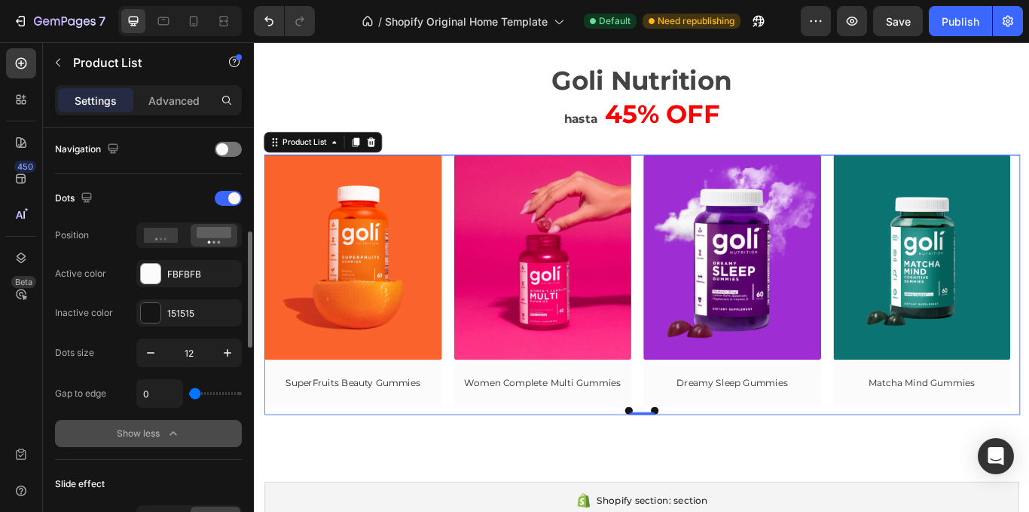
click at [200, 393] on input "range" at bounding box center [215, 393] width 53 height 3
type input "22"
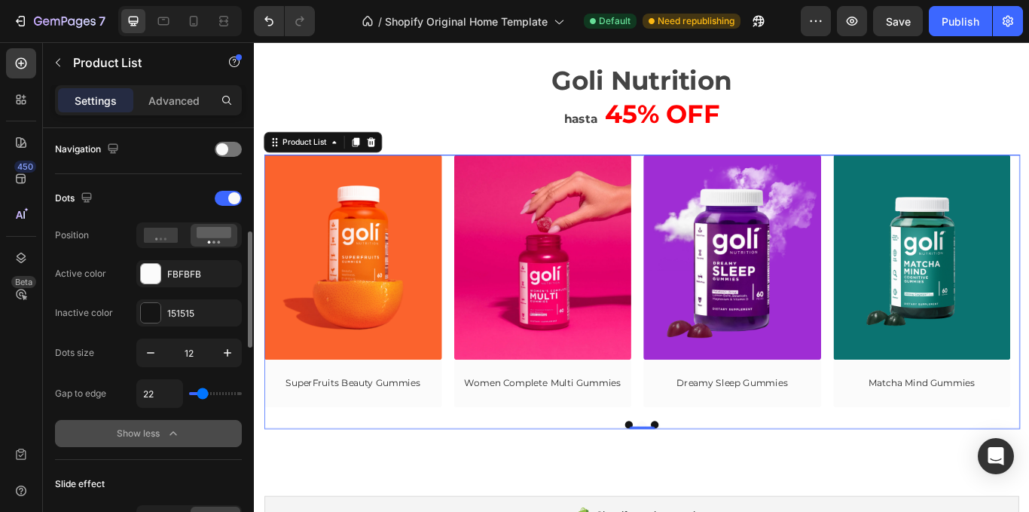
type input "33"
drag, startPoint x: 198, startPoint y: 398, endPoint x: 206, endPoint y: 396, distance: 8.4
type input "33"
click at [206, 395] on input "range" at bounding box center [215, 393] width 53 height 3
type input "7"
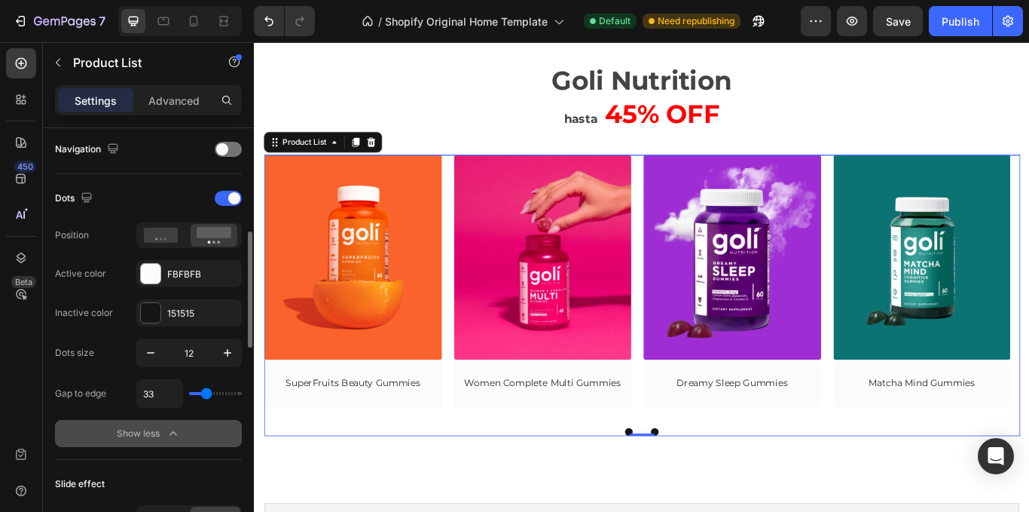
type input "7"
type input "0"
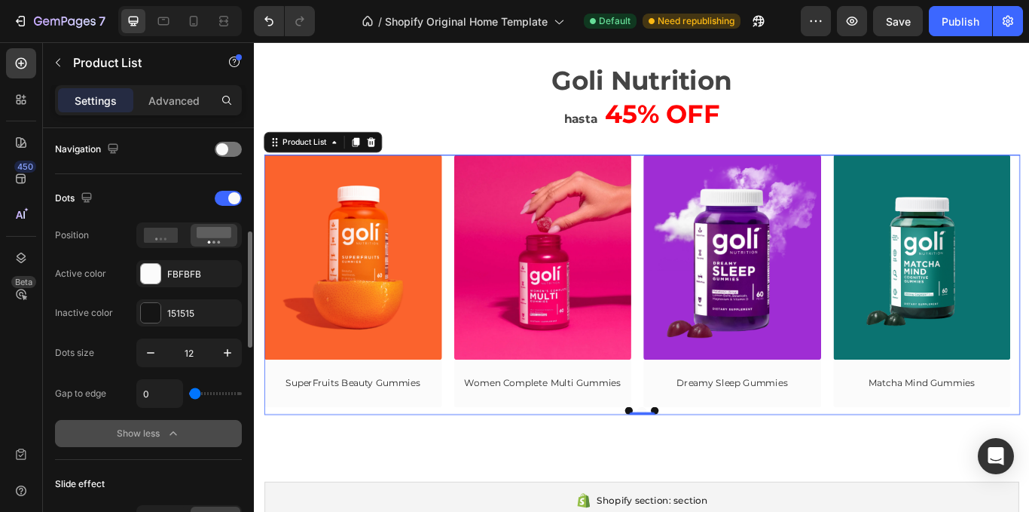
type input "18"
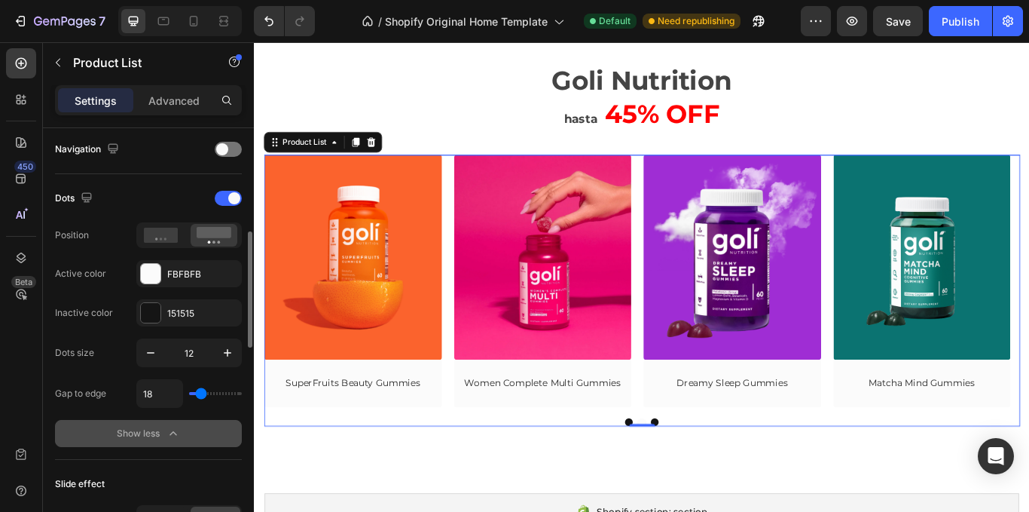
type input "18"
click at [201, 393] on input "range" at bounding box center [215, 393] width 53 height 3
click at [161, 231] on icon at bounding box center [161, 235] width 35 height 15
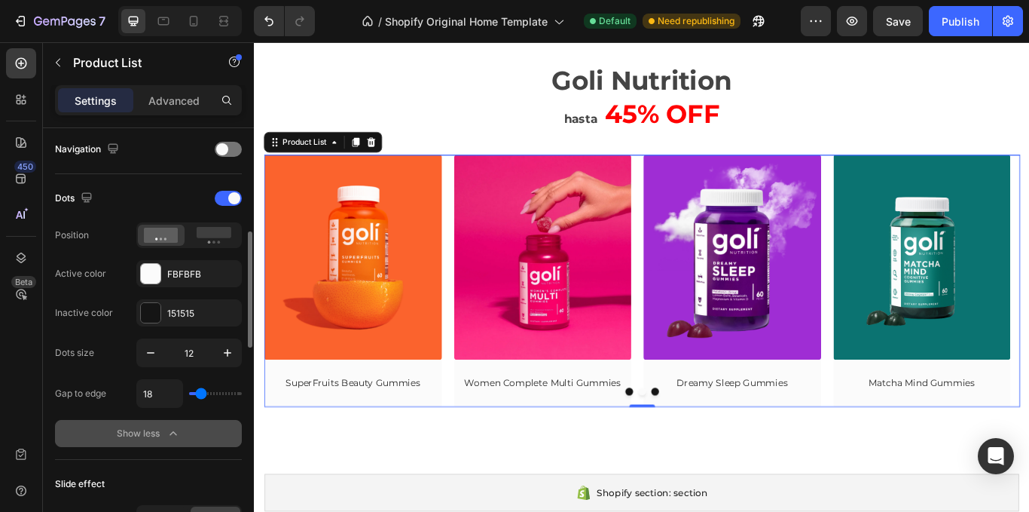
type input "44"
drag, startPoint x: 203, startPoint y: 388, endPoint x: 213, endPoint y: 390, distance: 10.7
type input "53"
click at [213, 392] on input "range" at bounding box center [215, 393] width 53 height 3
type input "53"
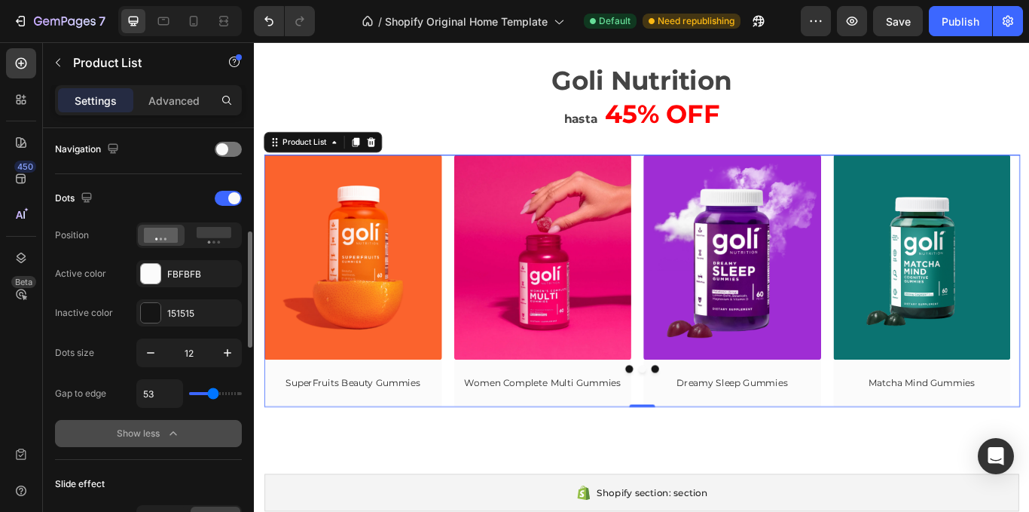
drag, startPoint x: 213, startPoint y: 390, endPoint x: 76, endPoint y: 418, distance: 140.1
type input "0"
click at [189, 395] on input "range" at bounding box center [215, 393] width 53 height 3
click at [76, 418] on div "Dots size 12 Gap to edge 53 Show less" at bounding box center [148, 392] width 187 height 109
click at [228, 236] on rect at bounding box center [214, 232] width 35 height 11
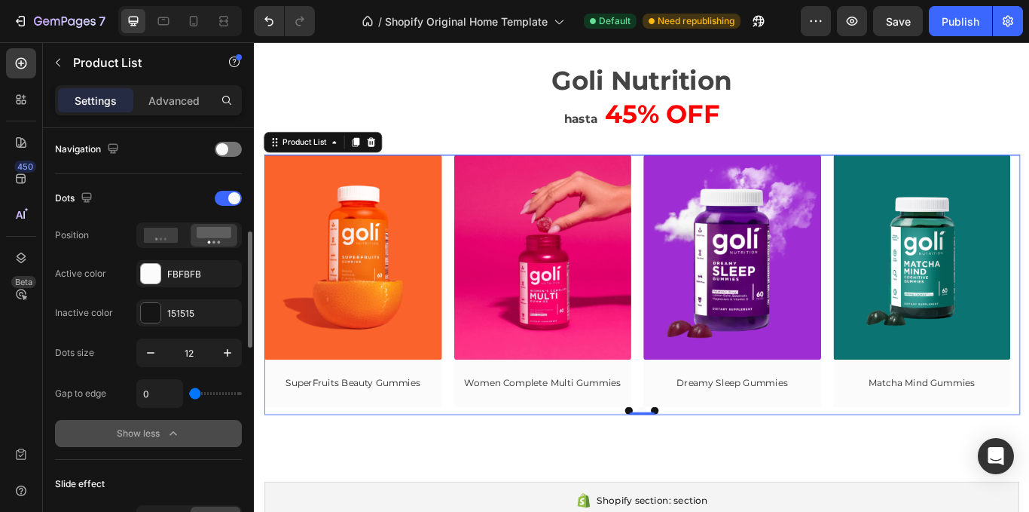
type input "13"
click at [200, 392] on input "range" at bounding box center [215, 393] width 53 height 3
click at [198, 310] on div "151515" at bounding box center [189, 314] width 44 height 14
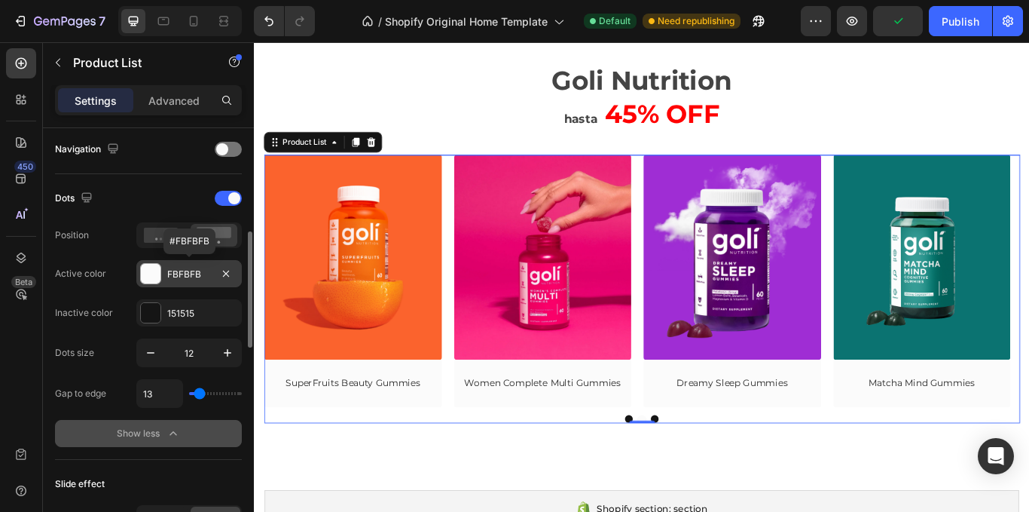
click at [194, 274] on div "FBFBFB" at bounding box center [189, 275] width 44 height 14
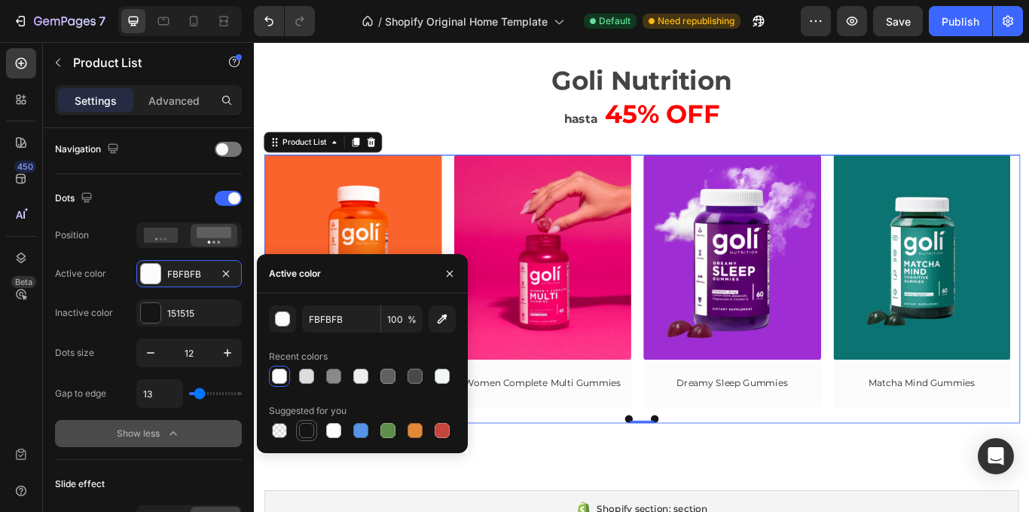
click at [312, 430] on div at bounding box center [306, 430] width 15 height 15
type input "151515"
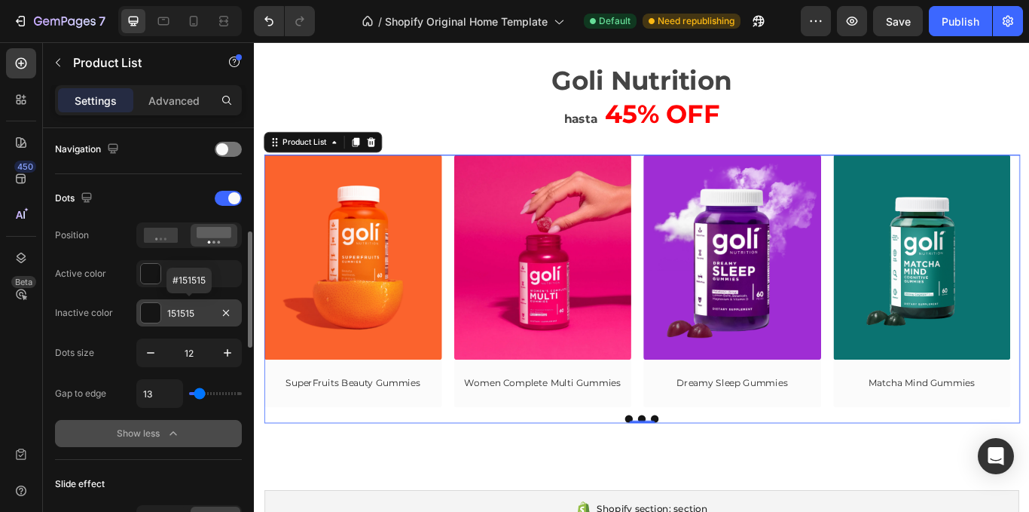
click at [200, 310] on div "151515" at bounding box center [189, 314] width 44 height 14
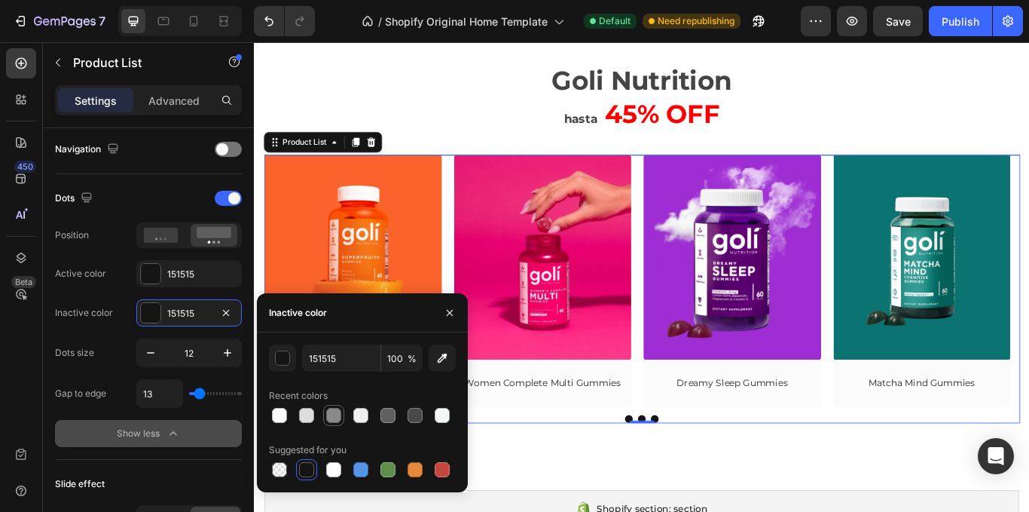
click at [332, 418] on div at bounding box center [333, 415] width 15 height 15
type input "898989"
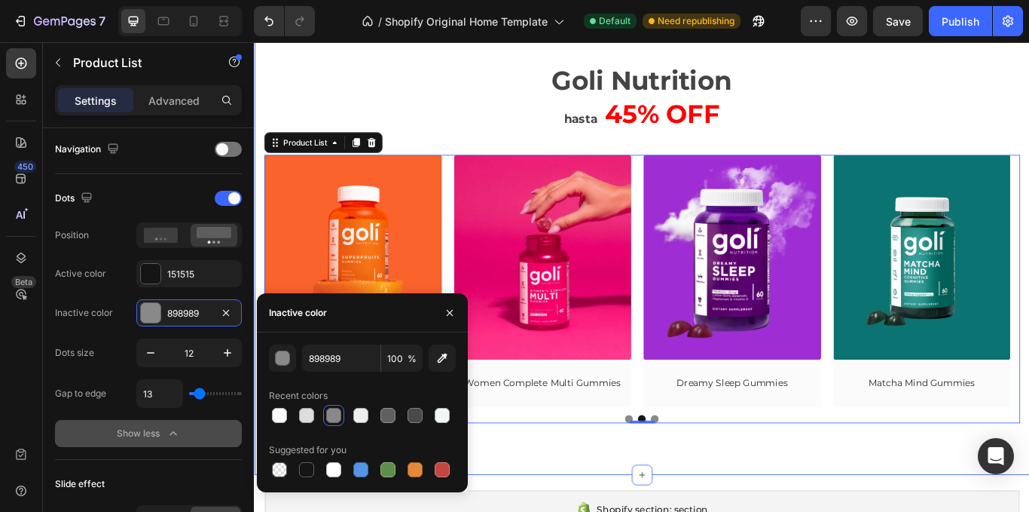
click at [705, 495] on div "⁠⁠⁠⁠⁠⁠⁠ Goli Nutrition hasta 45% OFF Heading Row (P) Images Row Ashawagandha Gu…" at bounding box center [706, 277] width 904 height 540
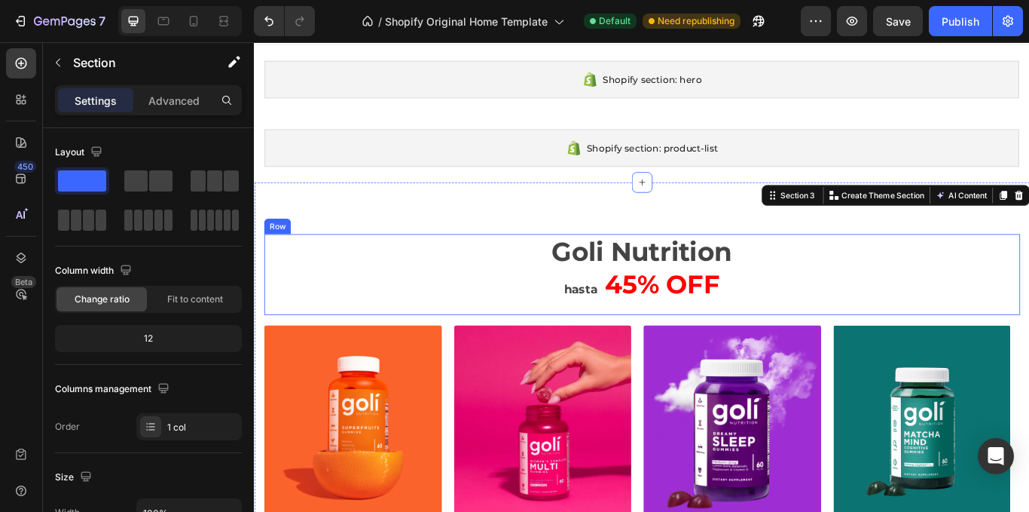
scroll to position [0, 0]
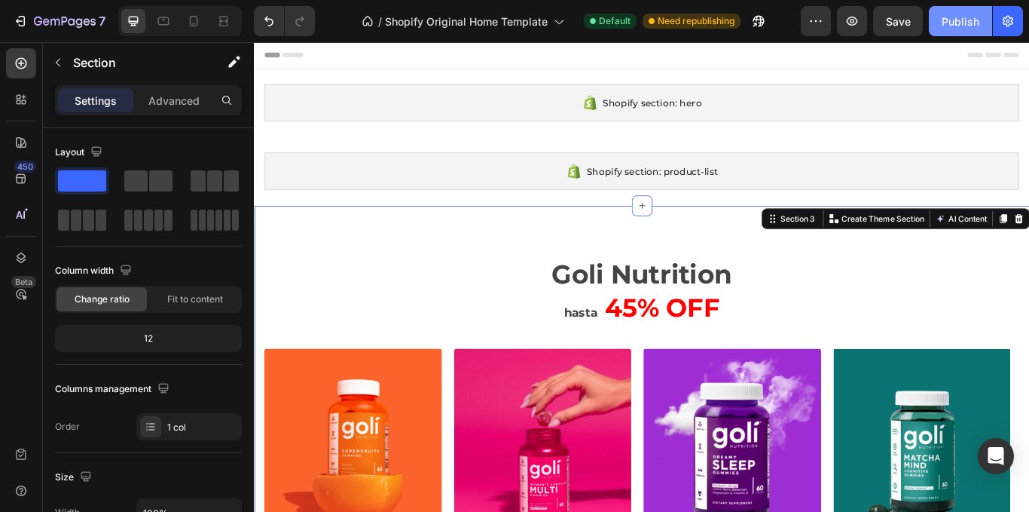
click at [977, 24] on div "Publish" at bounding box center [961, 22] width 38 height 16
click at [976, 23] on button "Publish" at bounding box center [960, 21] width 63 height 30
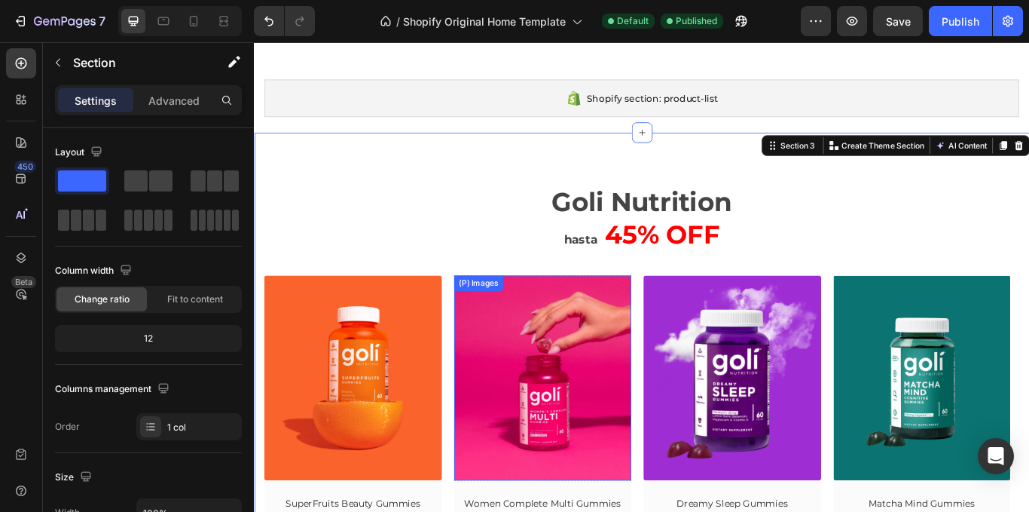
scroll to position [226, 0]
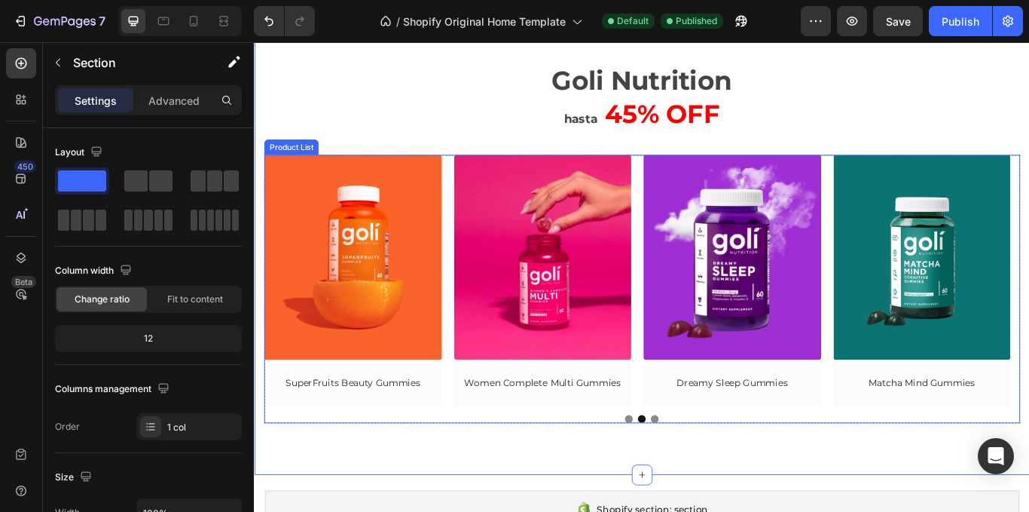
click at [399, 298] on img at bounding box center [368, 292] width 207 height 239
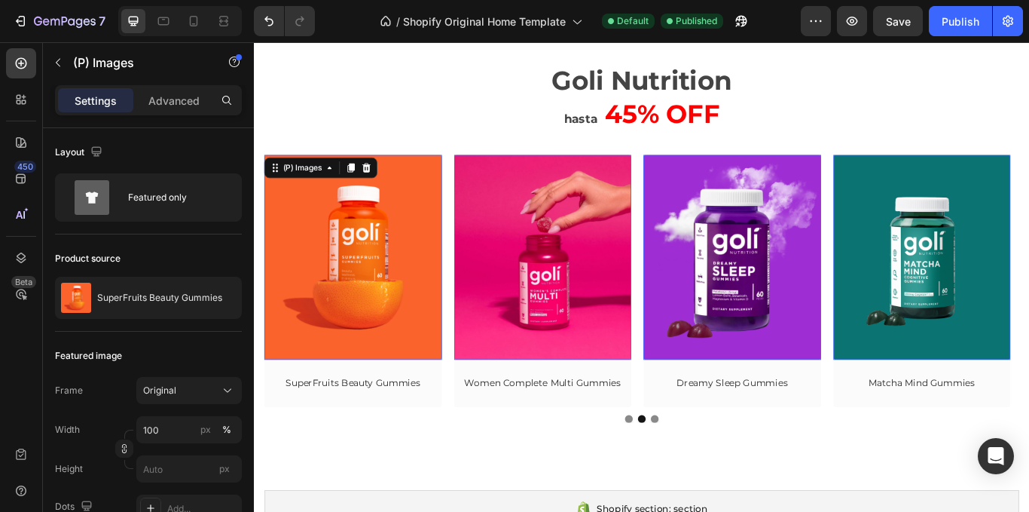
click at [204, 386] on div "Original" at bounding box center [180, 391] width 74 height 14
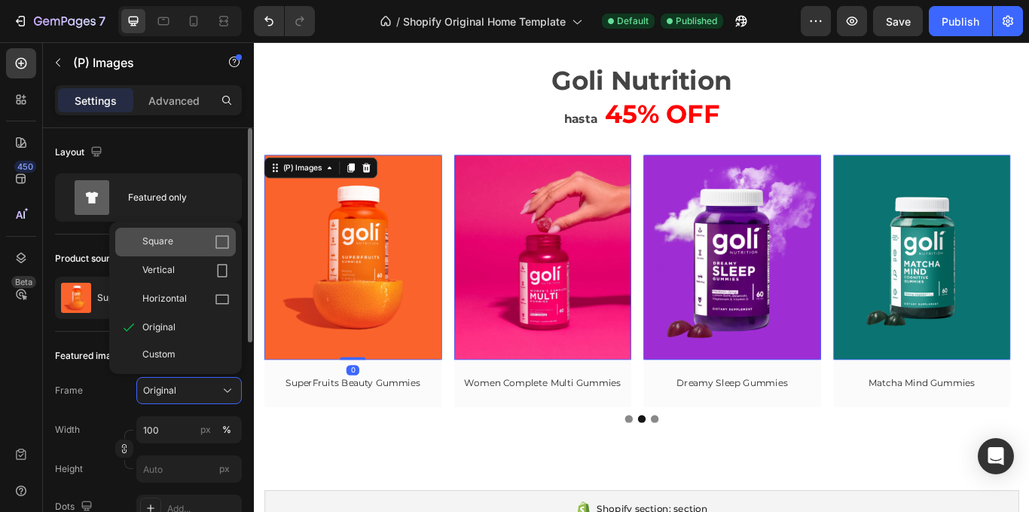
click at [212, 240] on div "Square" at bounding box center [185, 241] width 87 height 15
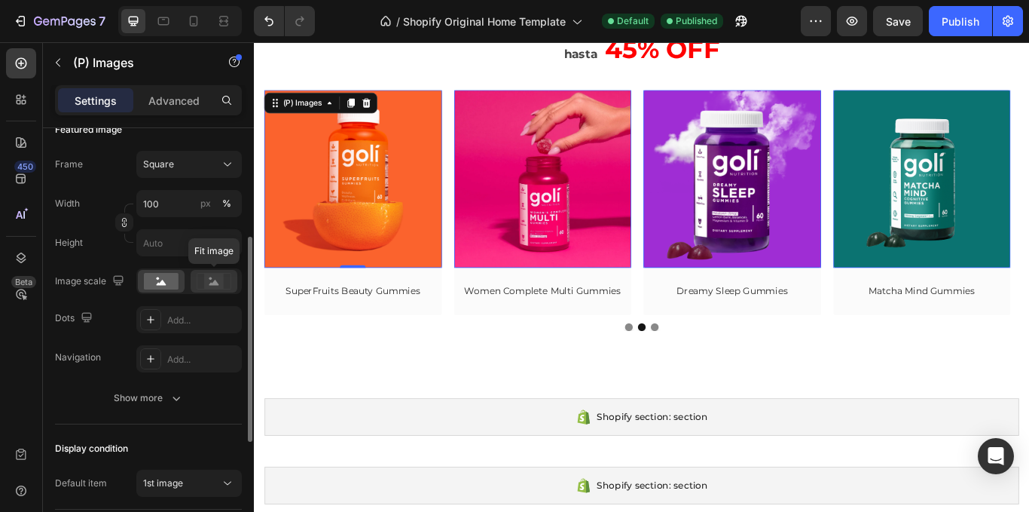
click at [206, 288] on rect at bounding box center [214, 281] width 20 height 15
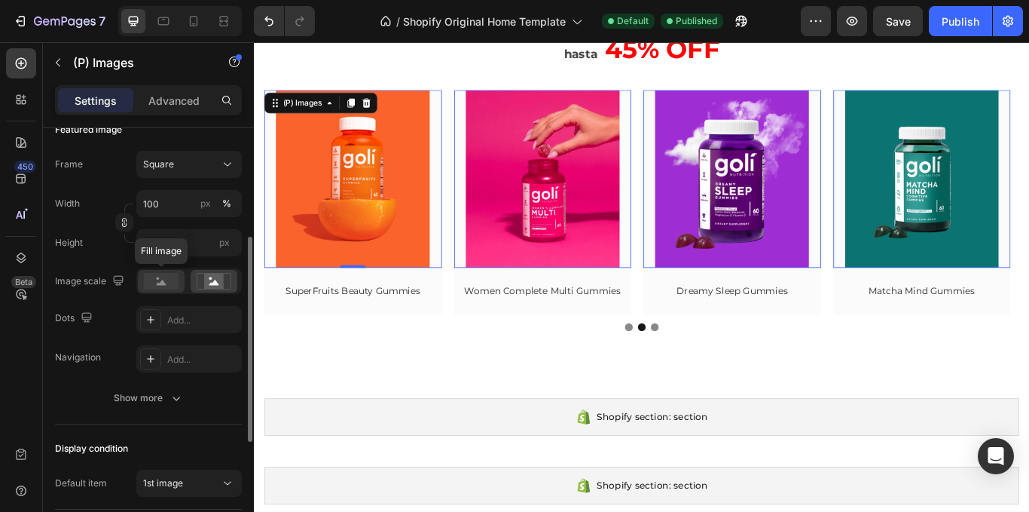
click at [174, 286] on rect at bounding box center [161, 281] width 35 height 17
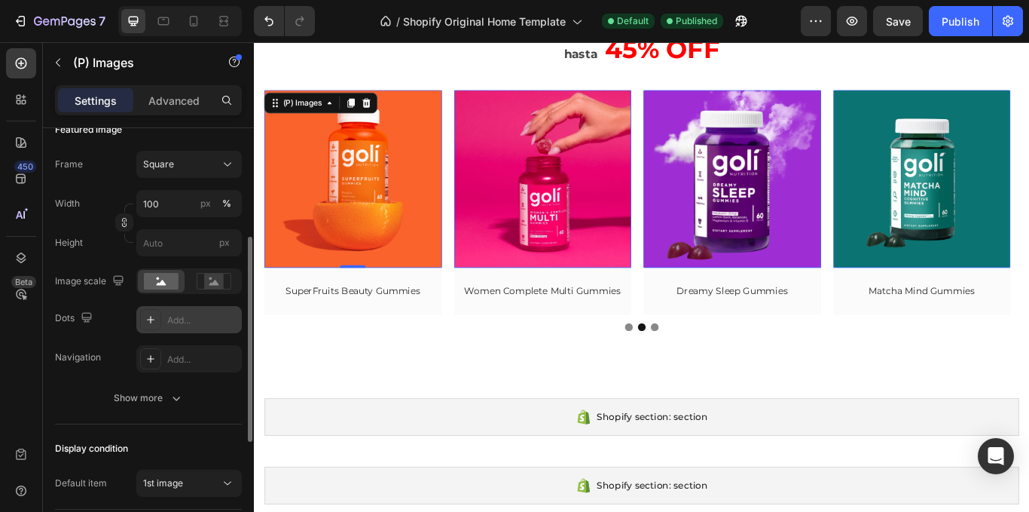
click at [173, 326] on div "Add..." at bounding box center [202, 320] width 71 height 14
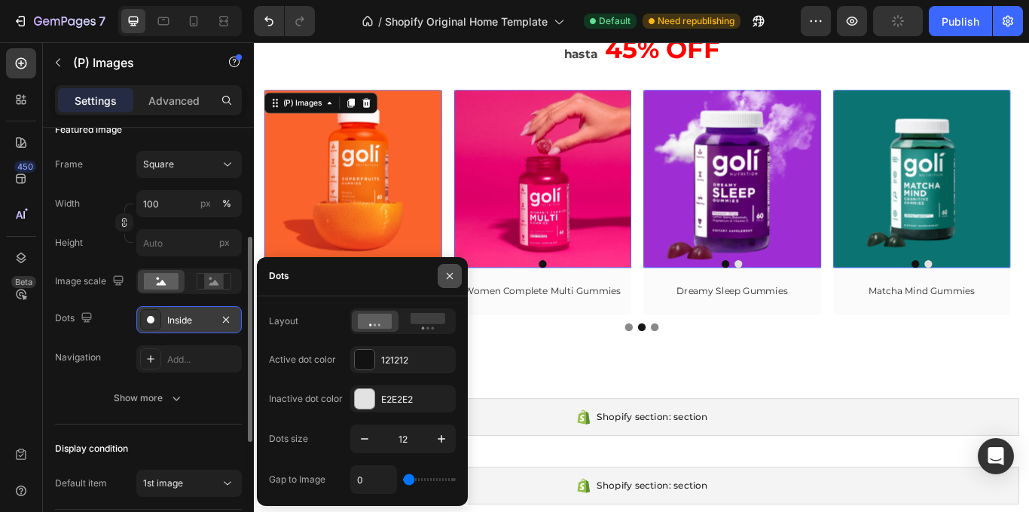
click at [454, 279] on icon "button" at bounding box center [450, 276] width 12 height 12
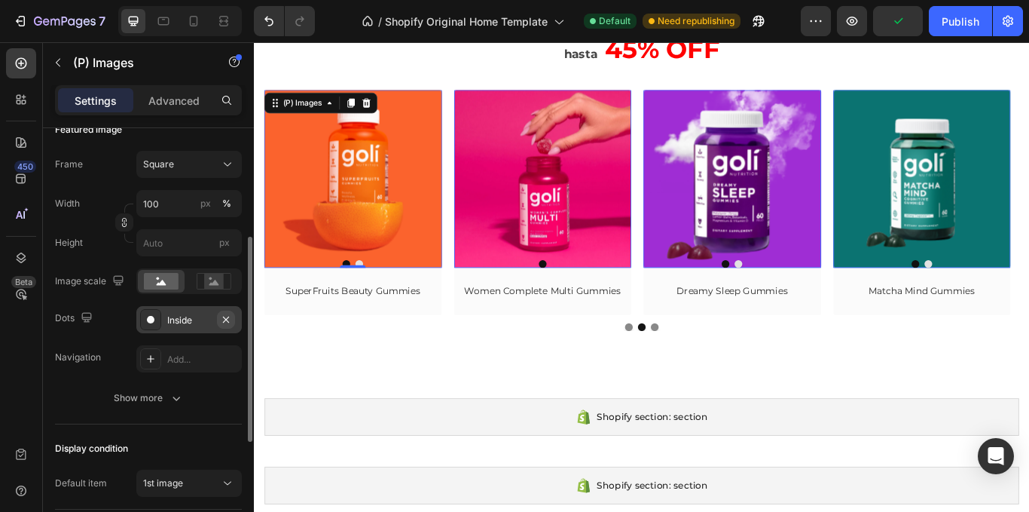
click at [232, 323] on button "button" at bounding box center [226, 319] width 18 height 18
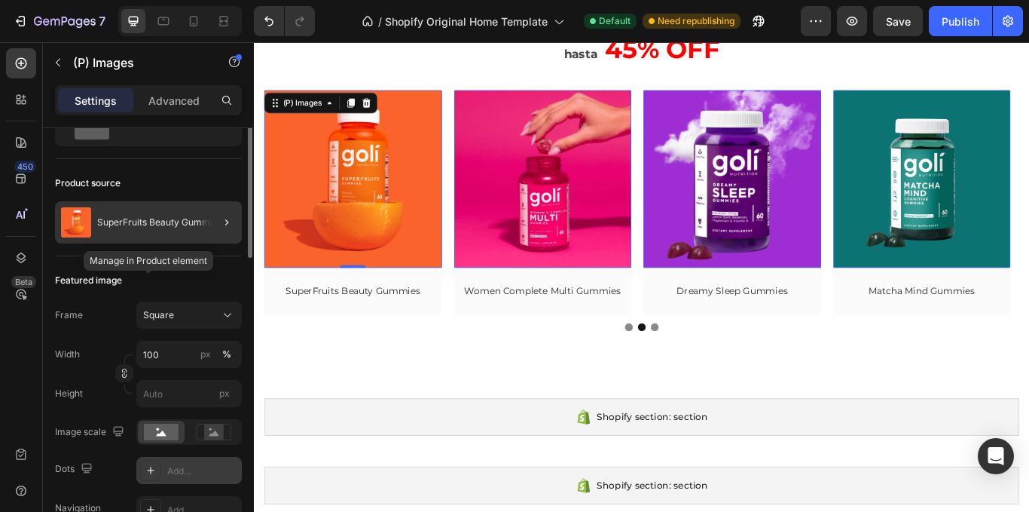
scroll to position [0, 0]
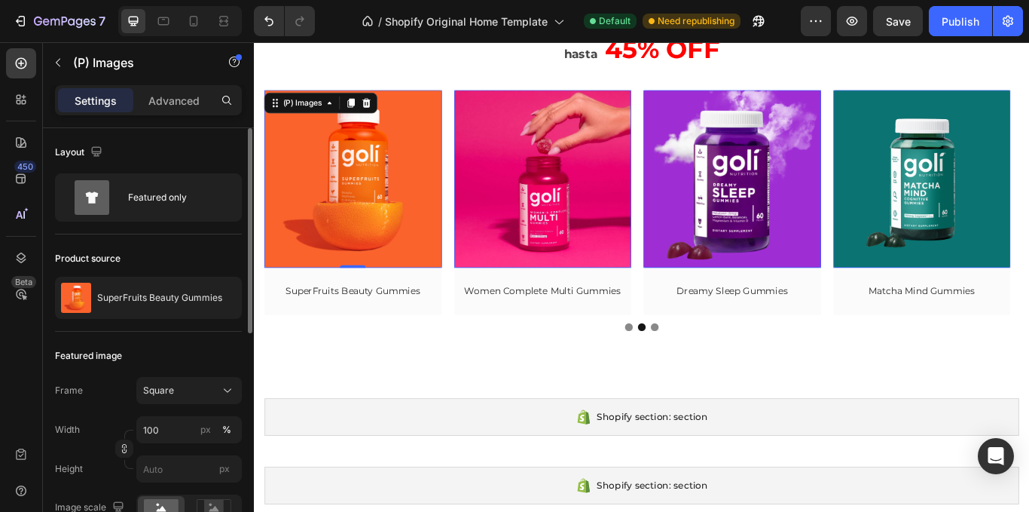
click at [158, 114] on div "Settings Advanced" at bounding box center [148, 100] width 187 height 30
click at [176, 89] on div "Advanced" at bounding box center [173, 100] width 75 height 24
click at [170, 104] on p "Advanced" at bounding box center [173, 101] width 51 height 16
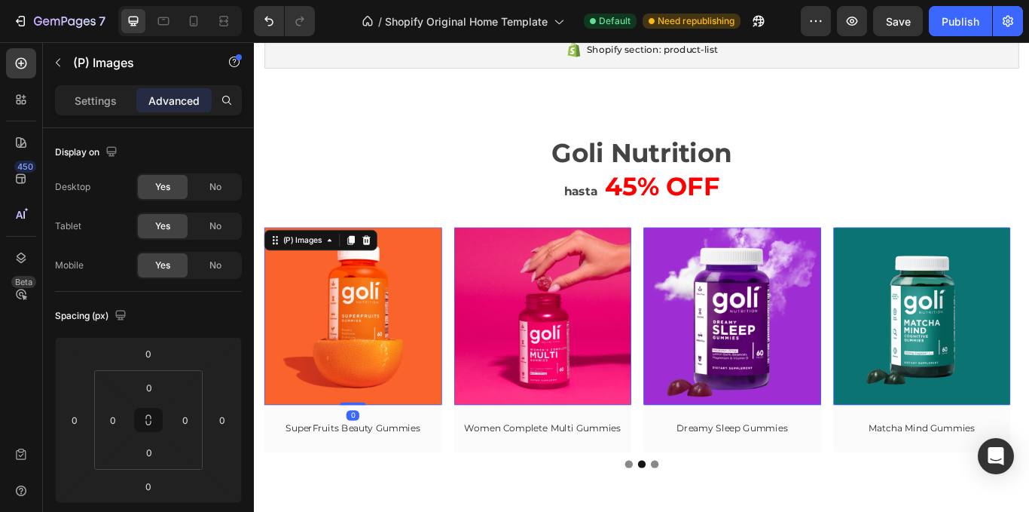
scroll to position [75, 0]
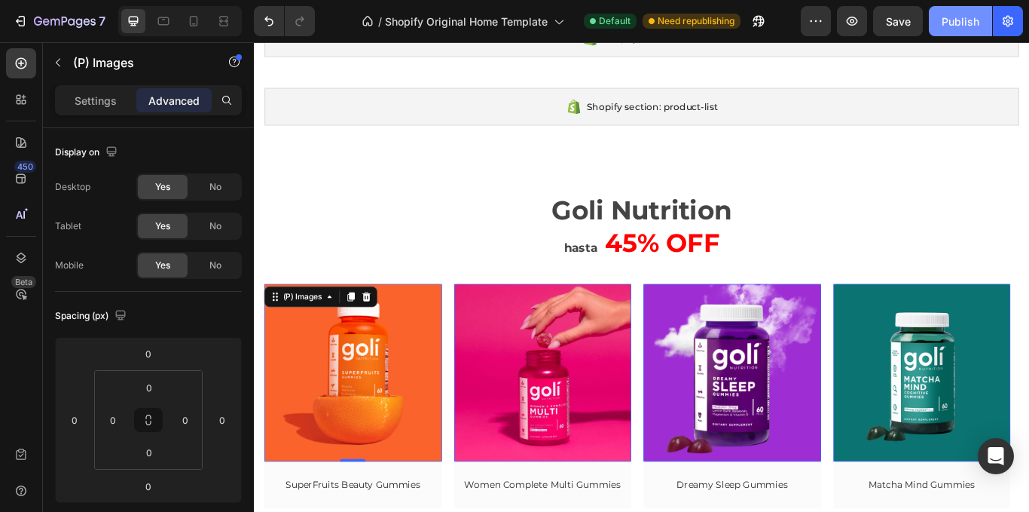
click at [968, 16] on div "Publish" at bounding box center [961, 22] width 38 height 16
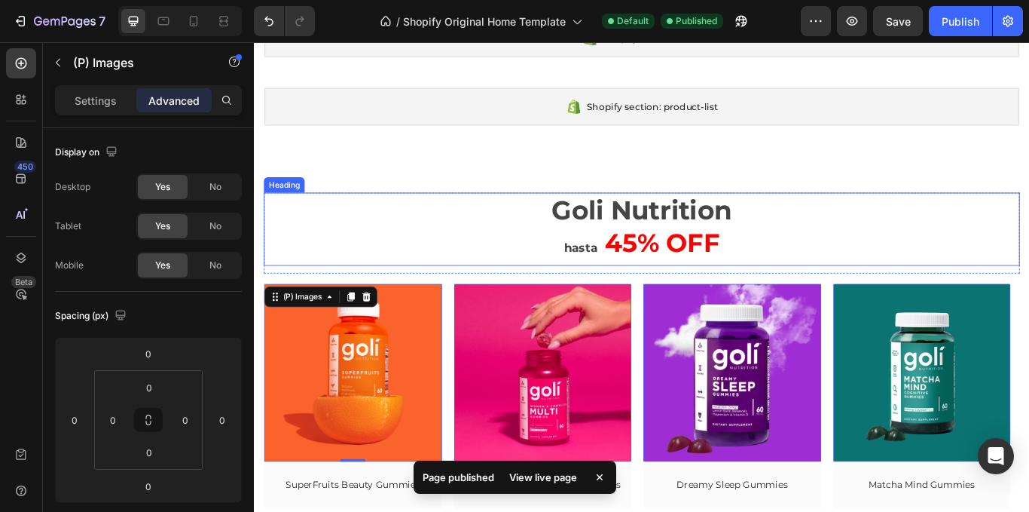
click at [601, 233] on span "Goli Nutrition" at bounding box center [706, 237] width 211 height 37
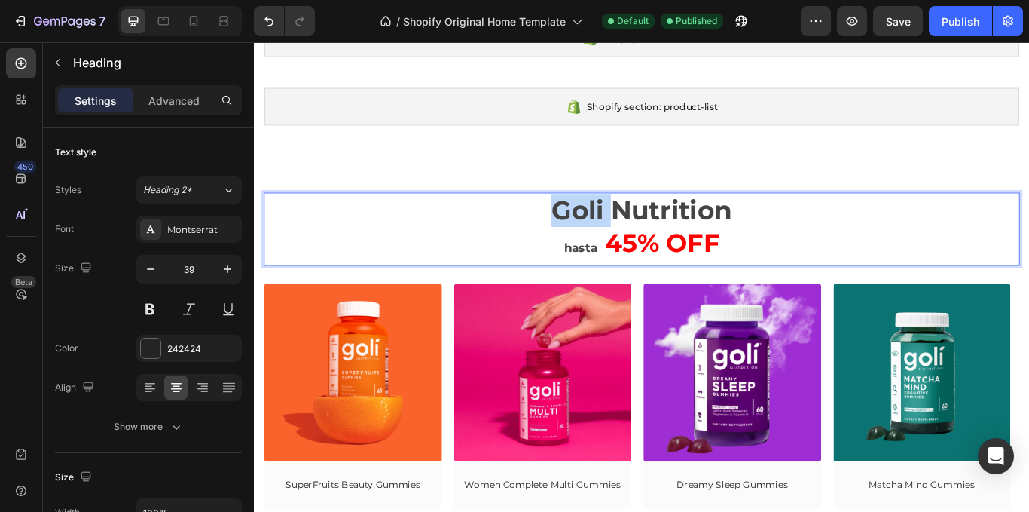
drag, startPoint x: 596, startPoint y: 241, endPoint x: 748, endPoint y: 240, distance: 151.5
click at [728, 240] on span "Goli Nutrition" at bounding box center [706, 237] width 211 height 37
drag, startPoint x: 748, startPoint y: 240, endPoint x: 810, endPoint y: 254, distance: 64.2
click at [808, 256] on p "Goli Nutrition hasta 45% OFF" at bounding box center [706, 260] width 879 height 82
click at [809, 256] on p "Goli Nutrition hasta 45% OFF" at bounding box center [706, 260] width 879 height 82
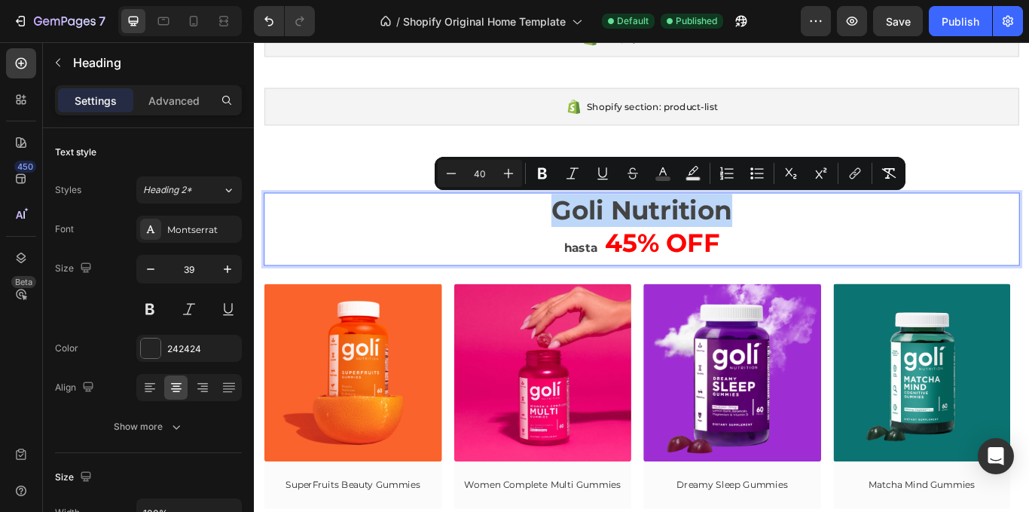
drag, startPoint x: 586, startPoint y: 238, endPoint x: 799, endPoint y: 251, distance: 213.6
click at [799, 251] on p "Goli Nutrition hasta 45% OFF" at bounding box center [706, 260] width 879 height 82
click at [628, 173] on icon "Editor contextual toolbar" at bounding box center [633, 170] width 11 height 6
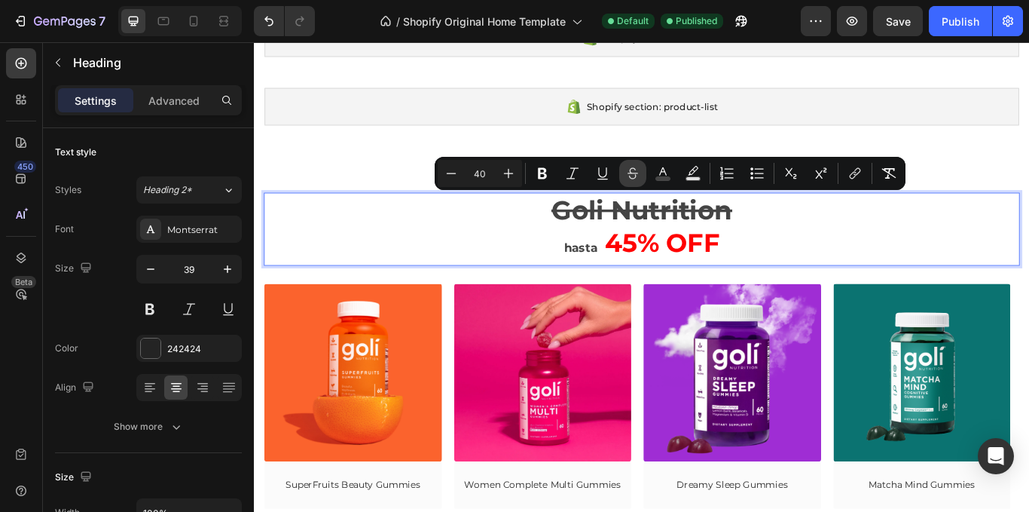
click at [628, 173] on icon "Editor contextual toolbar" at bounding box center [633, 170] width 11 height 6
drag, startPoint x: 667, startPoint y: 179, endPoint x: 674, endPoint y: 182, distance: 8.1
click at [668, 179] on rect "Editor contextual toolbar" at bounding box center [663, 179] width 14 height 4
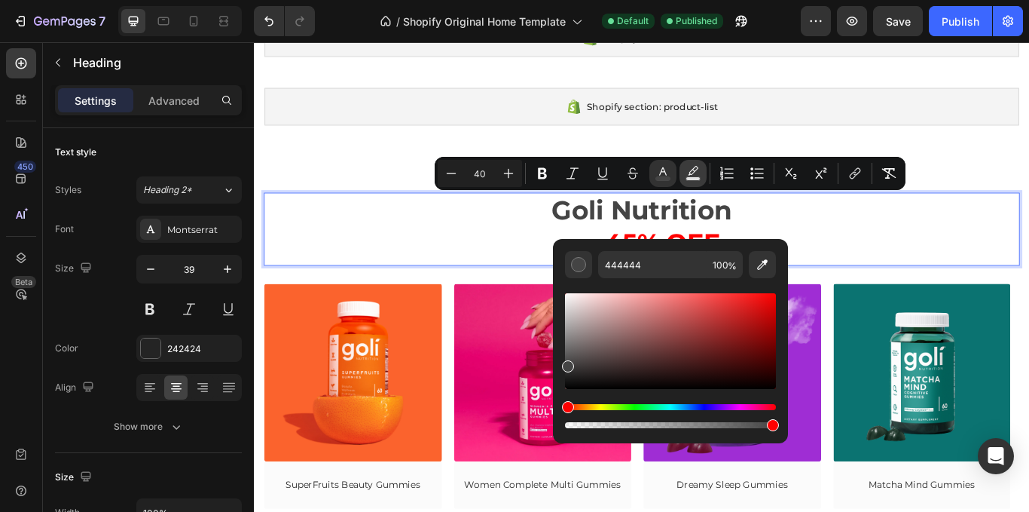
click at [702, 170] on button "Text Background Color" at bounding box center [693, 173] width 27 height 27
type input "000000"
type input "77"
click at [690, 177] on rect "Editor contextual toolbar" at bounding box center [693, 179] width 14 height 4
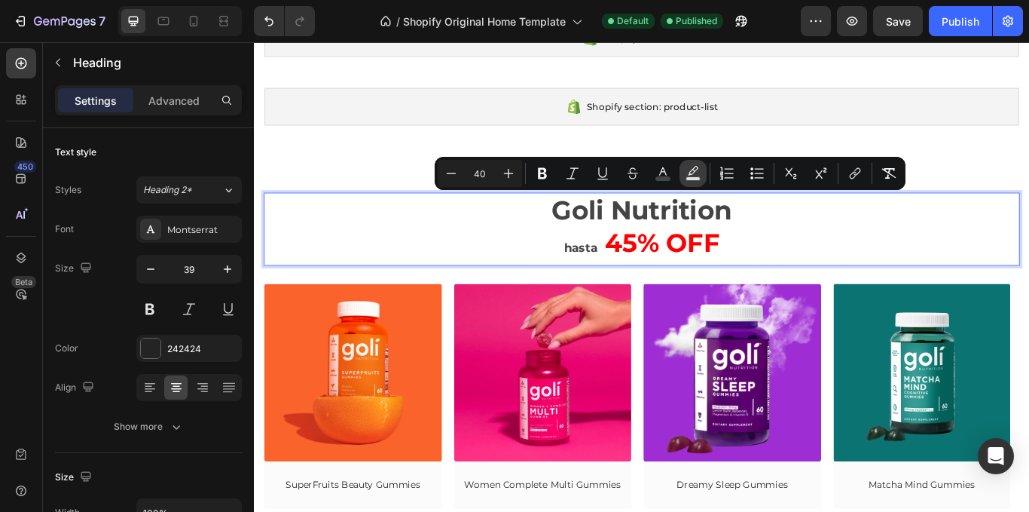
click at [690, 177] on rect "Editor contextual toolbar" at bounding box center [693, 179] width 14 height 4
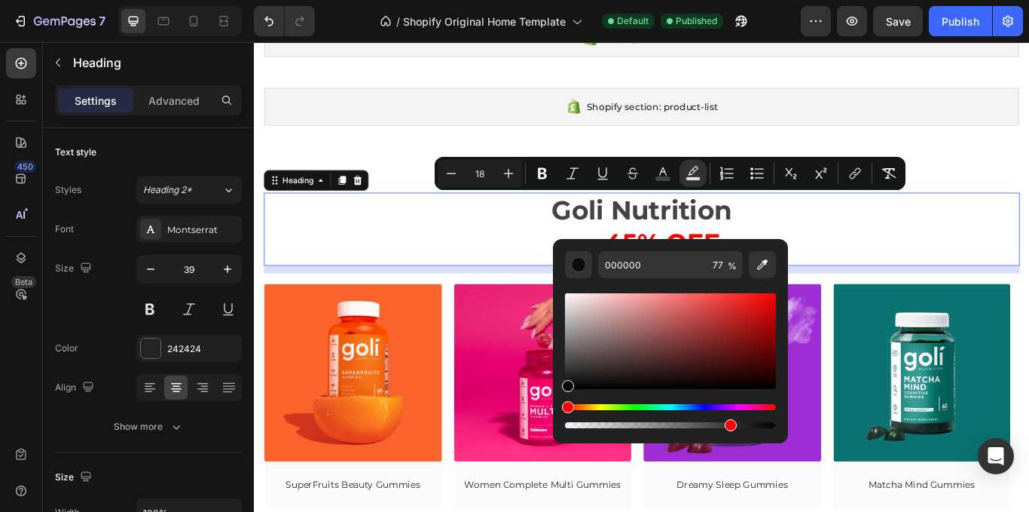
click at [561, 259] on p "Goli Nutrition hasta 45% OFF" at bounding box center [706, 260] width 879 height 82
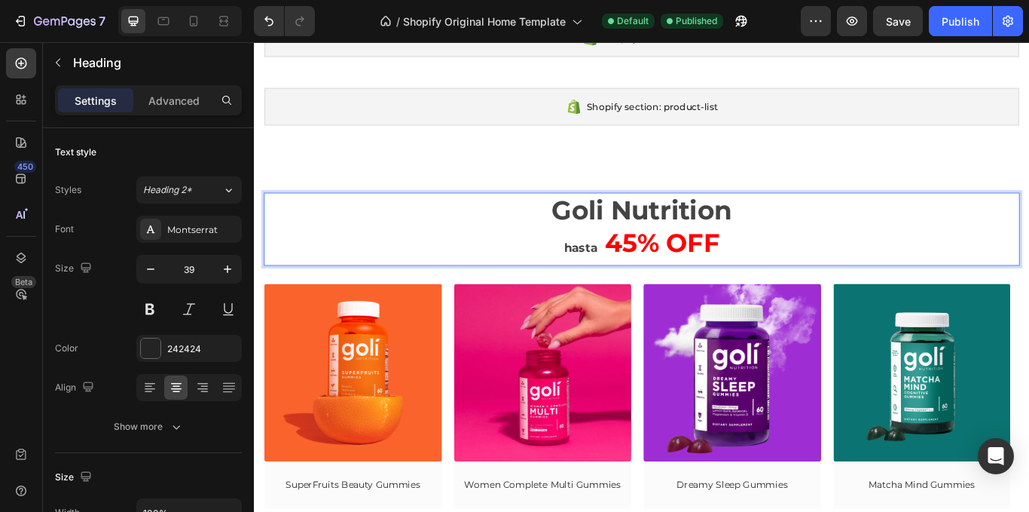
click at [628, 239] on p "Goli Nutrition hasta 45% OFF" at bounding box center [706, 260] width 879 height 82
drag, startPoint x: 588, startPoint y: 234, endPoint x: 806, endPoint y: 235, distance: 217.8
click at [806, 235] on span "Goli Nutrition" at bounding box center [706, 237] width 211 height 37
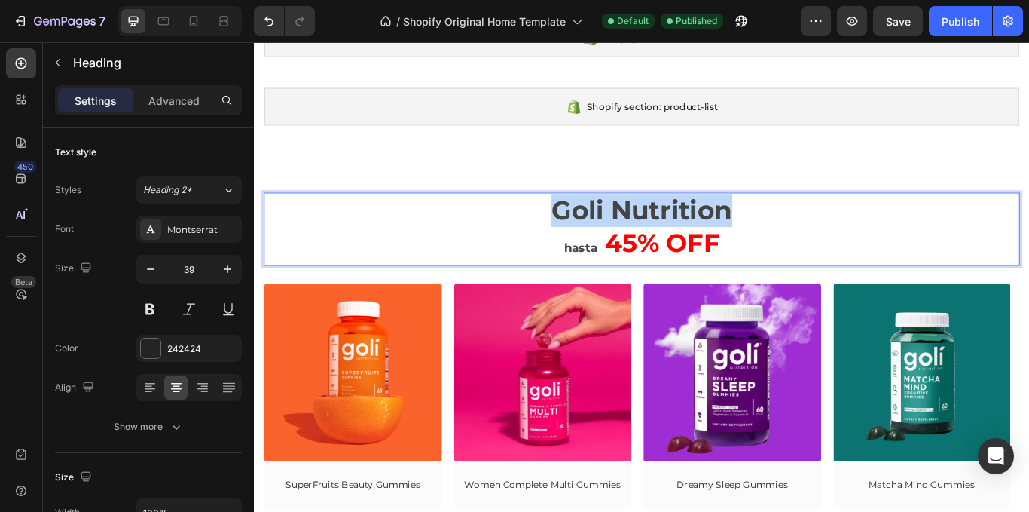
drag, startPoint x: 806, startPoint y: 235, endPoint x: 601, endPoint y: 238, distance: 205.0
click at [601, 238] on span "Goli Nutrition" at bounding box center [706, 237] width 211 height 37
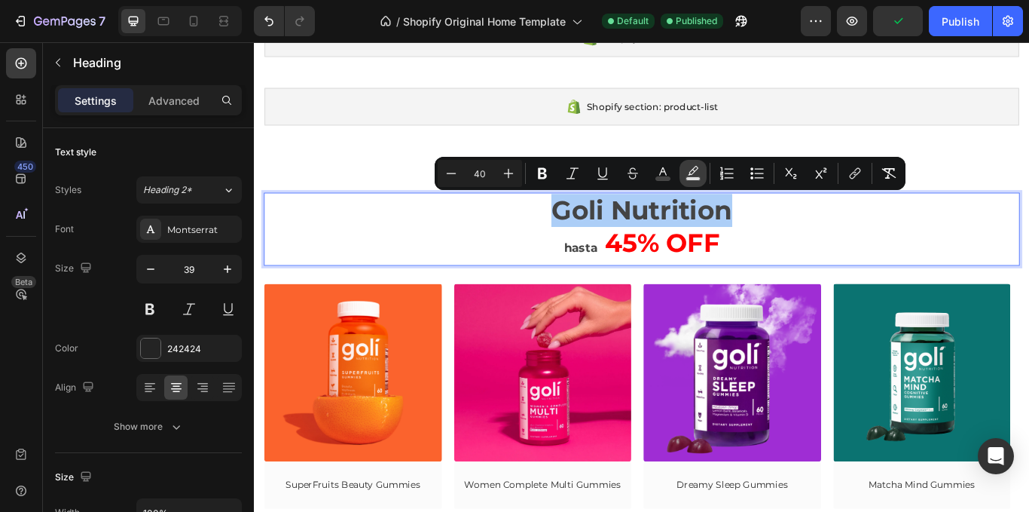
click at [702, 173] on button "Text Background Color" at bounding box center [693, 173] width 27 height 27
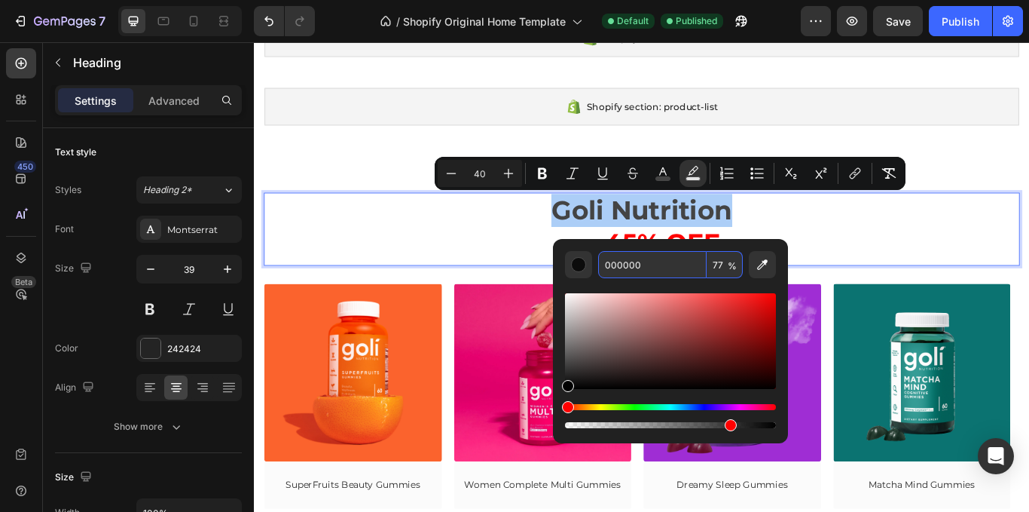
click at [724, 270] on input "77" at bounding box center [725, 264] width 36 height 27
click at [629, 271] on input "000000" at bounding box center [652, 264] width 109 height 27
click at [723, 261] on input "77" at bounding box center [725, 264] width 36 height 27
type input "0"
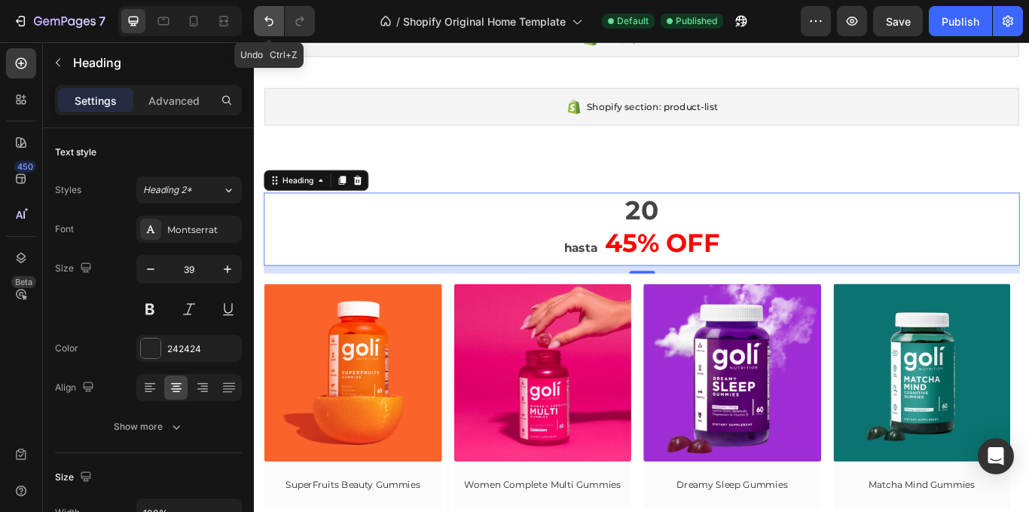
click at [261, 22] on icon "Undo/Redo" at bounding box center [268, 21] width 15 height 15
click at [268, 29] on button "Undo/Redo" at bounding box center [269, 21] width 30 height 30
click at [271, 23] on icon "Undo/Redo" at bounding box center [268, 21] width 15 height 15
click at [575, 239] on h2 "20 hasta 45% OFF" at bounding box center [706, 260] width 882 height 85
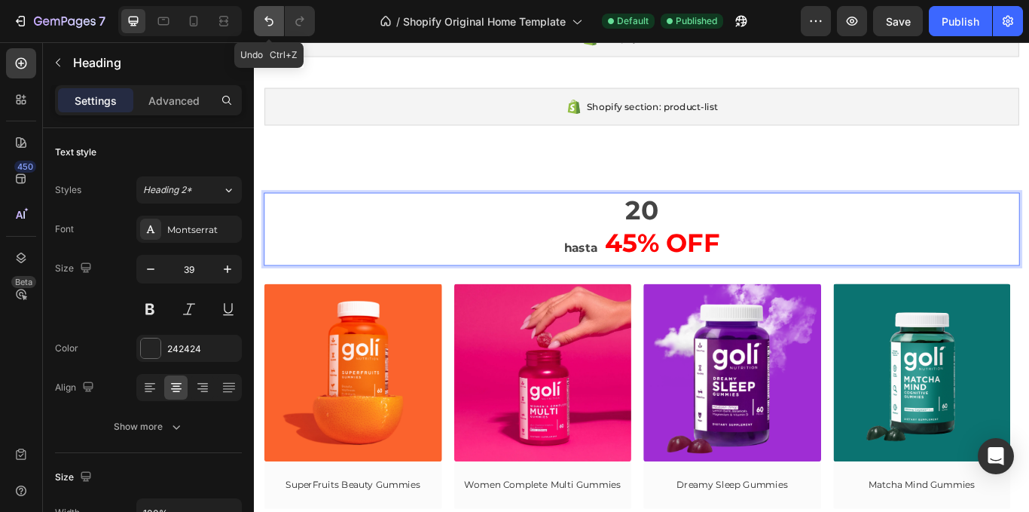
click at [273, 26] on icon "Undo/Redo" at bounding box center [268, 21] width 15 height 15
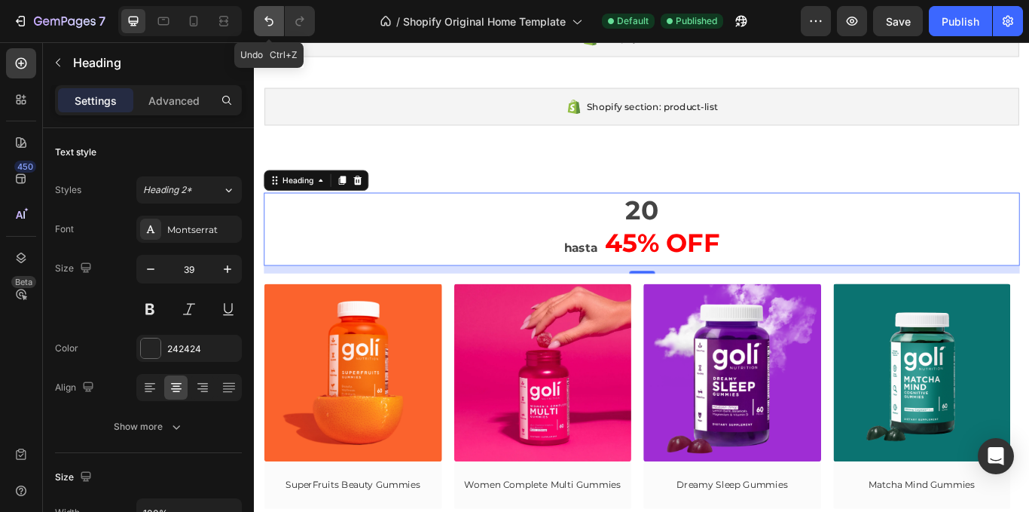
click at [273, 26] on icon "Undo/Redo" at bounding box center [268, 21] width 15 height 15
click at [272, 25] on icon "Undo/Redo" at bounding box center [268, 22] width 9 height 10
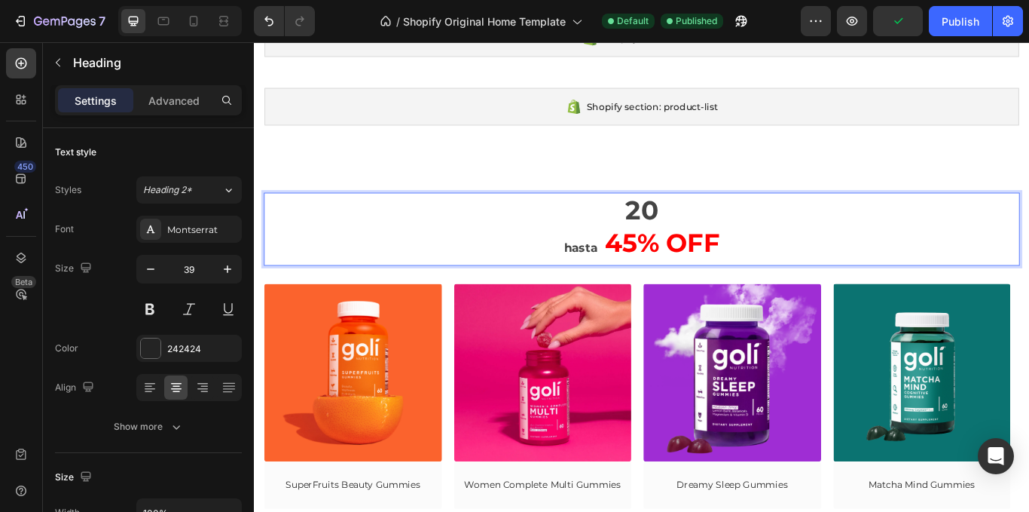
click at [687, 231] on span "20" at bounding box center [706, 237] width 38 height 37
click at [726, 246] on p "20 hasta 45% OFF" at bounding box center [706, 260] width 879 height 82
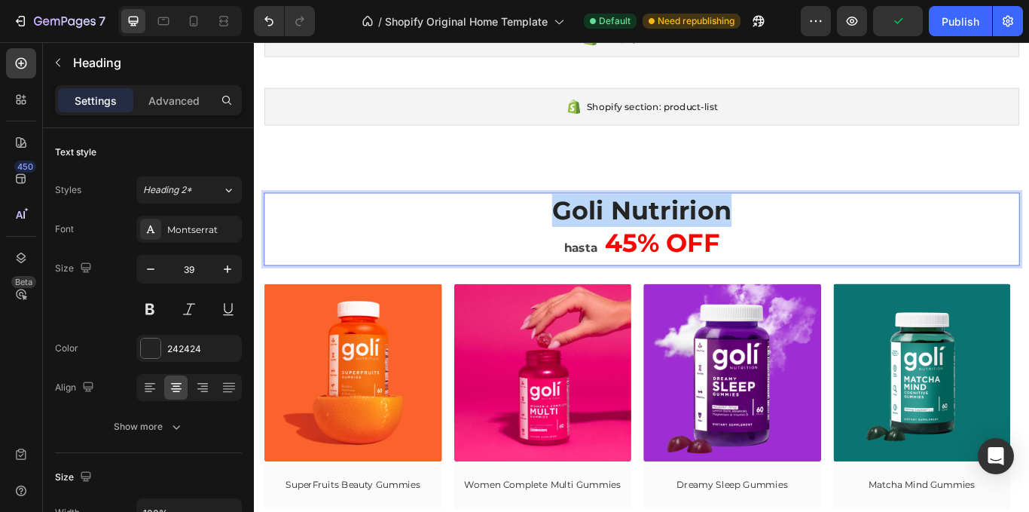
drag, startPoint x: 602, startPoint y: 236, endPoint x: 812, endPoint y: 252, distance: 210.1
click at [812, 252] on p "⁠⁠⁠⁠⁠⁠⁠Goli Nutririon hasta 45% OFF" at bounding box center [706, 260] width 879 height 82
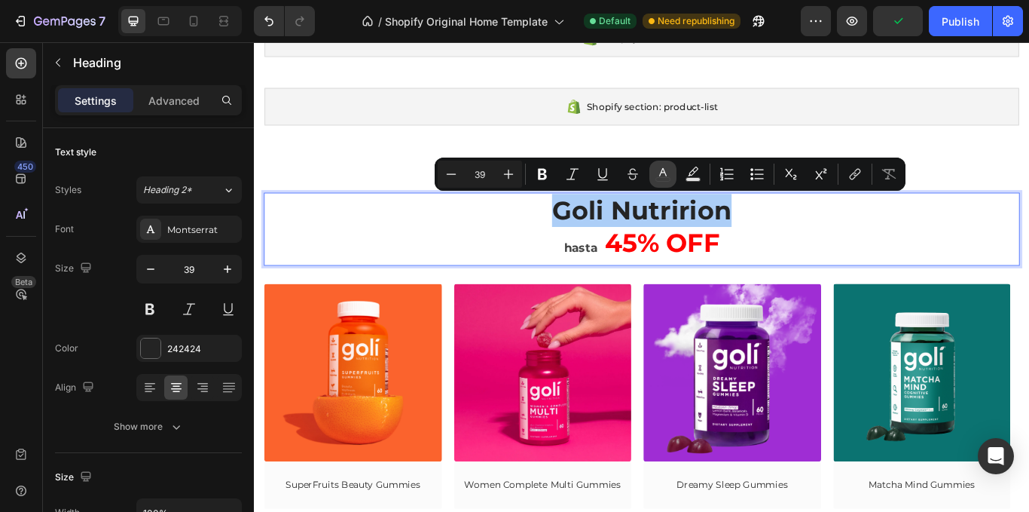
click at [667, 173] on icon "Editor contextual toolbar" at bounding box center [663, 174] width 15 height 15
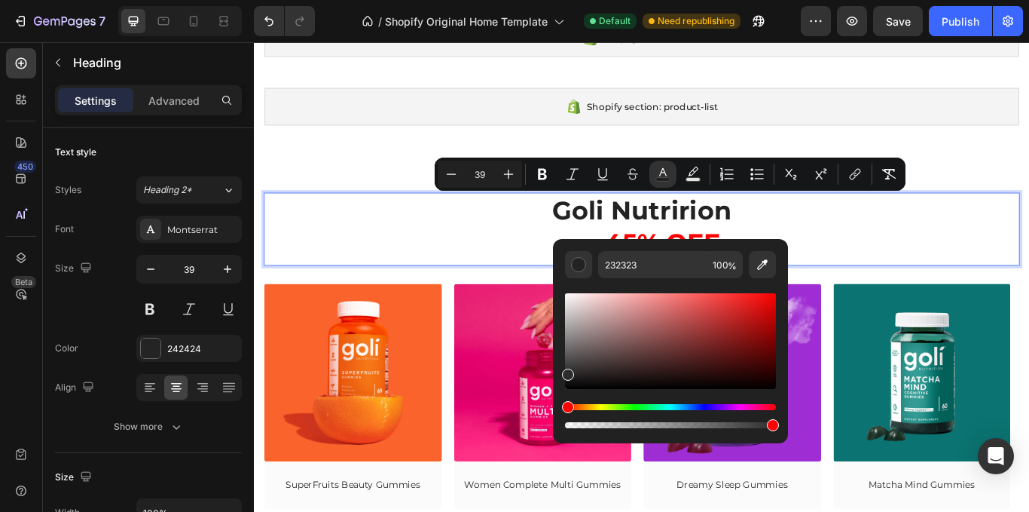
type input "2D2D2D"
drag, startPoint x: 567, startPoint y: 380, endPoint x: 567, endPoint y: 372, distance: 8.3
click at [567, 372] on div "Editor contextual toolbar" at bounding box center [568, 374] width 12 height 12
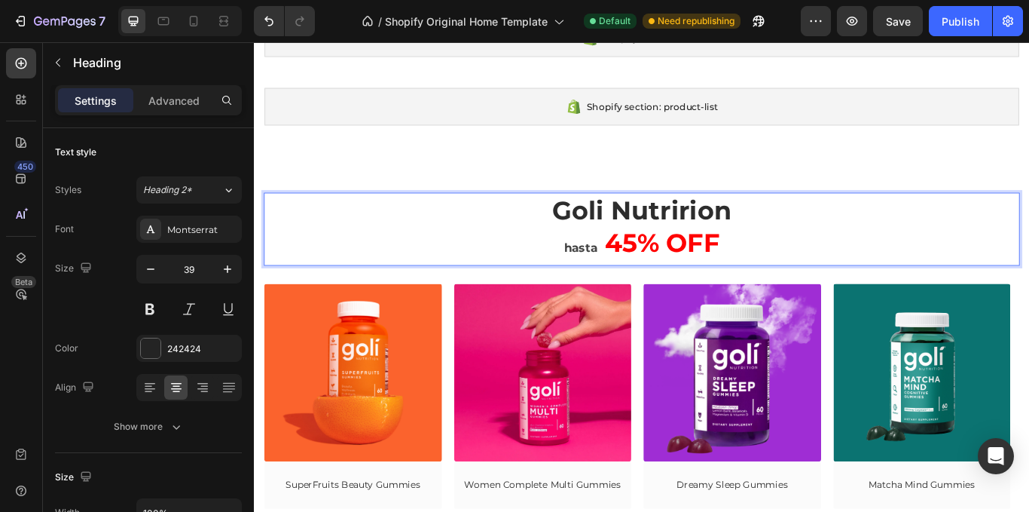
click at [540, 281] on p "Goli Nutririon hasta 45% OFF" at bounding box center [706, 260] width 879 height 82
click at [752, 243] on span "Goli Nutririon" at bounding box center [705, 238] width 209 height 36
drag, startPoint x: 199, startPoint y: 17, endPoint x: 193, endPoint y: 51, distance: 35.2
click at [197, 17] on icon at bounding box center [193, 21] width 15 height 15
type input "29"
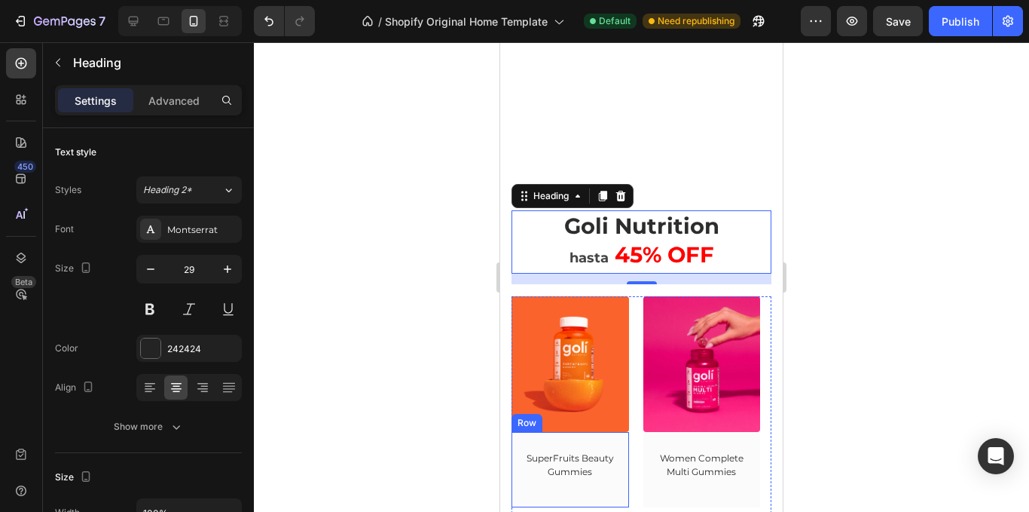
click at [366, 432] on div "SuperFruits Beauty Gummies (P) Title Row" at bounding box center [308, 469] width 118 height 75
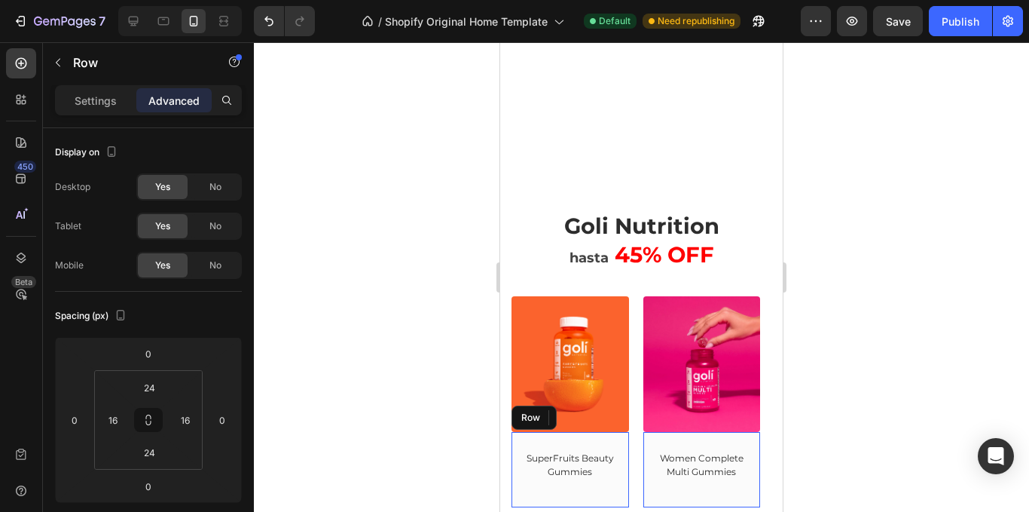
scroll to position [191, 0]
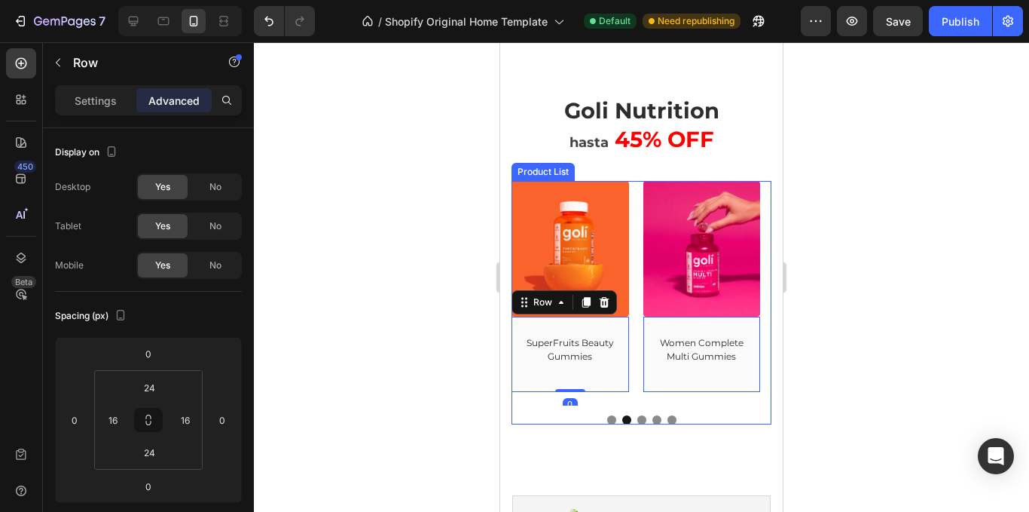
click at [653, 417] on button "Dot" at bounding box center [657, 419] width 9 height 9
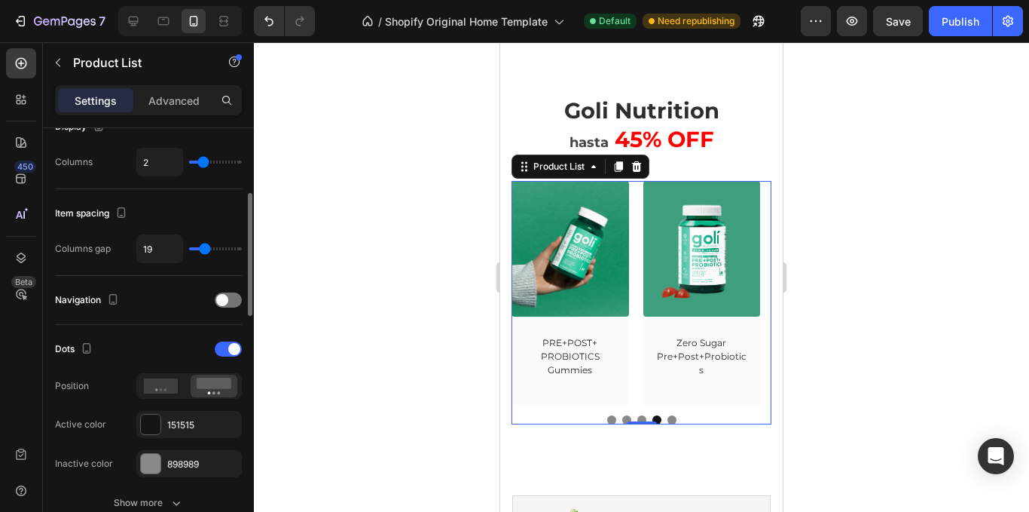
scroll to position [301, 0]
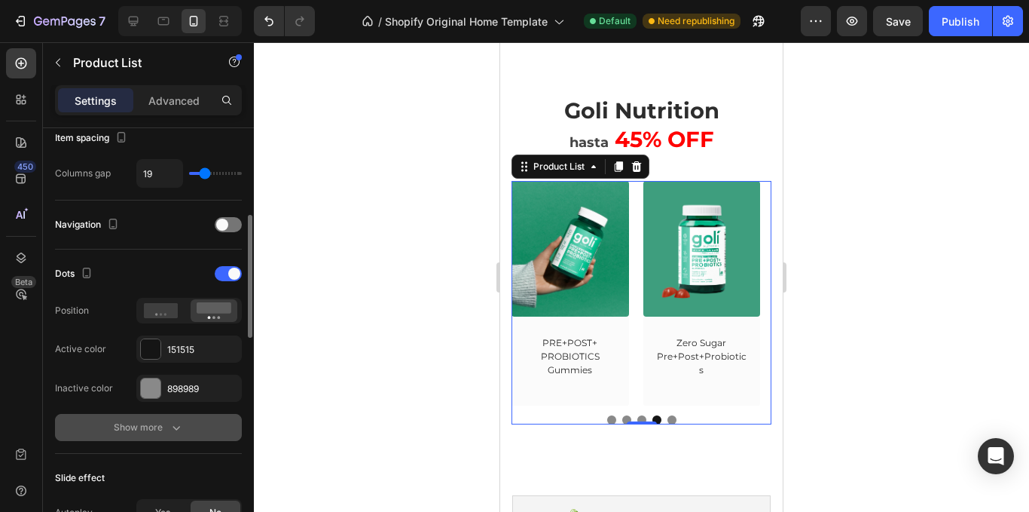
click at [139, 428] on div "Show more" at bounding box center [149, 427] width 70 height 15
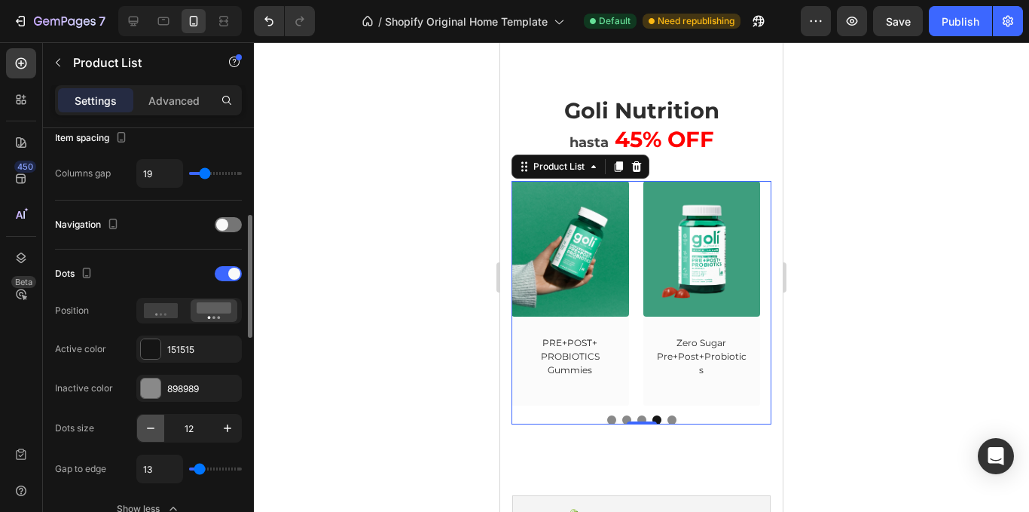
click at [154, 433] on icon "button" at bounding box center [150, 427] width 15 height 15
type input "8"
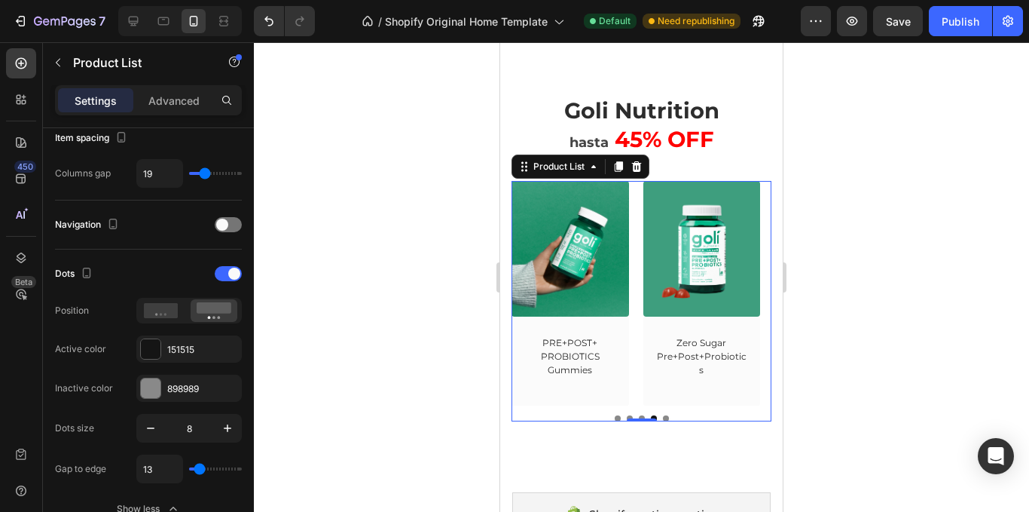
click at [347, 219] on div at bounding box center [641, 276] width 775 height 469
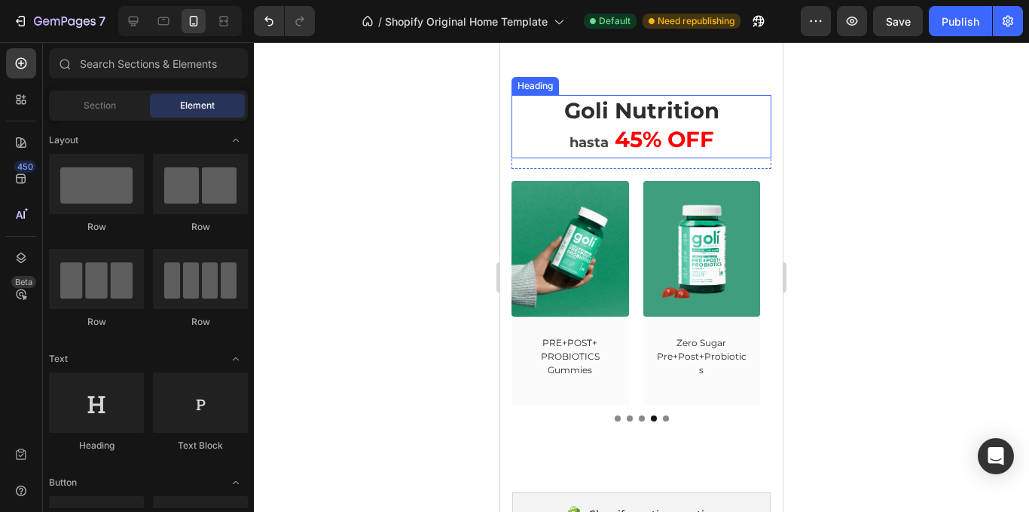
click at [586, 109] on span "Goli Nutrition" at bounding box center [641, 110] width 155 height 26
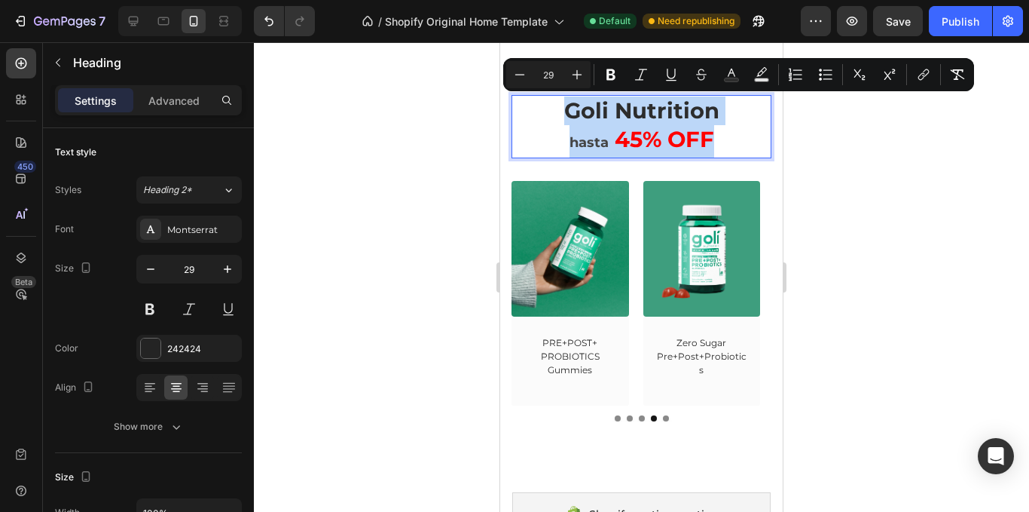
drag, startPoint x: 552, startPoint y: 112, endPoint x: 723, endPoint y: 151, distance: 176.2
click at [723, 151] on p "Goli Nutrition hasta 45% OFF" at bounding box center [641, 126] width 257 height 60
click at [506, 80] on div "Minus 29 Plus Bold Italic Underline Strikethrough color Text Background Color N…" at bounding box center [738, 74] width 471 height 33
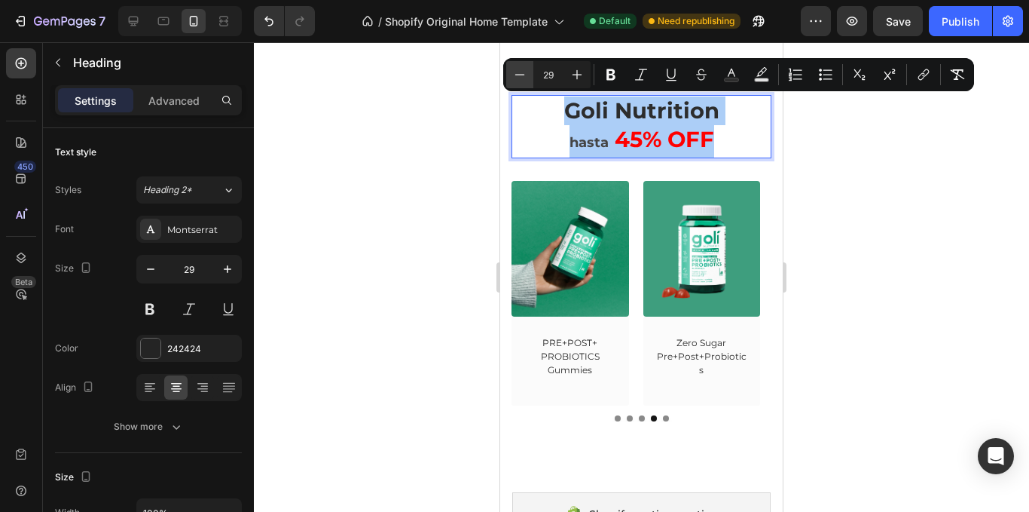
click at [513, 79] on icon "Editor contextual toolbar" at bounding box center [519, 74] width 15 height 15
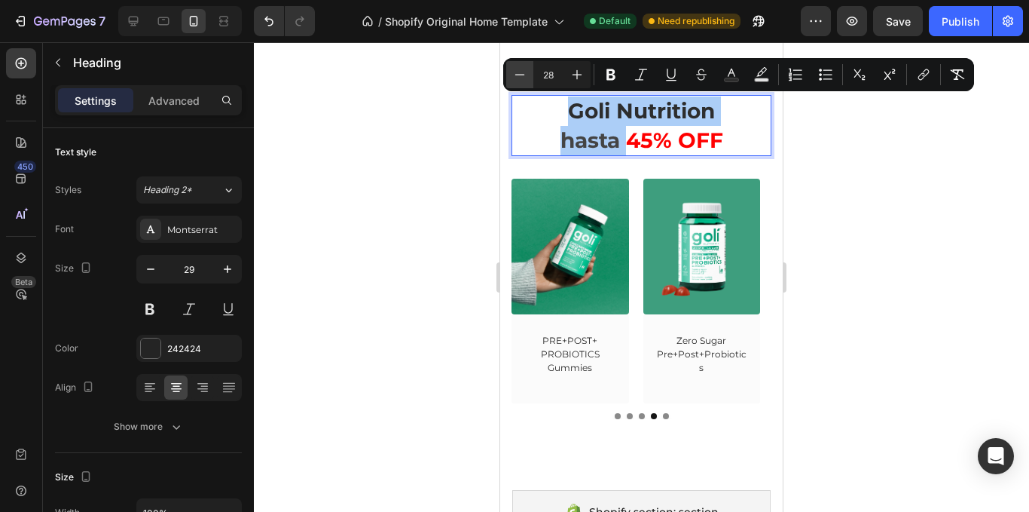
click at [517, 79] on icon "Editor contextual toolbar" at bounding box center [519, 74] width 15 height 15
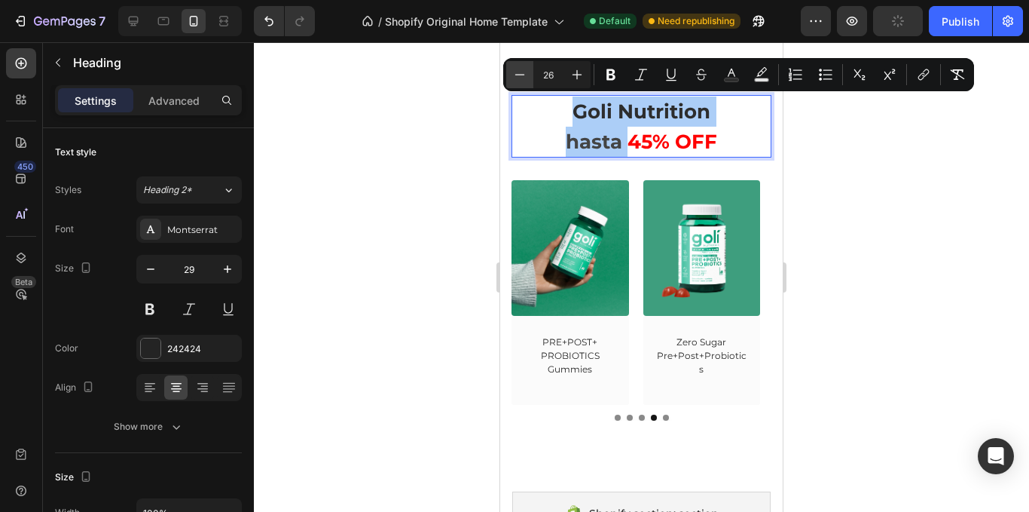
click at [517, 79] on icon "Editor contextual toolbar" at bounding box center [519, 74] width 15 height 15
type input "25"
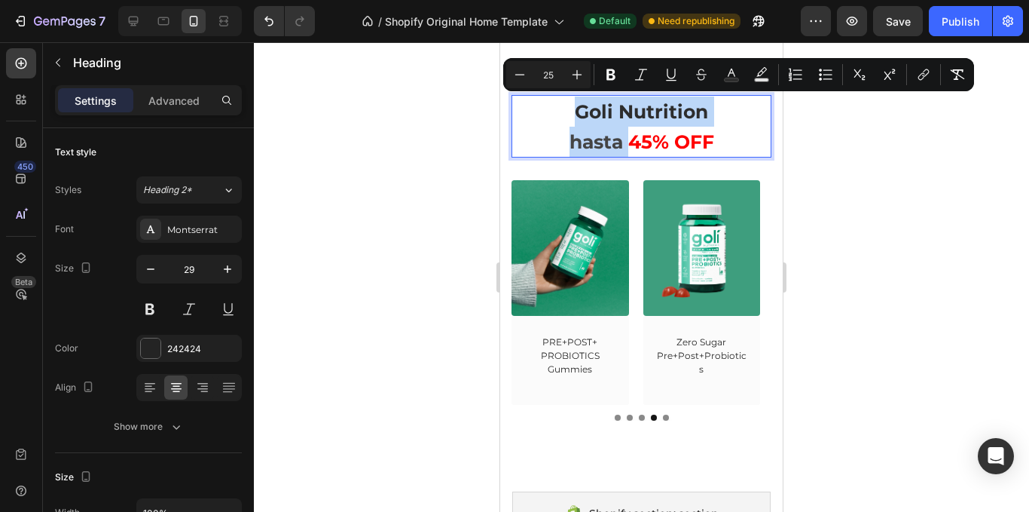
click at [594, 143] on span "hasta" at bounding box center [597, 141] width 54 height 23
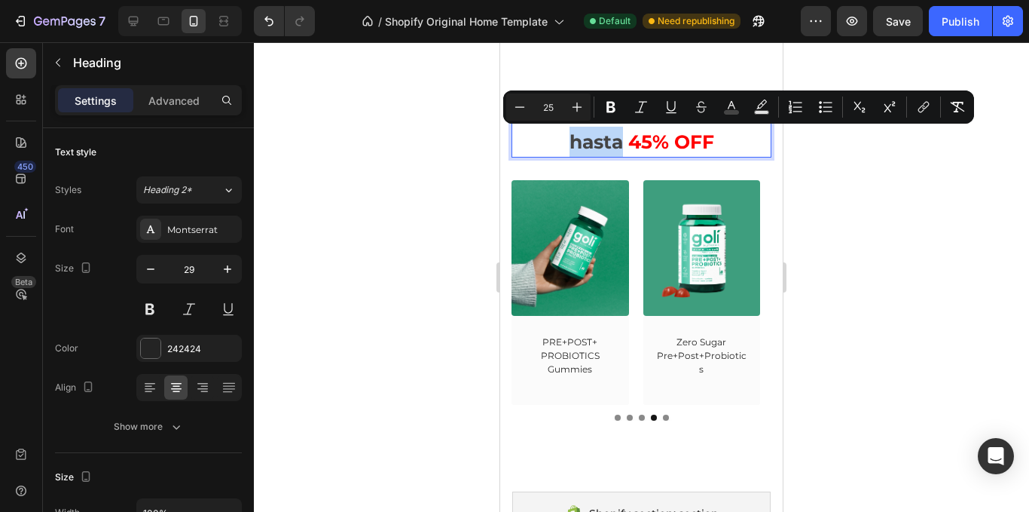
drag, startPoint x: 567, startPoint y: 130, endPoint x: 619, endPoint y: 136, distance: 52.3
click at [534, 115] on input "25" at bounding box center [549, 107] width 30 height 18
click at [532, 111] on button "Minus" at bounding box center [519, 106] width 27 height 27
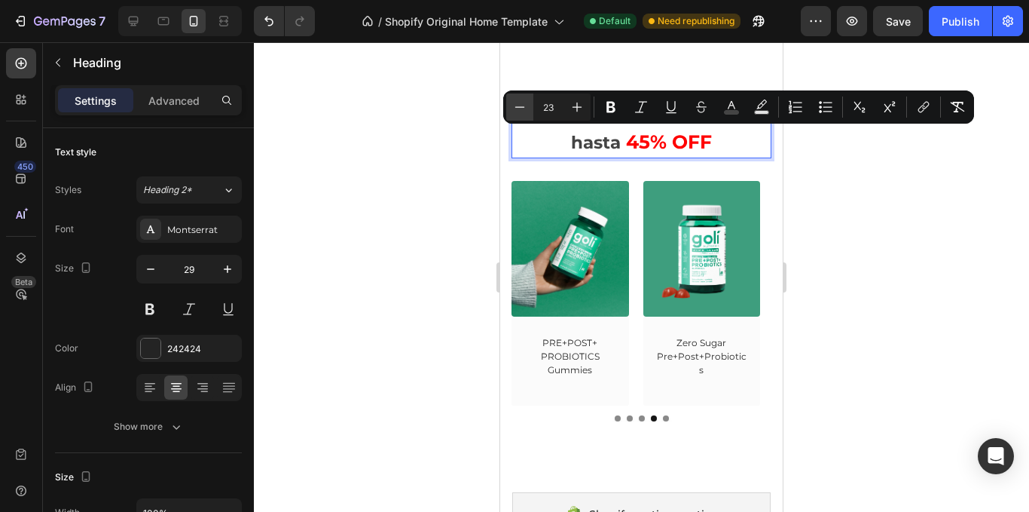
click at [530, 112] on button "Minus" at bounding box center [519, 106] width 27 height 27
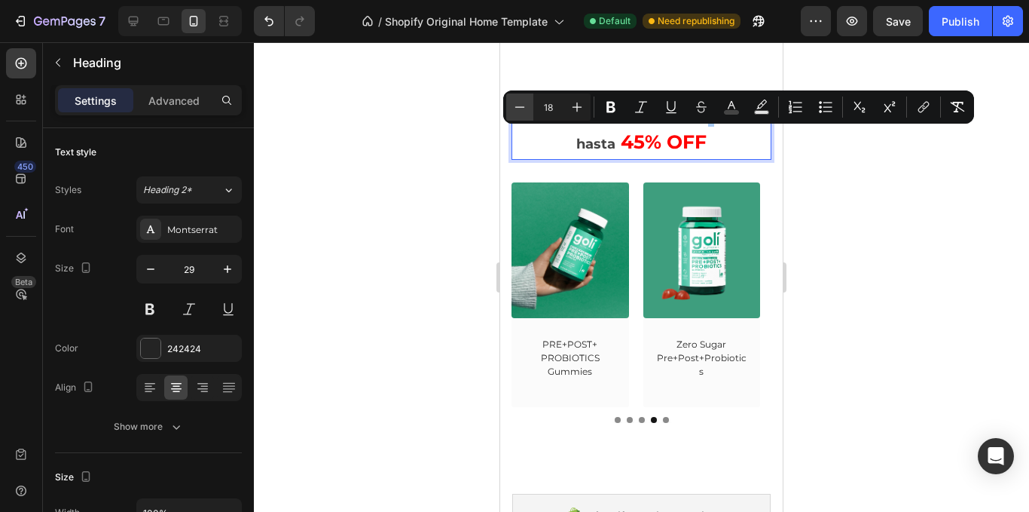
click at [530, 112] on button "Minus" at bounding box center [519, 106] width 27 height 27
type input "17"
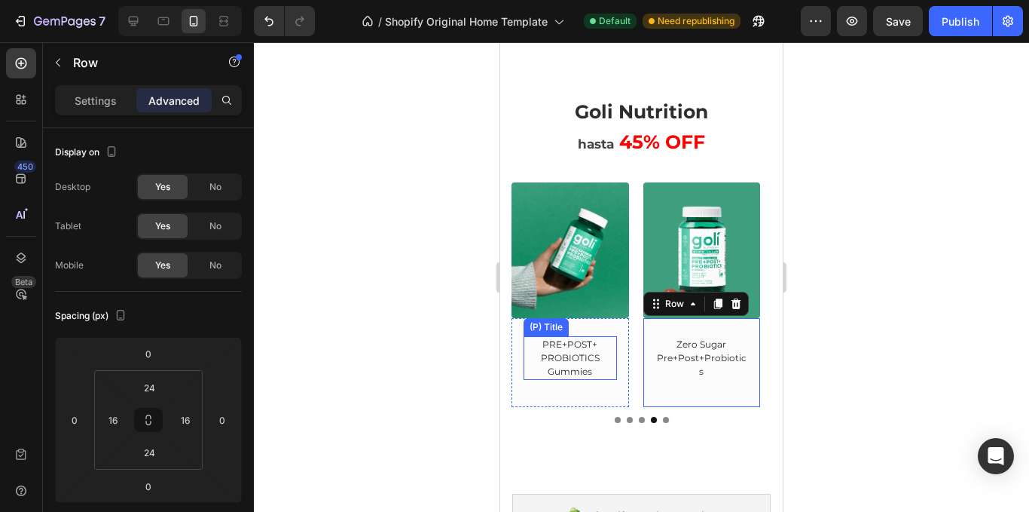
click at [573, 365] on h2 "PRE+POST+ PROBIOTICS Gummies" at bounding box center [570, 358] width 93 height 44
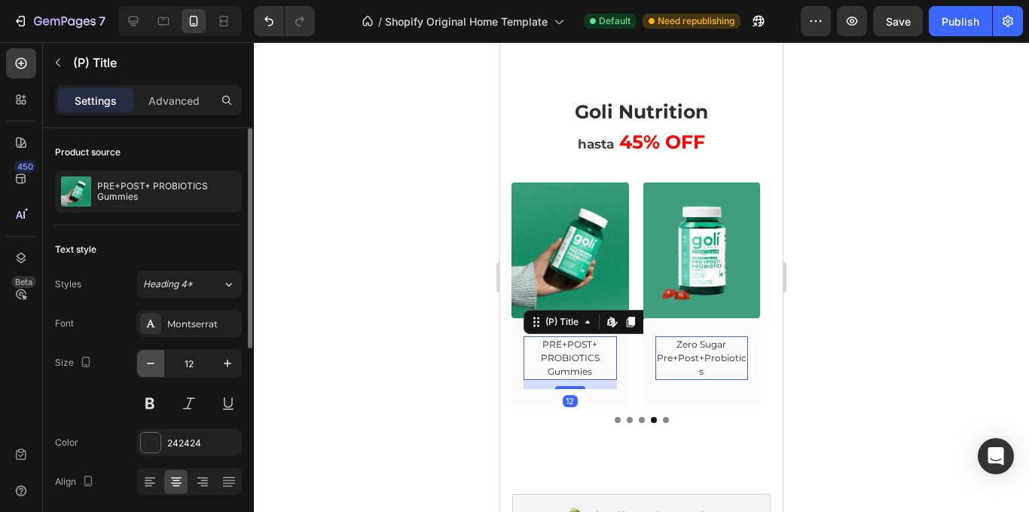
click at [158, 359] on button "button" at bounding box center [150, 363] width 27 height 27
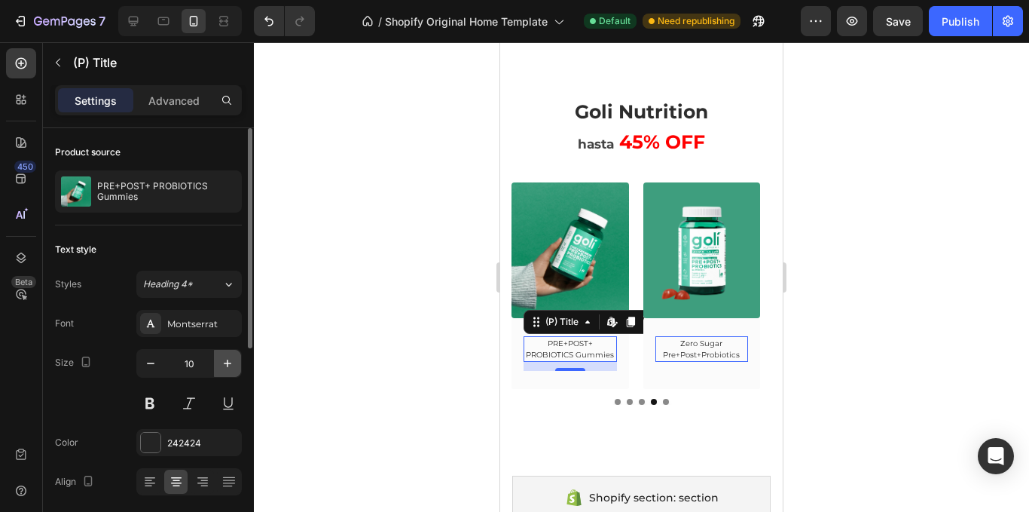
click at [230, 368] on icon "button" at bounding box center [227, 363] width 15 height 15
type input "11"
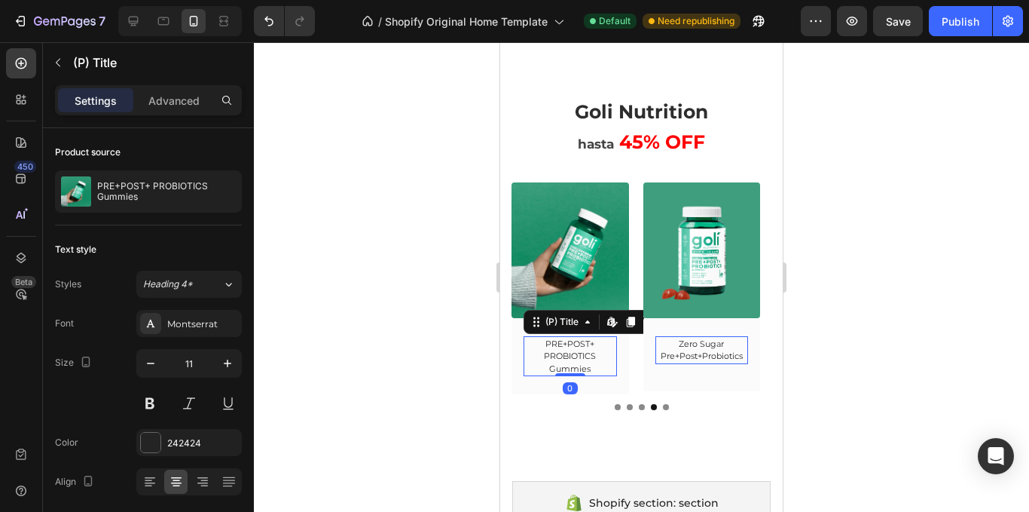
drag, startPoint x: 571, startPoint y: 381, endPoint x: 712, endPoint y: 356, distance: 143.1
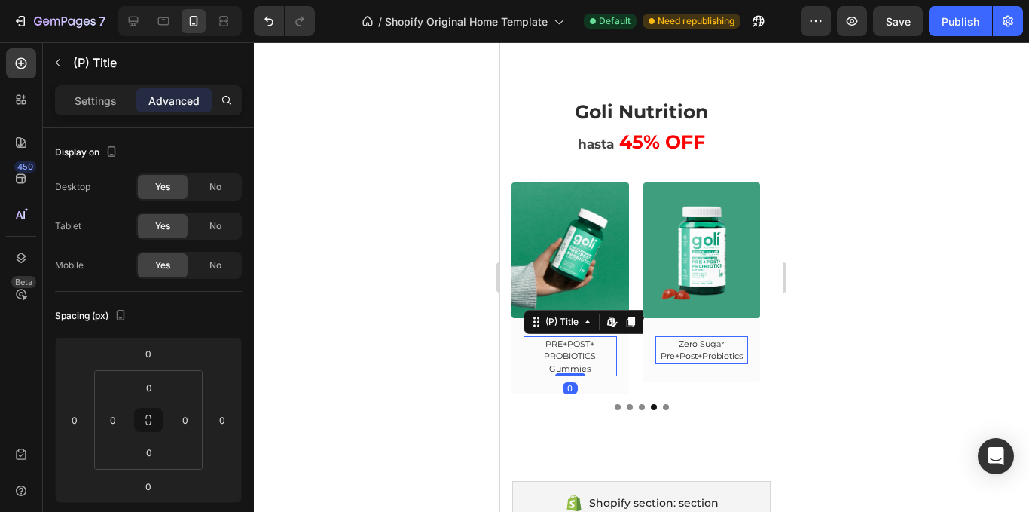
click at [712, 356] on h2 "Zero Sugar Pre+Post+Probiotics" at bounding box center [702, 350] width 93 height 28
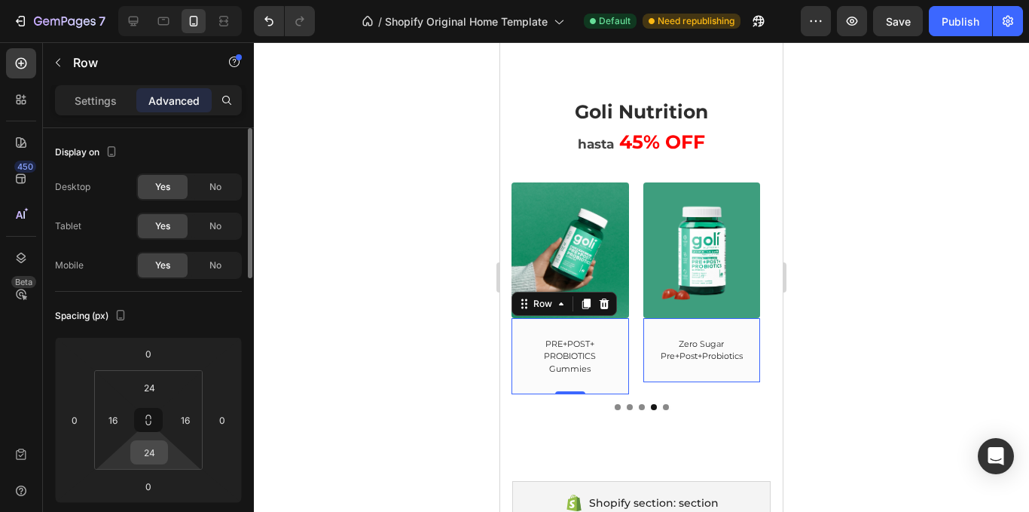
click at [154, 441] on input "24" at bounding box center [149, 452] width 30 height 23
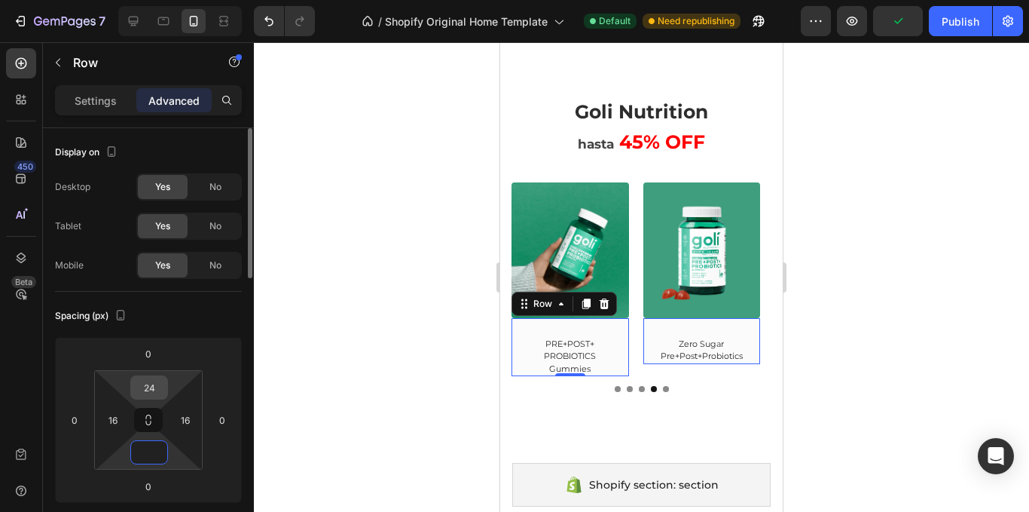
type input "0"
click at [159, 385] on input "24" at bounding box center [149, 387] width 30 height 23
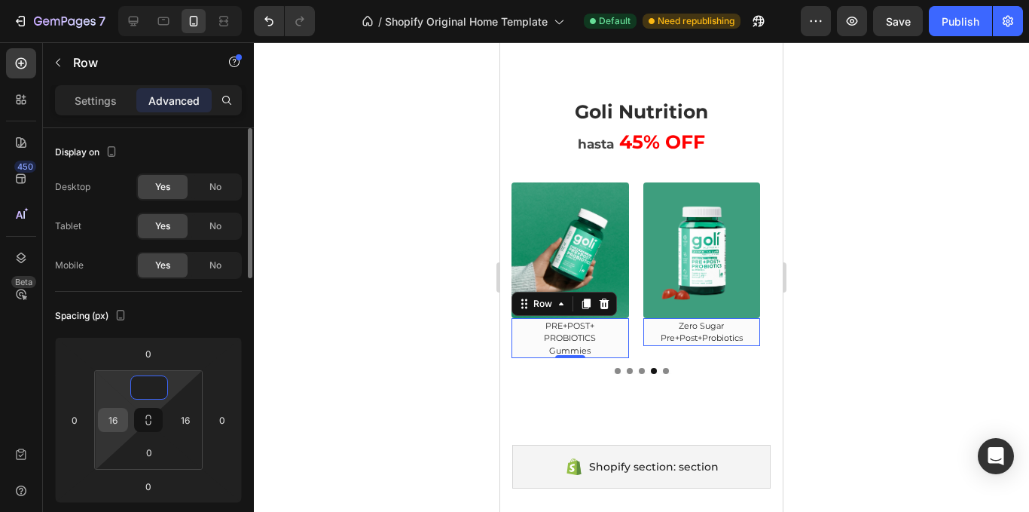
type input "0"
click at [115, 422] on input "16" at bounding box center [113, 419] width 23 height 23
type input "0"
click at [182, 419] on input "16" at bounding box center [185, 419] width 23 height 23
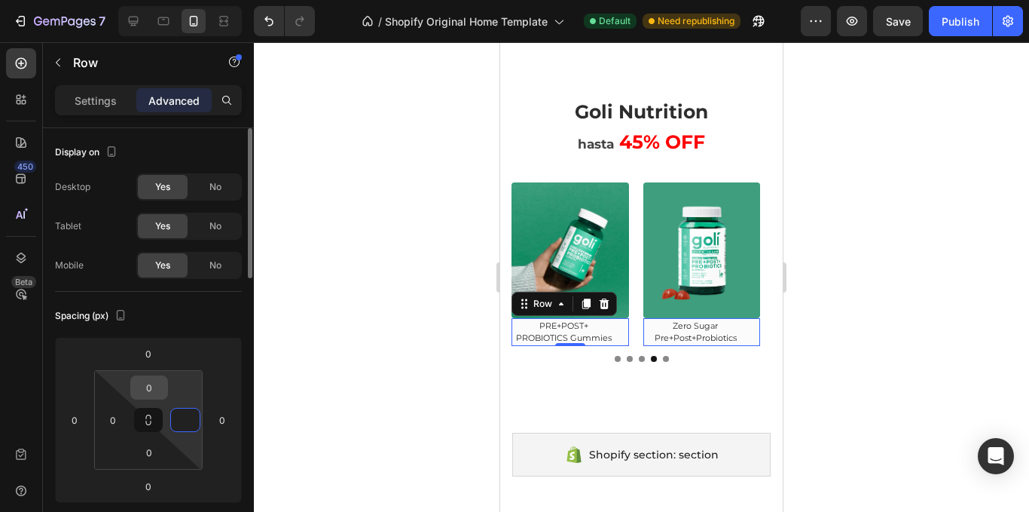
type input "0"
click at [156, 386] on input "0" at bounding box center [149, 387] width 30 height 23
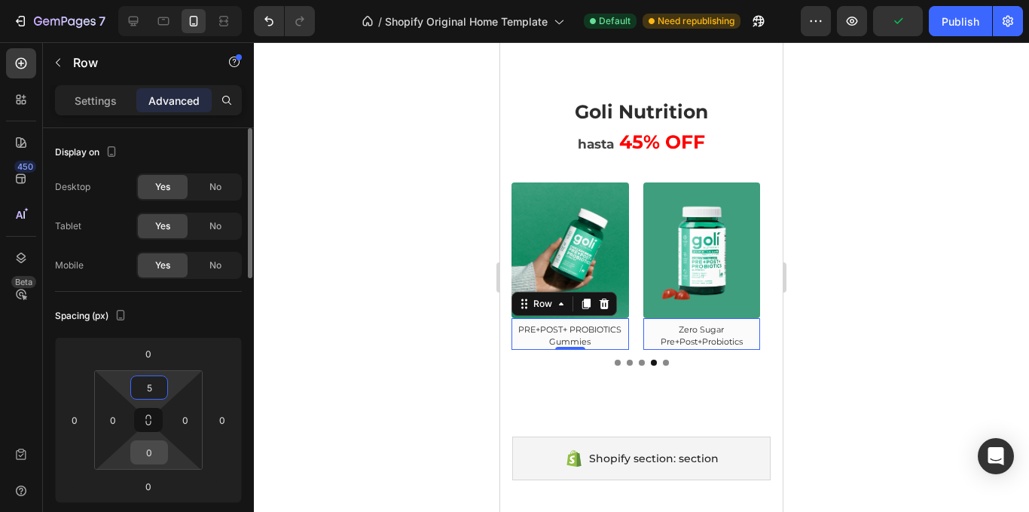
type input "5"
click at [154, 448] on input "0" at bounding box center [149, 452] width 30 height 23
type input "5"
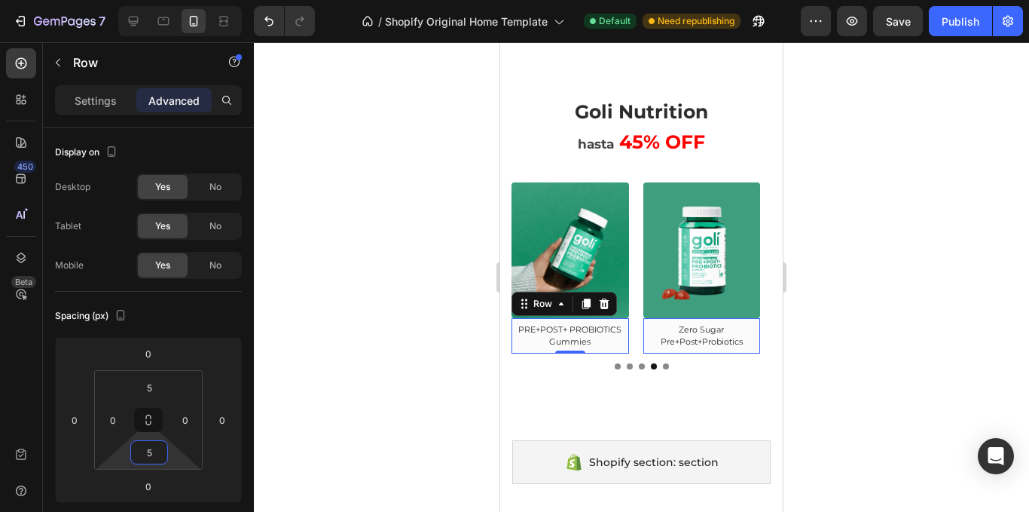
click at [304, 392] on div at bounding box center [641, 276] width 775 height 469
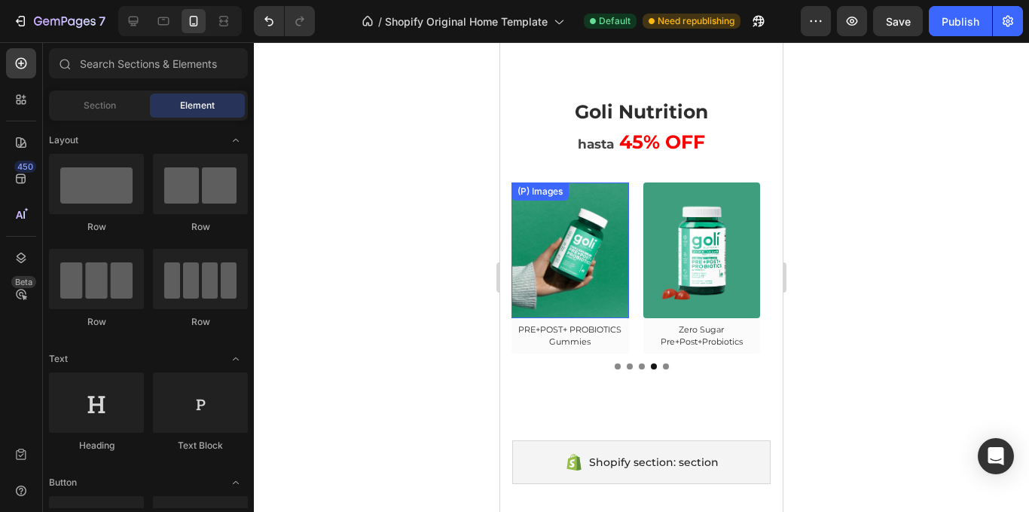
click at [601, 309] on img at bounding box center [571, 249] width 118 height 135
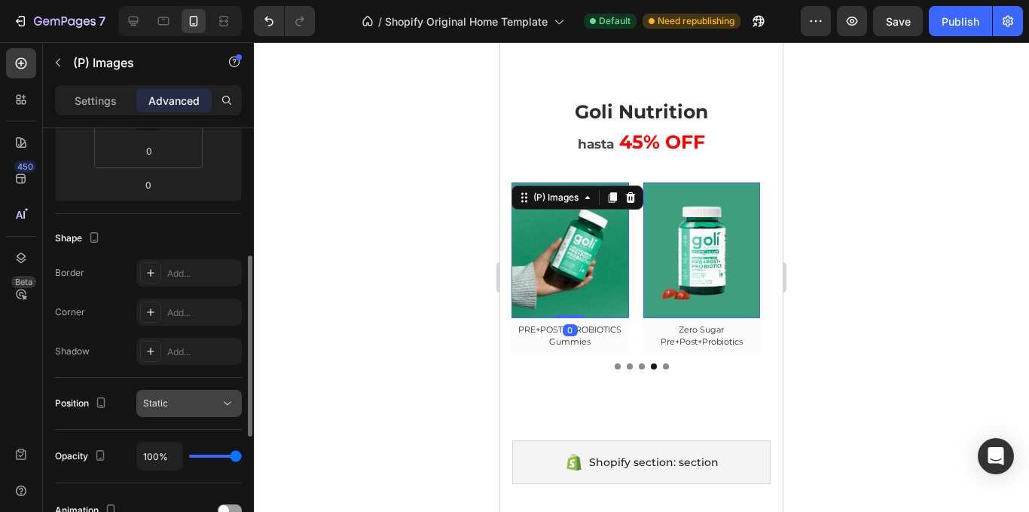
scroll to position [377, 0]
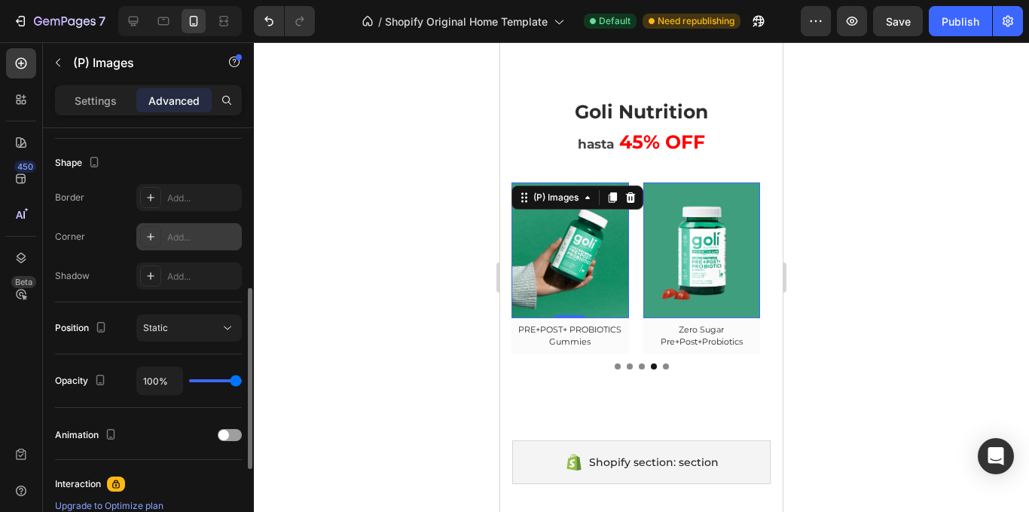
click at [178, 236] on div "Add..." at bounding box center [202, 238] width 71 height 14
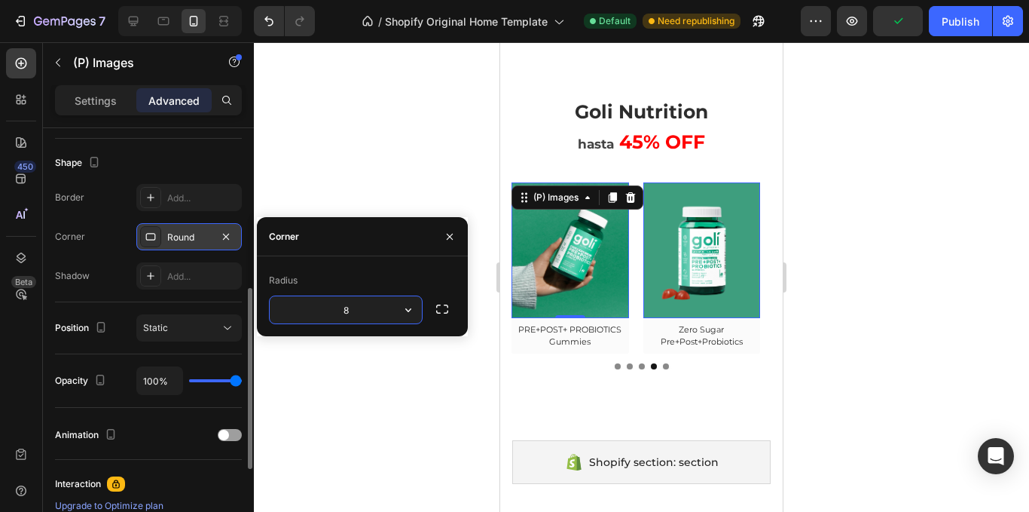
click at [375, 317] on input "8" at bounding box center [346, 309] width 152 height 27
type input "4"
click at [454, 300] on div at bounding box center [442, 308] width 27 height 27
click at [445, 301] on button "button" at bounding box center [442, 308] width 27 height 27
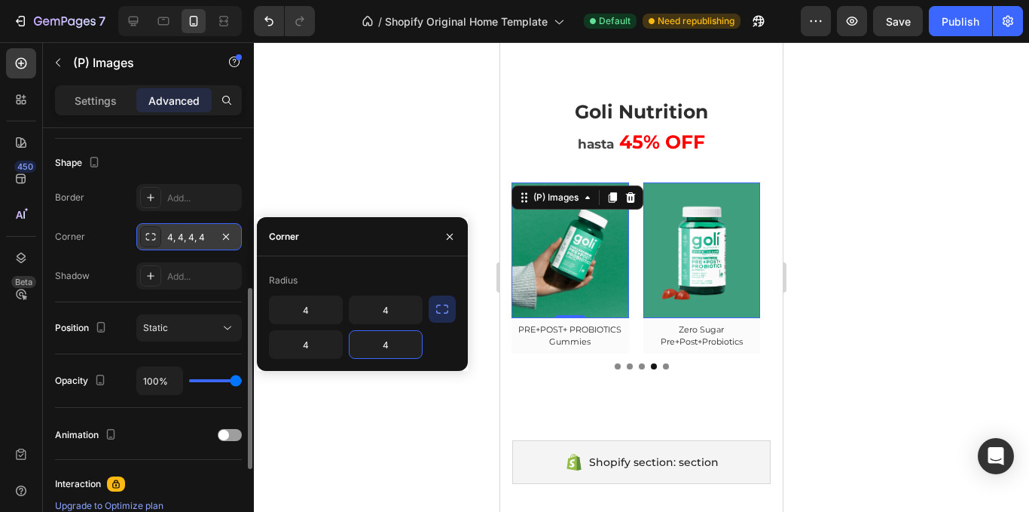
click at [393, 341] on input "4" at bounding box center [386, 344] width 72 height 27
click at [325, 342] on input "4" at bounding box center [306, 344] width 72 height 27
click at [373, 185] on div at bounding box center [641, 276] width 775 height 469
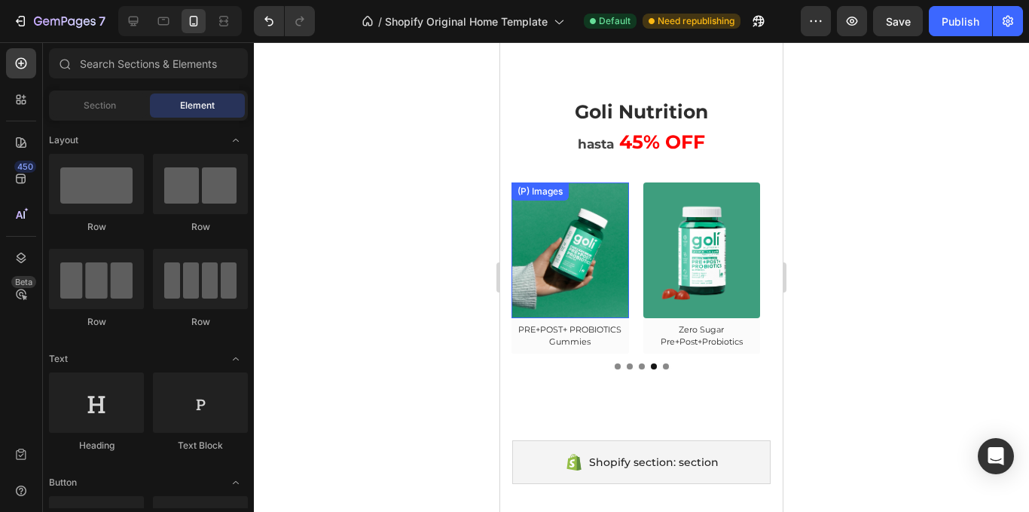
click at [601, 294] on img at bounding box center [571, 249] width 118 height 135
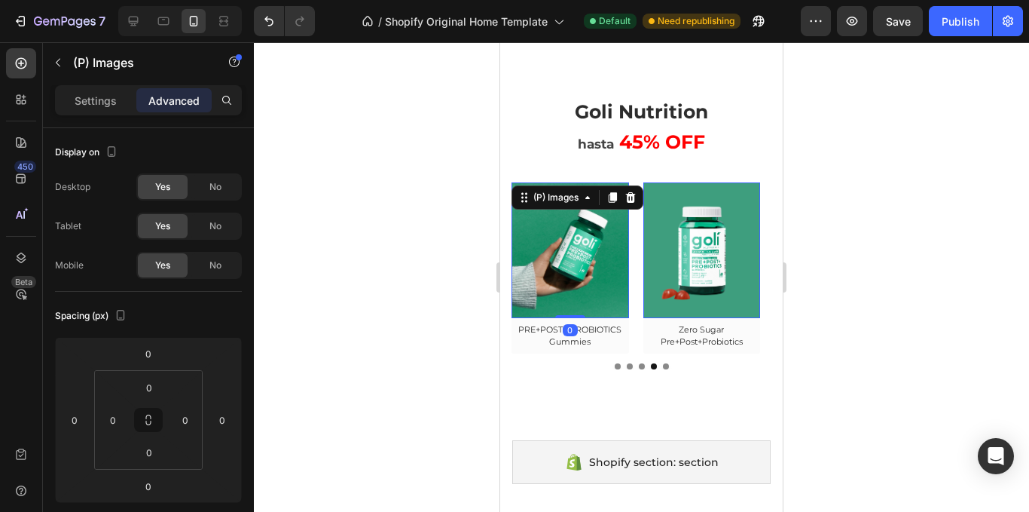
click at [387, 313] on div at bounding box center [641, 276] width 775 height 469
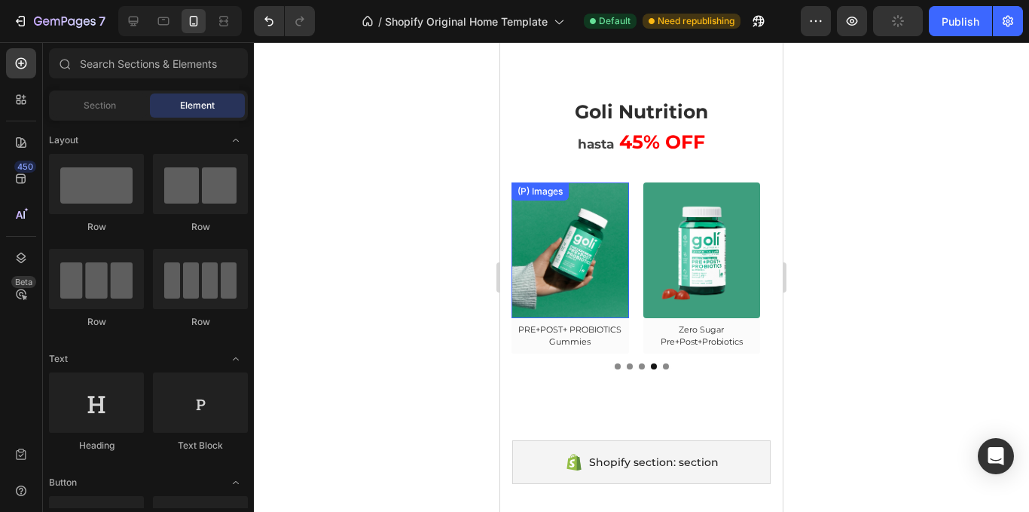
click at [570, 278] on img at bounding box center [571, 249] width 118 height 135
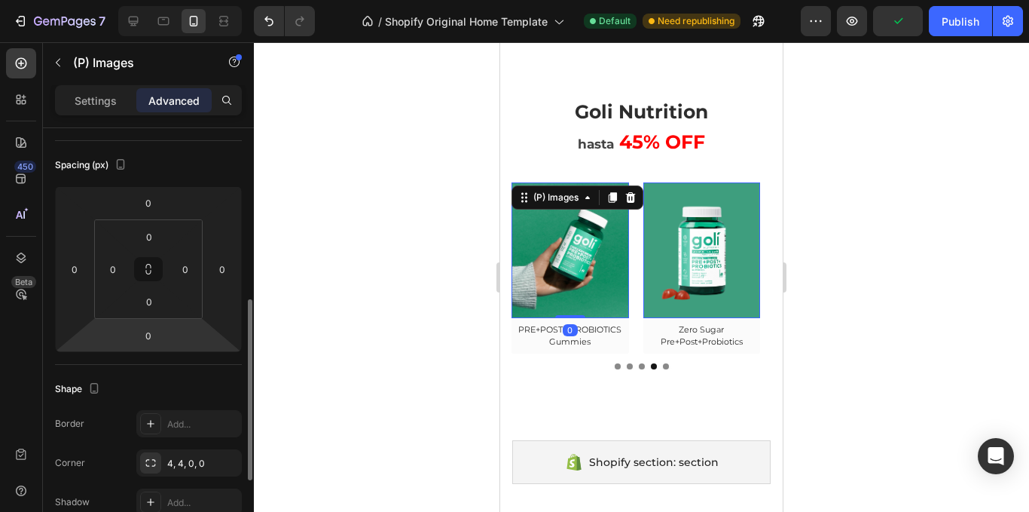
scroll to position [226, 0]
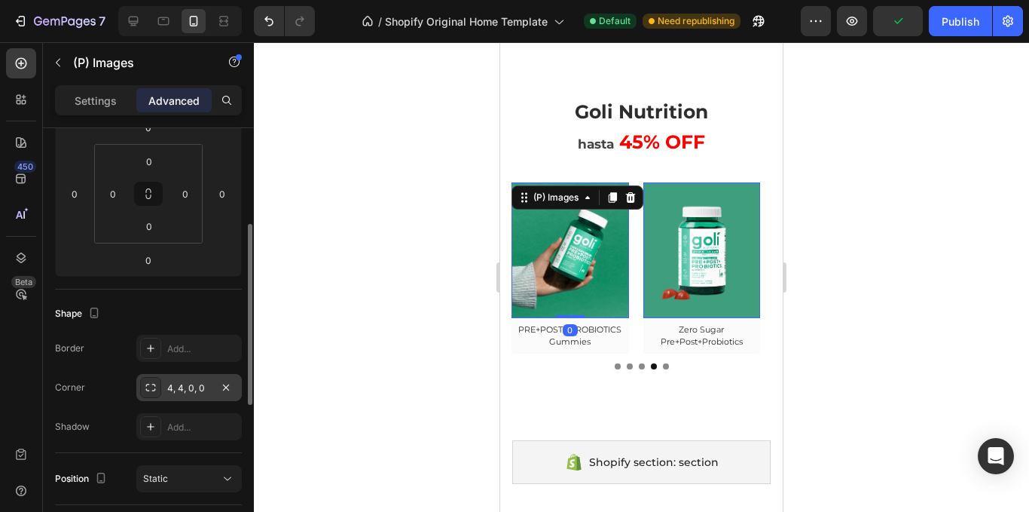
click at [179, 378] on div "4, 4, 0, 0" at bounding box center [188, 387] width 105 height 27
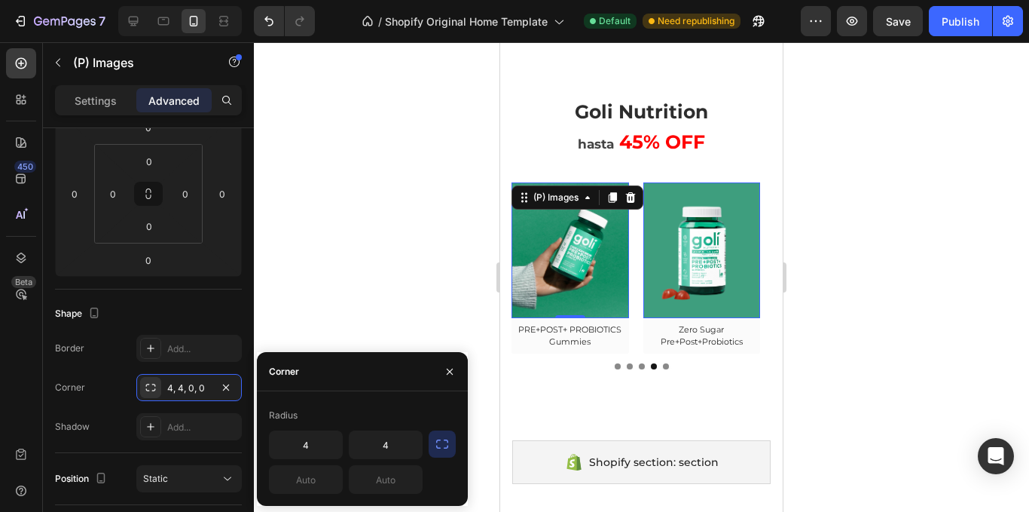
click at [440, 252] on div at bounding box center [641, 276] width 775 height 469
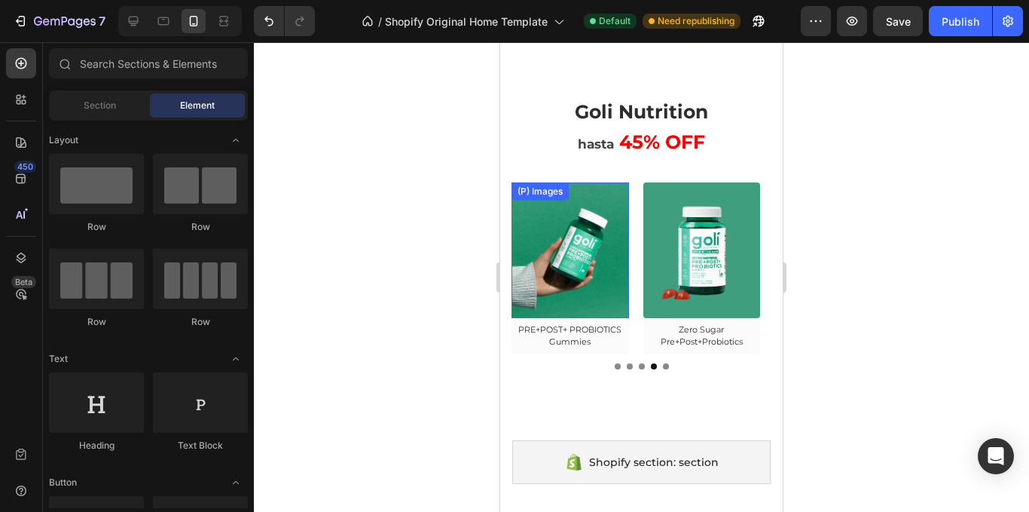
click at [568, 303] on img at bounding box center [571, 249] width 118 height 135
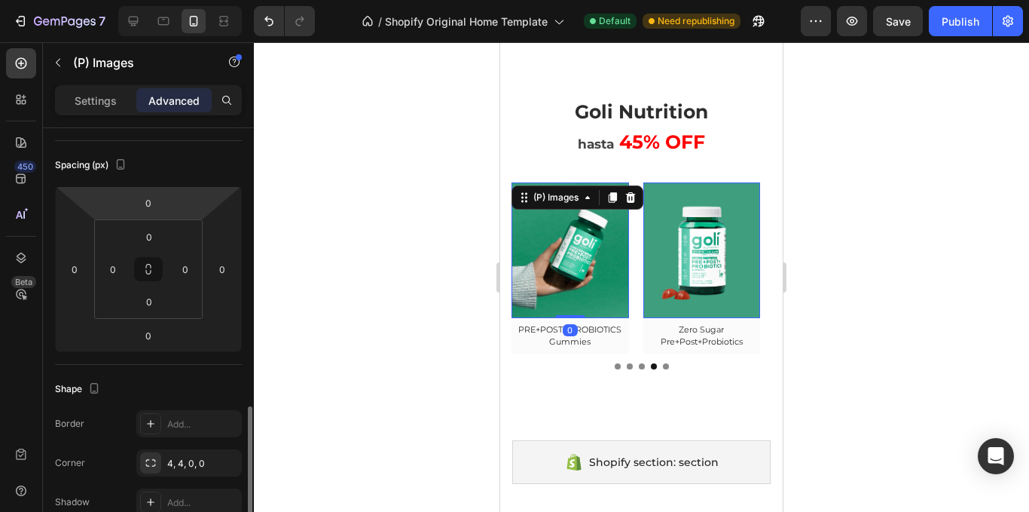
scroll to position [301, 0]
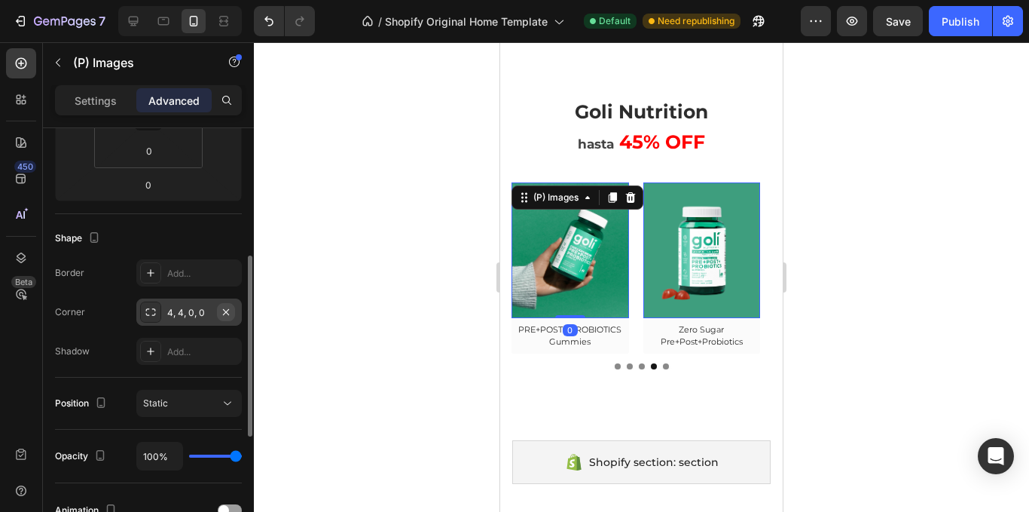
click at [217, 308] on button "button" at bounding box center [226, 312] width 18 height 18
click at [395, 293] on div at bounding box center [641, 276] width 775 height 469
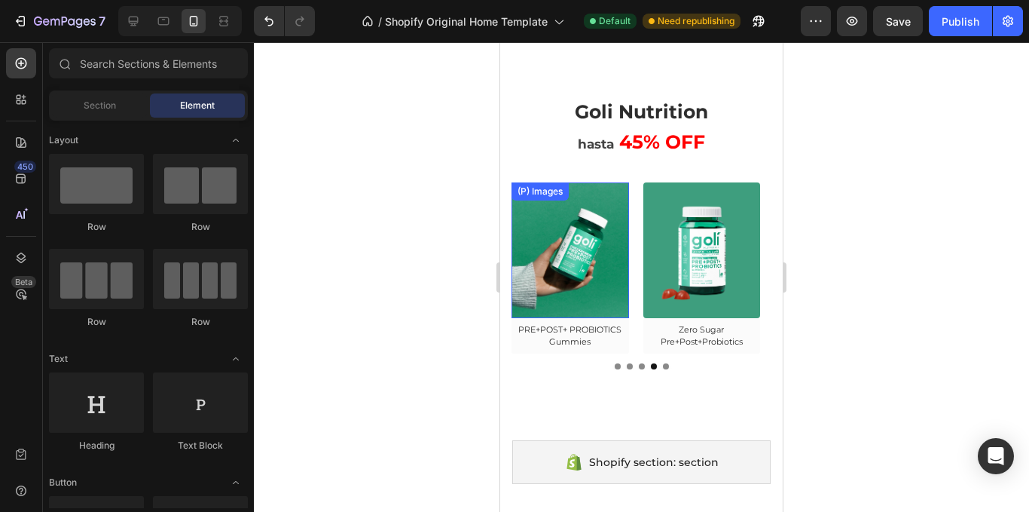
click at [599, 285] on img at bounding box center [571, 249] width 118 height 135
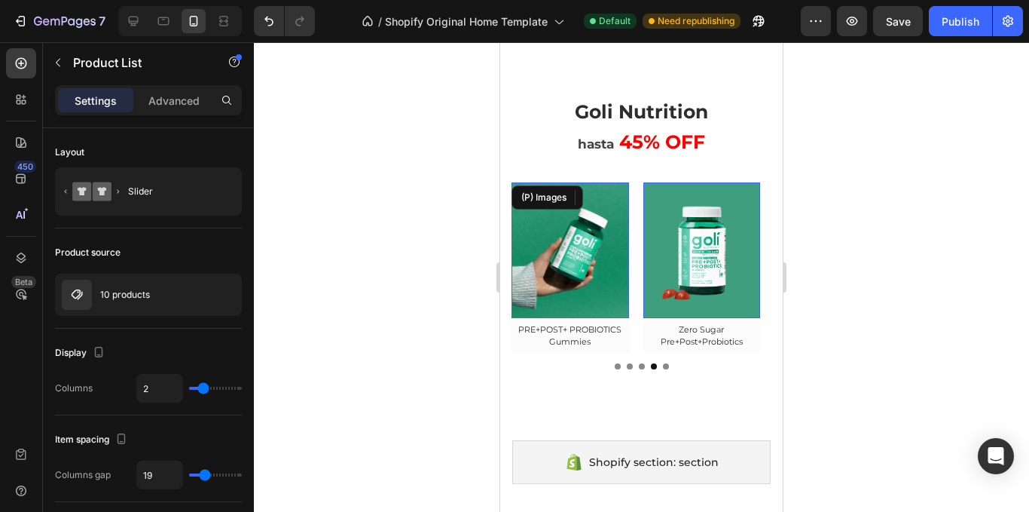
click at [636, 273] on div "(P) Images Row Ashawagandha Gummies (P) Title Row Product List (P) Images Row A…" at bounding box center [642, 267] width 260 height 170
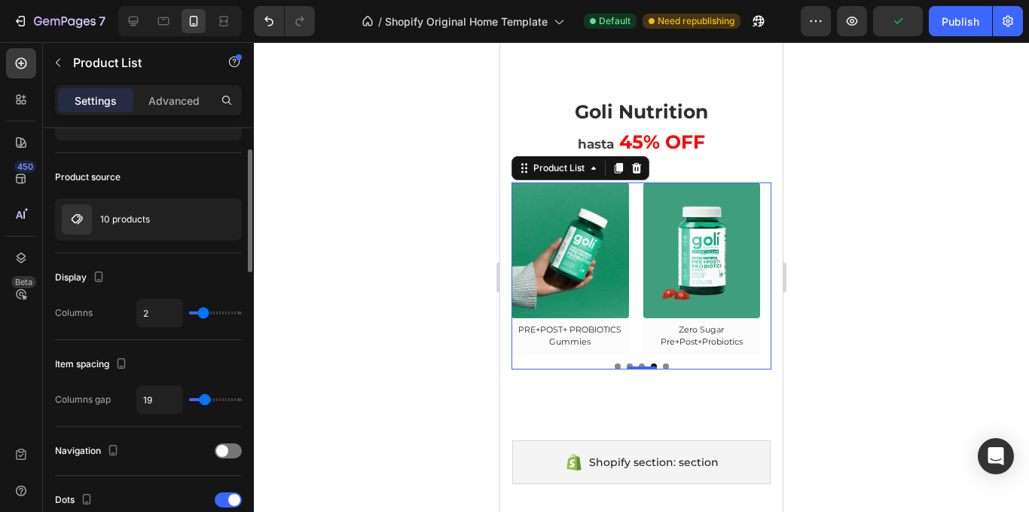
scroll to position [151, 0]
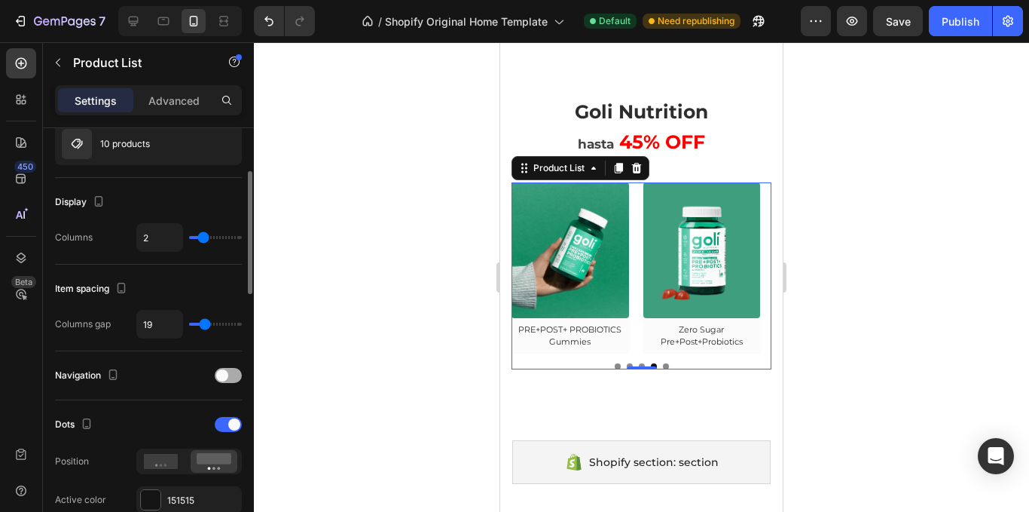
click at [235, 378] on div at bounding box center [228, 375] width 27 height 15
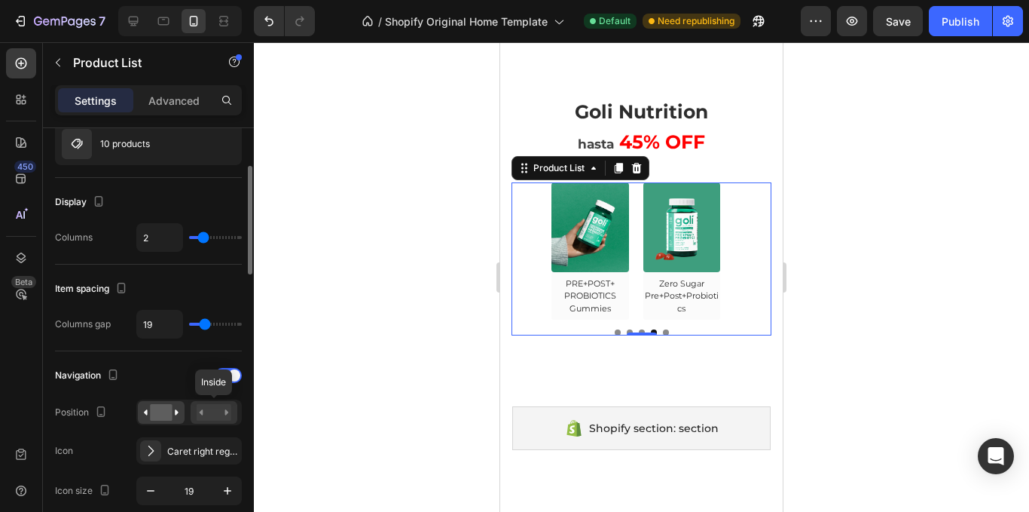
scroll to position [301, 0]
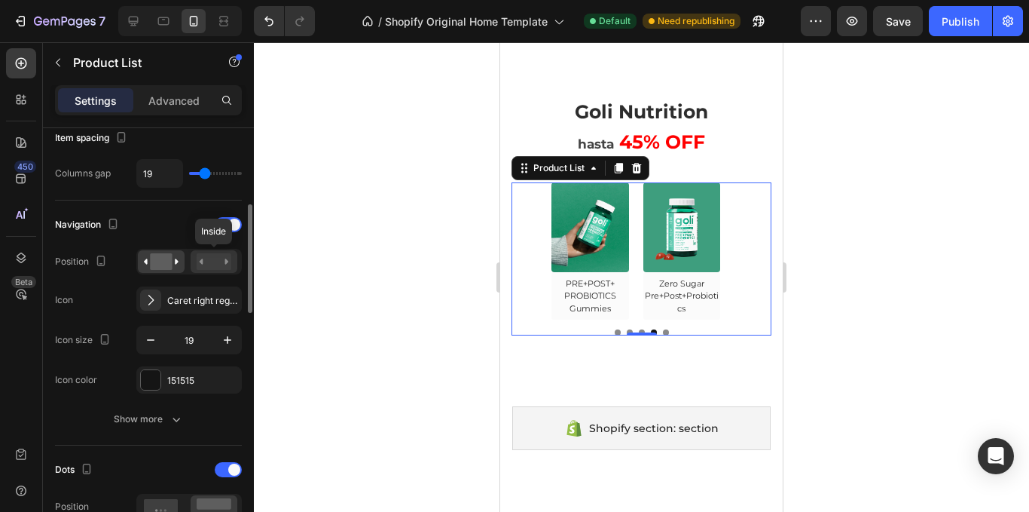
click at [201, 253] on rect at bounding box center [214, 261] width 35 height 17
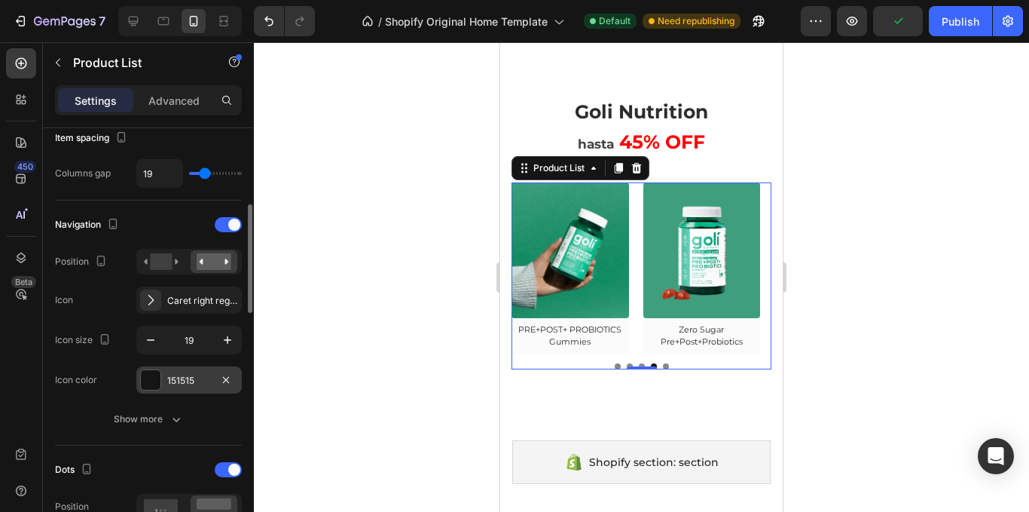
click at [151, 378] on div at bounding box center [151, 380] width 20 height 20
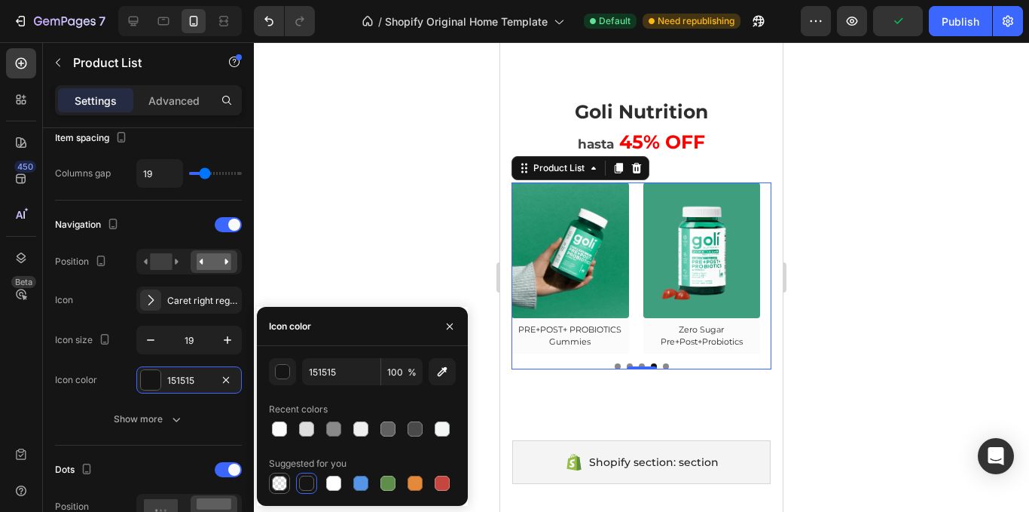
click at [273, 475] on div at bounding box center [280, 483] width 18 height 18
type input "000000"
type input "0"
click at [272, 478] on div at bounding box center [279, 482] width 15 height 15
click at [371, 199] on div at bounding box center [641, 276] width 775 height 469
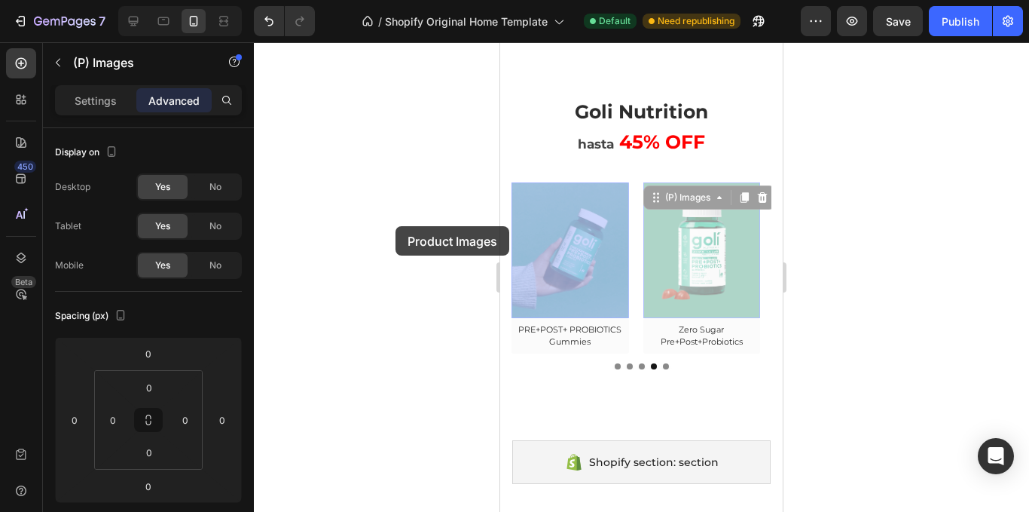
click at [396, 226] on div at bounding box center [641, 276] width 775 height 469
click at [421, 209] on div at bounding box center [641, 276] width 775 height 469
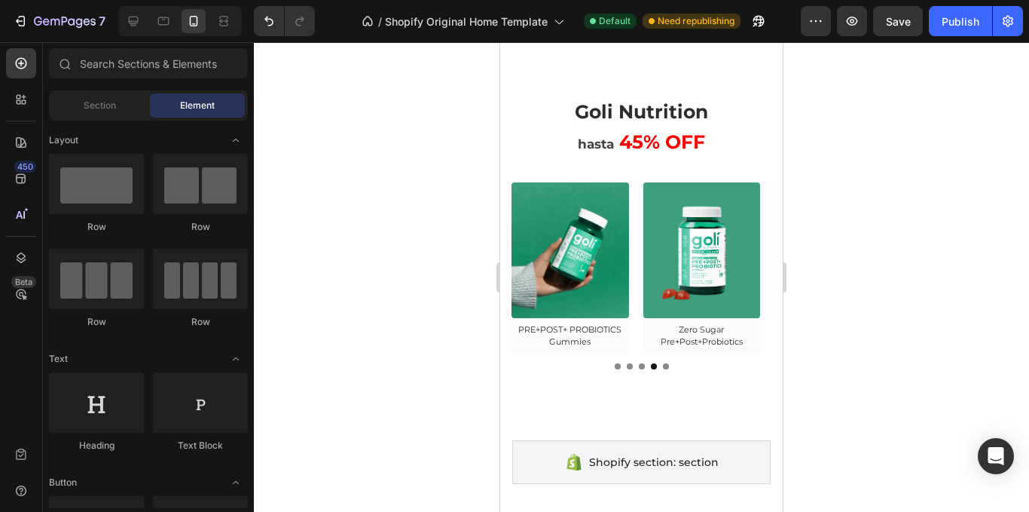
click at [849, 137] on div at bounding box center [641, 276] width 775 height 469
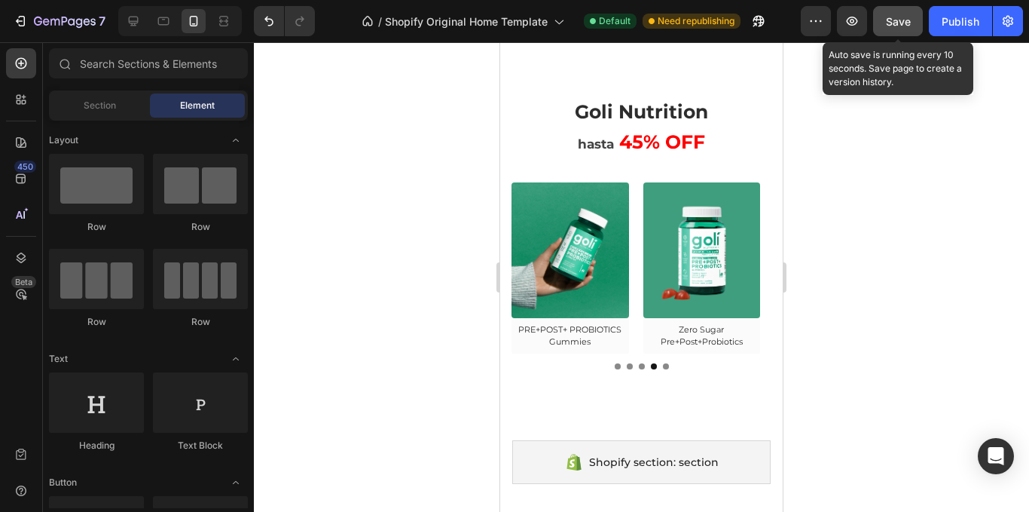
click at [904, 14] on div "Save" at bounding box center [898, 22] width 25 height 16
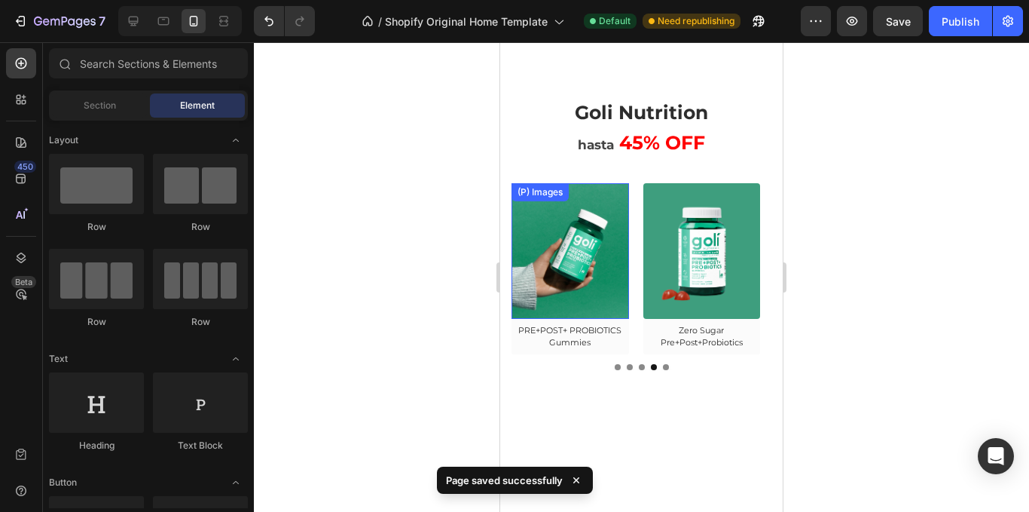
scroll to position [40, 0]
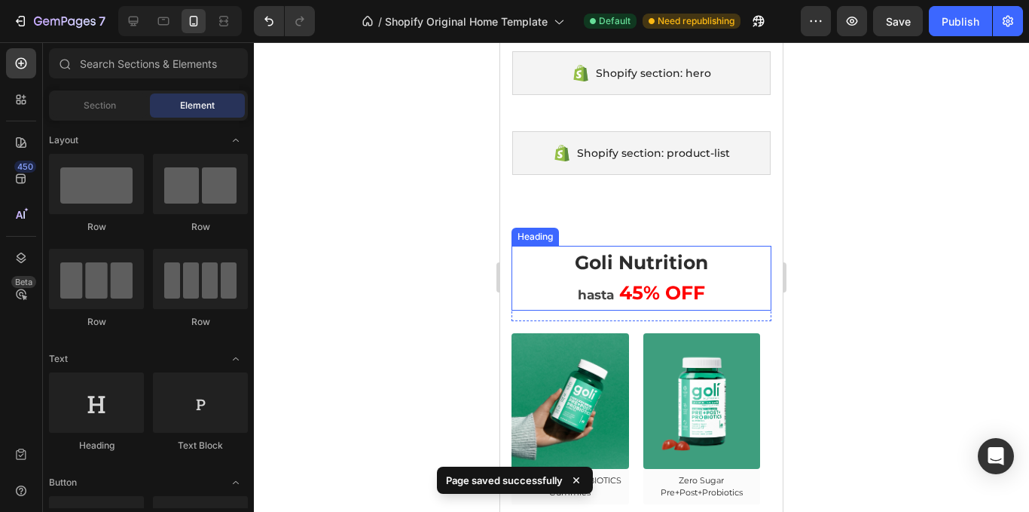
click at [594, 272] on span "Goli Nutrition" at bounding box center [641, 262] width 133 height 23
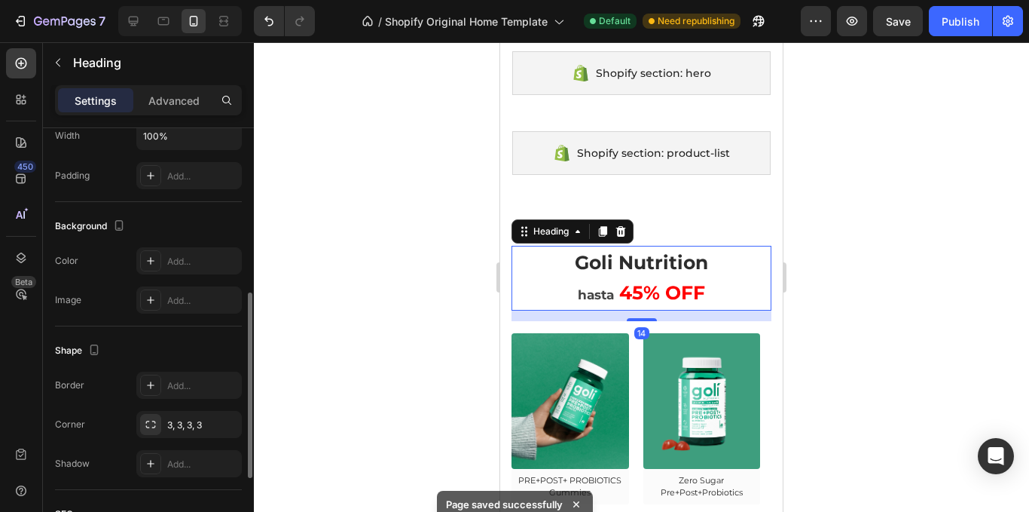
scroll to position [552, 0]
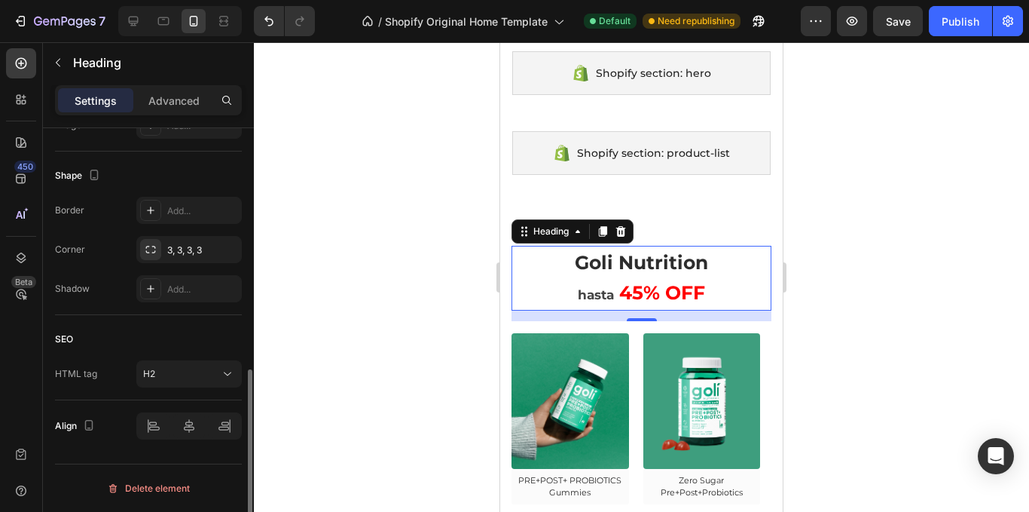
drag, startPoint x: 197, startPoint y: 100, endPoint x: 174, endPoint y: 221, distance: 122.8
click at [191, 100] on p "Advanced" at bounding box center [173, 101] width 51 height 16
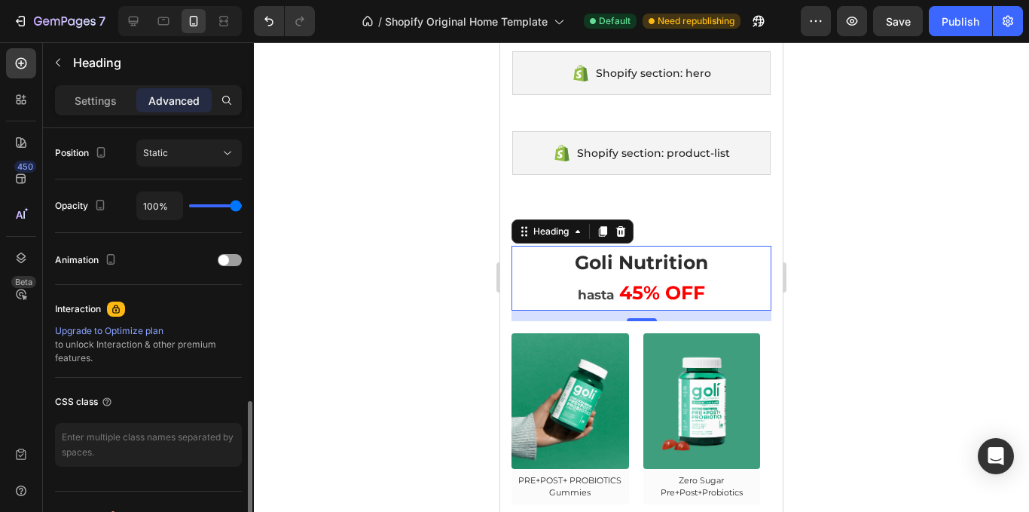
scroll to position [579, 0]
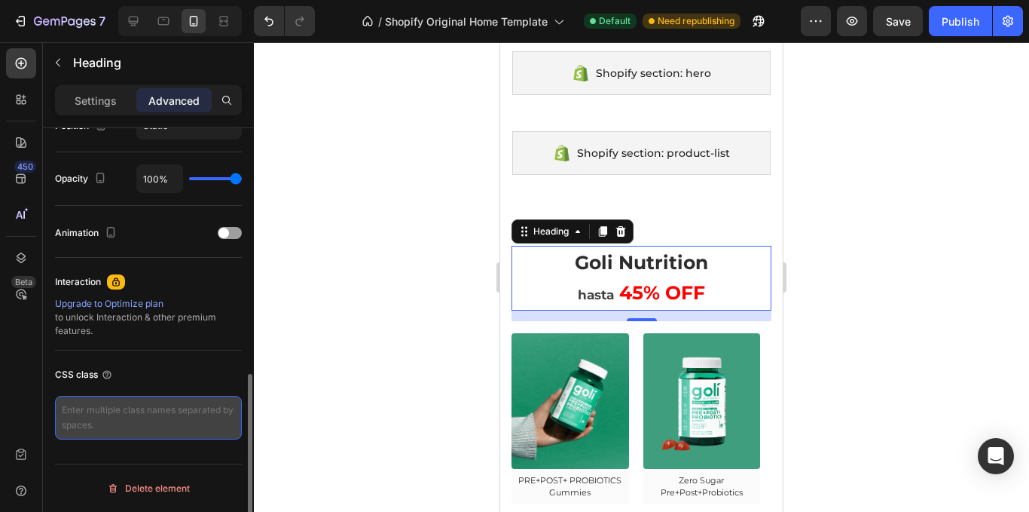
click at [159, 411] on textarea at bounding box center [148, 418] width 187 height 44
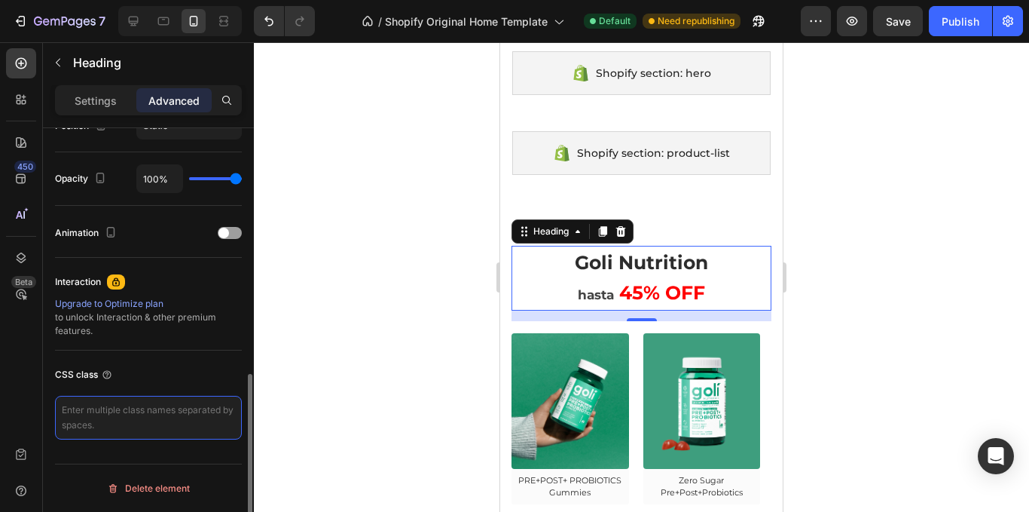
paste textarea ".brand{ font: 700 64px/1.05 system-ui, -apple-system, "Segoe UI", Roboto, Arial…"
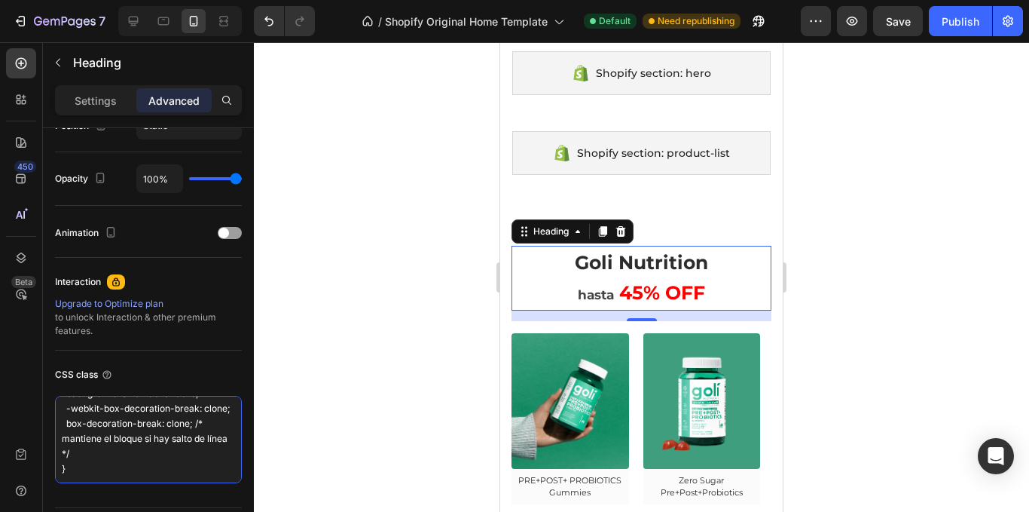
scroll to position [469, 0]
type textarea ".brand{ font: 700 64px/1.05 system-ui, -apple-system, "Segoe UI", Roboto, Arial…"
click at [323, 334] on div at bounding box center [641, 276] width 775 height 469
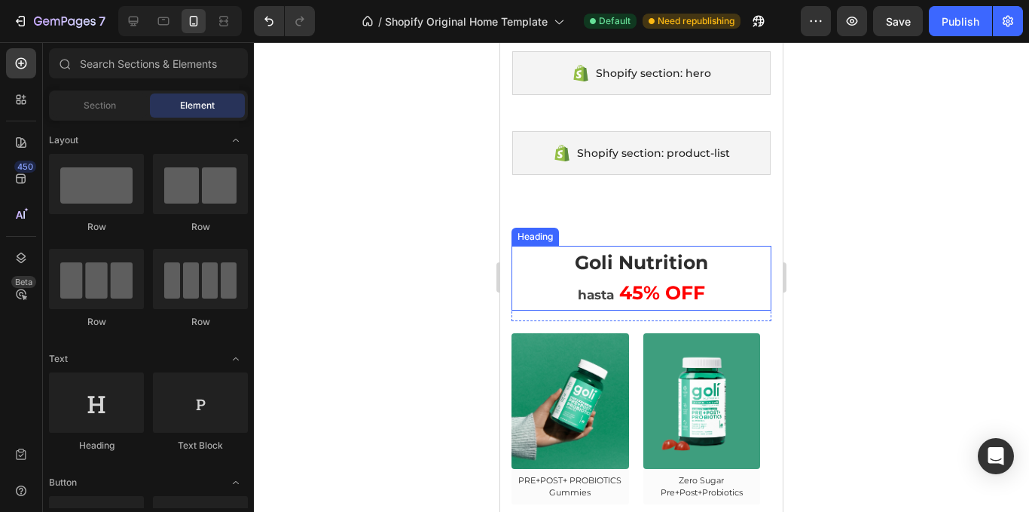
click at [668, 261] on span "Goli Nutrition" at bounding box center [641, 262] width 133 height 23
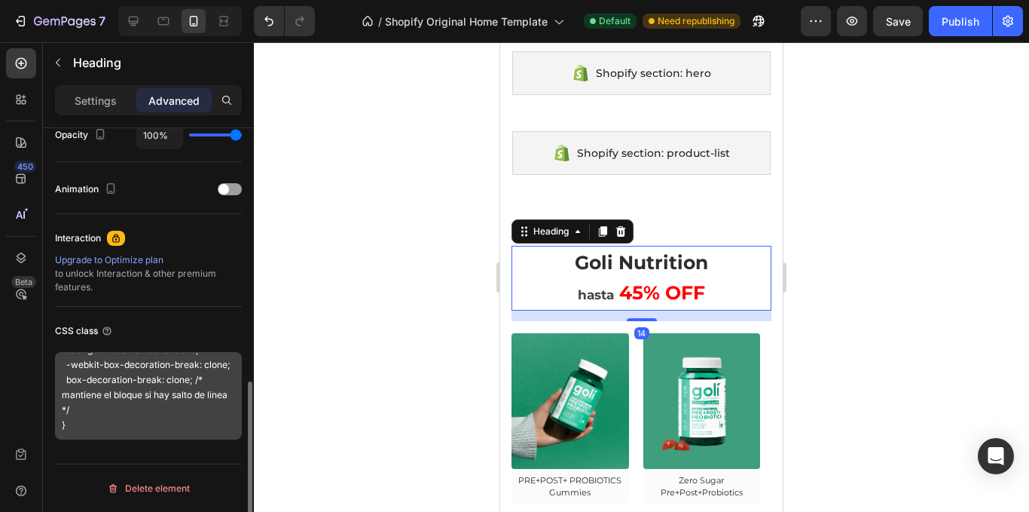
scroll to position [454, 0]
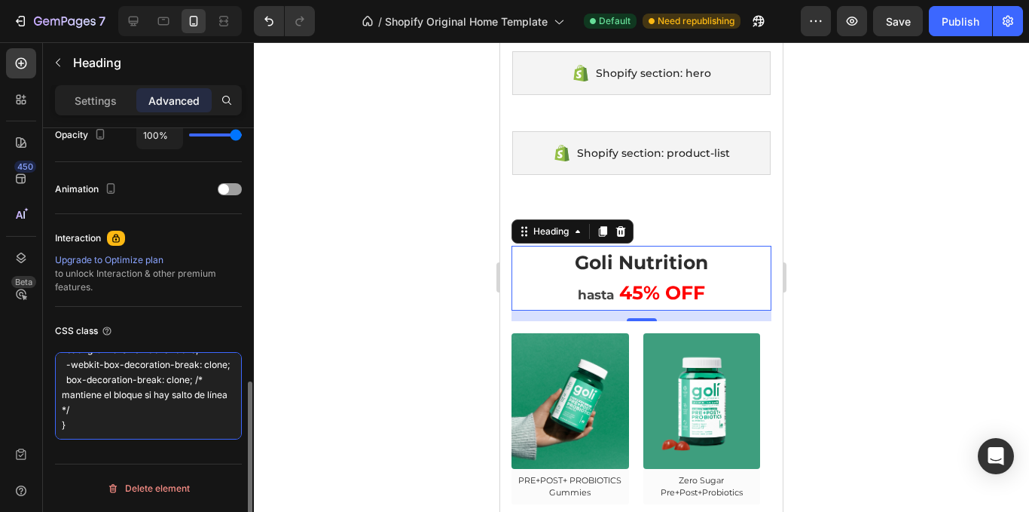
click at [170, 419] on textarea ".brand{ font: 700 64px/1.05 system-ui, -apple-system, "Segoe UI", Roboto, Arial…" at bounding box center [148, 395] width 187 height 87
type textarea ".brand{ font: 700 64px/1.05 system-ui, -apple-system, "Segoe UI", Roboto, Arial…"
click at [427, 271] on div at bounding box center [641, 276] width 775 height 469
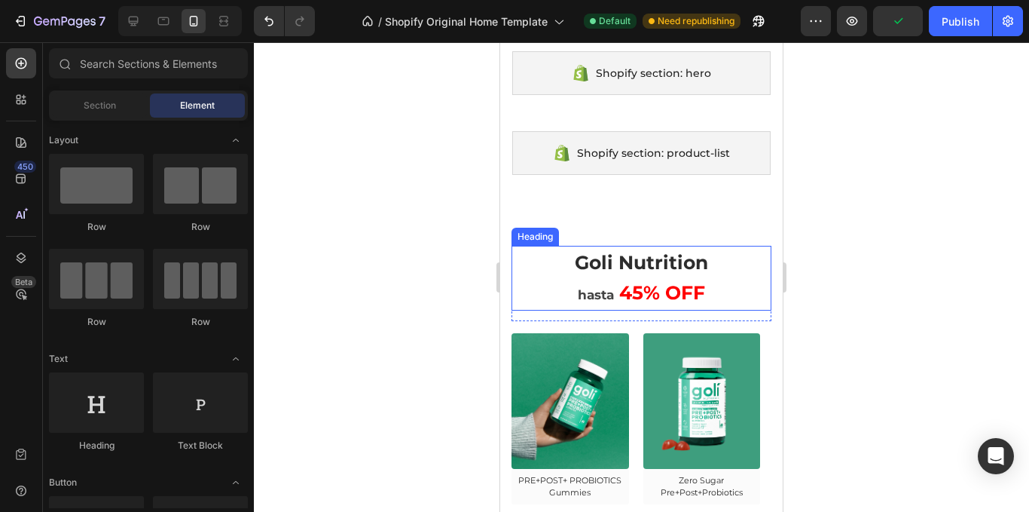
click at [594, 283] on p "⁠⁠⁠⁠⁠⁠⁠ Goli Nutrition hasta 45% OFF" at bounding box center [641, 278] width 257 height 62
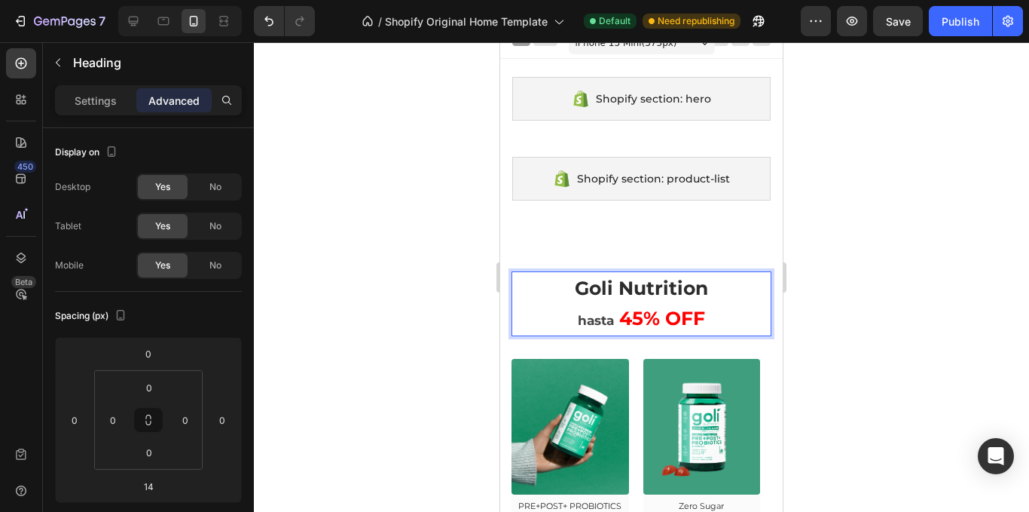
scroll to position [0, 0]
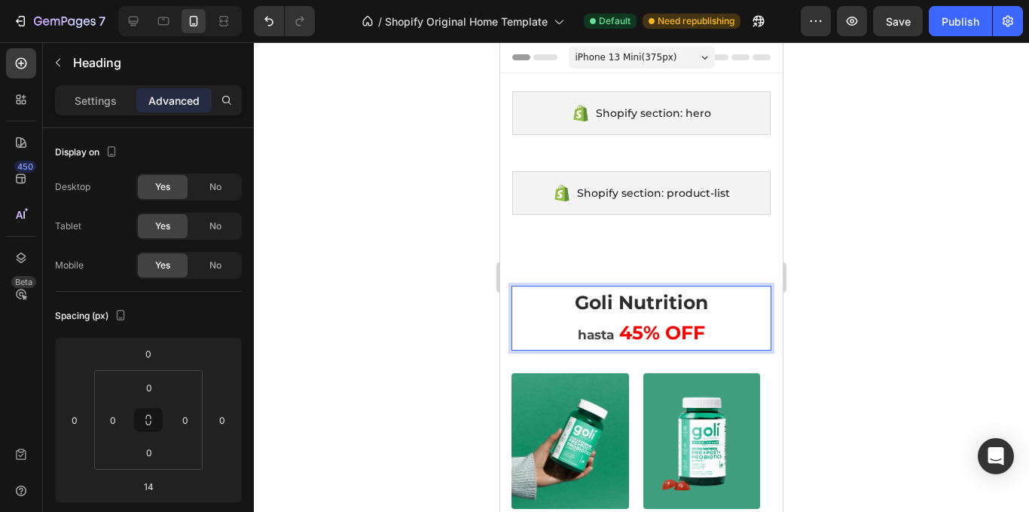
click at [622, 326] on span "45% OFF" at bounding box center [662, 332] width 86 height 23
click at [735, 319] on p "Goli Nutrition hasta 45% OFF" at bounding box center [641, 318] width 257 height 62
drag, startPoint x: 703, startPoint y: 320, endPoint x: 561, endPoint y: 323, distance: 141.7
click at [561, 323] on p "Goli Nutrition hasta 45% OFF" at bounding box center [641, 318] width 257 height 62
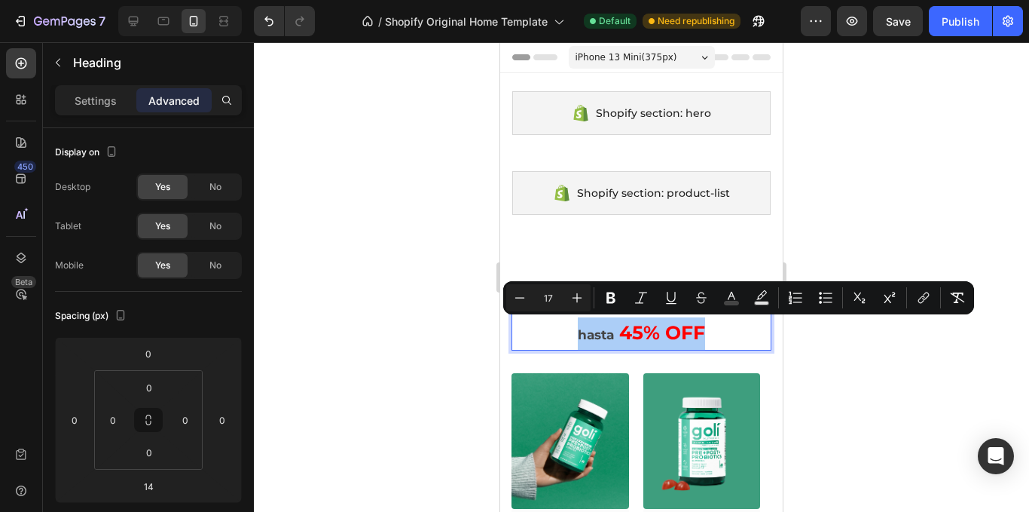
click at [387, 243] on div at bounding box center [641, 276] width 775 height 469
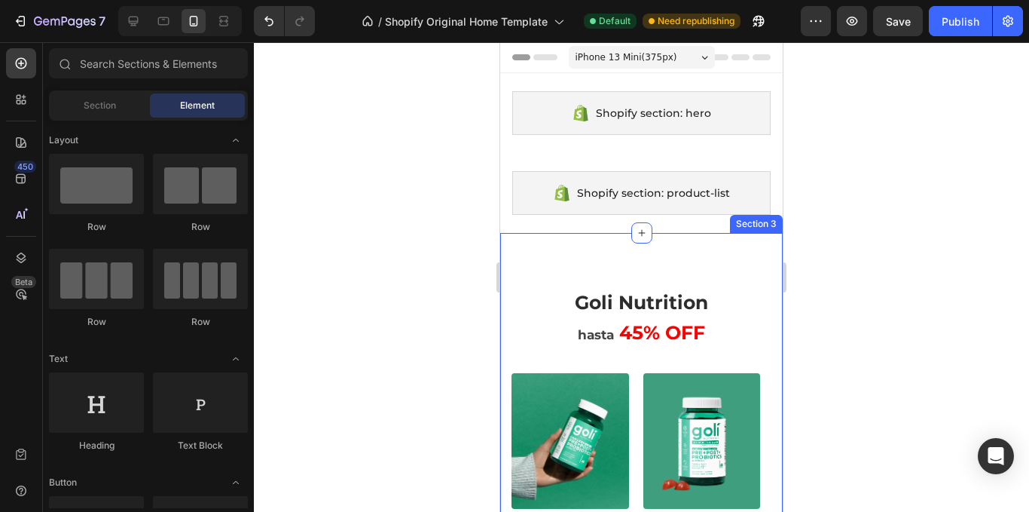
drag, startPoint x: 708, startPoint y: 260, endPoint x: 683, endPoint y: 292, distance: 40.8
click at [708, 260] on div "⁠⁠⁠⁠⁠⁠⁠ Goli Nutrition hasta 45% OFF Heading Row (P) Images Row Ashawagandha Gu…" at bounding box center [641, 423] width 283 height 380
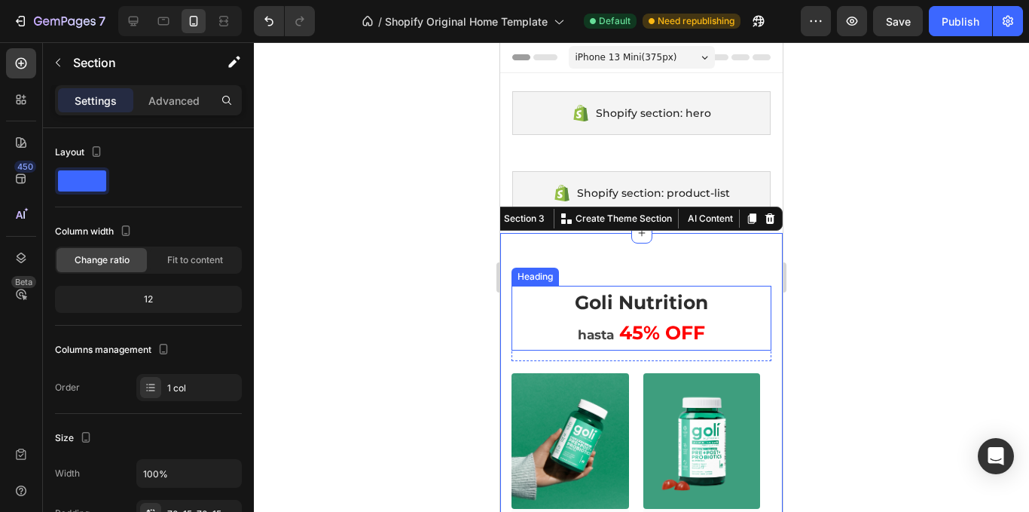
click at [683, 293] on span "Goli Nutrition" at bounding box center [641, 302] width 133 height 23
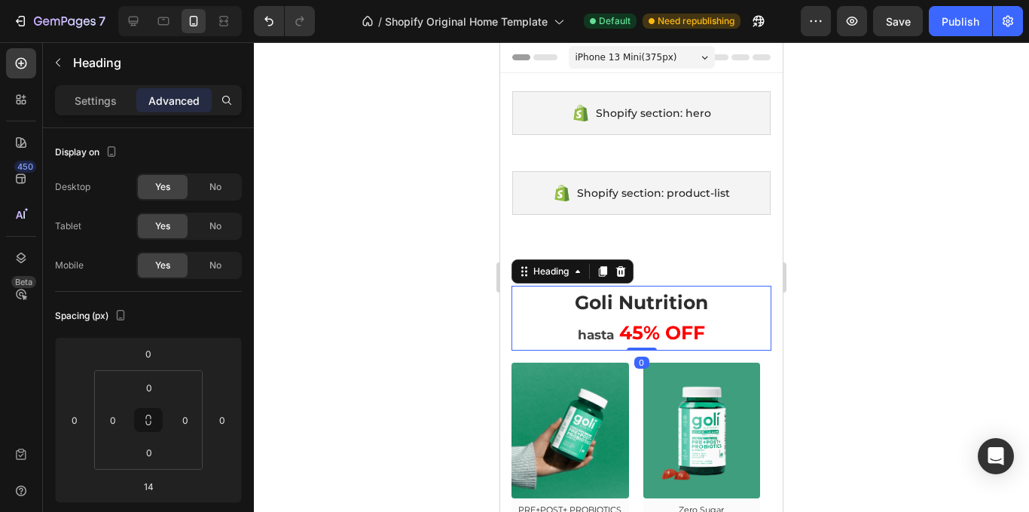
drag, startPoint x: 638, startPoint y: 359, endPoint x: 631, endPoint y: 329, distance: 30.9
click at [631, 329] on div "⁠⁠⁠⁠⁠⁠⁠ Goli Nutrition hasta 45% OFF Heading 0" at bounding box center [642, 318] width 260 height 65
type input "0"
click at [897, 253] on div at bounding box center [641, 276] width 775 height 469
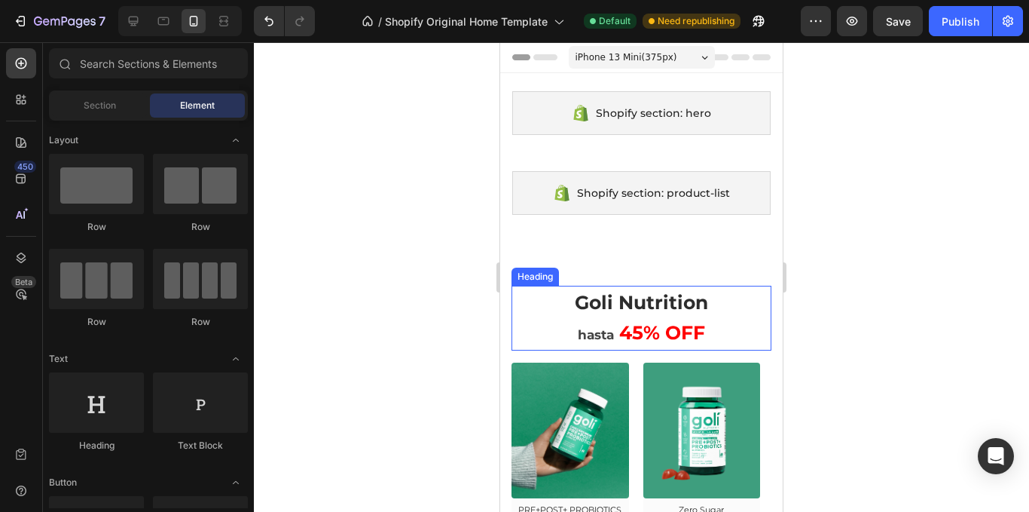
click at [620, 304] on span "Goli Nutrition" at bounding box center [641, 302] width 133 height 23
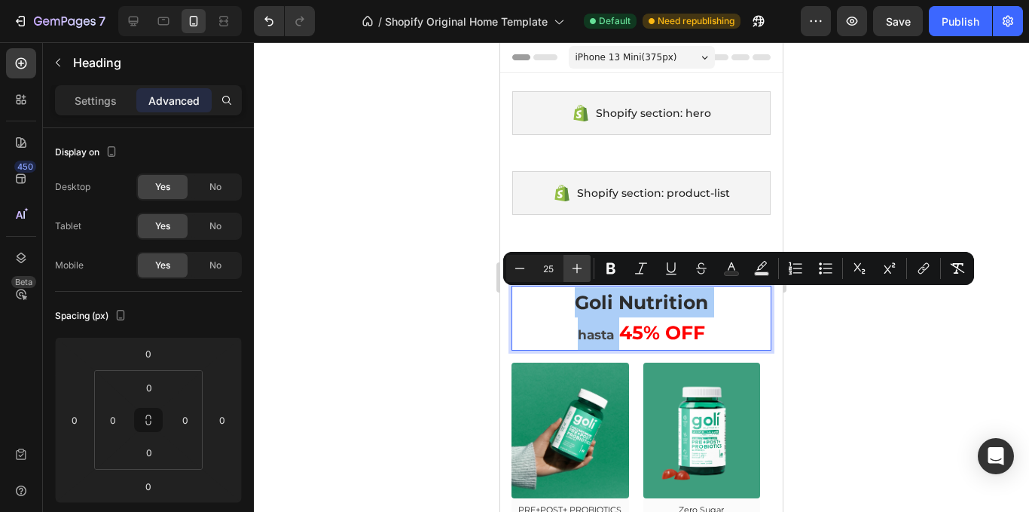
click at [564, 263] on button "Plus" at bounding box center [577, 268] width 27 height 27
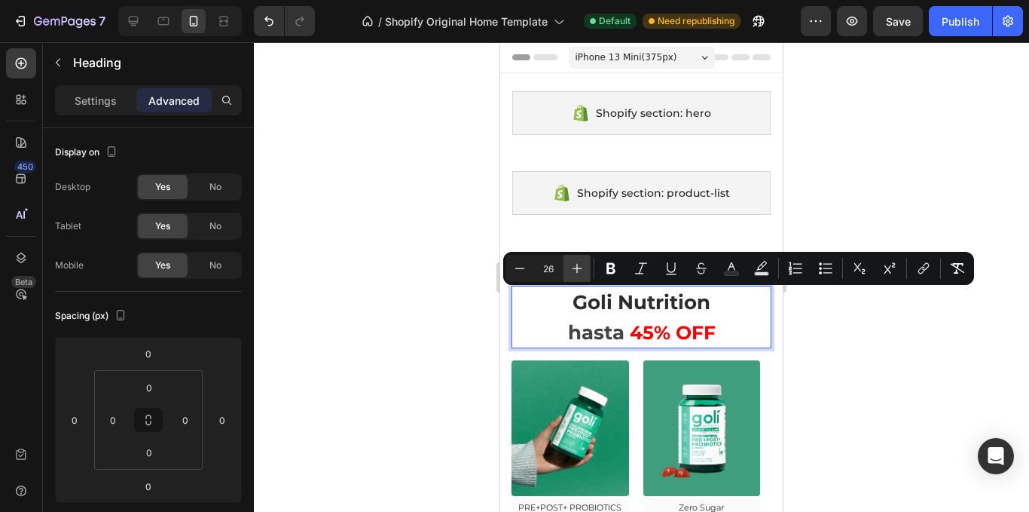
click at [565, 263] on button "Plus" at bounding box center [577, 268] width 27 height 27
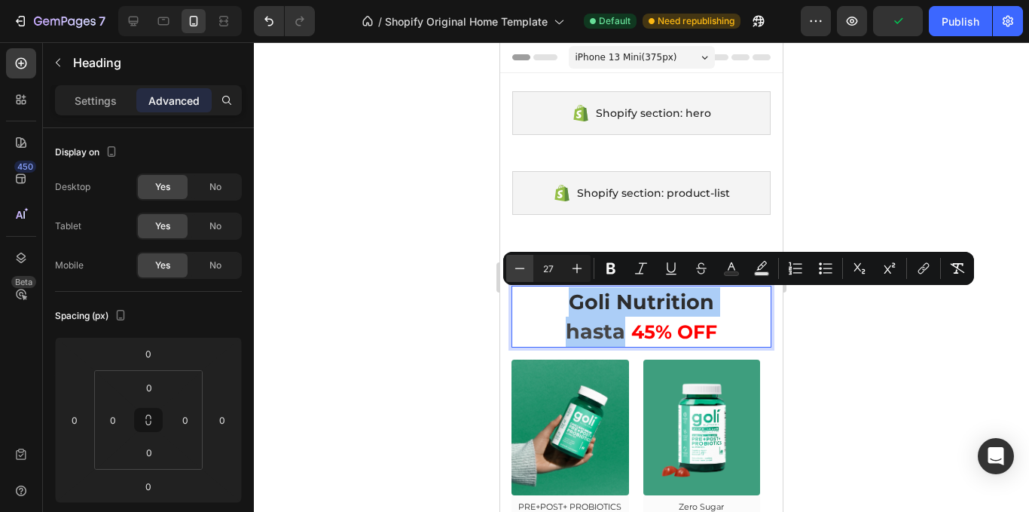
click at [523, 260] on button "Minus" at bounding box center [519, 268] width 27 height 27
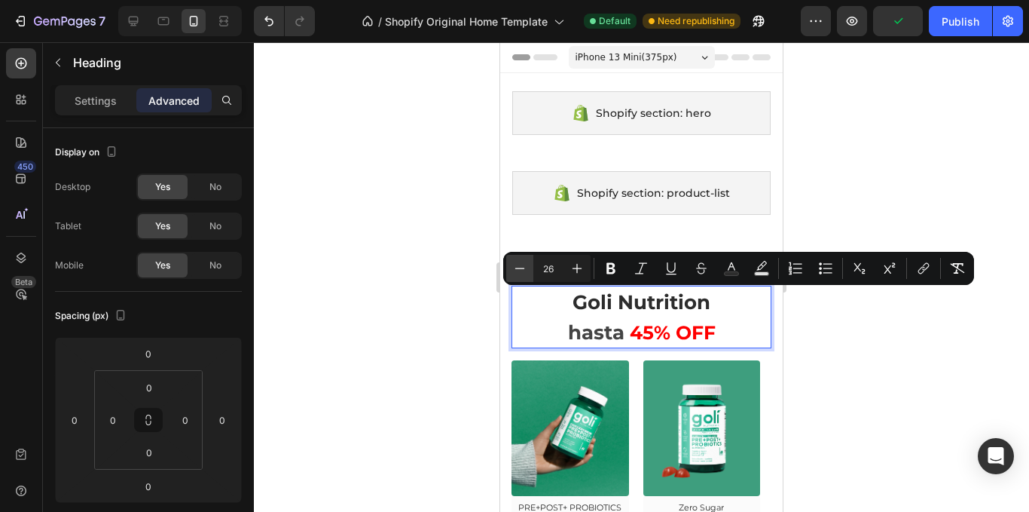
click at [530, 271] on button "Minus" at bounding box center [519, 268] width 27 height 27
click at [531, 271] on button "Minus" at bounding box center [519, 268] width 27 height 27
type input "24"
click at [581, 341] on span "hasta" at bounding box center [596, 333] width 53 height 22
click at [550, 335] on p "Goli Nutrition hasta 45% OFF" at bounding box center [641, 317] width 257 height 60
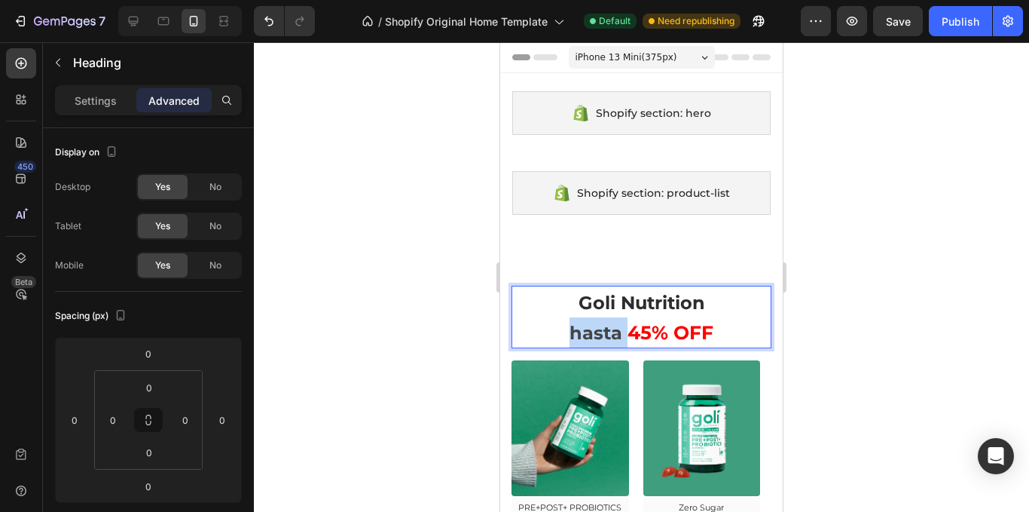
drag, startPoint x: 554, startPoint y: 332, endPoint x: 621, endPoint y: 340, distance: 67.5
click at [621, 340] on p "Goli Nutrition hasta 45% OFF" at bounding box center [641, 317] width 257 height 60
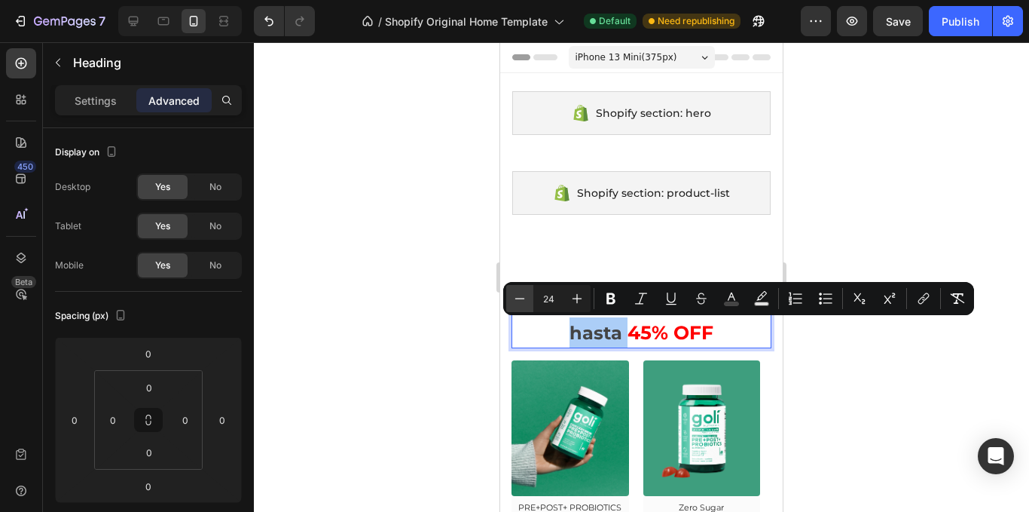
click at [524, 303] on icon "Editor contextual toolbar" at bounding box center [519, 298] width 15 height 15
click at [524, 302] on icon "Editor contextual toolbar" at bounding box center [519, 298] width 15 height 15
click at [523, 302] on icon "Editor contextual toolbar" at bounding box center [519, 298] width 15 height 15
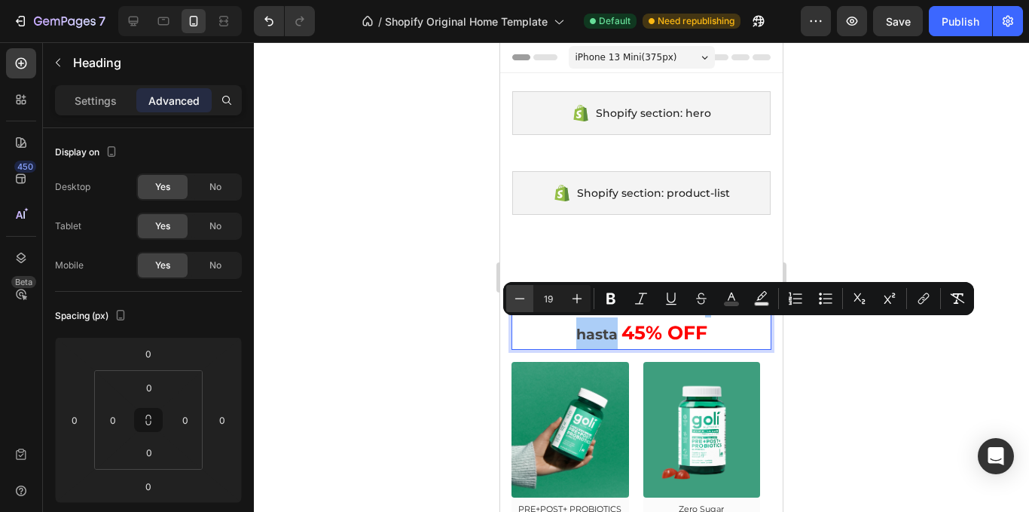
click at [523, 302] on icon "Editor contextual toolbar" at bounding box center [519, 298] width 15 height 15
type input "18"
click at [473, 269] on div at bounding box center [641, 276] width 775 height 469
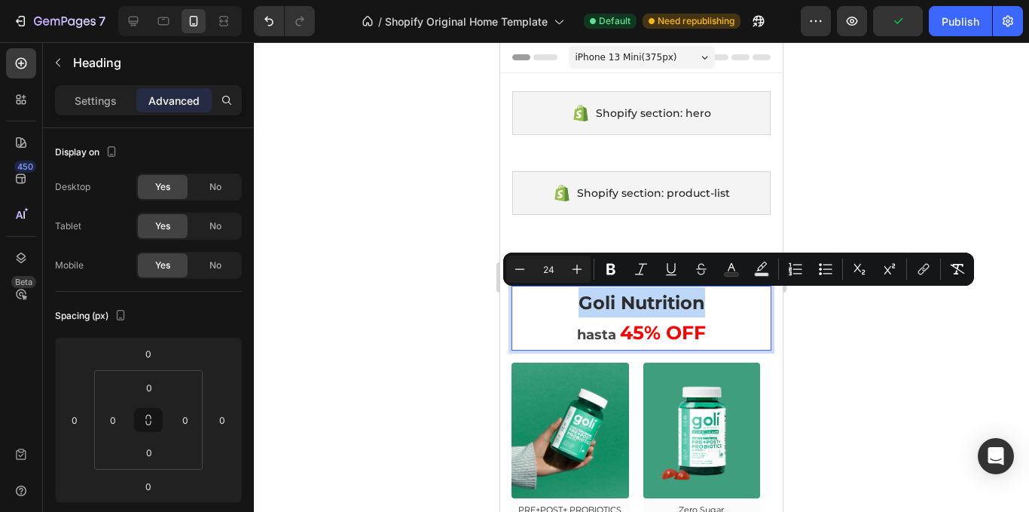
drag, startPoint x: 576, startPoint y: 307, endPoint x: 702, endPoint y: 297, distance: 125.5
click at [702, 297] on p "Goli Nutrition hasta 45% OFF" at bounding box center [641, 318] width 257 height 62
click at [513, 273] on icon "Editor contextual toolbar" at bounding box center [519, 268] width 15 height 15
click at [513, 270] on icon "Editor contextual toolbar" at bounding box center [519, 268] width 15 height 15
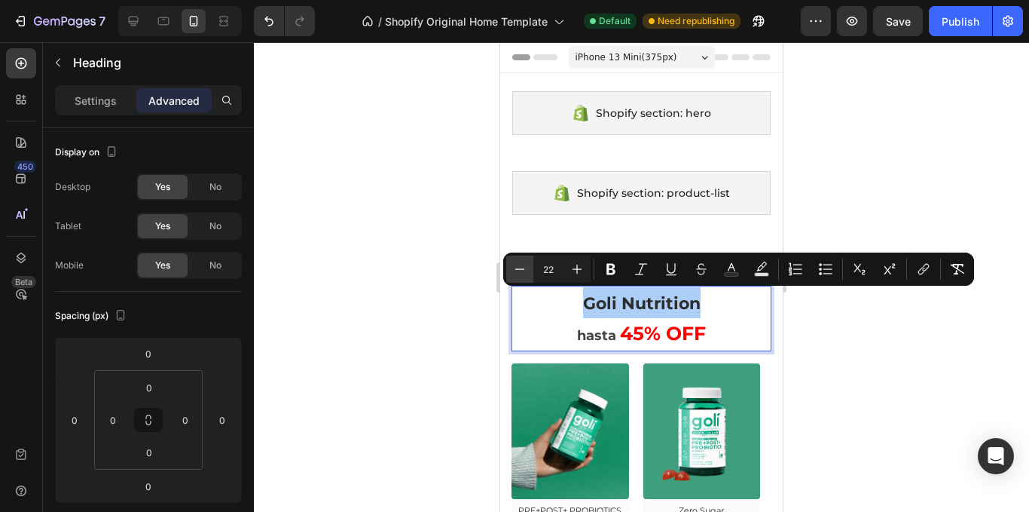
click at [513, 270] on icon "Editor contextual toolbar" at bounding box center [519, 268] width 15 height 15
type input "21"
click at [557, 335] on p "Goli Nutrition hasta 45% OFF" at bounding box center [641, 318] width 257 height 63
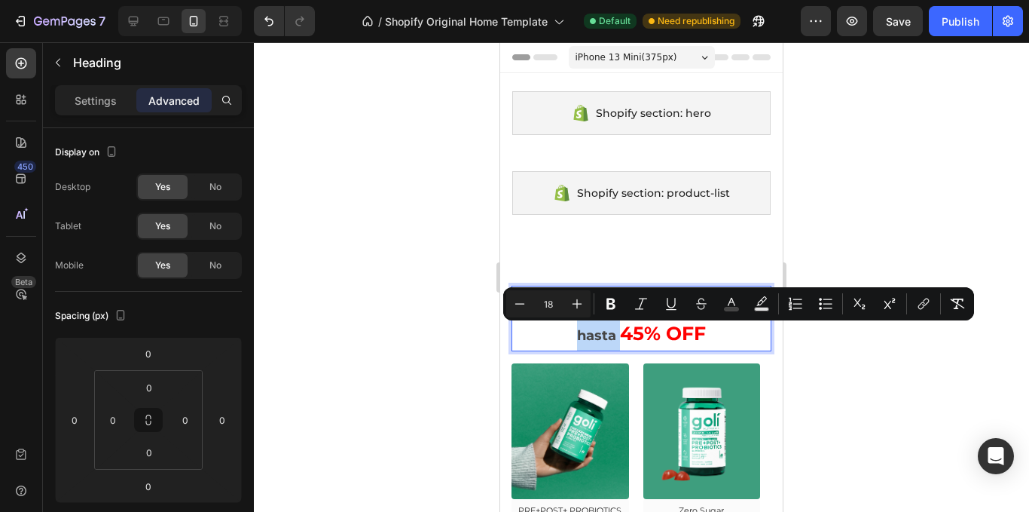
drag, startPoint x: 593, startPoint y: 336, endPoint x: 618, endPoint y: 333, distance: 25.0
click at [618, 333] on p "Goli Nutrition hasta 45% OFF" at bounding box center [641, 318] width 257 height 63
click at [526, 304] on icon "Editor contextual toolbar" at bounding box center [519, 303] width 15 height 15
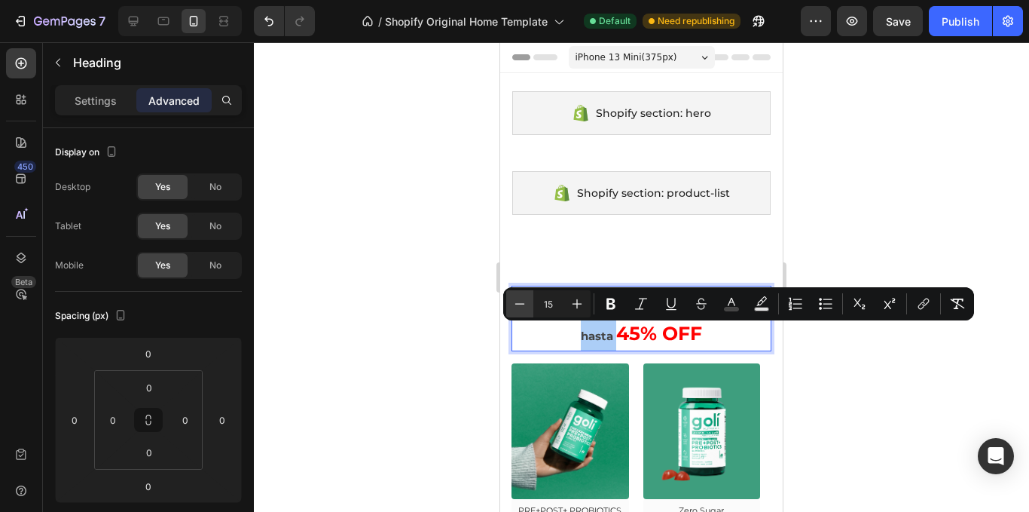
click at [526, 304] on icon "Editor contextual toolbar" at bounding box center [519, 303] width 15 height 15
type input "14"
click at [485, 283] on div at bounding box center [641, 276] width 775 height 469
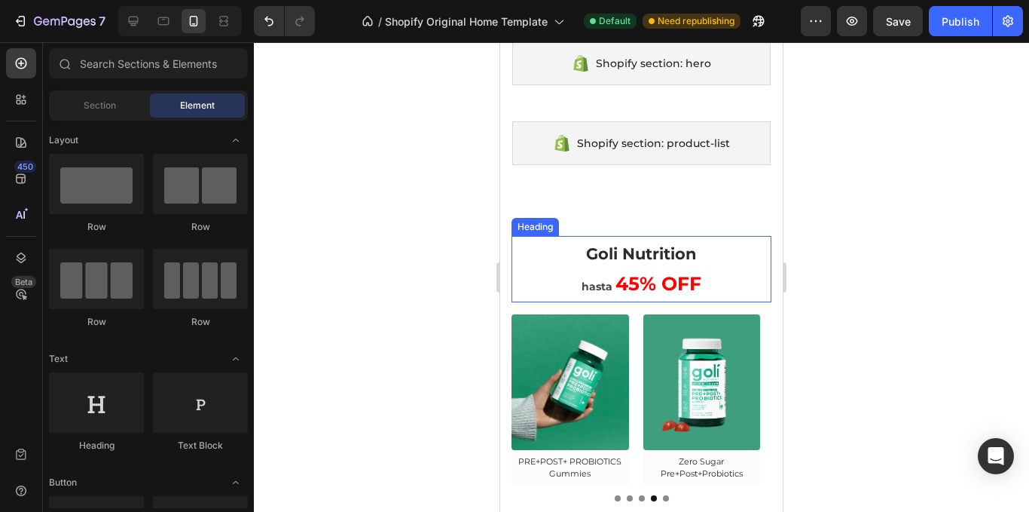
scroll to position [75, 0]
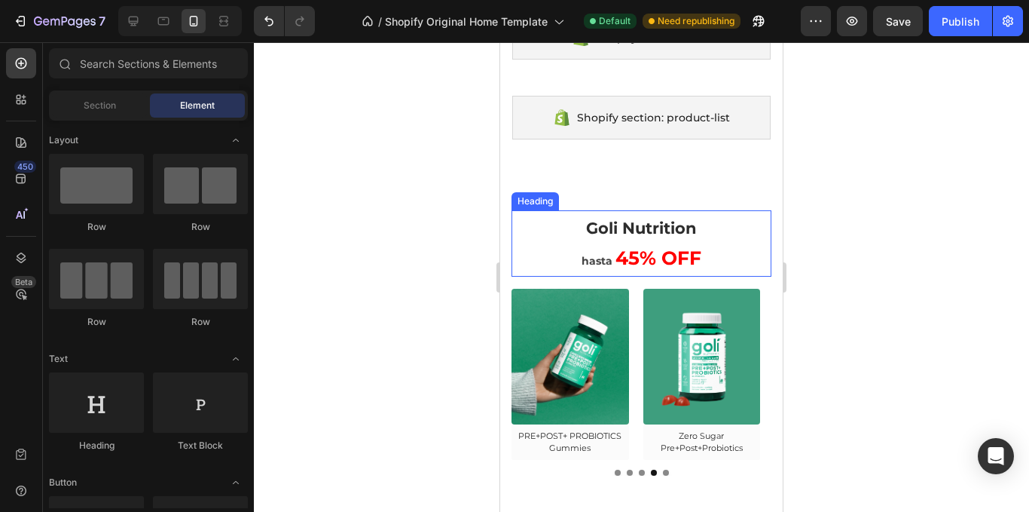
click at [675, 236] on span "Goli Nutrition" at bounding box center [641, 228] width 111 height 19
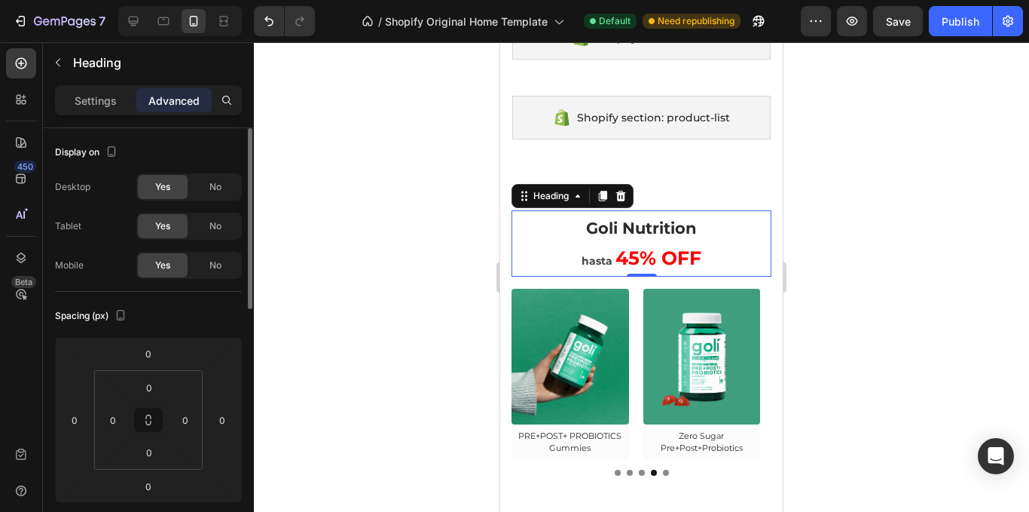
drag, startPoint x: 118, startPoint y: 99, endPoint x: 106, endPoint y: 160, distance: 62.1
click at [116, 97] on div "Settings" at bounding box center [95, 100] width 75 height 24
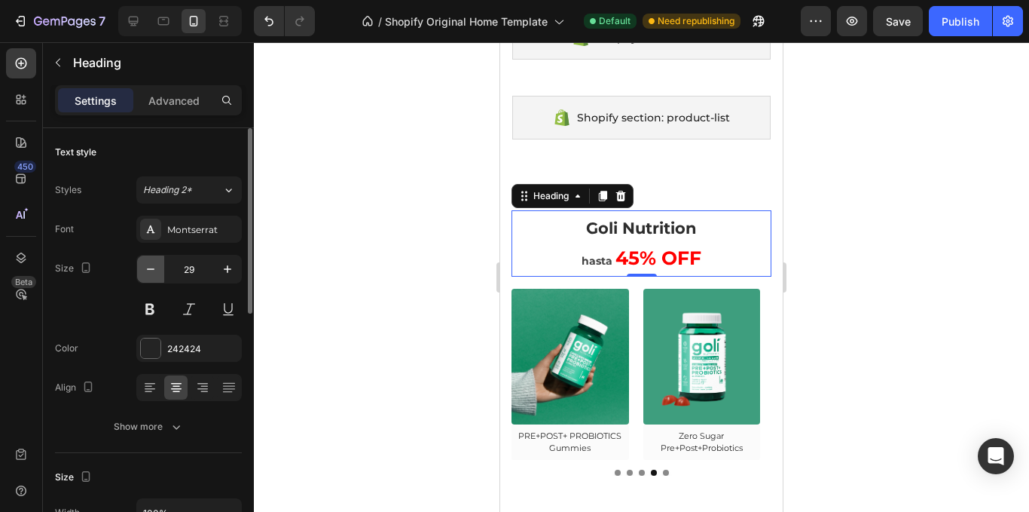
click at [155, 275] on icon "button" at bounding box center [150, 268] width 15 height 15
click at [154, 275] on icon "button" at bounding box center [150, 268] width 15 height 15
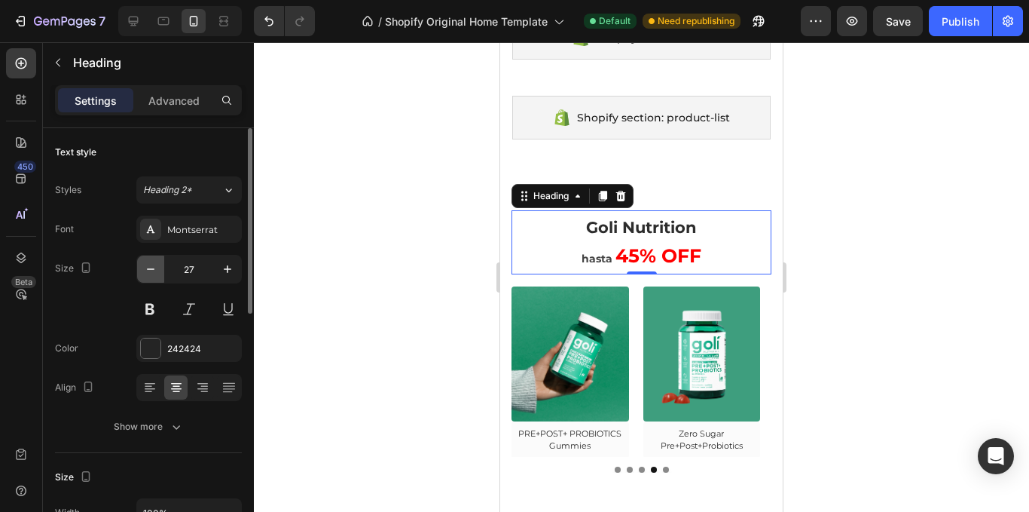
click at [154, 275] on icon "button" at bounding box center [150, 268] width 15 height 15
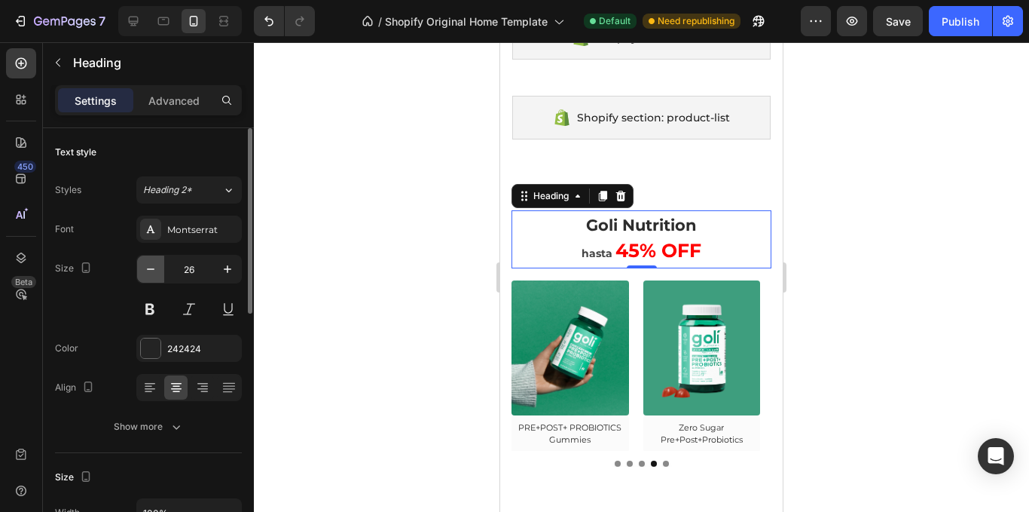
click at [154, 275] on icon "button" at bounding box center [150, 268] width 15 height 15
type input "25"
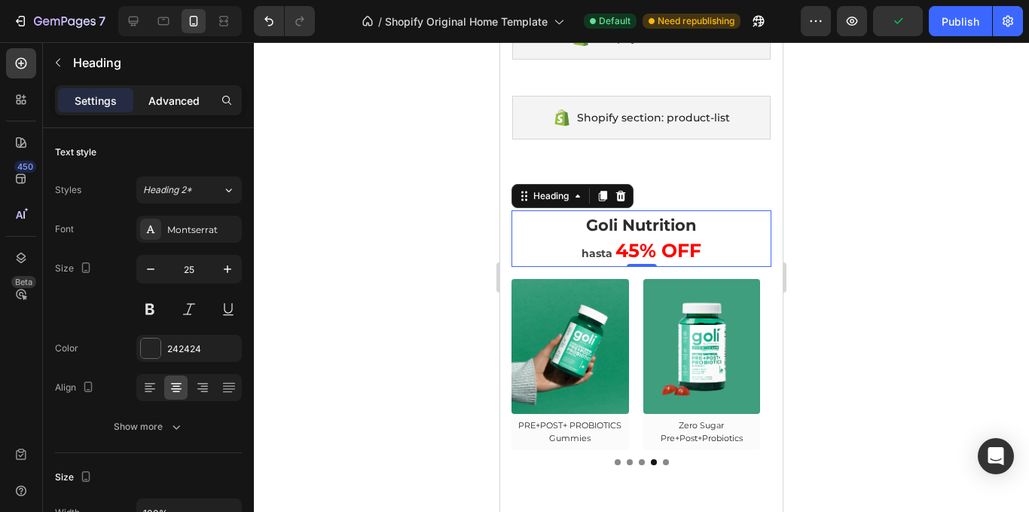
click at [179, 102] on p "Advanced" at bounding box center [173, 101] width 51 height 16
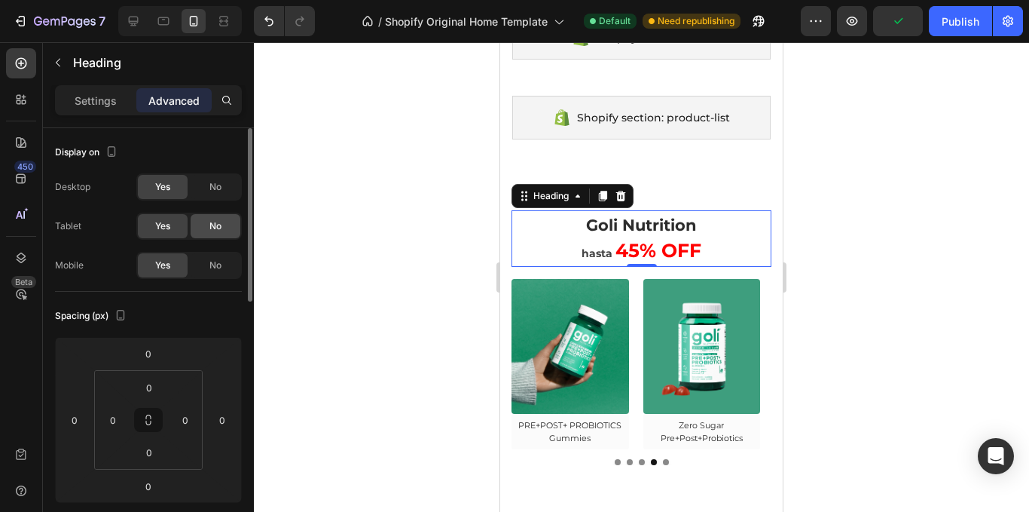
click at [200, 231] on div "No" at bounding box center [216, 226] width 50 height 24
click at [216, 183] on span "No" at bounding box center [215, 187] width 12 height 14
click at [112, 96] on p "Settings" at bounding box center [96, 101] width 42 height 16
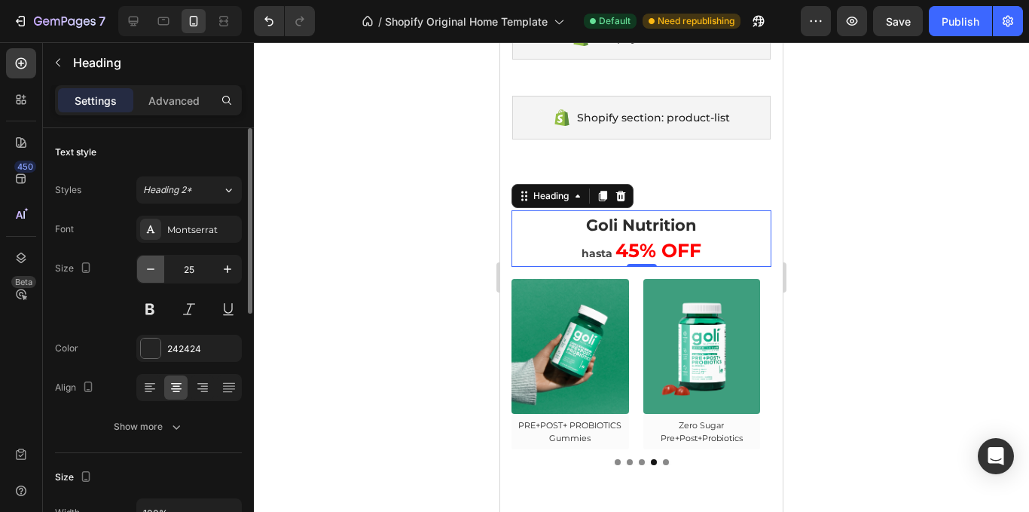
click at [151, 269] on icon "button" at bounding box center [151, 269] width 8 height 2
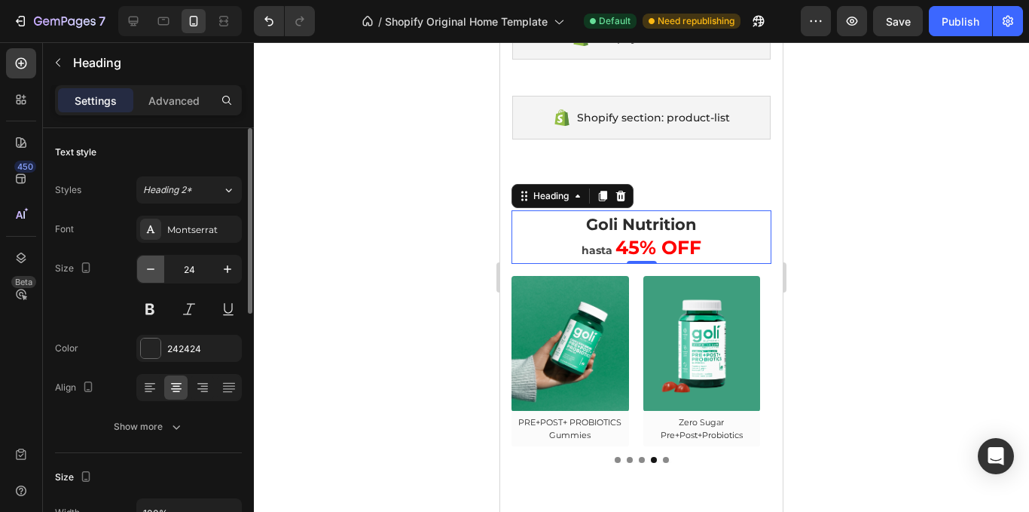
click at [151, 269] on icon "button" at bounding box center [151, 269] width 8 height 2
type input "23"
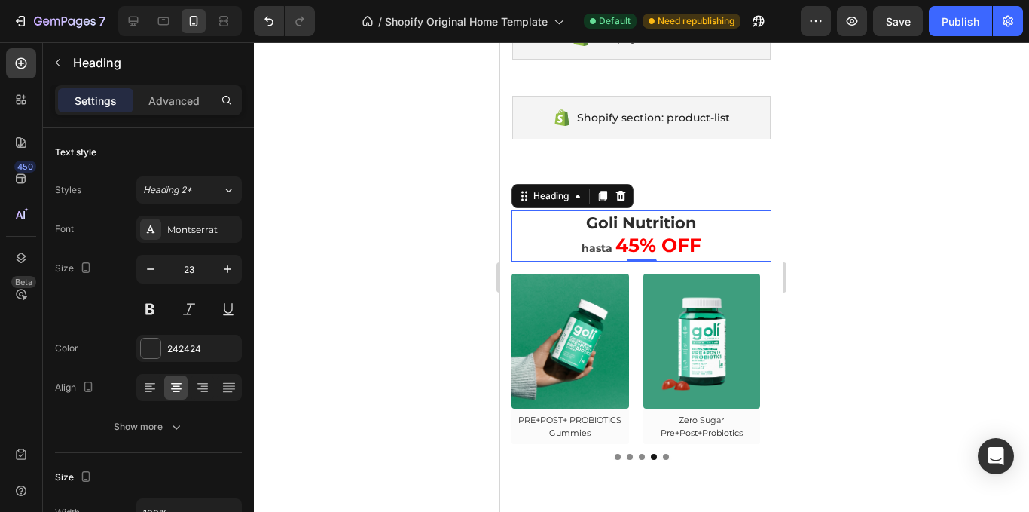
click at [909, 238] on div at bounding box center [641, 276] width 775 height 469
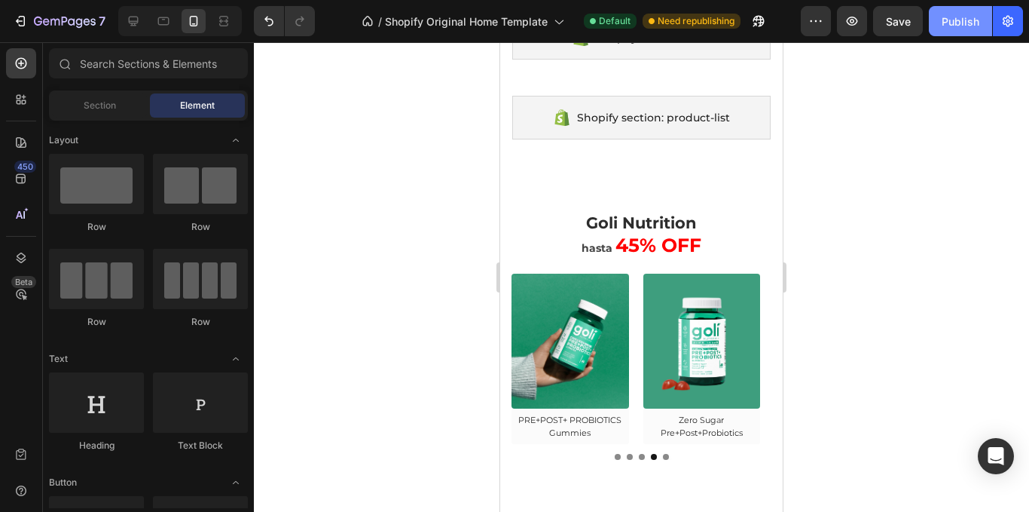
click at [943, 30] on button "Publish" at bounding box center [960, 21] width 63 height 30
click at [965, 26] on div "Publish" at bounding box center [961, 22] width 38 height 16
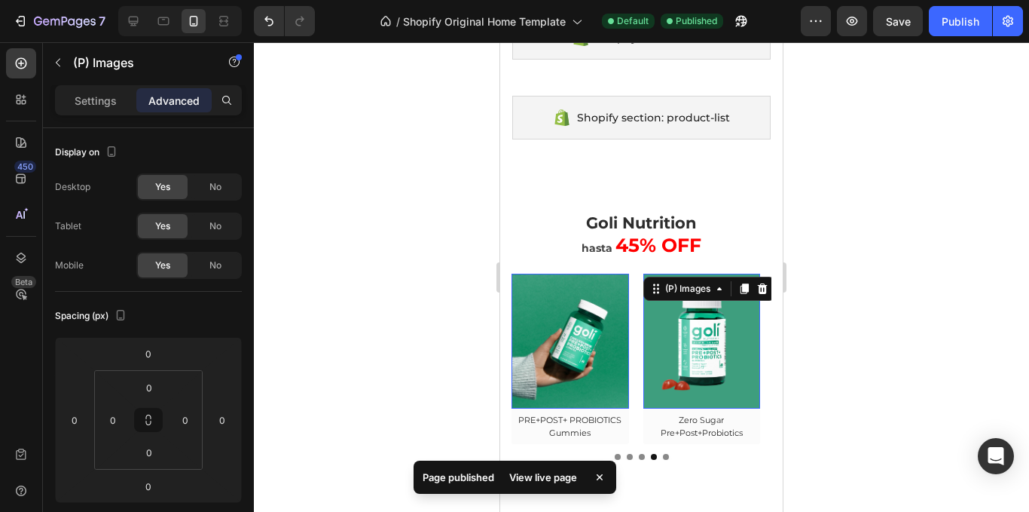
click at [636, 337] on div "(P) Images 0 Row Ashawagandha Gummies (P) Title Row Product List (P) Images 0 R…" at bounding box center [642, 359] width 260 height 170
click at [636, 338] on div "(P) Images 0 Row Ashawagandha Gummies (P) Title Row Product List (P) Images 0 R…" at bounding box center [642, 359] width 260 height 170
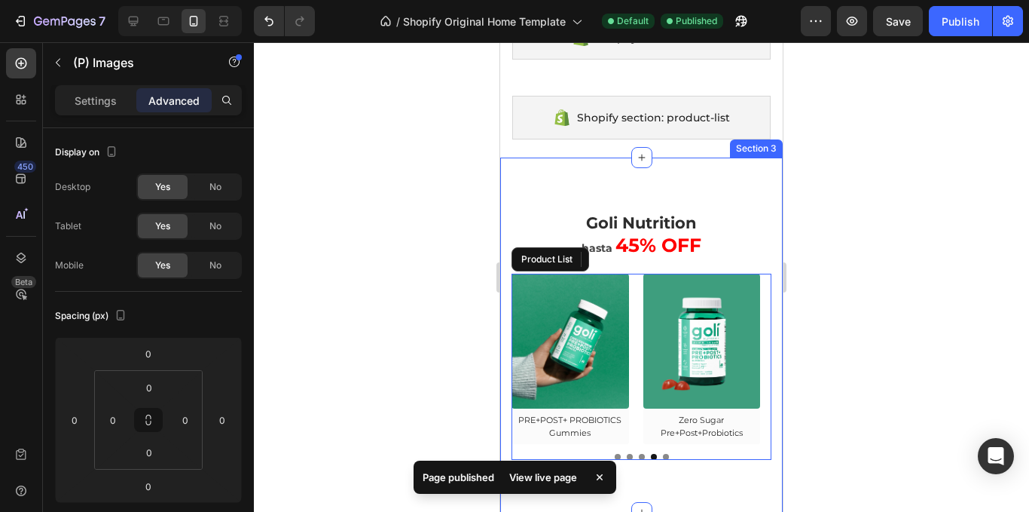
click at [506, 350] on div "⁠⁠⁠⁠⁠⁠⁠ Goli Nutrition hasta 45% OFF Heading Row (P) Images 0 Row Ashawagandha …" at bounding box center [641, 334] width 283 height 355
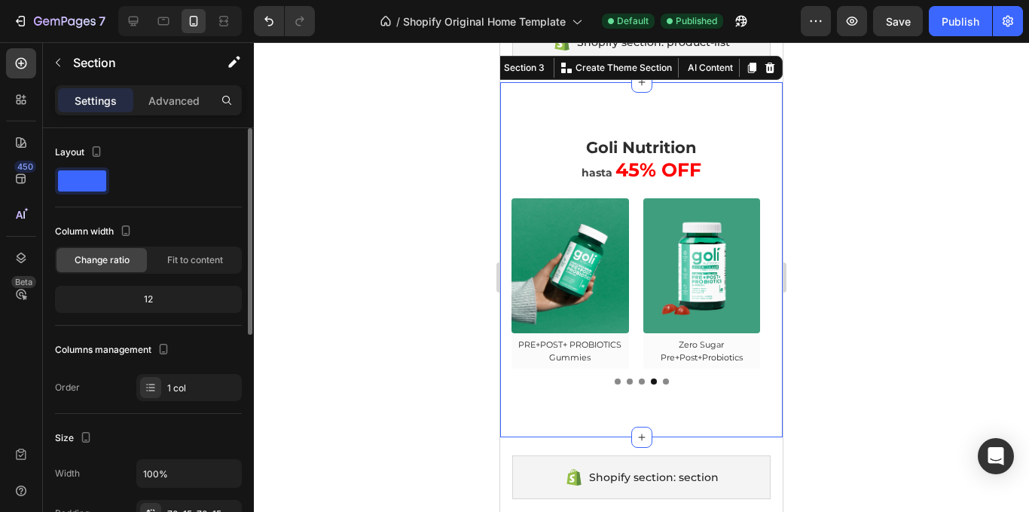
scroll to position [0, 0]
click at [579, 375] on div "(P) Images Row Ashawagandha Gummies (P) Title Row Product List (P) Images Row A…" at bounding box center [642, 291] width 260 height 186
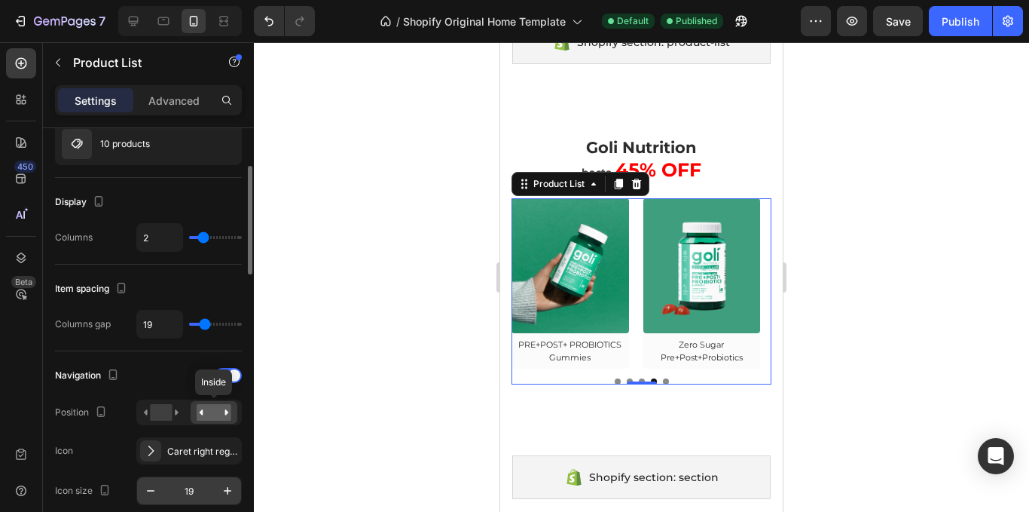
scroll to position [226, 0]
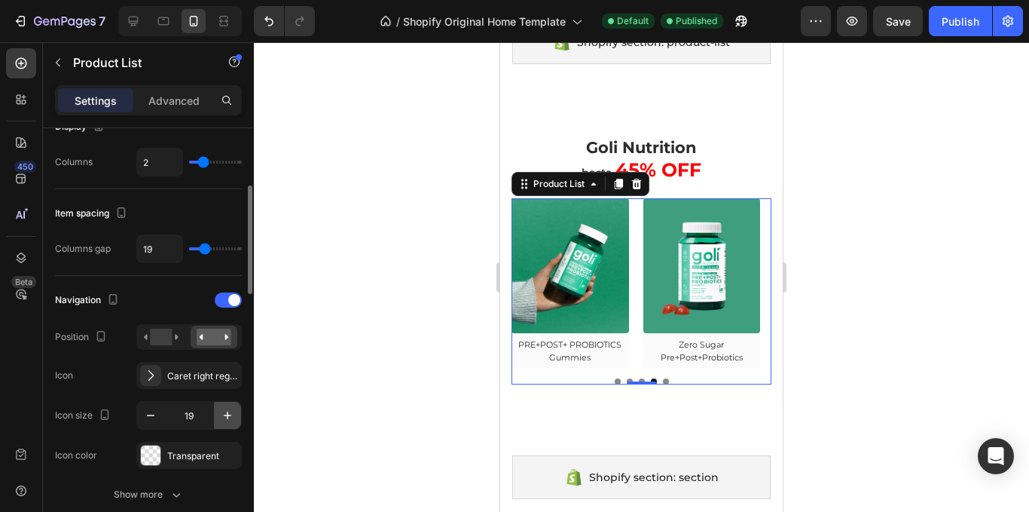
click at [240, 414] on button "button" at bounding box center [227, 415] width 27 height 27
click at [236, 414] on button "button" at bounding box center [227, 415] width 27 height 27
click at [233, 417] on button "button" at bounding box center [227, 415] width 27 height 27
click at [233, 417] on icon "button" at bounding box center [227, 415] width 15 height 15
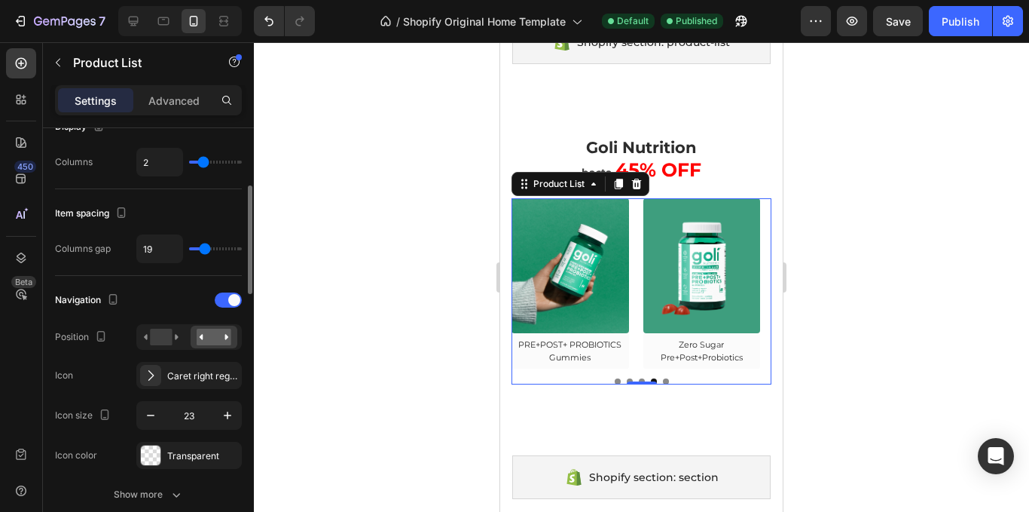
type input "24"
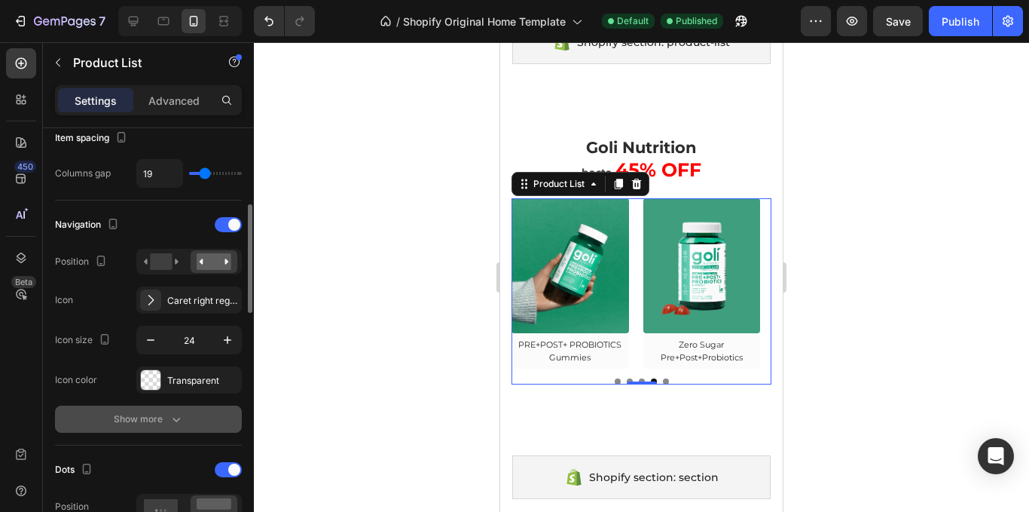
click at [158, 422] on div "Show more" at bounding box center [149, 418] width 70 height 15
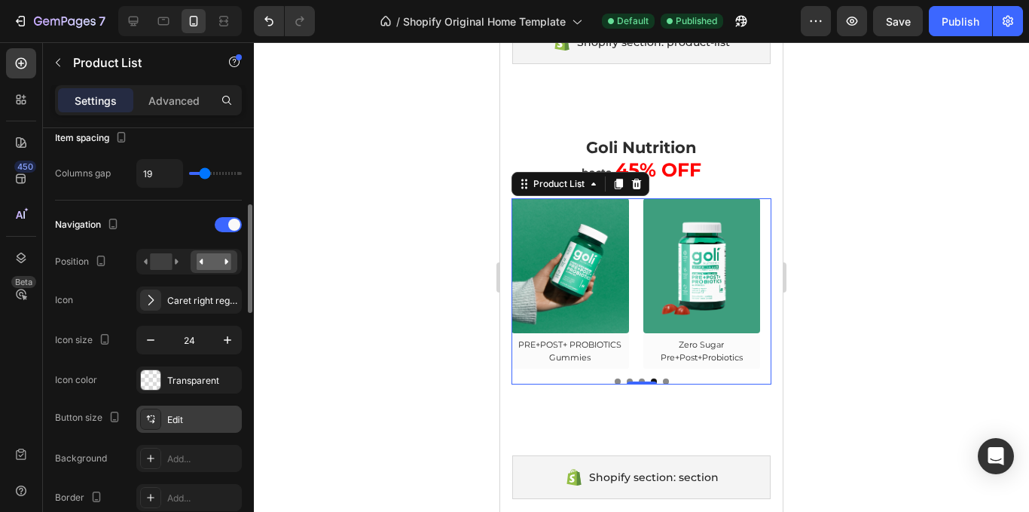
scroll to position [377, 0]
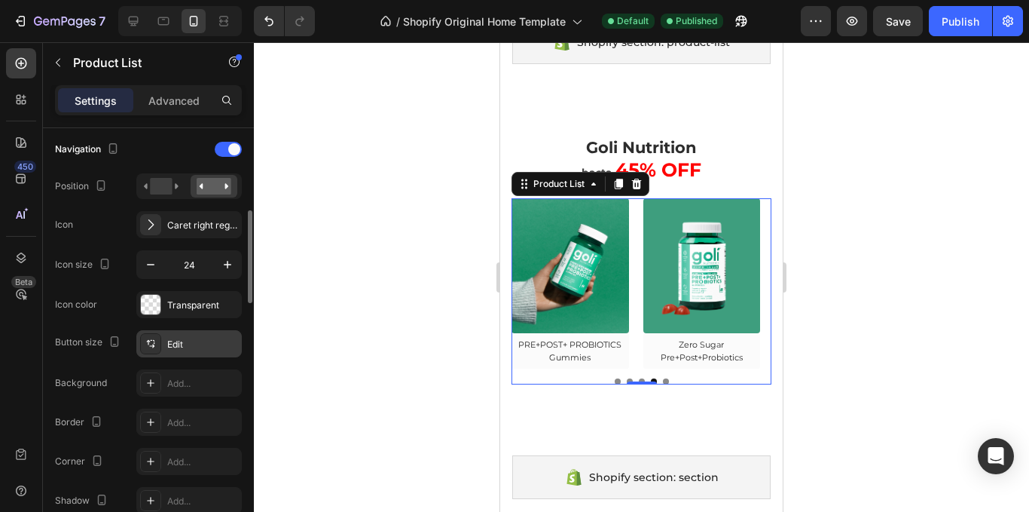
click at [173, 347] on div "Edit" at bounding box center [202, 345] width 71 height 14
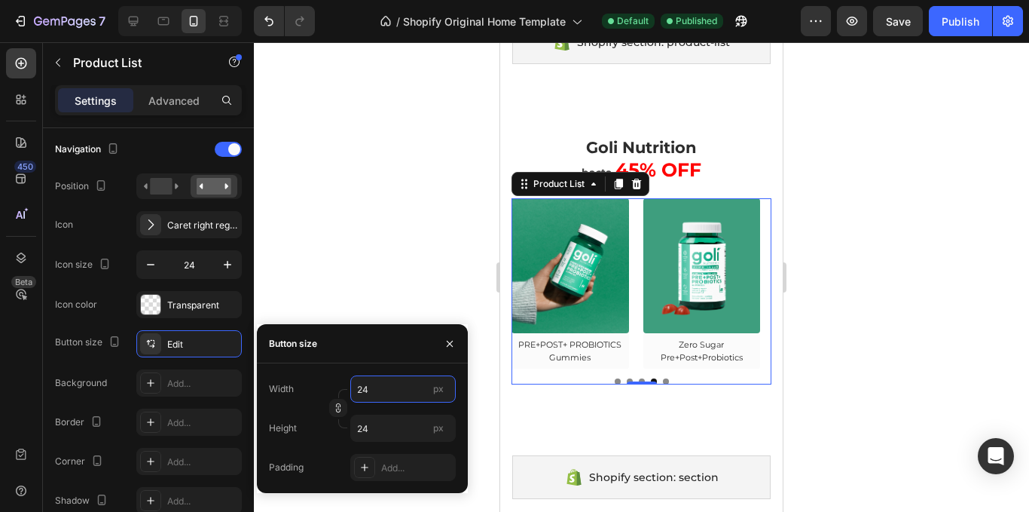
click at [418, 381] on input "24" at bounding box center [402, 388] width 105 height 27
drag, startPoint x: 295, startPoint y: 417, endPoint x: 355, endPoint y: 423, distance: 59.8
click at [295, 417] on div "Height" at bounding box center [283, 427] width 28 height 27
click at [457, 331] on div at bounding box center [450, 343] width 36 height 38
click at [454, 332] on button "button" at bounding box center [450, 344] width 24 height 24
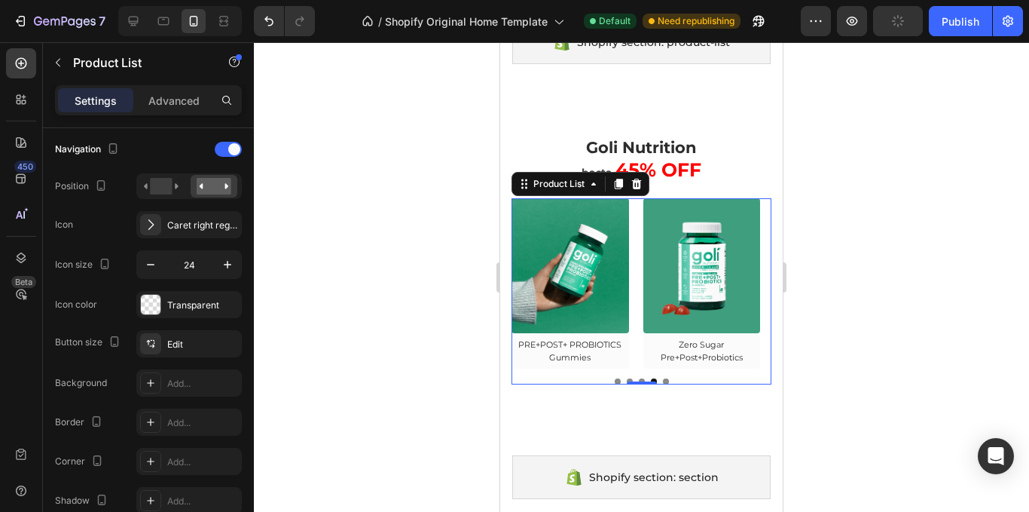
click at [929, 40] on div "7 / Shopify Original Home Template Default Need republishing Preview Publish" at bounding box center [514, 21] width 1029 height 43
click at [942, 25] on div "Publish" at bounding box center [961, 22] width 38 height 16
click at [735, 375] on div "(P) Images Row Ashawagandha Gummies (P) Title Row Product List 0 (P) Images Row…" at bounding box center [642, 291] width 260 height 186
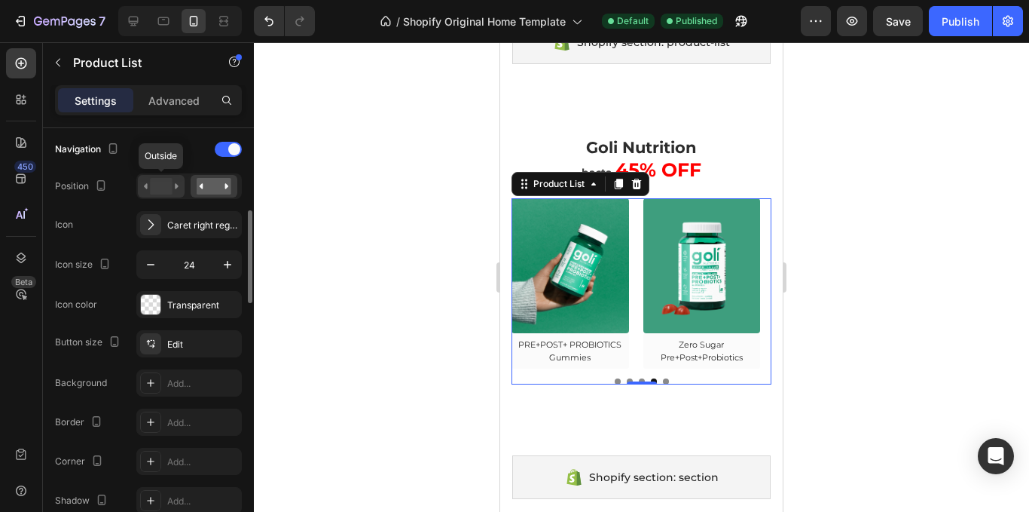
click at [173, 183] on icon at bounding box center [161, 186] width 35 height 17
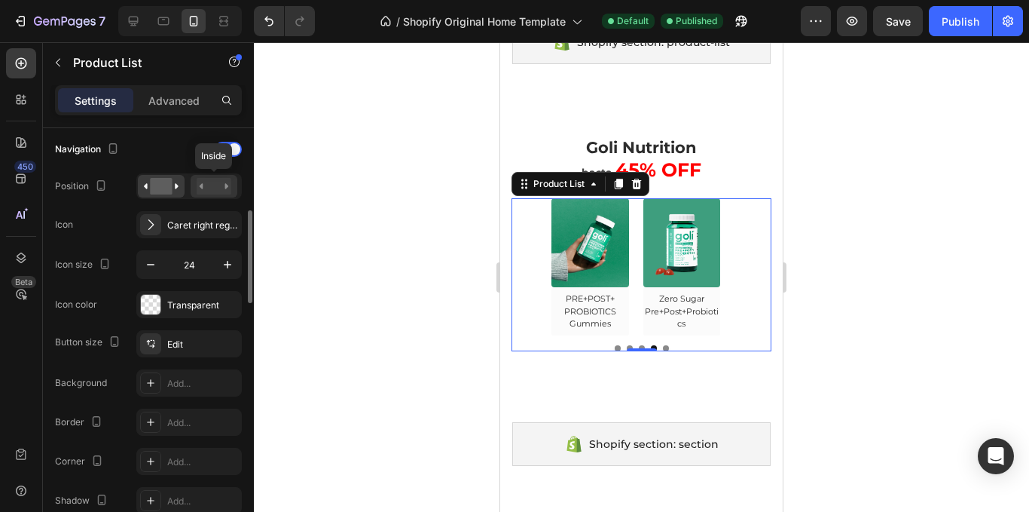
click at [197, 189] on rect at bounding box center [214, 186] width 35 height 17
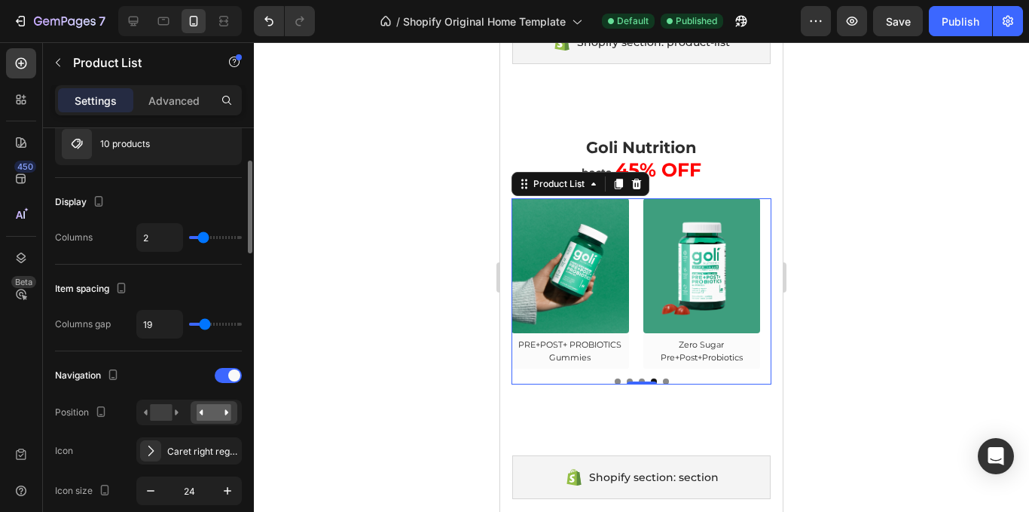
scroll to position [75, 0]
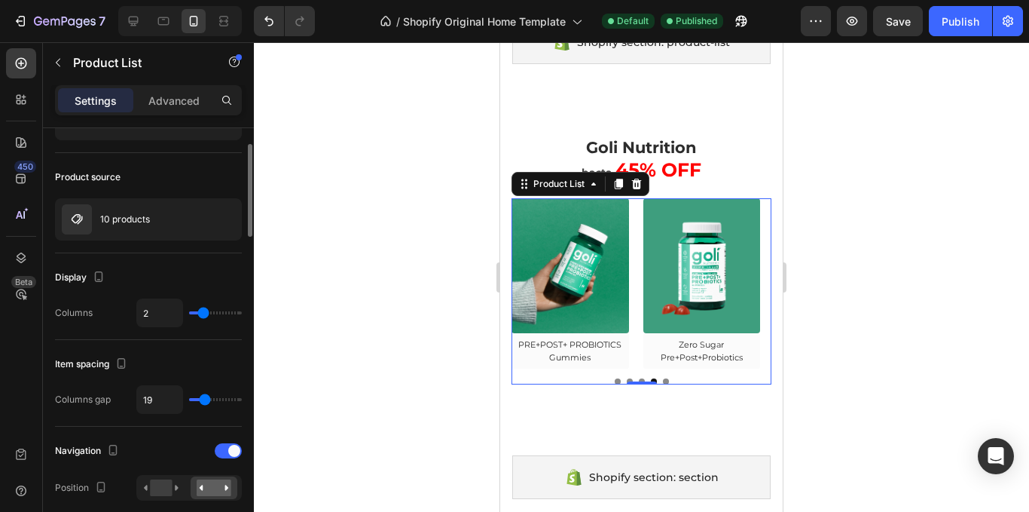
type input "3"
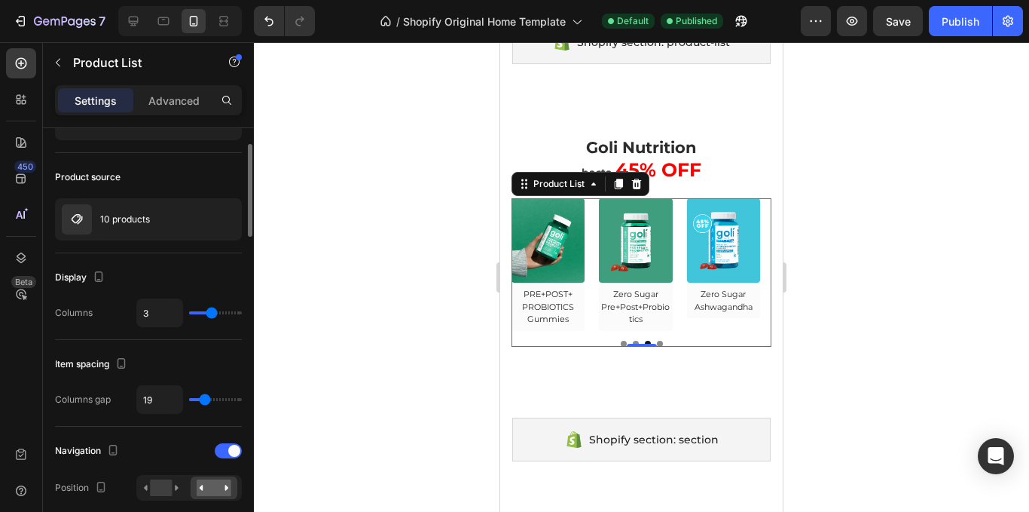
drag, startPoint x: 201, startPoint y: 310, endPoint x: 213, endPoint y: 306, distance: 11.9
click at [213, 311] on input "range" at bounding box center [215, 312] width 53 height 3
drag, startPoint x: 204, startPoint y: 310, endPoint x: 188, endPoint y: 313, distance: 16.7
click at [188, 313] on div "3" at bounding box center [188, 312] width 105 height 29
type input "1"
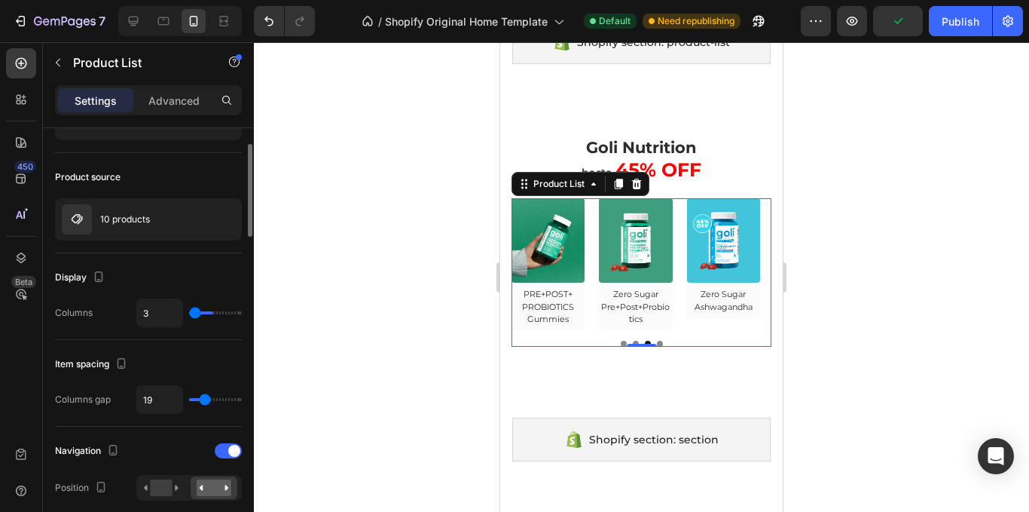
click at [199, 313] on input "range" at bounding box center [215, 312] width 53 height 3
click at [200, 313] on input "range" at bounding box center [215, 312] width 53 height 3
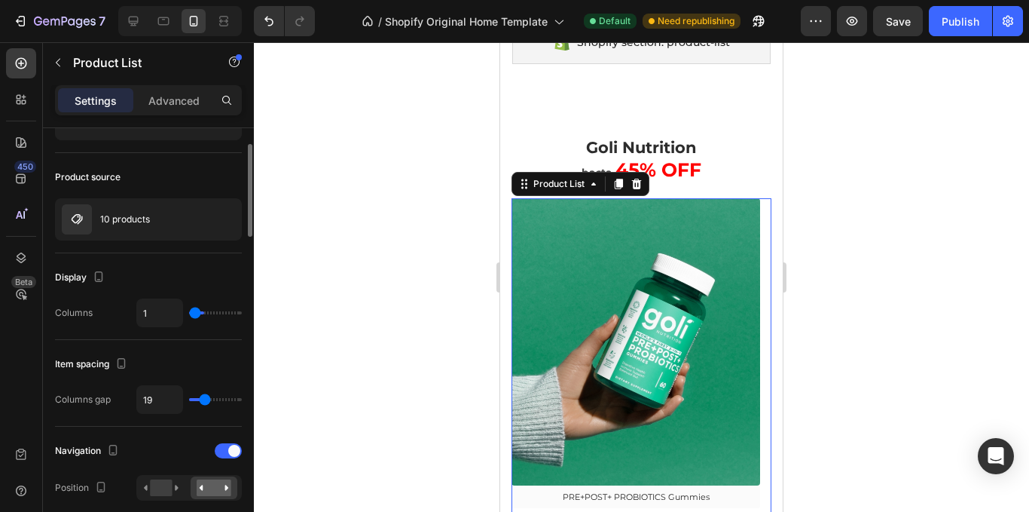
type input "2"
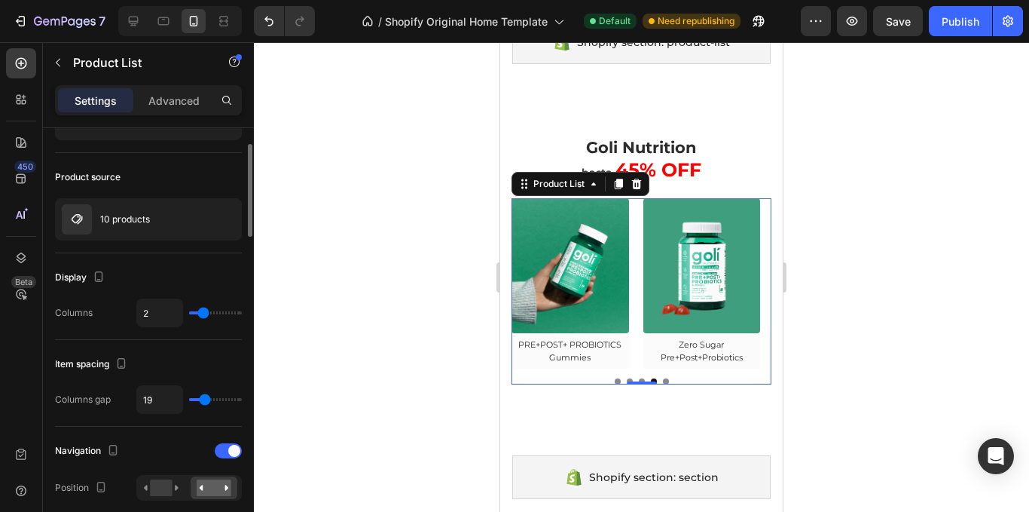
type input "2"
click at [203, 314] on input "range" at bounding box center [215, 312] width 53 height 3
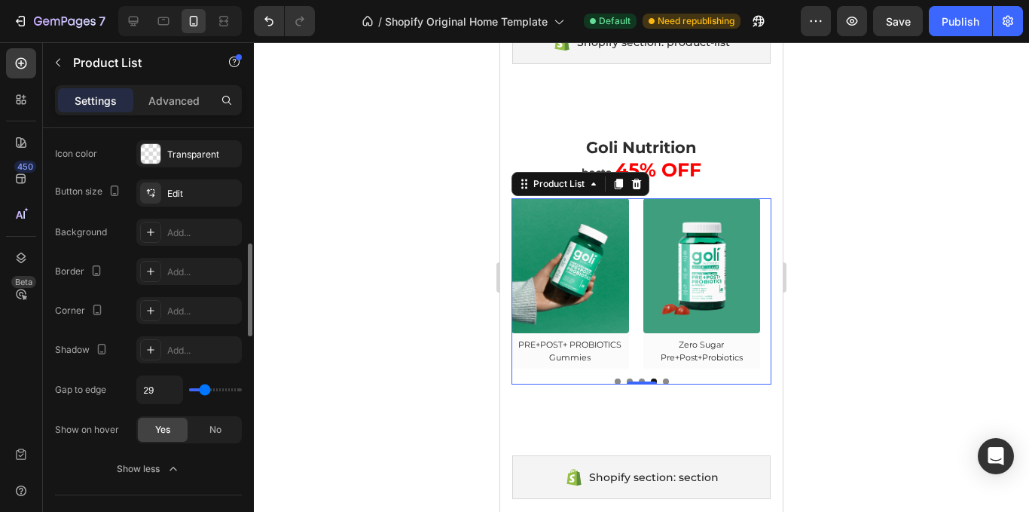
scroll to position [678, 0]
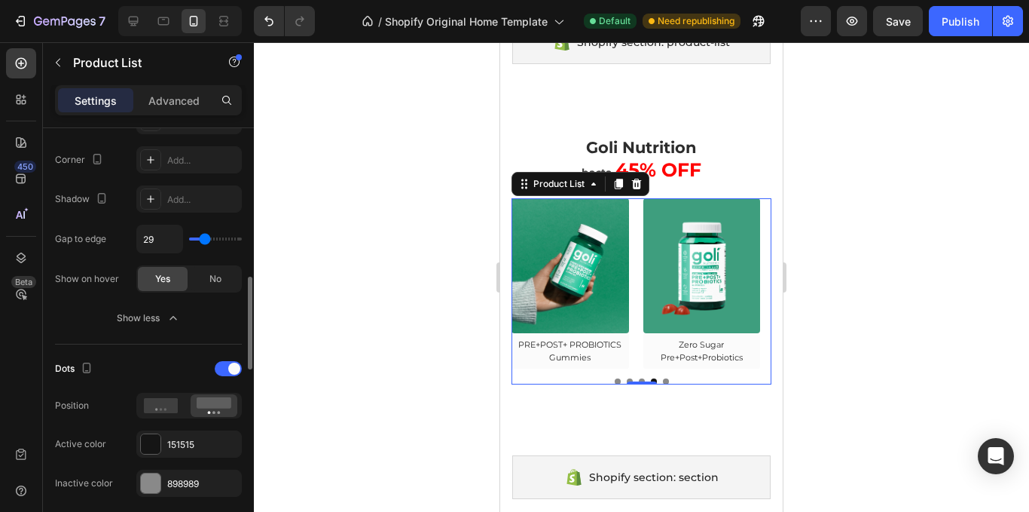
click at [157, 318] on button "Show less" at bounding box center [148, 317] width 187 height 27
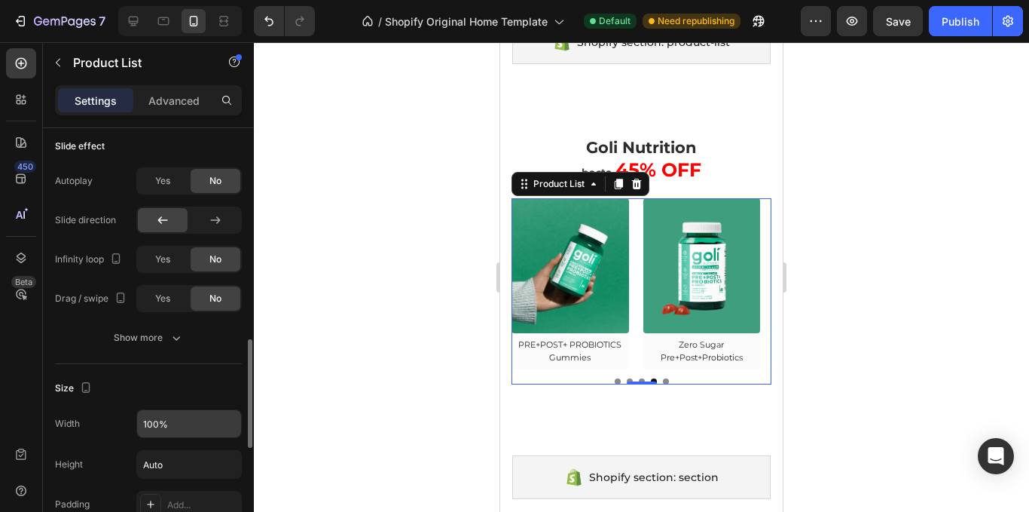
scroll to position [980, 0]
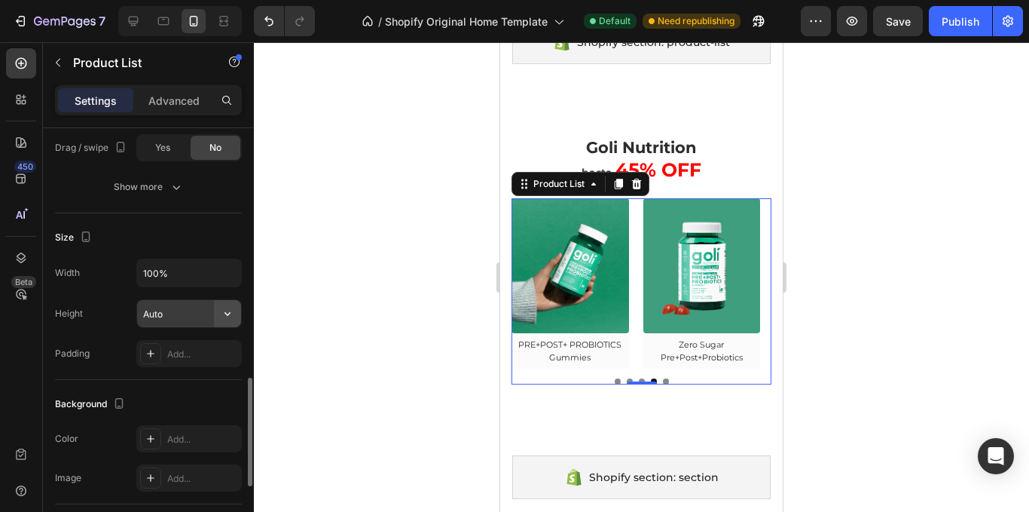
drag, startPoint x: 212, startPoint y: 301, endPoint x: 231, endPoint y: 316, distance: 24.7
click at [231, 316] on icon "button" at bounding box center [227, 313] width 15 height 15
click at [194, 274] on input "100%" at bounding box center [189, 272] width 104 height 27
click at [237, 276] on button "button" at bounding box center [227, 272] width 27 height 27
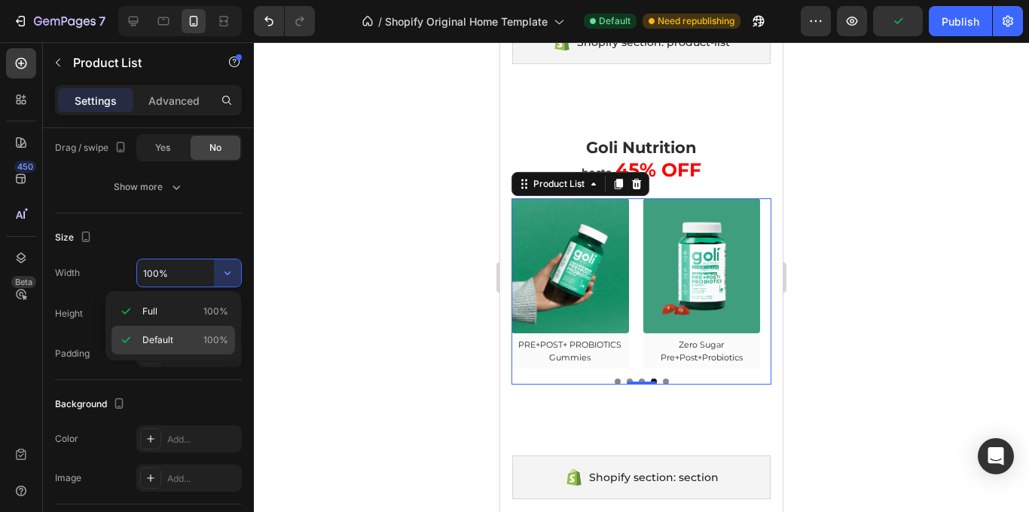
drag, startPoint x: 209, startPoint y: 316, endPoint x: 208, endPoint y: 329, distance: 13.6
click at [208, 327] on div "Full 100% Default 100%" at bounding box center [174, 325] width 124 height 57
click at [201, 336] on p "Default 100%" at bounding box center [185, 340] width 86 height 14
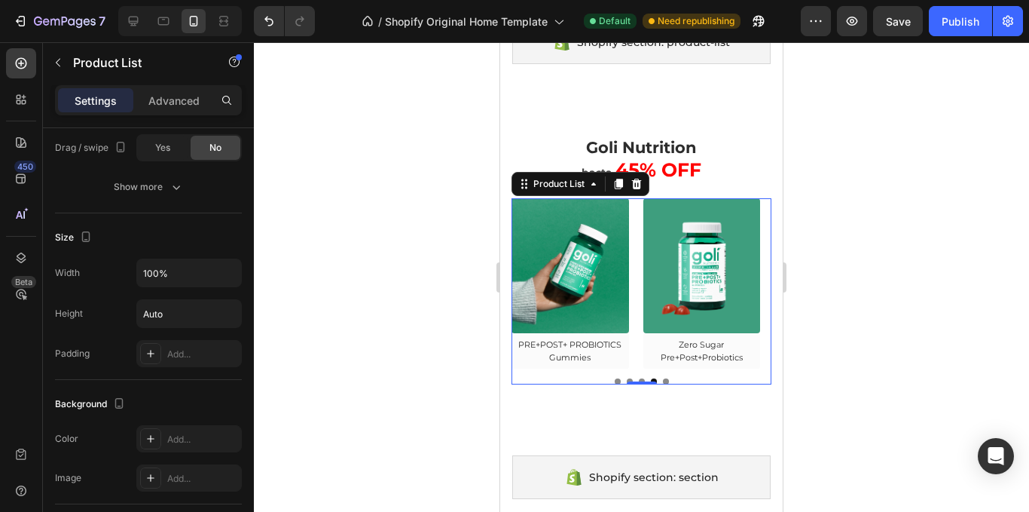
click at [262, 286] on div at bounding box center [641, 276] width 775 height 469
click at [0, 0] on div at bounding box center [0, 0] width 0 height 0
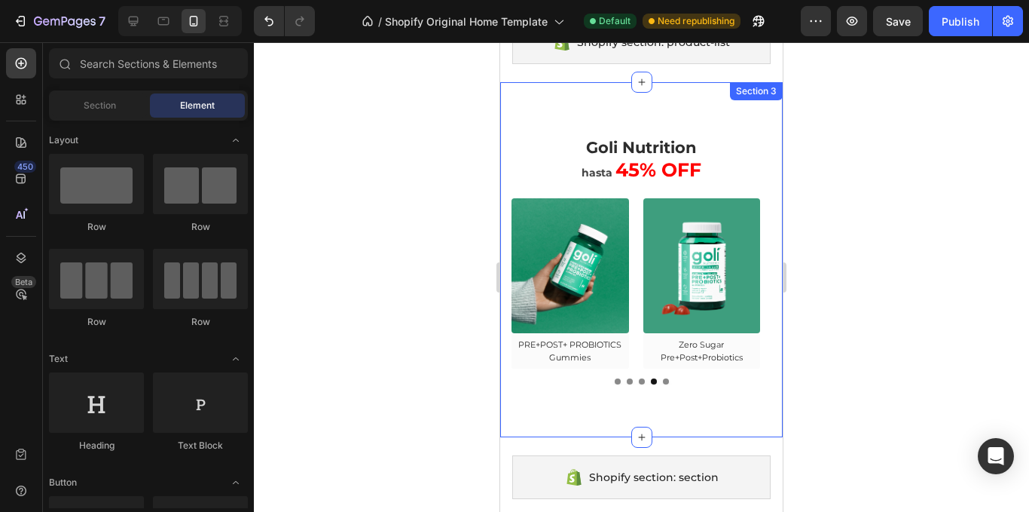
click at [505, 249] on div "⁠⁠⁠⁠⁠⁠⁠ Goli Nutrition hasta 45% OFF Heading Row (P) Images Row Ashawagandha Gu…" at bounding box center [641, 259] width 283 height 355
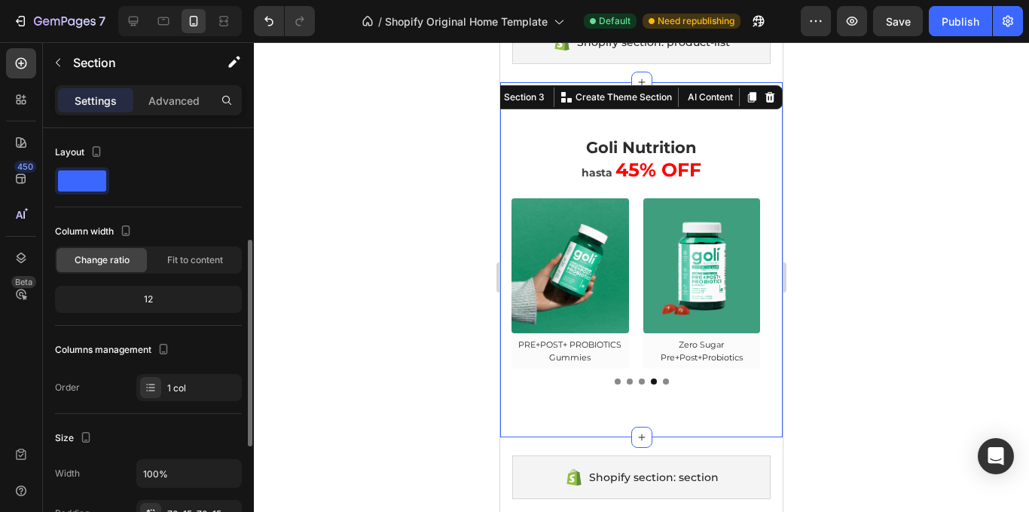
scroll to position [151, 0]
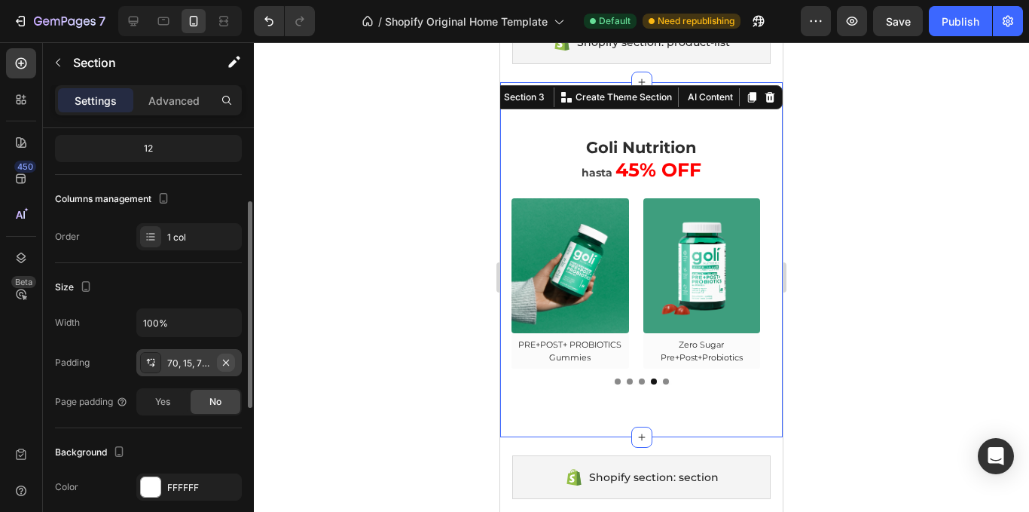
click at [225, 370] on button "button" at bounding box center [226, 362] width 18 height 18
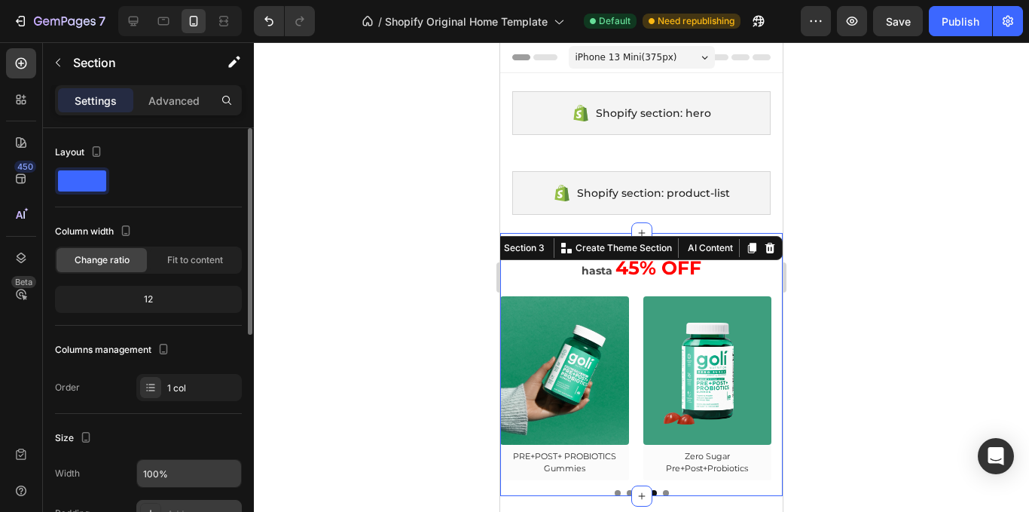
scroll to position [75, 0]
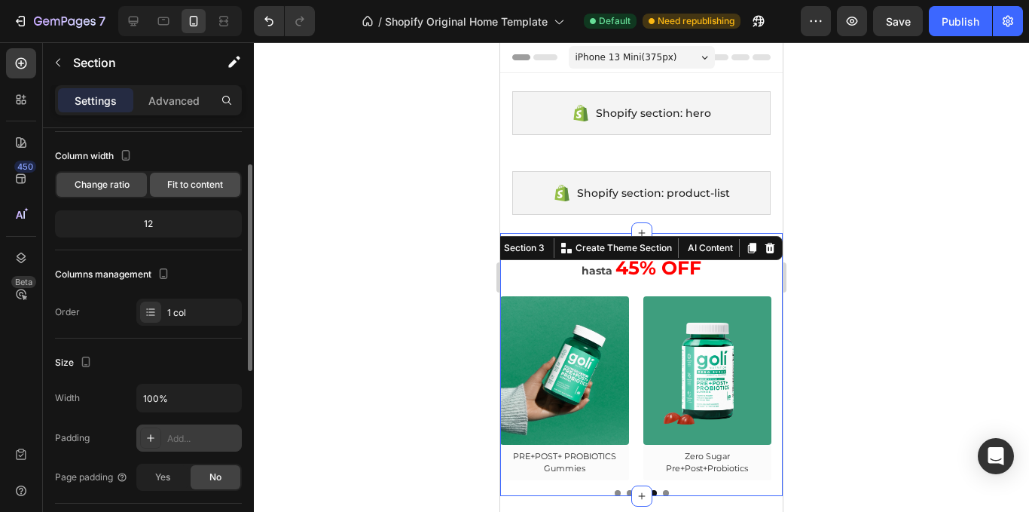
click at [192, 178] on span "Fit to content" at bounding box center [195, 185] width 56 height 14
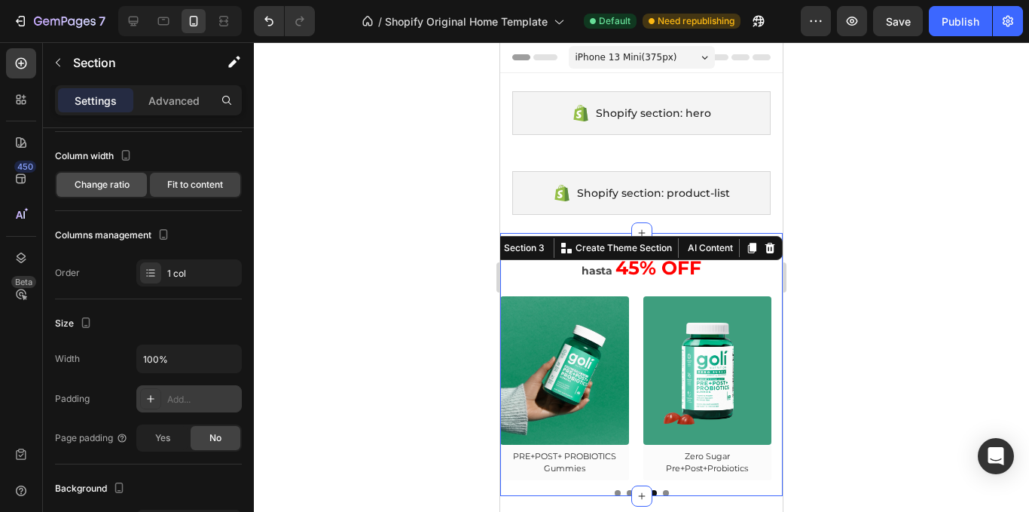
click at [127, 177] on div "Change ratio" at bounding box center [102, 185] width 90 height 24
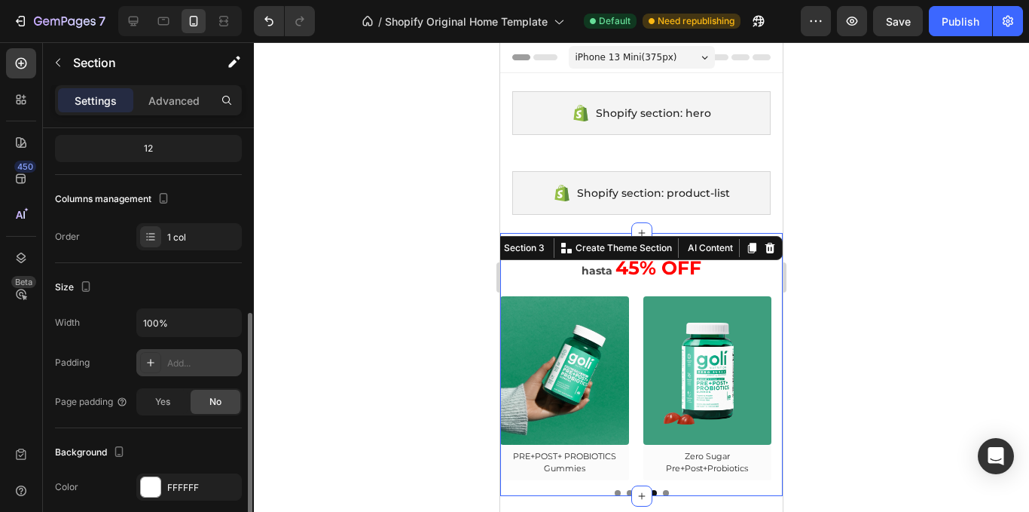
scroll to position [226, 0]
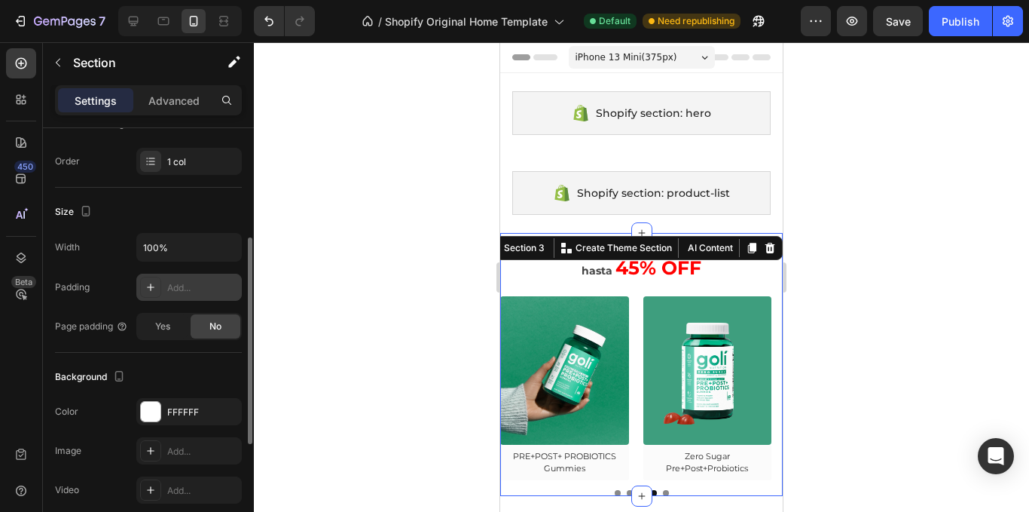
click at [168, 278] on div "Add..." at bounding box center [188, 287] width 105 height 27
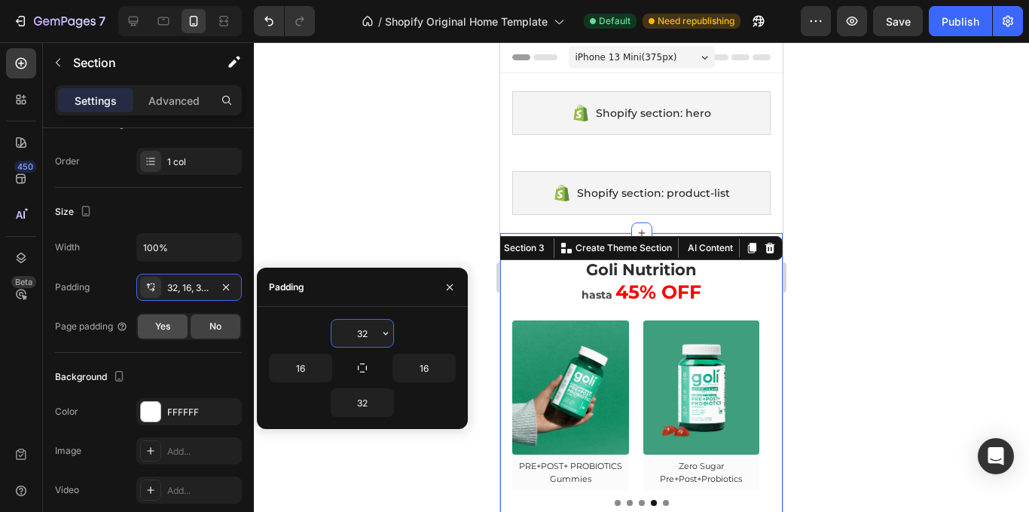
click at [170, 316] on div "Yes" at bounding box center [163, 326] width 50 height 24
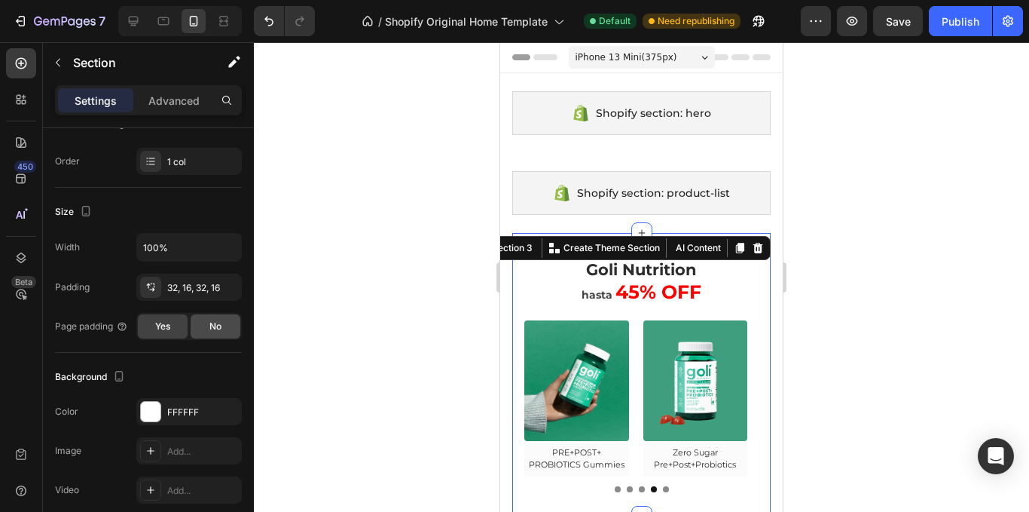
click at [203, 328] on div "No" at bounding box center [216, 326] width 50 height 24
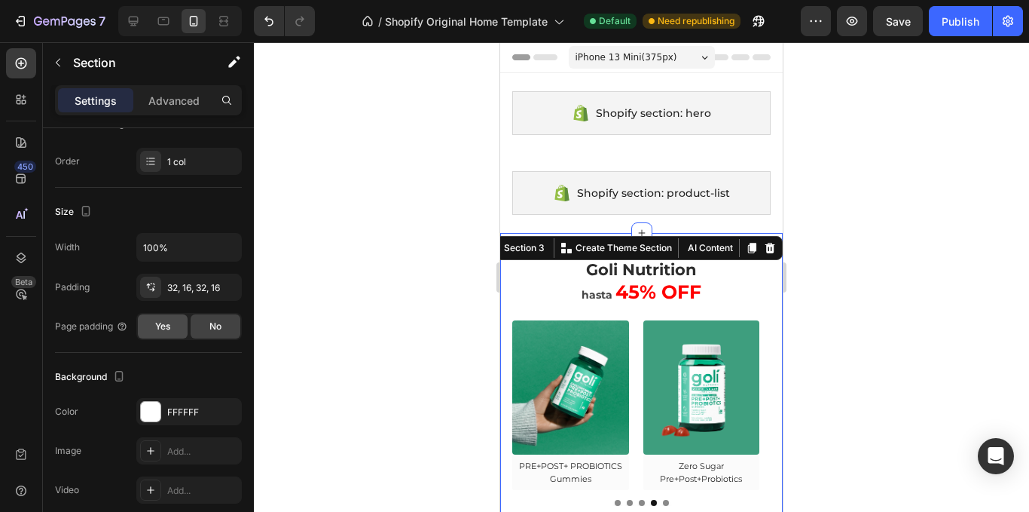
click at [167, 323] on span "Yes" at bounding box center [162, 327] width 15 height 14
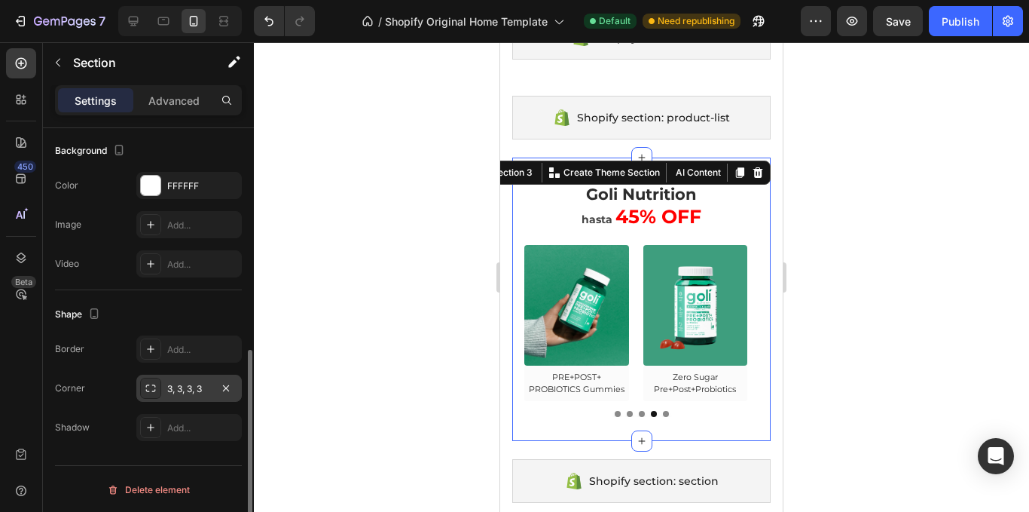
scroll to position [454, 0]
click at [231, 382] on button "button" at bounding box center [226, 387] width 18 height 18
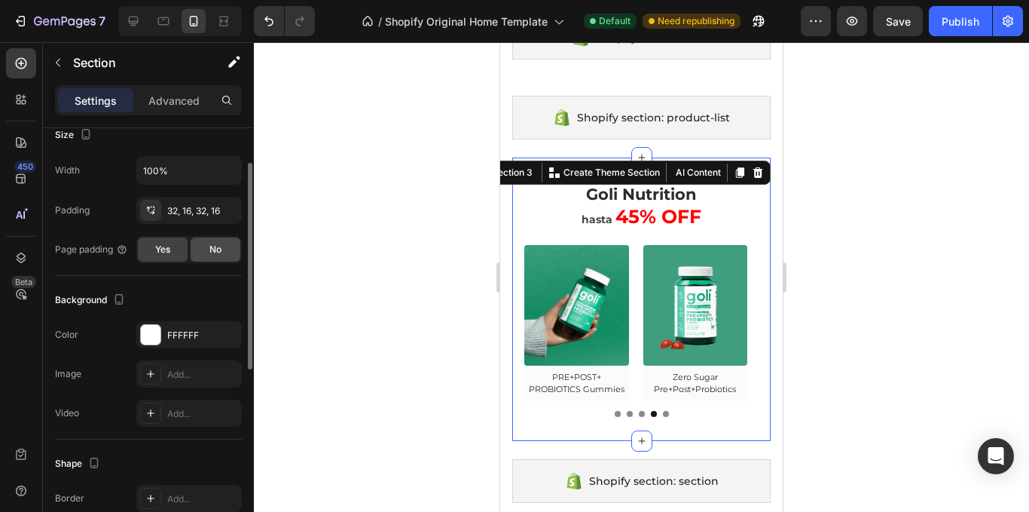
scroll to position [228, 0]
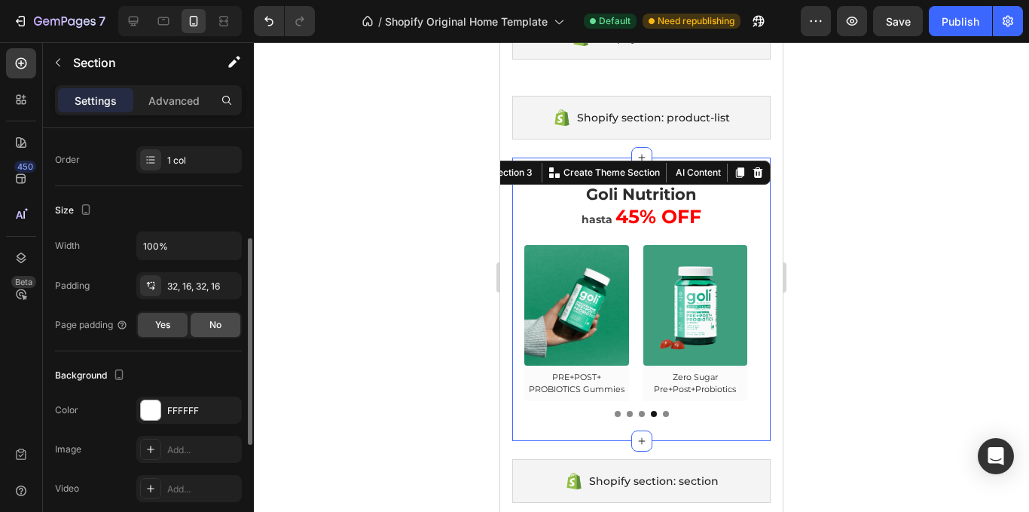
click at [212, 329] on span "No" at bounding box center [215, 325] width 12 height 14
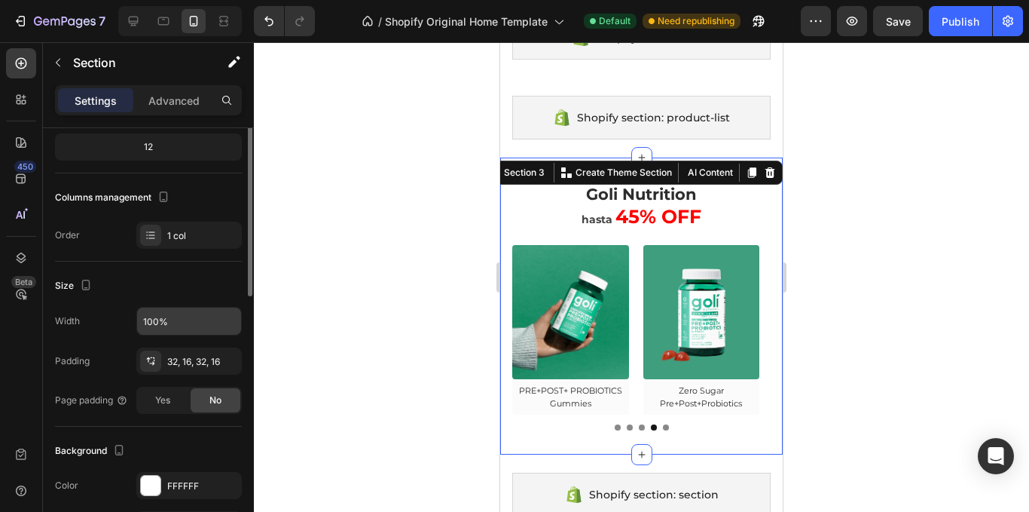
scroll to position [77, 0]
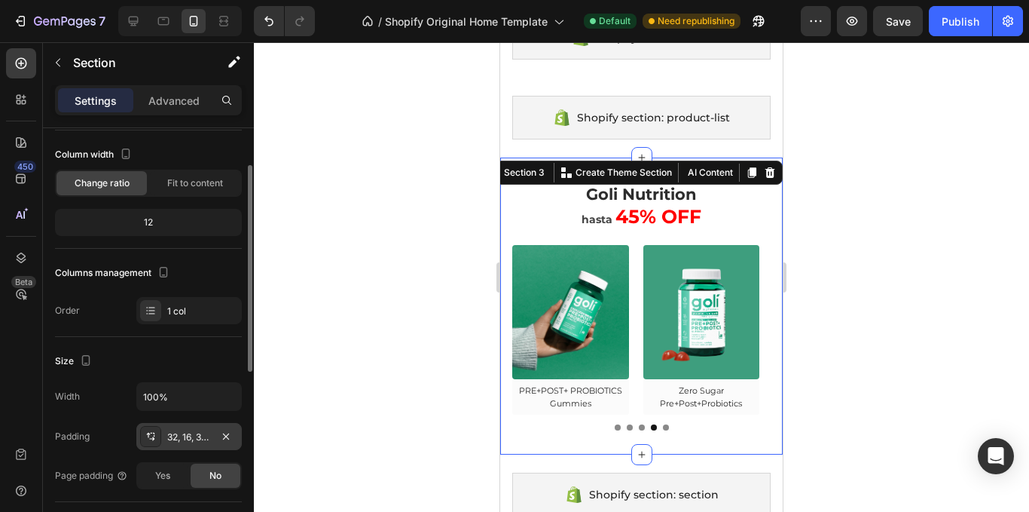
click at [216, 429] on div "32, 16, 32, 16" at bounding box center [188, 436] width 105 height 27
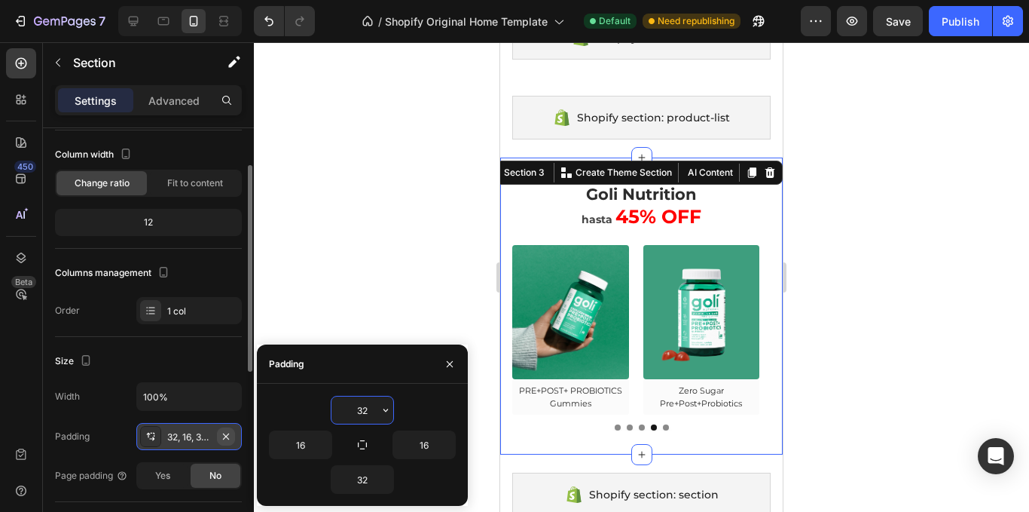
click at [219, 430] on button "button" at bounding box center [226, 436] width 18 height 18
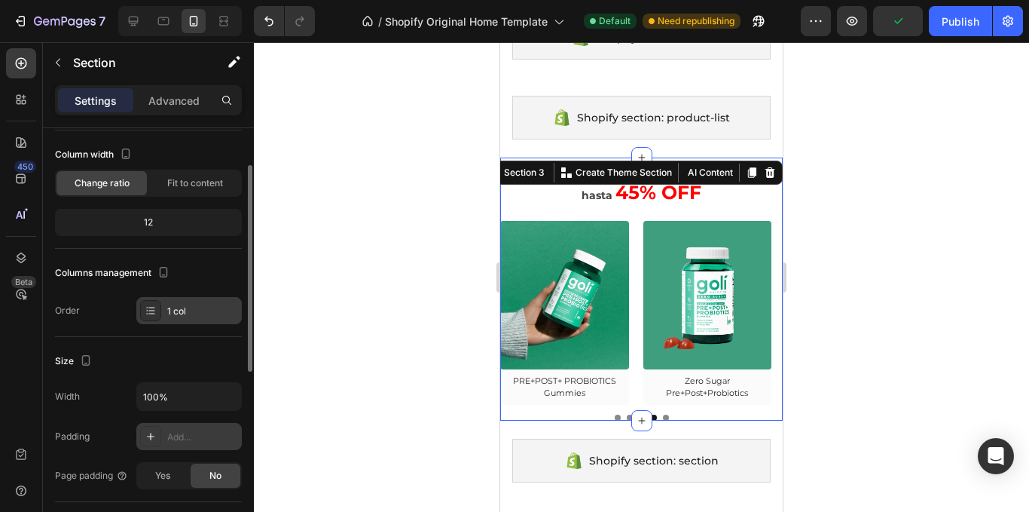
click at [178, 305] on div "1 col" at bounding box center [202, 311] width 71 height 14
click at [208, 171] on div "Fit to content" at bounding box center [195, 183] width 90 height 24
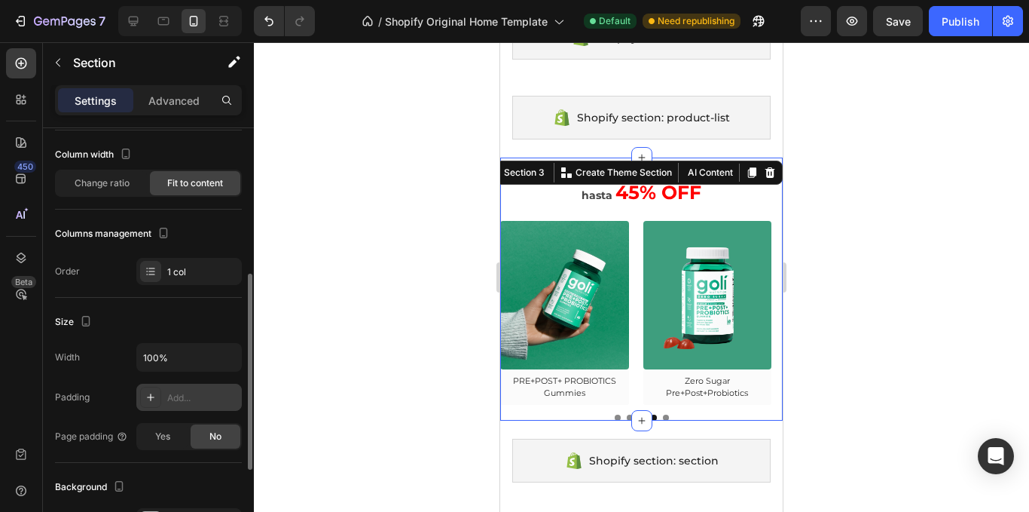
scroll to position [152, 0]
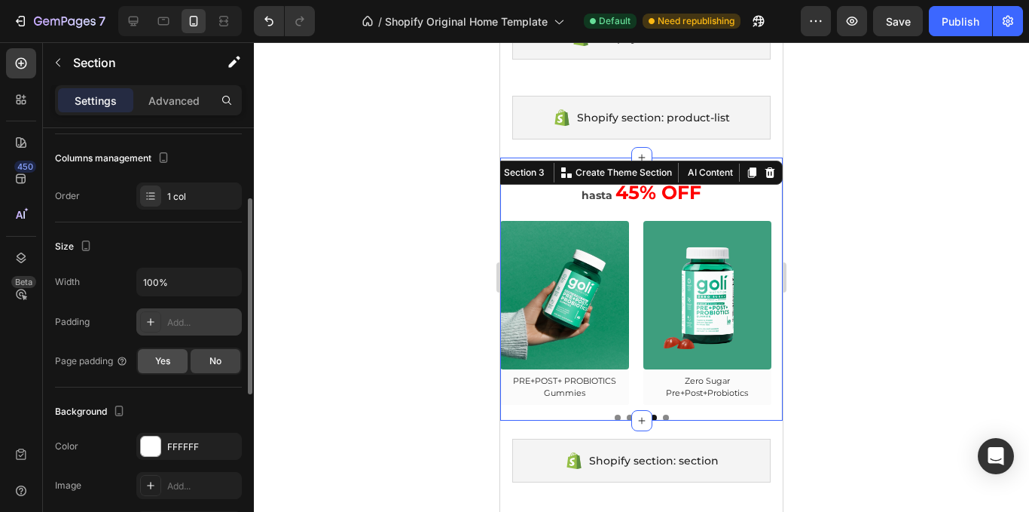
click at [171, 350] on div "Yes" at bounding box center [163, 361] width 50 height 24
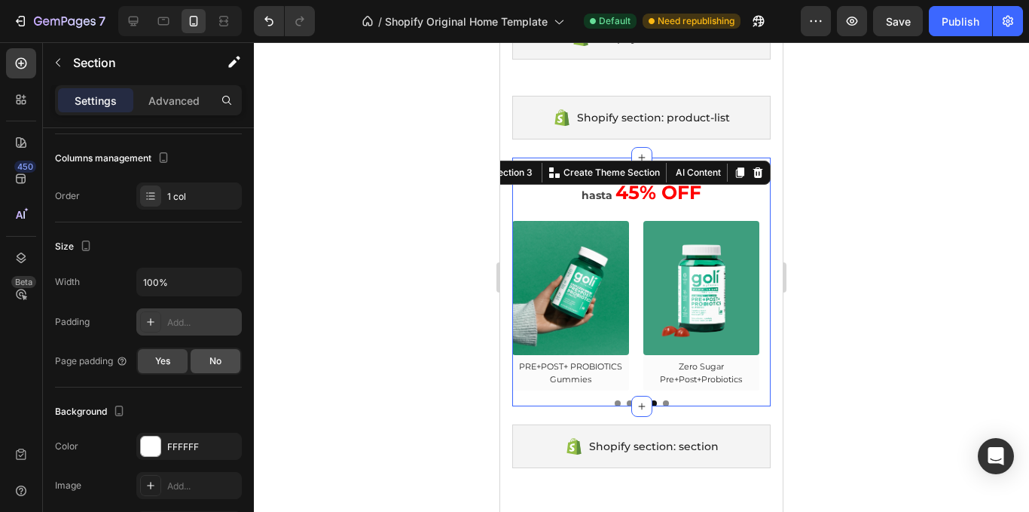
click at [204, 357] on div "No" at bounding box center [216, 361] width 50 height 24
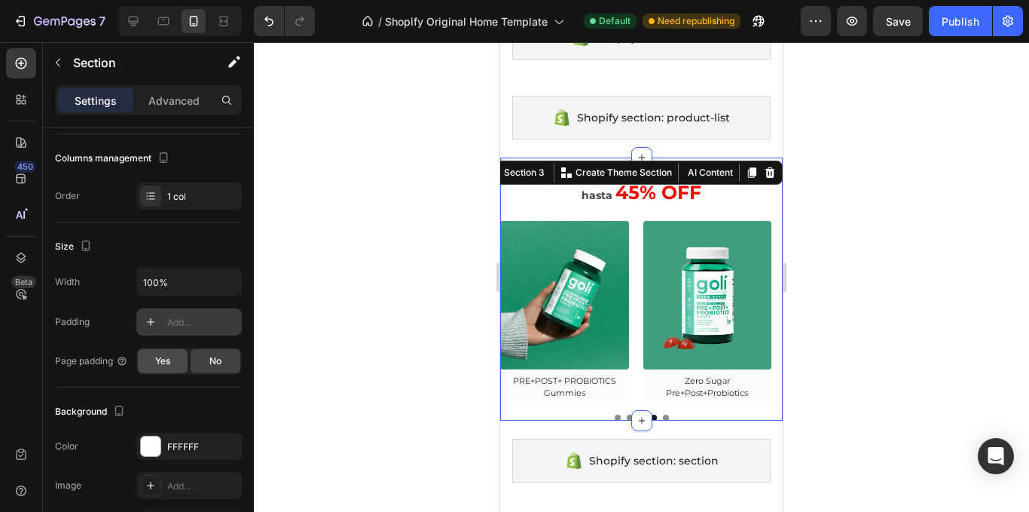
click at [173, 361] on div "Yes" at bounding box center [163, 361] width 50 height 24
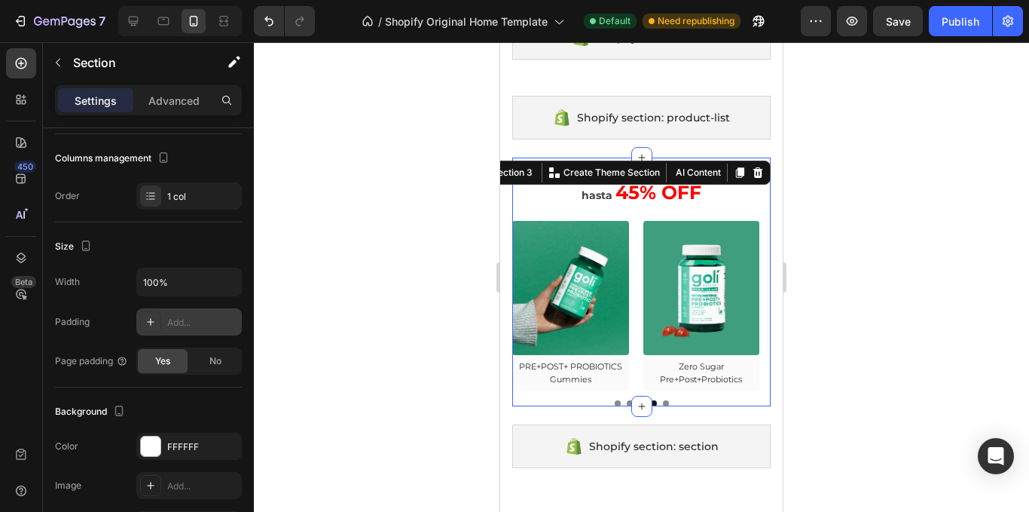
click at [851, 361] on div at bounding box center [641, 276] width 775 height 469
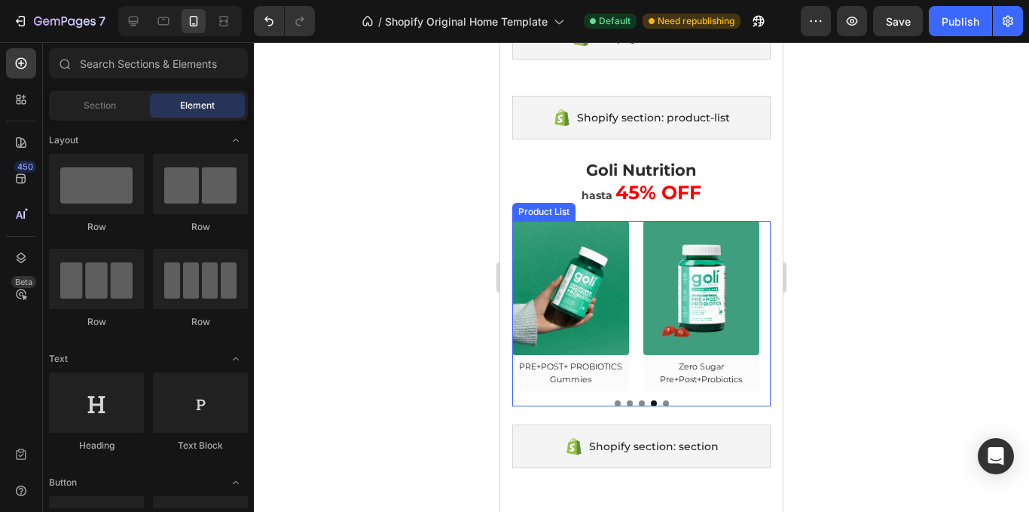
click at [631, 399] on div "(P) Images Row Ashawagandha Gummies (P) Title Row Product List (P) Images Row A…" at bounding box center [641, 313] width 258 height 185
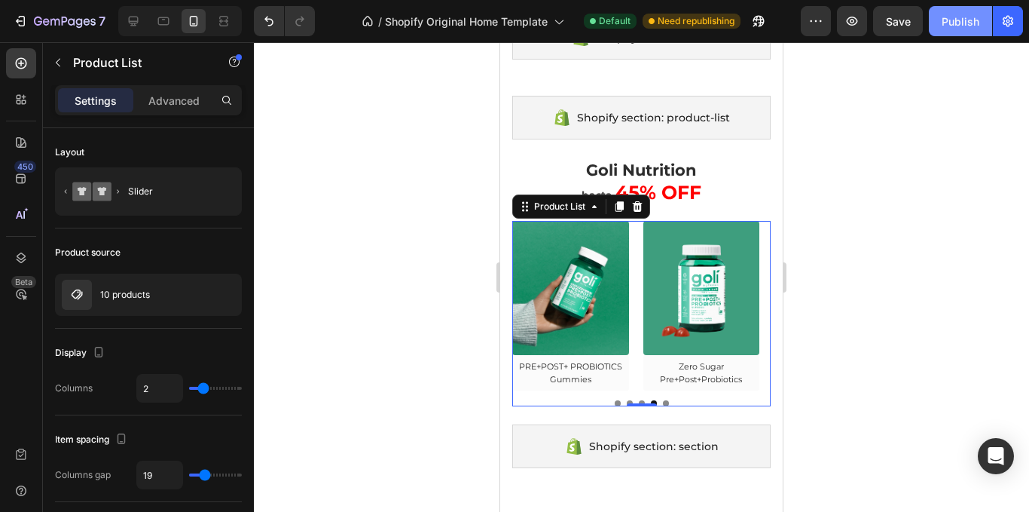
click at [933, 35] on button "Publish" at bounding box center [960, 21] width 63 height 30
click at [945, 35] on button "Publish" at bounding box center [960, 21] width 63 height 30
